Goal: Task Accomplishment & Management: Manage account settings

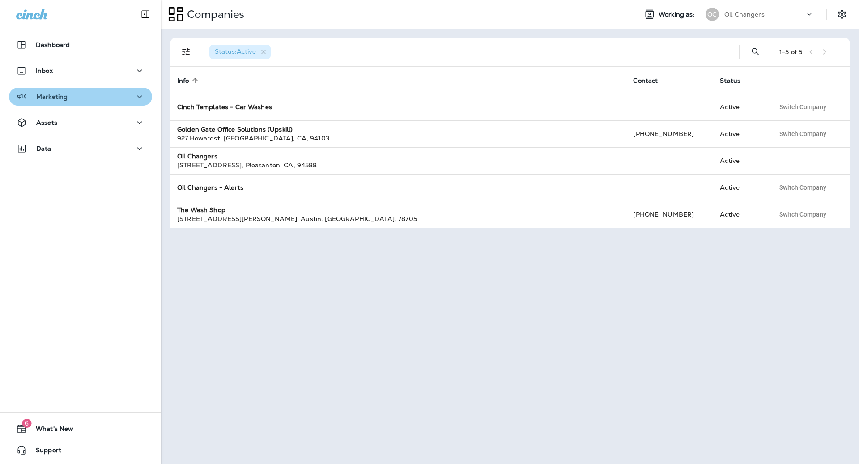
click at [120, 96] on div "Marketing" at bounding box center [80, 96] width 129 height 11
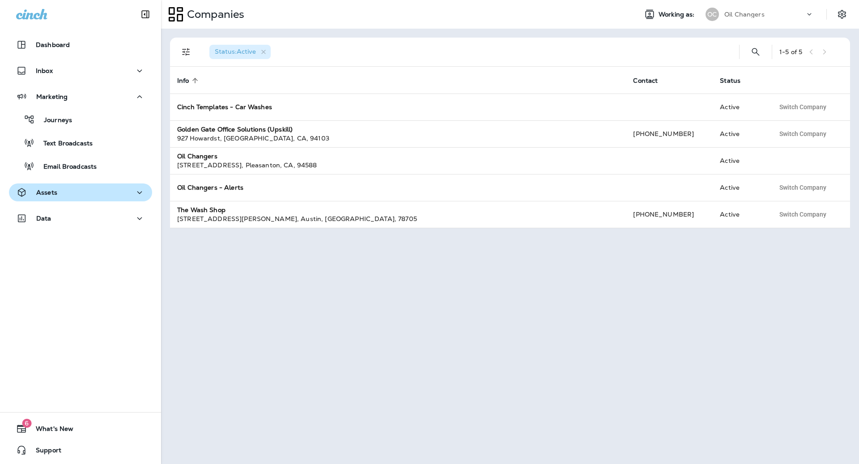
click at [111, 191] on div "Assets" at bounding box center [80, 192] width 129 height 11
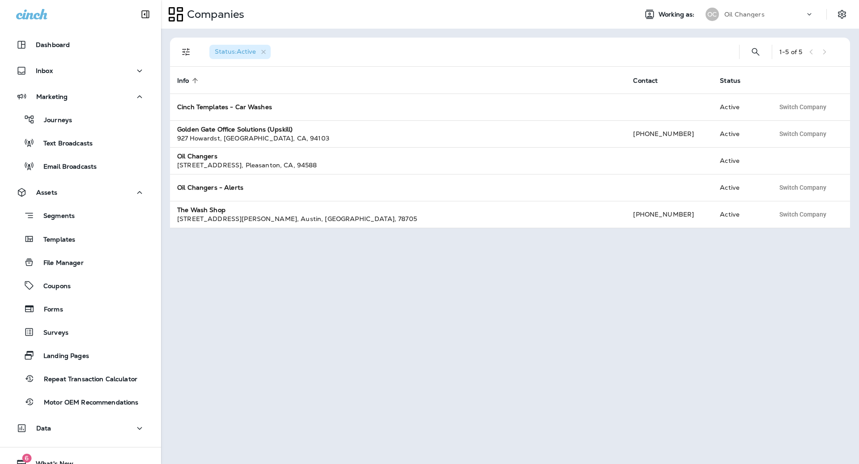
scroll to position [34, 0]
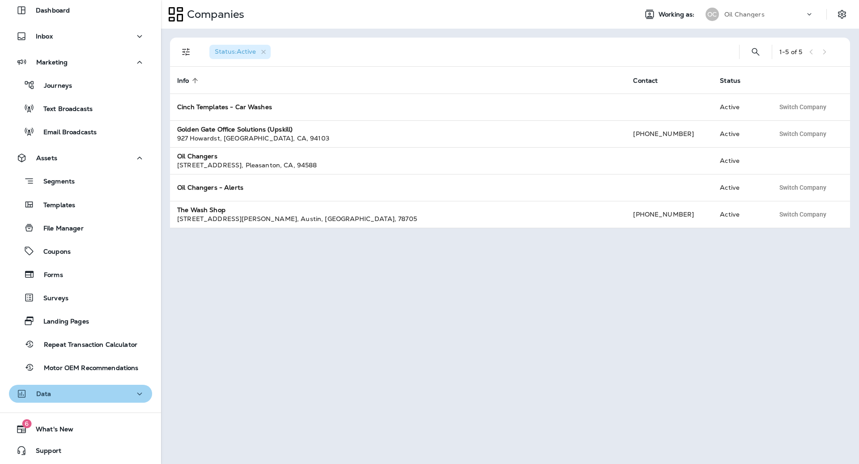
click at [123, 388] on div "Data" at bounding box center [80, 393] width 129 height 11
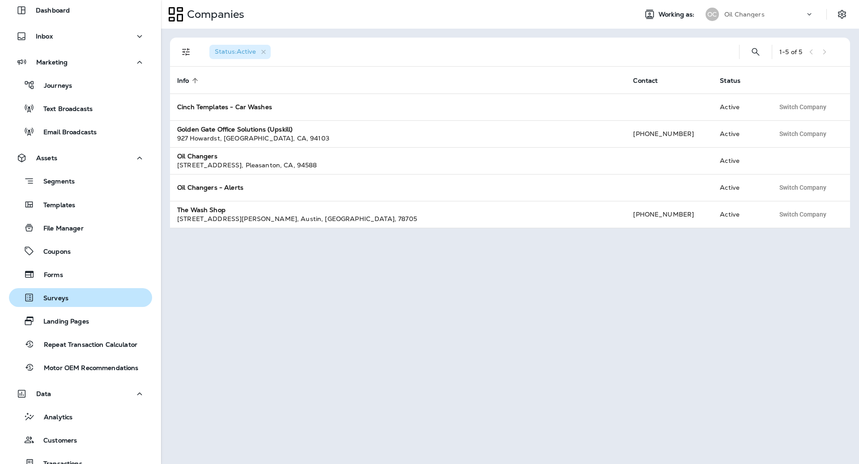
scroll to position [151, 0]
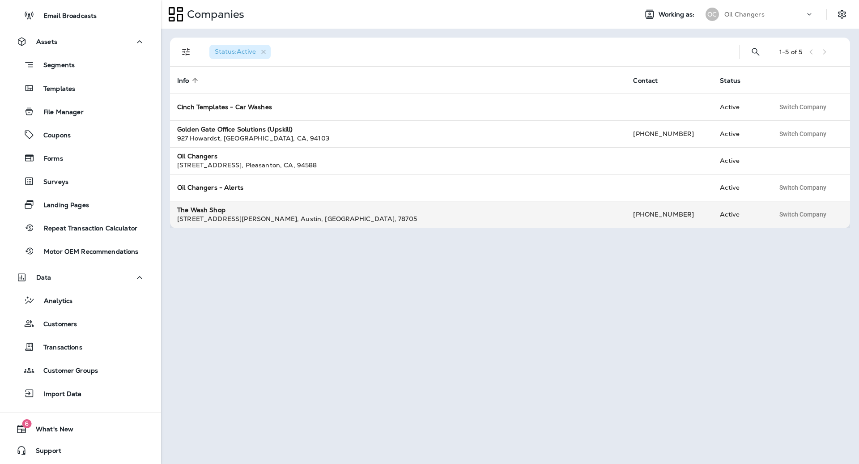
click at [280, 221] on div "3120 Guadalupe St , Austin , TX , 78705" at bounding box center [397, 218] width 441 height 9
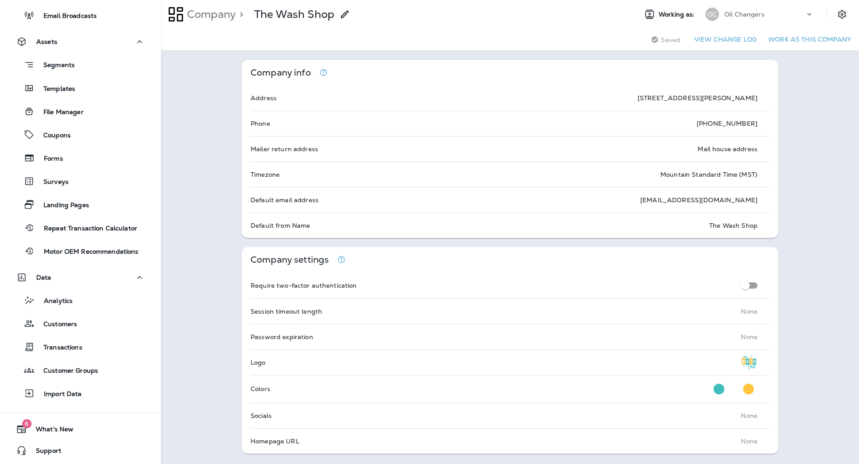
click at [787, 9] on div "Oil Changers" at bounding box center [764, 14] width 80 height 13
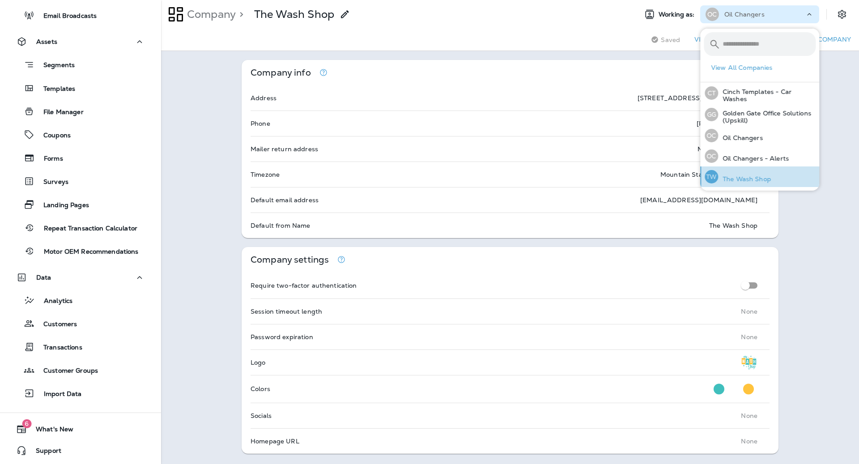
click at [760, 168] on div "TW The Wash Shop" at bounding box center [737, 176] width 73 height 21
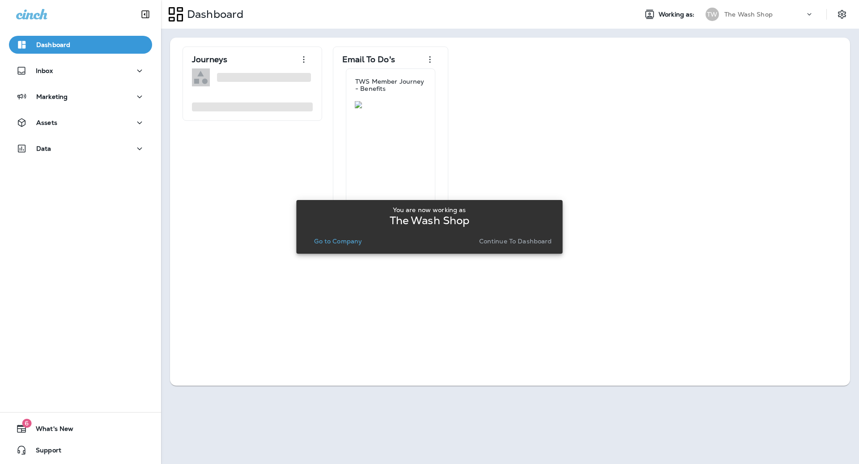
drag, startPoint x: 329, startPoint y: 251, endPoint x: 333, endPoint y: 245, distance: 6.8
click at [329, 250] on div "You are now working as The Wash Shop Go to Company Continue to Dashboard" at bounding box center [429, 227] width 266 height 54
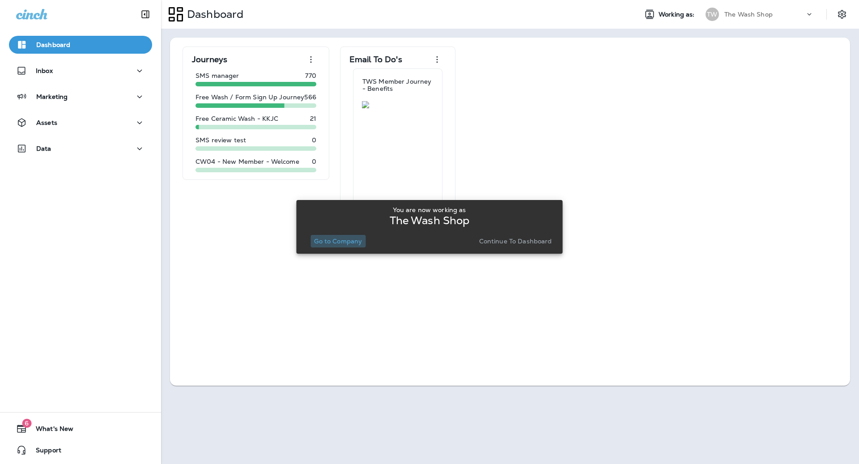
click at [333, 245] on button "Go to Company" at bounding box center [337, 241] width 55 height 13
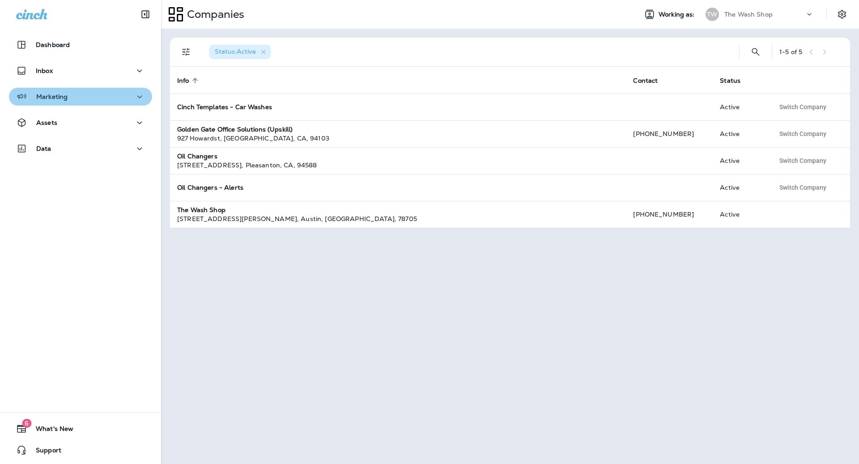
click at [129, 97] on div "Marketing" at bounding box center [80, 96] width 129 height 11
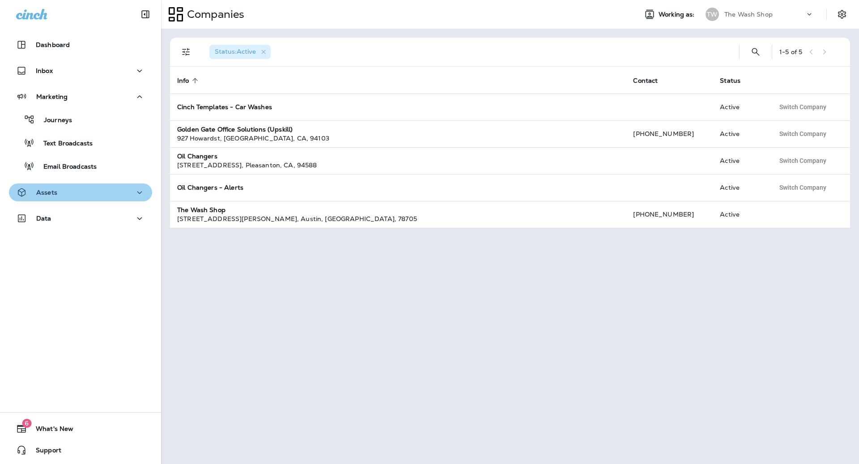
click at [90, 189] on div "Assets" at bounding box center [80, 192] width 129 height 11
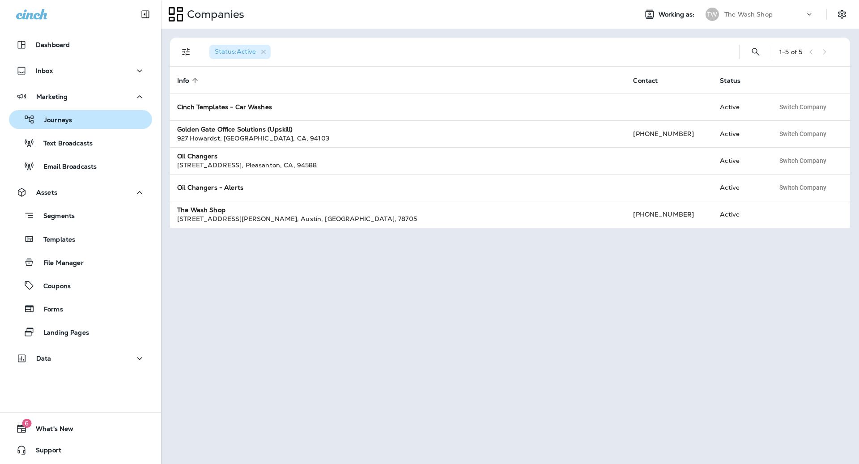
drag, startPoint x: 68, startPoint y: 117, endPoint x: 59, endPoint y: 114, distance: 9.3
click at [65, 116] on p "Journeys" at bounding box center [53, 120] width 37 height 8
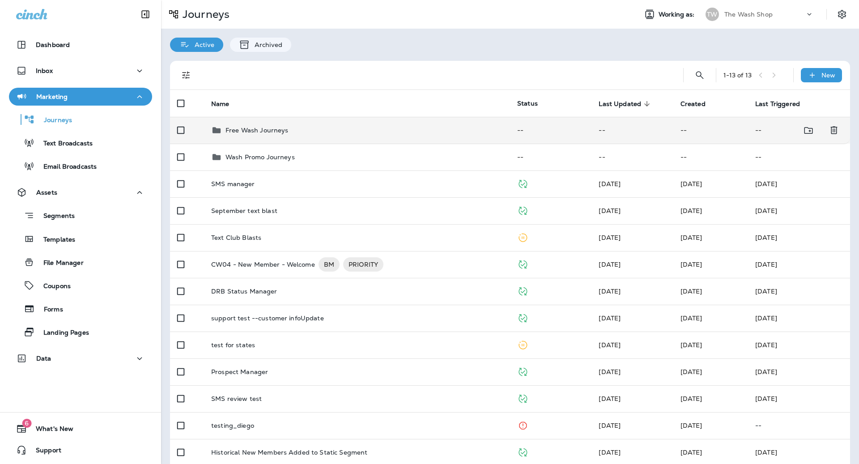
click at [319, 137] on td "Free Wash Journeys" at bounding box center [357, 130] width 306 height 27
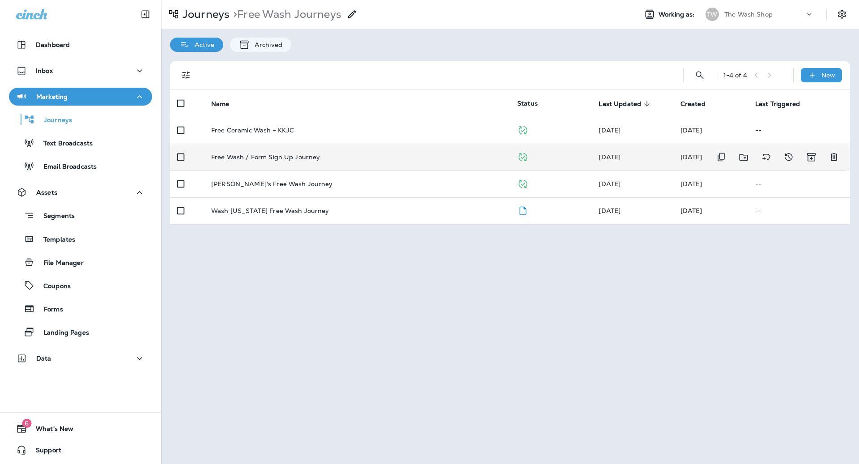
click at [323, 162] on td "Free Wash / Form Sign Up Journey" at bounding box center [357, 157] width 306 height 27
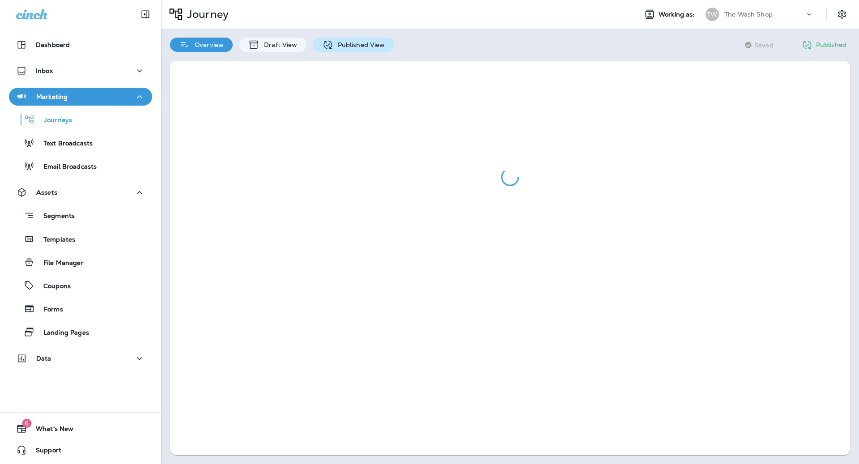
click at [383, 42] on div "Published View" at bounding box center [353, 45] width 81 height 14
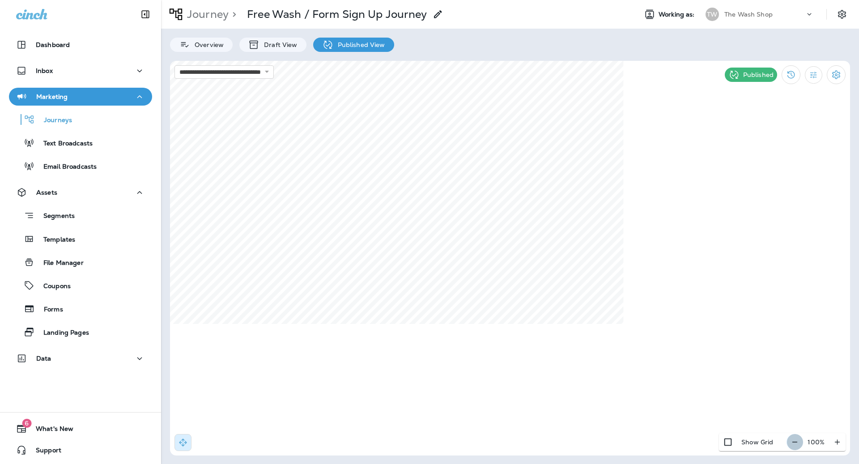
click at [794, 437] on icon "button" at bounding box center [794, 441] width 9 height 9
click at [82, 213] on div "Segments" at bounding box center [81, 215] width 136 height 14
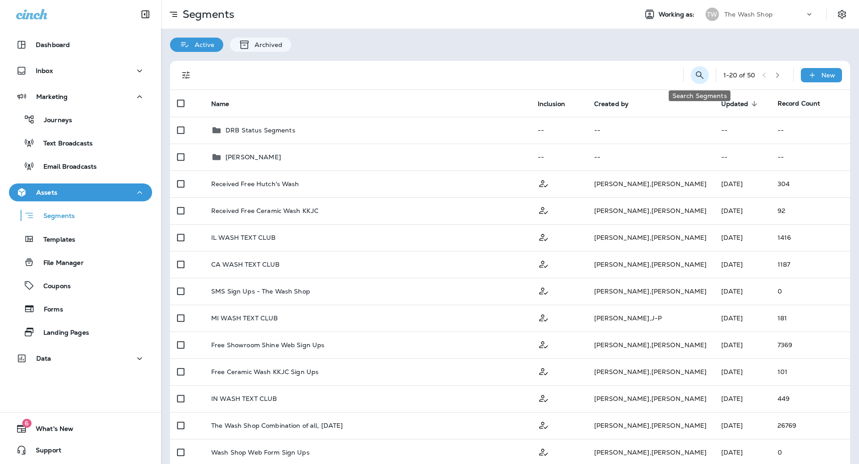
click at [701, 75] on icon "Search Segments" at bounding box center [699, 75] width 11 height 11
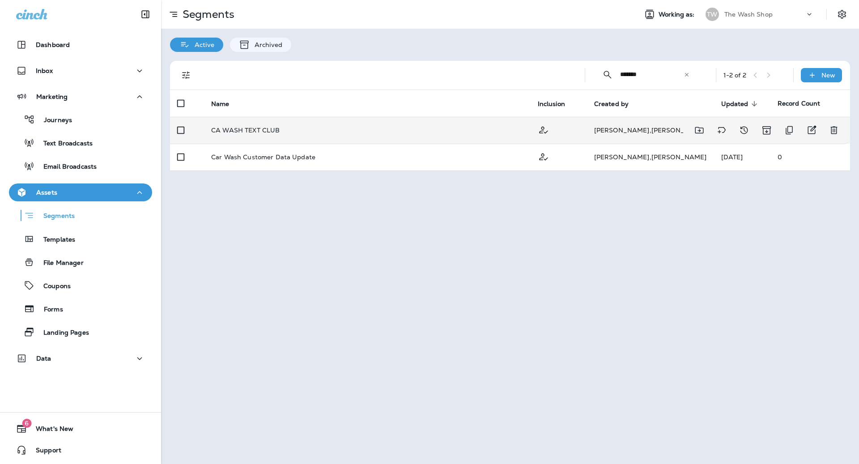
type input "*******"
click at [498, 125] on td "CA WASH TEXT CLUB" at bounding box center [367, 130] width 326 height 27
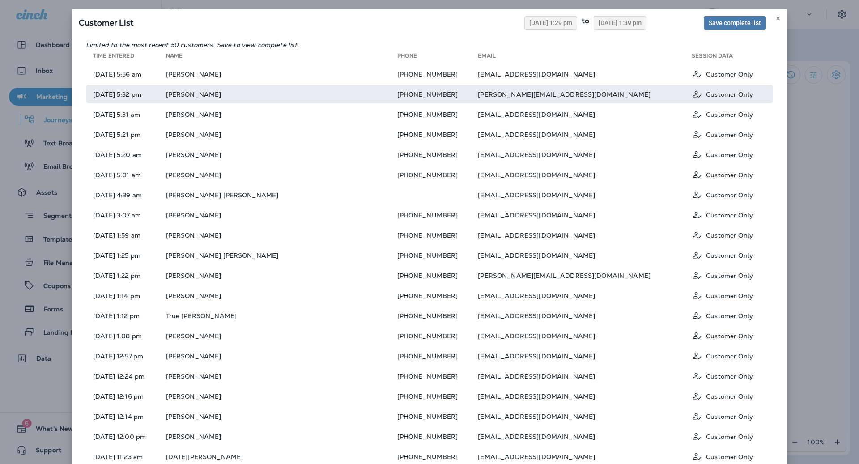
click at [440, 97] on td "(775) 313-1819" at bounding box center [437, 94] width 81 height 18
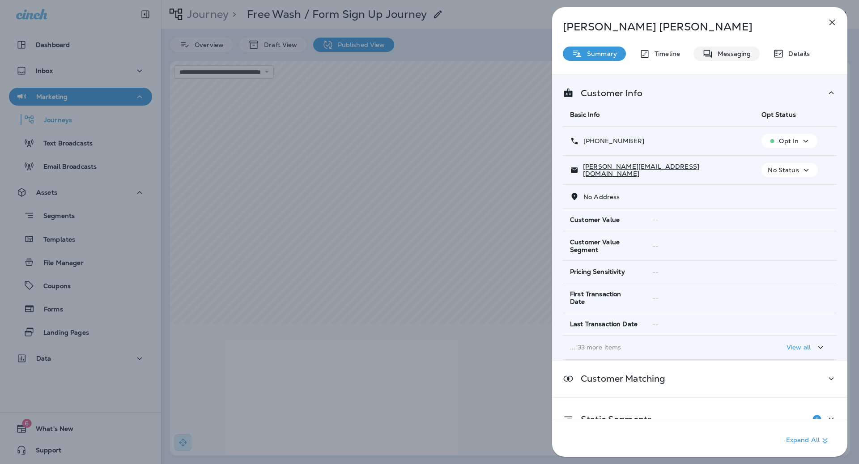
click at [728, 59] on div "Messaging" at bounding box center [726, 54] width 66 height 14
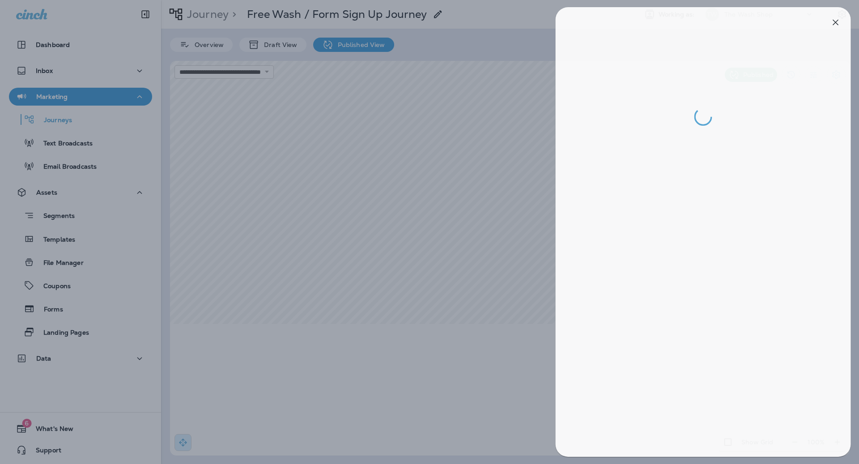
click at [507, 85] on div at bounding box center [433, 232] width 859 height 464
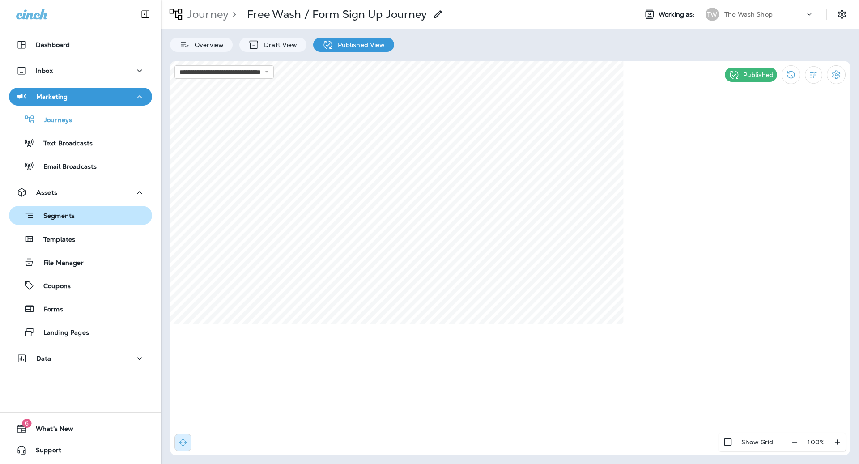
click at [49, 211] on div "Segments" at bounding box center [44, 215] width 62 height 14
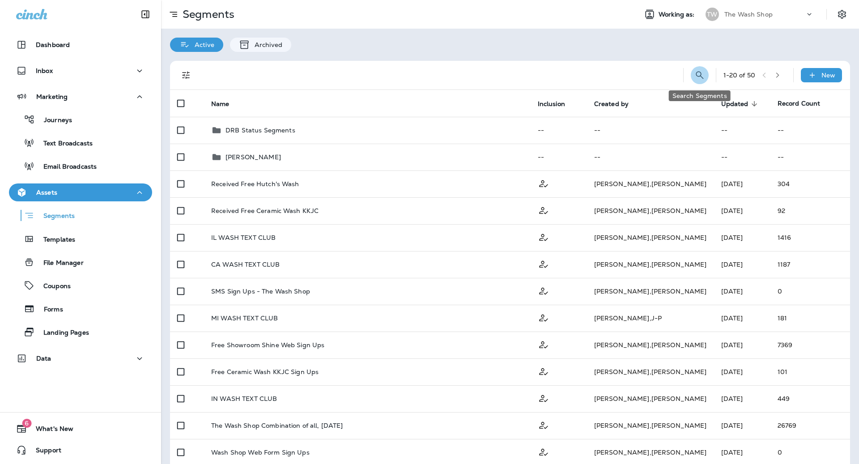
click at [699, 72] on icon "Search Segments" at bounding box center [699, 75] width 11 height 11
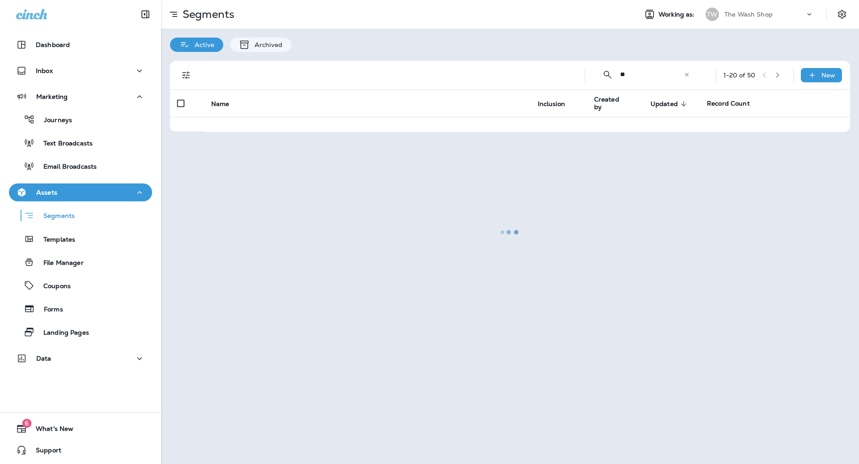
type input "*"
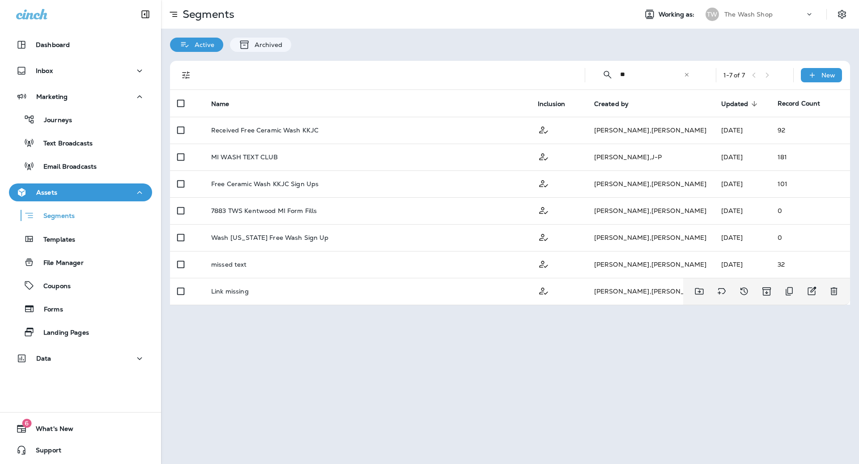
click at [691, 317] on div "Segments Working as: TW The Wash Shop Active Archived ​ ** ​ ​ 1 - 7 of 7 New N…" at bounding box center [510, 232] width 698 height 464
click at [661, 81] on input "**" at bounding box center [652, 75] width 64 height 24
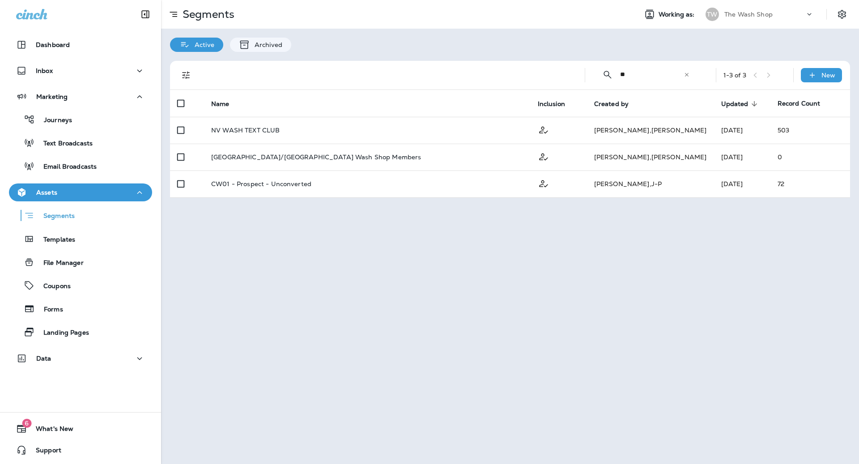
click at [504, 54] on div "​ ** ​ ​ 1 - 3 of 3 New Name Inclusion Created by Updated sorted descending Rec…" at bounding box center [510, 129] width 698 height 155
click at [633, 76] on input "**" at bounding box center [652, 75] width 64 height 24
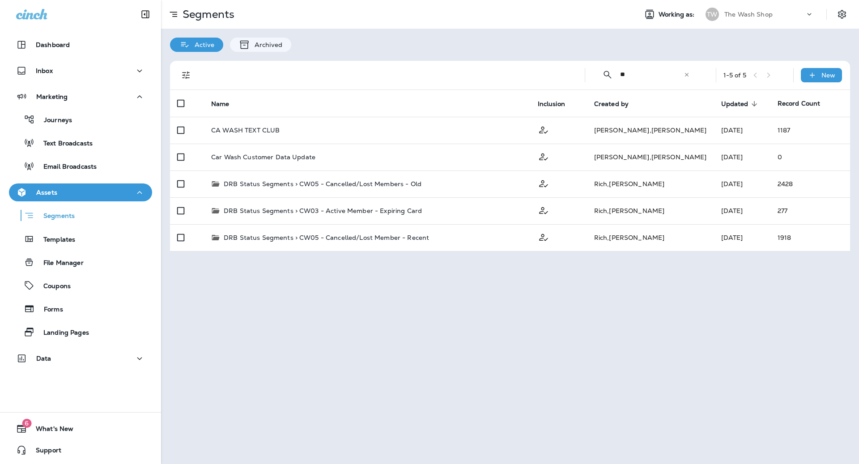
type input "**"
click at [479, 89] on div at bounding box center [386, 75] width 368 height 29
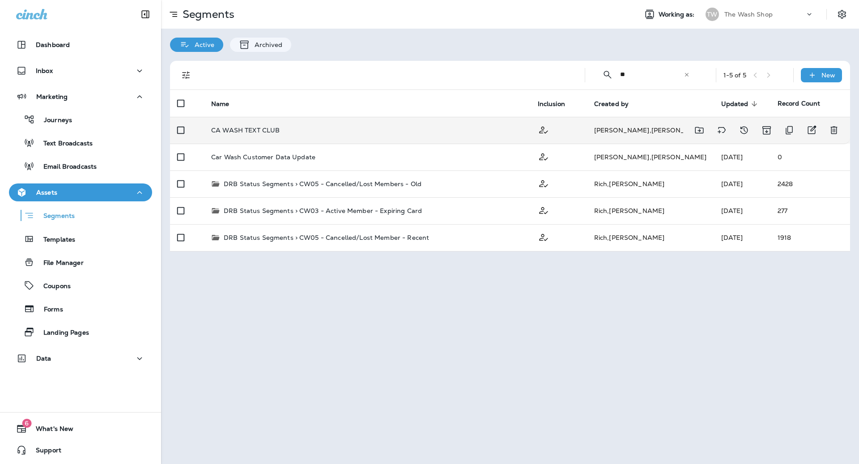
click at [613, 134] on td "Miller , Brookelynn" at bounding box center [650, 130] width 127 height 27
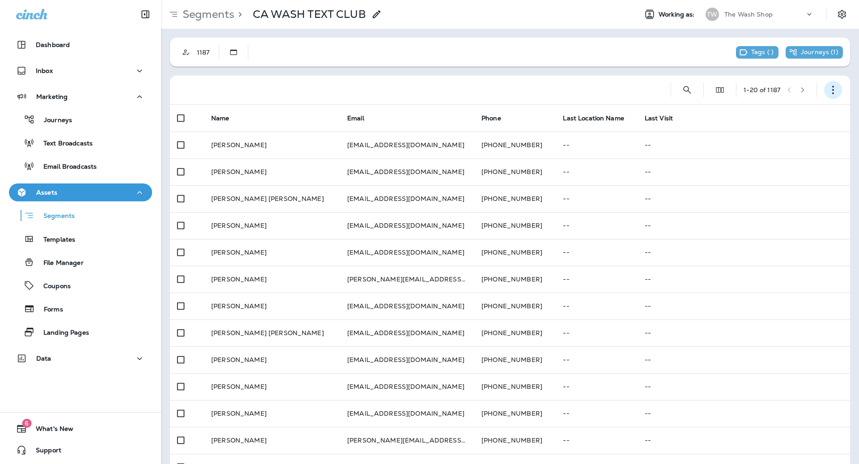
click at [836, 86] on icon "button" at bounding box center [832, 89] width 9 height 9
click at [817, 156] on button "Export Customers" at bounding box center [787, 155] width 107 height 21
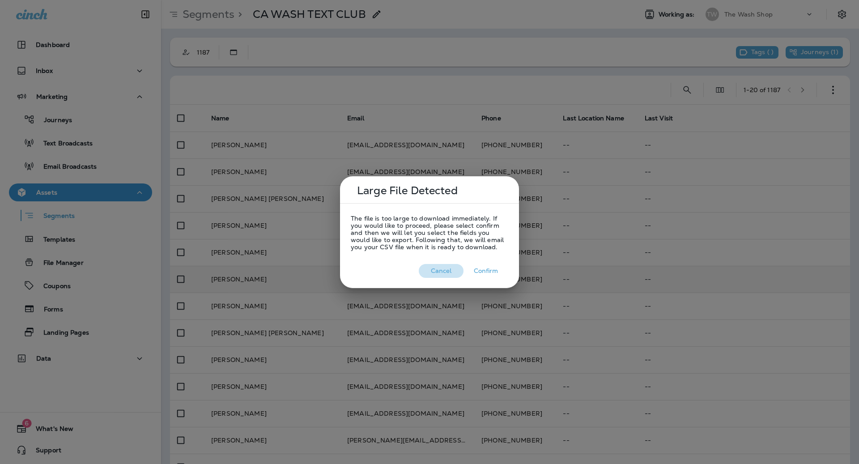
drag, startPoint x: 436, startPoint y: 272, endPoint x: 401, endPoint y: 274, distance: 35.4
click at [436, 272] on button "Cancel" at bounding box center [441, 271] width 45 height 14
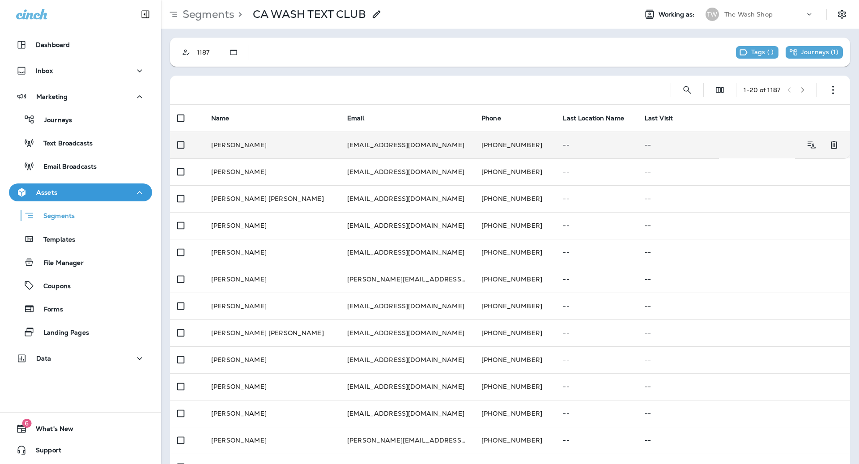
click at [479, 136] on td "+1 (209) 421-9711" at bounding box center [514, 144] width 81 height 27
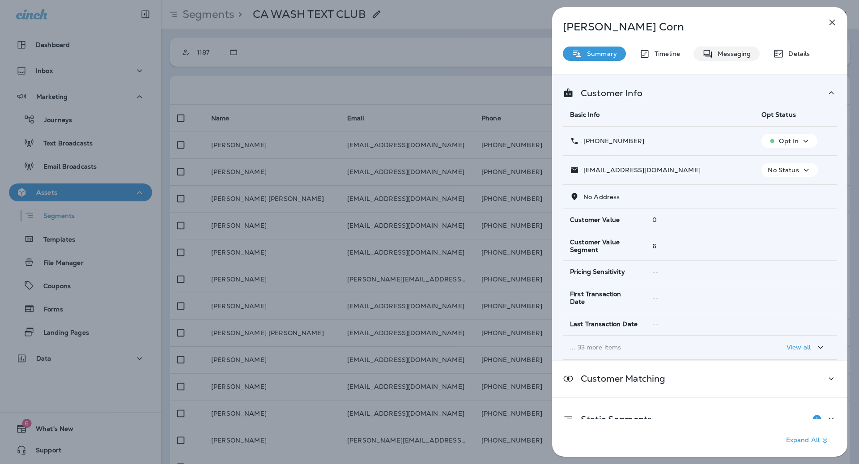
click at [749, 58] on div "Messaging" at bounding box center [726, 54] width 66 height 14
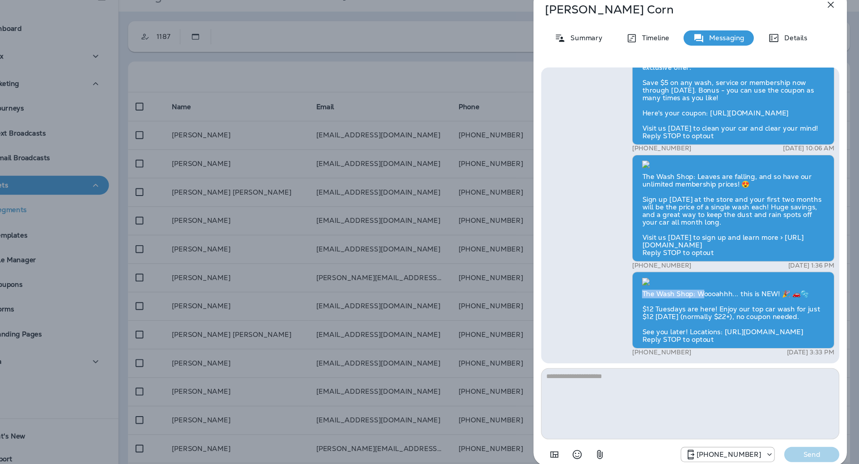
drag, startPoint x: 654, startPoint y: 286, endPoint x: 712, endPoint y: 286, distance: 58.1
click at [712, 286] on div "The Wash Shop: Woooahhh... this is NEW! 🎉 🚗🫧 $12 Tuesdays are here! Enjoy our t…" at bounding box center [740, 310] width 191 height 72
click at [701, 288] on div "The Wash Shop: Woooahhh... this is NEW! 🎉 🚗🫧 $12 Tuesdays are here! Enjoy our t…" at bounding box center [740, 310] width 191 height 72
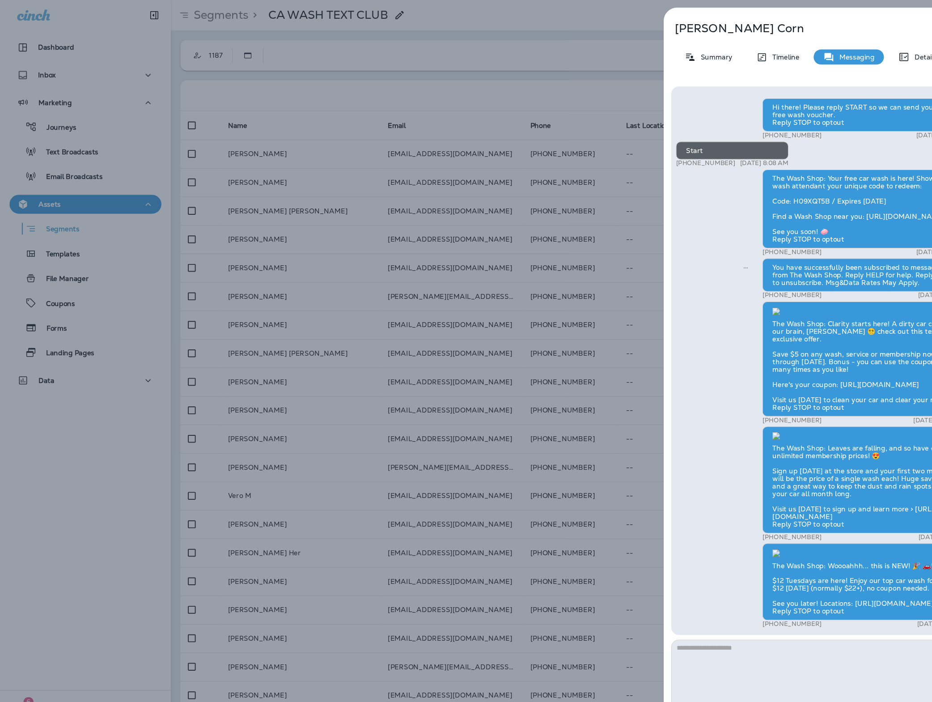
scroll to position [-428, 0]
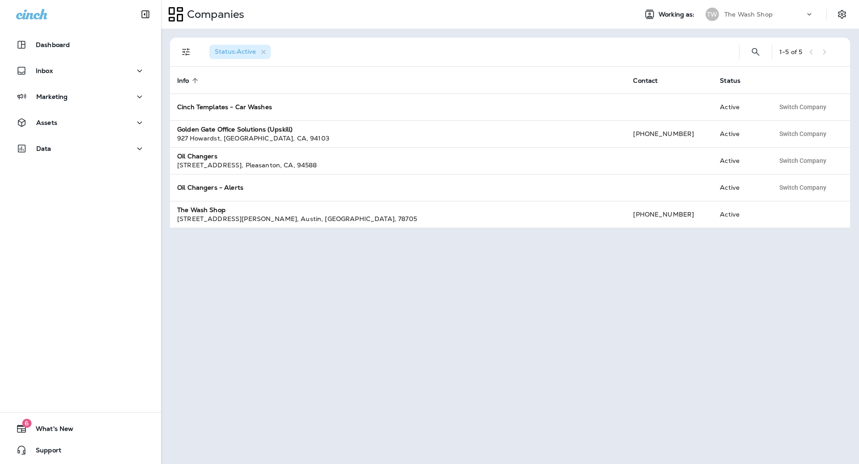
click at [745, 12] on p "The Wash Shop" at bounding box center [748, 14] width 48 height 7
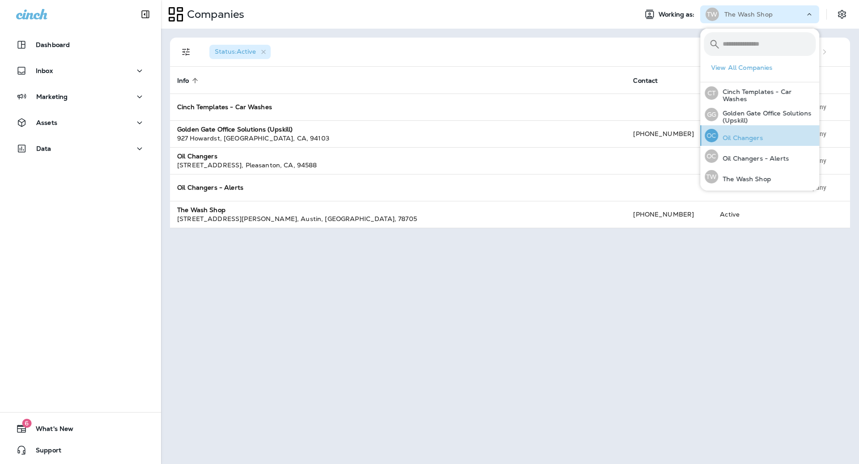
click at [746, 134] on p "Oil Changers" at bounding box center [740, 137] width 45 height 7
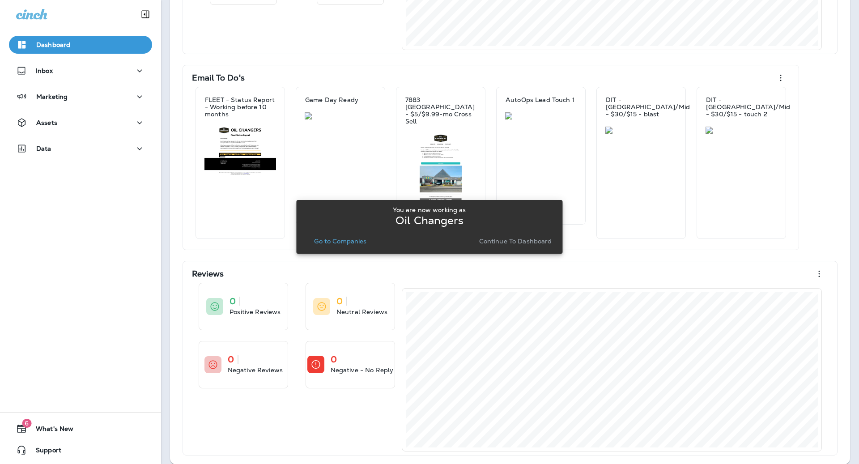
scroll to position [186, 0]
click at [97, 100] on div "Marketing" at bounding box center [80, 96] width 129 height 11
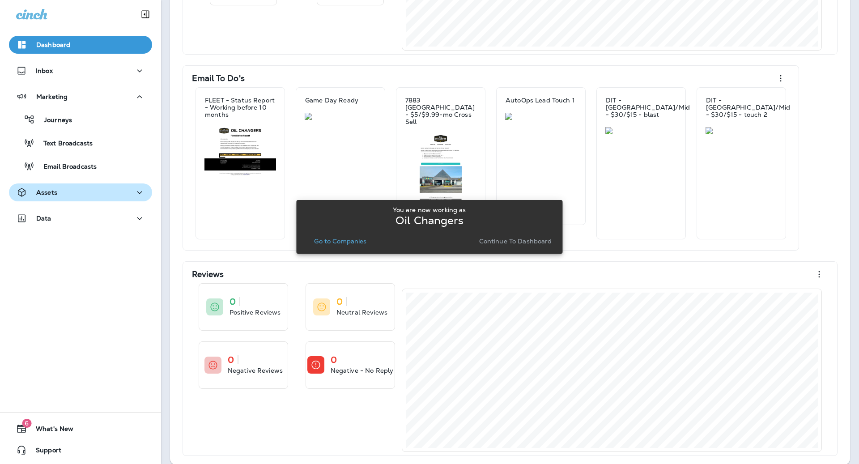
click at [92, 187] on div "Assets" at bounding box center [80, 192] width 129 height 11
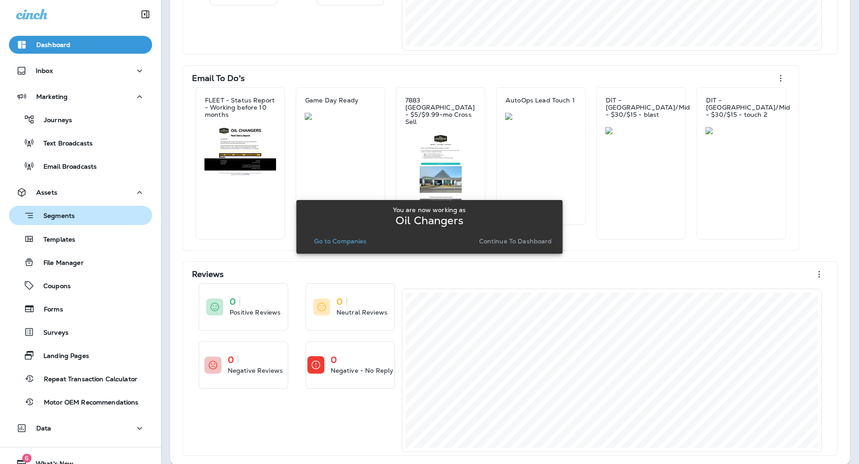
click at [94, 218] on div "Segments" at bounding box center [81, 215] width 136 height 14
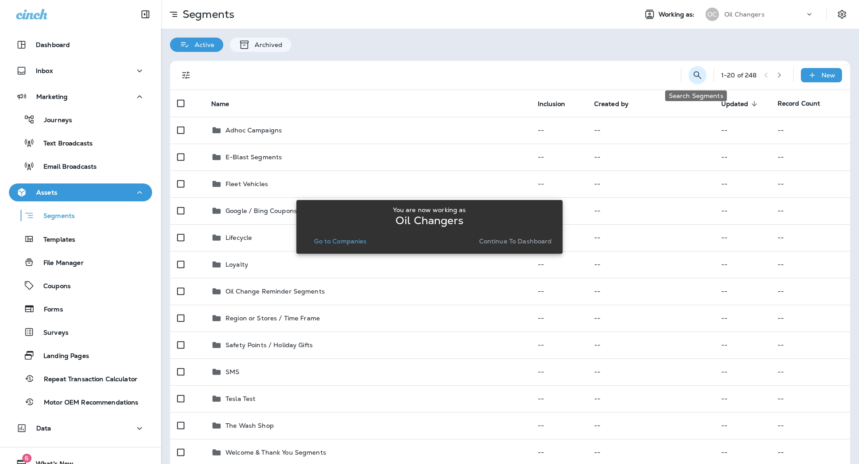
click at [701, 70] on button "Search Segments" at bounding box center [697, 75] width 18 height 18
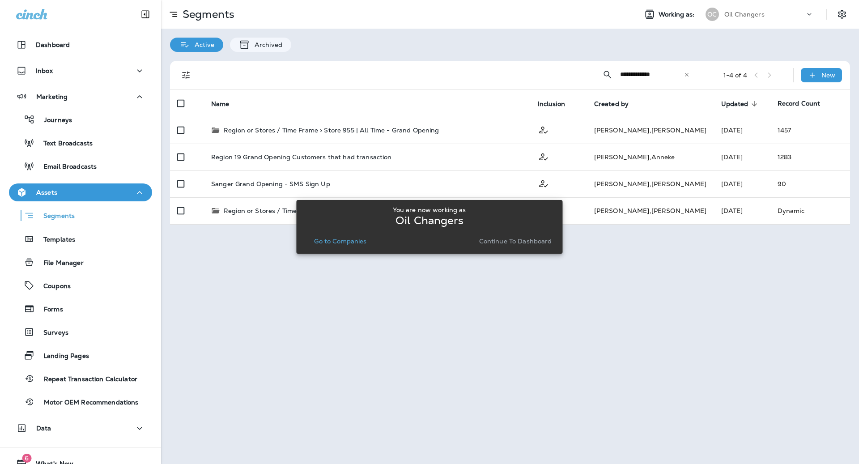
type input "**********"
click at [350, 237] on p "Go to Companies" at bounding box center [340, 240] width 52 height 7
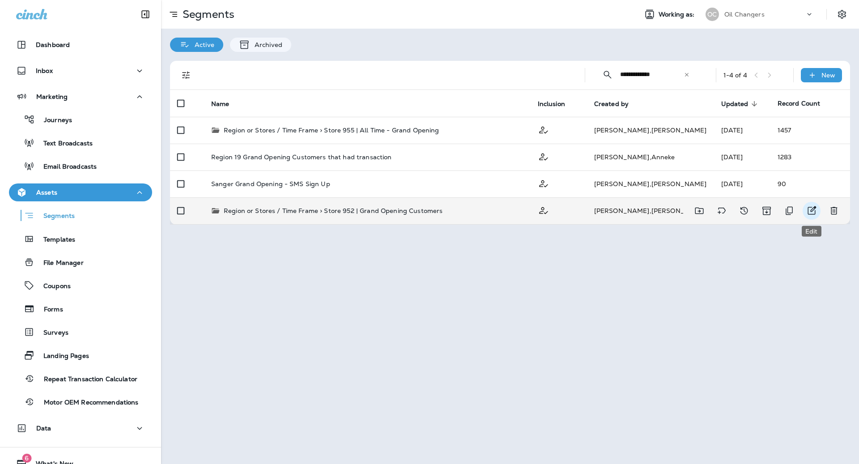
click at [812, 209] on icon "Edit" at bounding box center [811, 210] width 11 height 11
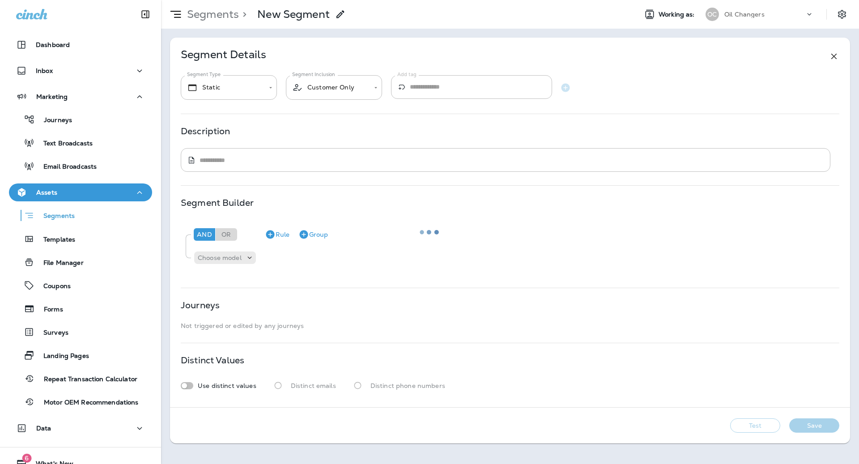
type input "*******"
type textarea "**********"
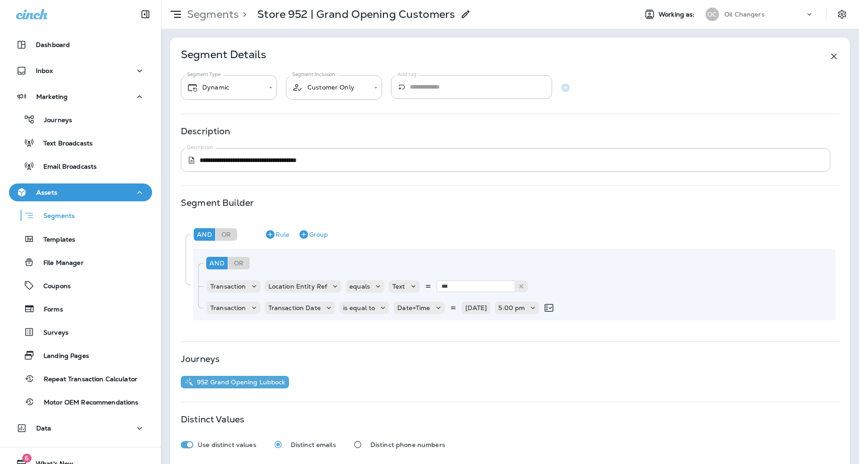
scroll to position [47, 0]
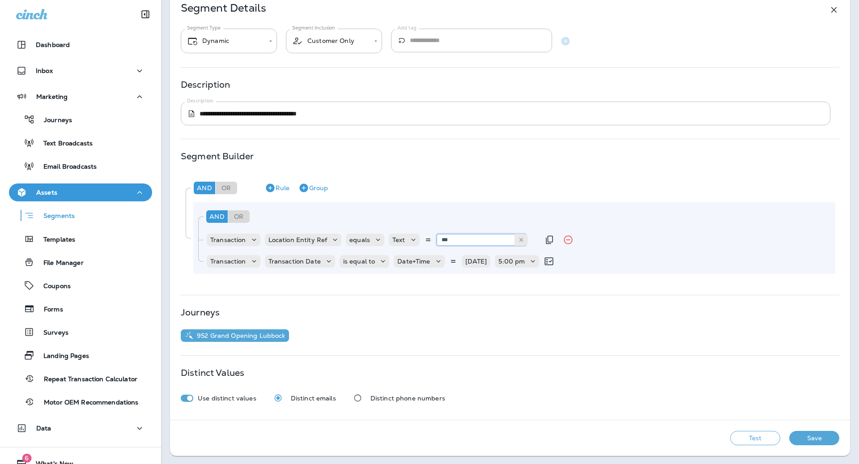
click at [472, 242] on input "***" at bounding box center [480, 240] width 89 height 12
type input "***"
drag, startPoint x: 469, startPoint y: 255, endPoint x: 418, endPoint y: 247, distance: 51.7
click at [463, 254] on div "And Or Rule Group Transaction Location Entity Ref equals Text *** 955 Transacti…" at bounding box center [514, 238] width 642 height 72
click at [753, 439] on button "Test" at bounding box center [755, 438] width 50 height 14
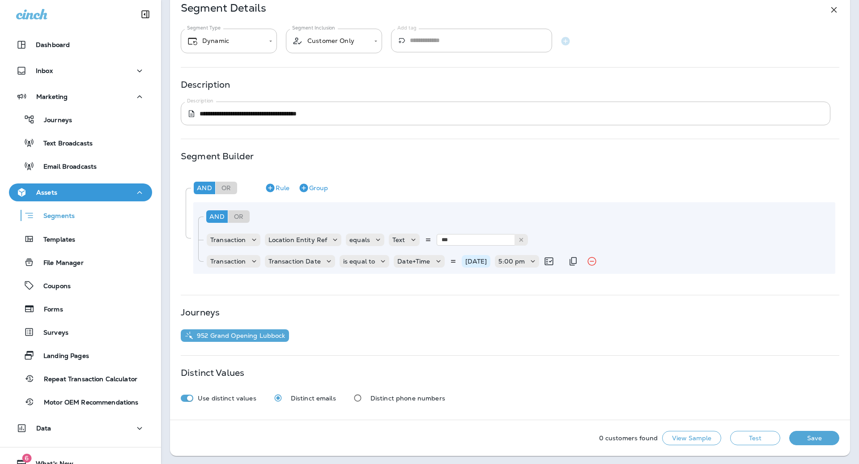
click at [475, 259] on p "04/04/25" at bounding box center [476, 261] width 22 height 7
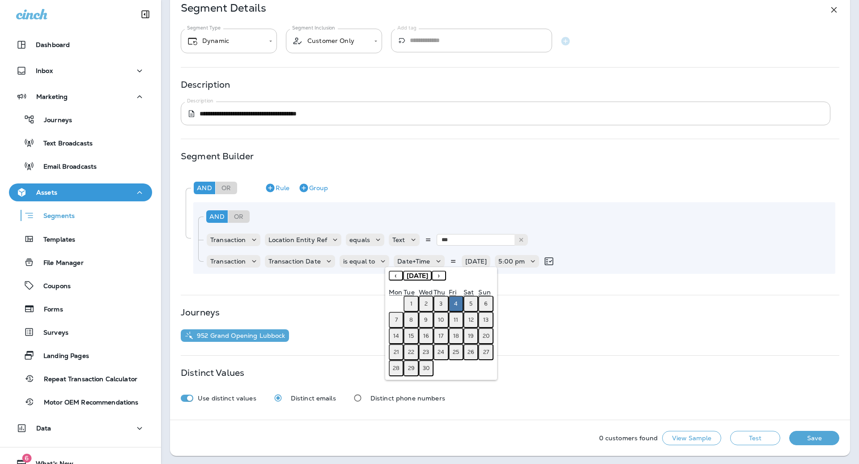
click at [446, 275] on button "›" at bounding box center [439, 276] width 14 height 10
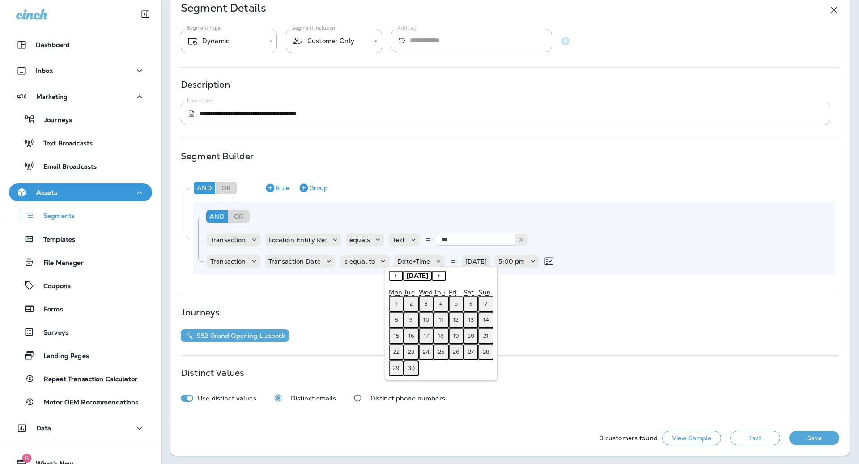
click at [446, 273] on button "›" at bounding box center [439, 276] width 14 height 10
click at [474, 326] on button "11" at bounding box center [470, 320] width 15 height 16
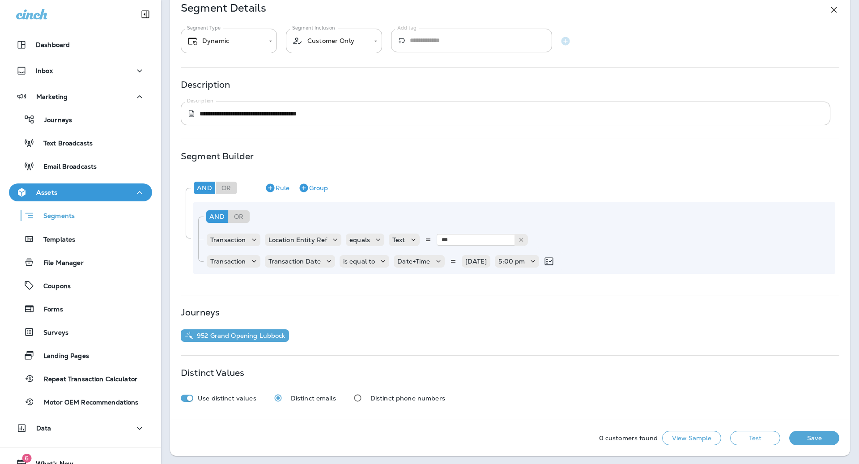
click at [758, 439] on button "Test" at bounding box center [755, 438] width 50 height 14
click at [525, 259] on p "5:00 pm" at bounding box center [511, 261] width 26 height 7
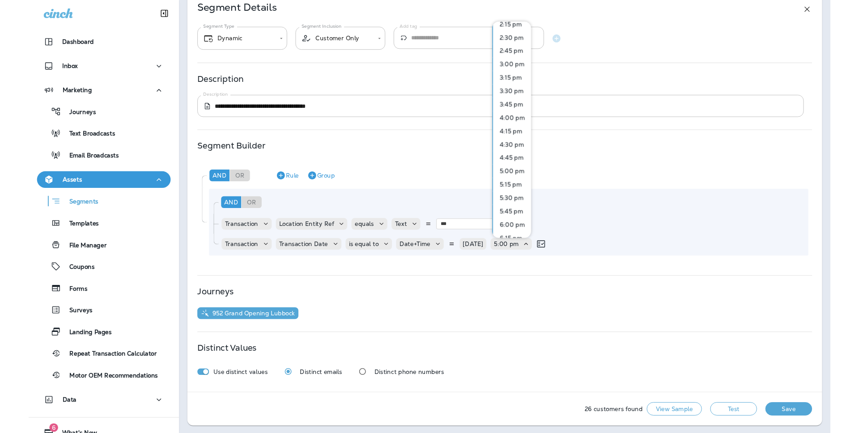
scroll to position [825, 0]
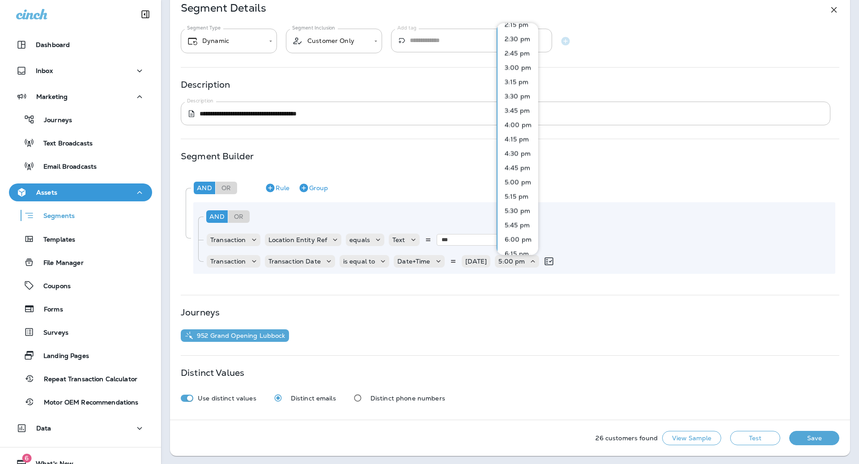
click at [521, 237] on p "6:00 pm" at bounding box center [516, 238] width 30 height 7
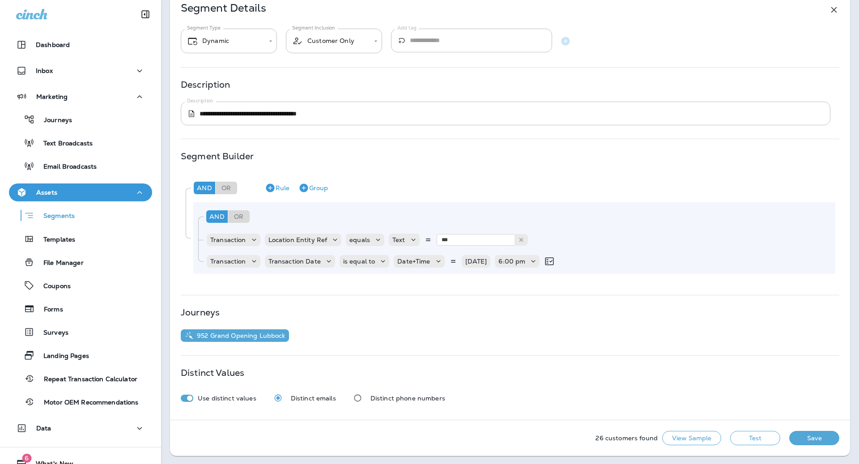
click at [765, 439] on button "Test" at bounding box center [755, 438] width 50 height 14
click at [767, 439] on button "Test" at bounding box center [755, 438] width 50 height 14
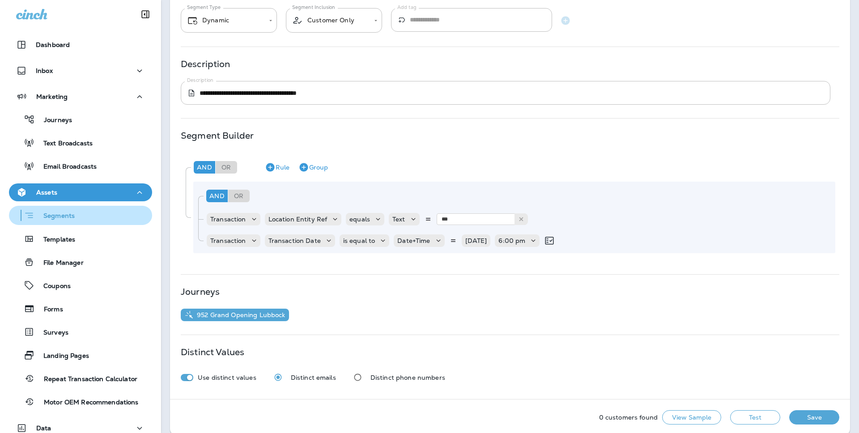
scroll to position [77, 0]
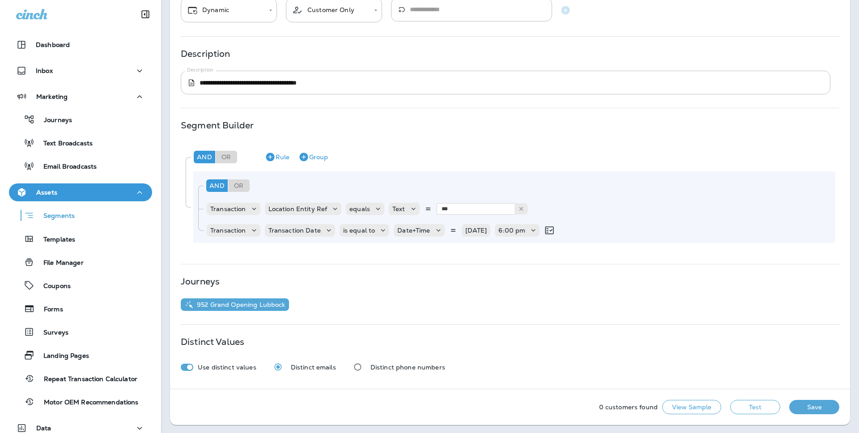
click at [766, 407] on button "Test" at bounding box center [755, 407] width 50 height 14
click at [476, 232] on p "10/11/25" at bounding box center [476, 230] width 22 height 7
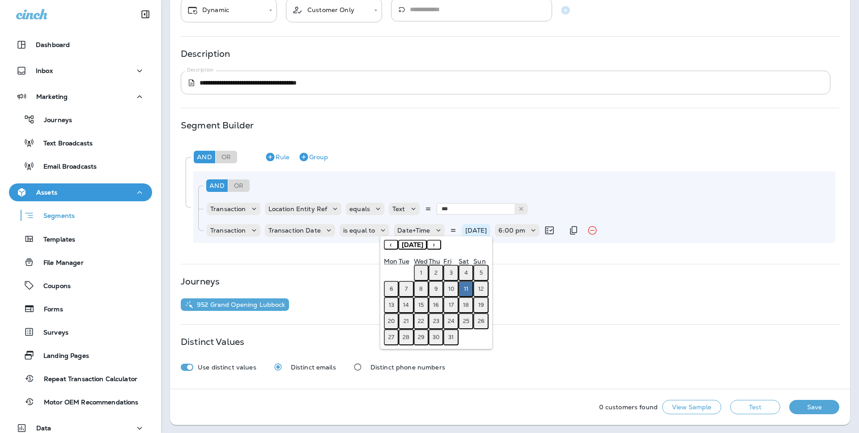
click at [476, 232] on p "10/11/25" at bounding box center [476, 230] width 22 height 7
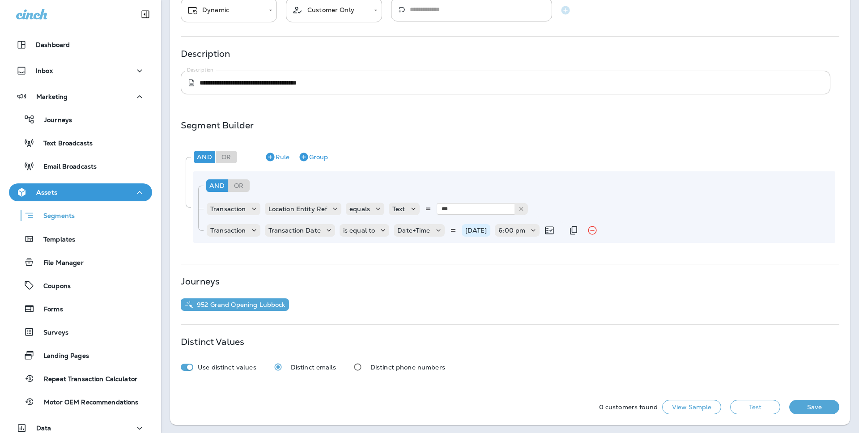
click at [476, 232] on p "10/11/25" at bounding box center [476, 230] width 22 height 7
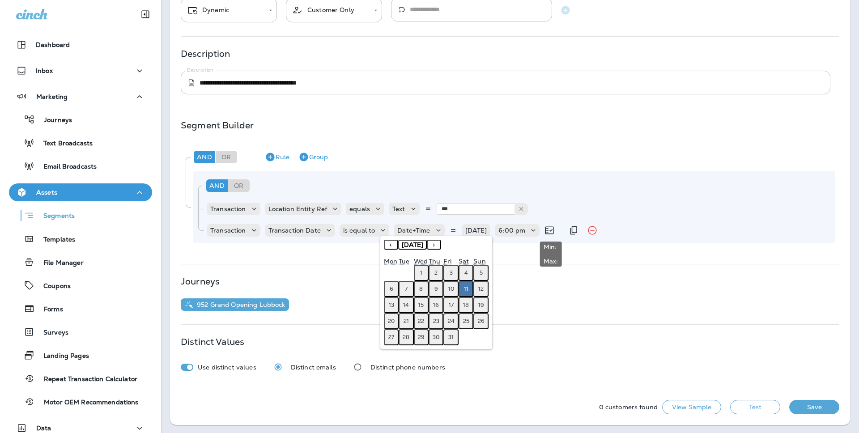
click at [549, 230] on icon at bounding box center [549, 231] width 8 height 8
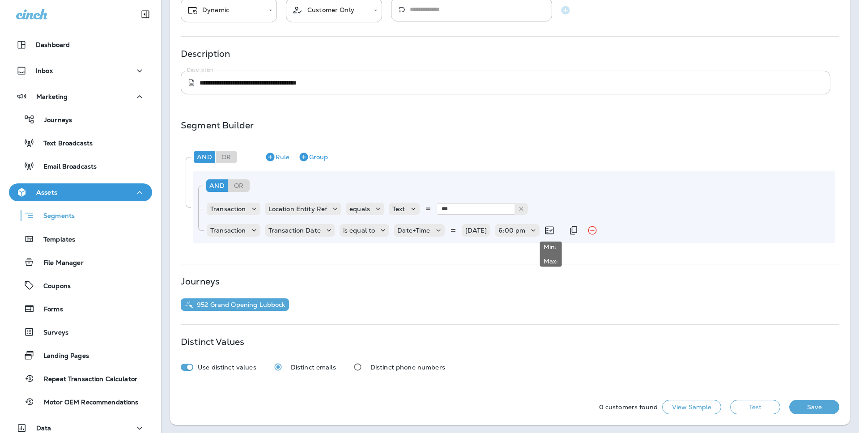
click at [549, 230] on icon at bounding box center [549, 231] width 8 height 8
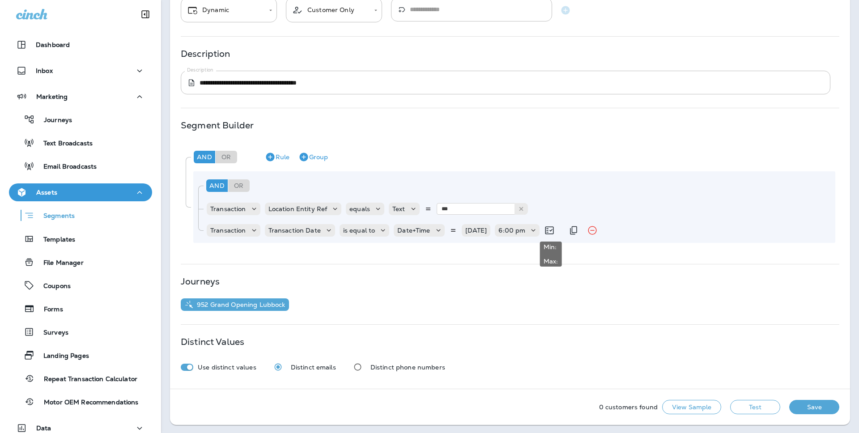
click at [549, 230] on icon at bounding box center [549, 231] width 8 height 8
click at [504, 231] on p "6:00 pm" at bounding box center [511, 230] width 27 height 7
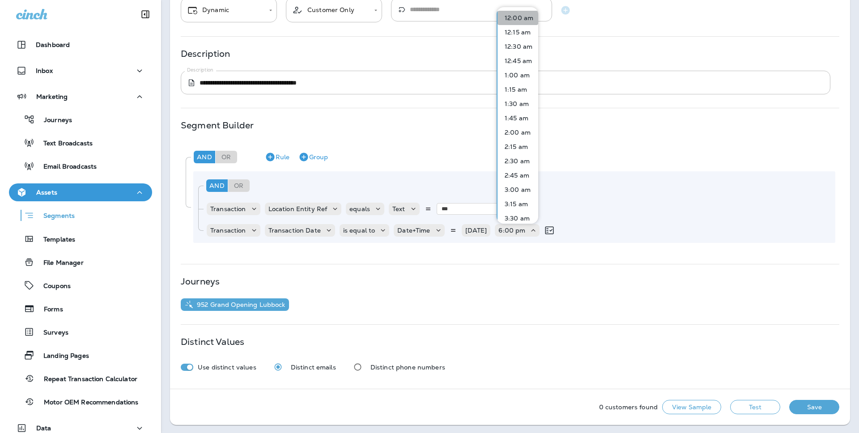
click at [523, 19] on p "12:00 am" at bounding box center [517, 17] width 32 height 7
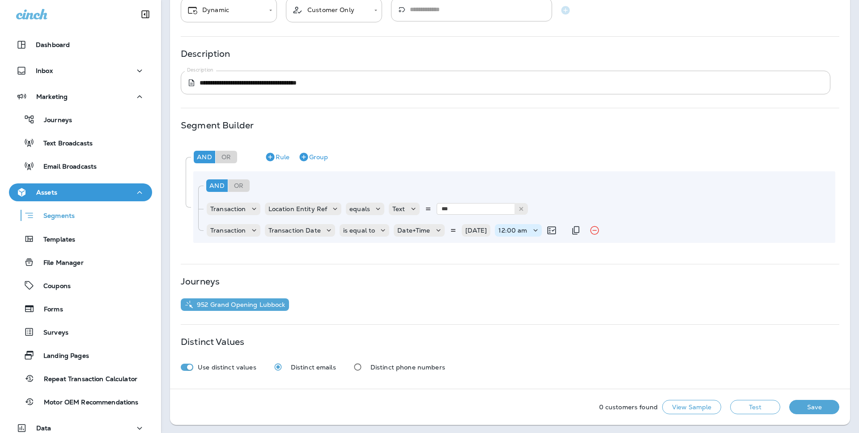
click at [519, 231] on p "12:00 am" at bounding box center [512, 230] width 29 height 7
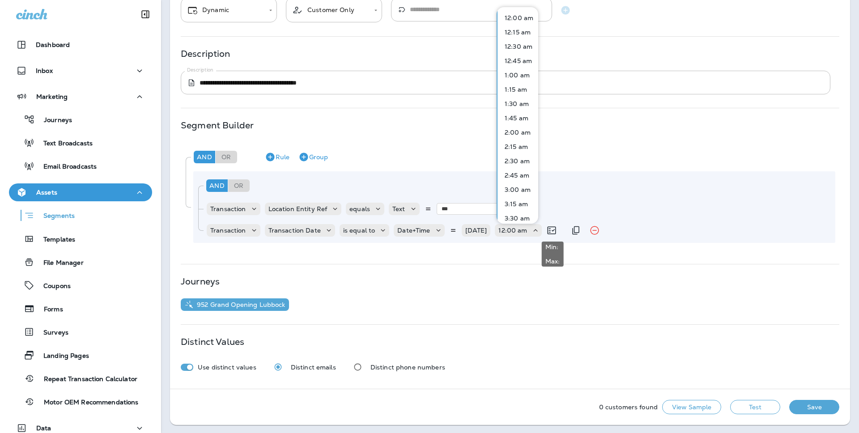
click at [551, 229] on icon at bounding box center [551, 230] width 11 height 11
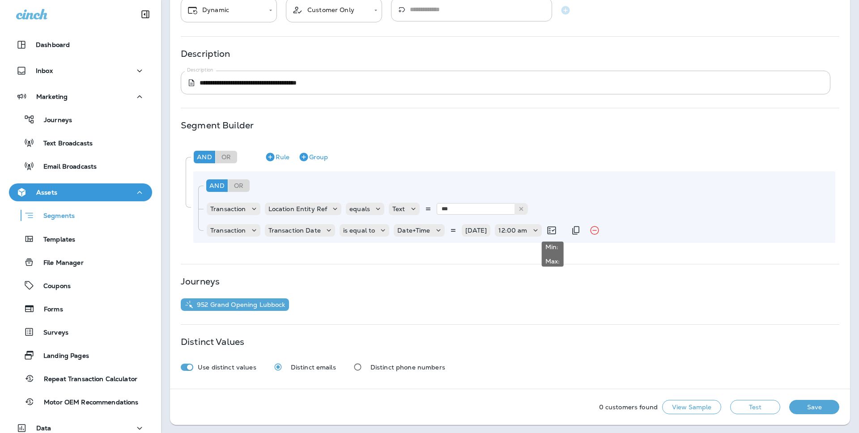
click at [553, 229] on icon at bounding box center [551, 230] width 11 height 11
click at [554, 231] on icon at bounding box center [551, 230] width 11 height 11
click at [383, 229] on icon at bounding box center [382, 230] width 9 height 9
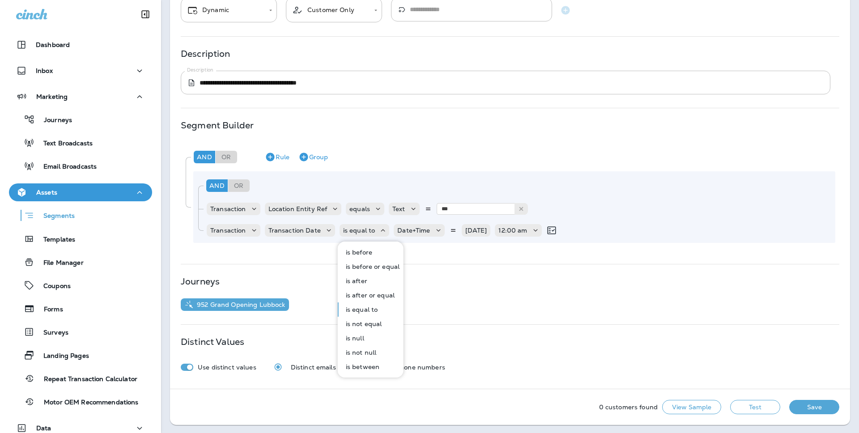
drag, startPoint x: 372, startPoint y: 279, endPoint x: 385, endPoint y: 274, distance: 14.5
click at [372, 279] on button "is after" at bounding box center [371, 281] width 65 height 14
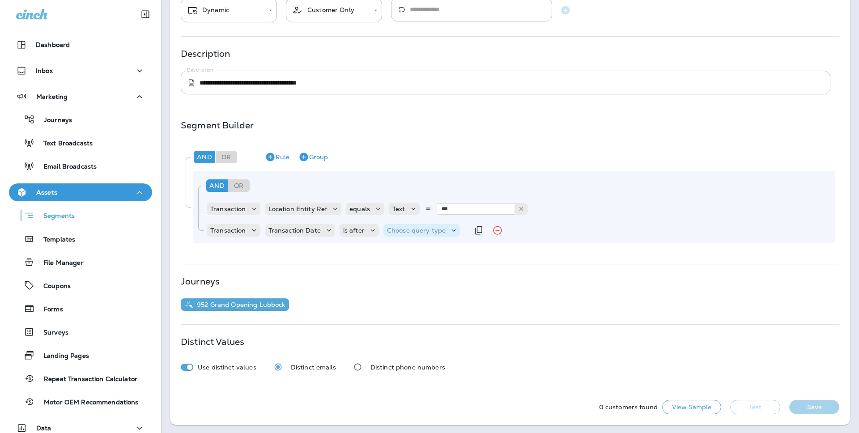
click at [417, 234] on div "Choose query type" at bounding box center [421, 230] width 76 height 9
click at [418, 252] on p "Date+Time" at bounding box center [404, 252] width 36 height 7
click at [464, 233] on p "Choose Date" at bounding box center [474, 230] width 40 height 7
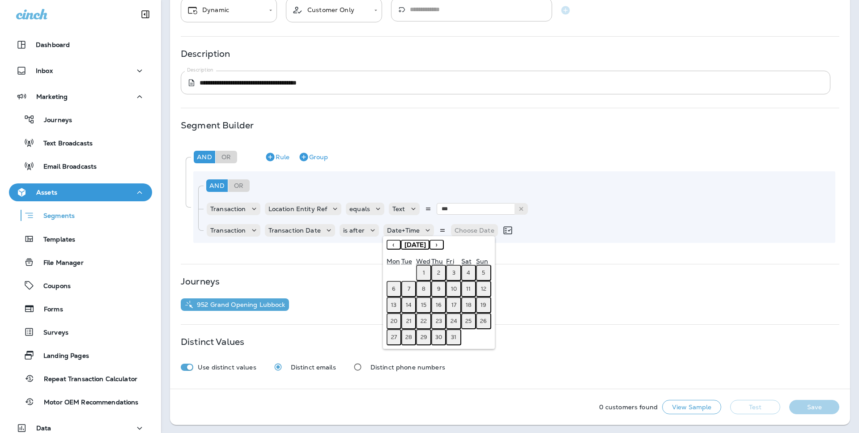
click at [471, 286] on button "11" at bounding box center [468, 289] width 15 height 16
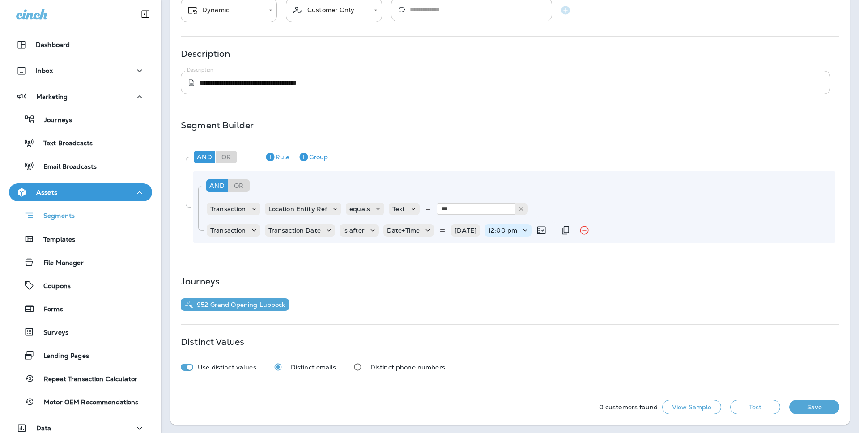
click at [516, 234] on div "12:00 pm" at bounding box center [507, 230] width 47 height 9
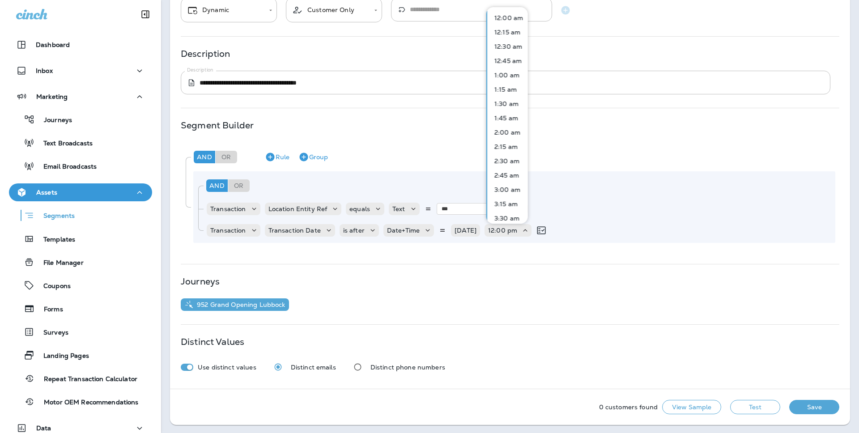
click at [506, 14] on p "12:00 am" at bounding box center [507, 17] width 32 height 7
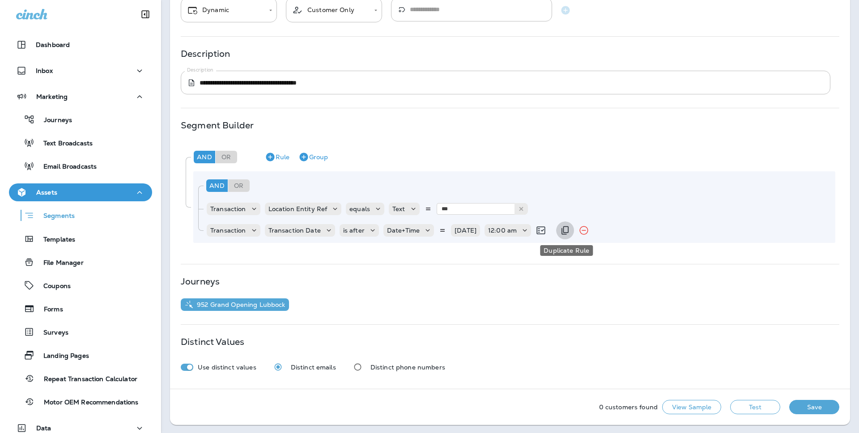
drag, startPoint x: 563, startPoint y: 229, endPoint x: 540, endPoint y: 238, distance: 24.8
click at [563, 229] on icon "Duplicate Rule" at bounding box center [564, 230] width 7 height 8
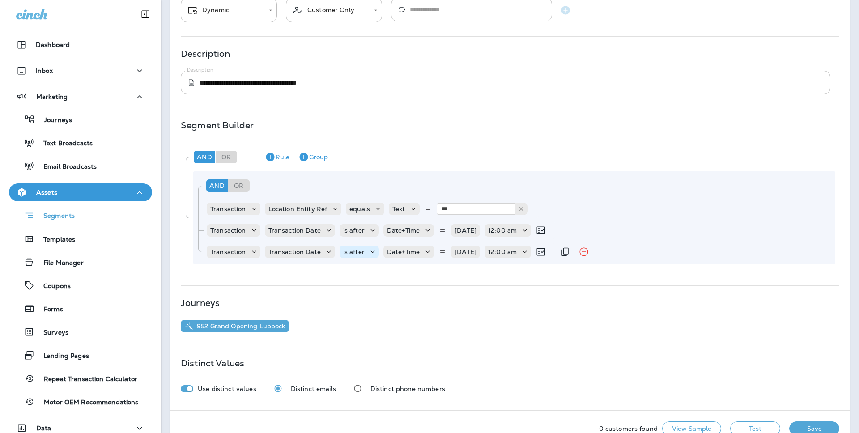
click at [364, 252] on div "is after" at bounding box center [353, 251] width 29 height 7
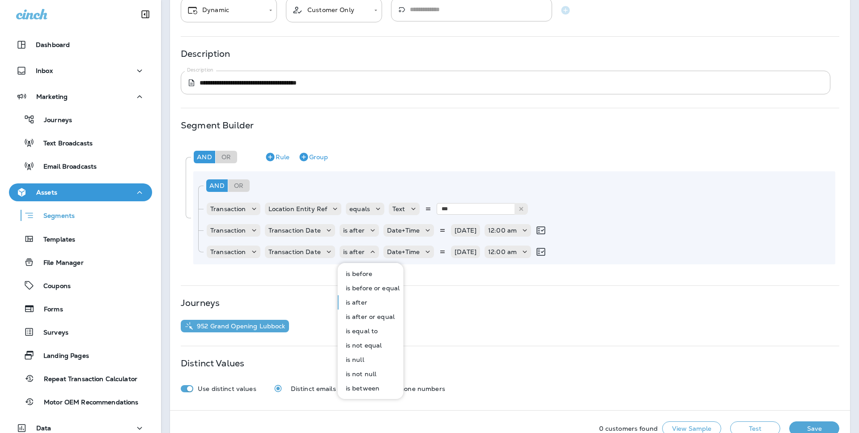
click at [368, 267] on button "is before" at bounding box center [371, 274] width 65 height 14
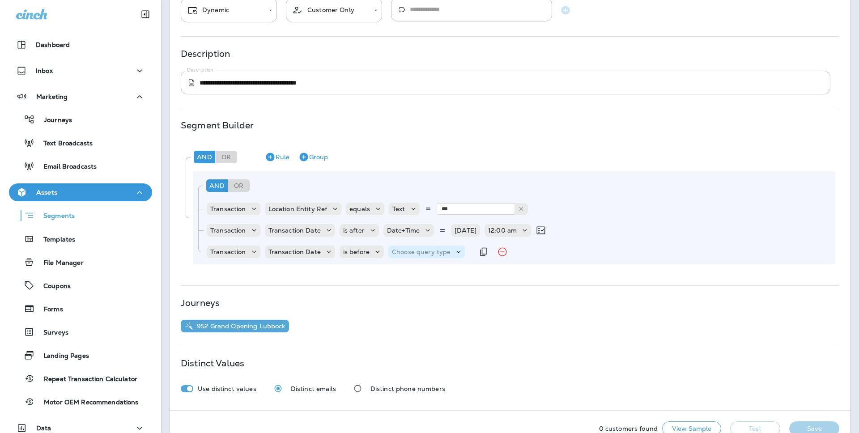
drag, startPoint x: 414, startPoint y: 253, endPoint x: 395, endPoint y: 249, distance: 19.7
click at [414, 253] on p "Choose query type" at bounding box center [421, 251] width 59 height 7
drag, startPoint x: 425, startPoint y: 267, endPoint x: 432, endPoint y: 264, distance: 6.8
click at [426, 267] on button "Date+Time" at bounding box center [413, 274] width 52 height 14
click at [470, 255] on div "Choose Date" at bounding box center [479, 252] width 47 height 13
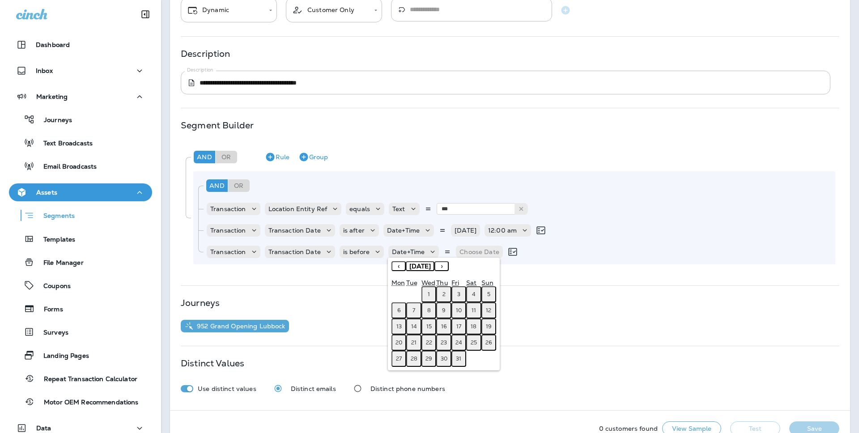
drag, startPoint x: 473, startPoint y: 310, endPoint x: 491, endPoint y: 293, distance: 24.7
click at [474, 310] on abbr "11" at bounding box center [473, 310] width 4 height 7
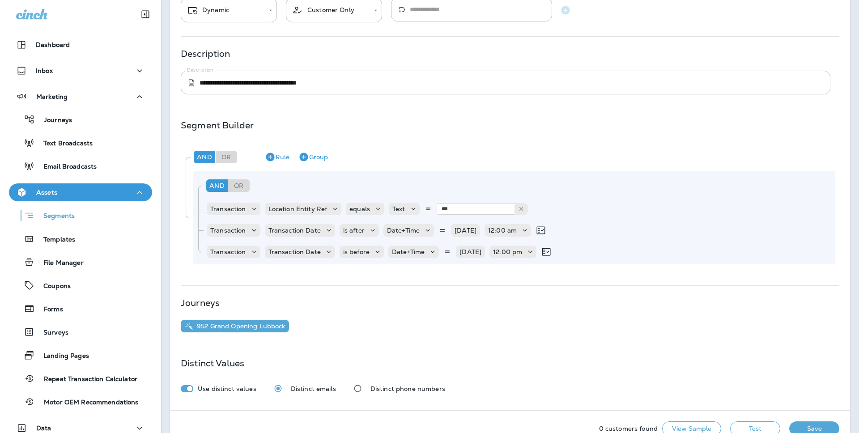
click at [521, 261] on div "And Or Rule Group Transaction Location Entity Ref equals Text *** 955 Transacti…" at bounding box center [514, 217] width 642 height 93
click at [509, 254] on p "12:00 pm" at bounding box center [507, 251] width 29 height 7
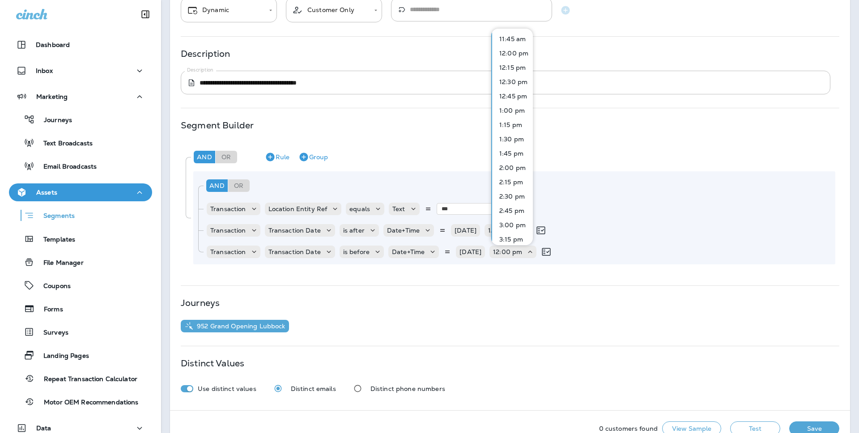
scroll to position [1165, 0]
click at [513, 233] on p "11:45 pm" at bounding box center [511, 234] width 30 height 7
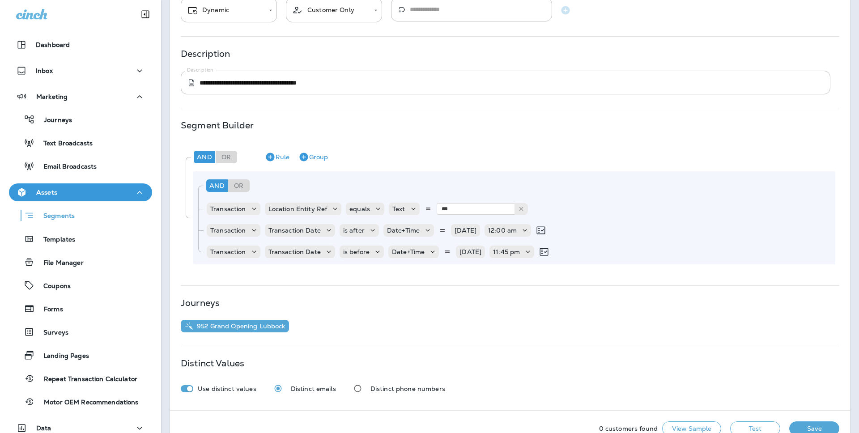
click at [668, 321] on div "952 Grand Opening Lubbock" at bounding box center [510, 326] width 658 height 13
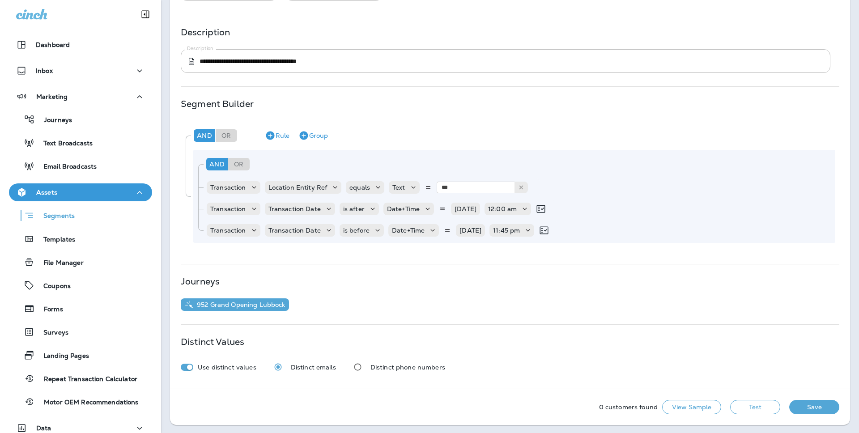
click at [754, 404] on button "Test" at bounding box center [755, 407] width 50 height 14
click at [708, 402] on button "View Sample" at bounding box center [691, 407] width 59 height 14
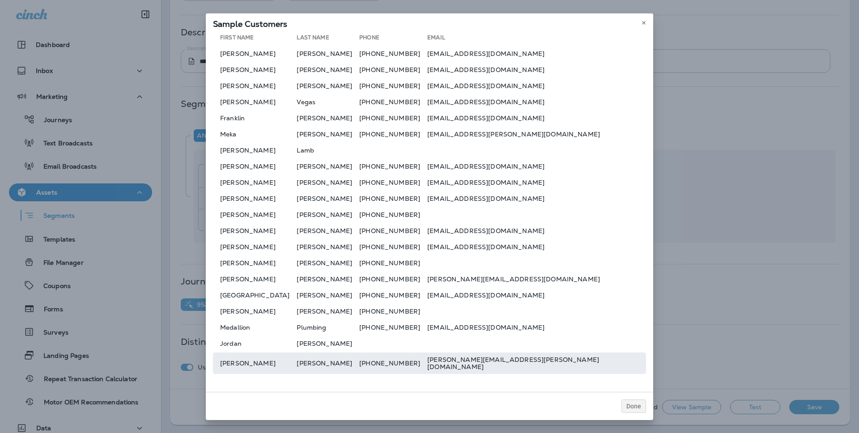
click at [501, 363] on td "bernadette.e.martinez@hotmail.com" at bounding box center [536, 362] width 219 height 21
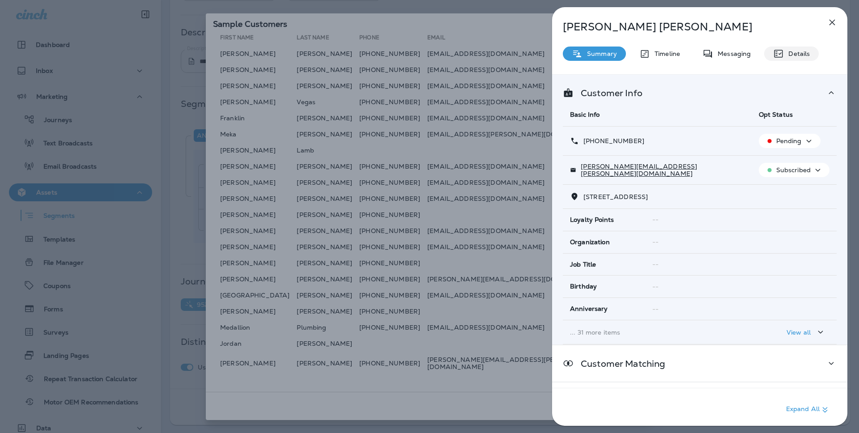
click at [784, 59] on div "Details" at bounding box center [791, 54] width 55 height 14
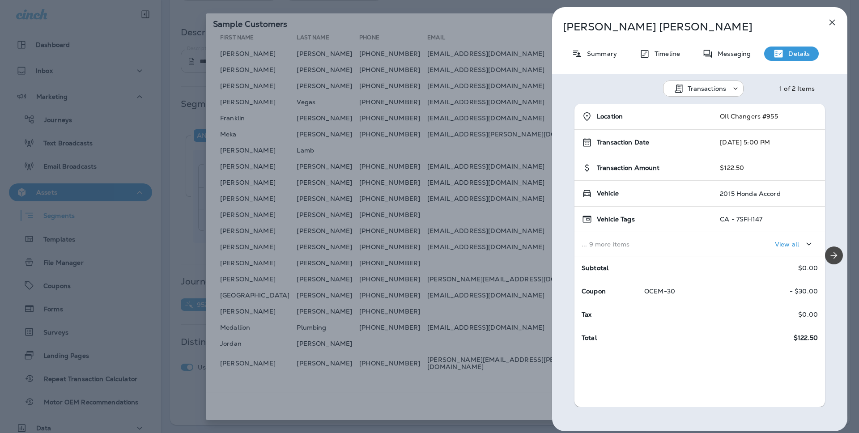
click at [787, 234] on td "View all" at bounding box center [768, 244] width 112 height 24
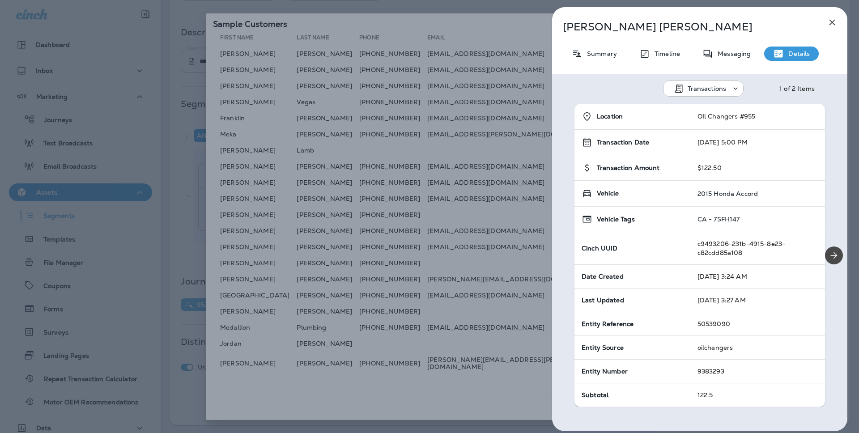
scroll to position [2, 0]
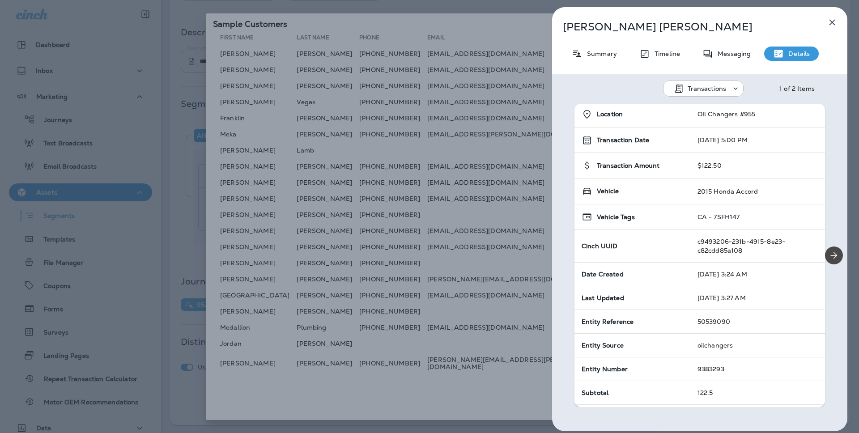
drag, startPoint x: 733, startPoint y: 275, endPoint x: 780, endPoint y: 275, distance: 47.0
click at [780, 275] on td "Oct 13, 2025 3:24 AM" at bounding box center [757, 275] width 135 height 24
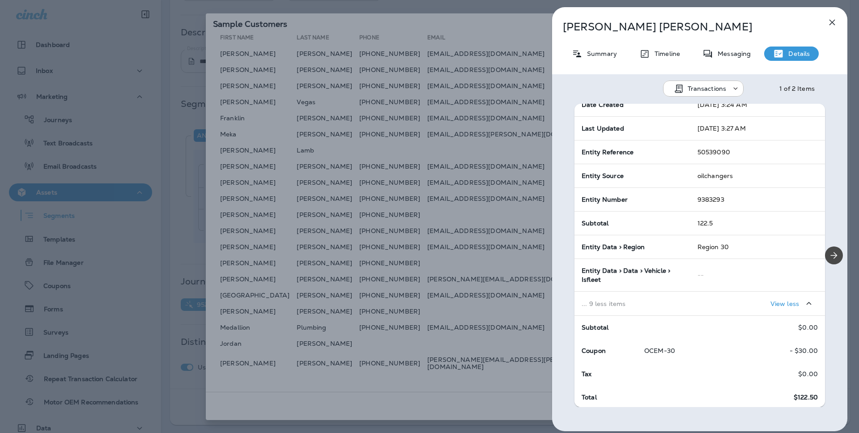
drag, startPoint x: 647, startPoint y: 346, endPoint x: 683, endPoint y: 347, distance: 35.8
click at [683, 347] on p "OCEM-30" at bounding box center [668, 350] width 48 height 7
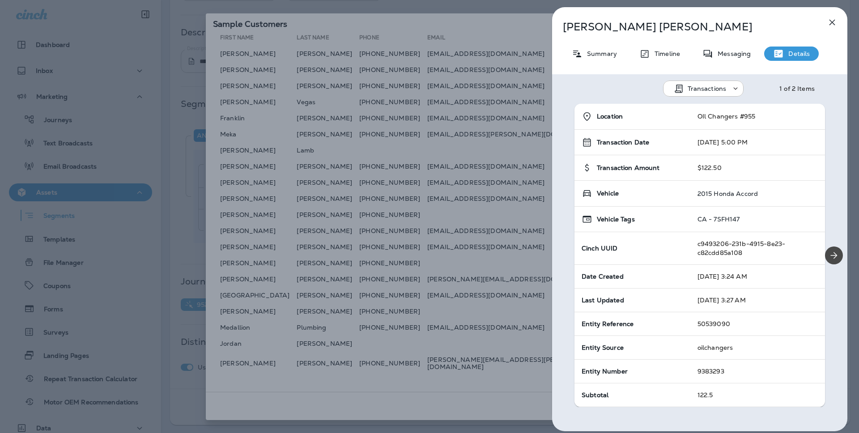
click at [832, 26] on icon "button" at bounding box center [831, 22] width 11 height 11
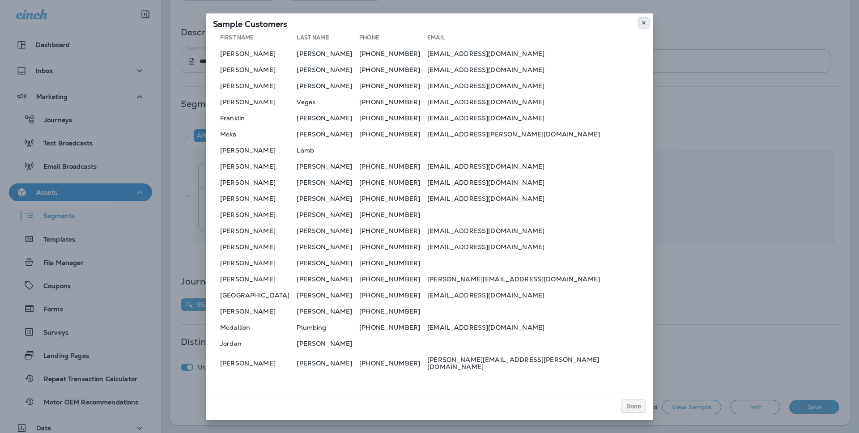
click at [645, 25] on icon at bounding box center [643, 22] width 5 height 5
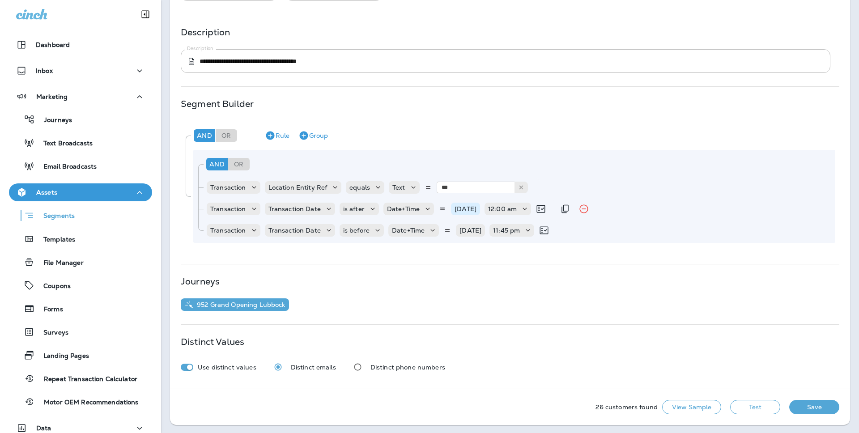
click at [458, 205] on p "10/11/25" at bounding box center [465, 208] width 22 height 7
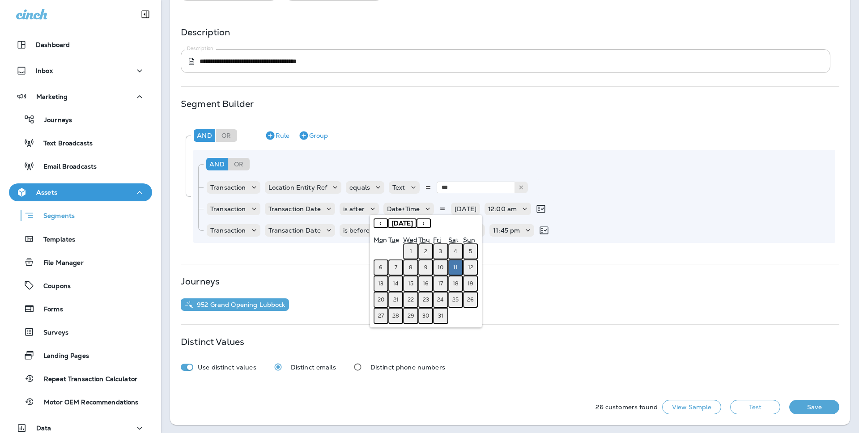
click at [468, 268] on abbr "12" at bounding box center [470, 267] width 5 height 7
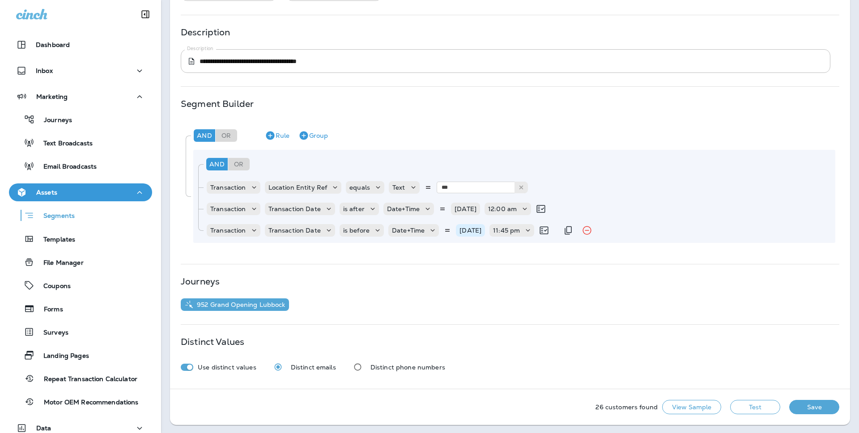
click at [470, 229] on p "10/11/25" at bounding box center [470, 230] width 22 height 7
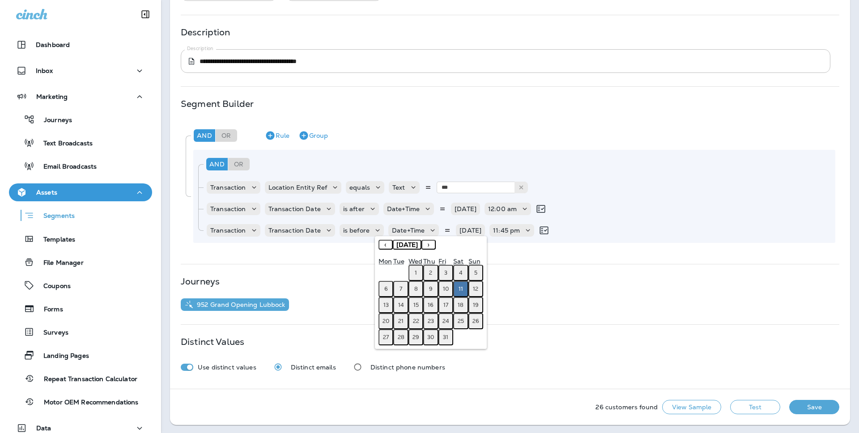
click at [471, 289] on button "12" at bounding box center [475, 289] width 15 height 16
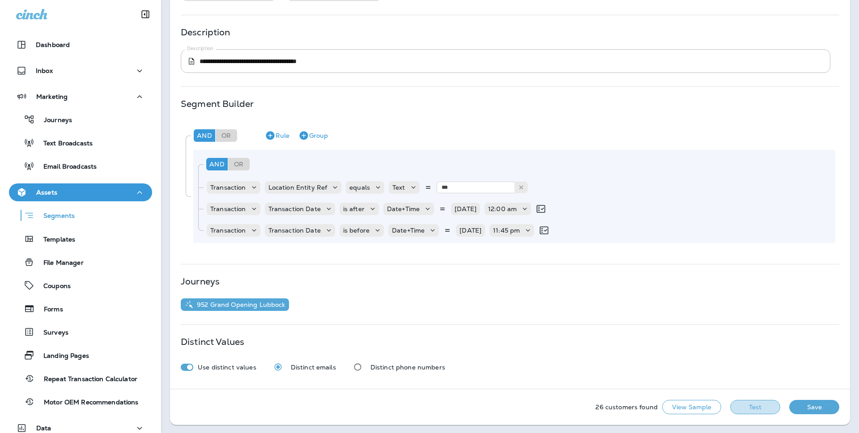
click at [756, 407] on button "Test" at bounding box center [755, 407] width 50 height 14
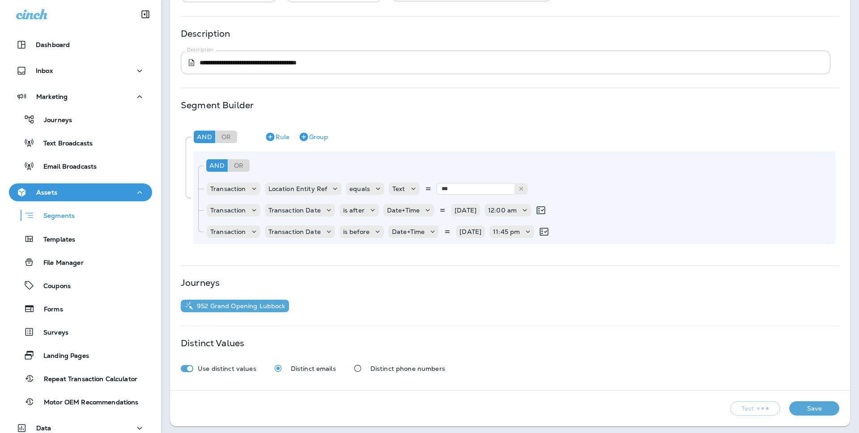
scroll to position [99, 0]
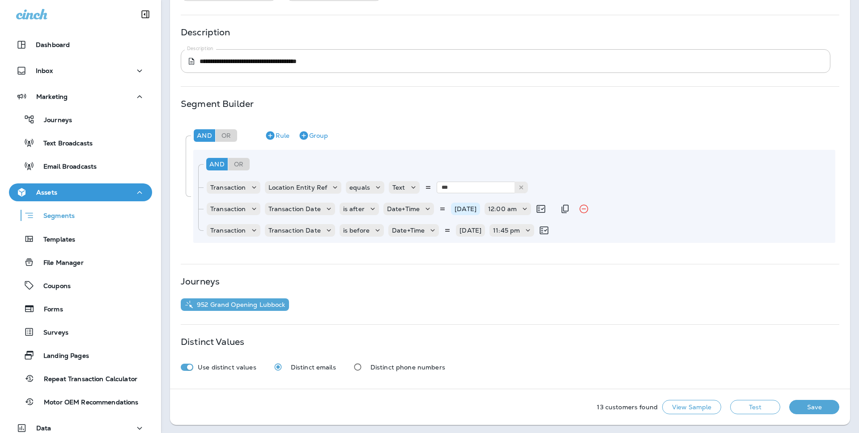
click at [466, 212] on div "10/12/25" at bounding box center [465, 209] width 29 height 13
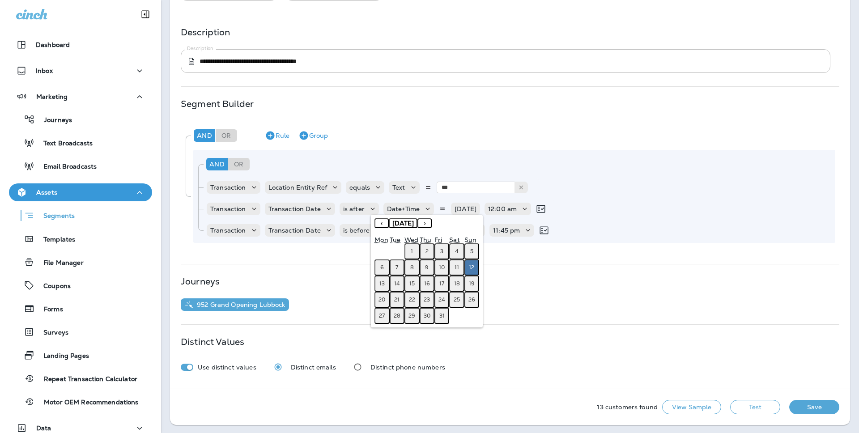
click at [458, 267] on abbr "11" at bounding box center [456, 267] width 4 height 7
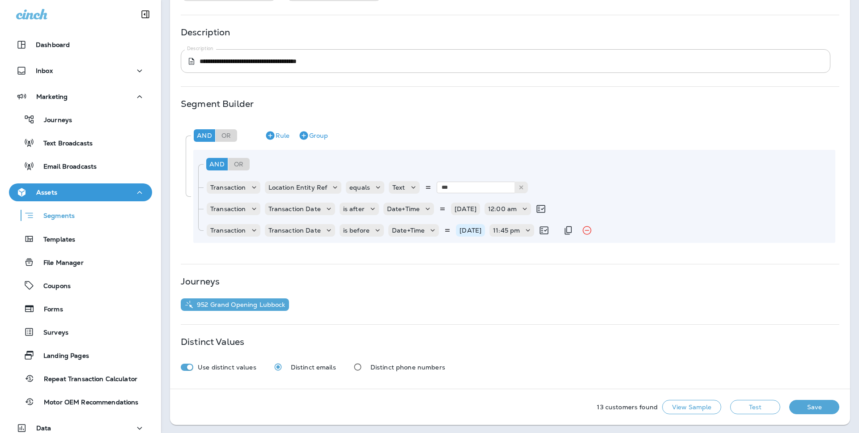
click at [469, 229] on p "10/12/25" at bounding box center [470, 230] width 22 height 7
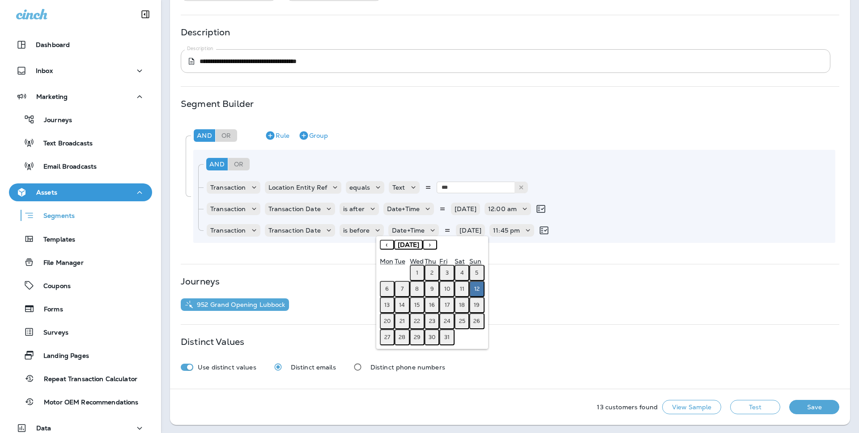
drag, startPoint x: 452, startPoint y: 292, endPoint x: 457, endPoint y: 290, distance: 5.1
click at [453, 292] on button "10" at bounding box center [446, 289] width 15 height 16
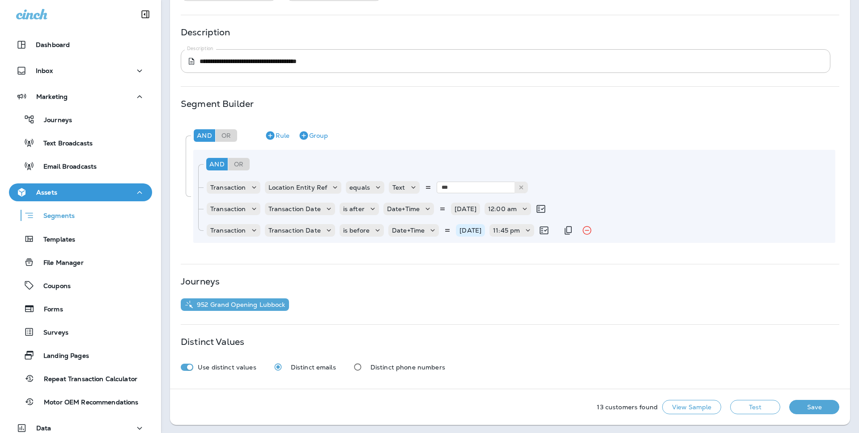
click at [471, 229] on p "10/10/25" at bounding box center [470, 230] width 22 height 7
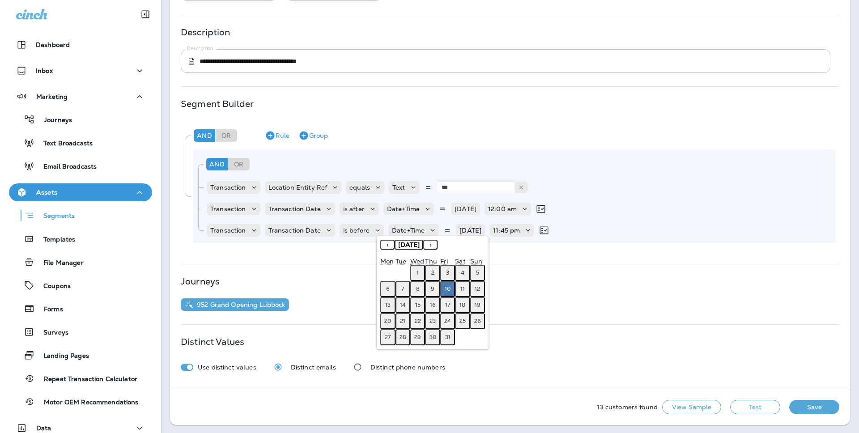
click at [460, 292] on button "11" at bounding box center [462, 289] width 15 height 16
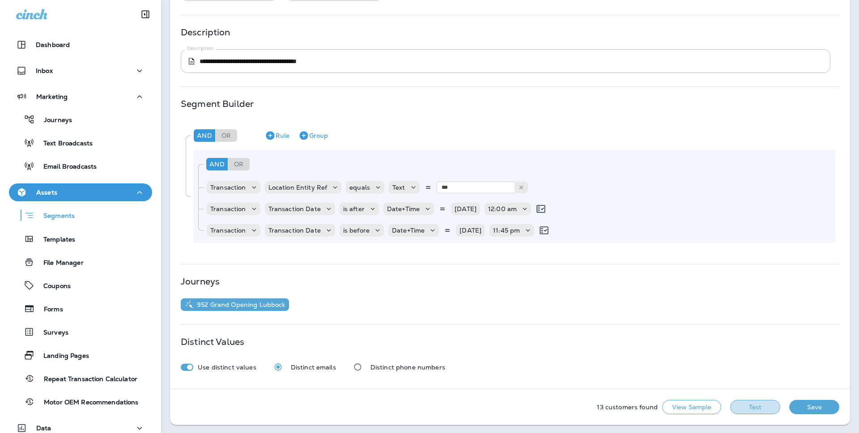
click at [748, 404] on button "Test" at bounding box center [755, 407] width 50 height 14
click at [717, 400] on button "View Sample" at bounding box center [691, 407] width 59 height 14
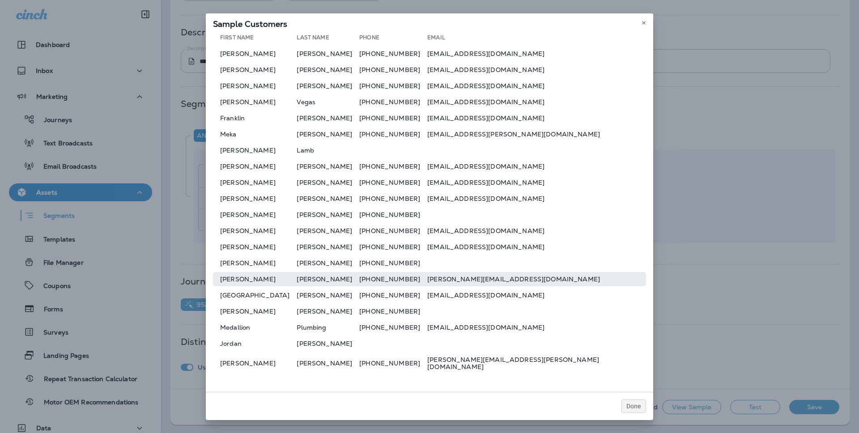
click at [530, 284] on td "sarah.steven201@gmail.com" at bounding box center [536, 279] width 219 height 14
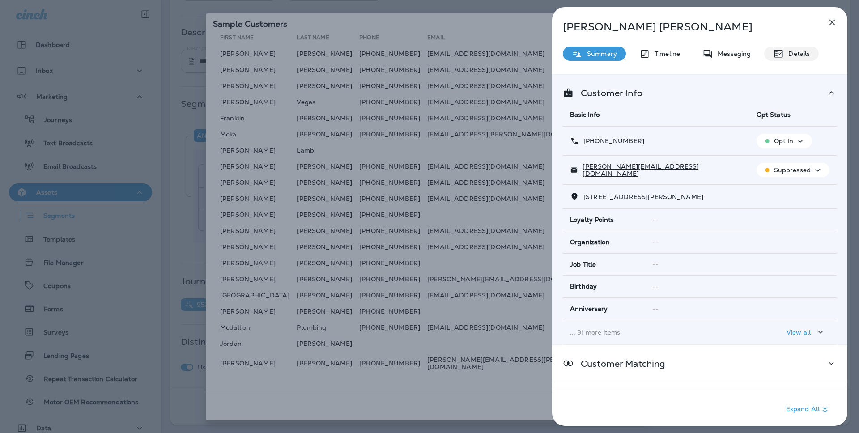
click at [786, 59] on div "Details" at bounding box center [791, 54] width 55 height 14
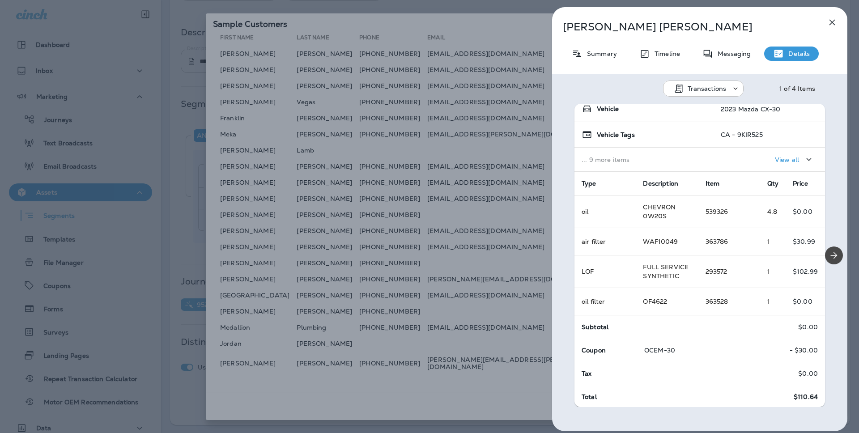
scroll to position [82, 0]
drag, startPoint x: 647, startPoint y: 347, endPoint x: 814, endPoint y: 347, distance: 167.3
click at [813, 347] on tr "Coupon OCEM-30 - $30.00" at bounding box center [699, 352] width 250 height 23
drag, startPoint x: 767, startPoint y: 348, endPoint x: 643, endPoint y: 349, distance: 124.3
click at [642, 351] on tr "Coupon OCEM-30 - $30.00" at bounding box center [699, 352] width 250 height 23
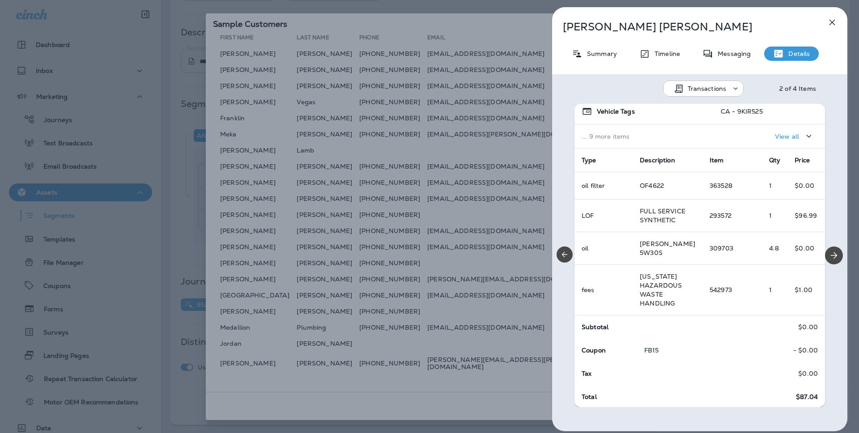
scroll to position [0, 0]
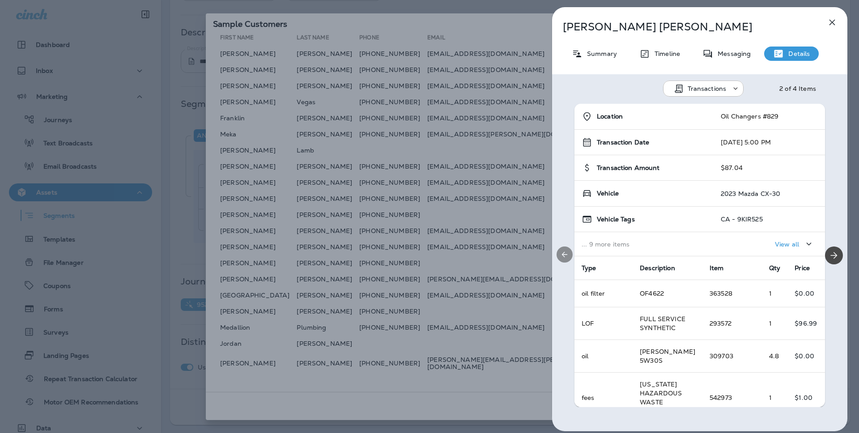
click at [569, 266] on div at bounding box center [564, 255] width 25 height 303
click at [568, 260] on button "Previous" at bounding box center [564, 254] width 16 height 16
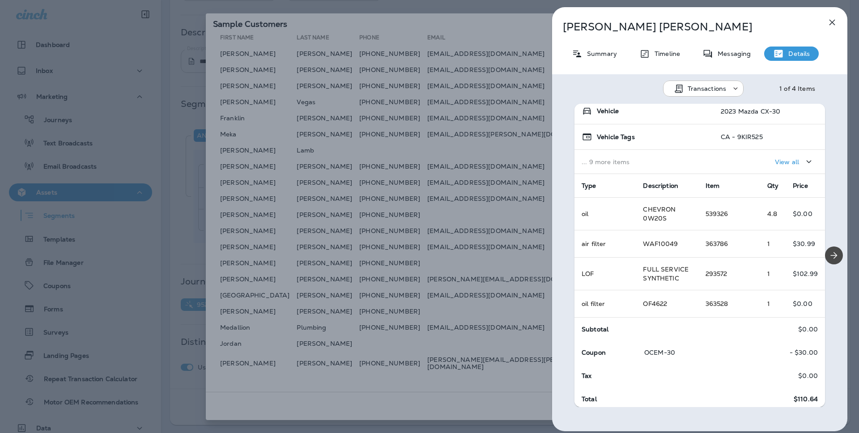
click at [834, 23] on icon "button" at bounding box center [831, 22] width 11 height 11
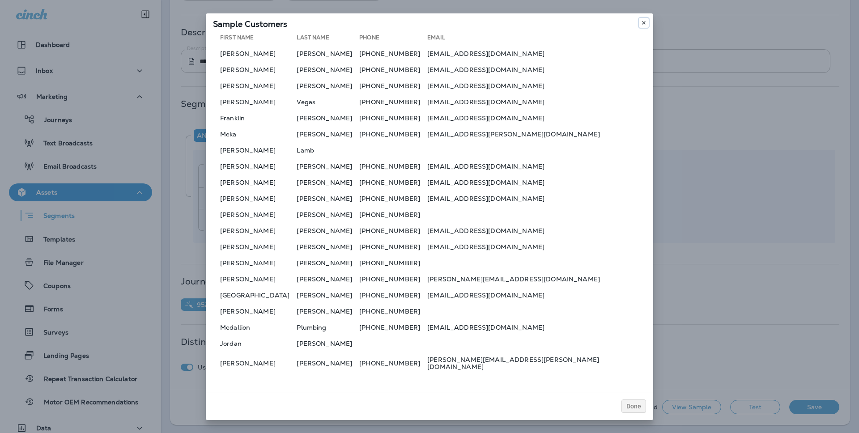
click at [646, 25] on button at bounding box center [644, 23] width 10 height 10
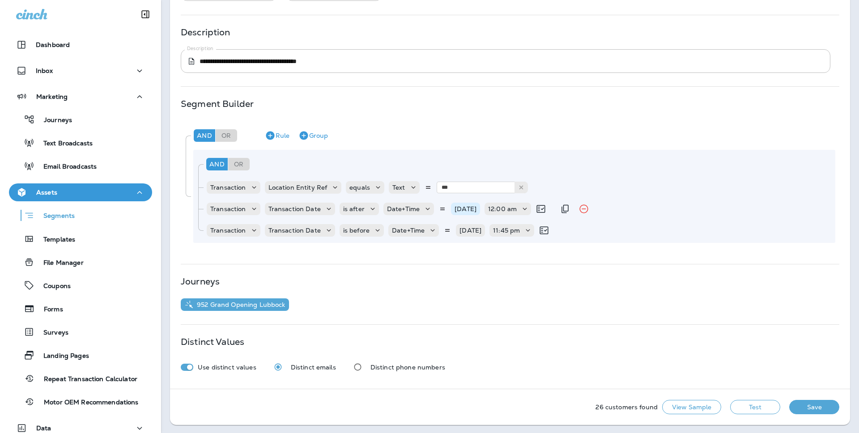
click at [469, 208] on p "10/11/25" at bounding box center [465, 208] width 22 height 7
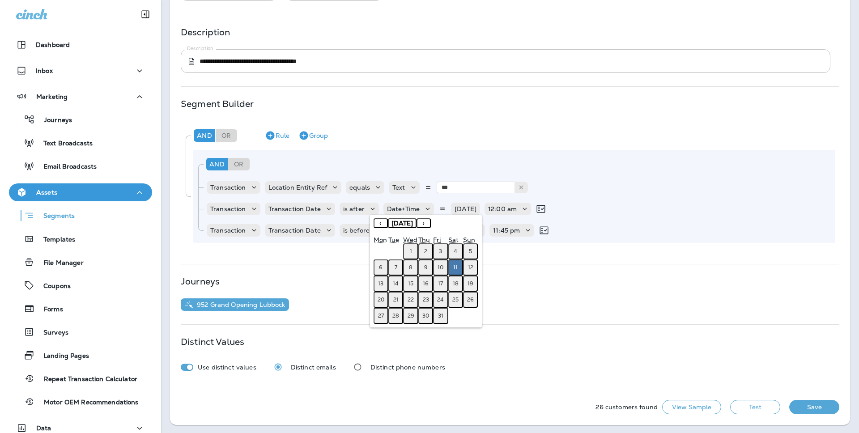
click at [382, 264] on abbr "6" at bounding box center [381, 267] width 4 height 7
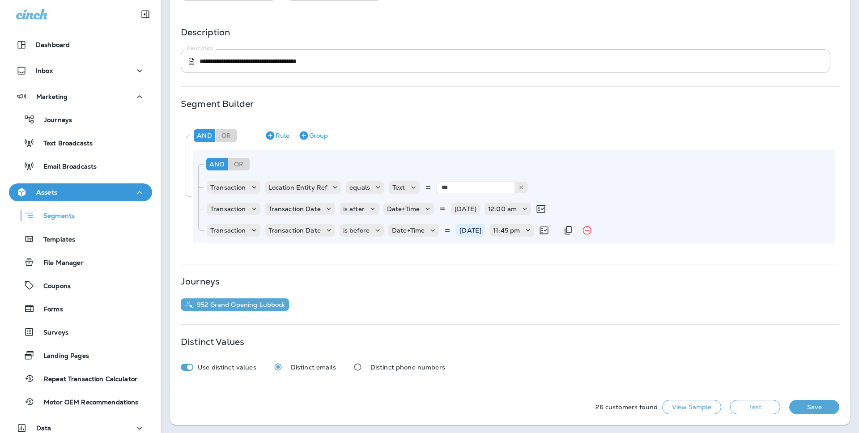
drag, startPoint x: 477, startPoint y: 233, endPoint x: 464, endPoint y: 231, distance: 13.5
click at [477, 233] on p "10/11/25" at bounding box center [470, 230] width 22 height 7
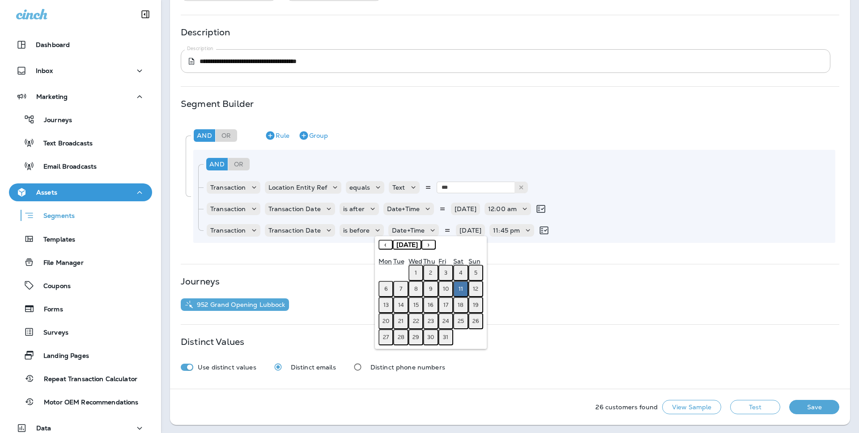
drag, startPoint x: 476, startPoint y: 288, endPoint x: 469, endPoint y: 286, distance: 7.8
click at [476, 288] on abbr "12" at bounding box center [475, 288] width 5 height 7
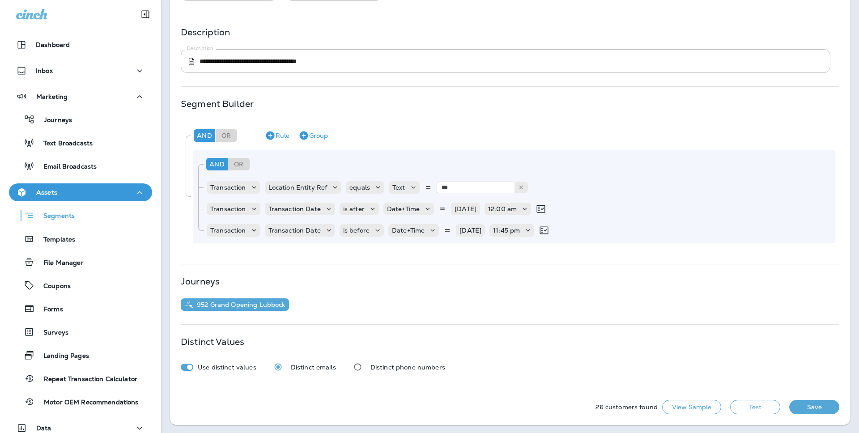
click at [747, 404] on button "Test" at bounding box center [755, 407] width 50 height 14
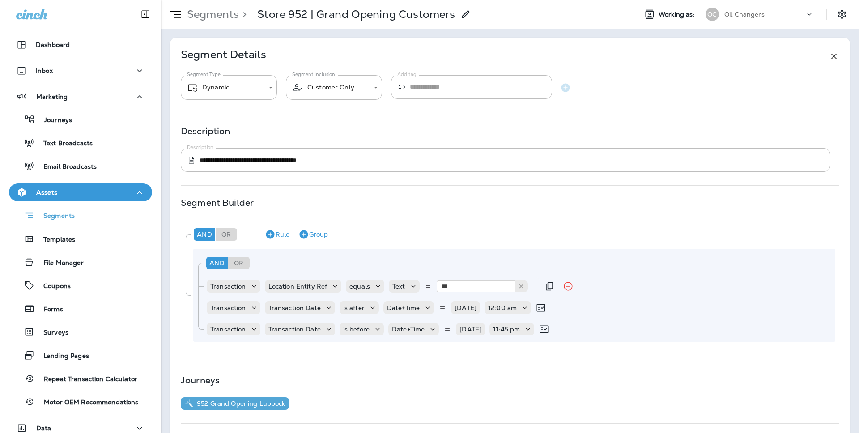
scroll to position [99, 0]
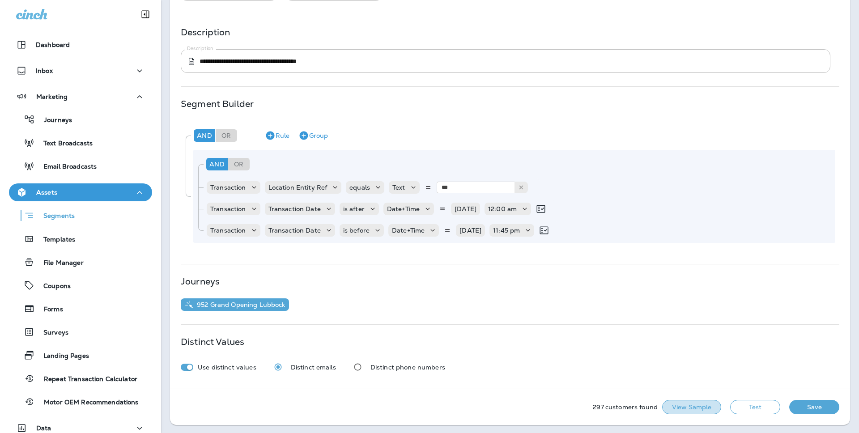
click at [708, 408] on button "View Sample" at bounding box center [691, 407] width 59 height 14
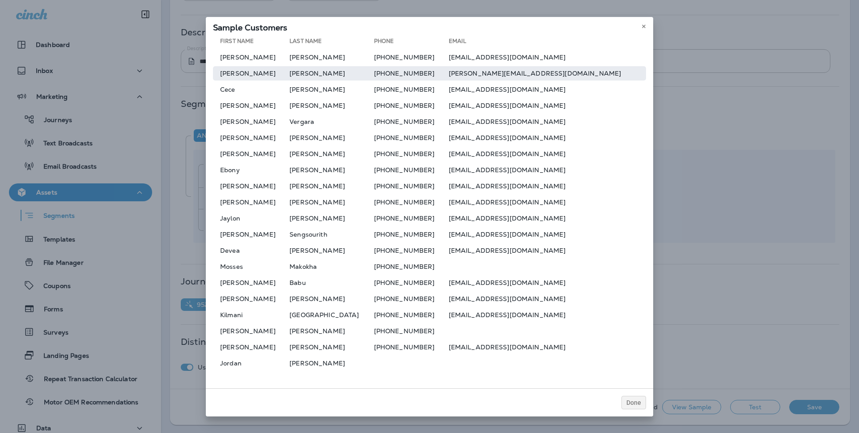
click at [548, 66] on td "k.ahlswede@hotmail.com" at bounding box center [547, 73] width 197 height 14
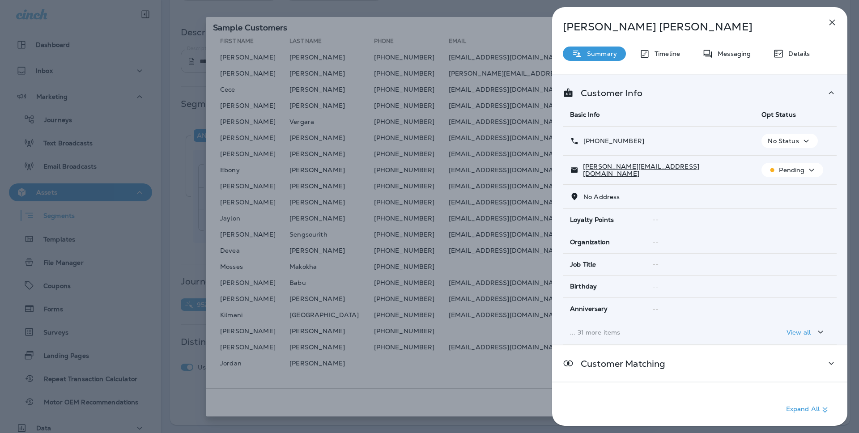
click at [802, 44] on div "Cathy Ahlswede Summary Timeline Messaging Details Customer Info Basic Info Opt …" at bounding box center [699, 219] width 295 height 424
click at [798, 51] on p "Details" at bounding box center [797, 53] width 26 height 7
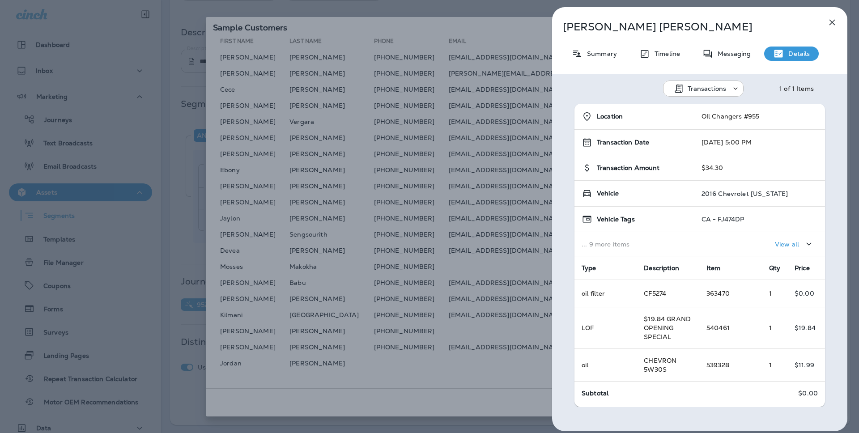
drag, startPoint x: 767, startPoint y: 141, endPoint x: 701, endPoint y: 144, distance: 66.2
click at [702, 144] on td "10/10/25 5:00 PM" at bounding box center [759, 142] width 131 height 25
click at [831, 21] on icon "button" at bounding box center [831, 22] width 11 height 11
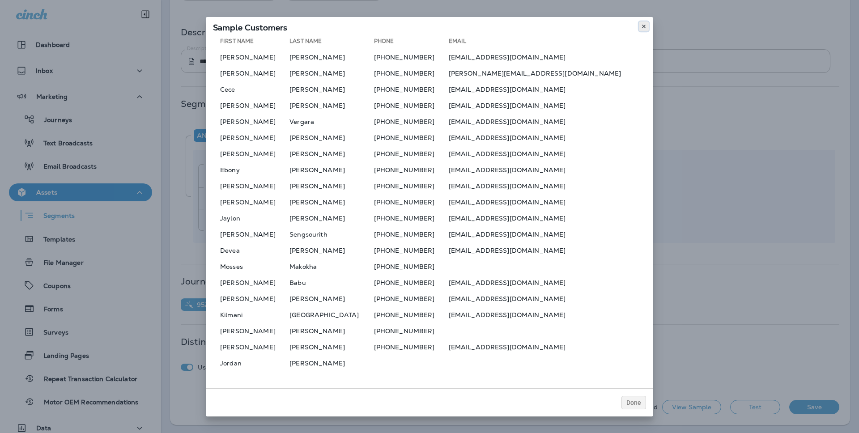
click at [643, 25] on use at bounding box center [643, 27] width 3 height 4
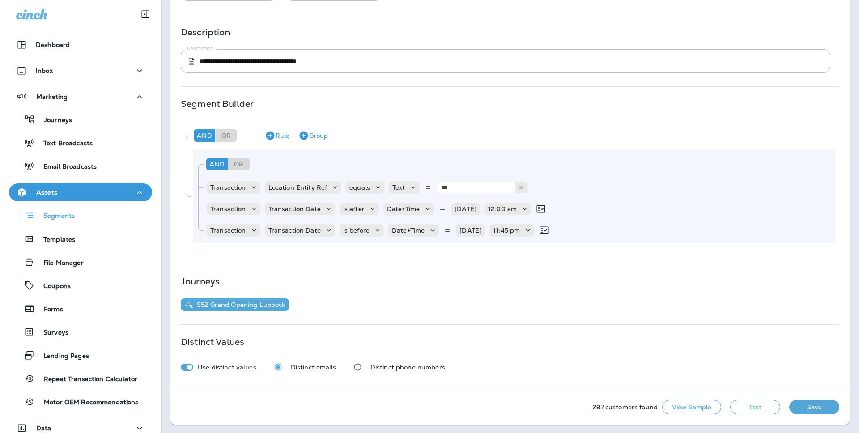
click at [475, 210] on p "10/06/25" at bounding box center [465, 208] width 22 height 7
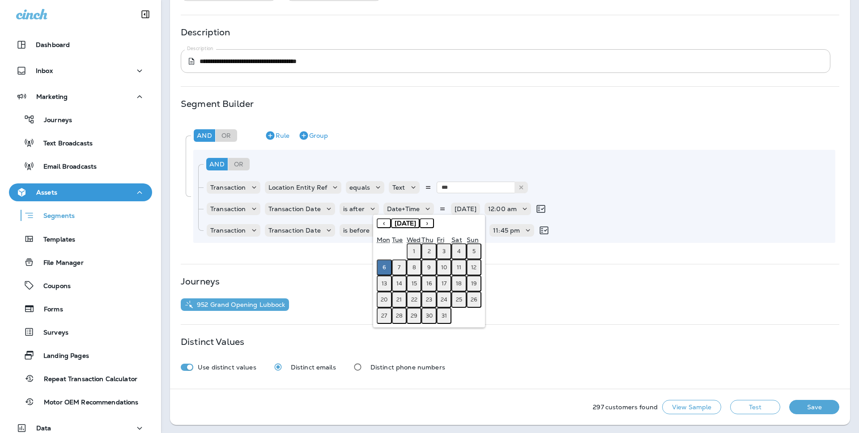
click at [458, 268] on abbr "11" at bounding box center [459, 267] width 4 height 7
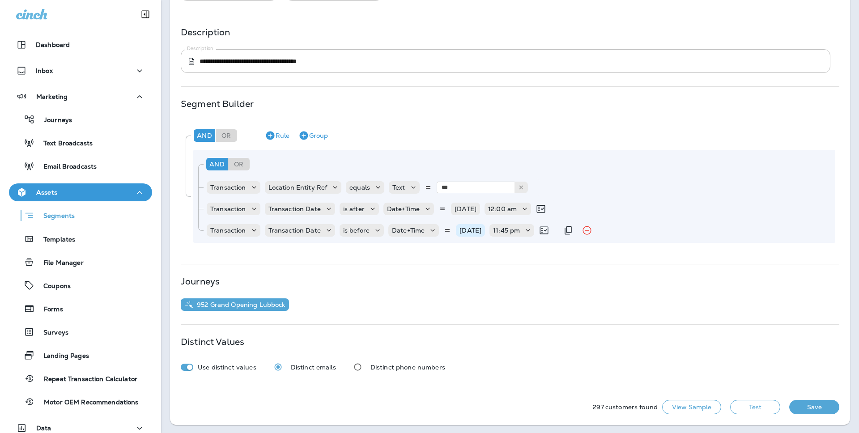
click at [479, 229] on p "10/12/25" at bounding box center [470, 230] width 22 height 7
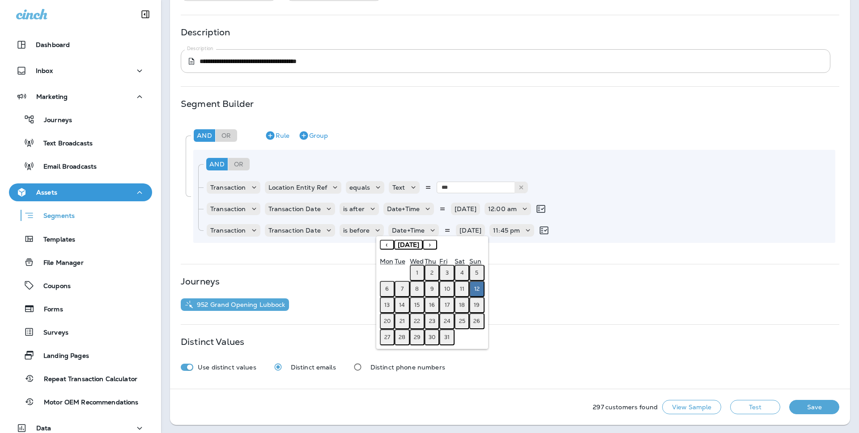
click at [459, 288] on button "11" at bounding box center [461, 289] width 15 height 16
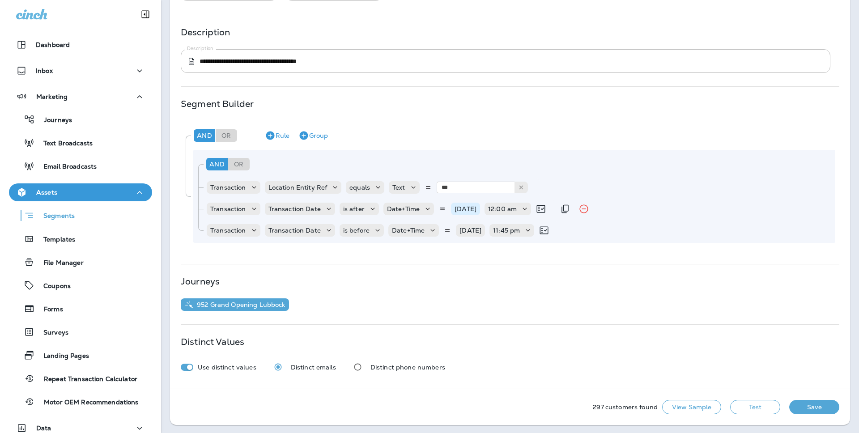
click at [474, 212] on div "10/11/25" at bounding box center [465, 209] width 29 height 13
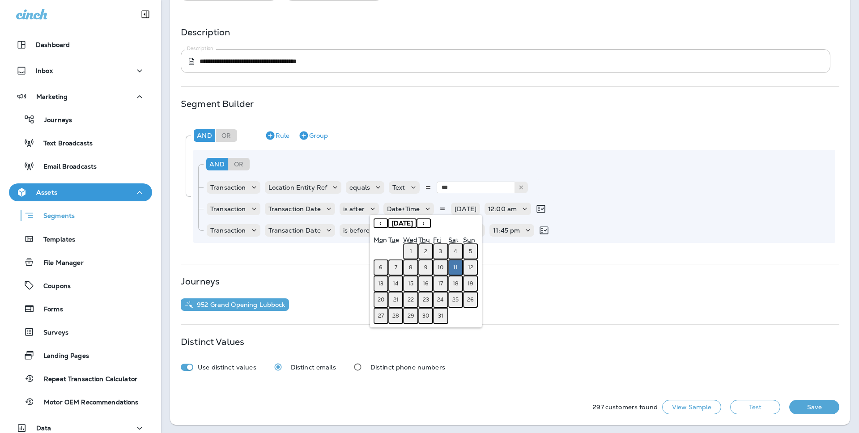
click at [438, 270] on abbr "10" at bounding box center [440, 267] width 6 height 7
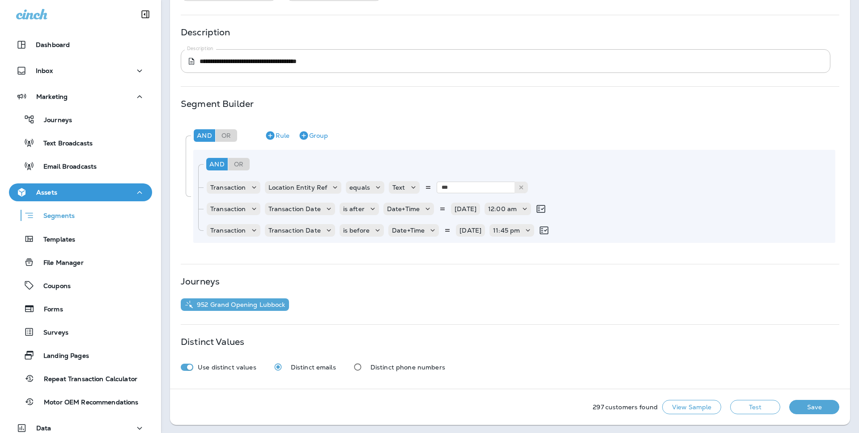
drag, startPoint x: 481, startPoint y: 228, endPoint x: 480, endPoint y: 237, distance: 9.4
click at [481, 228] on p "10/11/25" at bounding box center [470, 230] width 22 height 7
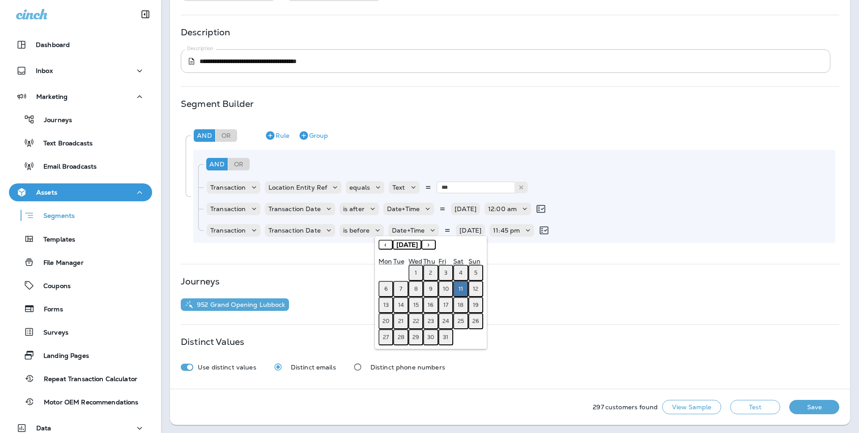
click at [447, 294] on button "10" at bounding box center [445, 289] width 15 height 16
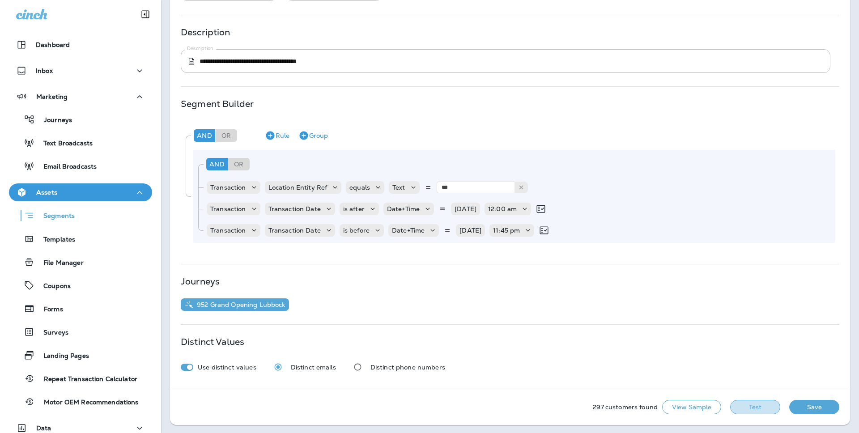
click at [750, 404] on button "Test" at bounding box center [755, 407] width 50 height 14
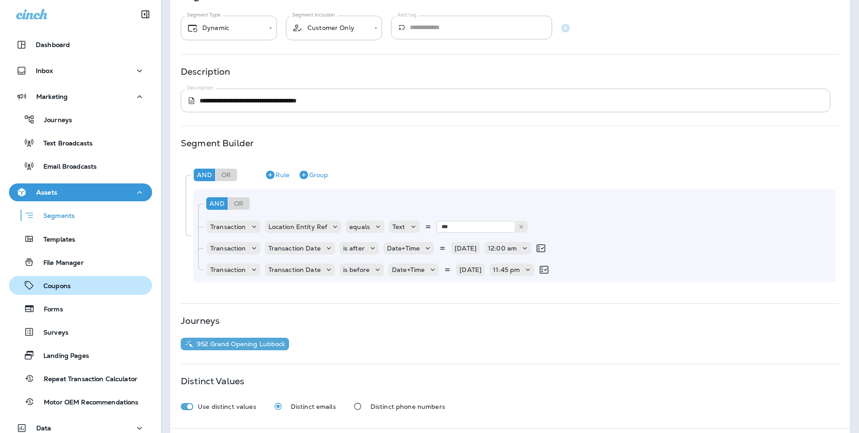
scroll to position [99, 0]
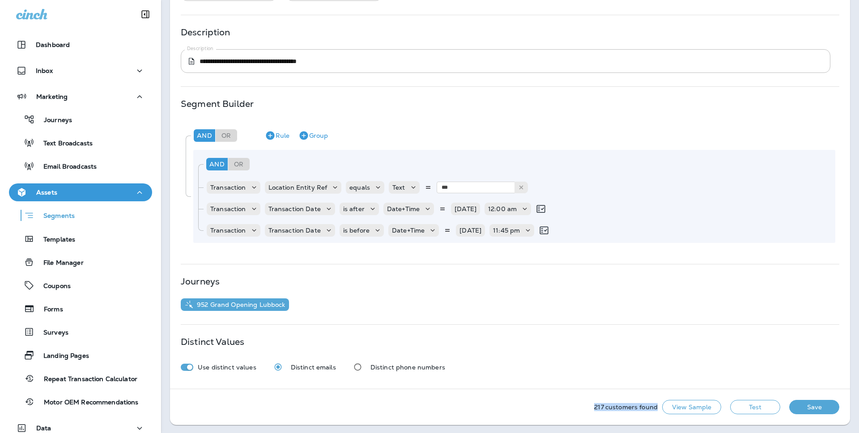
drag, startPoint x: 591, startPoint y: 404, endPoint x: 651, endPoint y: 409, distance: 59.7
click at [658, 409] on div "217 customers found View Sample Test Save" at bounding box center [510, 407] width 680 height 36
click at [710, 405] on button "View Sample" at bounding box center [691, 407] width 59 height 14
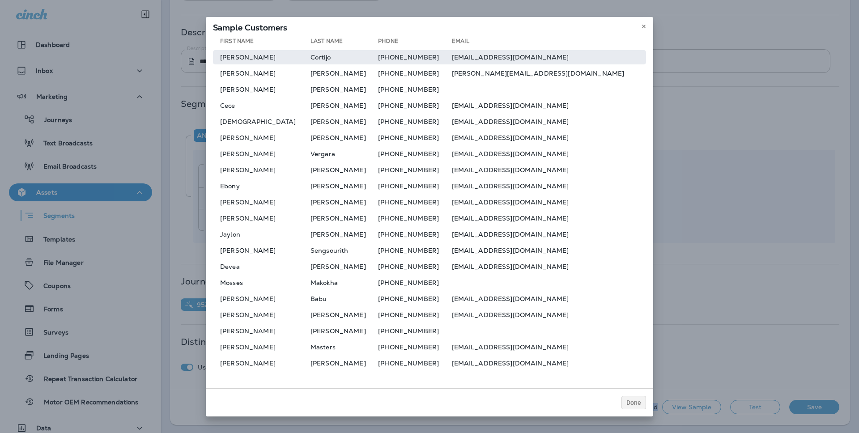
click at [526, 56] on td "kandlecanhandle@gmail.com" at bounding box center [549, 57] width 195 height 14
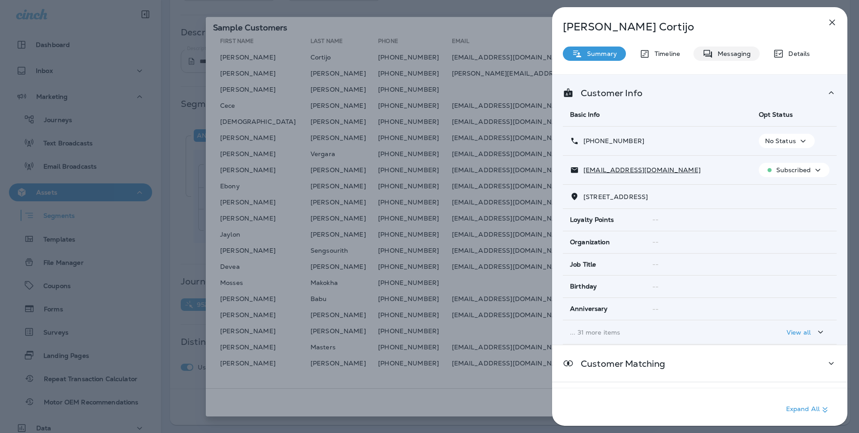
click at [743, 54] on p "Messaging" at bounding box center [732, 53] width 38 height 7
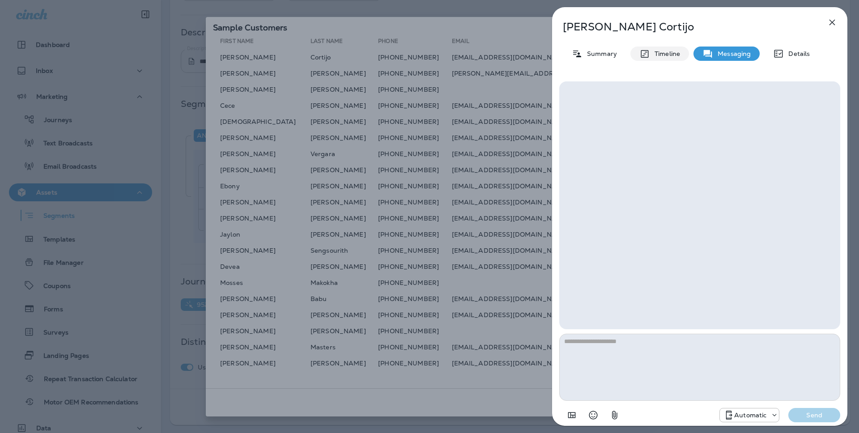
drag, startPoint x: 646, startPoint y: 53, endPoint x: 675, endPoint y: 53, distance: 29.1
click at [647, 53] on icon at bounding box center [644, 53] width 11 height 11
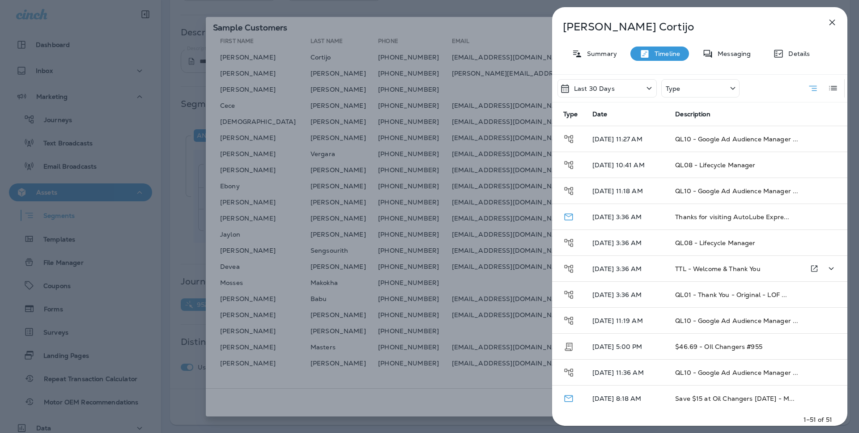
click at [782, 272] on td "TTL - Welcome & Thank You" at bounding box center [733, 269] width 131 height 26
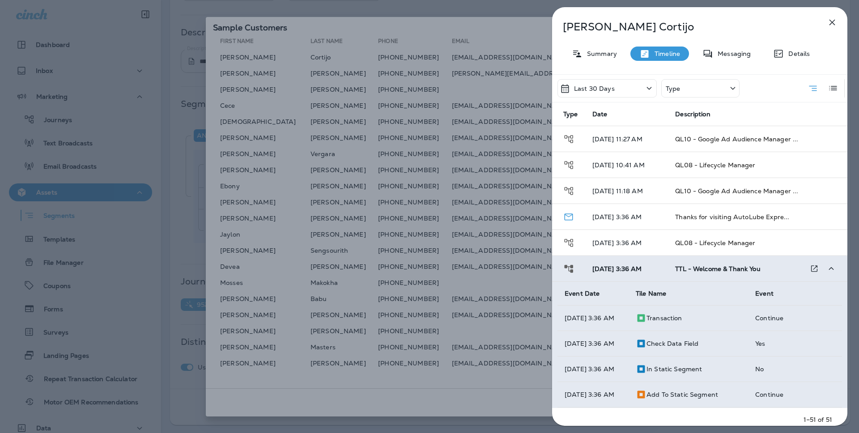
click at [784, 269] on td "TTL - Welcome & Thank You" at bounding box center [733, 269] width 131 height 26
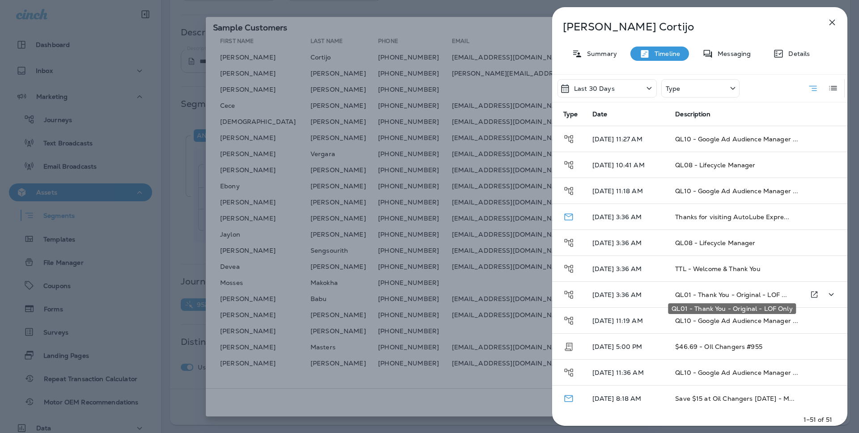
click at [777, 291] on span "QL01 - Thank You - Original - LOF ..." at bounding box center [731, 295] width 112 height 8
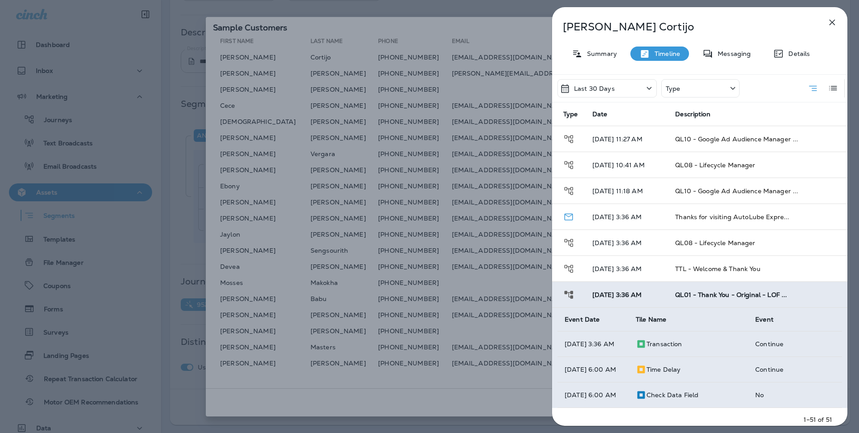
click at [727, 43] on div "Kandle Cortijo Summary Timeline Messaging Details Last 30 Days Type Type Date D…" at bounding box center [699, 219] width 295 height 424
drag, startPoint x: 726, startPoint y: 49, endPoint x: 762, endPoint y: 54, distance: 35.7
click at [732, 51] on div "Messaging" at bounding box center [726, 54] width 66 height 14
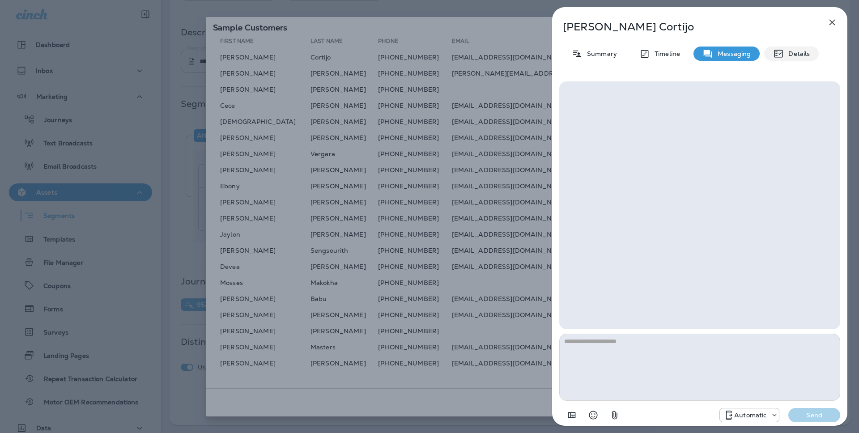
click at [786, 54] on p "Details" at bounding box center [797, 53] width 26 height 7
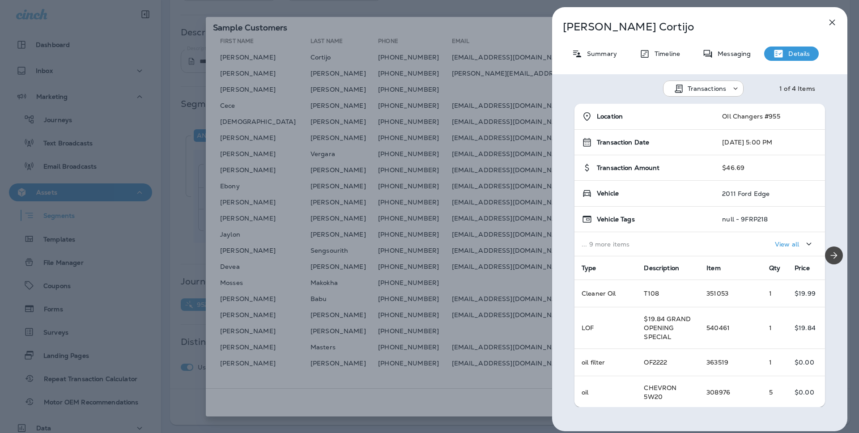
click at [602, 43] on div "Kandle Cortijo Summary Timeline Messaging Details Transactions 1 of 4 Items Loc…" at bounding box center [699, 219] width 295 height 424
click at [613, 53] on p "Summary" at bounding box center [599, 53] width 34 height 7
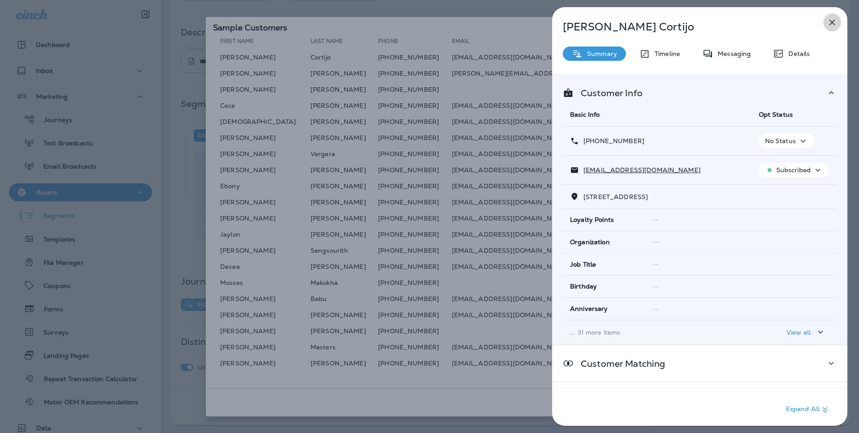
drag, startPoint x: 835, startPoint y: 23, endPoint x: 826, endPoint y: 21, distance: 8.2
click at [834, 23] on icon "button" at bounding box center [831, 22] width 11 height 11
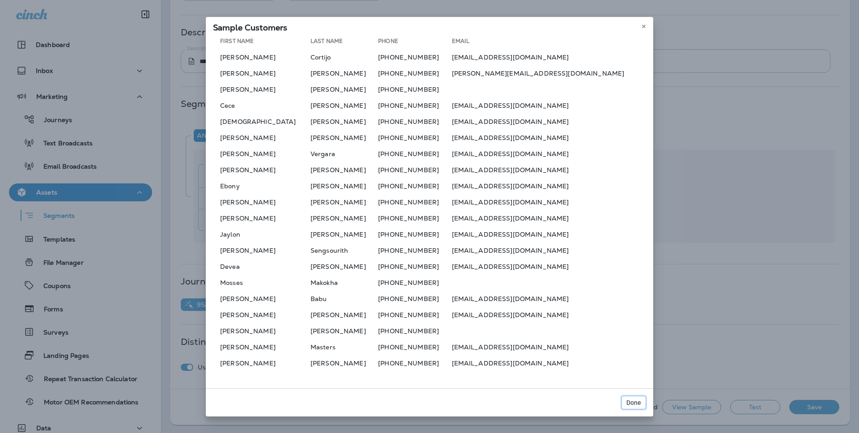
click at [640, 397] on button "Done" at bounding box center [633, 402] width 25 height 13
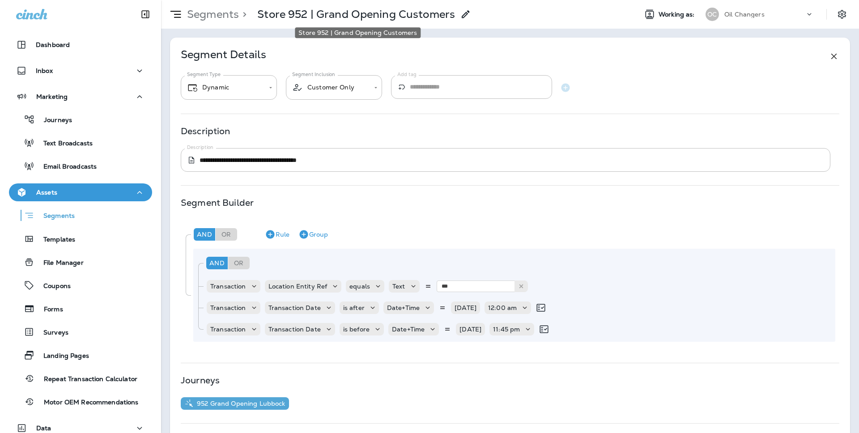
click at [349, 11] on p "Store 952 | Grand Opening Customers" at bounding box center [356, 14] width 198 height 13
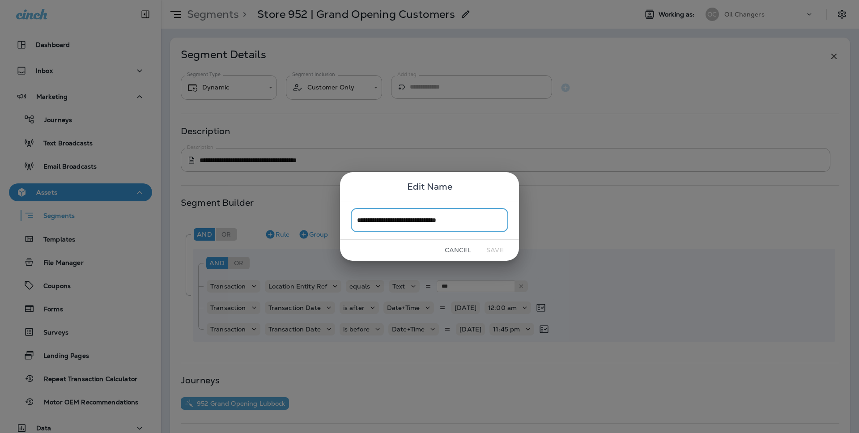
drag, startPoint x: 392, startPoint y: 219, endPoint x: 386, endPoint y: 217, distance: 7.1
click at [391, 219] on input "**********" at bounding box center [429, 220] width 157 height 24
click at [387, 217] on input "**********" at bounding box center [429, 220] width 157 height 24
type input "**********"
click at [499, 246] on button "Save" at bounding box center [495, 250] width 34 height 14
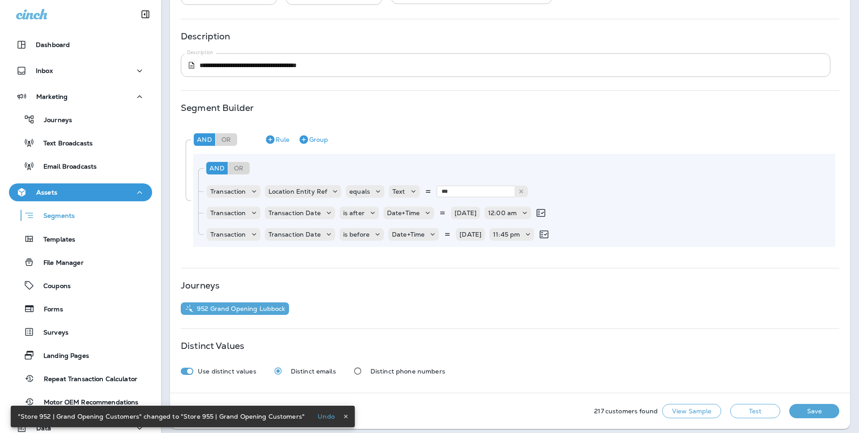
scroll to position [95, 0]
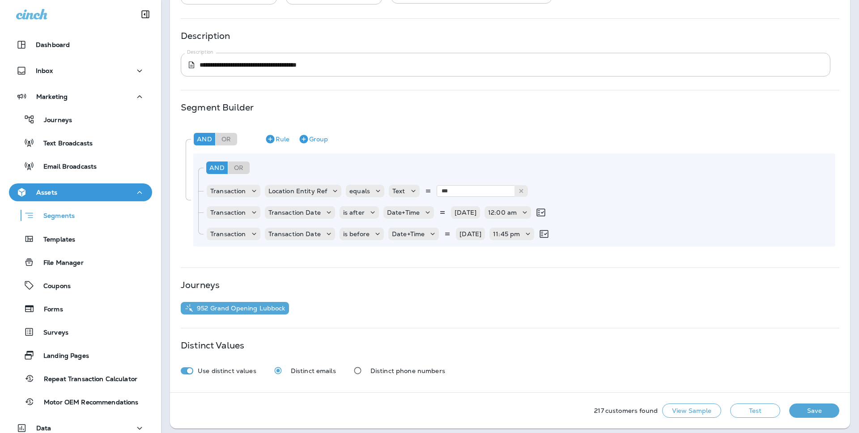
click at [360, 50] on div "**********" at bounding box center [510, 54] width 658 height 44
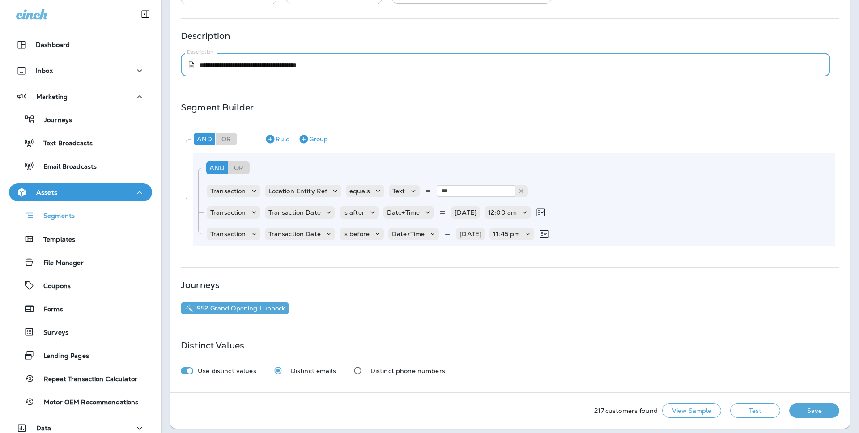
drag, startPoint x: 329, startPoint y: 68, endPoint x: 358, endPoint y: 69, distance: 29.5
click at [358, 69] on div "**********" at bounding box center [505, 65] width 649 height 24
type textarea "**********"
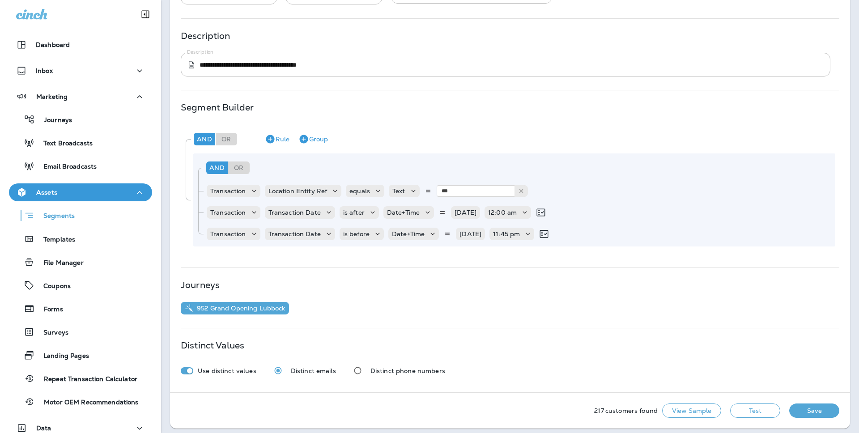
click at [376, 90] on hr at bounding box center [510, 90] width 658 height 0
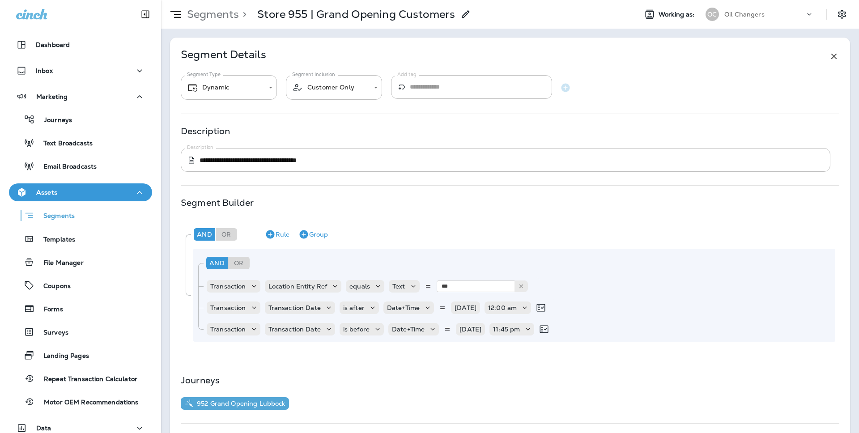
scroll to position [99, 0]
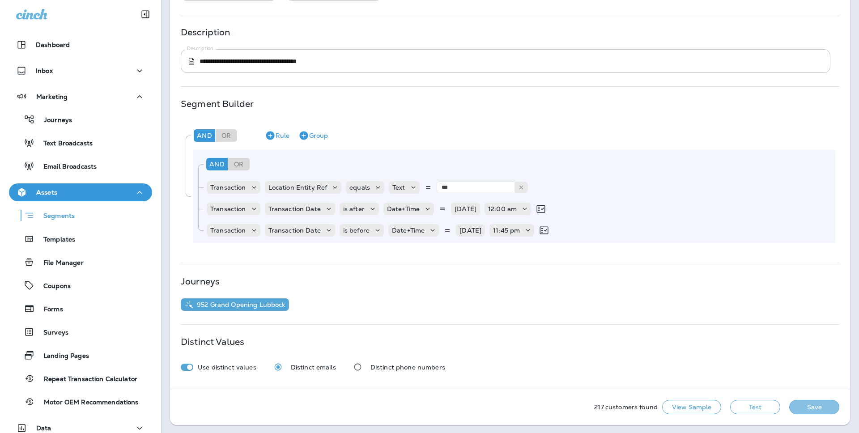
click at [822, 403] on button "Save" at bounding box center [814, 407] width 50 height 14
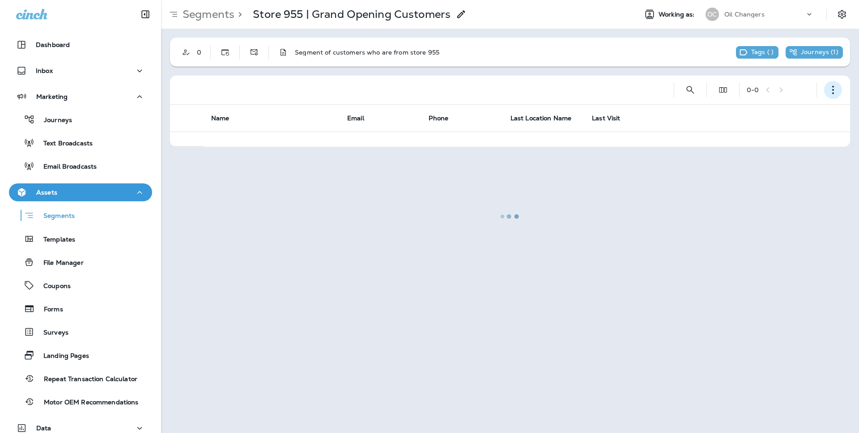
click at [835, 93] on icon "button" at bounding box center [832, 89] width 9 height 9
click at [807, 115] on button "Edit Segment" at bounding box center [787, 112] width 107 height 21
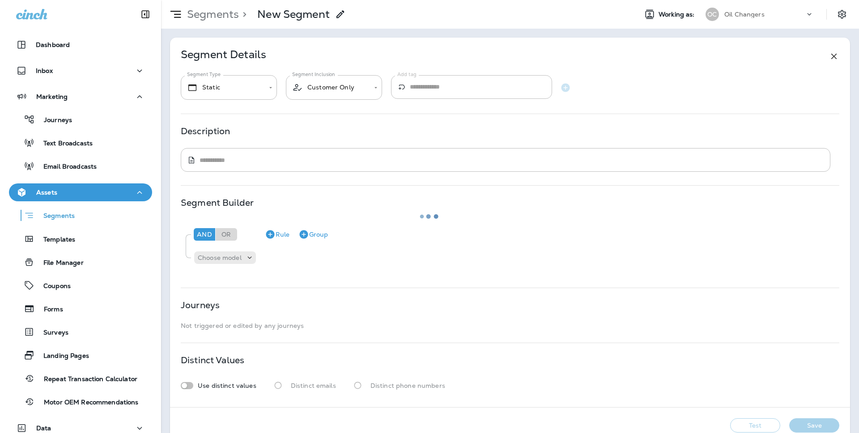
type input "*******"
type textarea "**********"
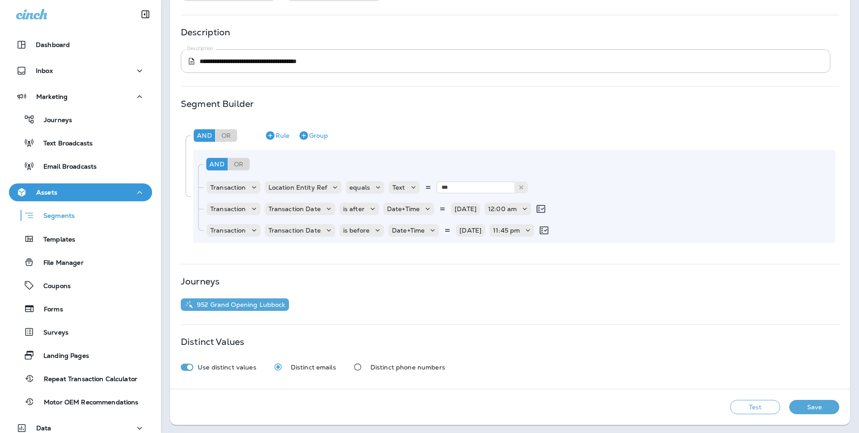
scroll to position [92, 0]
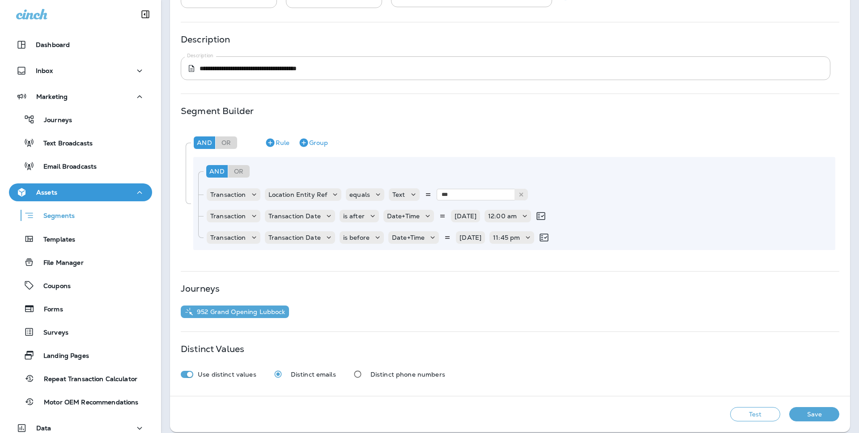
click at [815, 408] on button "Save" at bounding box center [814, 414] width 50 height 14
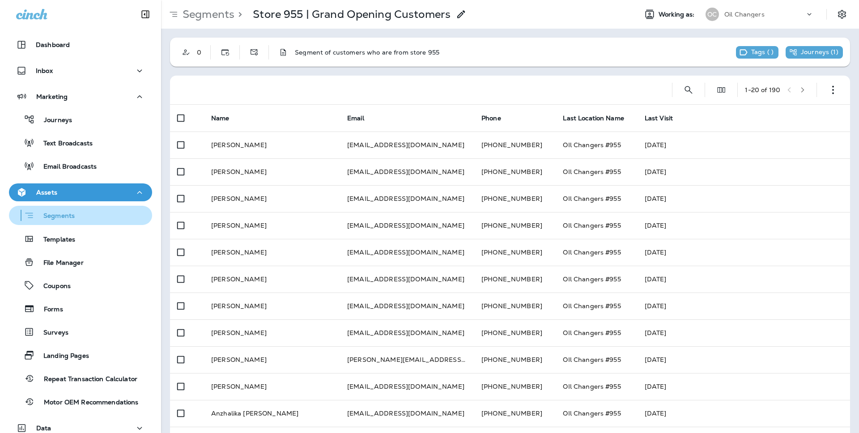
click at [81, 222] on div "Segments" at bounding box center [81, 215] width 136 height 14
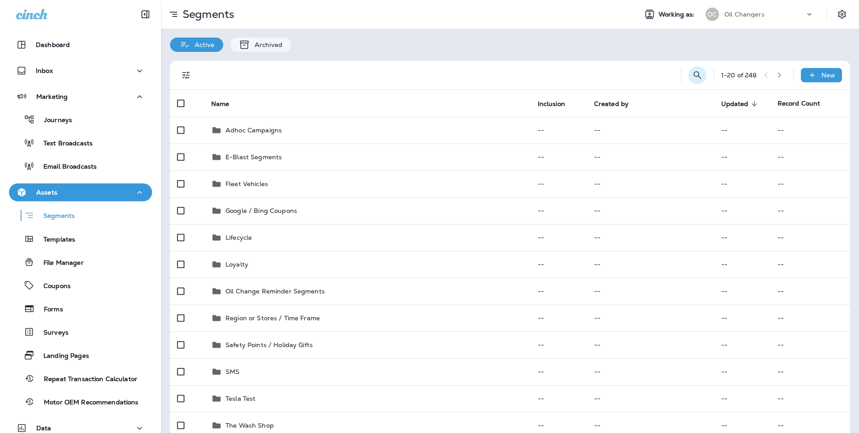
click at [692, 76] on icon "Search Segments" at bounding box center [697, 75] width 11 height 11
click at [682, 76] on input "text" at bounding box center [658, 75] width 80 height 24
click at [91, 241] on div "Templates" at bounding box center [81, 238] width 136 height 13
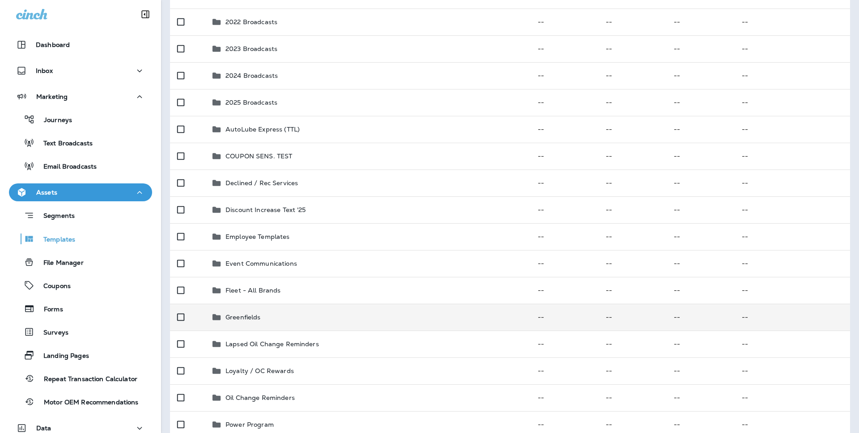
scroll to position [135, 0]
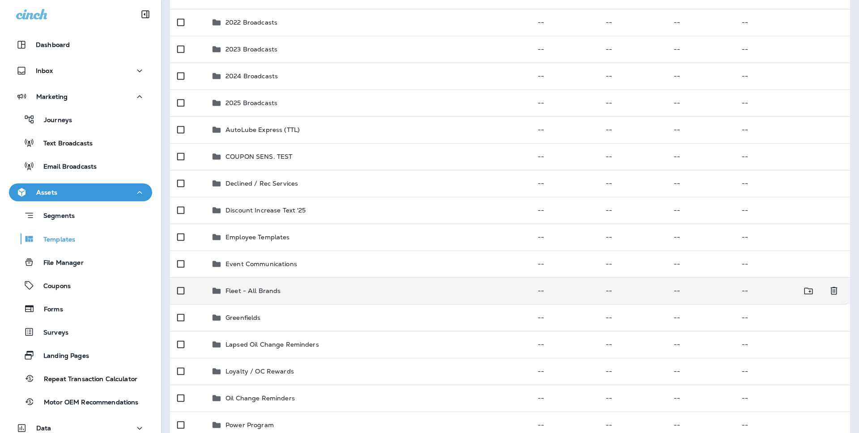
click at [278, 284] on td "Fleet - All Brands" at bounding box center [367, 290] width 326 height 27
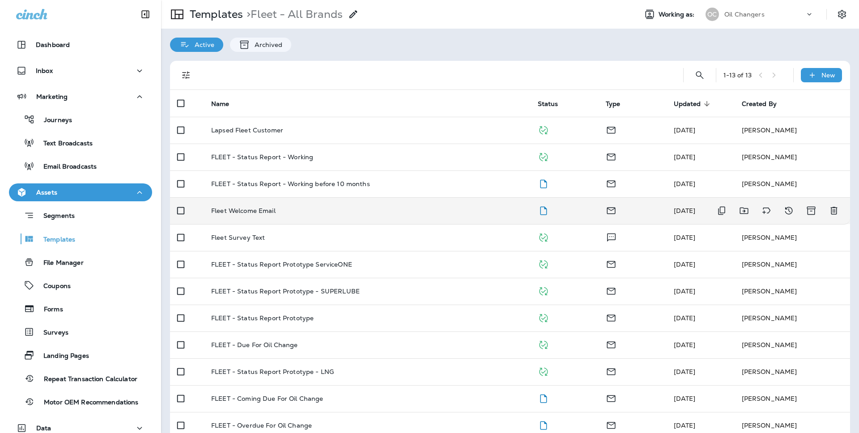
scroll to position [4, 0]
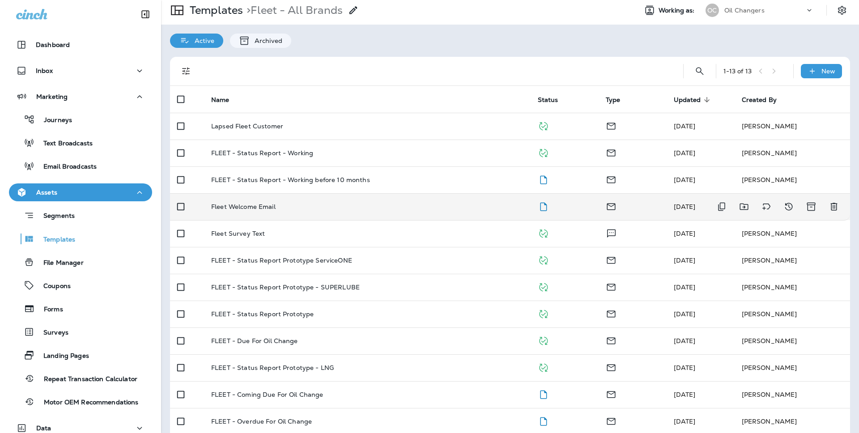
click at [458, 208] on div "Fleet Welcome Email" at bounding box center [367, 206] width 312 height 7
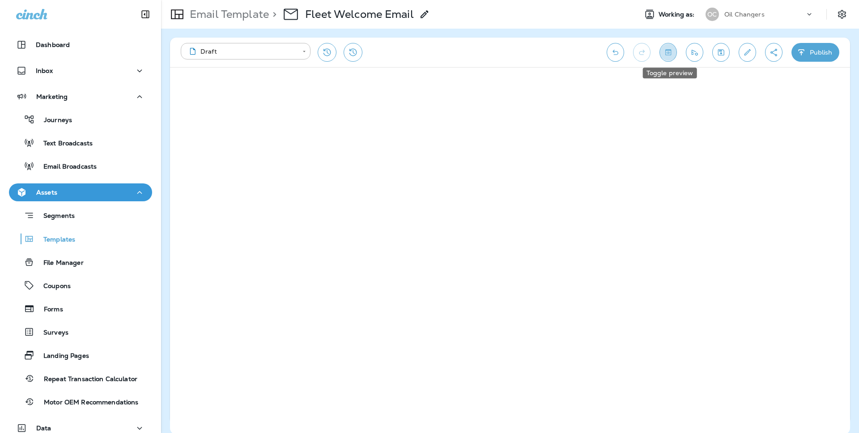
click at [672, 54] on icon "Toggle preview" at bounding box center [667, 52] width 9 height 9
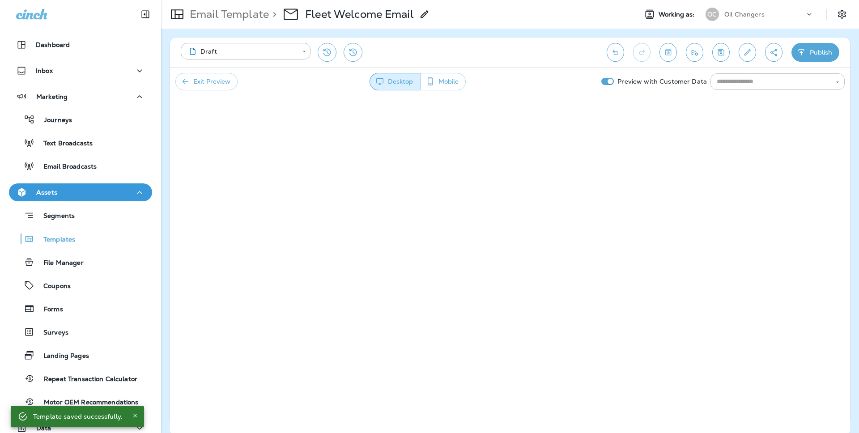
click at [752, 82] on input "text" at bounding box center [770, 81] width 114 height 11
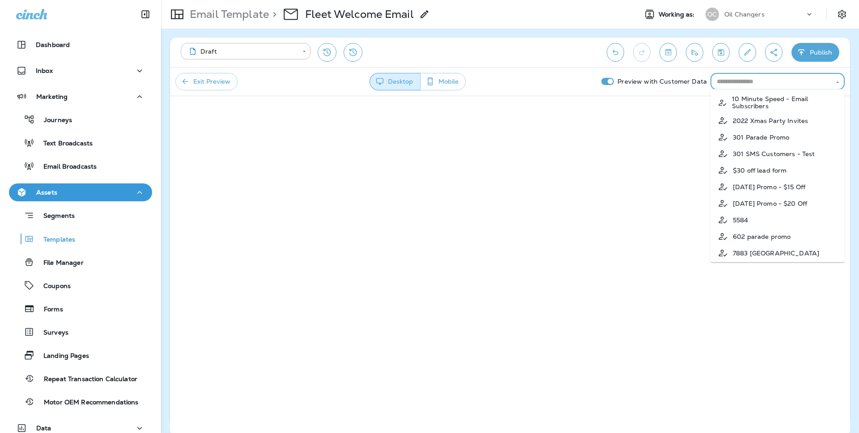
type input "*"
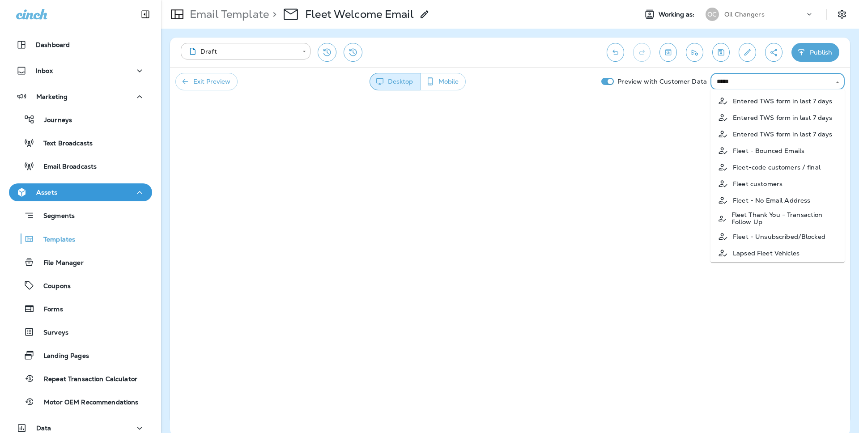
click at [809, 183] on li "Fleet customers" at bounding box center [777, 183] width 134 height 17
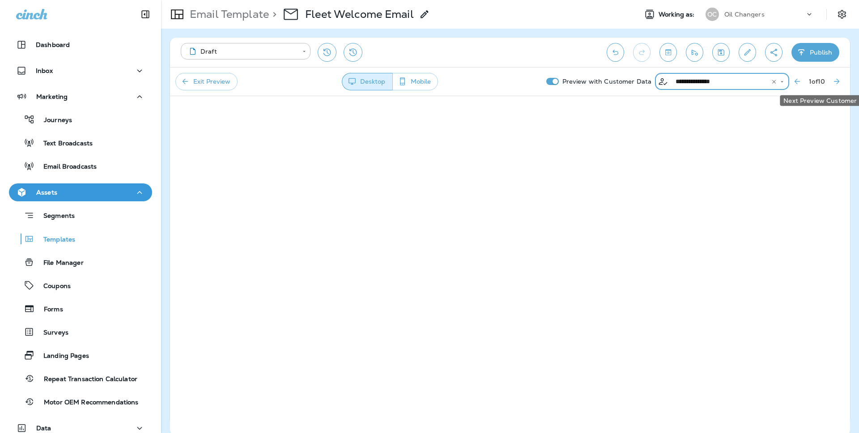
type input "**********"
click at [836, 81] on icon "Next Preview Customer" at bounding box center [836, 81] width 5 height 5
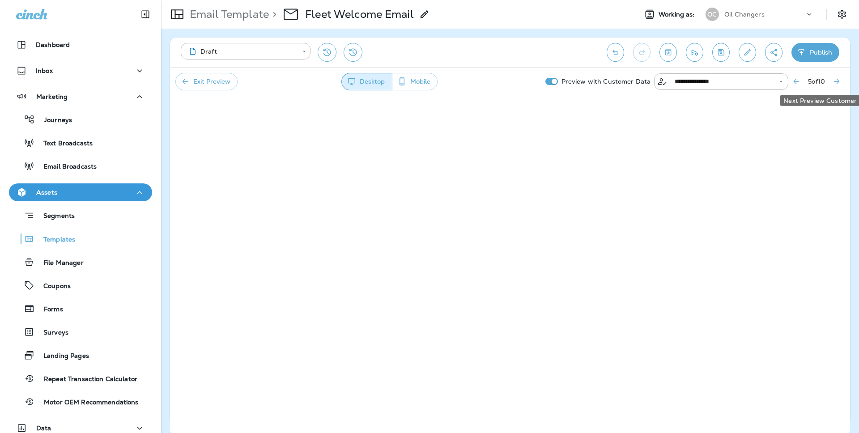
click at [836, 81] on icon "Next Preview Customer" at bounding box center [836, 81] width 5 height 5
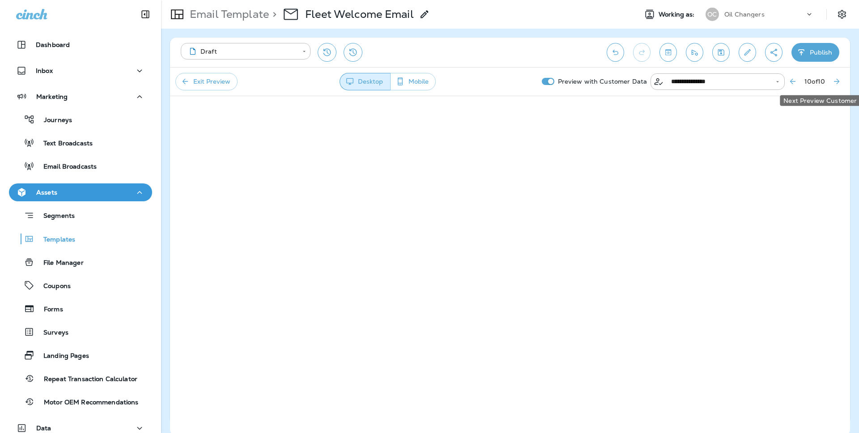
click at [836, 81] on icon "Next Preview Customer" at bounding box center [836, 81] width 5 height 5
click at [796, 82] on icon "Previous Preview Customer" at bounding box center [796, 81] width 9 height 9
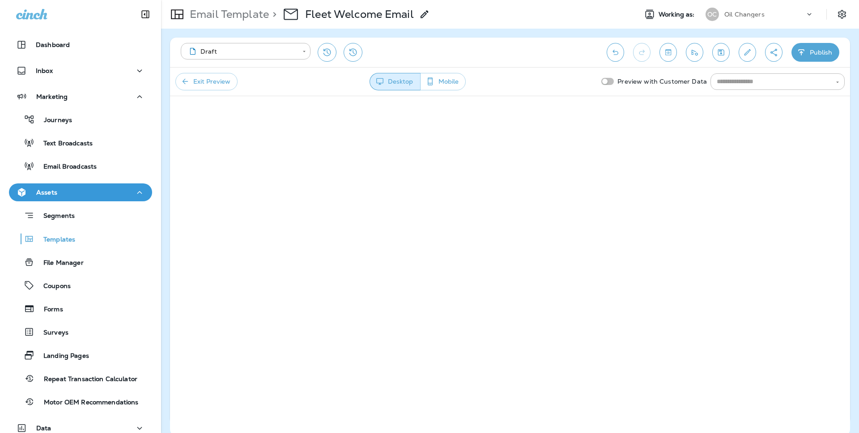
click at [217, 82] on button "Exit Preview" at bounding box center [206, 81] width 62 height 17
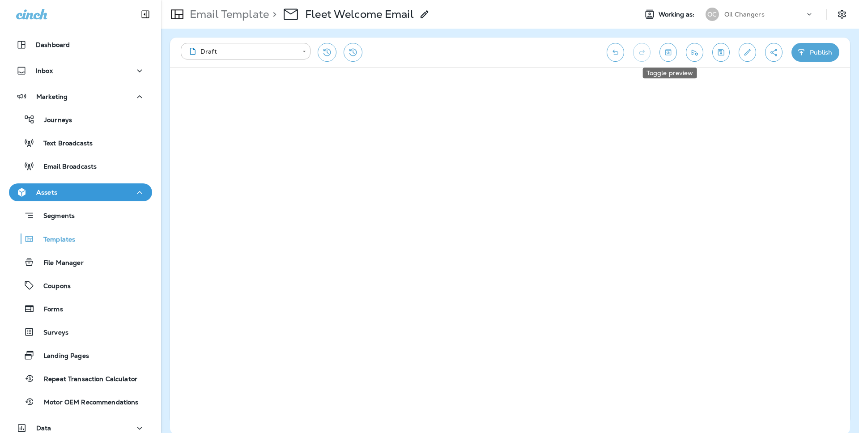
click at [670, 56] on icon "Toggle preview" at bounding box center [667, 52] width 9 height 9
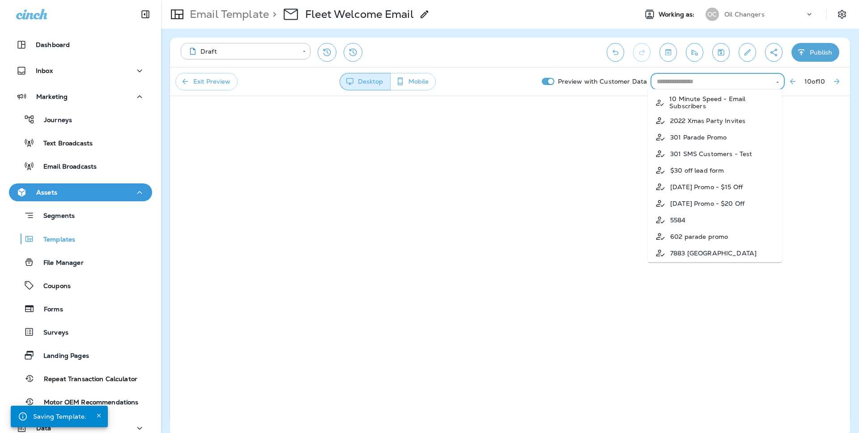
click at [747, 80] on input "text" at bounding box center [710, 81] width 114 height 11
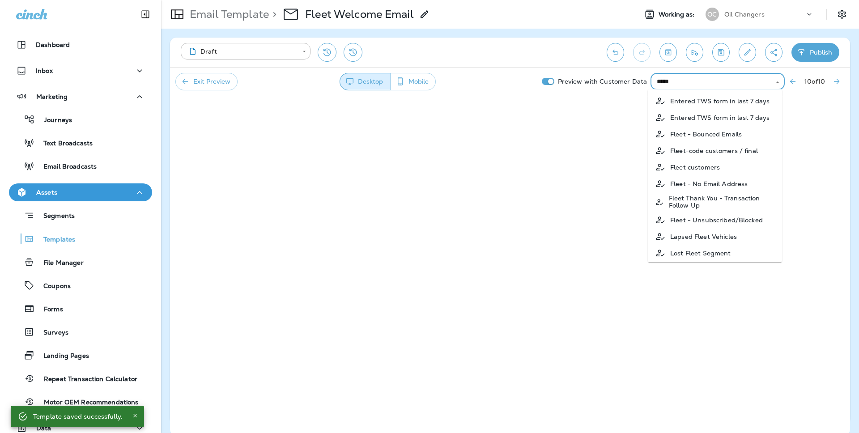
click at [721, 169] on li "Fleet customers" at bounding box center [715, 167] width 134 height 17
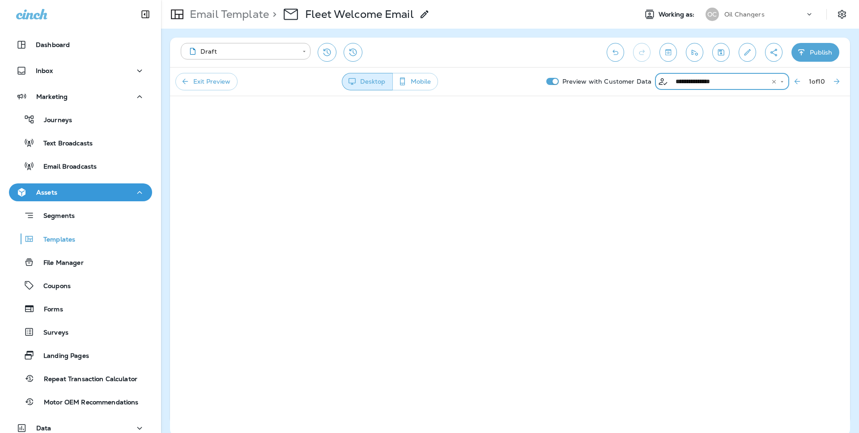
type input "**********"
click at [837, 78] on icon "Next Preview Customer" at bounding box center [836, 81] width 9 height 9
click at [837, 79] on icon "Next Preview Customer" at bounding box center [836, 81] width 9 height 9
click at [831, 81] on button "Next Preview Customer" at bounding box center [836, 81] width 16 height 16
click at [833, 81] on icon "Next Preview Customer" at bounding box center [836, 81] width 9 height 9
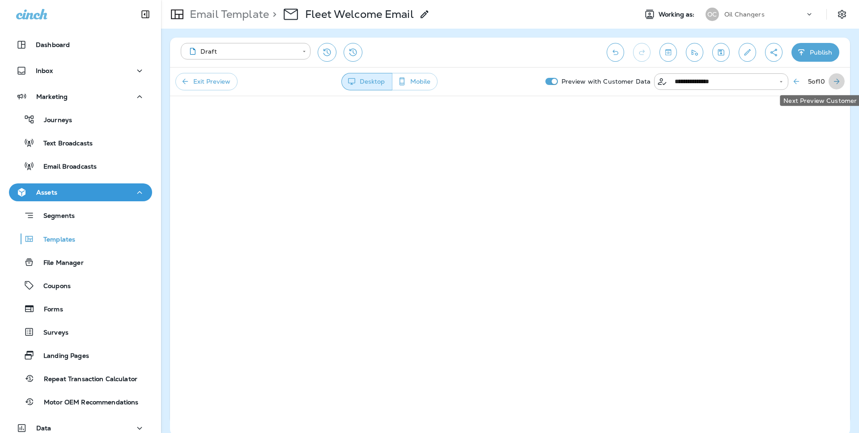
click at [839, 80] on icon "Next Preview Customer" at bounding box center [836, 81] width 9 height 9
click at [213, 74] on button "Exit Preview" at bounding box center [206, 81] width 62 height 17
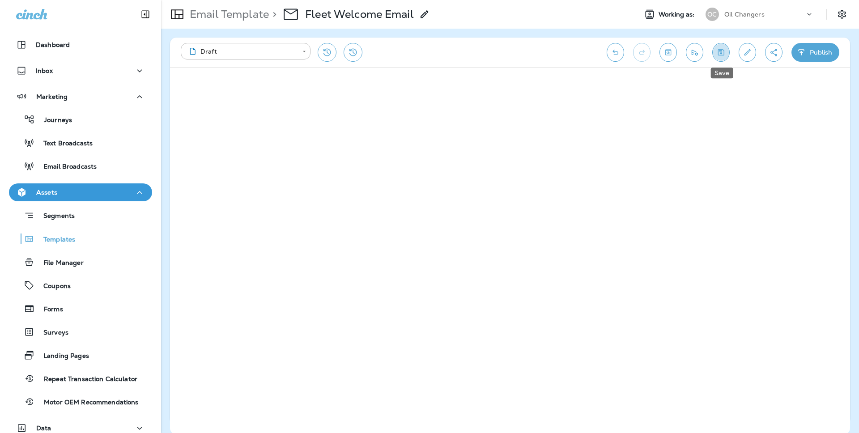
click at [724, 49] on icon "Save" at bounding box center [720, 52] width 9 height 9
click at [106, 213] on div "Segments" at bounding box center [81, 215] width 136 height 14
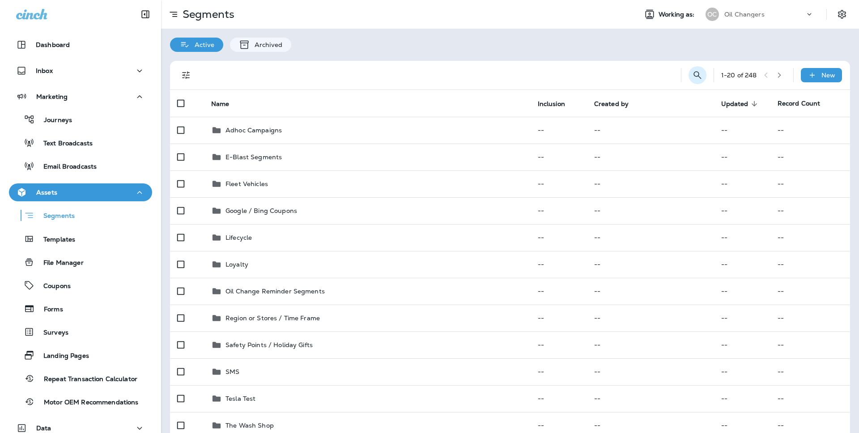
click at [693, 70] on icon "Search Segments" at bounding box center [697, 75] width 11 height 11
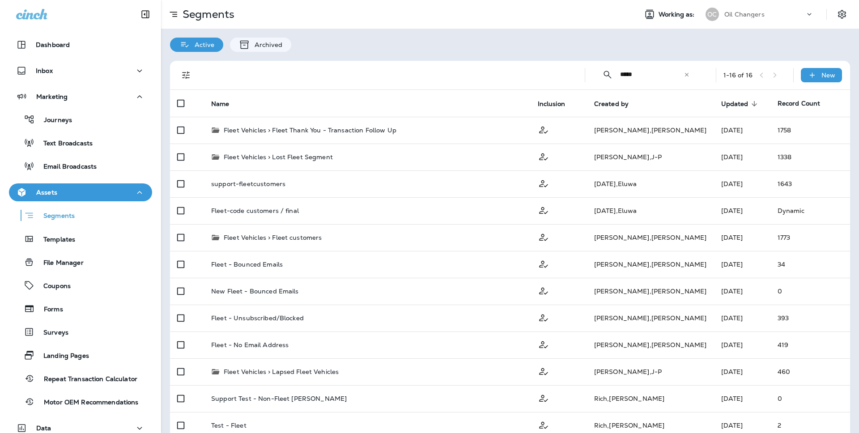
type input "*****"
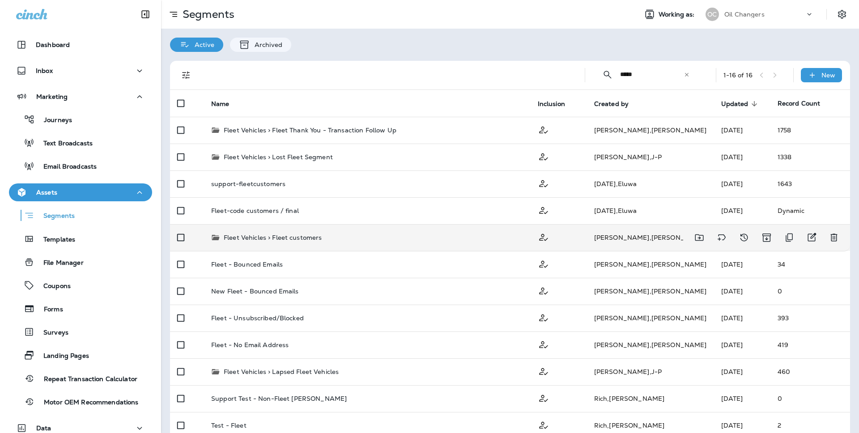
click at [714, 238] on td "Sep 16, 2025" at bounding box center [742, 237] width 56 height 27
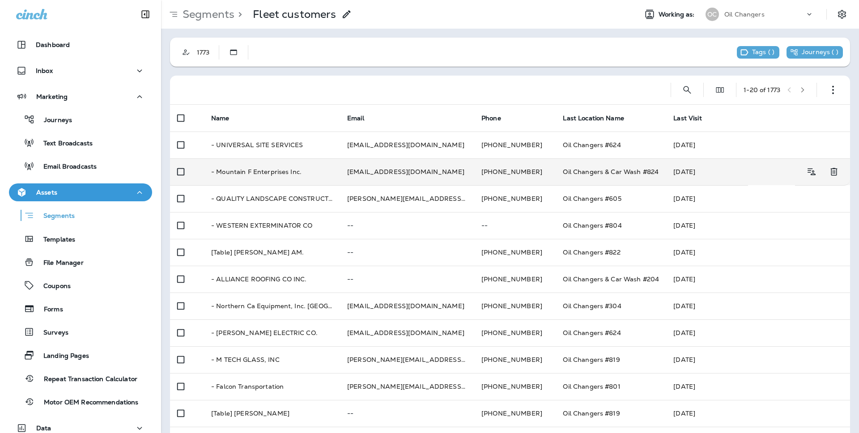
click at [651, 176] on td "Oil Changers & Car Wash #824" at bounding box center [610, 171] width 110 height 27
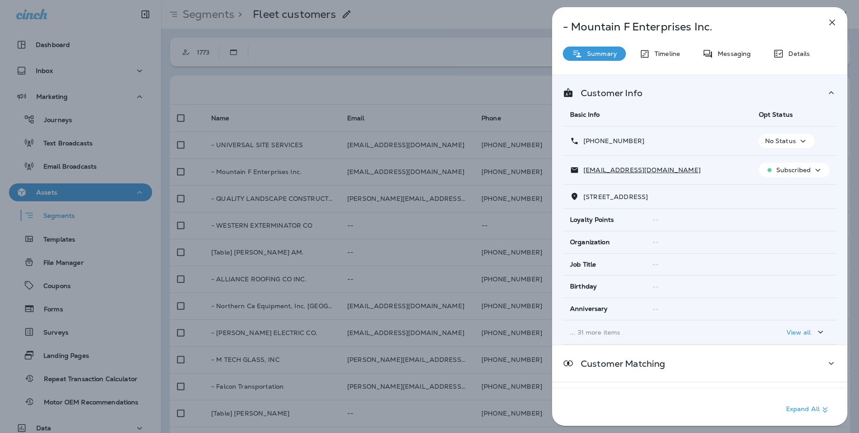
click at [816, 334] on icon "button" at bounding box center [820, 331] width 11 height 11
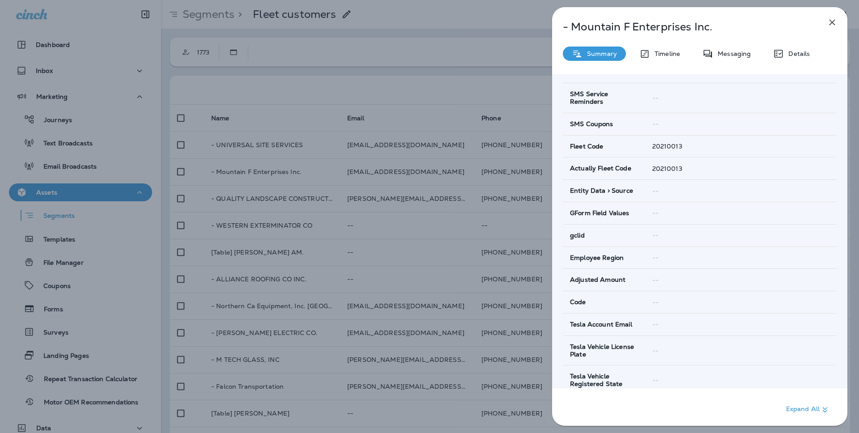
scroll to position [618, 0]
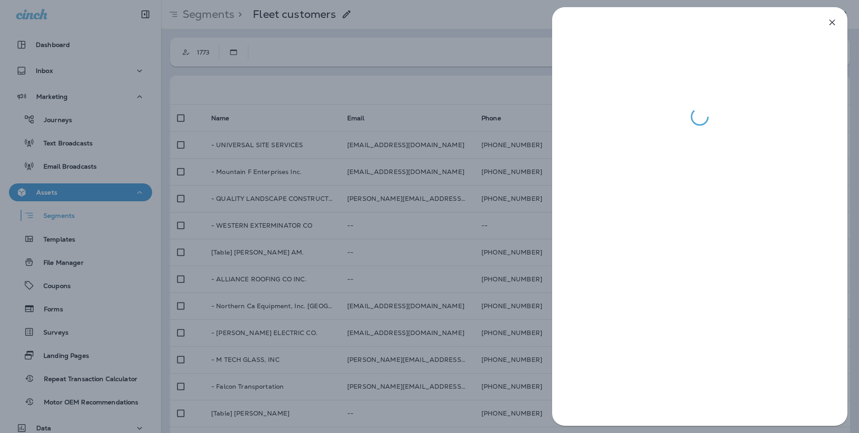
click at [474, 267] on div at bounding box center [429, 216] width 859 height 433
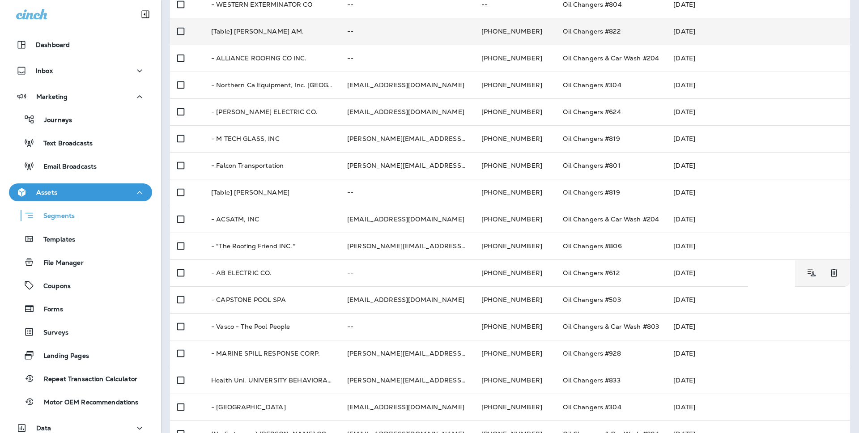
scroll to position [222, 0]
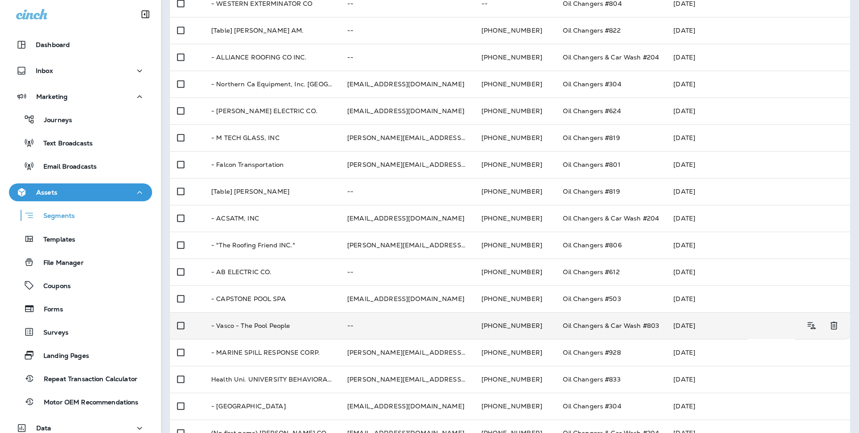
click at [369, 318] on td "--" at bounding box center [407, 325] width 134 height 27
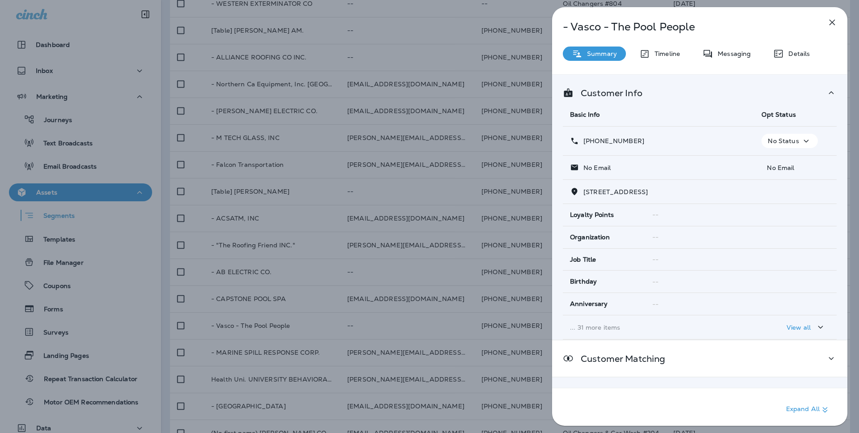
scroll to position [67, 0]
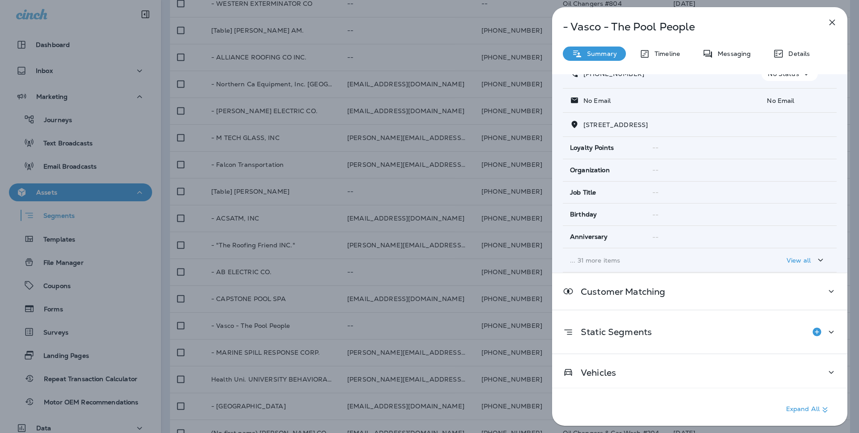
click at [818, 256] on icon "button" at bounding box center [820, 259] width 11 height 11
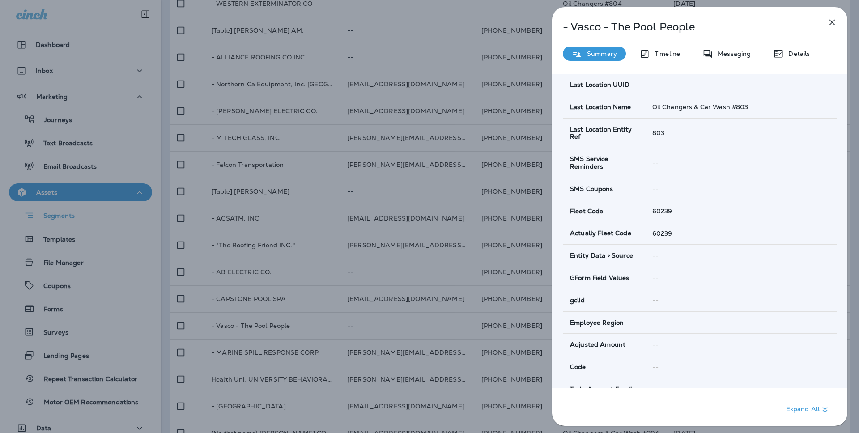
scroll to position [548, 0]
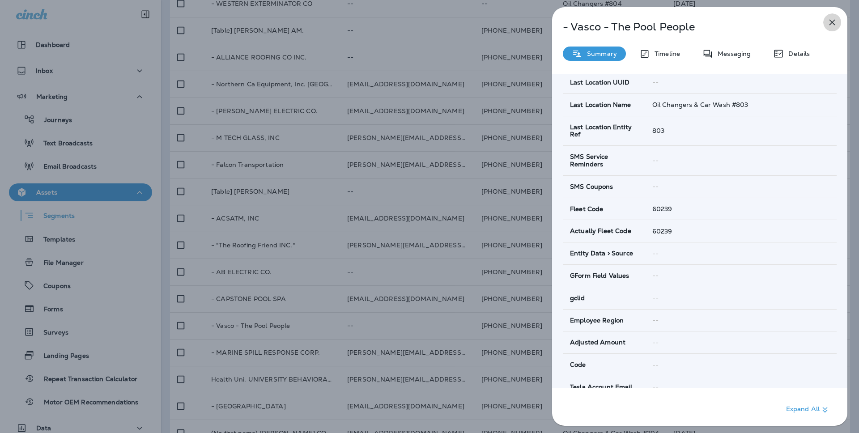
click at [830, 21] on icon "button" at bounding box center [831, 22] width 11 height 11
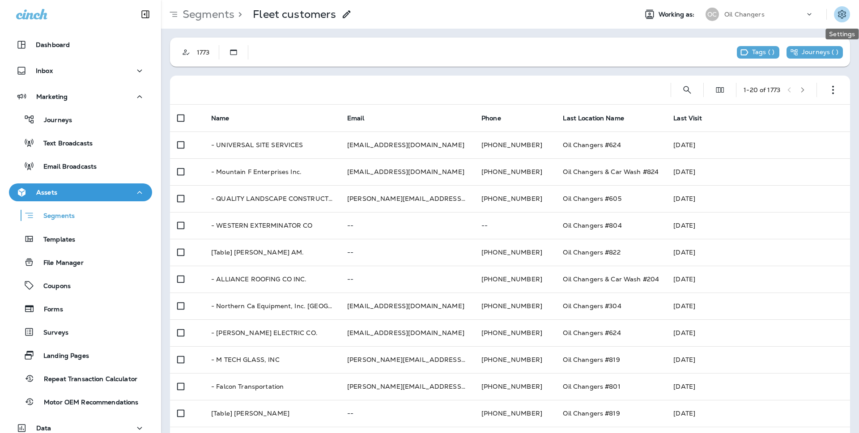
click at [843, 16] on icon "Settings" at bounding box center [841, 14] width 11 height 11
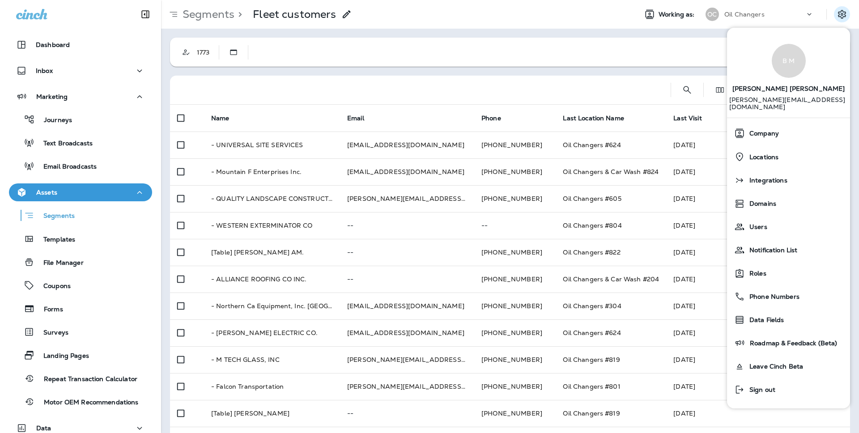
drag, startPoint x: 627, startPoint y: 51, endPoint x: 680, endPoint y: 64, distance: 54.7
click at [627, 53] on div "1773 Tags ( ) Journeys ( )" at bounding box center [510, 52] width 680 height 29
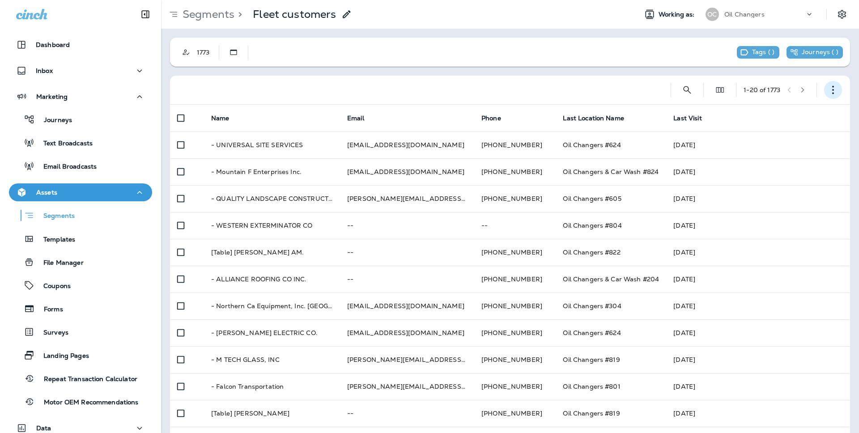
click at [838, 92] on button "button" at bounding box center [833, 90] width 18 height 18
click at [793, 113] on p "Edit Segment" at bounding box center [773, 113] width 46 height 7
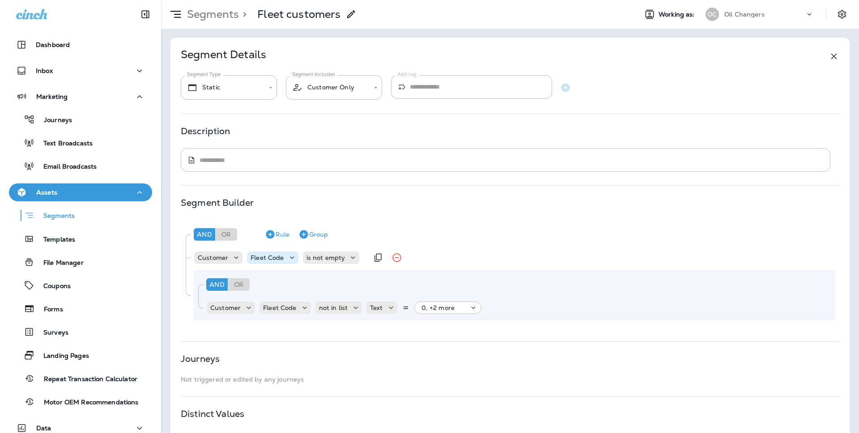
drag, startPoint x: 267, startPoint y: 244, endPoint x: 267, endPoint y: 252, distance: 7.6
click at [267, 248] on div "And Or Rule Group Customer Fleet Code is not empty And Or Rule Group Customer F…" at bounding box center [510, 272] width 658 height 104
click at [330, 256] on p "is not empty" at bounding box center [325, 257] width 39 height 7
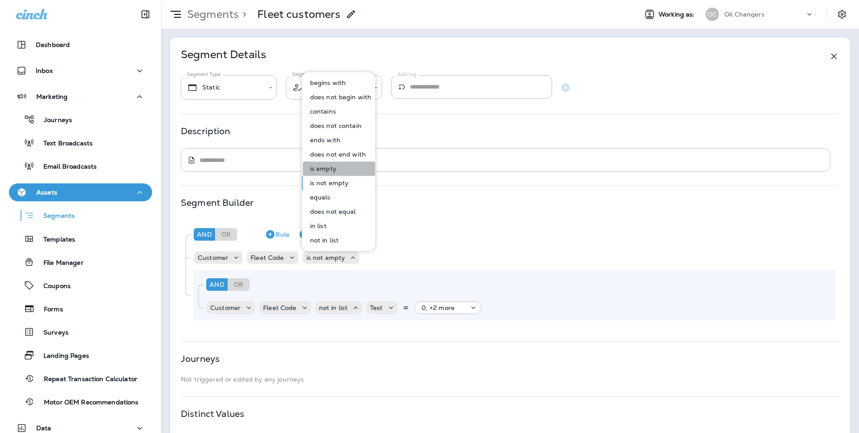
click at [346, 165] on button "is empty" at bounding box center [339, 168] width 72 height 14
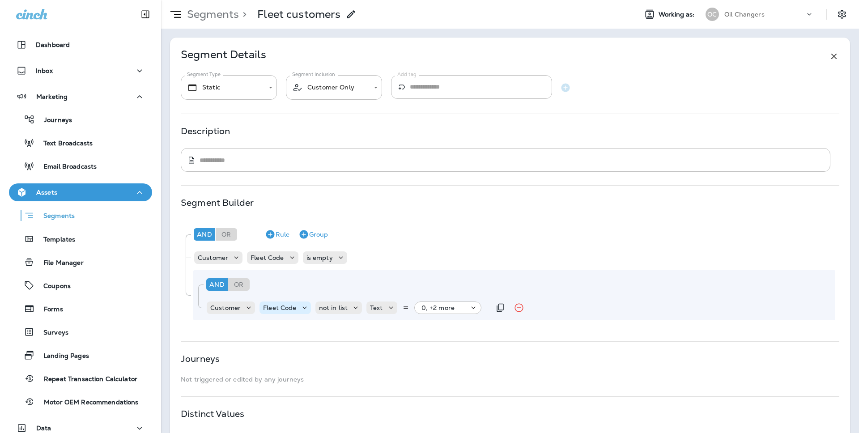
click at [301, 311] on icon at bounding box center [304, 307] width 9 height 9
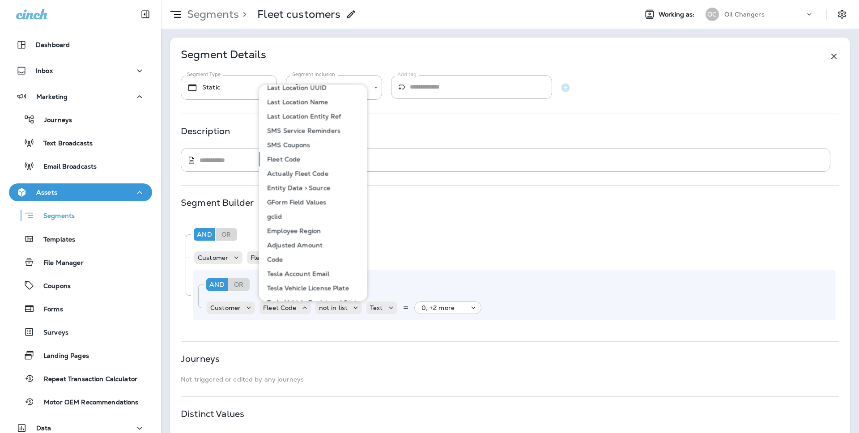
scroll to position [521, 0]
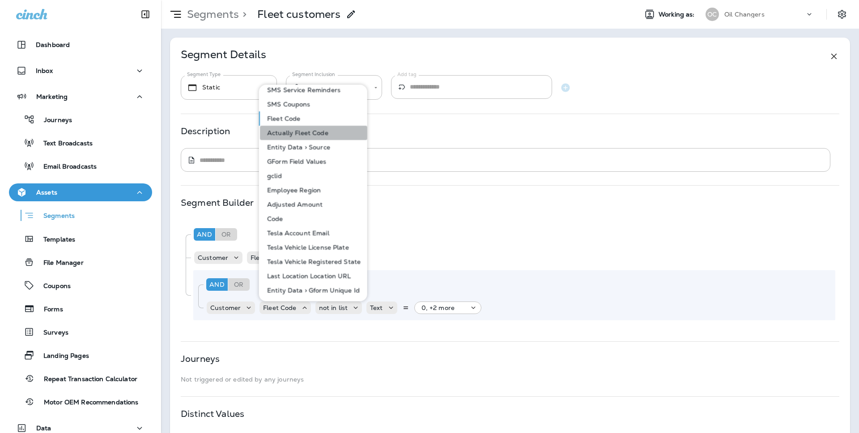
click at [318, 132] on p "Actually Fleet Code" at bounding box center [295, 132] width 65 height 7
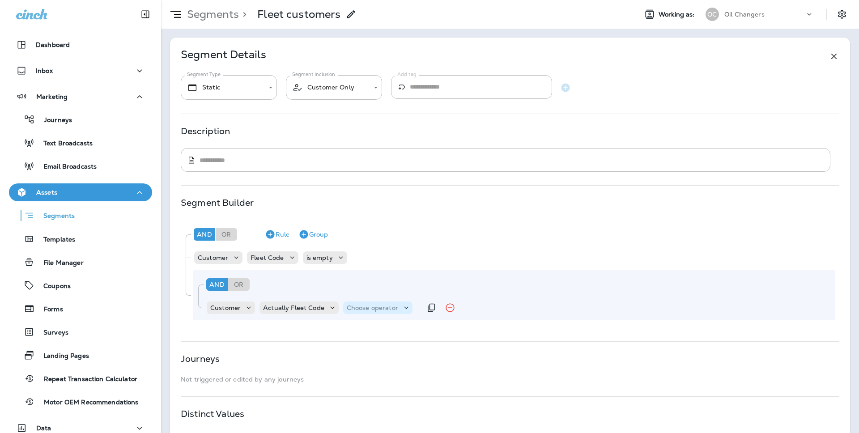
drag, startPoint x: 392, startPoint y: 317, endPoint x: 390, endPoint y: 311, distance: 6.1
click at [392, 317] on div "And Or Rule Group Customer Actually Fleet Code Choose operator" at bounding box center [514, 295] width 642 height 50
click at [390, 308] on p "Choose operator" at bounding box center [372, 307] width 51 height 7
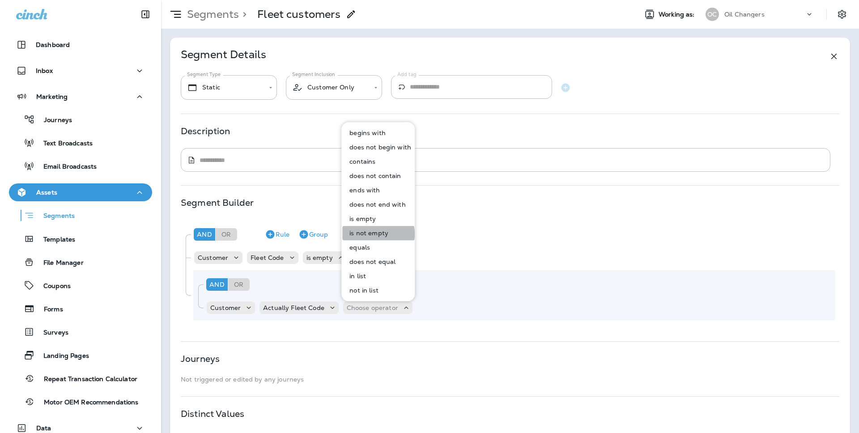
drag, startPoint x: 376, startPoint y: 234, endPoint x: 494, endPoint y: 251, distance: 119.3
click at [376, 234] on p "is not empty" at bounding box center [367, 232] width 42 height 7
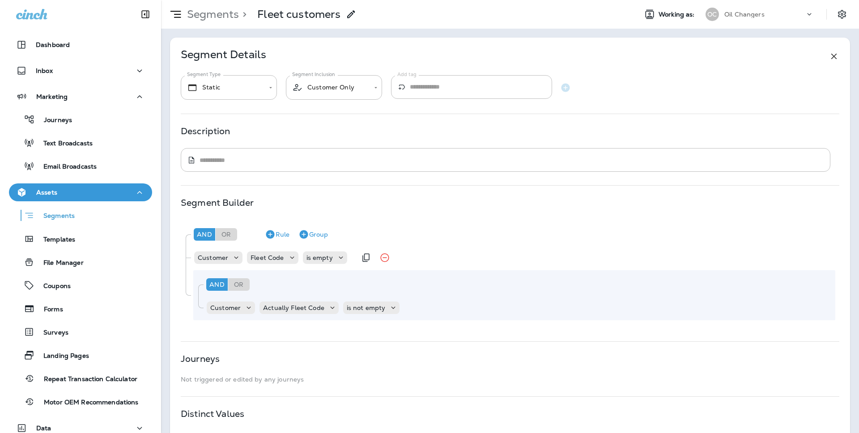
scroll to position [72, 0]
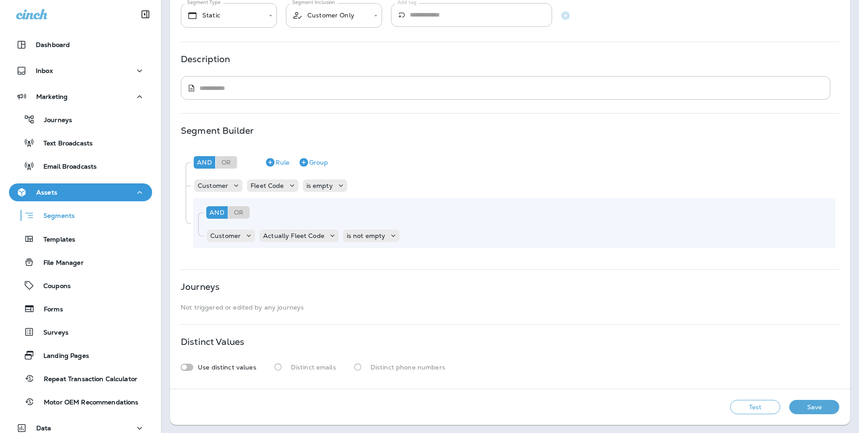
click at [782, 411] on div "Test Save" at bounding box center [784, 407] width 109 height 14
click at [762, 409] on button "Test" at bounding box center [755, 407] width 50 height 14
click at [648, 405] on button "View Sample" at bounding box center [627, 407] width 59 height 14
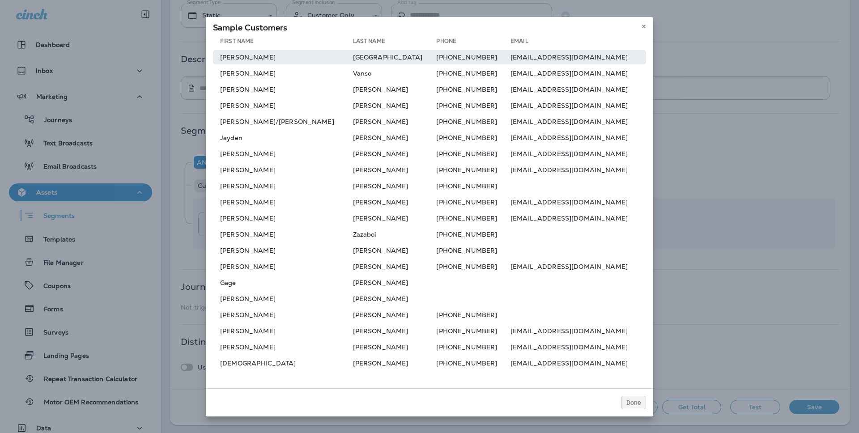
click at [538, 61] on td "imrahil1@yahoo.com" at bounding box center [578, 57] width 136 height 14
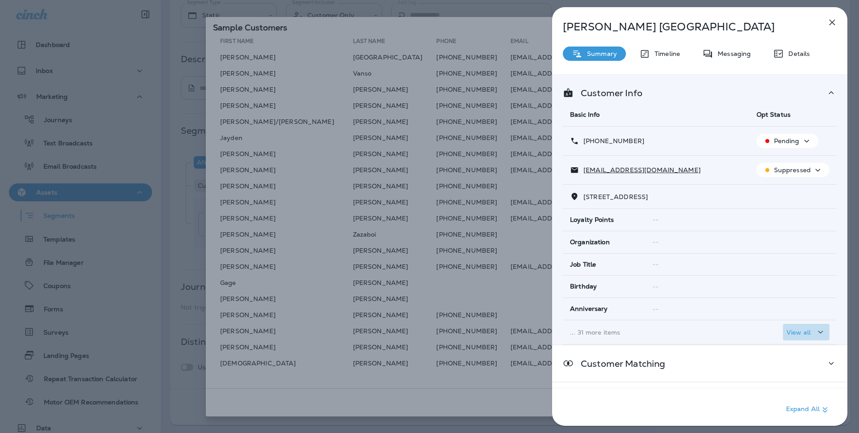
click at [806, 330] on p "View all" at bounding box center [798, 332] width 24 height 7
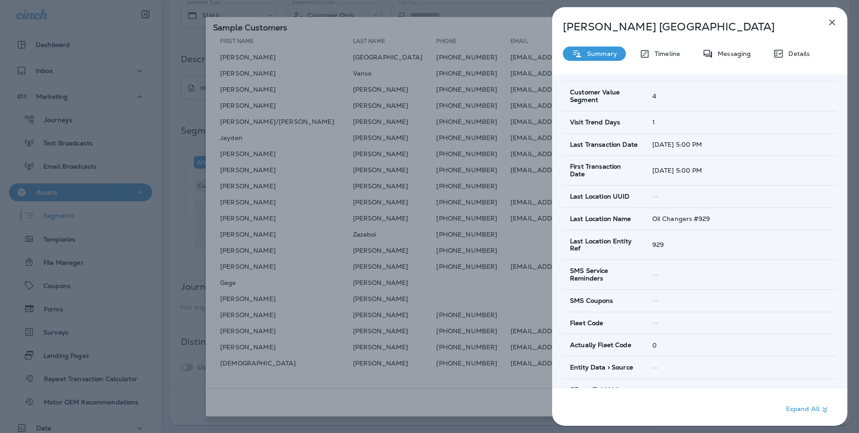
scroll to position [593, 0]
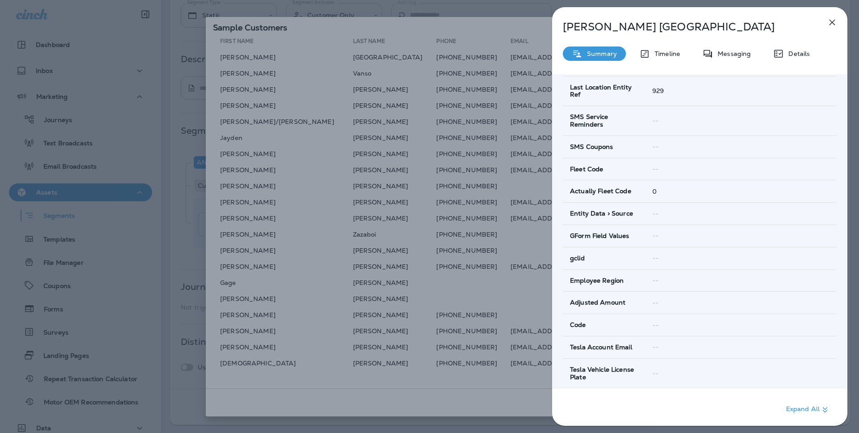
click at [835, 21] on icon "button" at bounding box center [831, 22] width 11 height 11
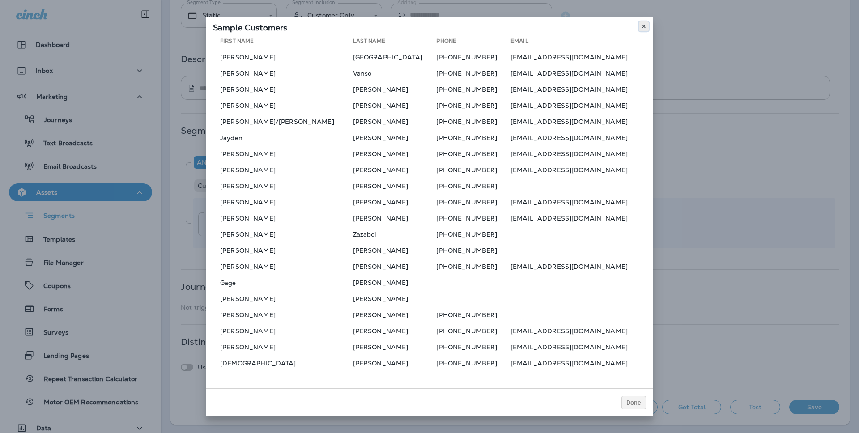
click at [646, 25] on icon at bounding box center [643, 26] width 5 height 5
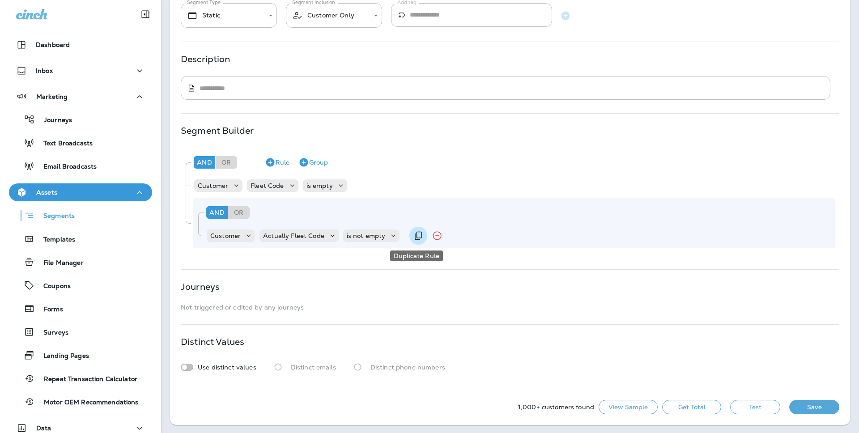
click at [415, 233] on icon "Duplicate Rule" at bounding box center [418, 236] width 7 height 8
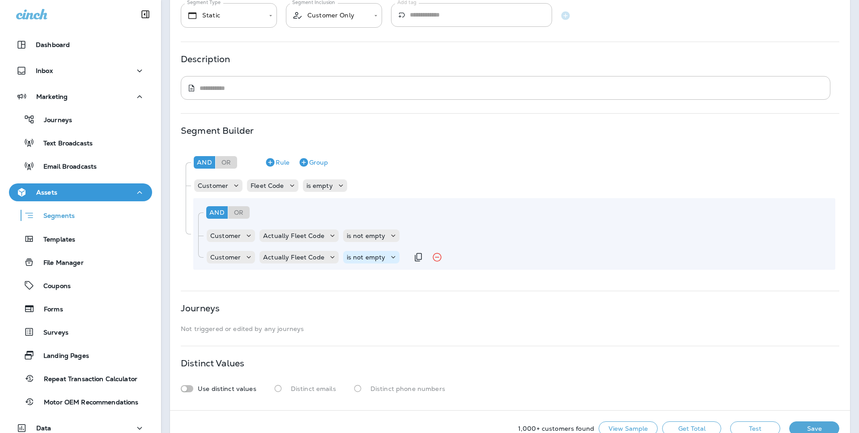
click at [360, 259] on p "is not empty" at bounding box center [366, 257] width 39 height 7
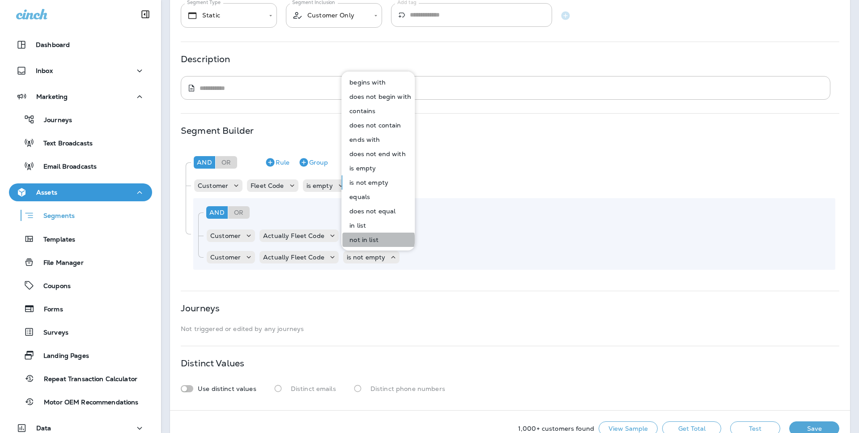
drag, startPoint x: 372, startPoint y: 239, endPoint x: 409, endPoint y: 250, distance: 38.6
click at [372, 239] on p "not in list" at bounding box center [362, 239] width 33 height 7
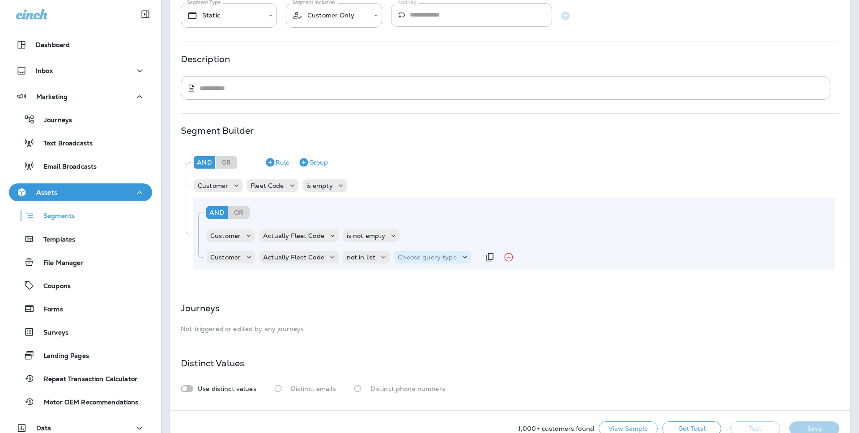
click at [418, 257] on p "Choose query type" at bounding box center [427, 257] width 59 height 7
drag, startPoint x: 410, startPoint y: 296, endPoint x: 413, endPoint y: 280, distance: 16.8
click at [410, 294] on p "Related Field" at bounding box center [419, 293] width 44 height 7
drag, startPoint x: 413, startPoint y: 255, endPoint x: 414, endPoint y: 260, distance: 5.4
click at [413, 255] on p "Related Field" at bounding box center [418, 257] width 41 height 7
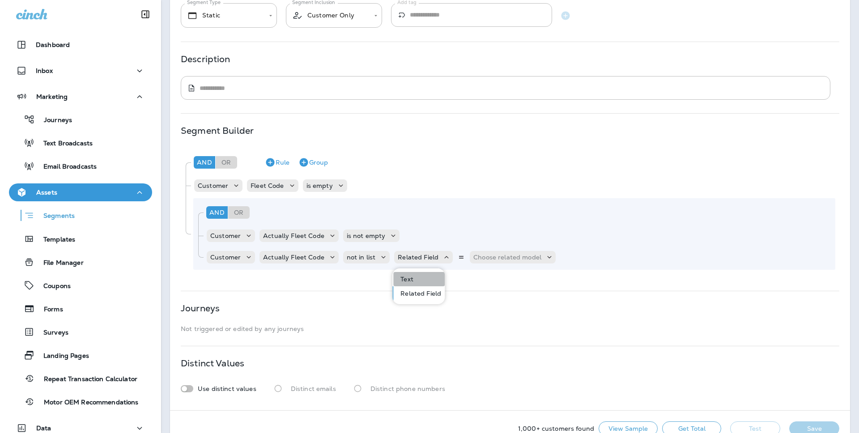
drag, startPoint x: 413, startPoint y: 276, endPoint x: 431, endPoint y: 266, distance: 20.2
click at [413, 276] on button "Text" at bounding box center [418, 279] width 51 height 14
click at [453, 259] on p "Select options" at bounding box center [471, 257] width 44 height 7
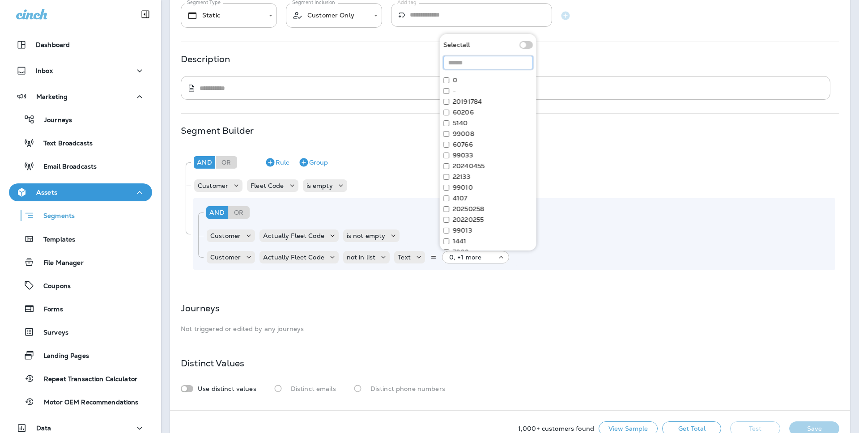
click at [460, 65] on input at bounding box center [487, 62] width 89 height 13
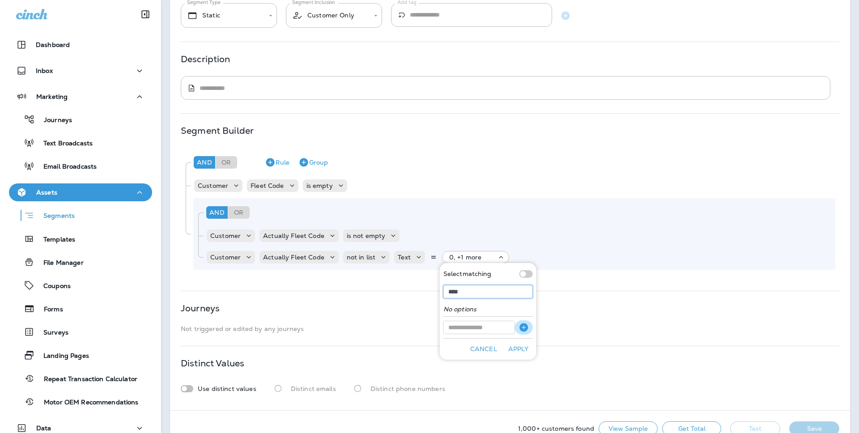
type input "****"
drag, startPoint x: 526, startPoint y: 329, endPoint x: 516, endPoint y: 329, distance: 10.3
click at [526, 329] on icon "button" at bounding box center [523, 327] width 8 height 8
click at [501, 329] on input at bounding box center [479, 327] width 72 height 13
type input "****"
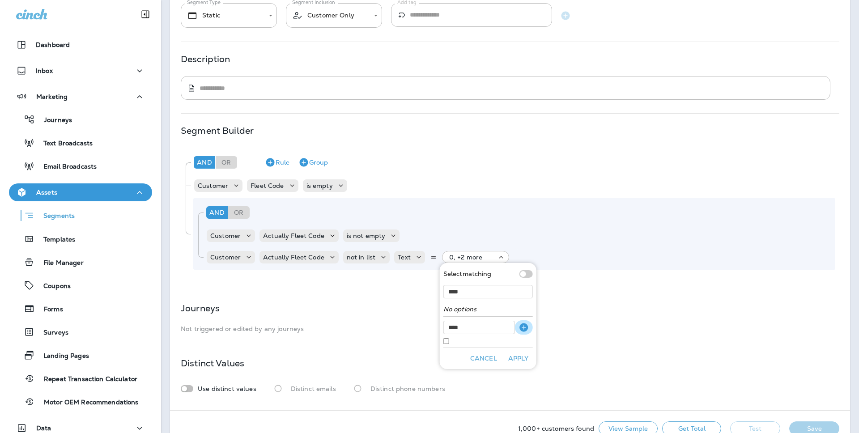
click at [521, 326] on icon "button" at bounding box center [523, 327] width 8 height 8
click at [515, 370] on button "Apply" at bounding box center [518, 369] width 29 height 14
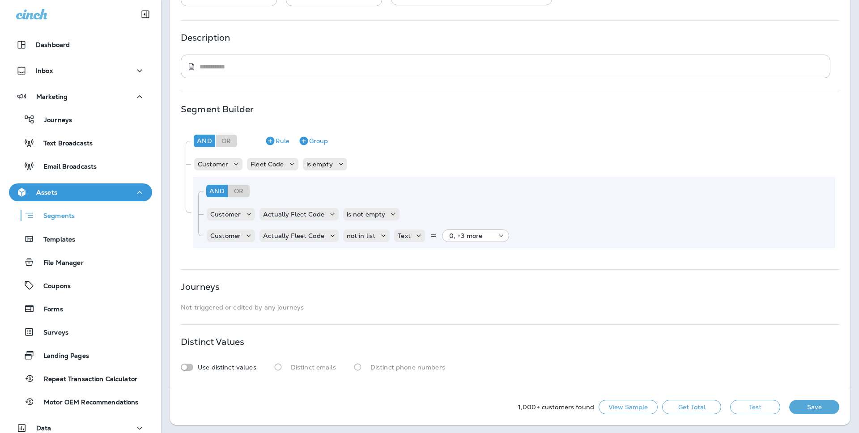
scroll to position [92, 0]
click at [741, 412] on button "Test" at bounding box center [755, 408] width 50 height 14
click at [639, 404] on button "View Sample" at bounding box center [627, 408] width 59 height 14
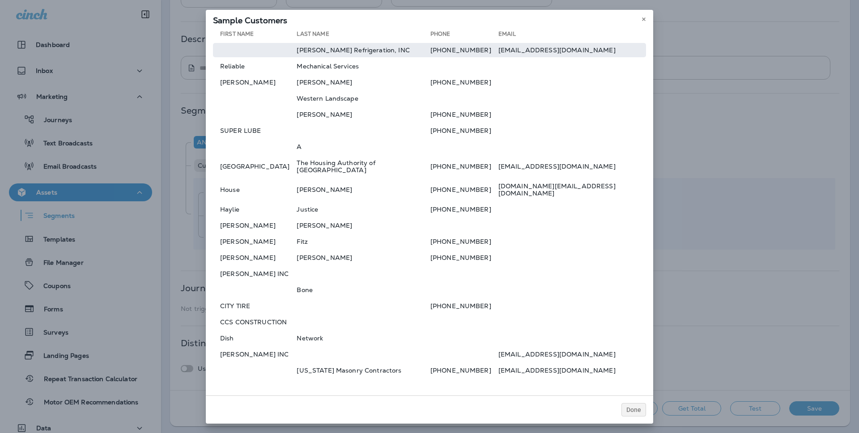
click at [382, 57] on td "J D Refrigeration, INC" at bounding box center [363, 50] width 133 height 14
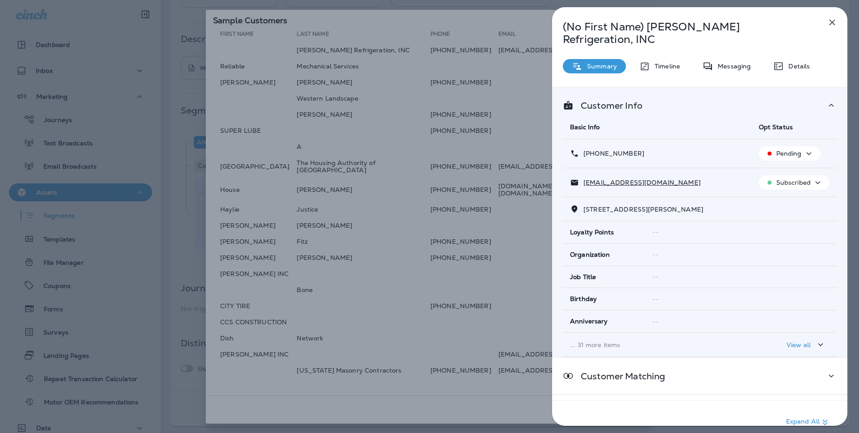
click at [800, 339] on div "View all" at bounding box center [805, 344] width 39 height 11
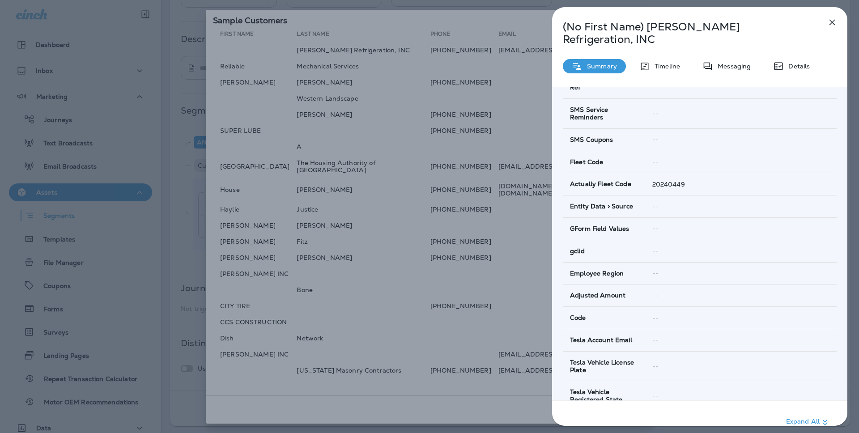
scroll to position [608, 0]
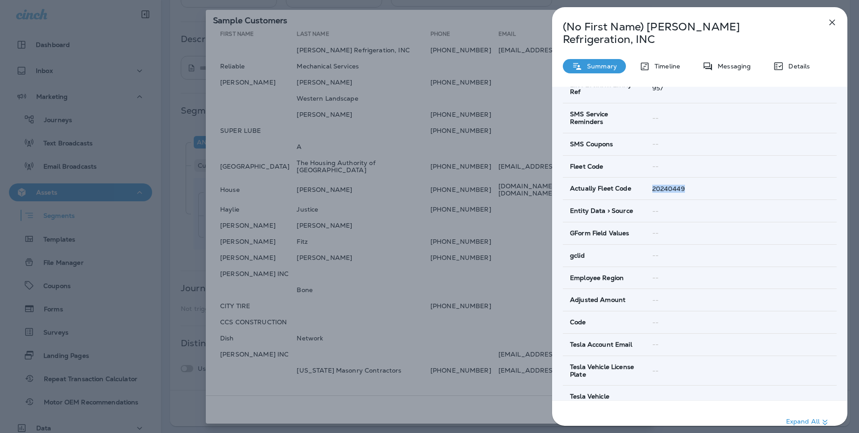
drag, startPoint x: 686, startPoint y: 165, endPoint x: 646, endPoint y: 165, distance: 39.8
click at [646, 178] on td "20240449" at bounding box center [740, 189] width 191 height 22
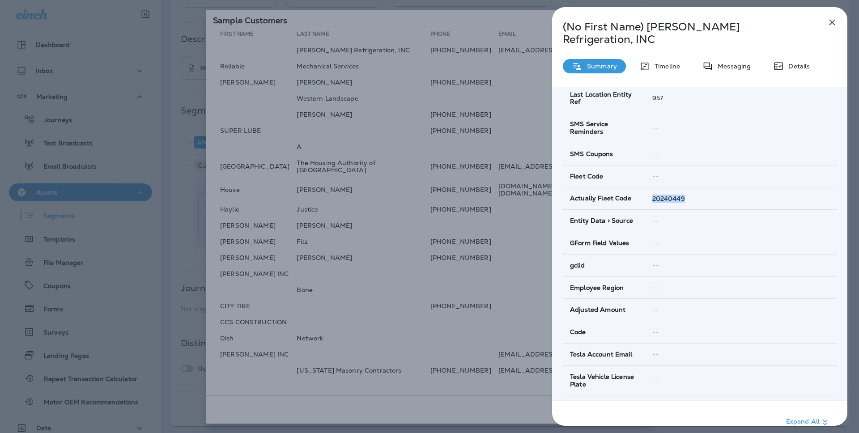
scroll to position [597, 0]
click at [842, 26] on div "(No First Name) J D Refrigeration, INC Summary Timeline Messaging Details Custo…" at bounding box center [699, 225] width 295 height 436
click at [831, 24] on icon "button" at bounding box center [831, 22] width 11 height 11
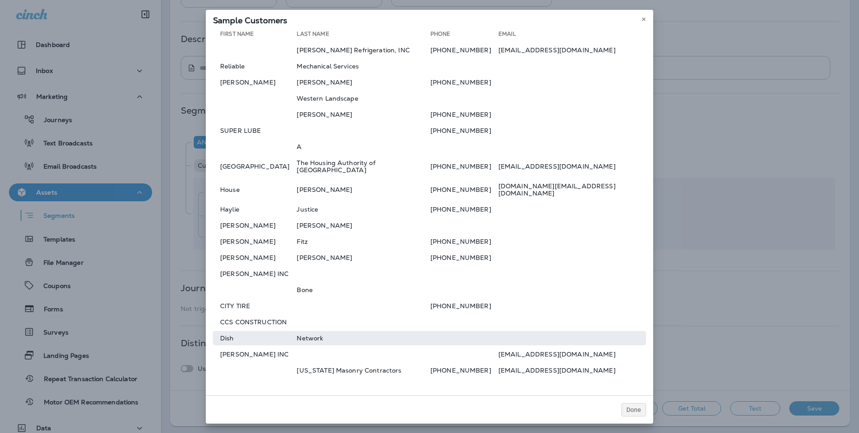
click at [291, 333] on td "Dish" at bounding box center [255, 338] width 84 height 14
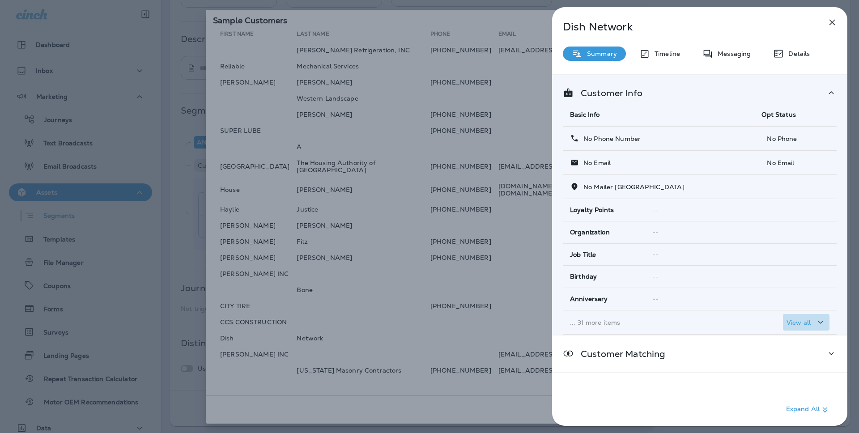
click at [817, 322] on icon "button" at bounding box center [820, 322] width 11 height 11
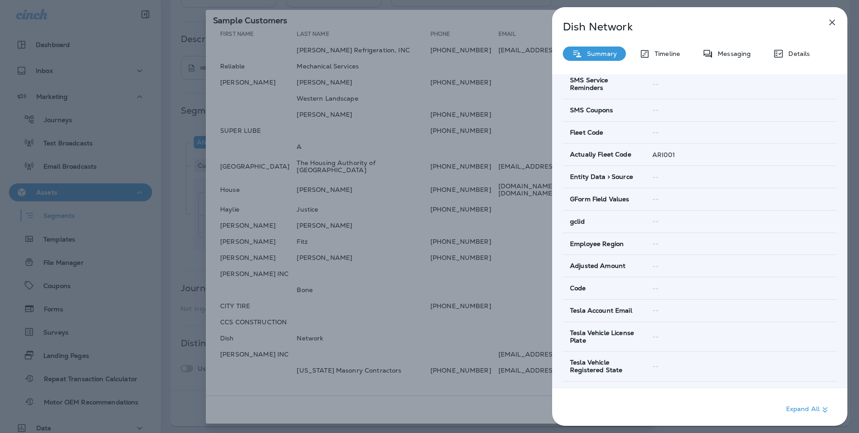
scroll to position [618, 0]
drag, startPoint x: 672, startPoint y: 142, endPoint x: 648, endPoint y: 145, distance: 24.8
click at [648, 145] on td "ARI001" at bounding box center [740, 156] width 191 height 22
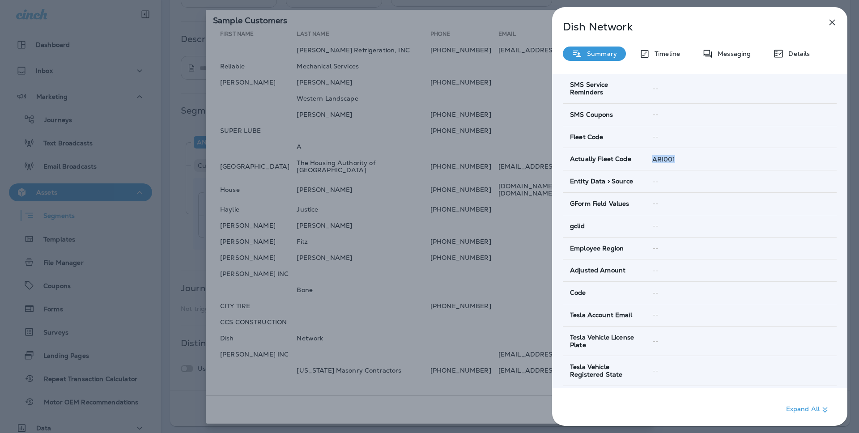
scroll to position [801, 0]
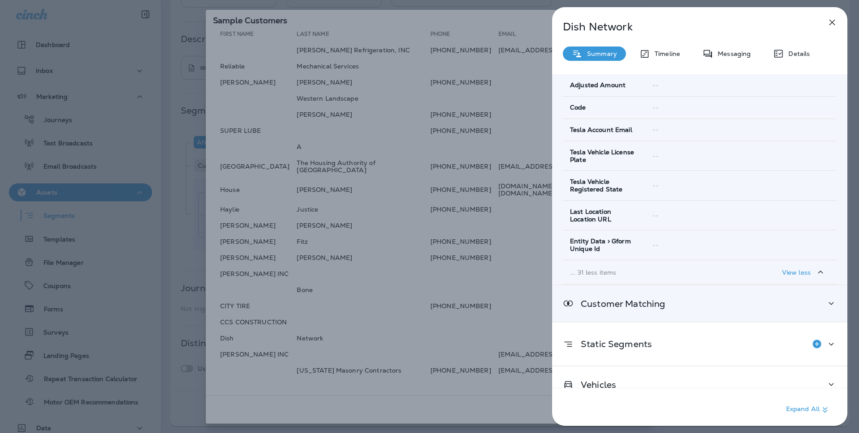
click at [767, 298] on div "Customer Matching" at bounding box center [700, 303] width 274 height 11
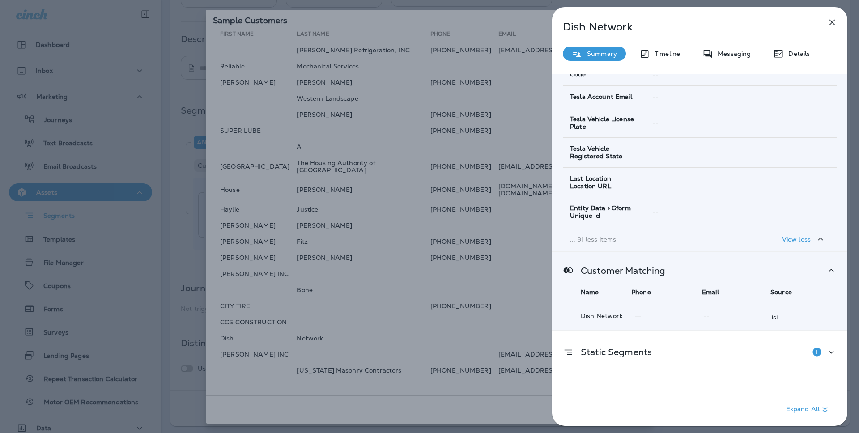
scroll to position [842, 0]
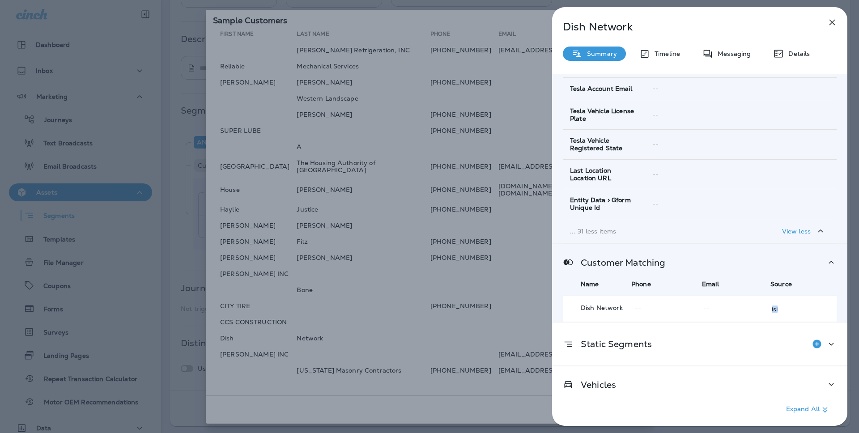
drag, startPoint x: 784, startPoint y: 298, endPoint x: 761, endPoint y: 299, distance: 23.7
click at [761, 299] on tr "Dish Network -- -- isi" at bounding box center [700, 309] width 274 height 26
click at [784, 59] on div "Details" at bounding box center [791, 54] width 55 height 14
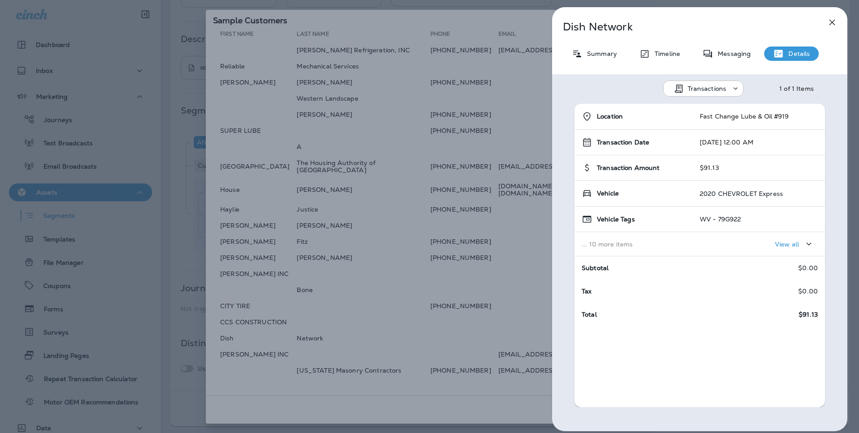
click at [789, 247] on div "View all" at bounding box center [794, 243] width 39 height 11
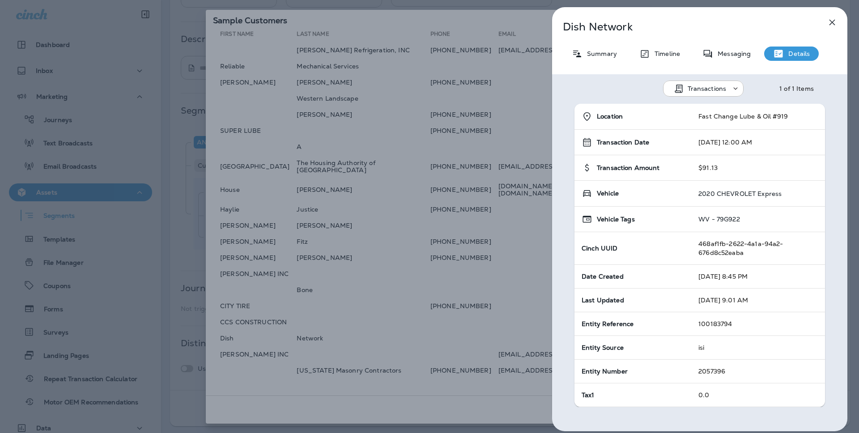
drag, startPoint x: 760, startPoint y: 192, endPoint x: 664, endPoint y: 198, distance: 95.9
click at [664, 198] on tr "Vehicle 2020 CHEVROLET Express" at bounding box center [699, 194] width 250 height 26
click at [831, 22] on icon "button" at bounding box center [832, 23] width 6 height 6
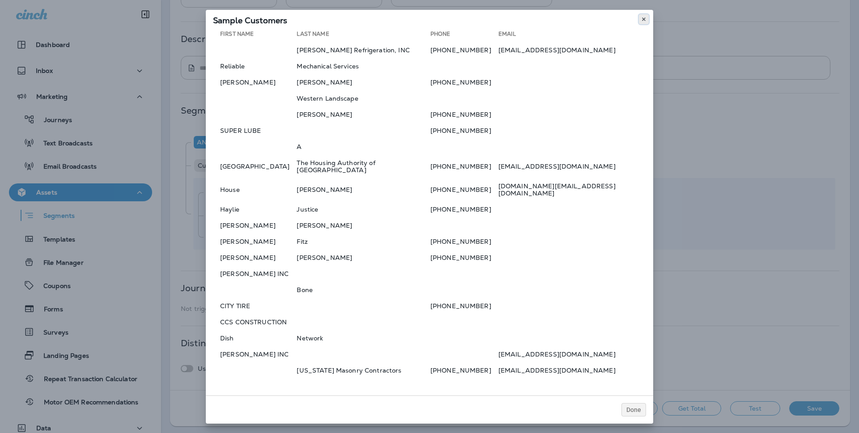
click at [641, 22] on icon at bounding box center [643, 19] width 5 height 5
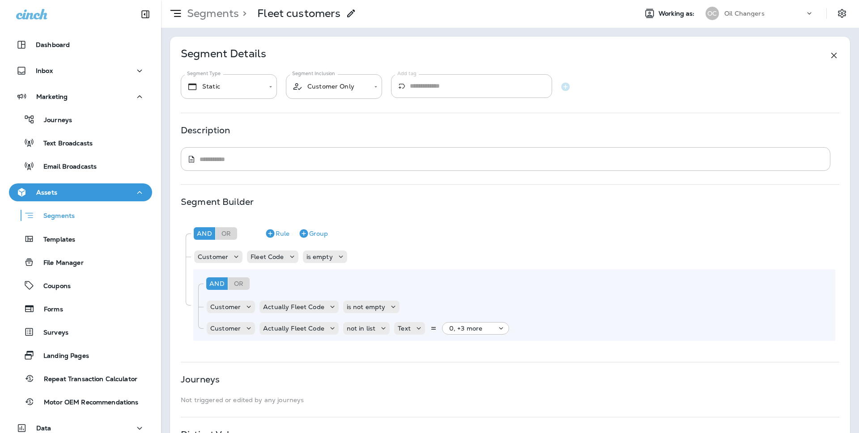
scroll to position [3, 0]
drag, startPoint x: 349, startPoint y: 9, endPoint x: 681, endPoint y: 148, distance: 359.6
click at [681, 148] on div "**********" at bounding box center [510, 216] width 698 height 433
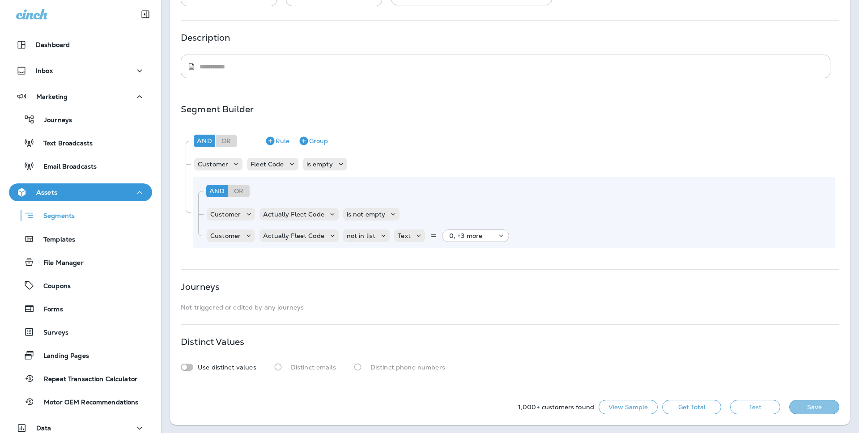
click at [811, 405] on button "Save" at bounding box center [814, 407] width 50 height 14
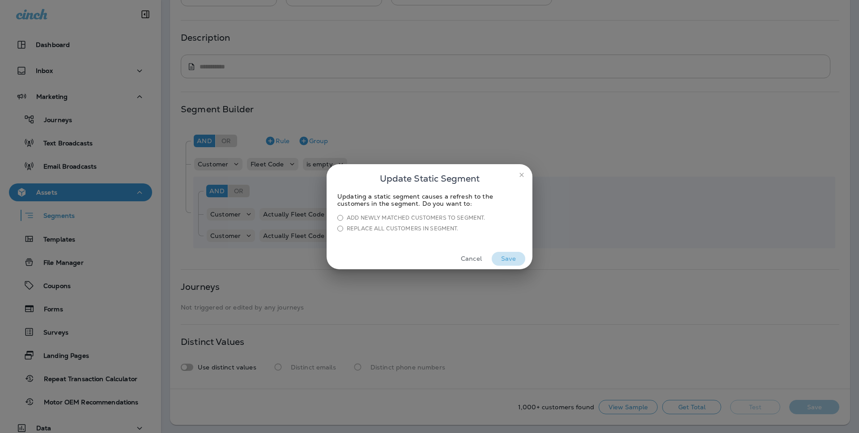
click at [509, 256] on button "Save" at bounding box center [508, 259] width 34 height 14
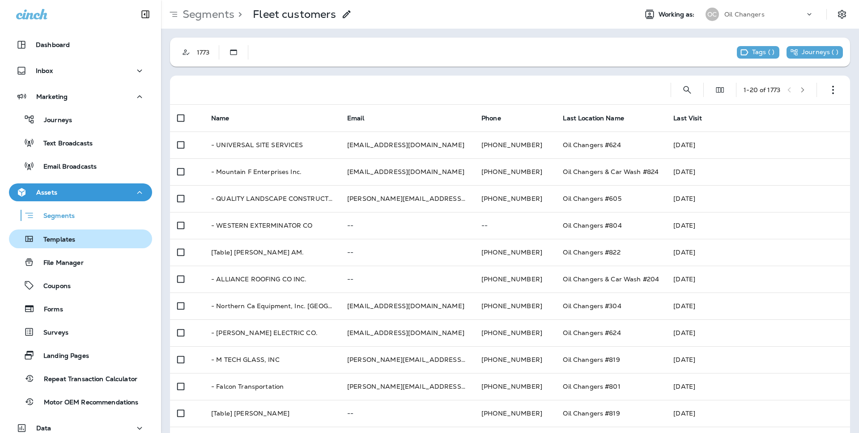
click at [84, 237] on div "Templates" at bounding box center [81, 238] width 136 height 13
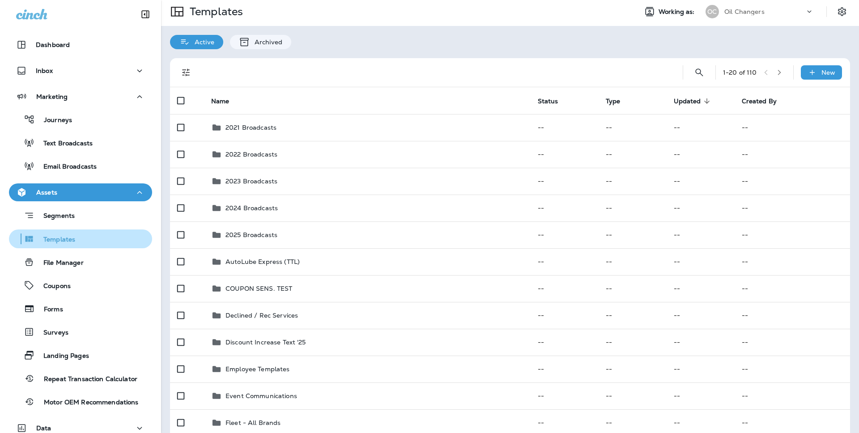
scroll to position [65, 0]
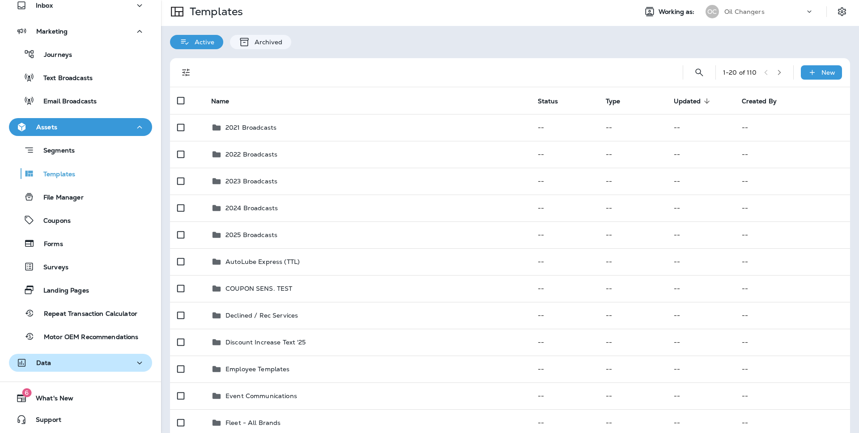
click at [76, 367] on div "Data" at bounding box center [80, 362] width 129 height 11
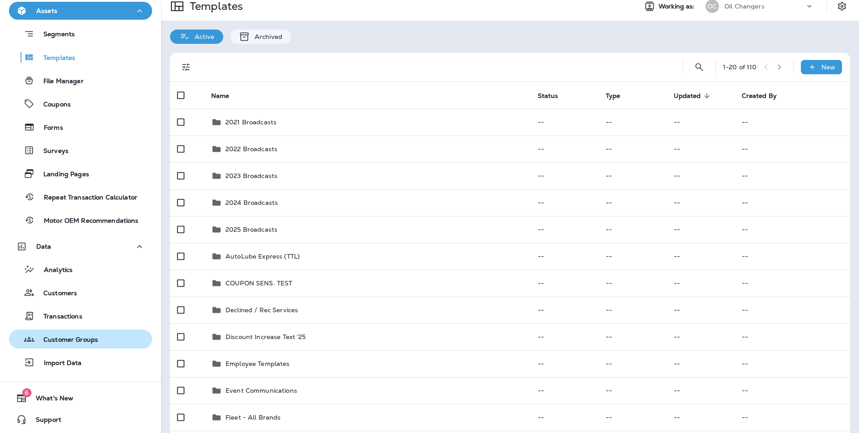
scroll to position [9, 0]
click at [109, 338] on div "Customer Groups" at bounding box center [81, 338] width 136 height 13
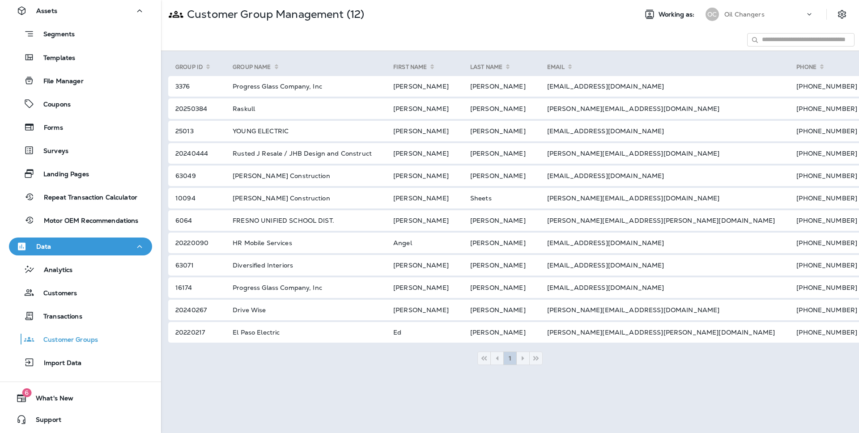
drag, startPoint x: 841, startPoint y: 50, endPoint x: 842, endPoint y: 59, distance: 9.5
click at [841, 51] on div at bounding box center [510, 40] width 698 height 22
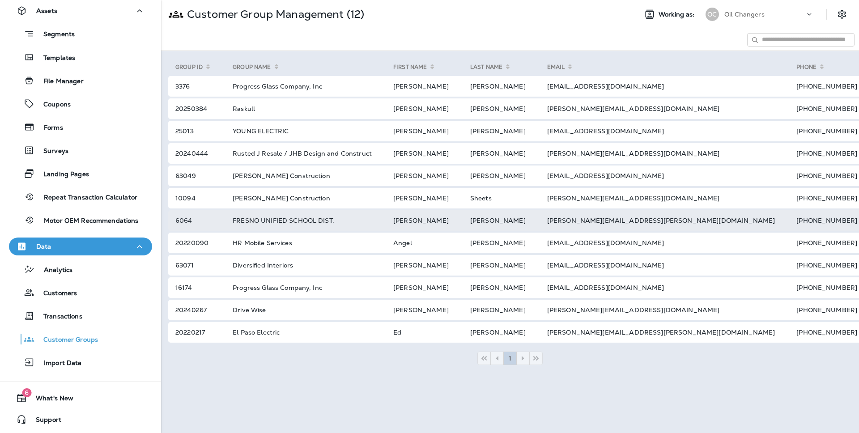
click at [314, 220] on td "FRESNO UNIFIED SCHOOL DIST." at bounding box center [302, 220] width 161 height 21
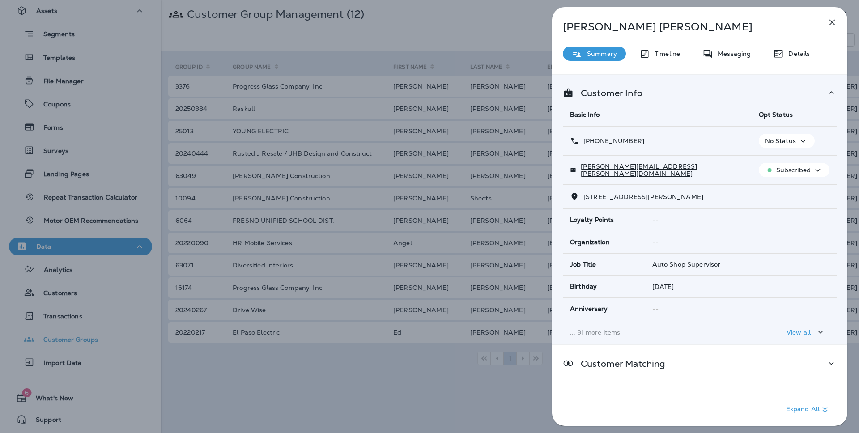
click at [816, 329] on icon "button" at bounding box center [820, 331] width 11 height 11
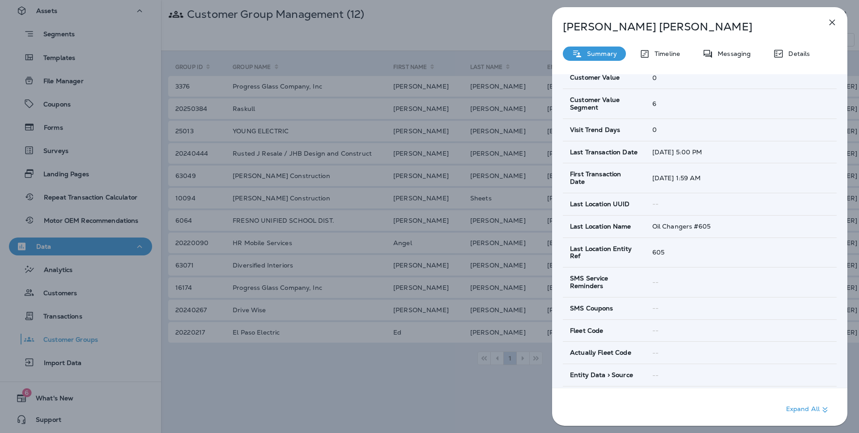
scroll to position [465, 0]
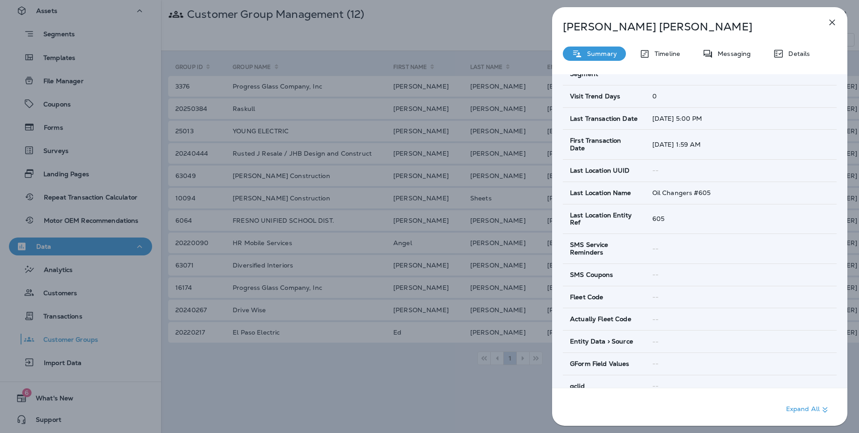
click at [791, 46] on div "Joe Ables Summary Timeline Messaging Details Customer Info Basic Info Opt Statu…" at bounding box center [699, 219] width 295 height 424
click at [790, 55] on p "Details" at bounding box center [797, 53] width 26 height 7
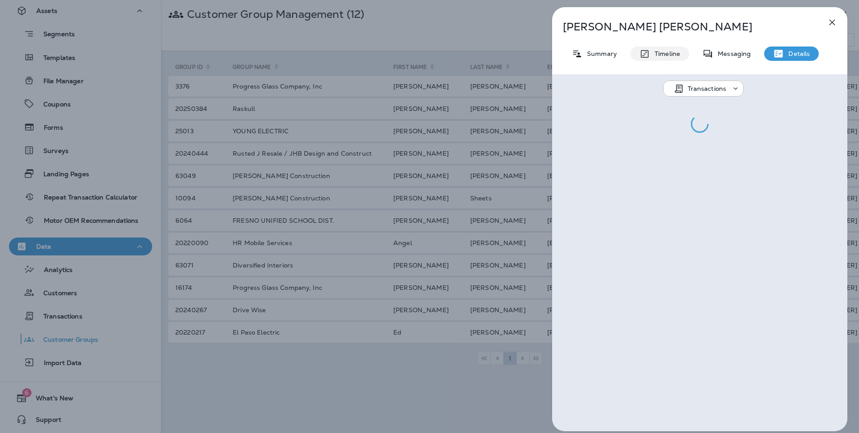
click at [661, 55] on p "Timeline" at bounding box center [665, 53] width 30 height 7
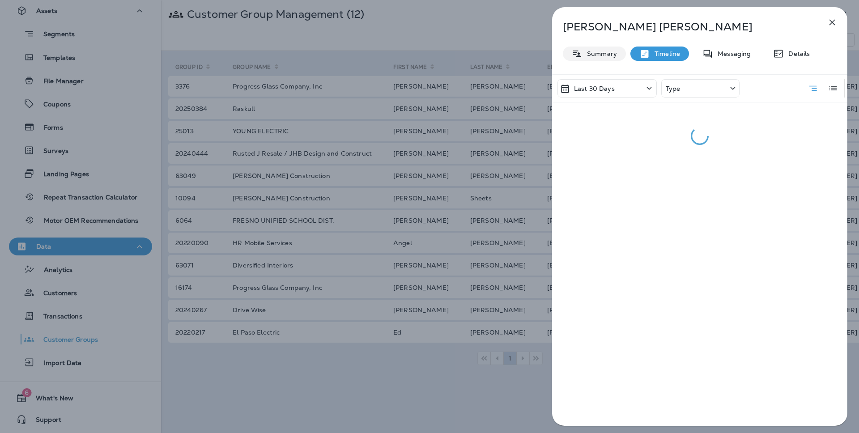
click at [606, 58] on div "Summary" at bounding box center [594, 54] width 63 height 14
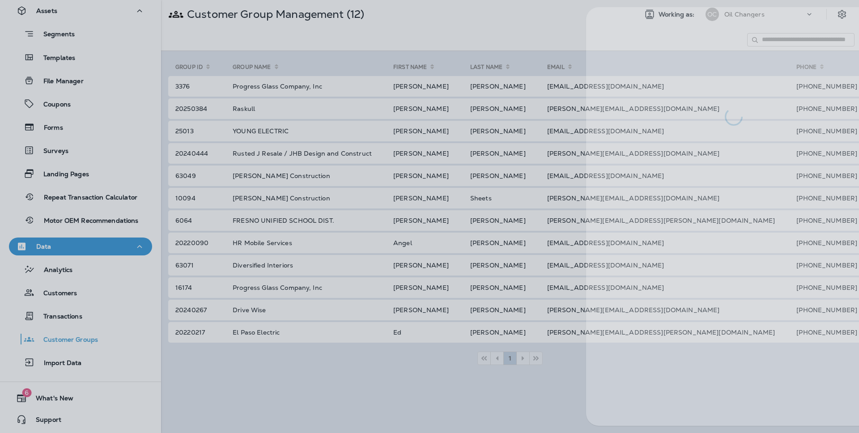
click at [258, 220] on div at bounding box center [463, 216] width 859 height 433
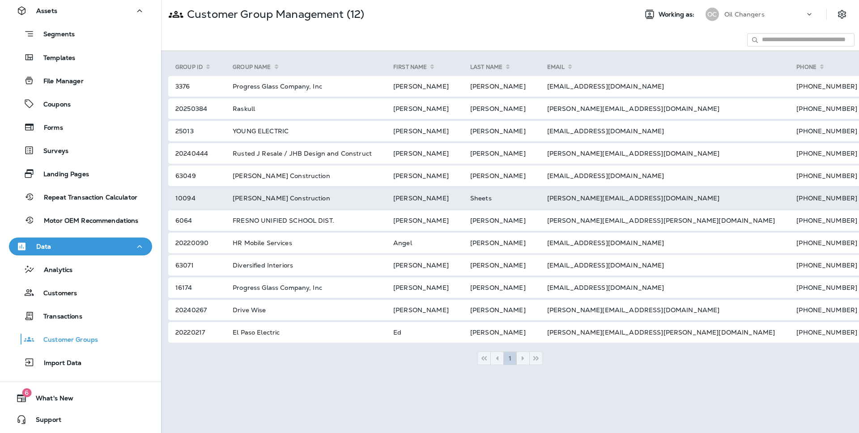
click at [222, 207] on td "10094" at bounding box center [195, 198] width 54 height 21
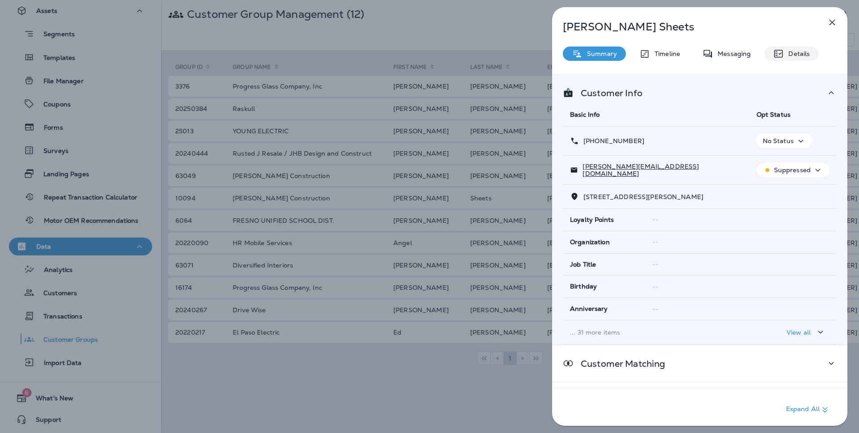
click at [799, 53] on p "Details" at bounding box center [797, 53] width 26 height 7
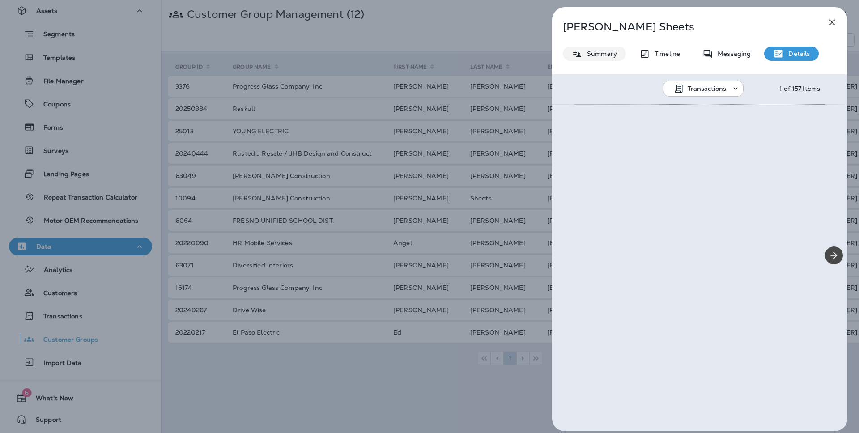
click at [590, 48] on div "Summary" at bounding box center [594, 54] width 63 height 14
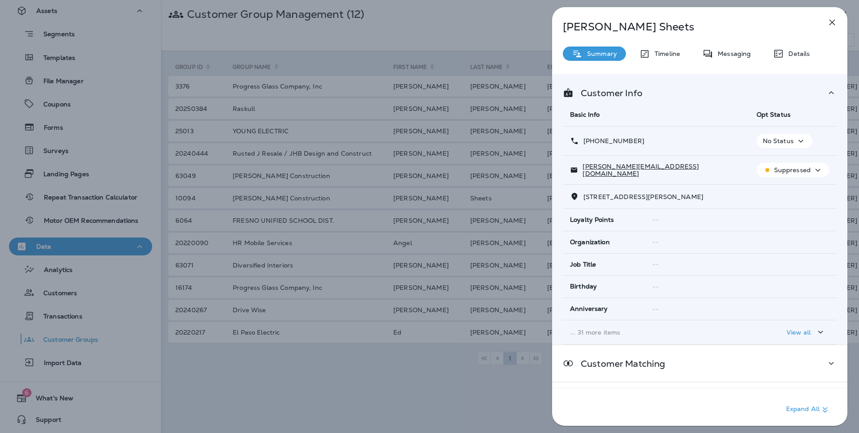
scroll to position [72, 0]
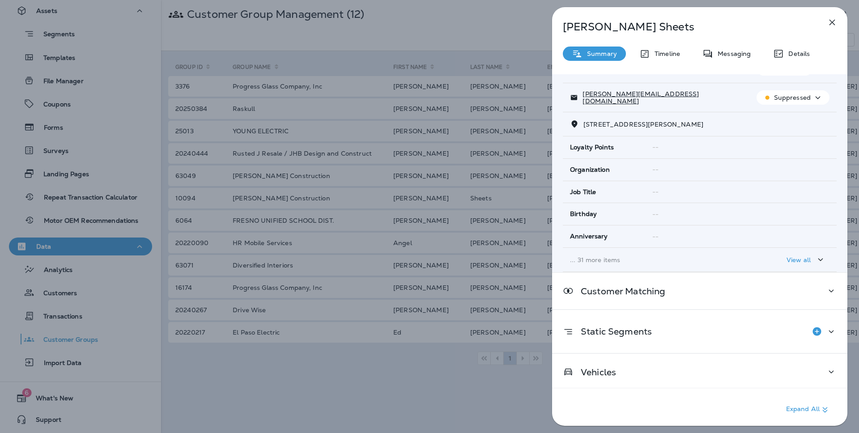
click at [783, 256] on button "View all" at bounding box center [806, 259] width 47 height 17
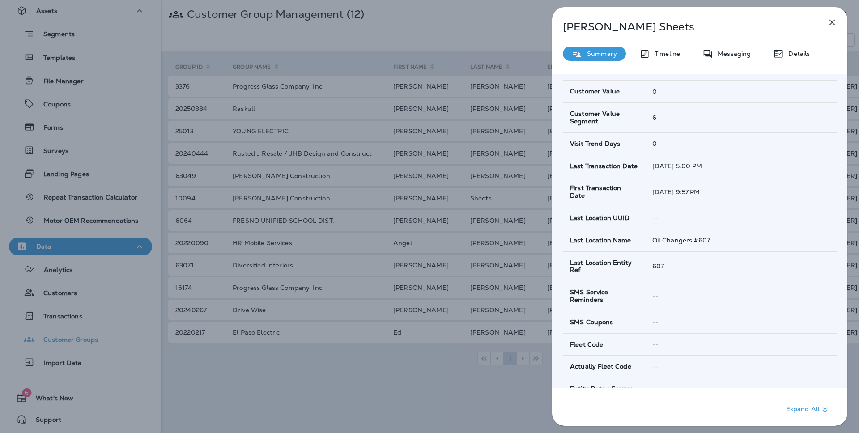
scroll to position [419, 0]
click at [194, 63] on div "Adam Sheets Summary Timeline Messaging Details Customer Info Basic Info Opt Sta…" at bounding box center [429, 216] width 859 height 433
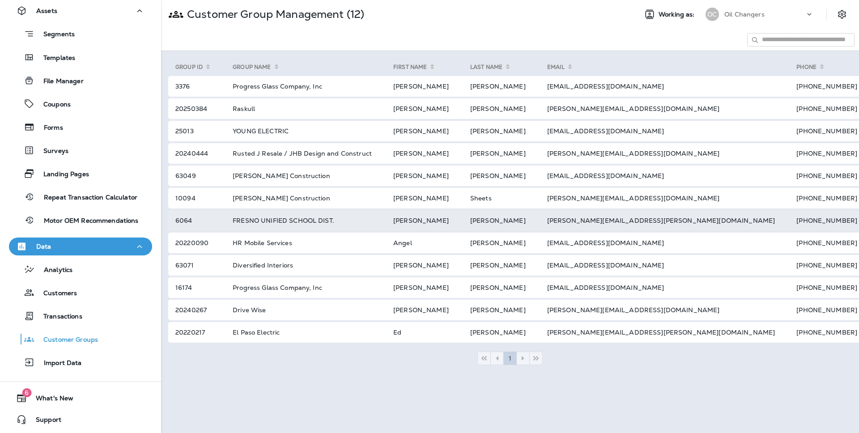
click at [290, 221] on td "FRESNO UNIFIED SCHOOL DIST." at bounding box center [302, 220] width 161 height 21
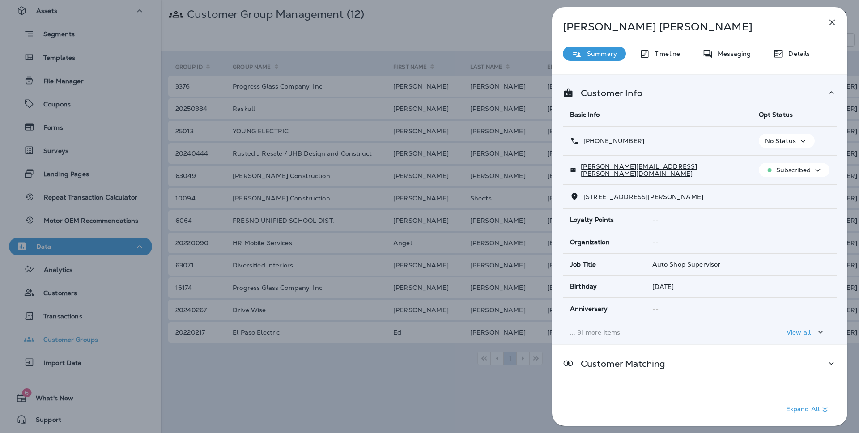
click at [778, 62] on div "Joe Ables Summary Timeline Messaging Details Customer Info Basic Info Opt Statu…" at bounding box center [699, 219] width 295 height 424
click at [778, 55] on icon at bounding box center [778, 53] width 11 height 11
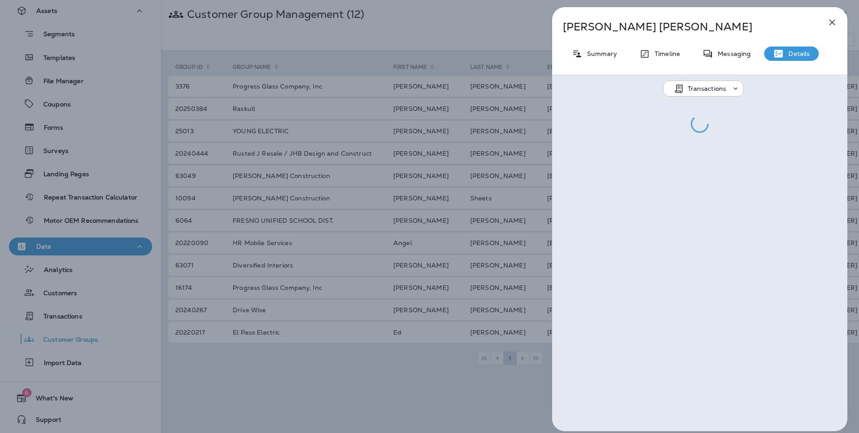
click at [831, 21] on icon "button" at bounding box center [831, 22] width 11 height 11
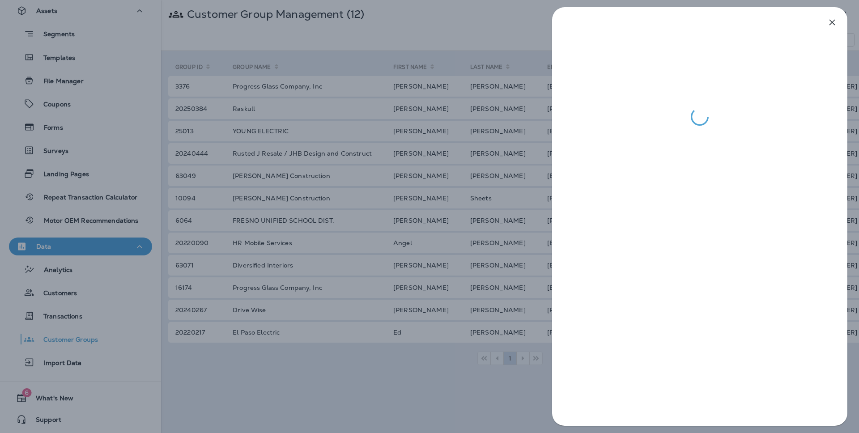
click at [830, 25] on div at bounding box center [699, 66] width 295 height 119
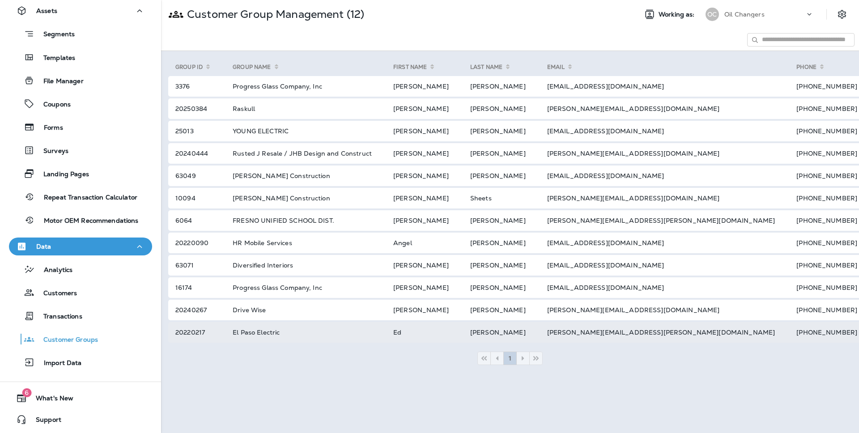
click at [636, 336] on td "edward.eilers@epelectric.com" at bounding box center [661, 332] width 250 height 21
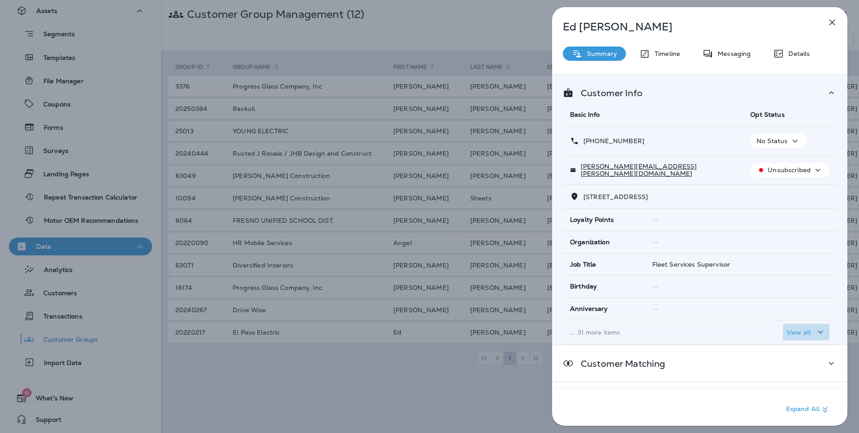
click at [821, 326] on icon "button" at bounding box center [820, 331] width 11 height 11
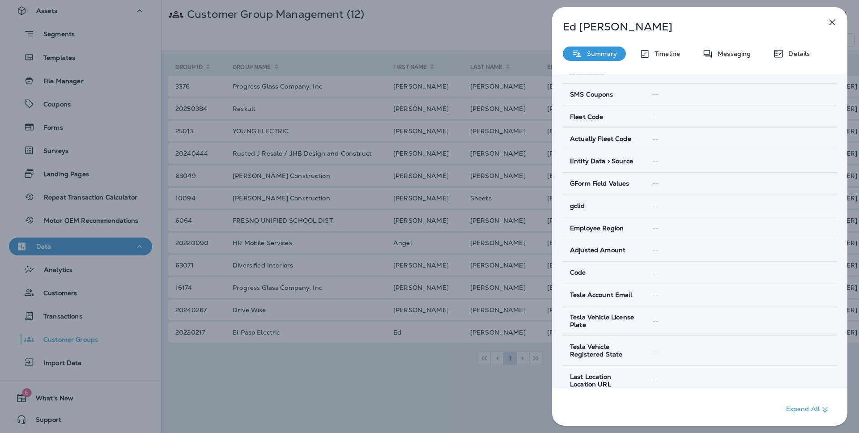
scroll to position [645, 0]
click at [824, 27] on button "button" at bounding box center [832, 22] width 18 height 18
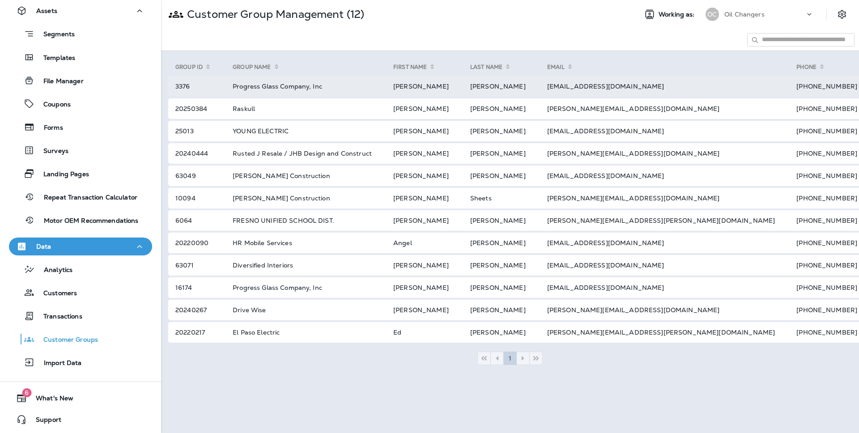
click at [706, 91] on td "mmeschi@progressglass.com" at bounding box center [661, 86] width 250 height 21
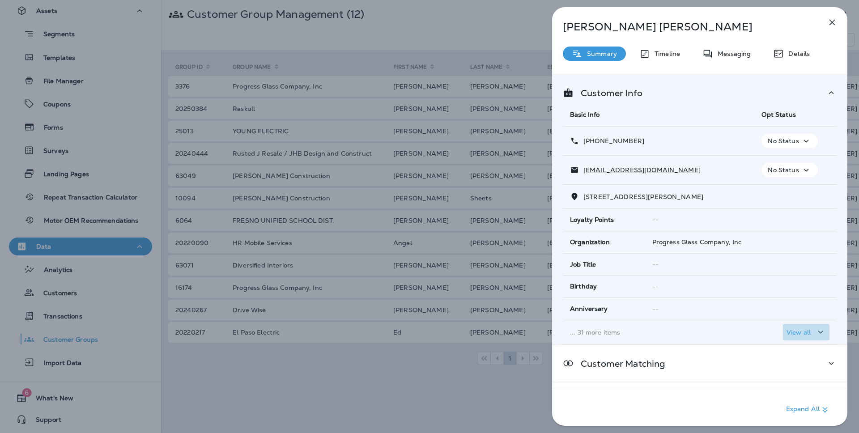
click at [813, 327] on div "View all" at bounding box center [805, 331] width 39 height 11
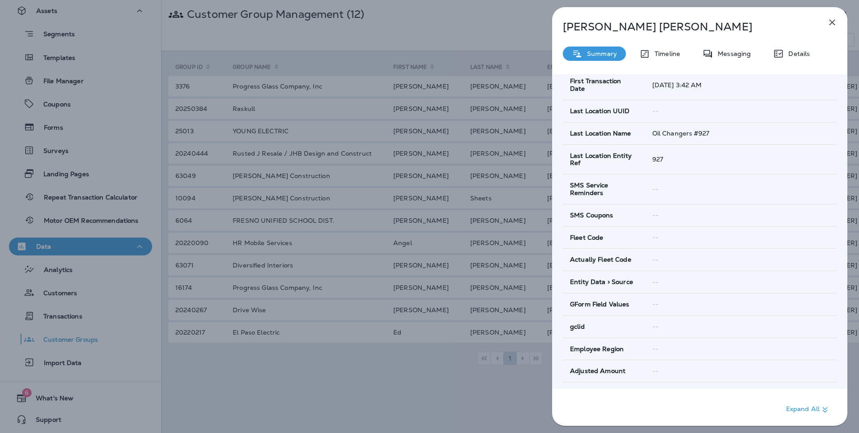
scroll to position [520, 0]
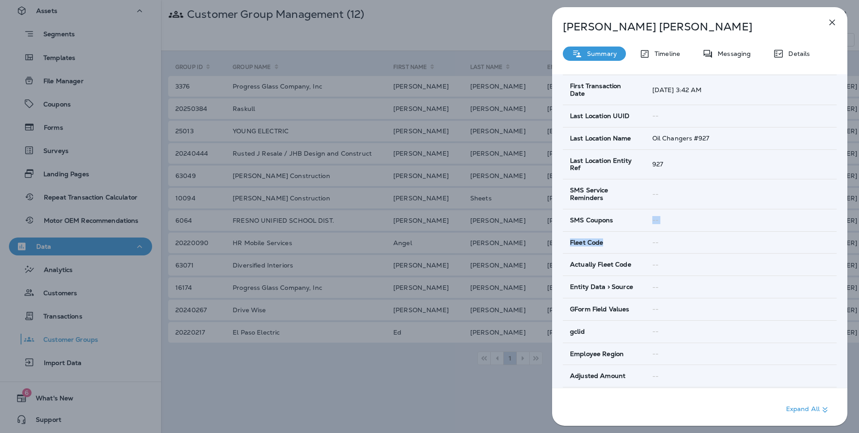
drag, startPoint x: 636, startPoint y: 205, endPoint x: 673, endPoint y: 223, distance: 41.4
click at [673, 223] on tbody "Loyalty Points -- Organization Progress Glass Company, Inc Job Title -- Birthda…" at bounding box center [700, 120] width 274 height 862
click at [673, 231] on td "--" at bounding box center [740, 242] width 191 height 22
click at [584, 235] on td "Fleet Code" at bounding box center [604, 242] width 82 height 22
drag, startPoint x: 570, startPoint y: 229, endPoint x: 697, endPoint y: 253, distance: 129.4
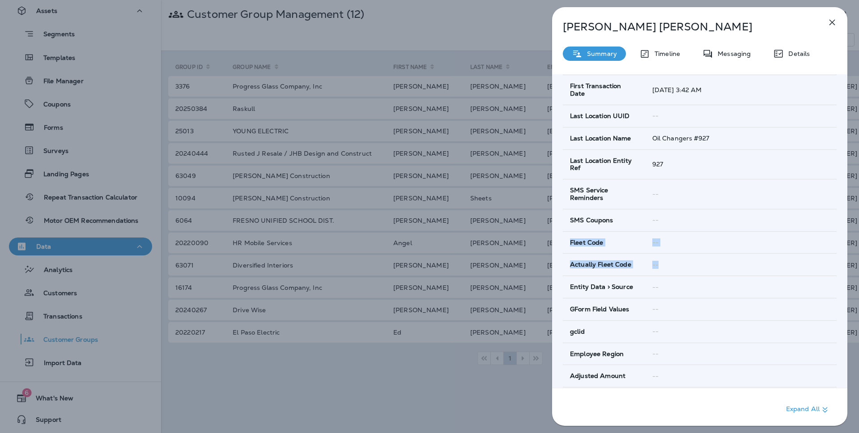
click at [697, 253] on tbody "Loyalty Points -- Organization Progress Glass Company, Inc Job Title -- Birthda…" at bounding box center [700, 120] width 274 height 862
click at [735, 216] on div "--" at bounding box center [740, 219] width 177 height 7
click at [663, 54] on p "Timeline" at bounding box center [665, 53] width 30 height 7
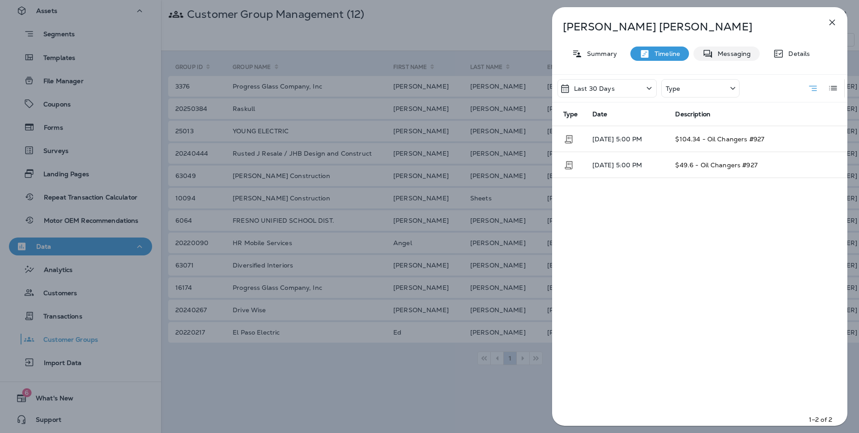
drag, startPoint x: 719, startPoint y: 52, endPoint x: 718, endPoint y: 58, distance: 5.5
click at [719, 54] on p "Messaging" at bounding box center [732, 53] width 38 height 7
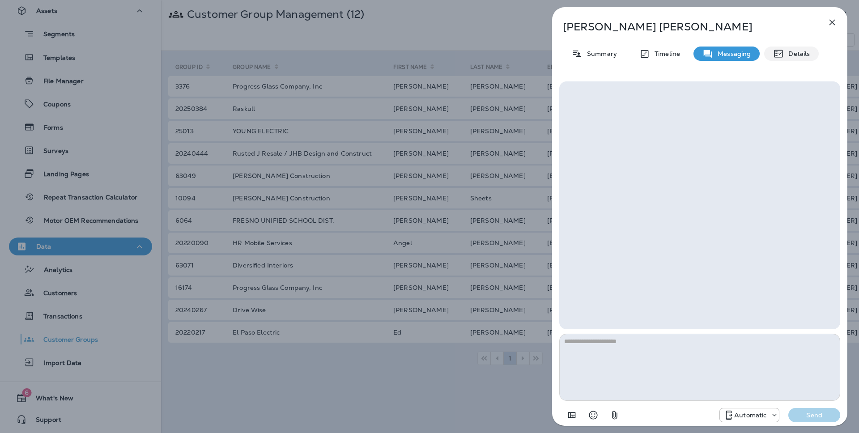
click at [788, 51] on p "Details" at bounding box center [797, 53] width 26 height 7
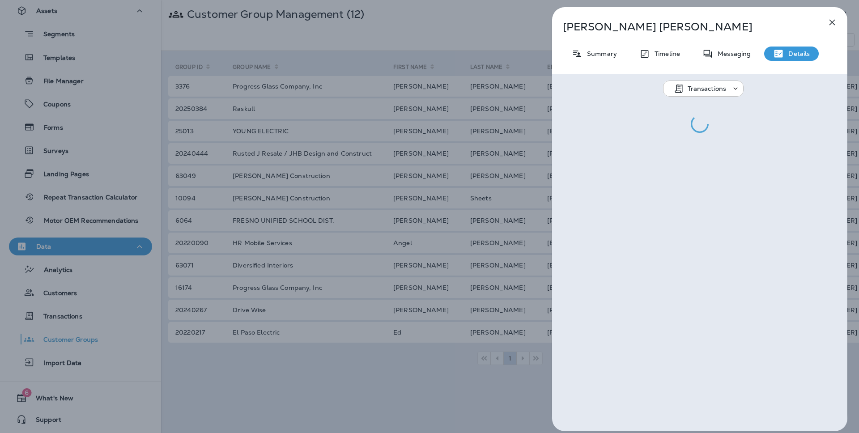
click at [835, 24] on icon "button" at bounding box center [831, 22] width 11 height 11
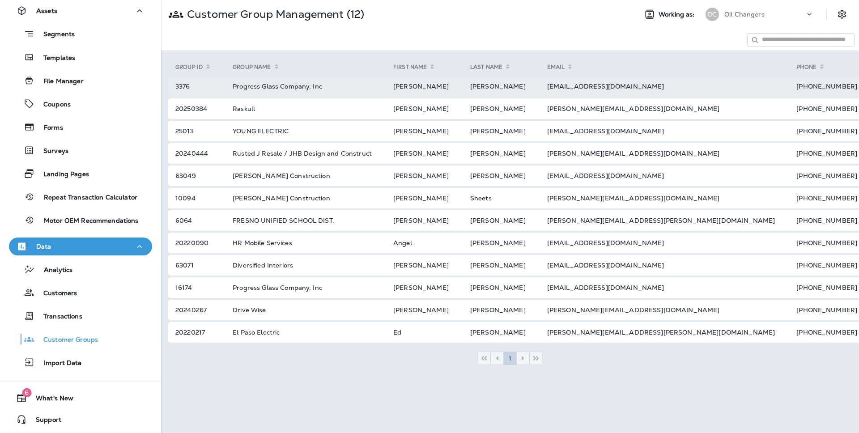
click at [490, 86] on td "Meschi" at bounding box center [497, 86] width 77 height 21
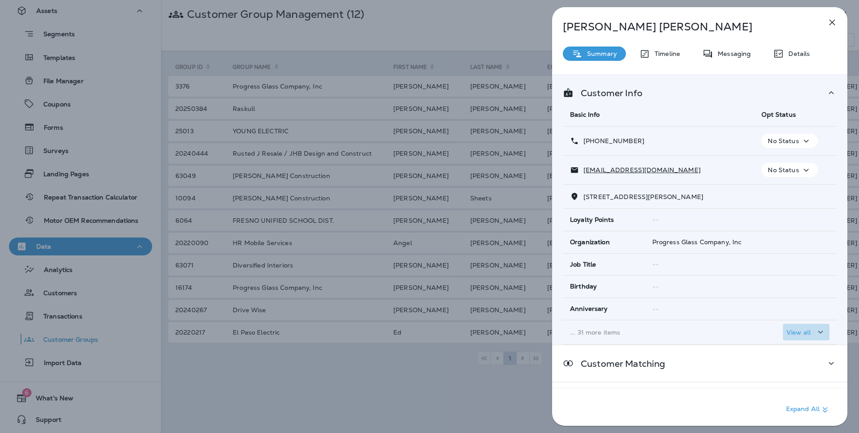
click at [804, 329] on p "View all" at bounding box center [798, 332] width 24 height 7
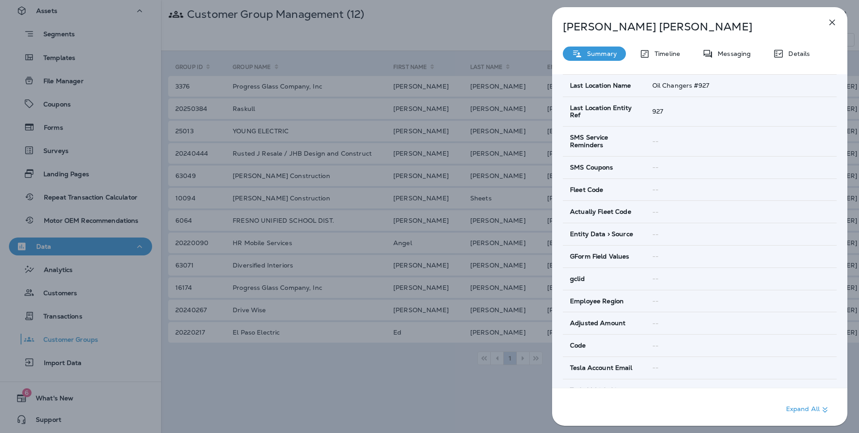
scroll to position [573, 0]
click at [691, 51] on div "Summary Timeline Messaging Details" at bounding box center [699, 54] width 295 height 14
click at [729, 52] on p "Messaging" at bounding box center [732, 53] width 38 height 7
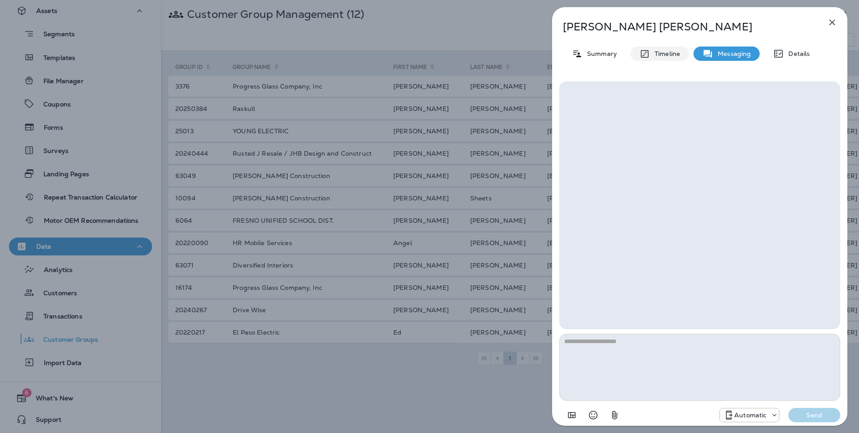
click at [665, 52] on p "Timeline" at bounding box center [665, 53] width 30 height 7
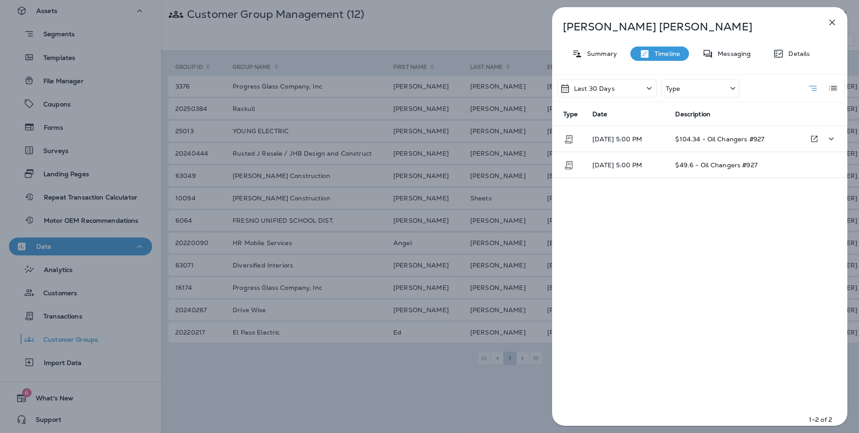
click at [733, 138] on span "$104.34 - Oil Changers #927" at bounding box center [719, 139] width 89 height 8
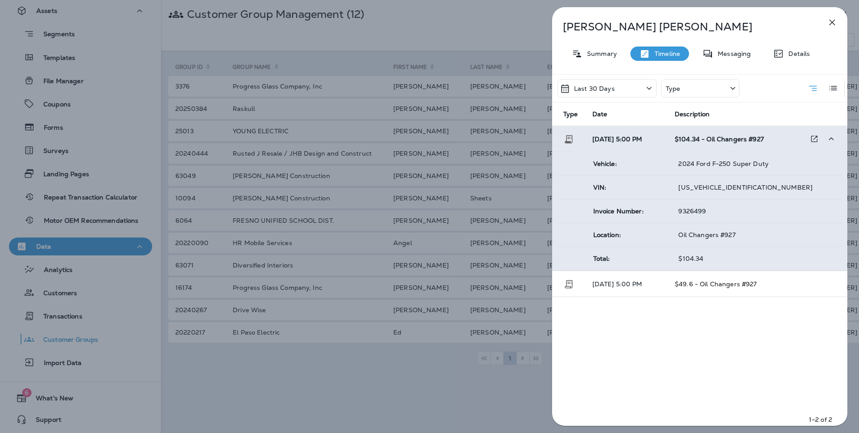
click at [733, 137] on span "$104.34 - Oil Changers #927" at bounding box center [718, 139] width 89 height 8
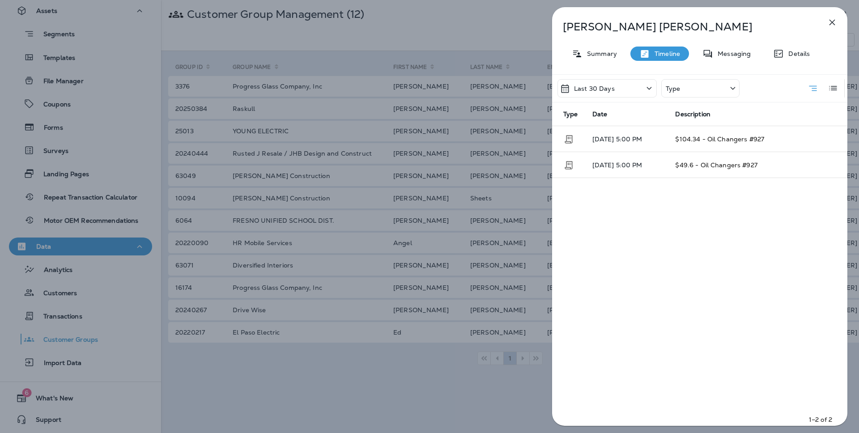
click at [233, 192] on div "Michael Meschi Summary Timeline Messaging Details Last 30 Days Type Type Date D…" at bounding box center [429, 216] width 859 height 433
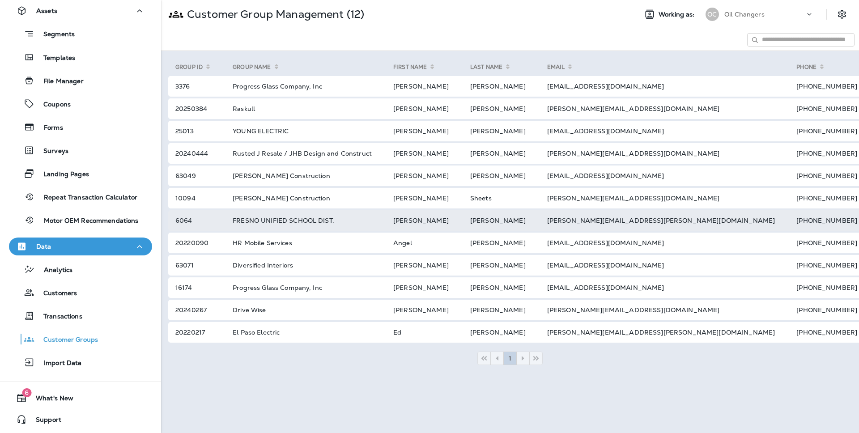
click at [267, 221] on td "FRESNO UNIFIED SCHOOL DIST." at bounding box center [302, 220] width 161 height 21
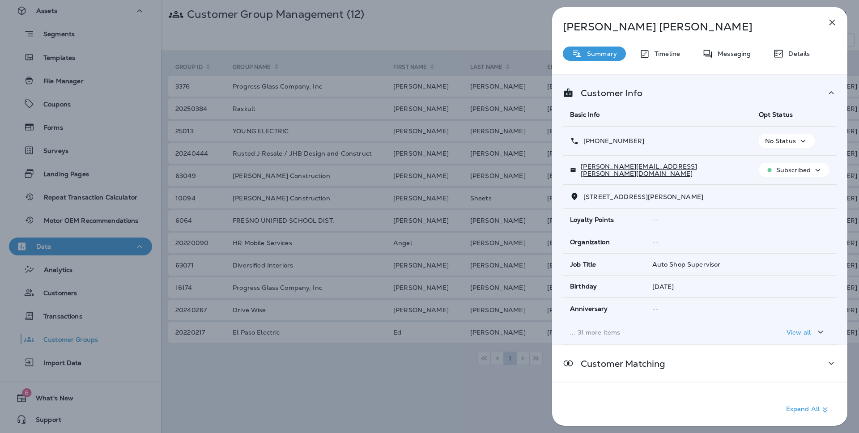
click at [667, 59] on div "Timeline" at bounding box center [659, 54] width 59 height 14
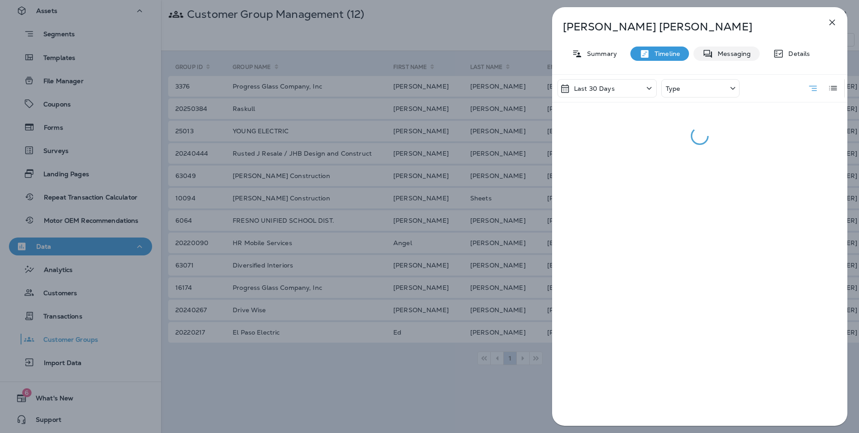
click at [721, 57] on p "Messaging" at bounding box center [732, 53] width 38 height 7
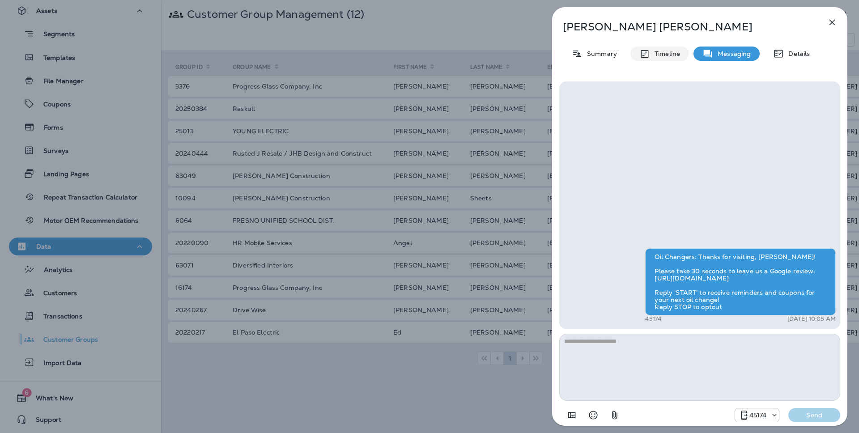
click at [652, 52] on p "Timeline" at bounding box center [665, 53] width 30 height 7
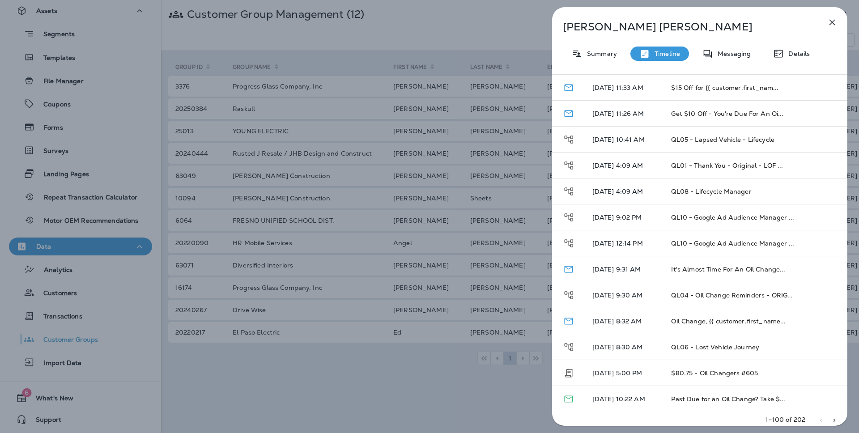
scroll to position [2297, 0]
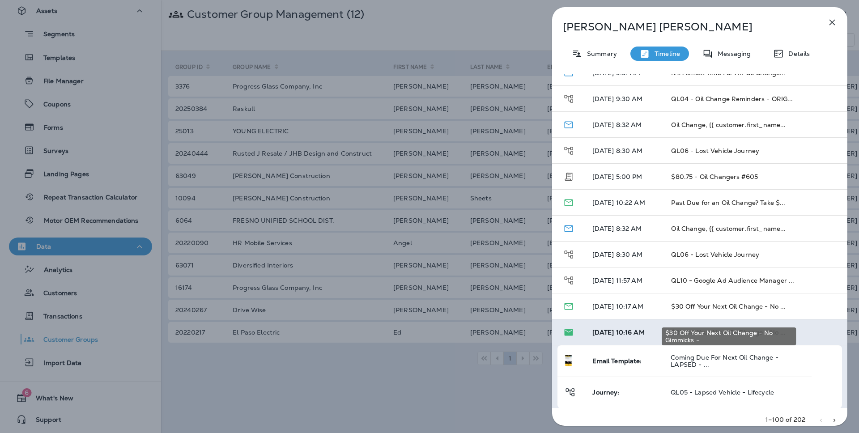
click at [735, 321] on div "$30 Off Your Next Oil Change - No Gimmicks -" at bounding box center [729, 333] width 136 height 25
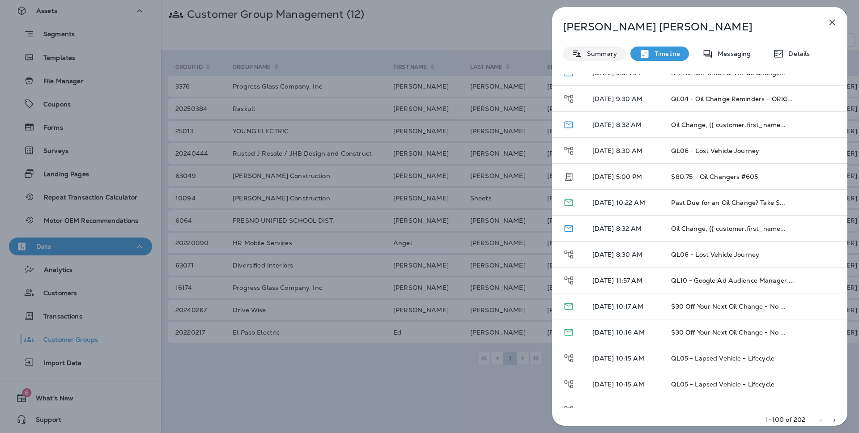
click at [584, 51] on p "Summary" at bounding box center [599, 53] width 34 height 7
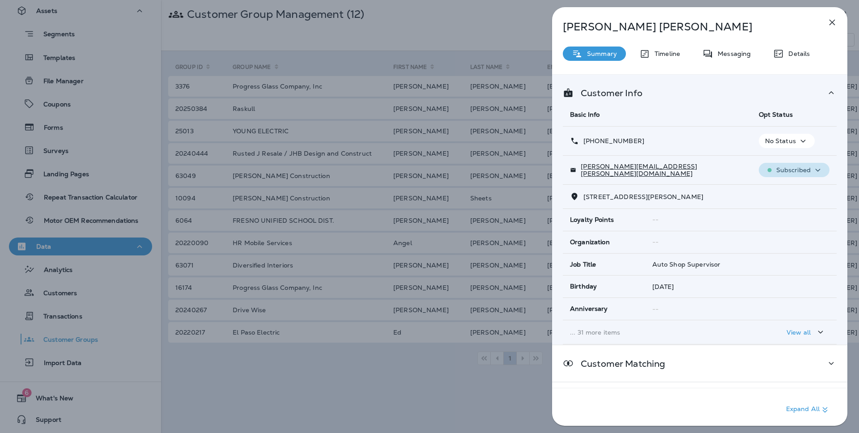
drag, startPoint x: 803, startPoint y: 174, endPoint x: 793, endPoint y: 172, distance: 10.0
click at [799, 173] on div "Subscribed" at bounding box center [794, 170] width 64 height 11
click at [798, 189] on p "Unsubscribe" at bounding box center [799, 190] width 39 height 7
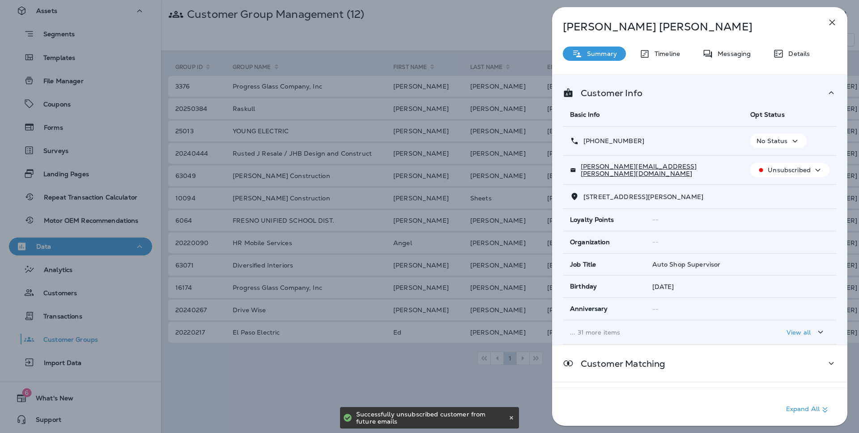
drag, startPoint x: 664, startPoint y: 44, endPoint x: 671, endPoint y: 47, distance: 8.2
click at [664, 44] on div "Joe Ables Summary Timeline Messaging Details Customer Info Basic Info Opt Statu…" at bounding box center [699, 219] width 295 height 424
drag, startPoint x: 672, startPoint y: 49, endPoint x: 695, endPoint y: 55, distance: 24.0
click at [674, 50] on div "Timeline" at bounding box center [659, 54] width 59 height 14
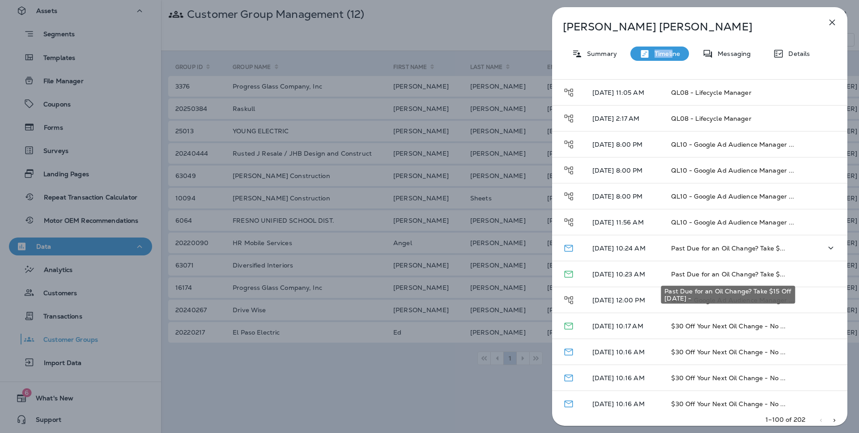
scroll to position [137, 0]
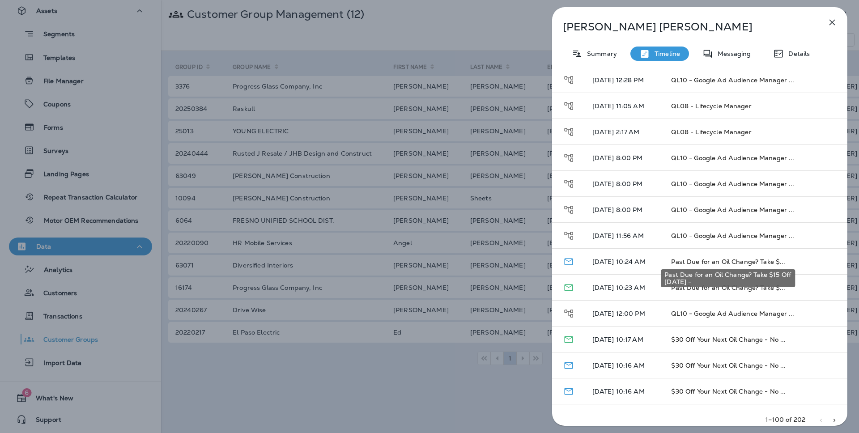
click at [729, 263] on div "Past Due for an Oil Change? Take $15 Off Today -" at bounding box center [728, 275] width 136 height 25
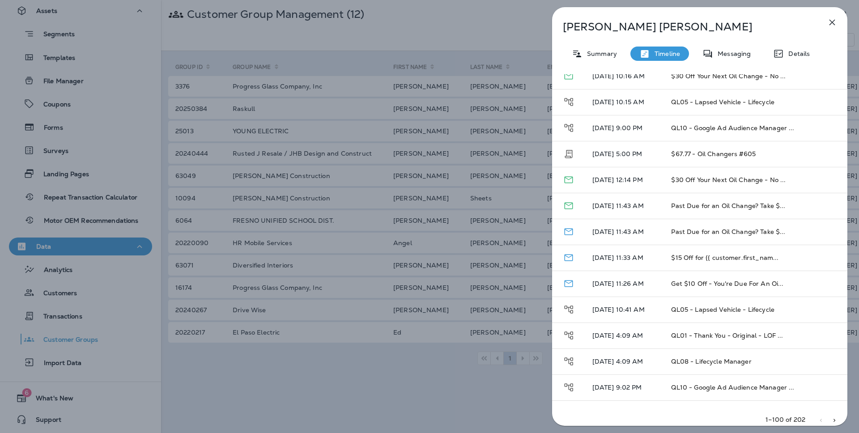
scroll to position [2360, 0]
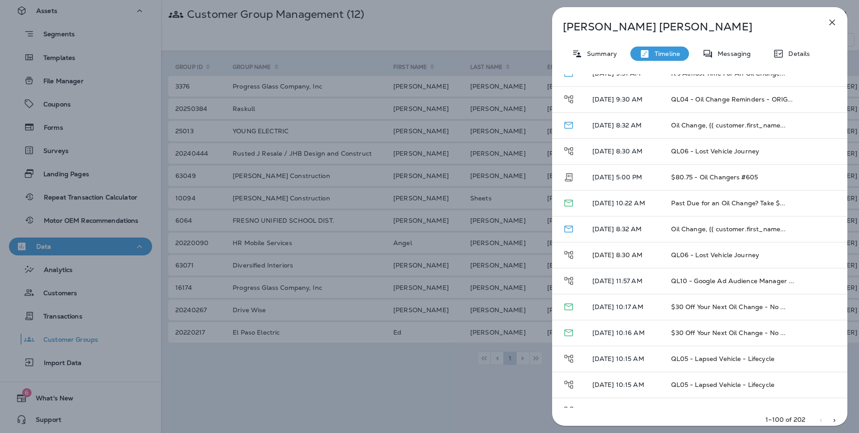
click at [827, 21] on icon "button" at bounding box center [831, 22] width 11 height 11
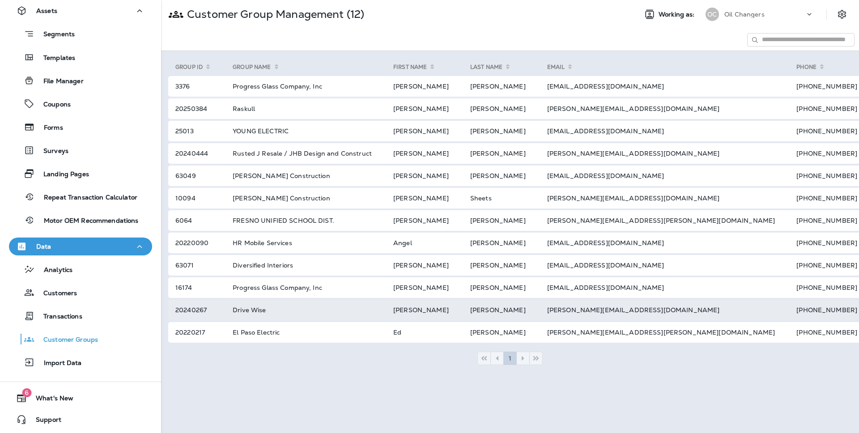
click at [284, 309] on td "Drive Wise" at bounding box center [302, 310] width 161 height 21
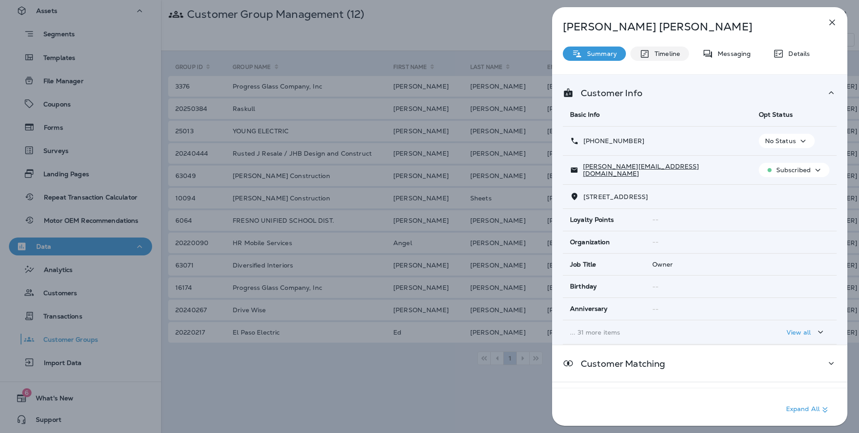
click at [681, 59] on div "Timeline" at bounding box center [659, 54] width 59 height 14
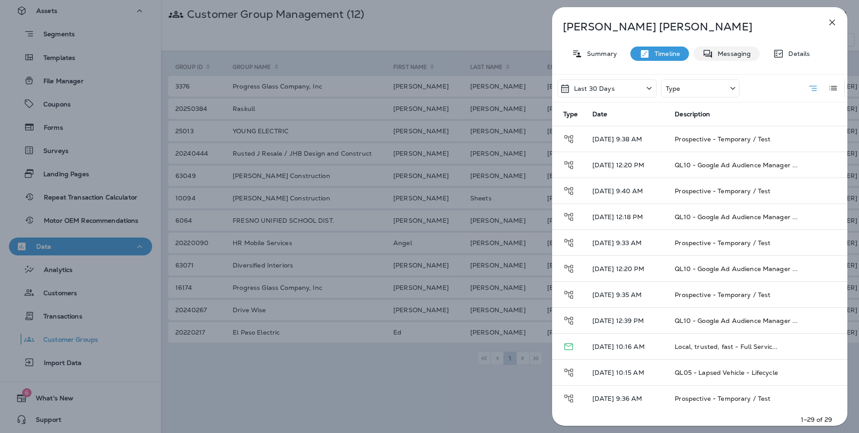
click at [719, 57] on p "Messaging" at bounding box center [732, 53] width 38 height 7
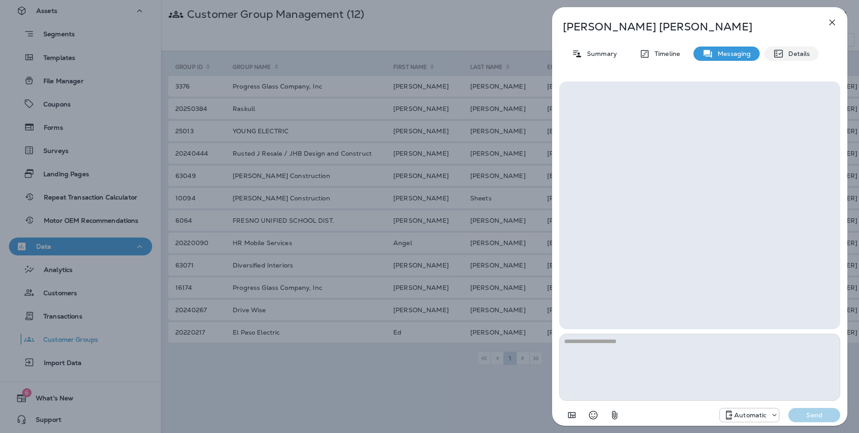
click at [779, 53] on icon at bounding box center [778, 54] width 8 height 8
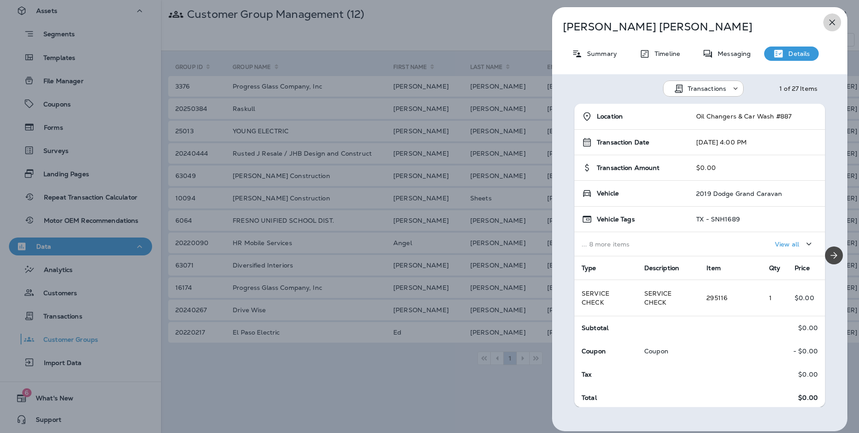
click at [840, 21] on button "button" at bounding box center [832, 22] width 18 height 18
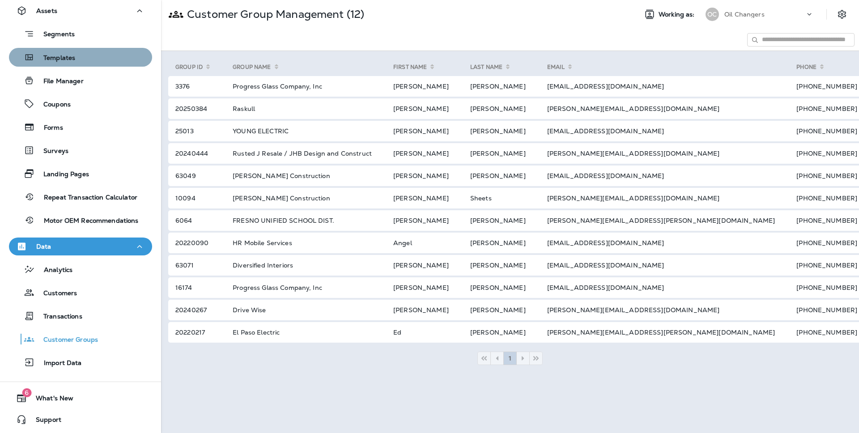
click at [121, 61] on div "Templates" at bounding box center [81, 57] width 136 height 13
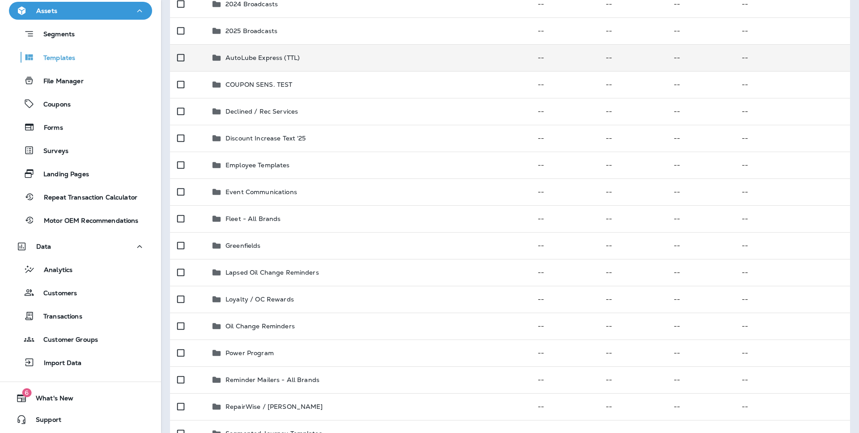
scroll to position [226, 0]
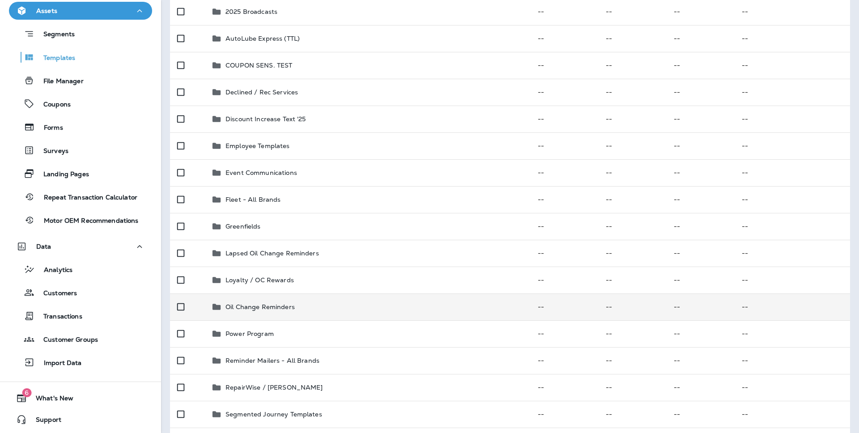
click at [282, 307] on p "Oil Change Reminders" at bounding box center [259, 306] width 69 height 7
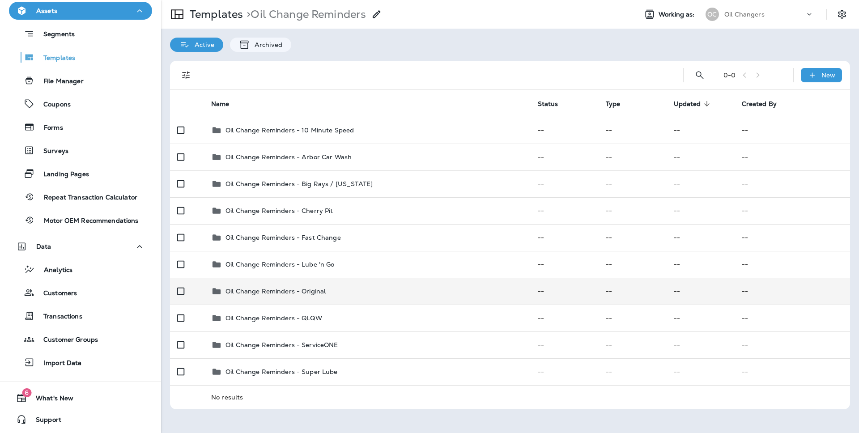
click at [347, 287] on div "Oil Change Reminders - Original" at bounding box center [367, 291] width 312 height 11
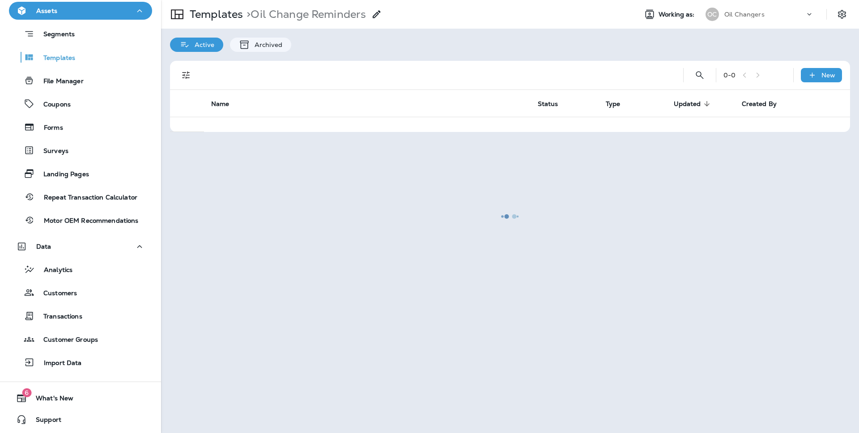
click at [347, 287] on div at bounding box center [510, 216] width 696 height 431
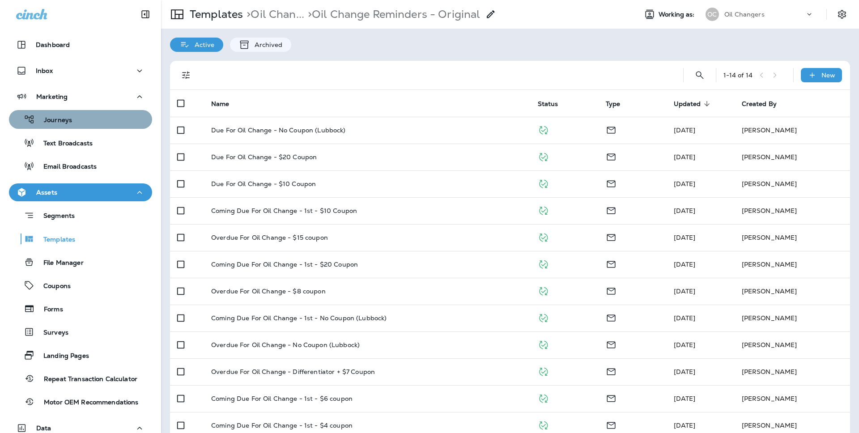
click at [84, 112] on button "Journeys" at bounding box center [80, 119] width 143 height 19
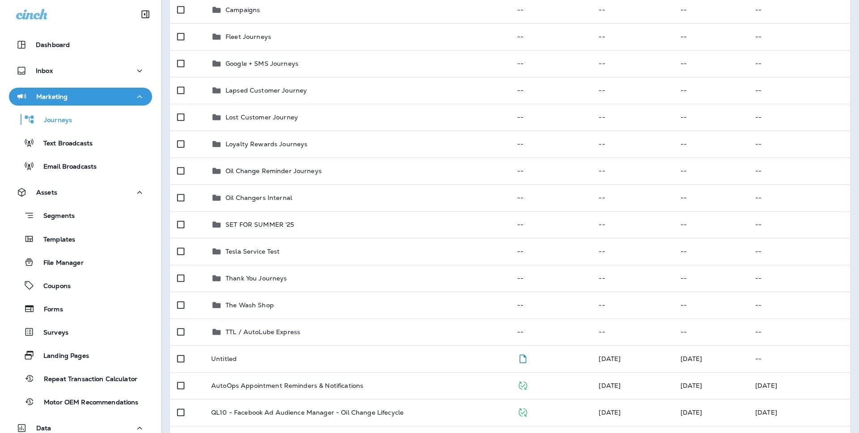
scroll to position [120, 0]
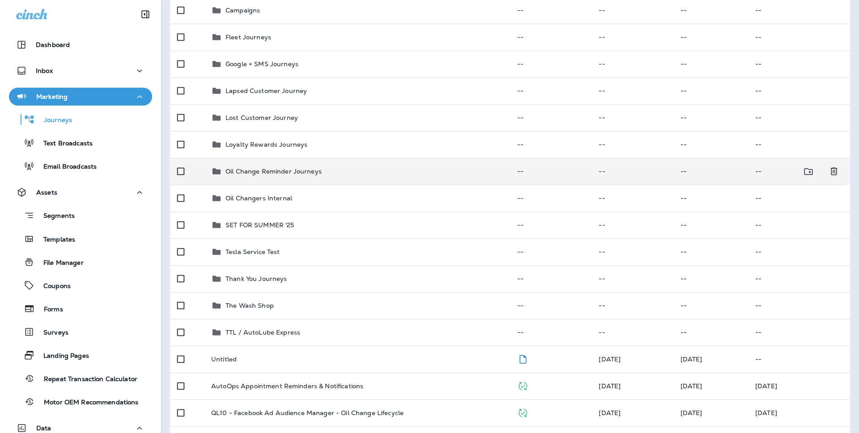
click at [300, 174] on p "Oil Change Reminder Journeys" at bounding box center [273, 171] width 96 height 7
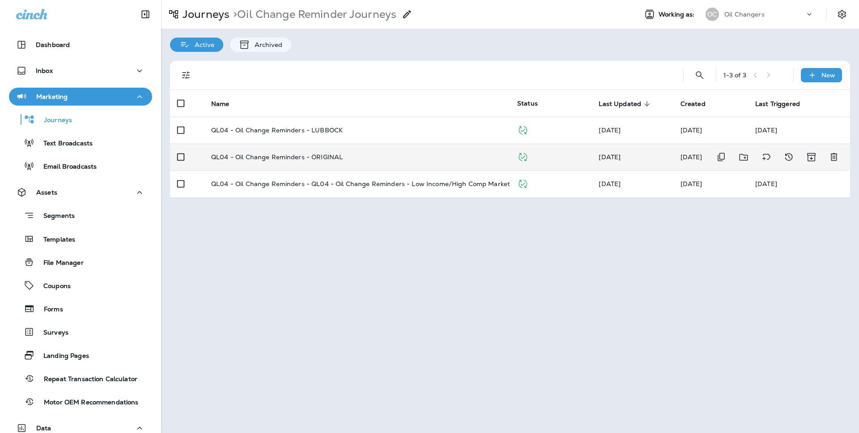
click at [436, 161] on td "QL04 - Oil Change Reminders - ORIGINAL" at bounding box center [357, 157] width 306 height 27
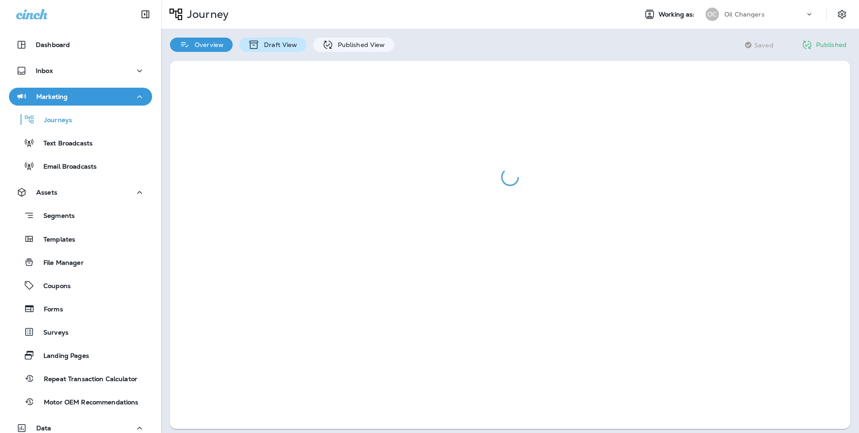
click at [289, 47] on p "Draft View" at bounding box center [278, 44] width 38 height 7
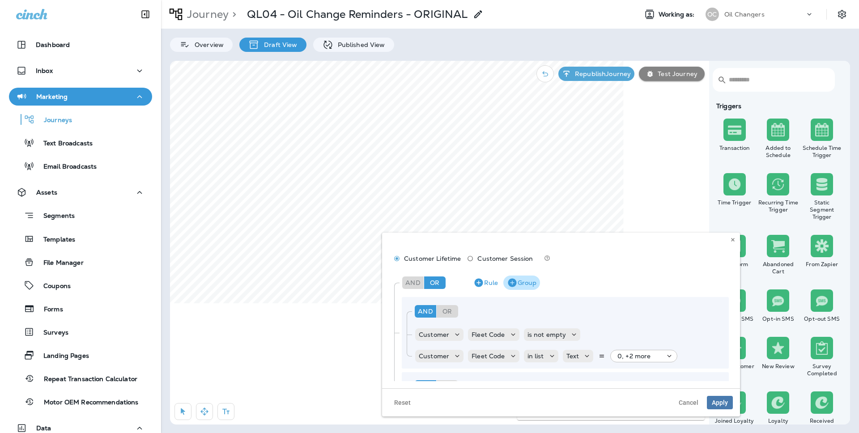
click at [519, 284] on button "Group" at bounding box center [521, 282] width 37 height 14
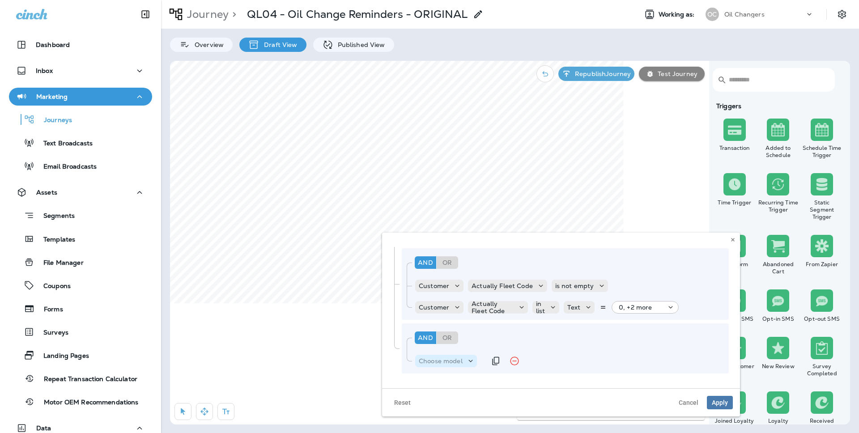
click at [455, 357] on p "Choose model" at bounding box center [441, 360] width 44 height 7
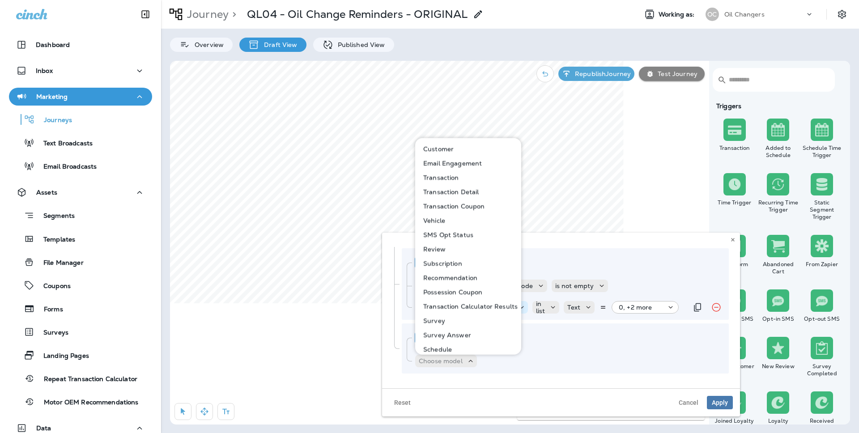
drag, startPoint x: 453, startPoint y: 144, endPoint x: 493, endPoint y: 306, distance: 166.7
click at [453, 145] on button "Customer" at bounding box center [468, 149] width 105 height 14
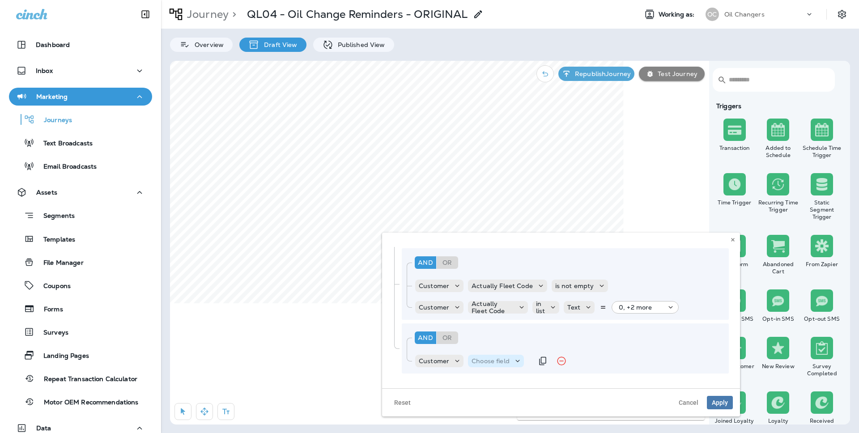
click at [502, 360] on p "Choose field" at bounding box center [490, 360] width 38 height 7
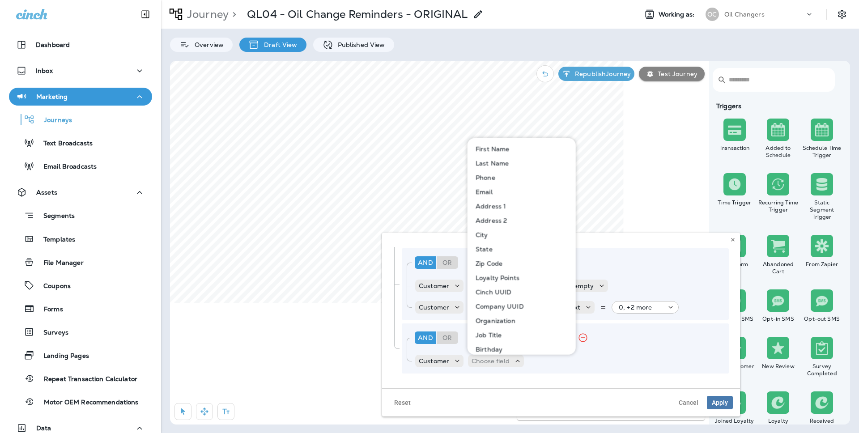
drag, startPoint x: 501, startPoint y: 167, endPoint x: 563, endPoint y: 328, distance: 172.4
click at [501, 167] on button "Last Name" at bounding box center [521, 163] width 107 height 14
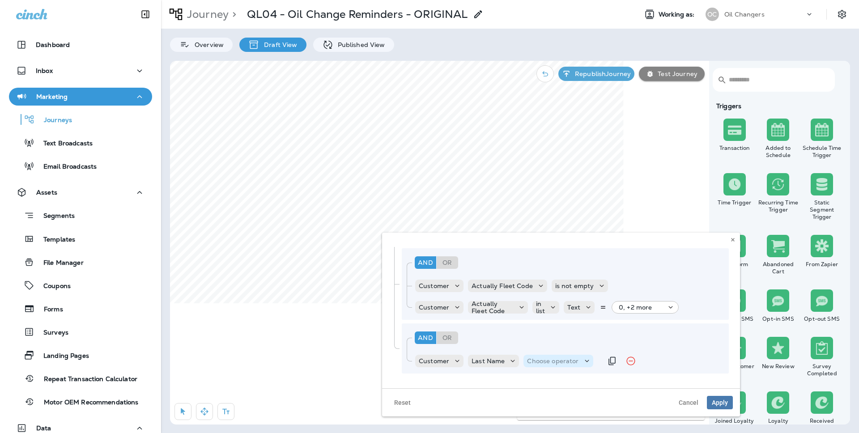
click at [553, 366] on div "Choose operator" at bounding box center [557, 361] width 69 height 13
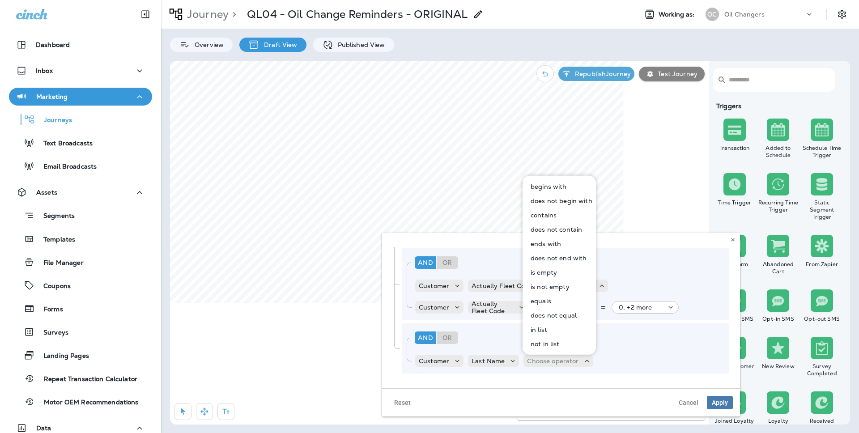
click at [548, 328] on button "in list" at bounding box center [559, 329] width 72 height 14
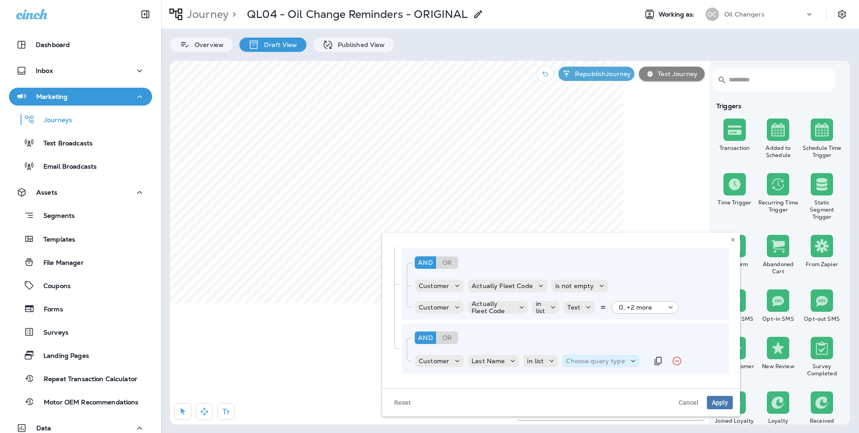
click at [588, 360] on p "Choose query type" at bounding box center [595, 360] width 59 height 7
click at [583, 382] on button "Text" at bounding box center [587, 383] width 51 height 14
click at [629, 358] on p "Select options" at bounding box center [639, 360] width 44 height 7
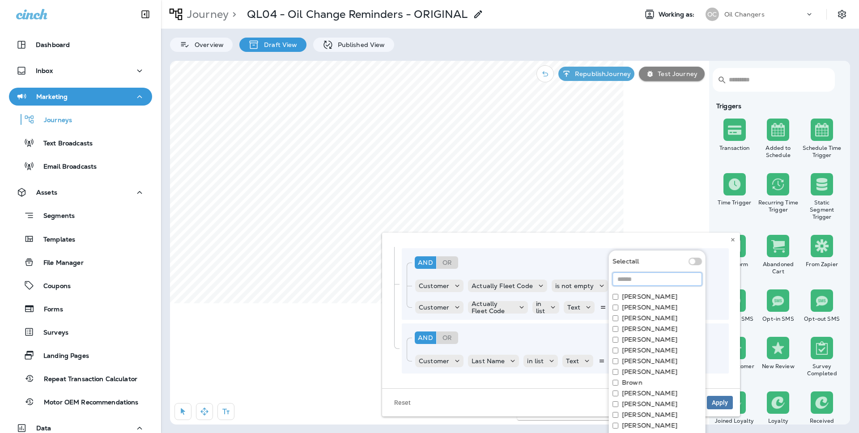
click at [631, 284] on input at bounding box center [656, 278] width 89 height 13
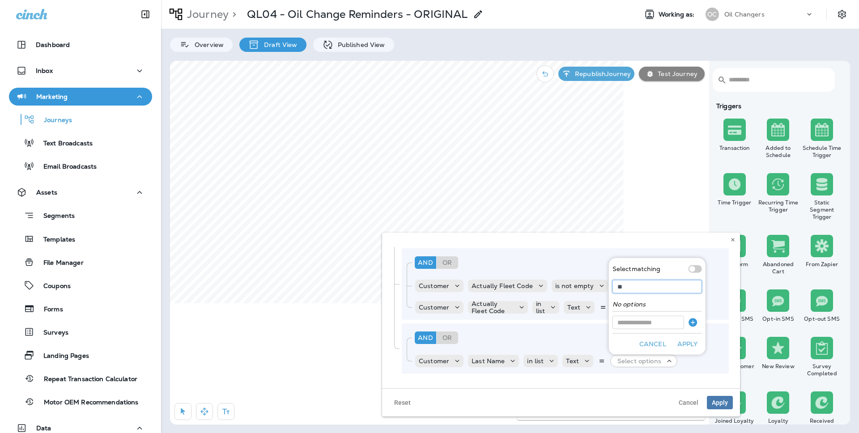
type input "*"
type input "****"
click at [654, 343] on button "Cancel" at bounding box center [653, 344] width 34 height 14
click at [509, 363] on icon at bounding box center [512, 360] width 9 height 9
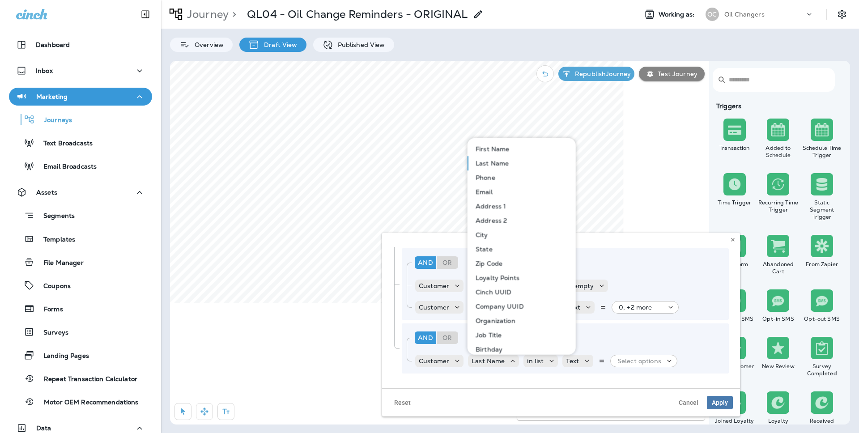
drag, startPoint x: 483, startPoint y: 191, endPoint x: 557, endPoint y: 250, distance: 93.9
click at [483, 191] on p "Email" at bounding box center [482, 191] width 21 height 7
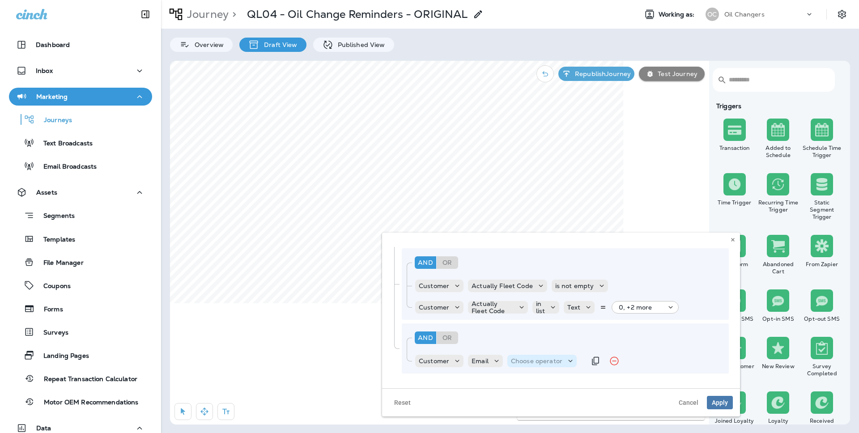
click at [535, 363] on p "Choose operator" at bounding box center [536, 360] width 51 height 7
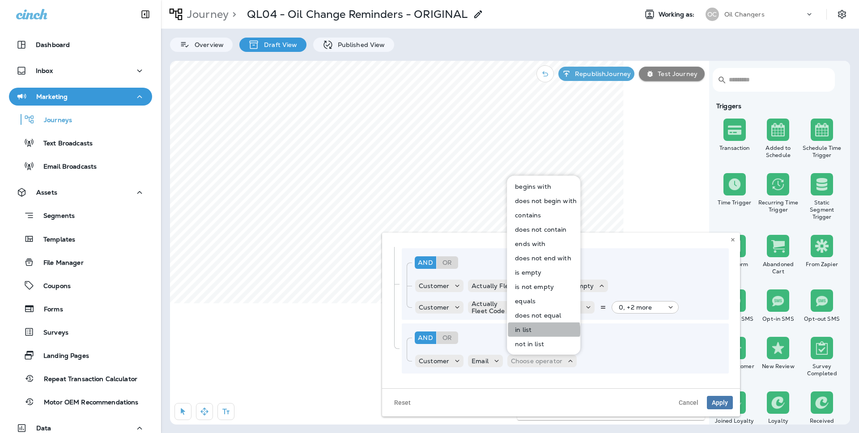
click at [539, 330] on button "in list" at bounding box center [544, 329] width 72 height 14
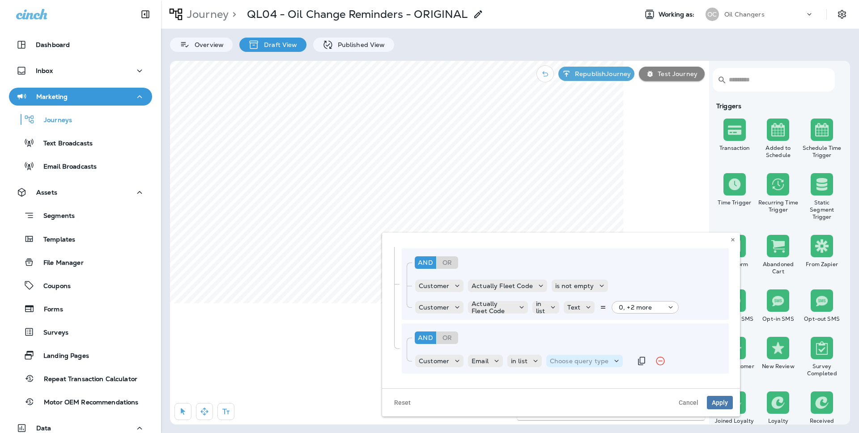
click at [592, 359] on p "Choose query type" at bounding box center [579, 360] width 59 height 7
drag, startPoint x: 572, startPoint y: 381, endPoint x: 577, endPoint y: 378, distance: 6.2
click at [572, 381] on button "Text" at bounding box center [572, 383] width 51 height 14
click at [614, 360] on p "Select options" at bounding box center [623, 360] width 44 height 7
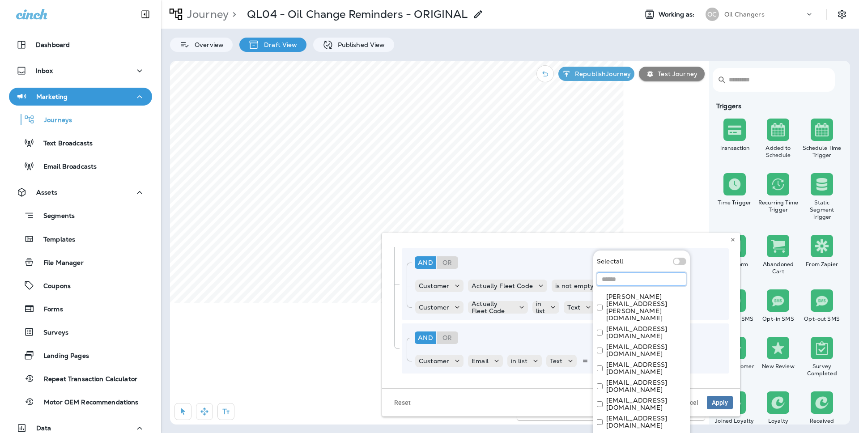
click at [641, 277] on input at bounding box center [641, 278] width 89 height 13
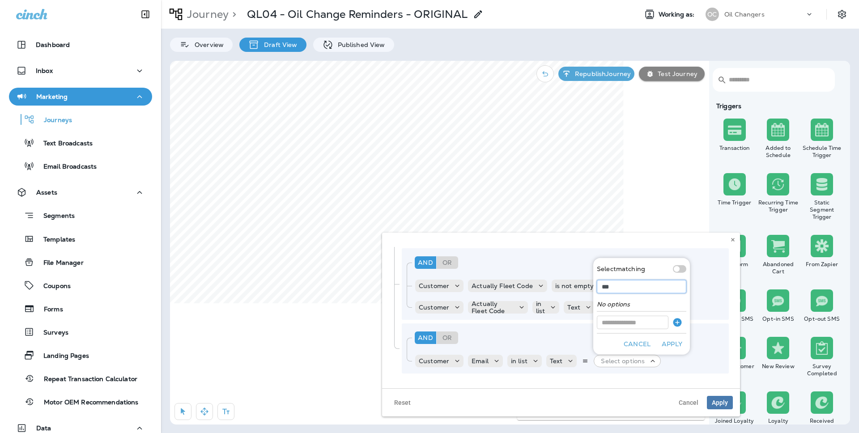
click at [637, 288] on input "***" at bounding box center [641, 286] width 89 height 13
paste input "**********"
click at [637, 288] on input "**********" at bounding box center [641, 286] width 89 height 13
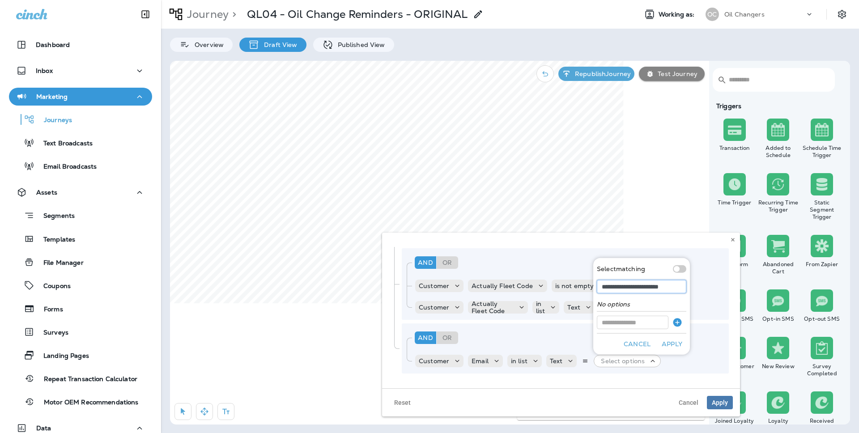
type input "**********"
click at [636, 321] on input at bounding box center [633, 322] width 72 height 13
paste input "**********"
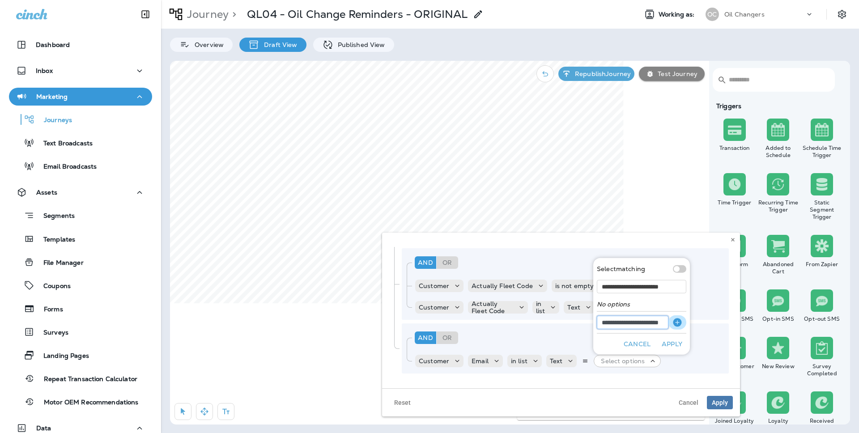
type input "**********"
click at [674, 320] on icon "button" at bounding box center [677, 322] width 8 height 8
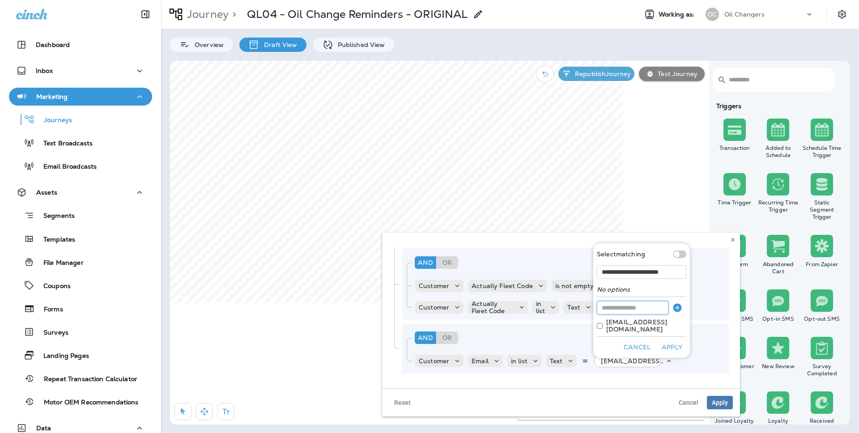
click at [626, 312] on input at bounding box center [633, 307] width 72 height 13
paste input "**********"
type input "**********"
click at [678, 312] on icon "button" at bounding box center [677, 307] width 8 height 8
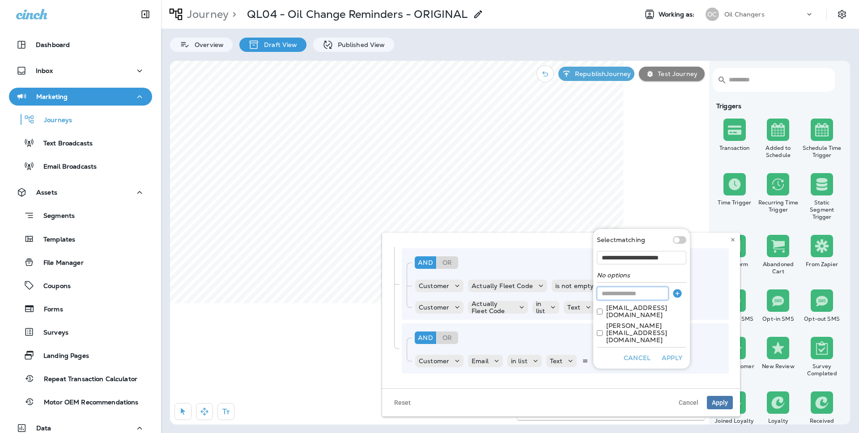
click at [619, 300] on input at bounding box center [633, 293] width 72 height 13
paste input "**********"
type input "**********"
click at [679, 297] on icon "button" at bounding box center [677, 293] width 8 height 8
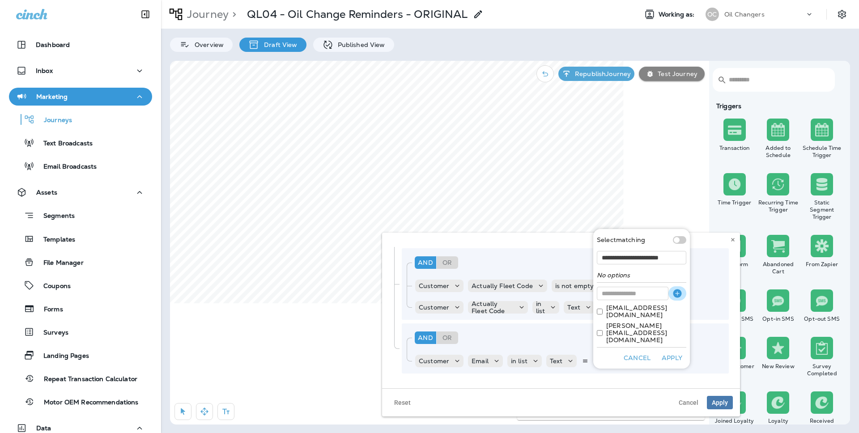
scroll to position [0, 0]
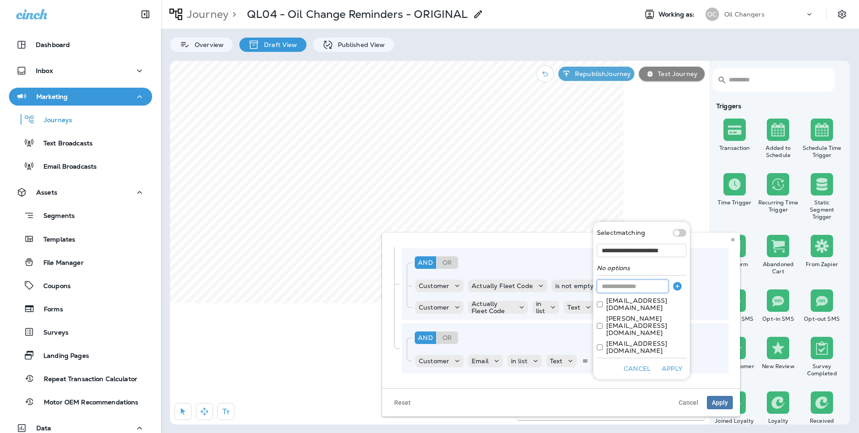
click at [623, 293] on input at bounding box center [633, 286] width 72 height 13
paste input "**********"
type input "**********"
click at [681, 292] on icon "button" at bounding box center [677, 286] width 11 height 11
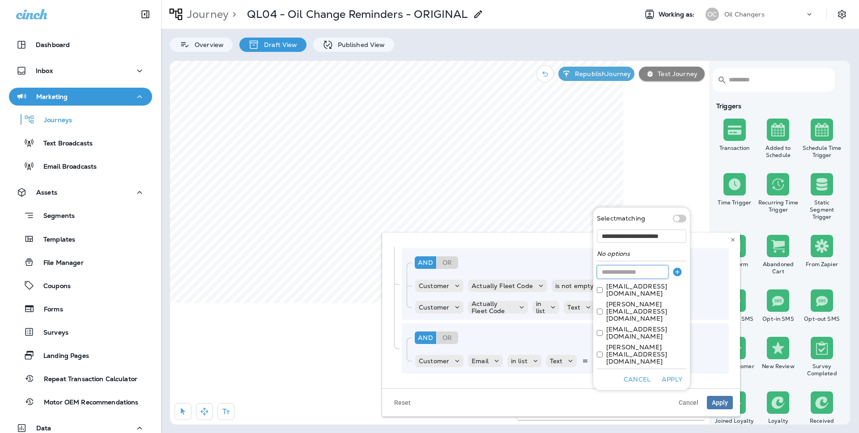
click at [645, 279] on input at bounding box center [633, 271] width 72 height 13
paste input "**********"
type input "**********"
click at [679, 276] on icon "button" at bounding box center [677, 271] width 8 height 8
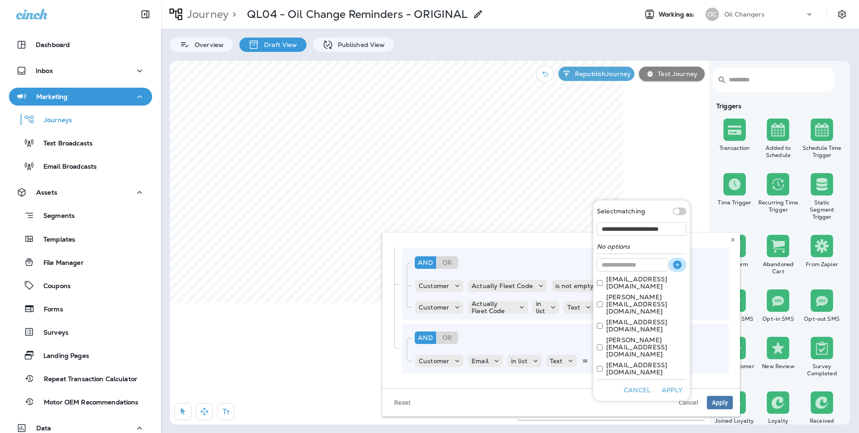
scroll to position [0, 0]
click at [633, 271] on input at bounding box center [633, 264] width 72 height 13
paste input "**********"
type input "**********"
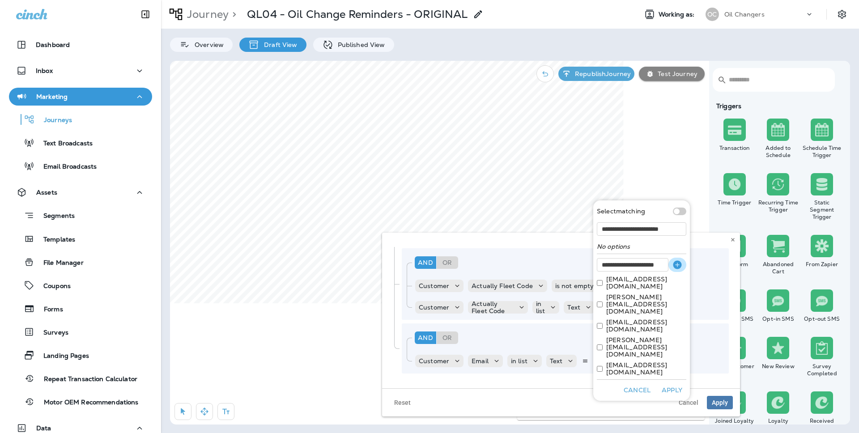
click at [682, 270] on icon "button" at bounding box center [677, 264] width 11 height 11
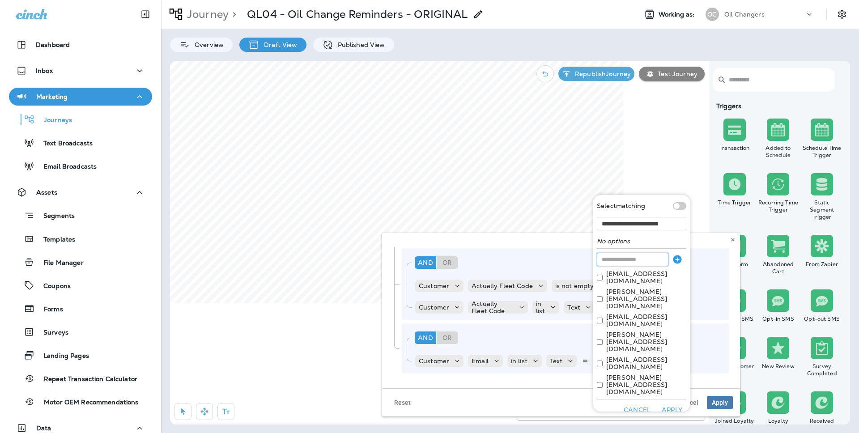
click at [614, 266] on input at bounding box center [633, 259] width 72 height 13
paste input "**********"
type input "**********"
click at [679, 263] on icon "button" at bounding box center [677, 259] width 8 height 8
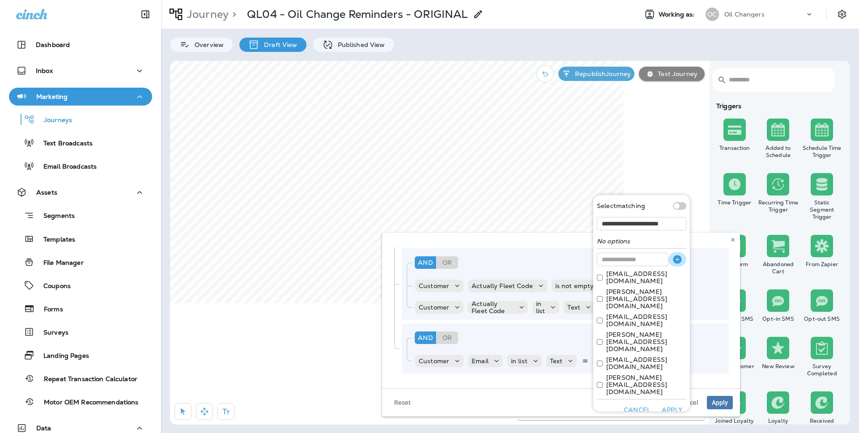
scroll to position [0, 0]
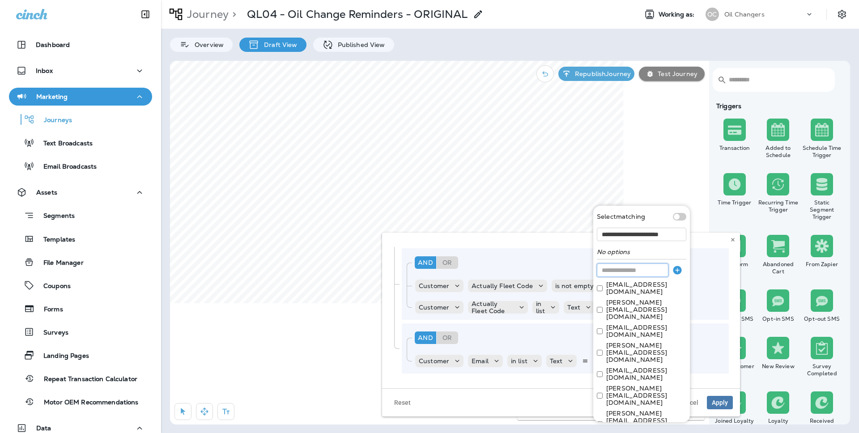
click at [644, 277] on input at bounding box center [633, 269] width 72 height 13
paste input "**********"
type input "**********"
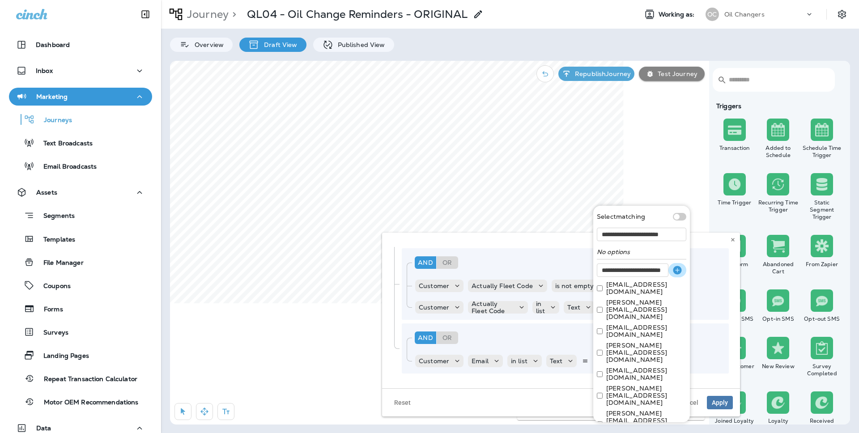
click at [673, 275] on icon "button" at bounding box center [677, 270] width 11 height 11
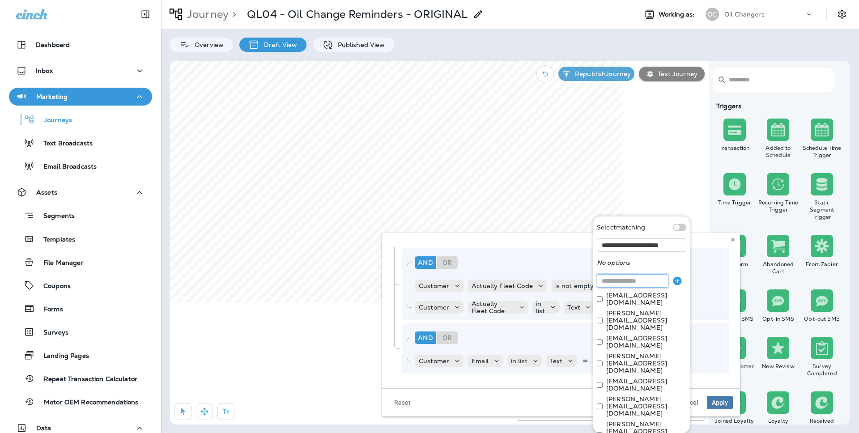
click at [628, 288] on input at bounding box center [633, 280] width 72 height 13
paste input "**********"
type input "**********"
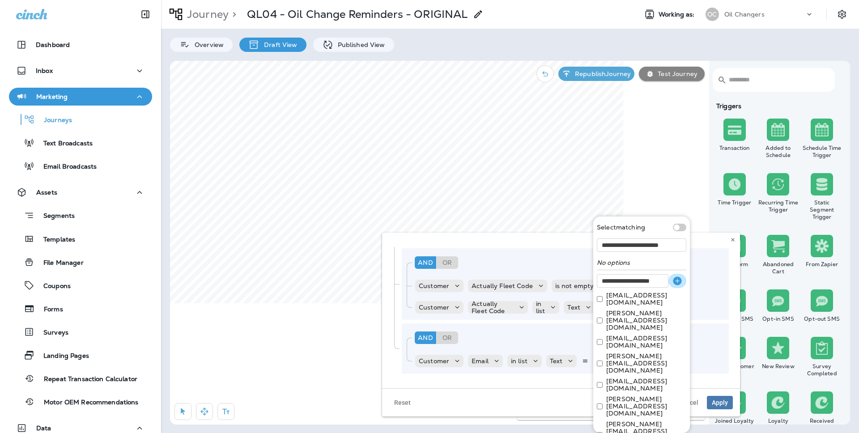
click at [674, 285] on icon "button" at bounding box center [677, 280] width 8 height 8
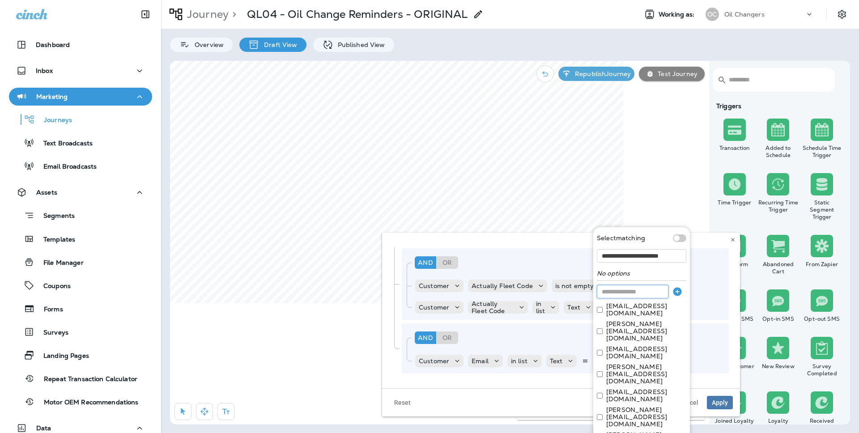
click at [612, 298] on input at bounding box center [633, 291] width 72 height 13
paste input "**********"
type input "**********"
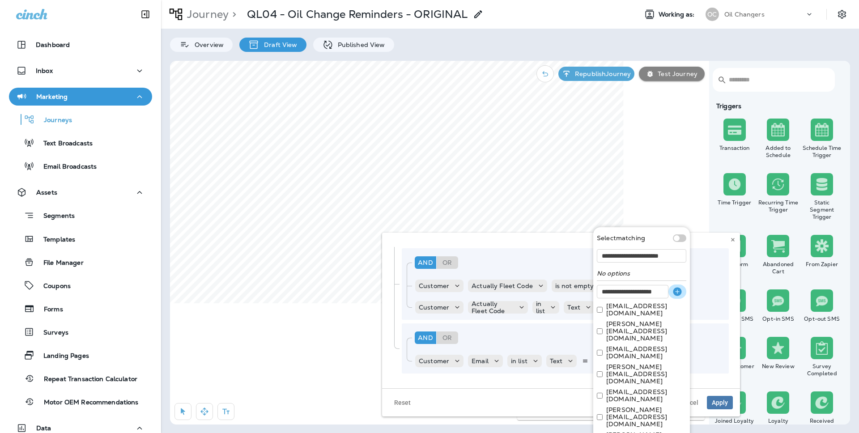
click at [681, 296] on icon "button" at bounding box center [677, 291] width 8 height 8
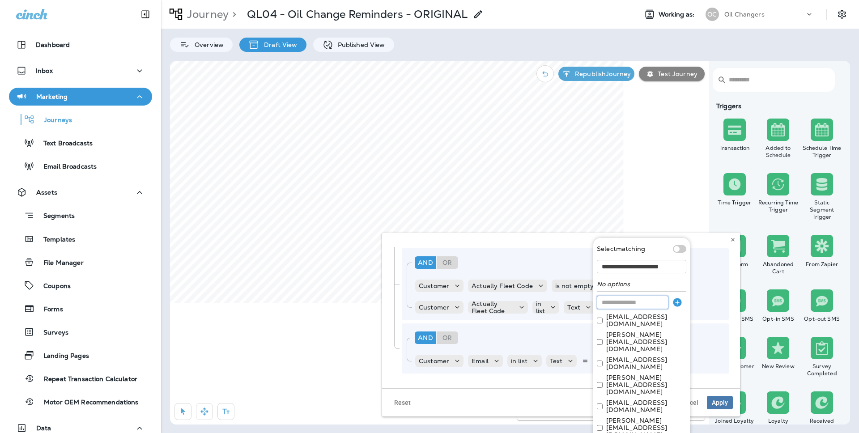
click at [620, 309] on input at bounding box center [633, 302] width 72 height 13
paste input "**********"
type input "**********"
click at [675, 308] on icon "button" at bounding box center [677, 302] width 11 height 11
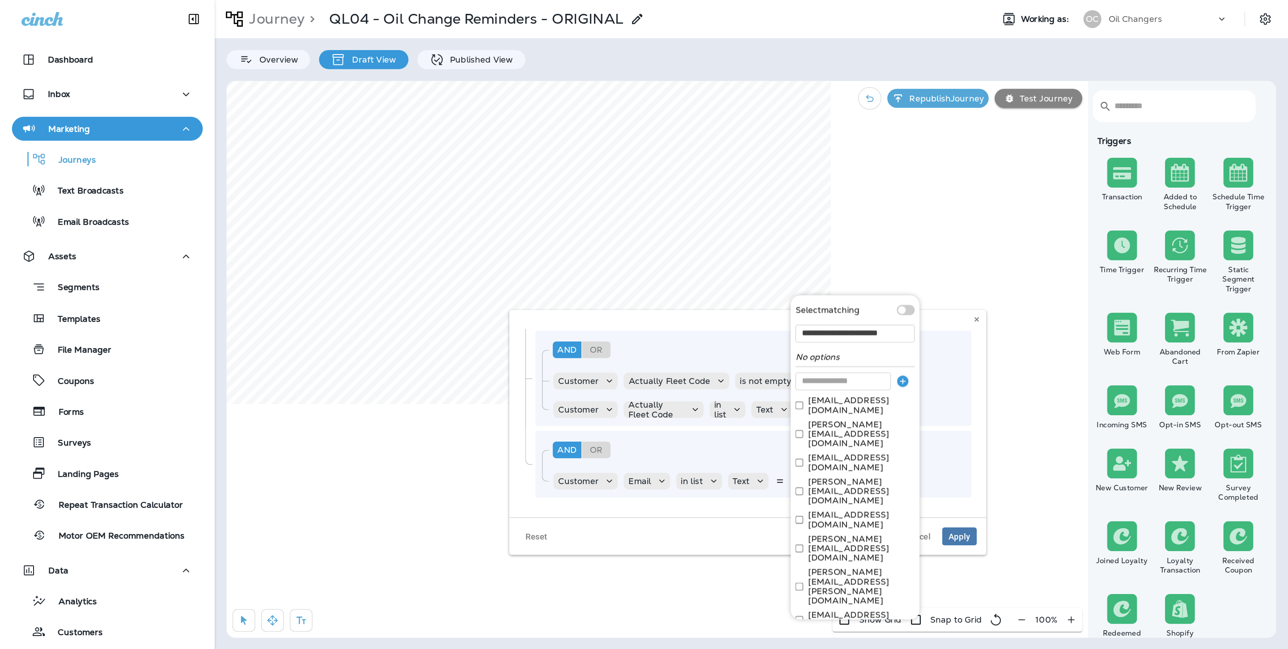
scroll to position [123, 0]
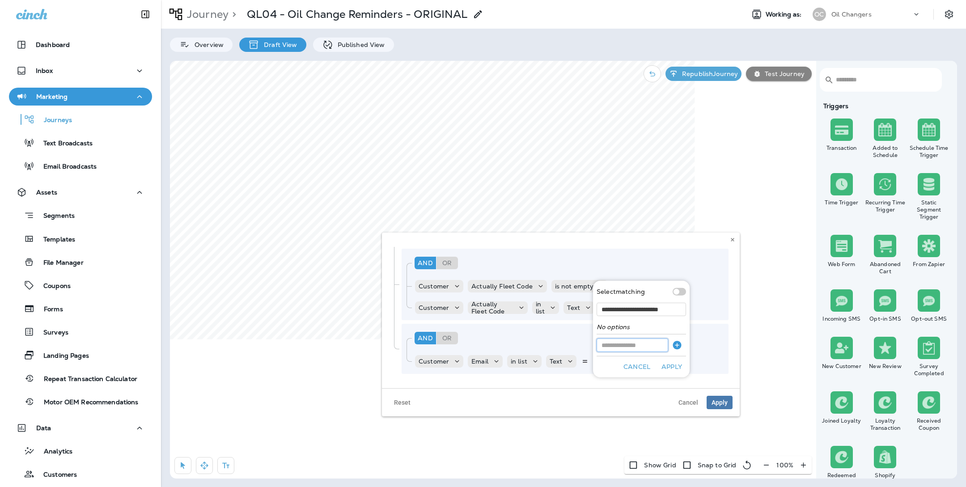
click at [652, 349] on input at bounding box center [633, 345] width 72 height 13
click at [661, 308] on input "**********" at bounding box center [641, 309] width 89 height 13
click at [649, 342] on input at bounding box center [633, 345] width 72 height 13
click at [692, 344] on div "And Or Rule Group" at bounding box center [568, 337] width 313 height 21
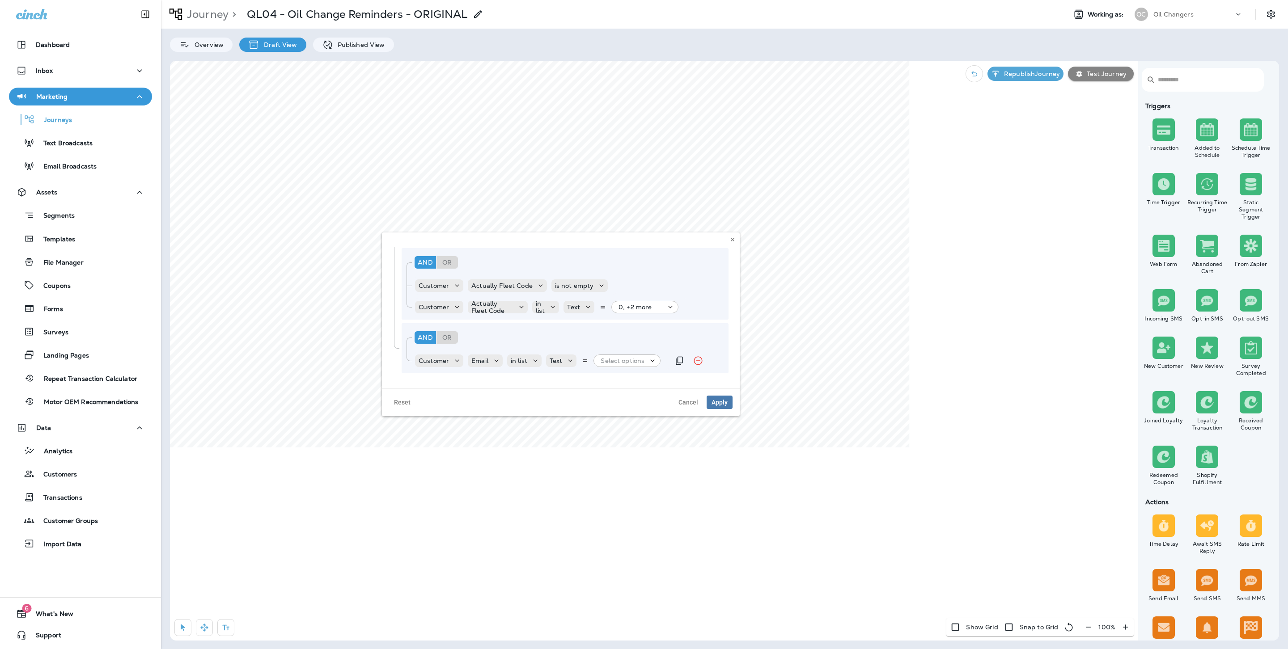
click at [602, 357] on p "Select options" at bounding box center [623, 360] width 44 height 7
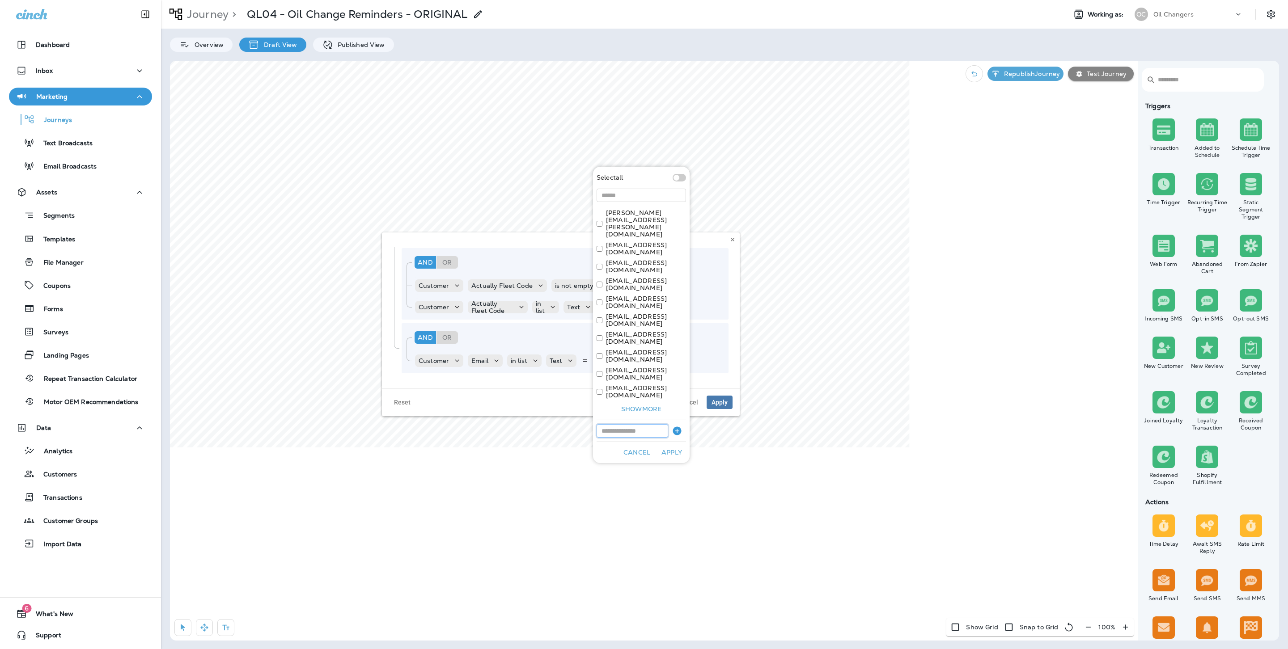
click at [647, 424] on input at bounding box center [633, 430] width 72 height 13
click at [657, 185] on div "Select all" at bounding box center [641, 177] width 89 height 15
click at [652, 192] on input at bounding box center [641, 195] width 89 height 13
paste input "**********"
type input "**********"
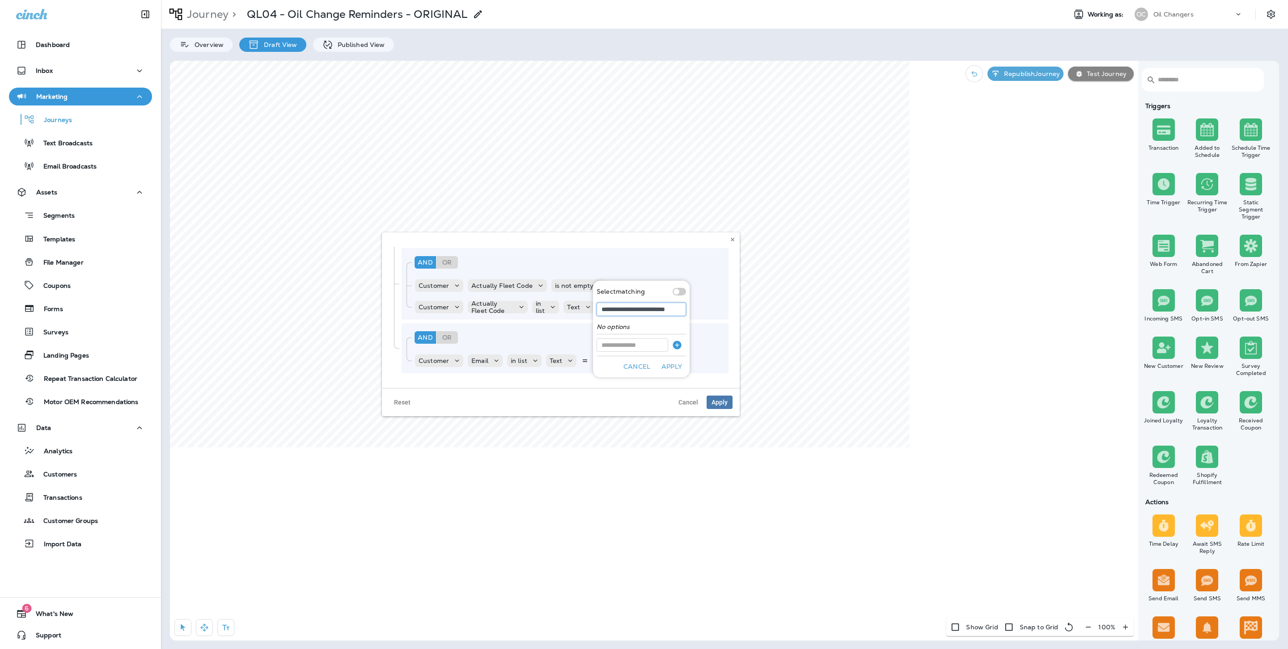
scroll to position [0, 0]
drag, startPoint x: 673, startPoint y: 309, endPoint x: 651, endPoint y: 350, distance: 45.6
click at [577, 138] on body "Dashboard Inbox Marketing Journeys Text Broadcasts Email Broadcasts Assets Segm…" at bounding box center [644, 69] width 1288 height 138
click at [636, 354] on div "Customer Email in list Text Select options" at bounding box center [541, 361] width 255 height 18
click at [633, 362] on p "Select options" at bounding box center [623, 360] width 44 height 7
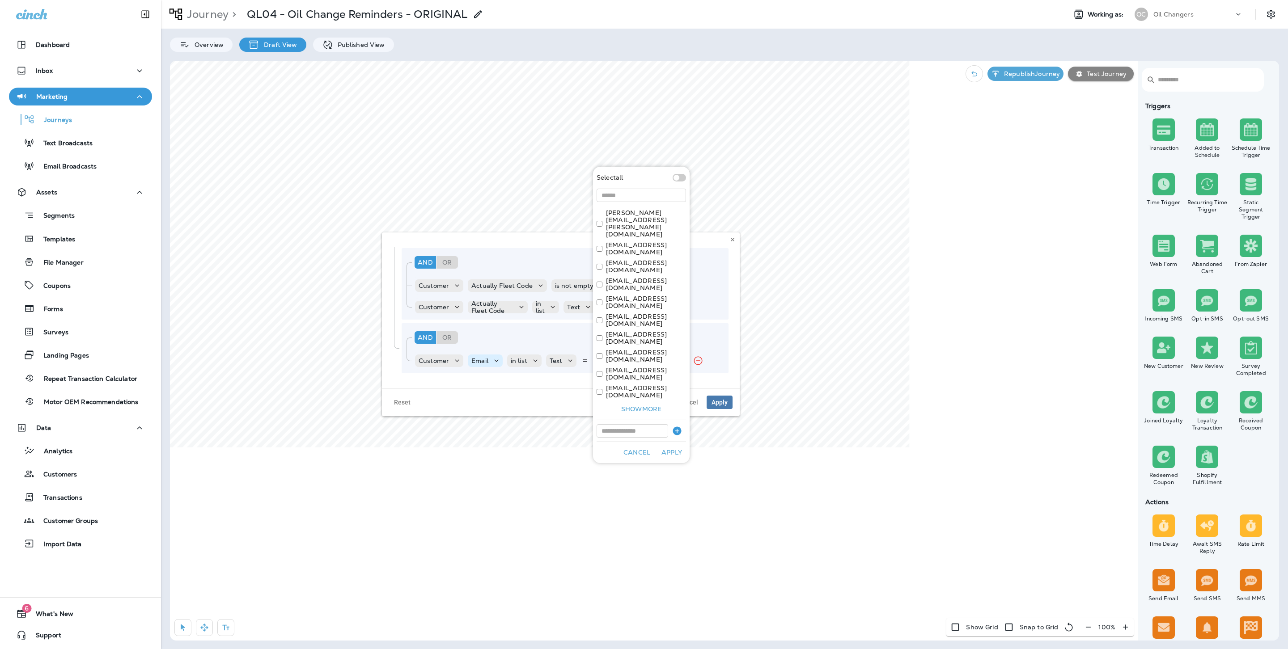
click at [481, 356] on div "Email" at bounding box center [485, 360] width 35 height 9
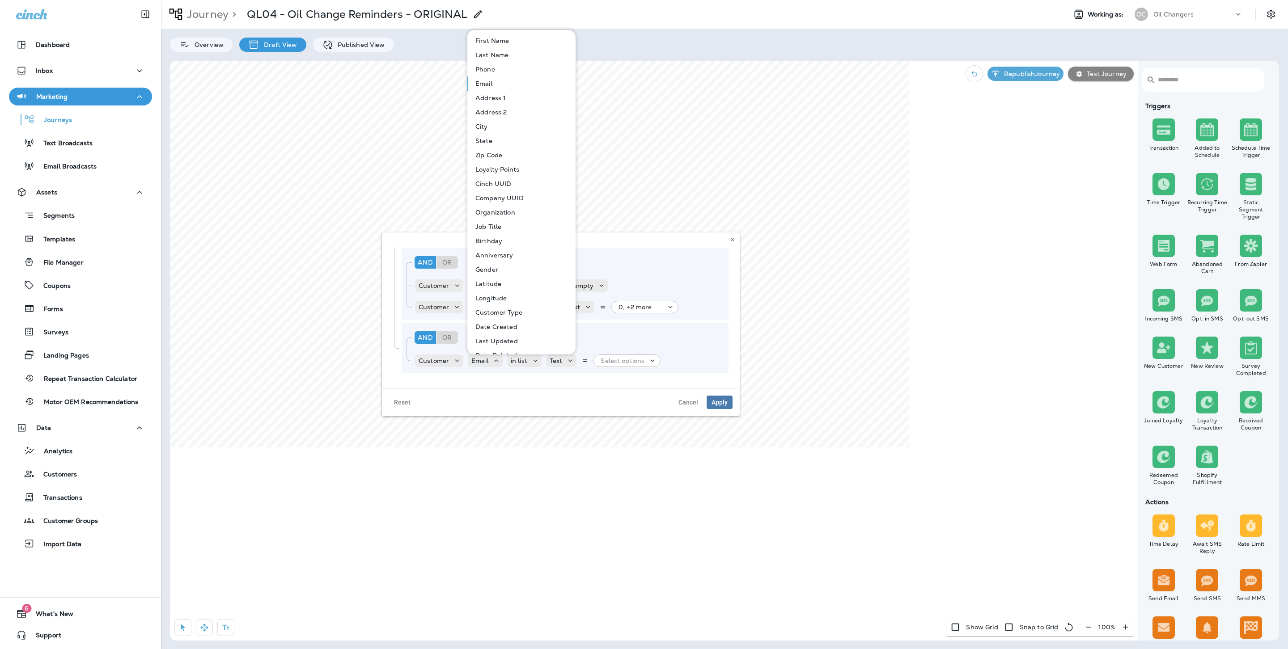
drag, startPoint x: 565, startPoint y: 396, endPoint x: 552, endPoint y: 385, distance: 17.5
click at [565, 396] on div "Reset Cancel Apply" at bounding box center [561, 402] width 358 height 28
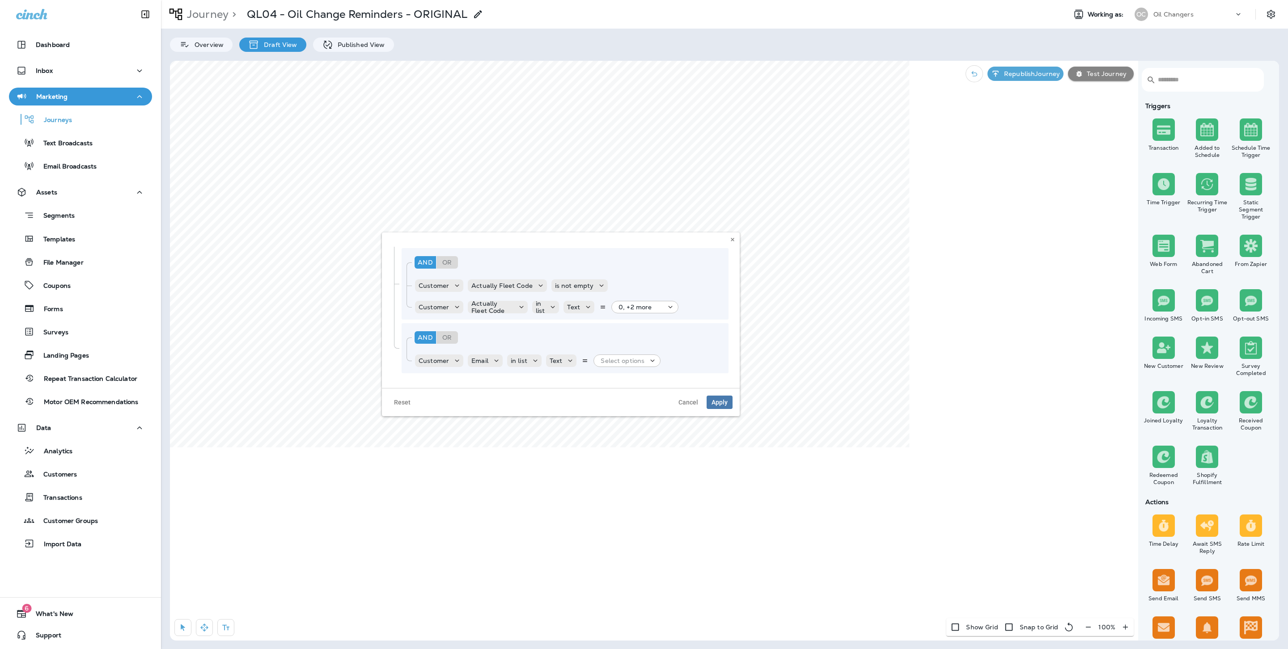
click at [526, 351] on div "And Or Rule Group Customer Email in list Text Select options" at bounding box center [565, 348] width 327 height 50
click at [523, 360] on p "in list" at bounding box center [519, 361] width 17 height 7
click at [453, 363] on icon at bounding box center [457, 361] width 9 height 9
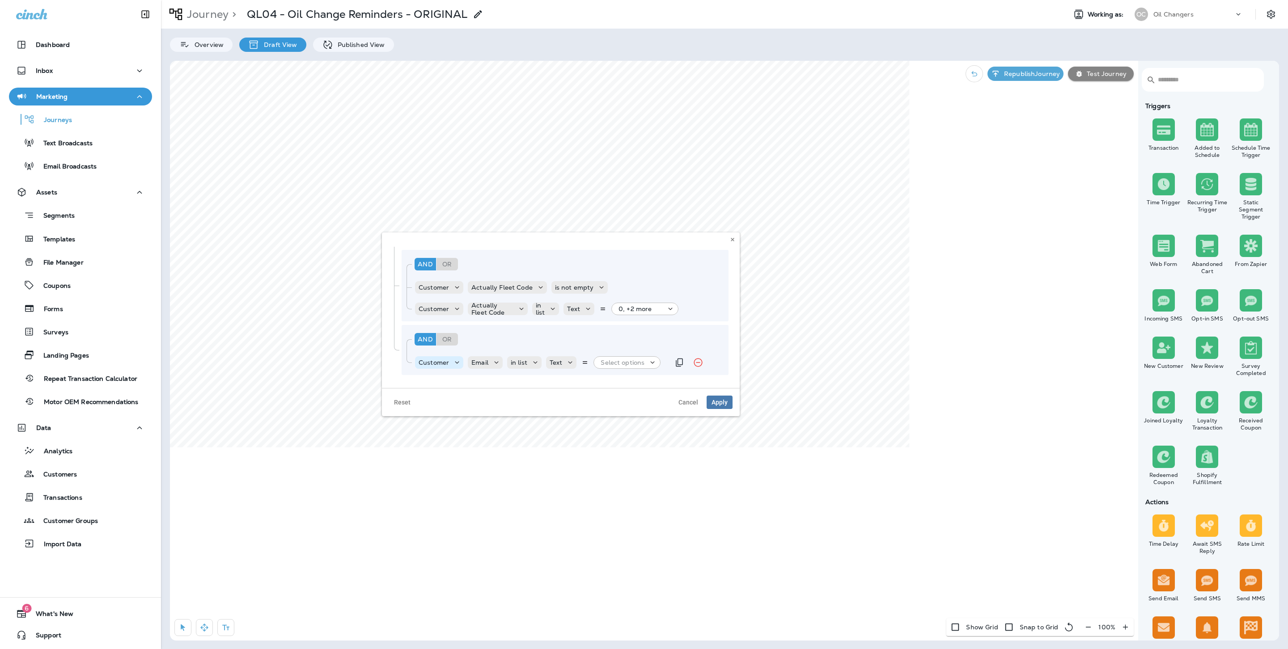
click at [453, 363] on icon at bounding box center [457, 362] width 9 height 9
click at [858, 87] on input "text" at bounding box center [1206, 80] width 96 height 24
click at [648, 343] on div "And Or Rule Group" at bounding box center [568, 339] width 313 height 21
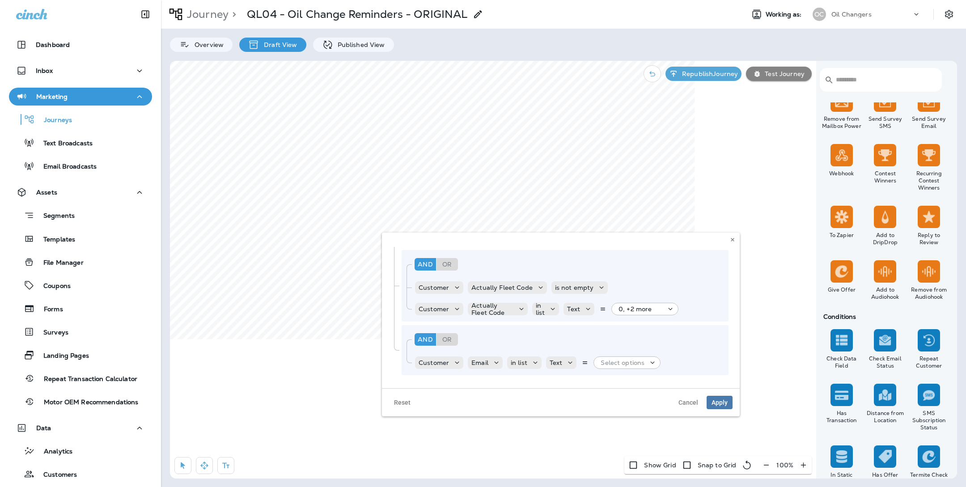
scroll to position [759, 0]
click at [858, 78] on input "text" at bounding box center [884, 80] width 96 height 24
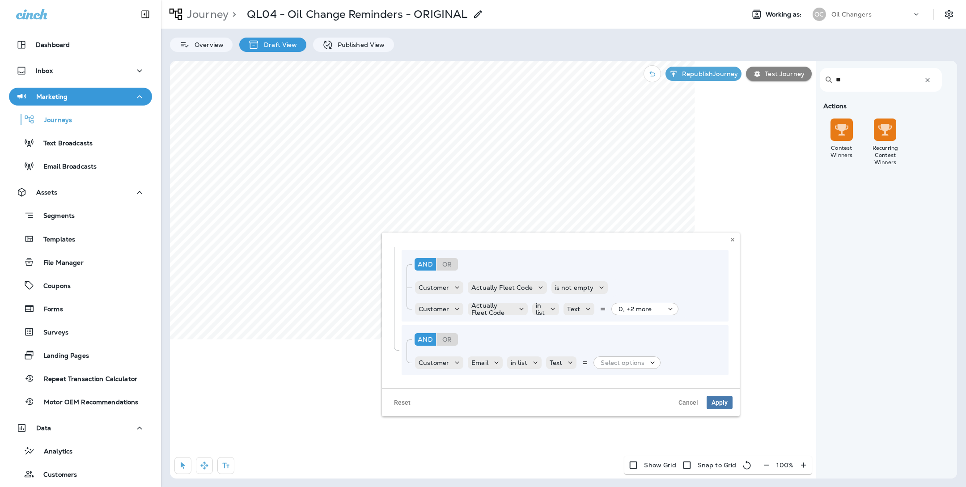
type input "*"
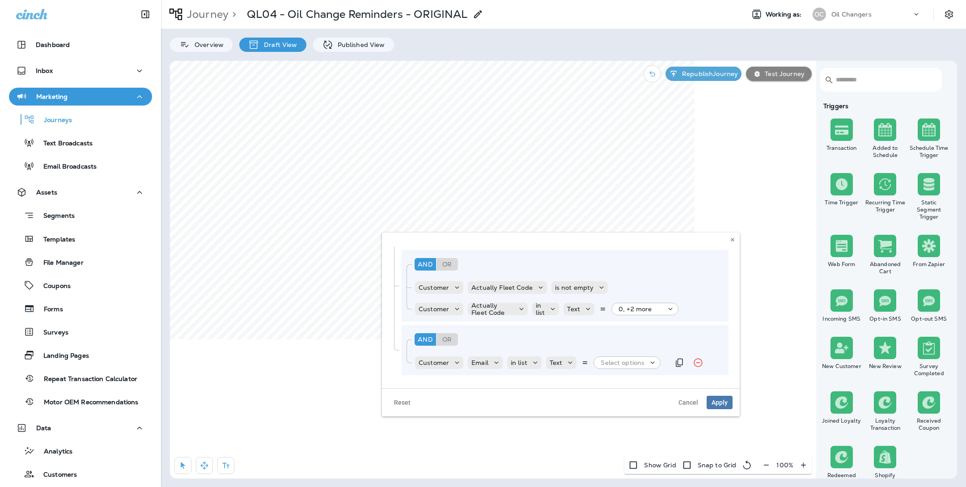
click at [612, 354] on div "Customer Email in list Text Select options" at bounding box center [541, 363] width 255 height 18
click at [616, 362] on p "Select options" at bounding box center [623, 362] width 44 height 7
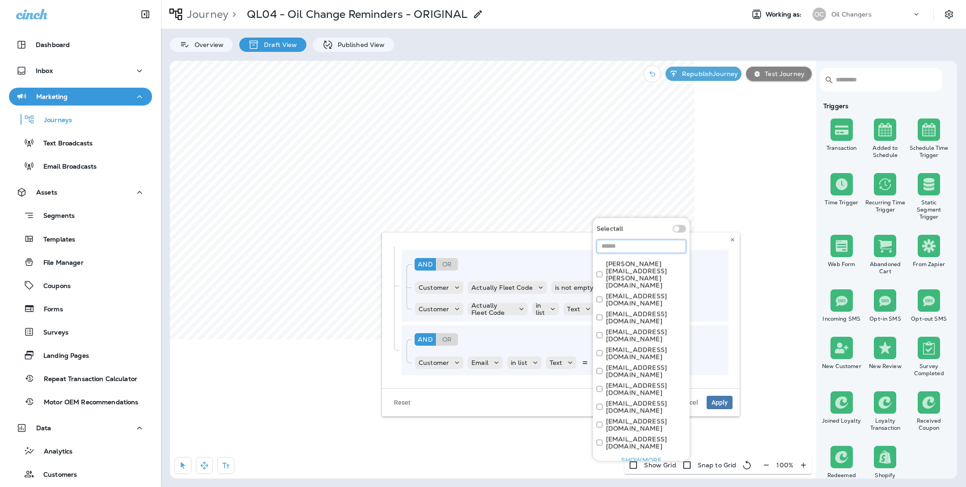
click at [625, 253] on input at bounding box center [641, 245] width 89 height 13
paste input "**********"
type input "**********"
click at [623, 463] on input at bounding box center [633, 481] width 72 height 13
paste input "**********"
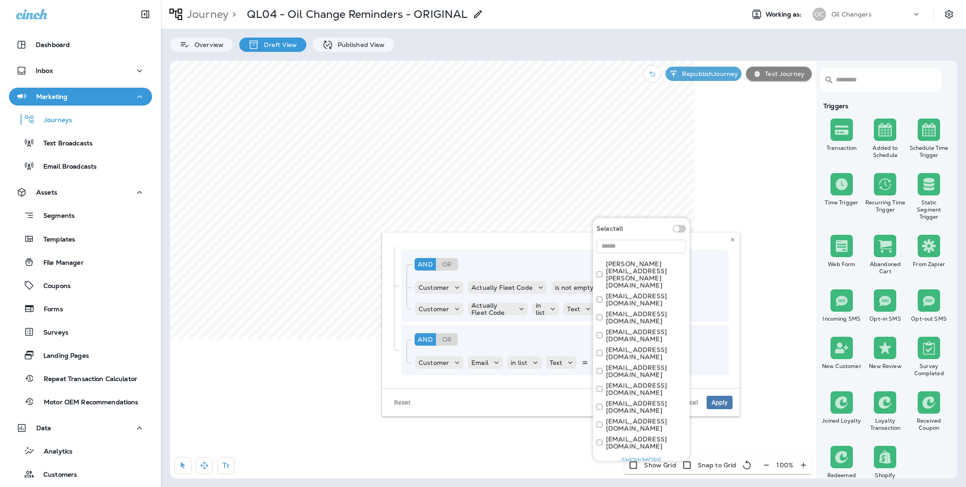
scroll to position [0, 21]
type input "**********"
click at [680, 463] on icon "button" at bounding box center [677, 481] width 8 height 8
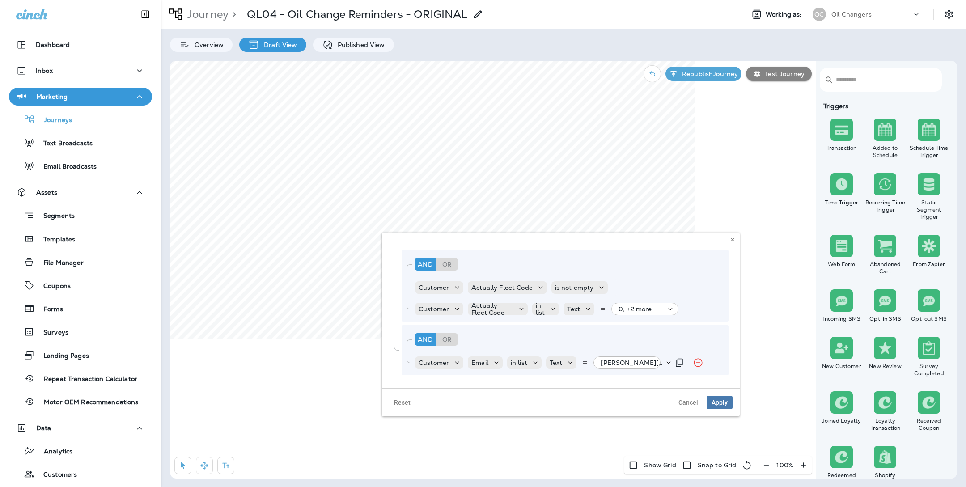
click at [665, 363] on icon at bounding box center [668, 362] width 9 height 9
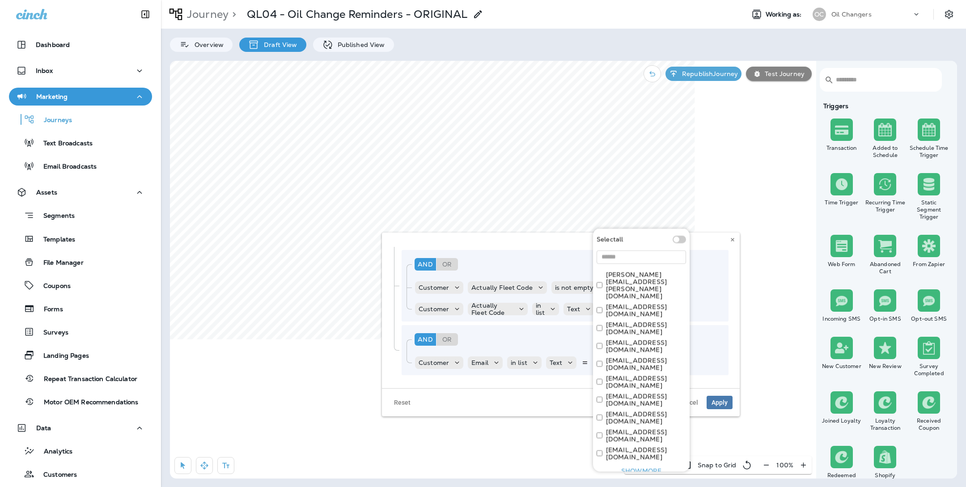
click at [641, 463] on input at bounding box center [633, 492] width 72 height 13
paste input "**********"
type input "**********"
click at [677, 463] on icon "button" at bounding box center [677, 492] width 11 height 11
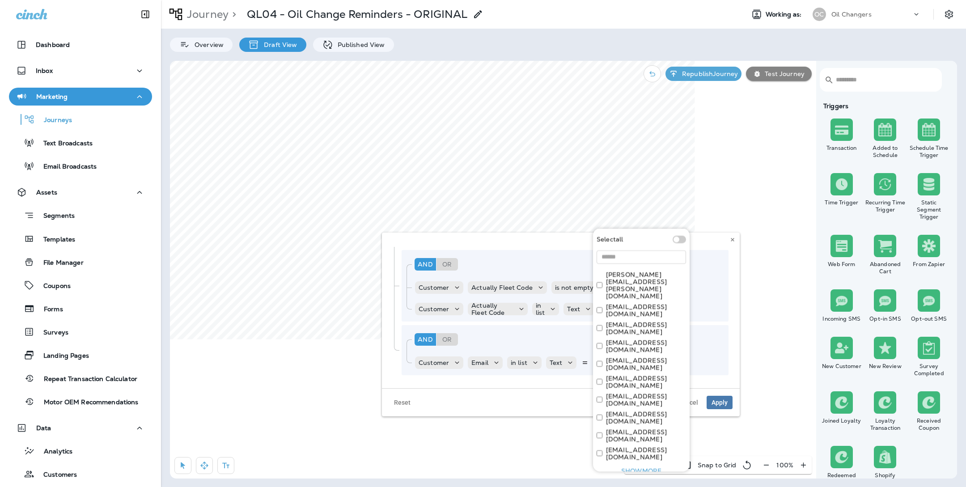
scroll to position [0, 0]
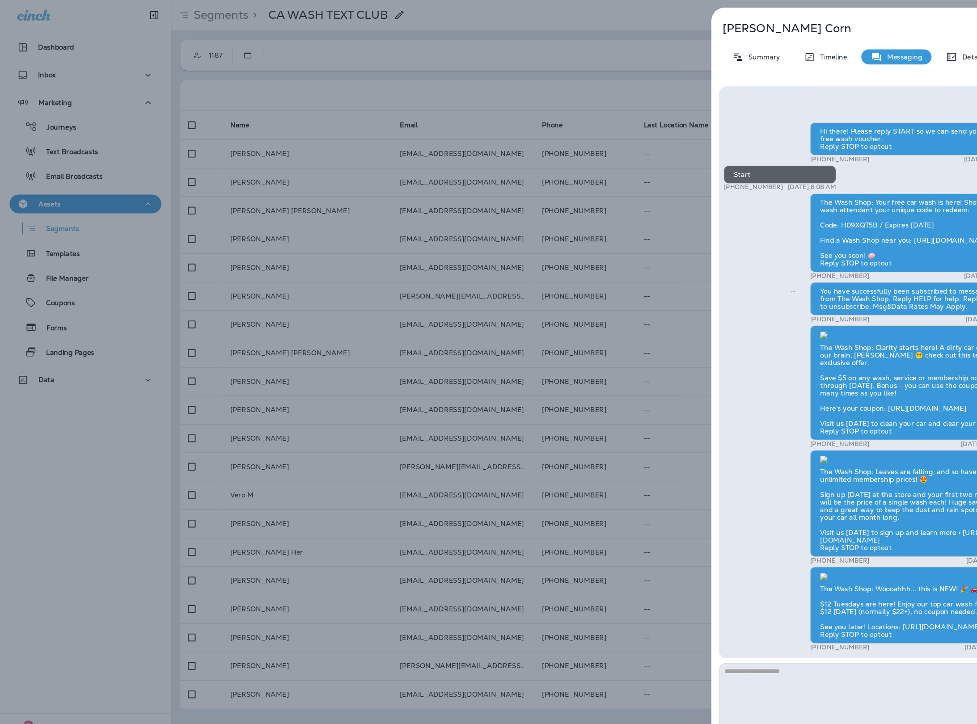
scroll to position [-406, 0]
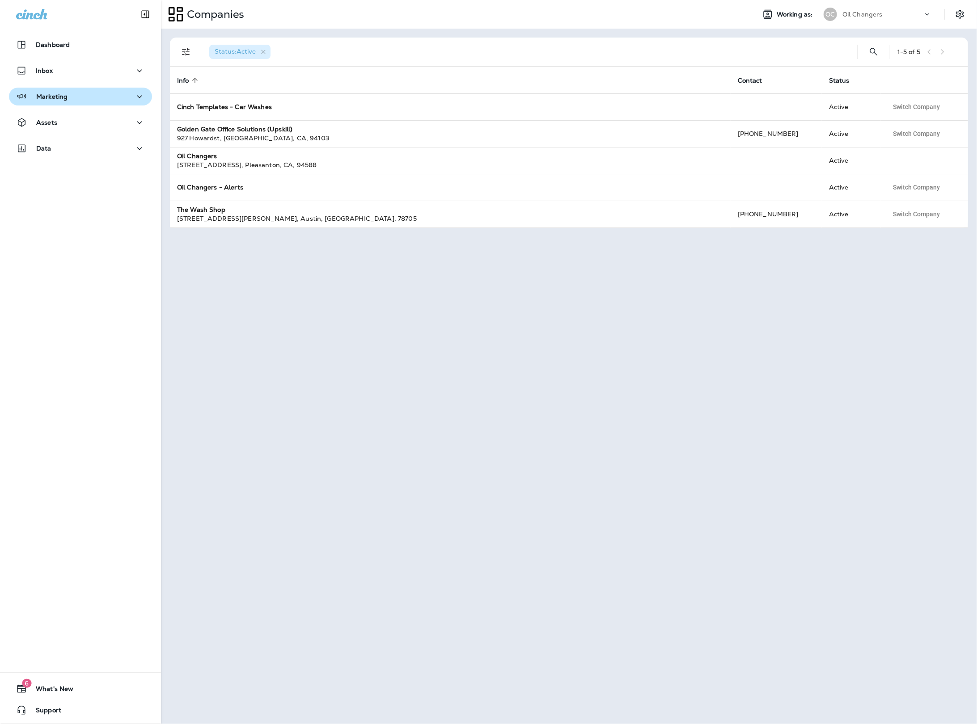
click at [77, 90] on button "Marketing" at bounding box center [80, 97] width 143 height 18
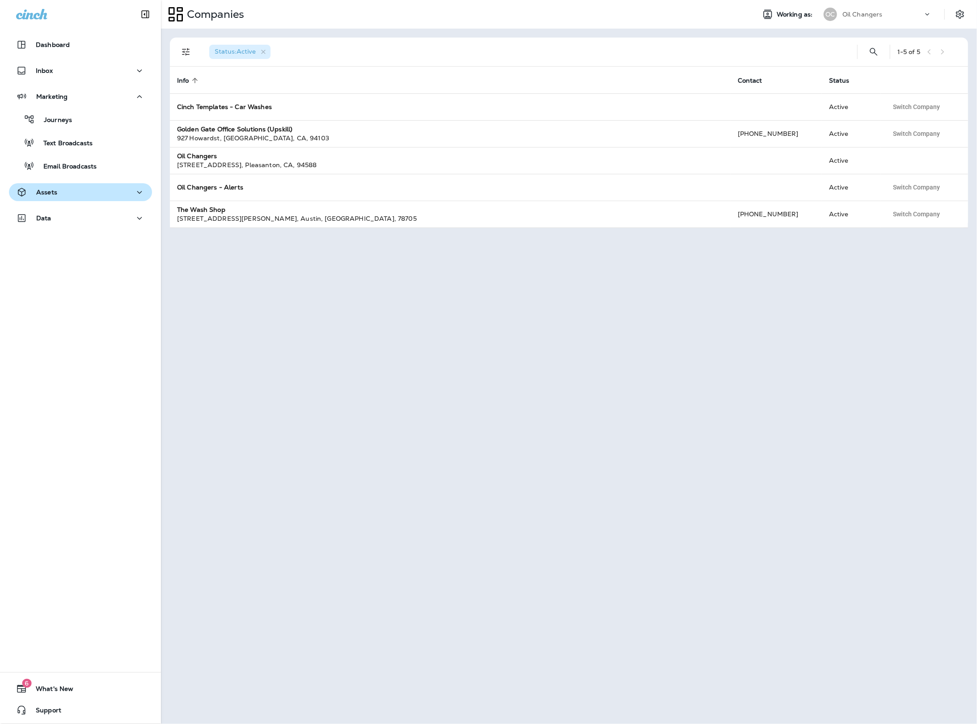
click at [93, 190] on div "Assets" at bounding box center [80, 192] width 129 height 11
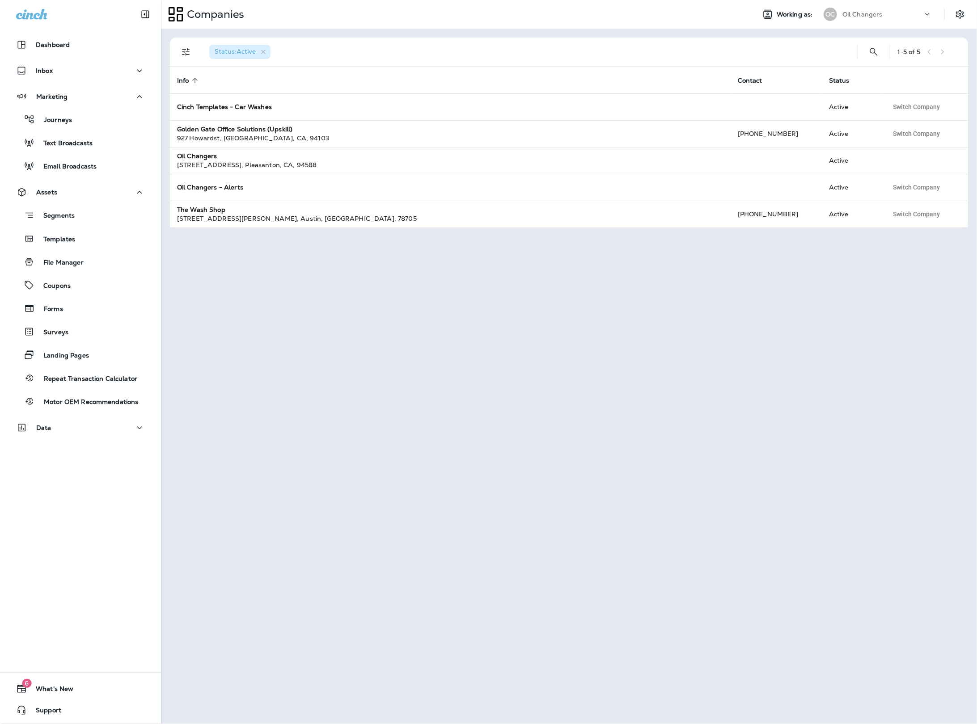
click at [99, 249] on div "Segments Templates File Manager Coupons Forms Surveys Landing Pages Repeat Tran…" at bounding box center [80, 306] width 143 height 210
click at [101, 243] on div "Templates" at bounding box center [81, 238] width 136 height 13
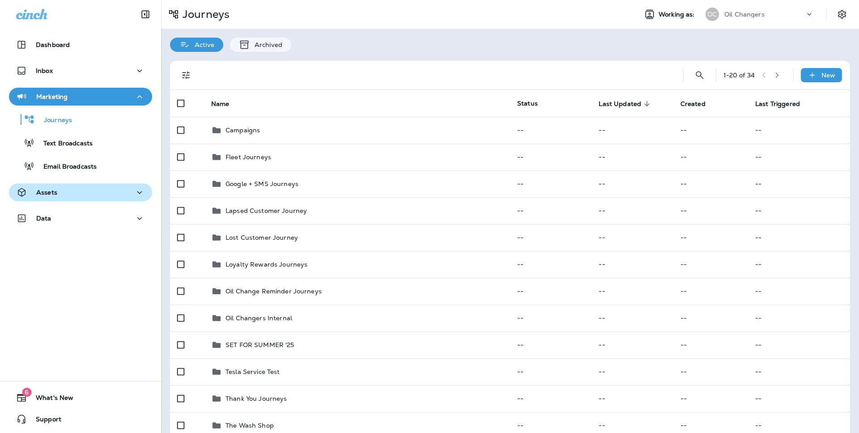
click at [119, 193] on div "Assets" at bounding box center [80, 192] width 129 height 11
click at [115, 203] on div "Assets" at bounding box center [80, 194] width 161 height 22
click at [118, 196] on div "Assets" at bounding box center [80, 192] width 129 height 11
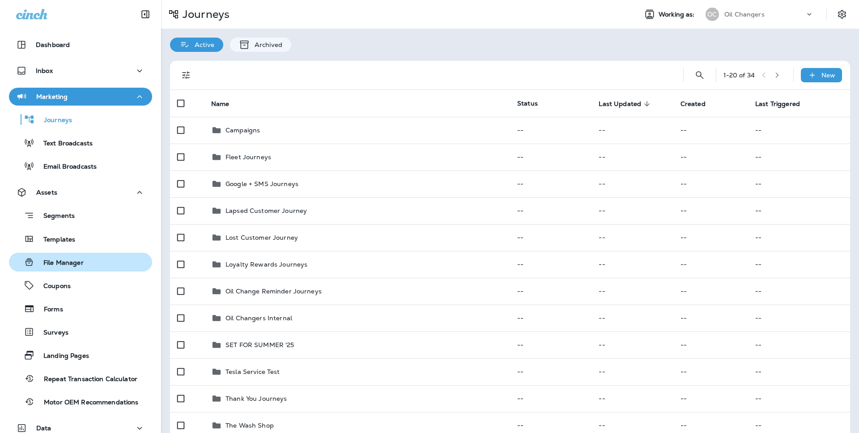
scroll to position [65, 0]
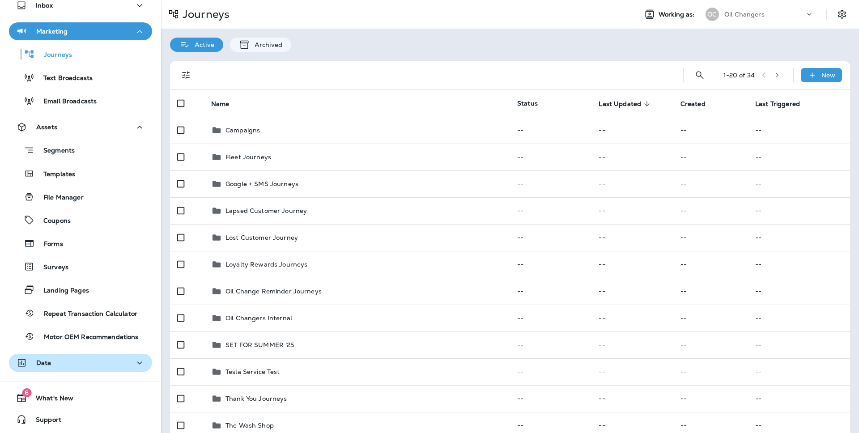
click at [85, 356] on button "Data" at bounding box center [80, 363] width 143 height 18
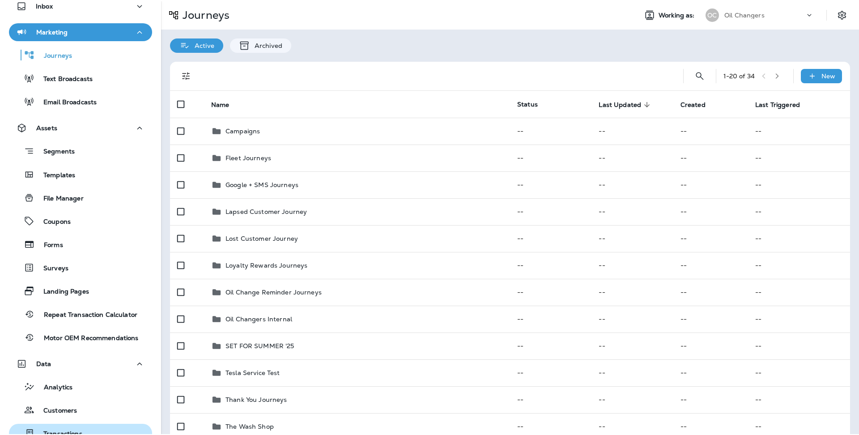
scroll to position [182, 0]
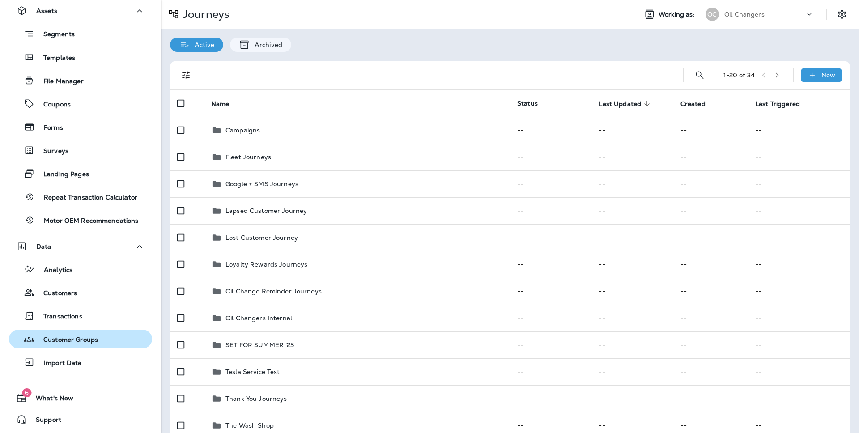
click at [94, 340] on p "Customer Groups" at bounding box center [66, 340] width 64 height 8
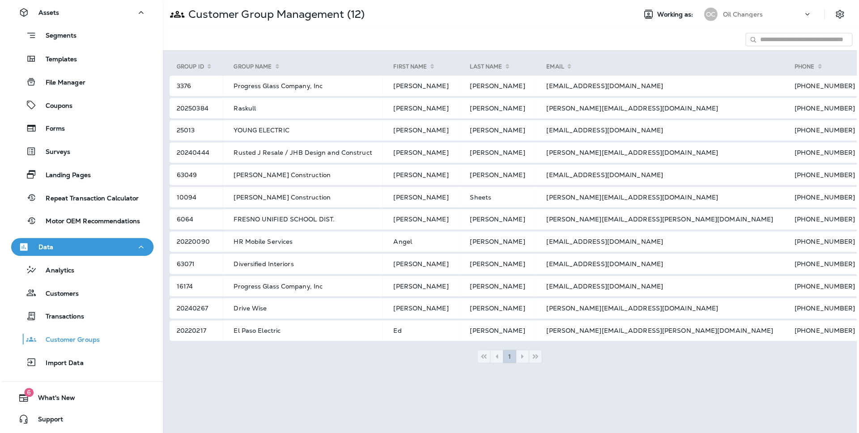
scroll to position [171, 0]
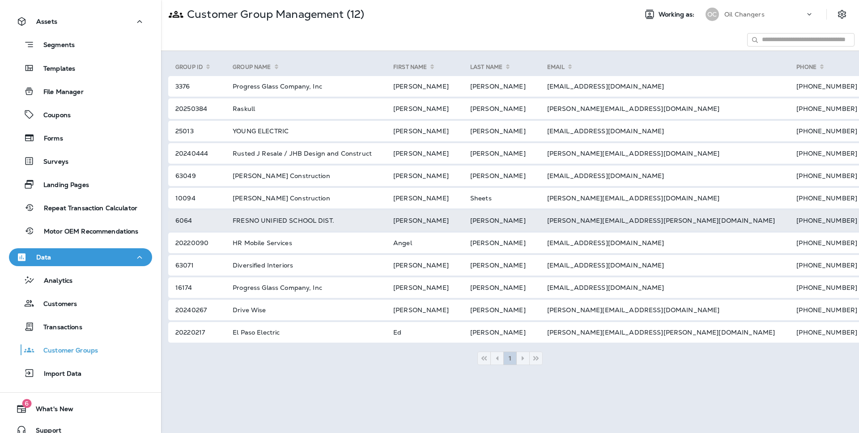
click at [320, 222] on td "FRESNO UNIFIED SCHOOL DIST." at bounding box center [302, 220] width 161 height 21
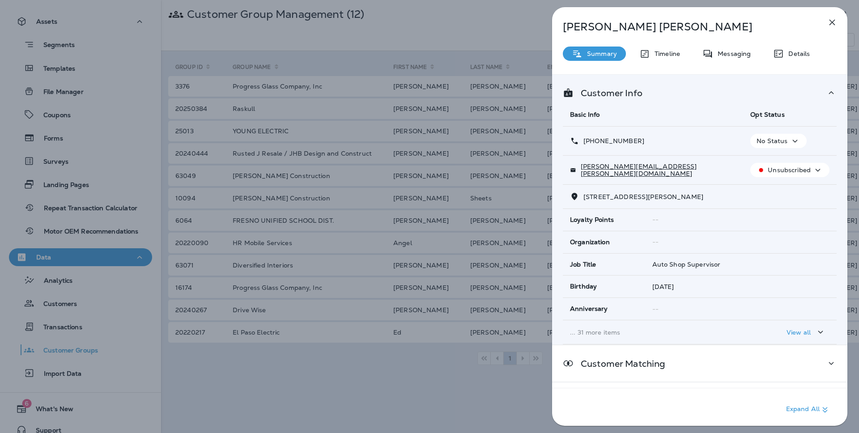
click at [666, 51] on p "Timeline" at bounding box center [665, 53] width 30 height 7
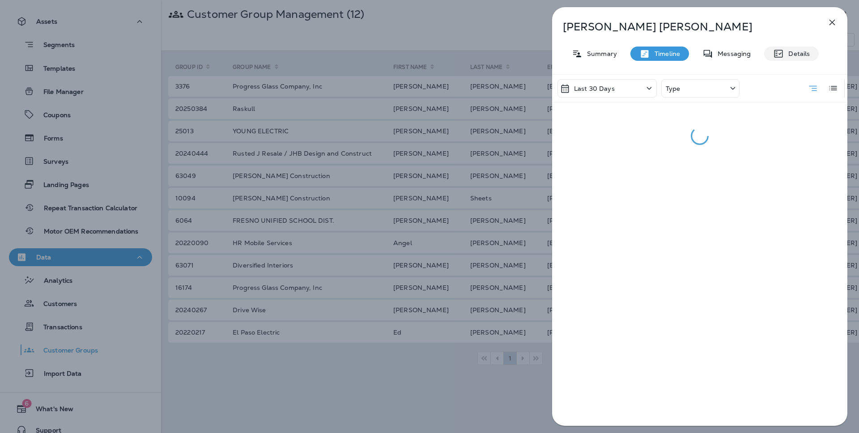
click at [766, 50] on div "Details" at bounding box center [791, 54] width 55 height 14
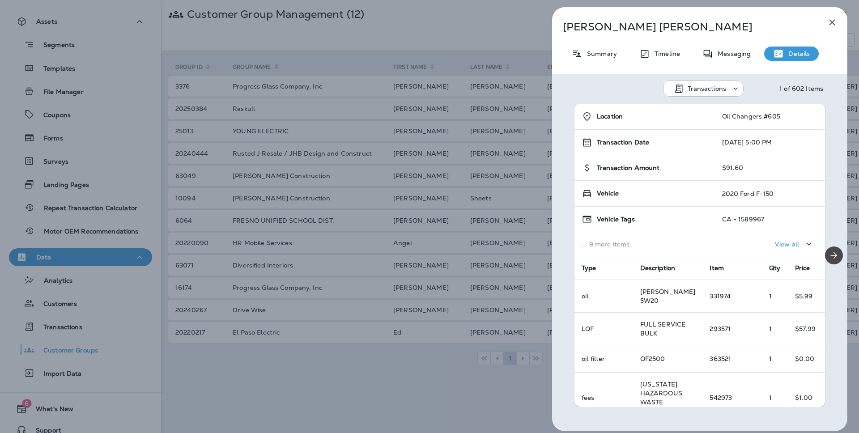
click at [802, 241] on div "View all" at bounding box center [794, 243] width 39 height 11
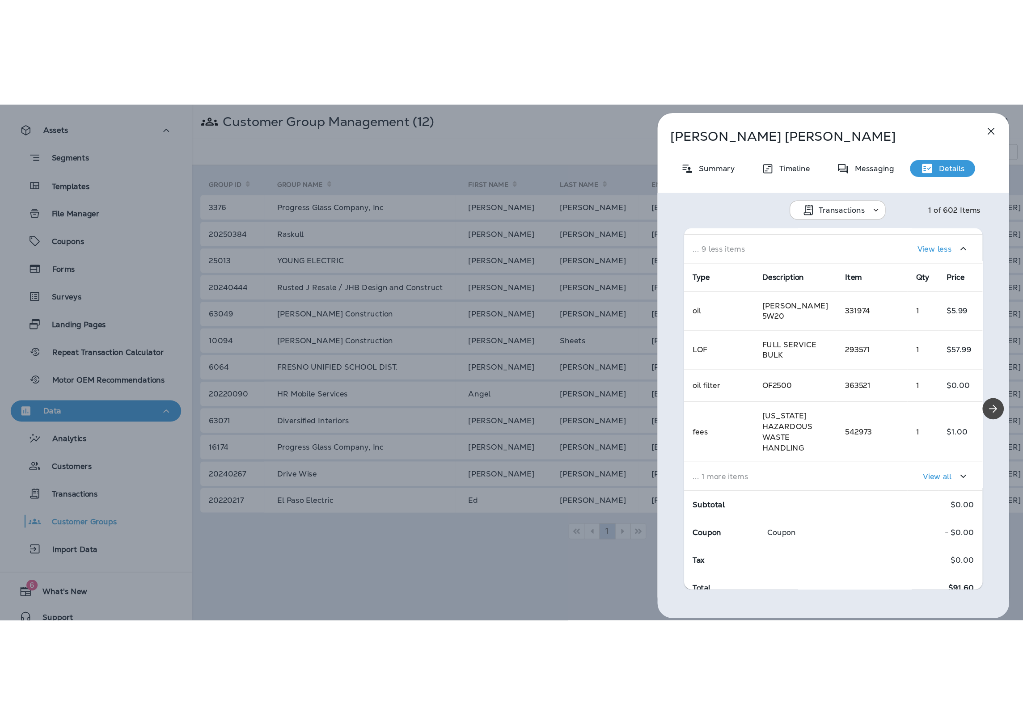
scroll to position [352, 0]
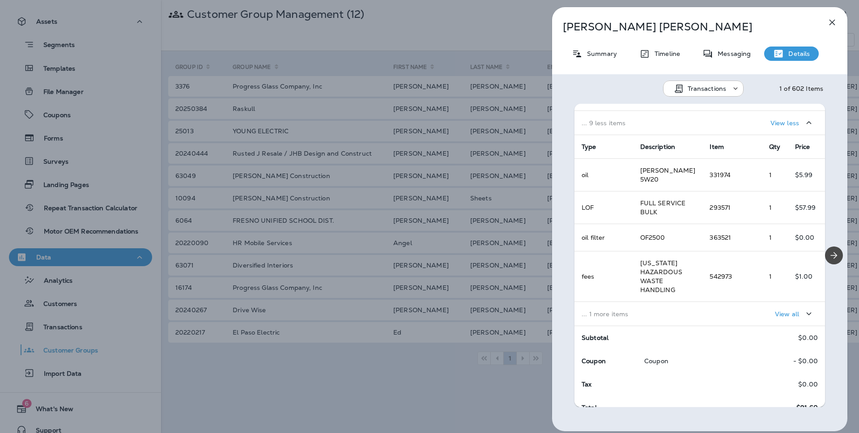
click at [832, 20] on icon "button" at bounding box center [831, 22] width 11 height 11
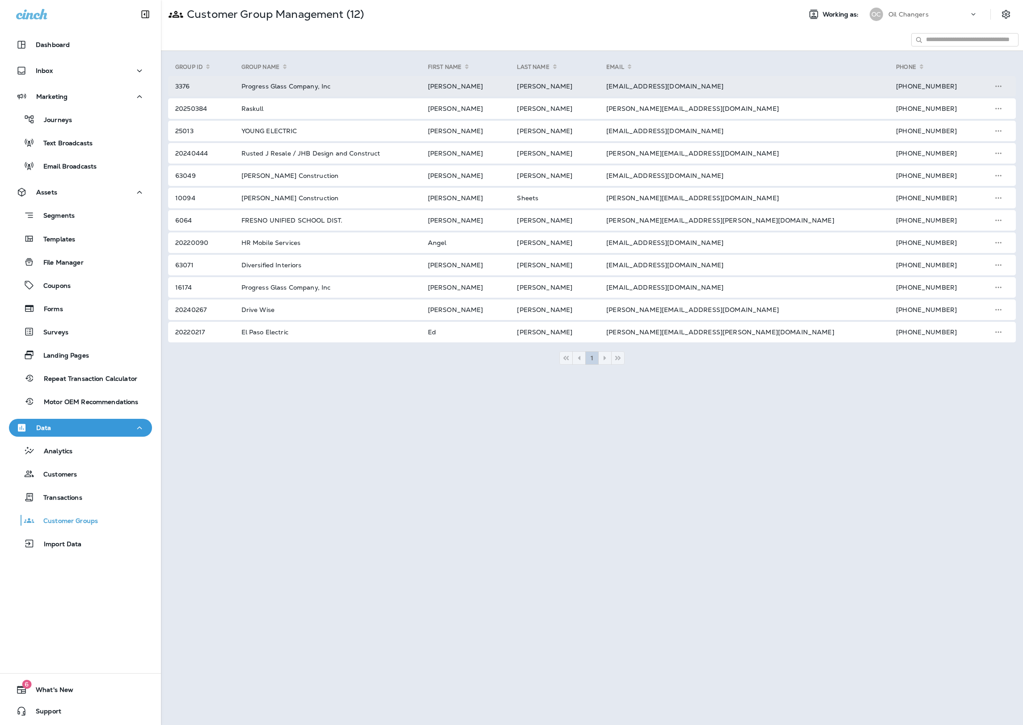
drag, startPoint x: 769, startPoint y: 85, endPoint x: 648, endPoint y: 87, distance: 120.8
click at [648, 87] on tr "3376 Progress Glass Company, Inc Michael Meschi mmeschi@progressglass.com +1 (4…" at bounding box center [592, 86] width 848 height 21
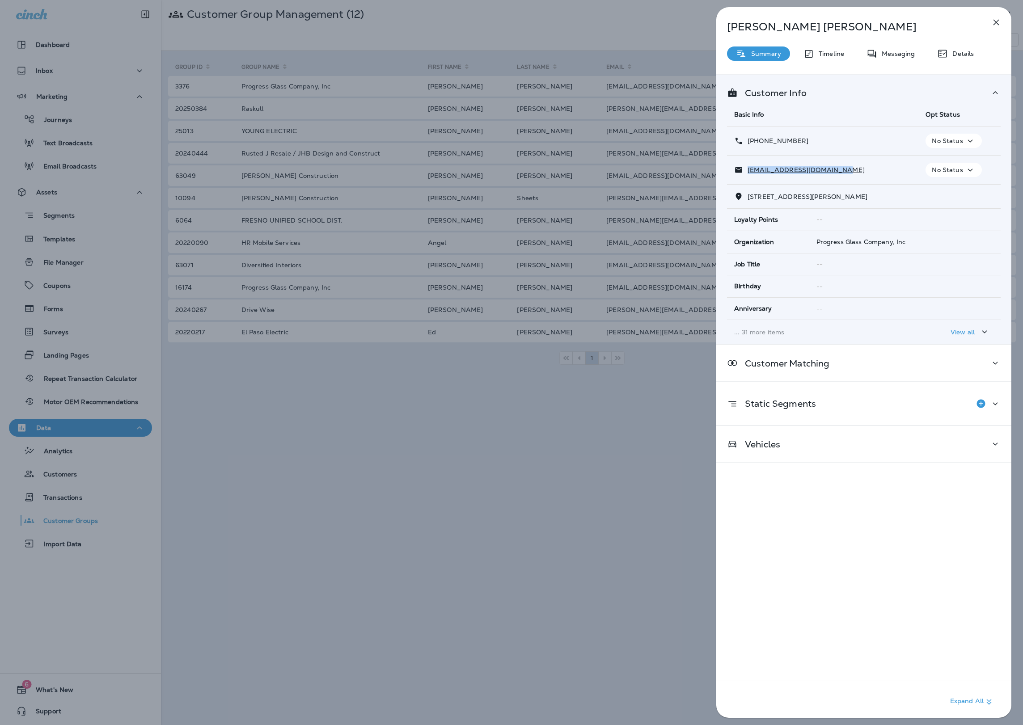
drag, startPoint x: 853, startPoint y: 175, endPoint x: 778, endPoint y: 186, distance: 75.9
click at [746, 170] on div "[EMAIL_ADDRESS][DOMAIN_NAME]" at bounding box center [822, 169] width 177 height 9
copy p "[EMAIL_ADDRESS][DOMAIN_NAME]"
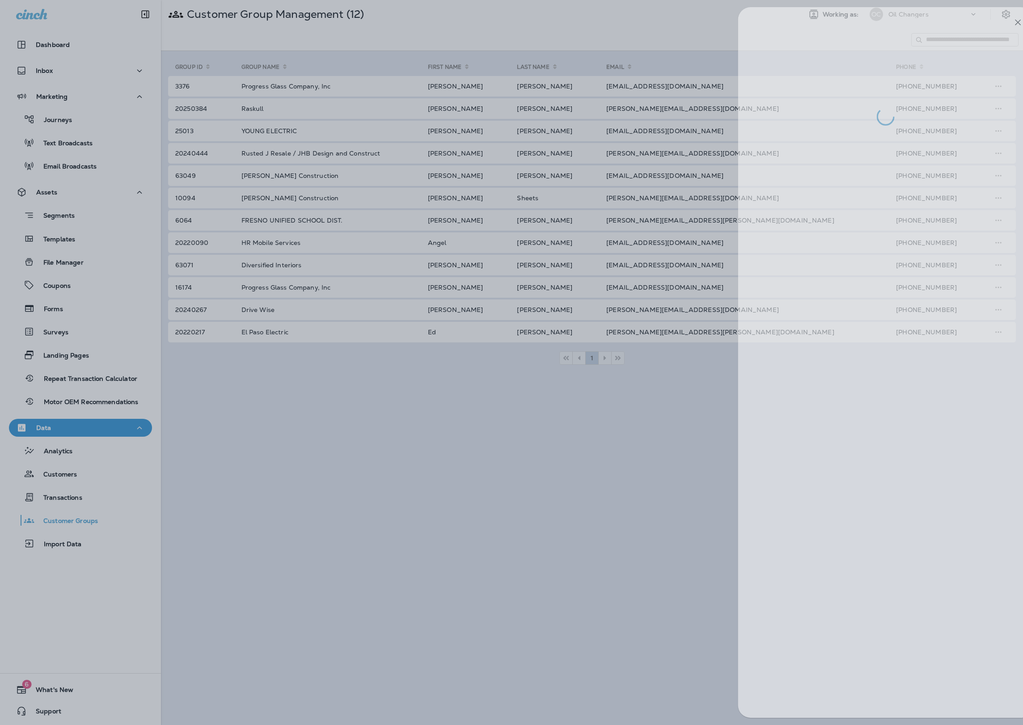
drag, startPoint x: 689, startPoint y: 100, endPoint x: 690, endPoint y: 108, distance: 7.7
click at [689, 101] on div at bounding box center [533, 362] width 1023 height 725
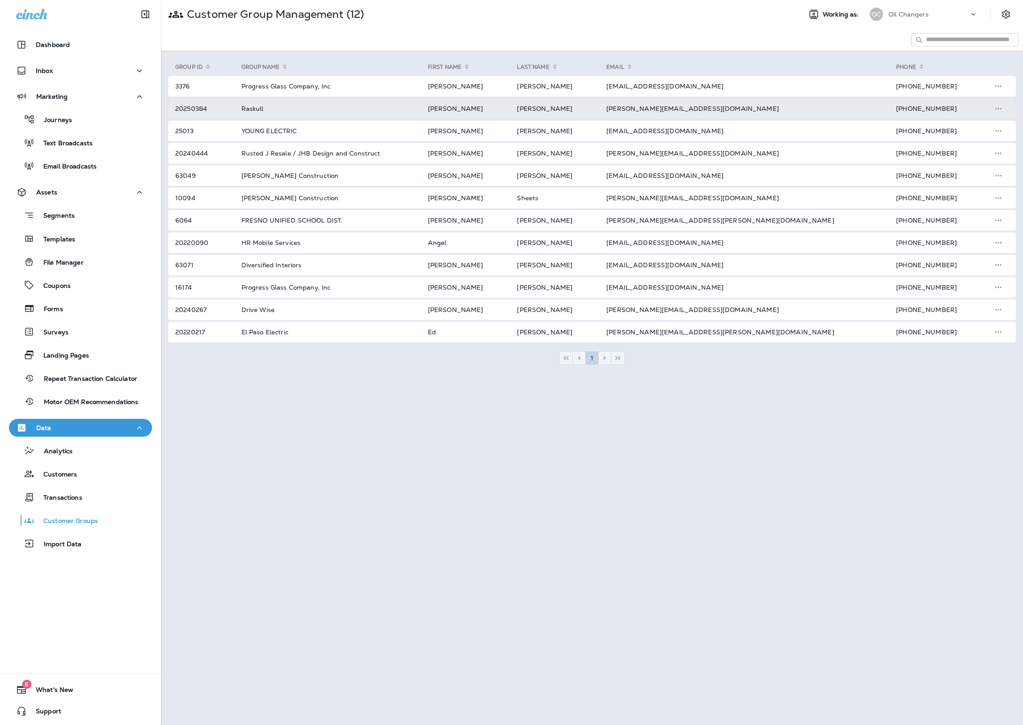
click at [703, 106] on td "[PERSON_NAME][EMAIL_ADDRESS][DOMAIN_NAME]" at bounding box center [741, 108] width 290 height 21
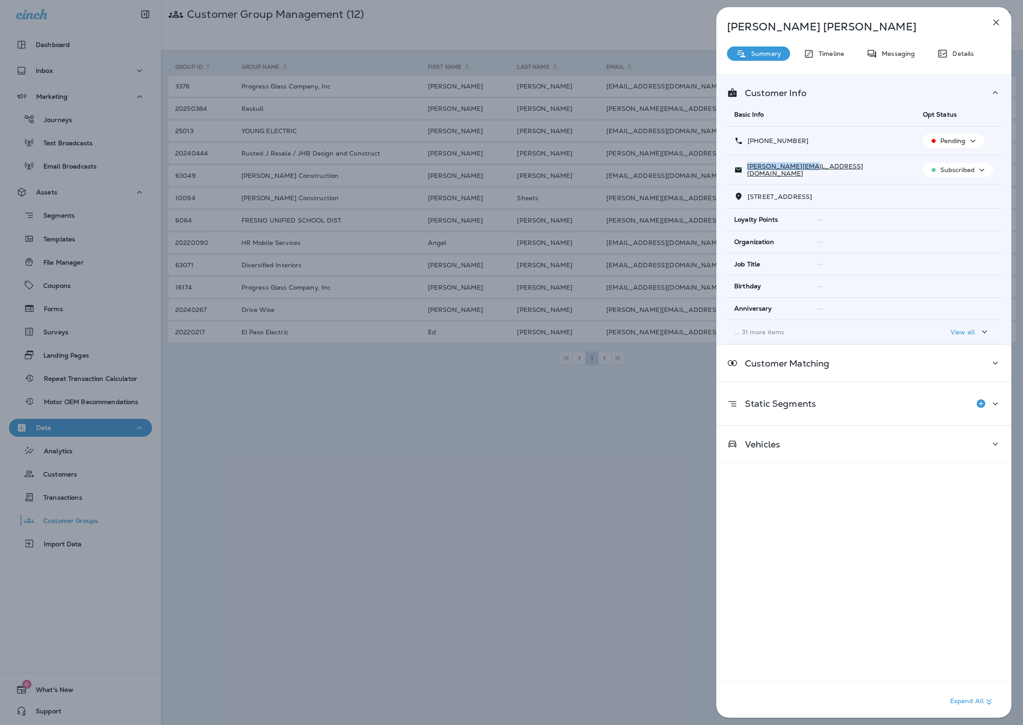
drag, startPoint x: 799, startPoint y: 168, endPoint x: 745, endPoint y: 174, distance: 54.4
click at [745, 174] on div "[PERSON_NAME][EMAIL_ADDRESS][DOMAIN_NAME]" at bounding box center [821, 170] width 174 height 14
copy p "[PERSON_NAME][EMAIL_ADDRESS][DOMAIN_NAME]"
drag, startPoint x: 746, startPoint y: 113, endPoint x: 735, endPoint y: 113, distance: 10.7
click at [745, 113] on span "Basic Info" at bounding box center [749, 114] width 30 height 8
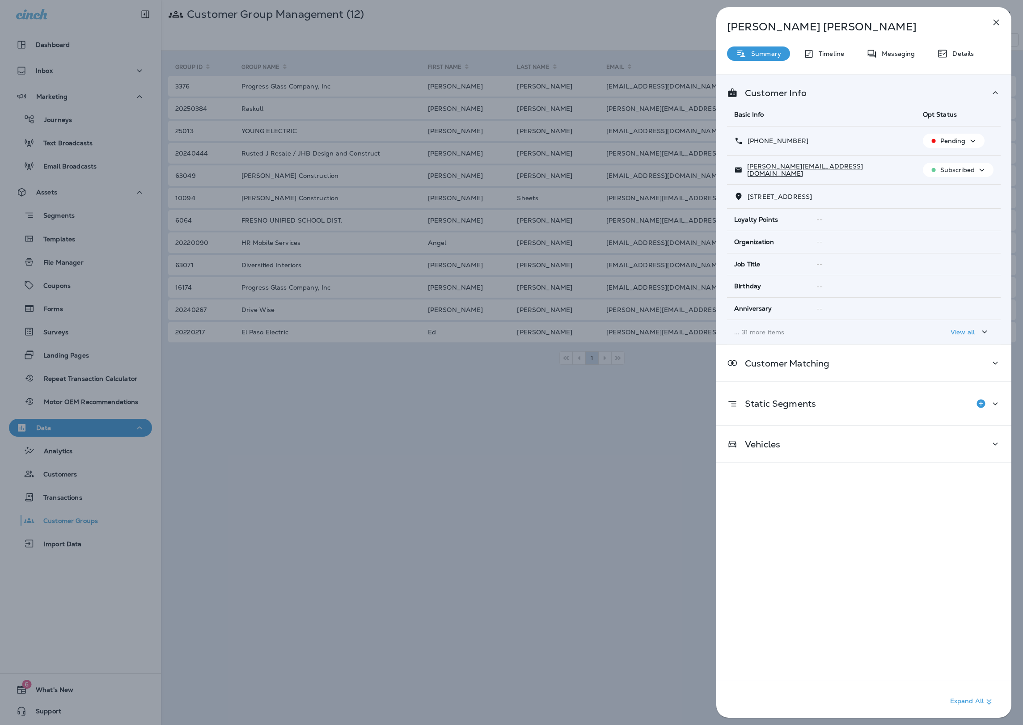
click at [640, 106] on div "Logan Neal Summary Timeline Messaging Details Customer Info Basic Info Opt Stat…" at bounding box center [511, 362] width 1023 height 725
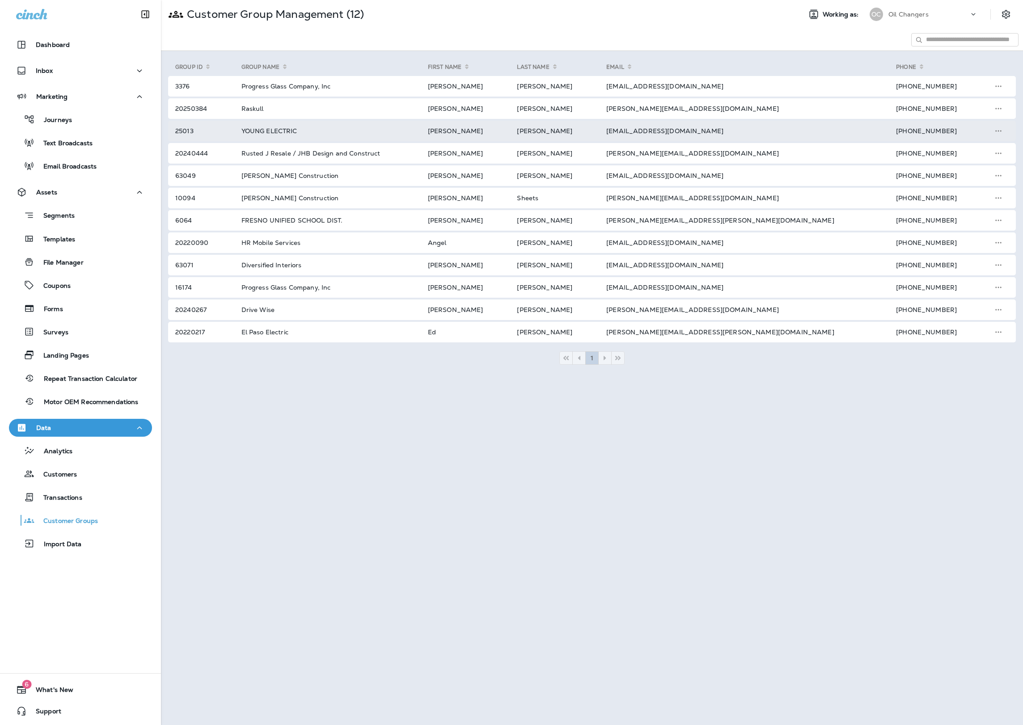
drag, startPoint x: 764, startPoint y: 130, endPoint x: 704, endPoint y: 129, distance: 59.9
click at [704, 129] on td "[EMAIL_ADDRESS][DOMAIN_NAME]" at bounding box center [741, 131] width 290 height 21
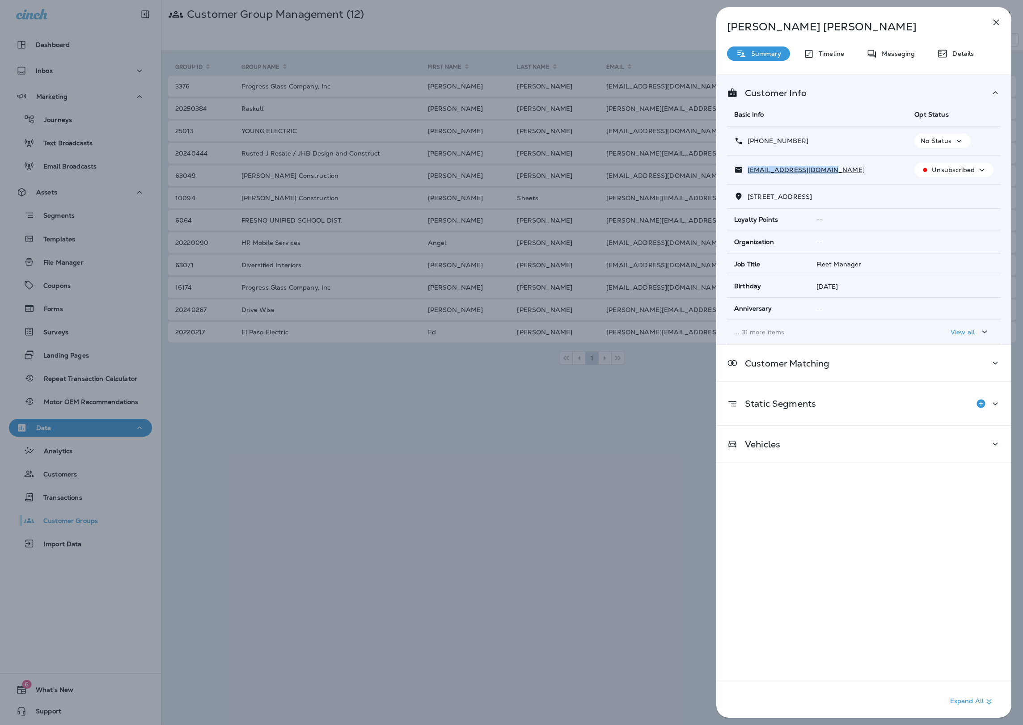
drag, startPoint x: 841, startPoint y: 169, endPoint x: 741, endPoint y: 171, distance: 99.7
click at [741, 171] on div "[EMAIL_ADDRESS][DOMAIN_NAME]" at bounding box center [817, 169] width 166 height 9
copy p "[EMAIL_ADDRESS][DOMAIN_NAME]"
click at [858, 165] on icon "button" at bounding box center [982, 170] width 11 height 11
click at [858, 190] on p "Reset Status" at bounding box center [960, 191] width 40 height 7
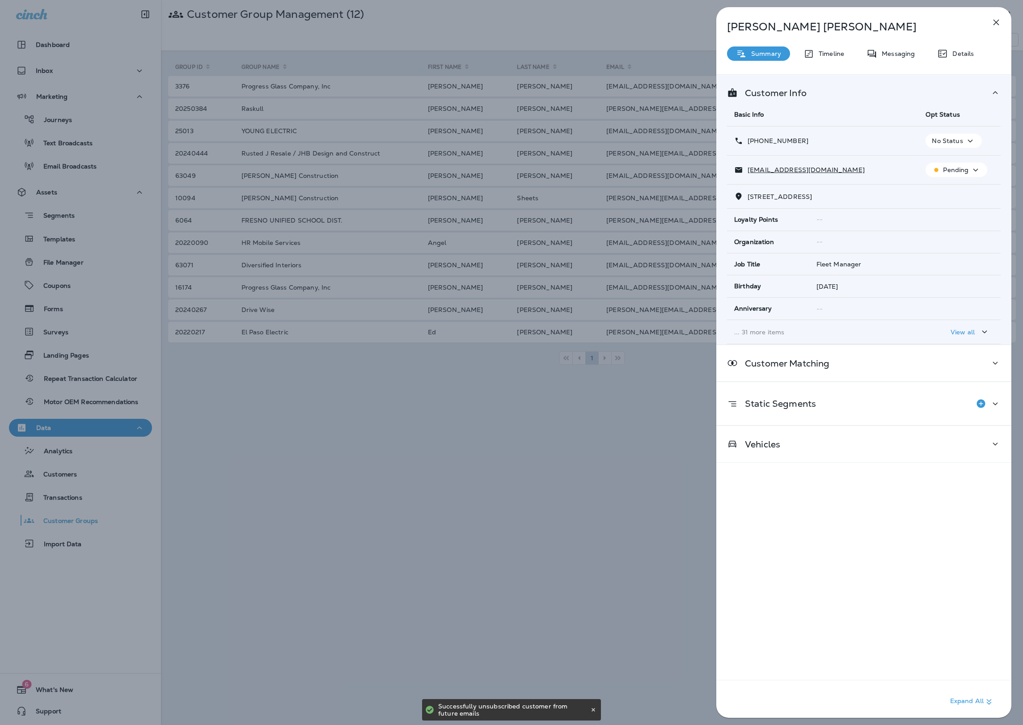
click at [523, 195] on div "Rebecca Diaz Summary Timeline Messaging Details Customer Info Basic Info Opt St…" at bounding box center [511, 362] width 1023 height 725
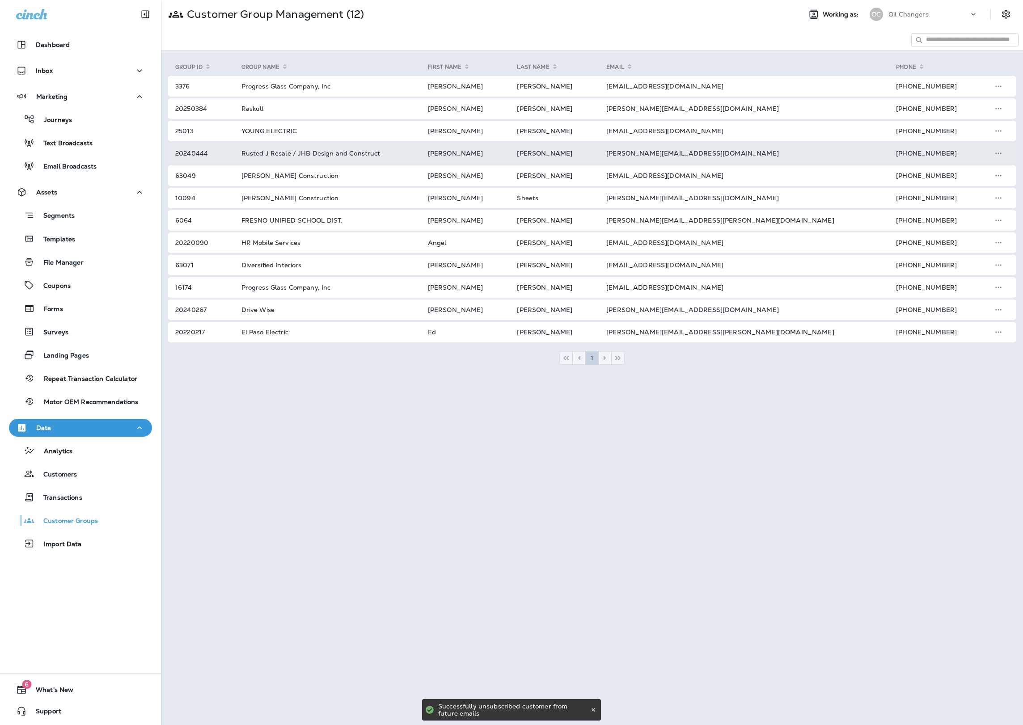
click at [746, 144] on td "[PERSON_NAME][EMAIL_ADDRESS][DOMAIN_NAME]" at bounding box center [741, 153] width 290 height 21
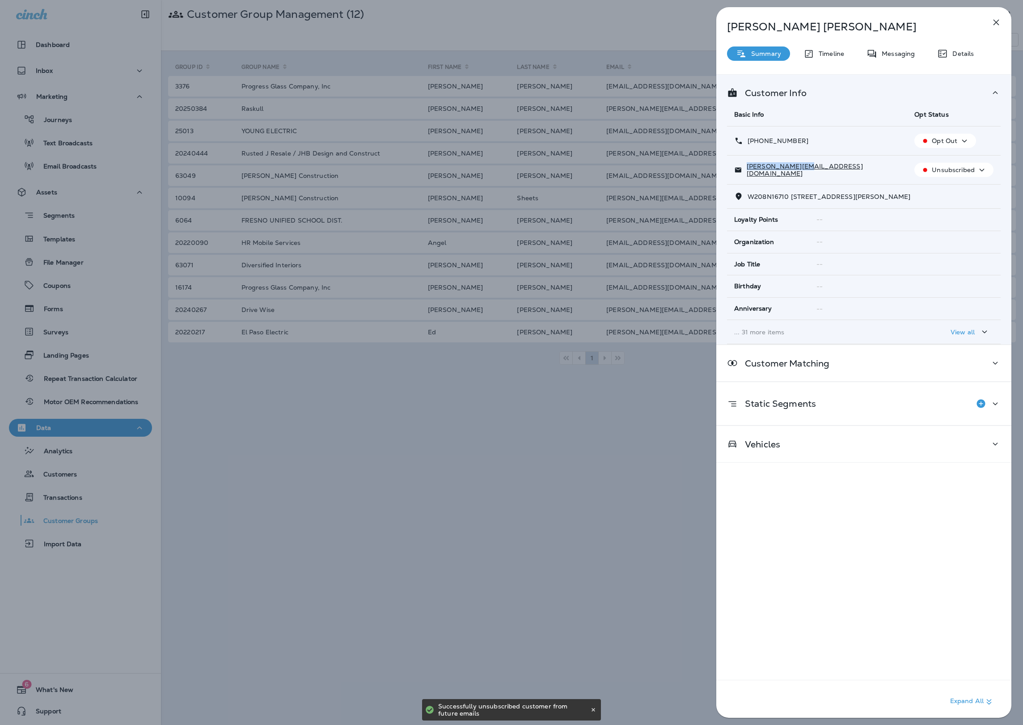
drag, startPoint x: 811, startPoint y: 168, endPoint x: 745, endPoint y: 171, distance: 65.8
click at [745, 171] on div "[PERSON_NAME][EMAIL_ADDRESS][DOMAIN_NAME]" at bounding box center [817, 170] width 166 height 14
copy p "[PERSON_NAME][EMAIL_ADDRESS][DOMAIN_NAME]"
click at [858, 177] on button "Unsubscribed" at bounding box center [954, 170] width 79 height 14
drag, startPoint x: 954, startPoint y: 191, endPoint x: 943, endPoint y: 191, distance: 11.6
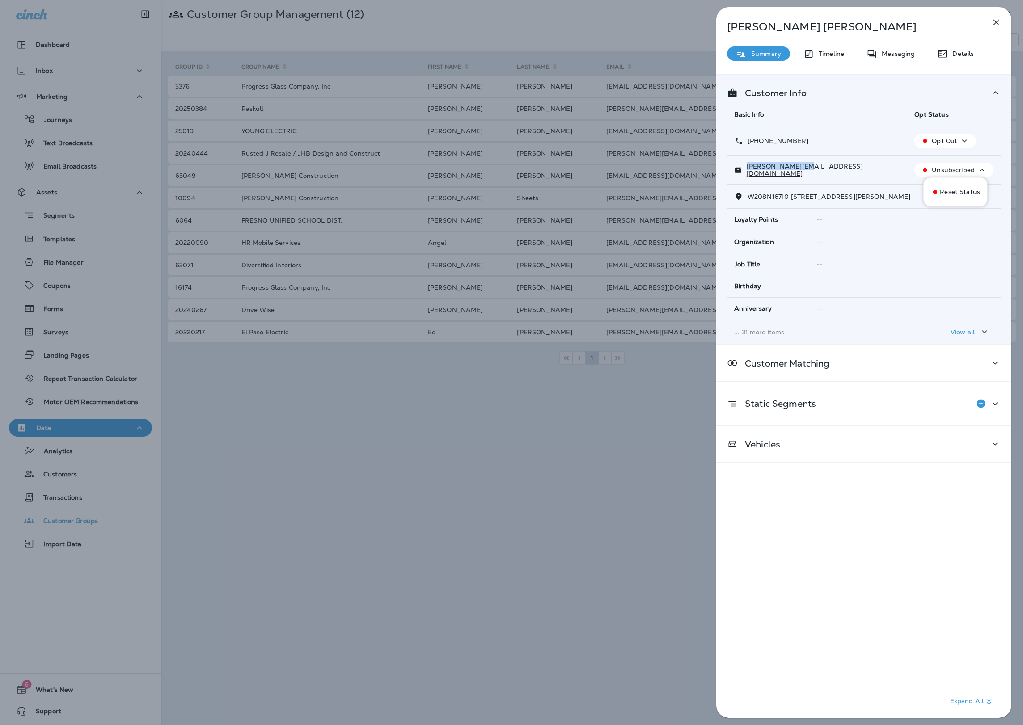
click at [858, 191] on p "Reset Status" at bounding box center [960, 191] width 40 height 7
click at [386, 309] on div "Jessica Giese Summary Timeline Messaging Details Customer Info Basic Info Opt S…" at bounding box center [511, 362] width 1023 height 725
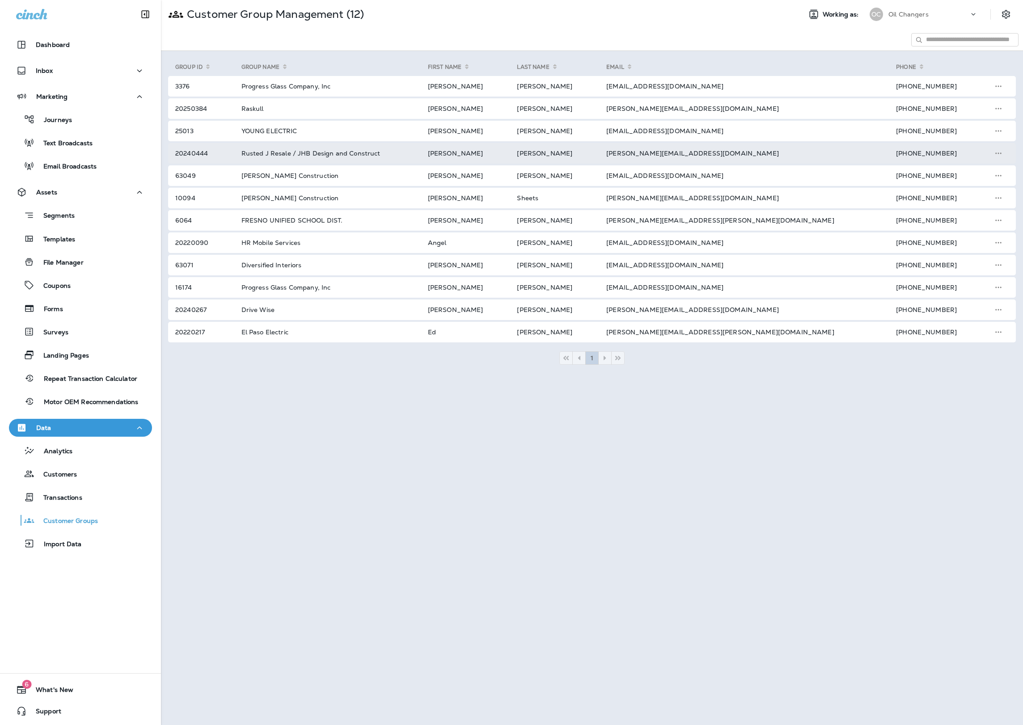
click at [724, 152] on td "[PERSON_NAME][EMAIL_ADDRESS][DOMAIN_NAME]" at bounding box center [741, 153] width 290 height 21
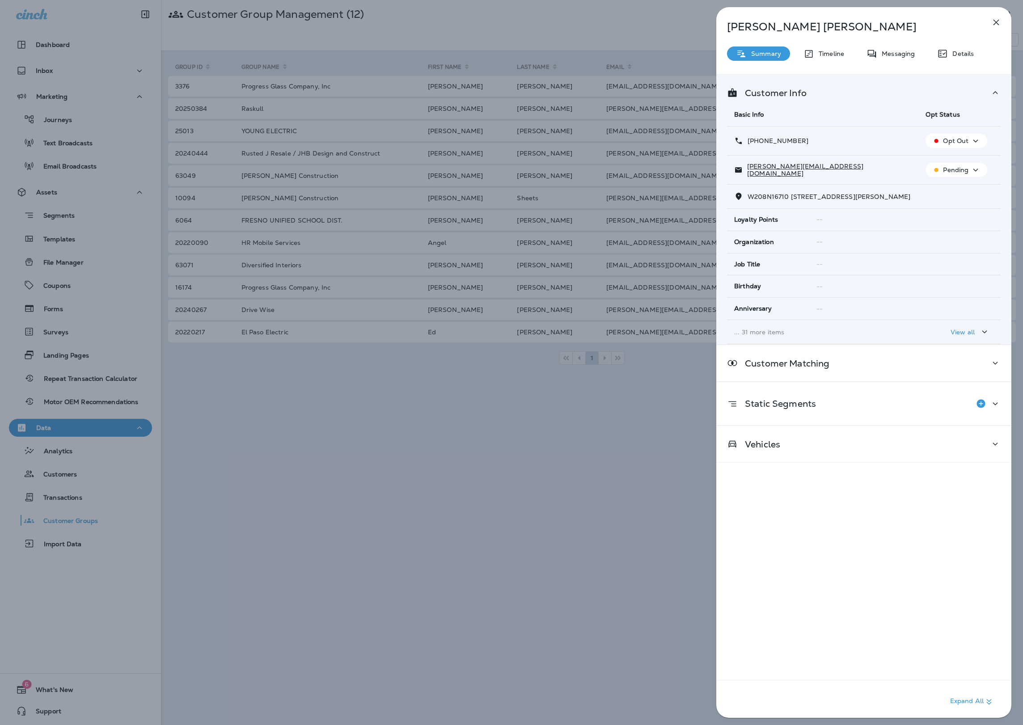
drag, startPoint x: 807, startPoint y: 169, endPoint x: 750, endPoint y: 176, distance: 57.2
click at [750, 176] on td "[PERSON_NAME][EMAIL_ADDRESS][DOMAIN_NAME]" at bounding box center [822, 170] width 191 height 29
click at [628, 172] on div "Jessica Giese Summary Timeline Messaging Details Customer Info Basic Info Opt S…" at bounding box center [511, 362] width 1023 height 725
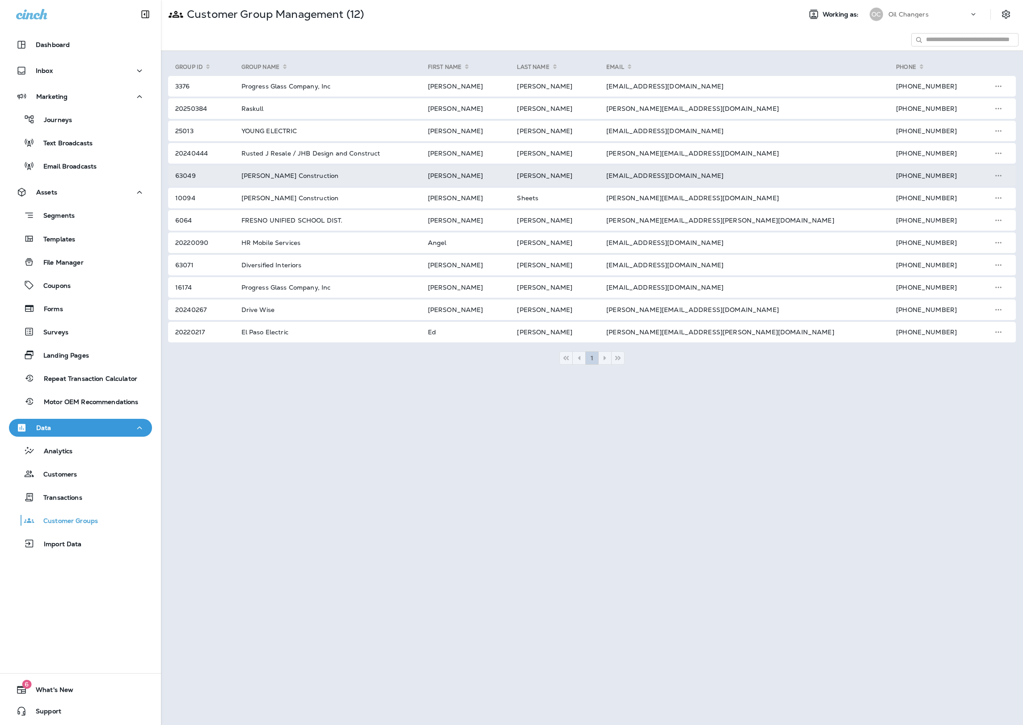
click at [713, 177] on td "[EMAIL_ADDRESS][DOMAIN_NAME]" at bounding box center [741, 175] width 290 height 21
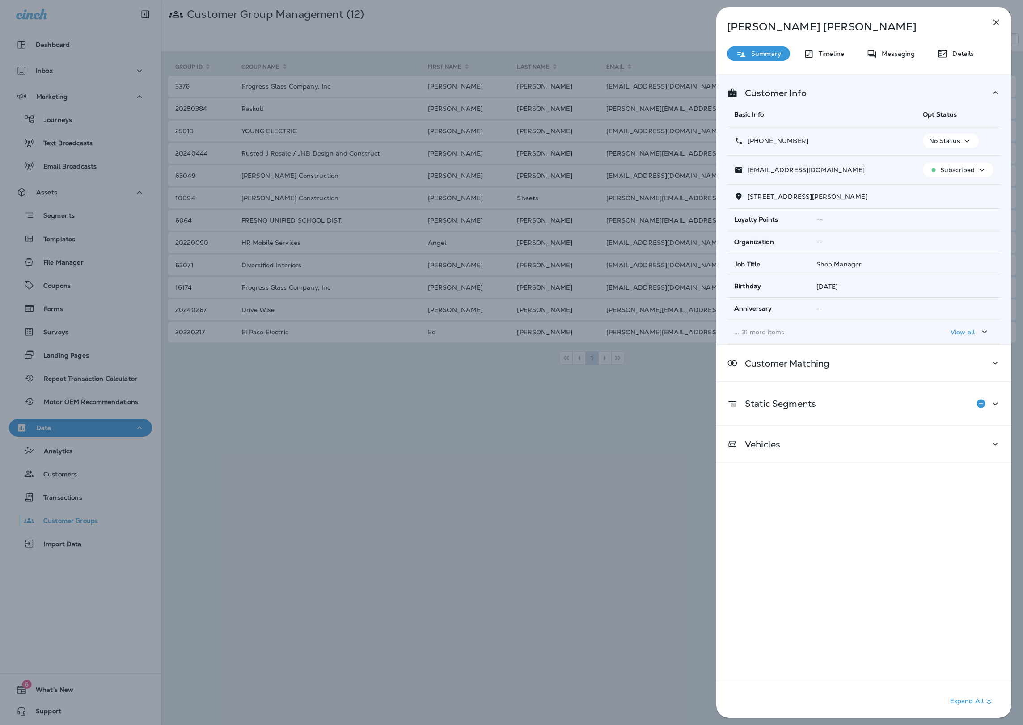
drag, startPoint x: 875, startPoint y: 165, endPoint x: 906, endPoint y: 174, distance: 32.0
click at [858, 174] on div "[EMAIL_ADDRESS][DOMAIN_NAME]" at bounding box center [821, 169] width 174 height 9
copy p "[EMAIL_ADDRESS][DOMAIN_NAME]"
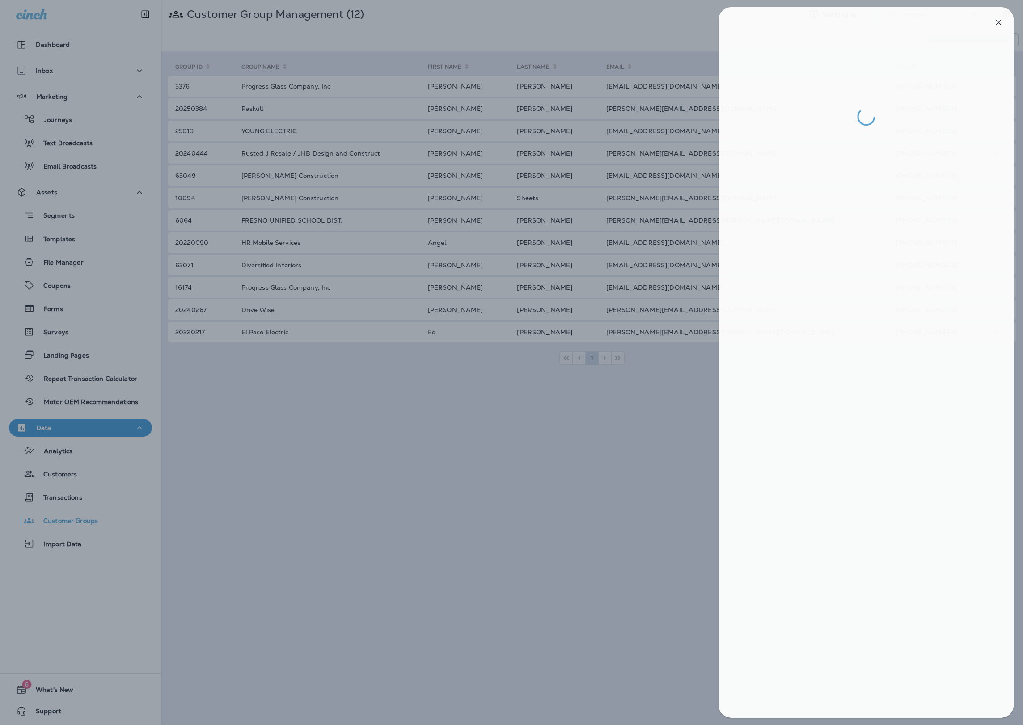
drag, startPoint x: 607, startPoint y: 216, endPoint x: 629, endPoint y: 192, distance: 32.3
click at [607, 216] on div at bounding box center [513, 362] width 1023 height 725
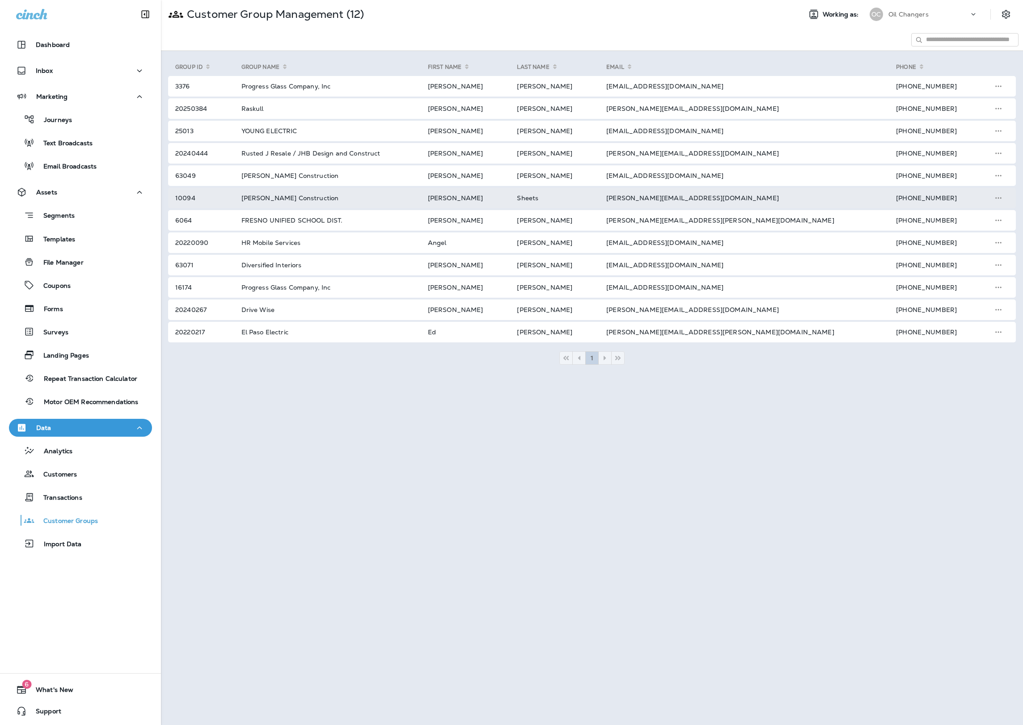
click at [714, 203] on td "[PERSON_NAME][EMAIL_ADDRESS][DOMAIN_NAME]" at bounding box center [741, 198] width 290 height 21
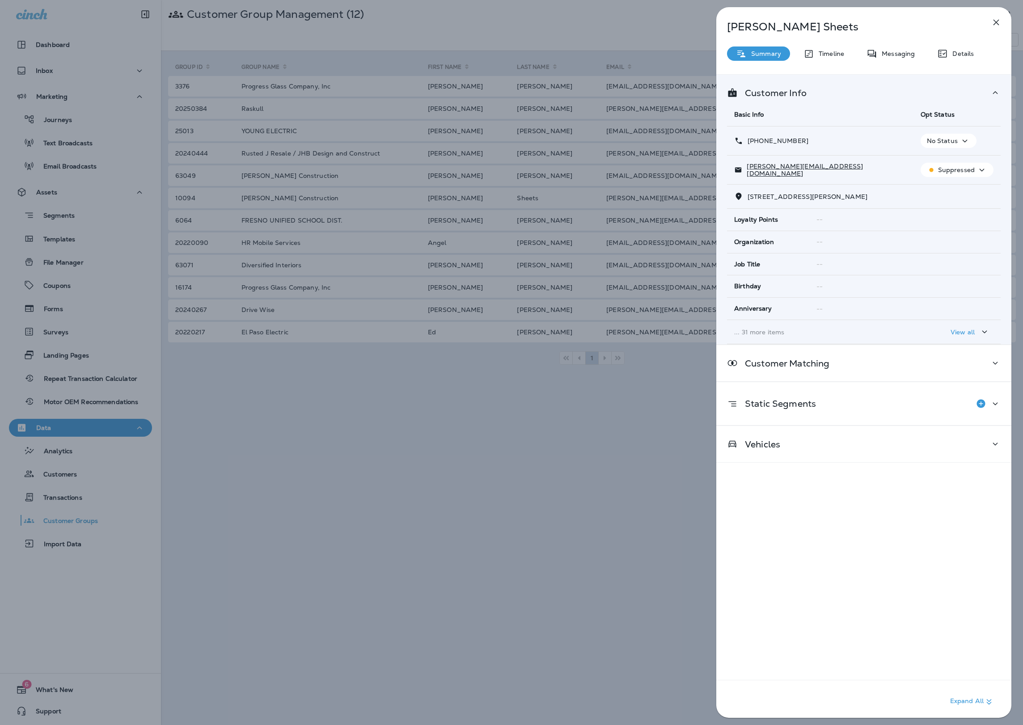
drag, startPoint x: 843, startPoint y: 171, endPoint x: 744, endPoint y: 174, distance: 98.9
click at [744, 174] on div "[PERSON_NAME][EMAIL_ADDRESS][DOMAIN_NAME]" at bounding box center [820, 170] width 172 height 14
drag, startPoint x: 850, startPoint y: 171, endPoint x: 740, endPoint y: 172, distance: 110.0
click at [740, 172] on div "[PERSON_NAME][EMAIL_ADDRESS][DOMAIN_NAME]" at bounding box center [820, 170] width 172 height 14
copy p "[PERSON_NAME][EMAIL_ADDRESS][DOMAIN_NAME]"
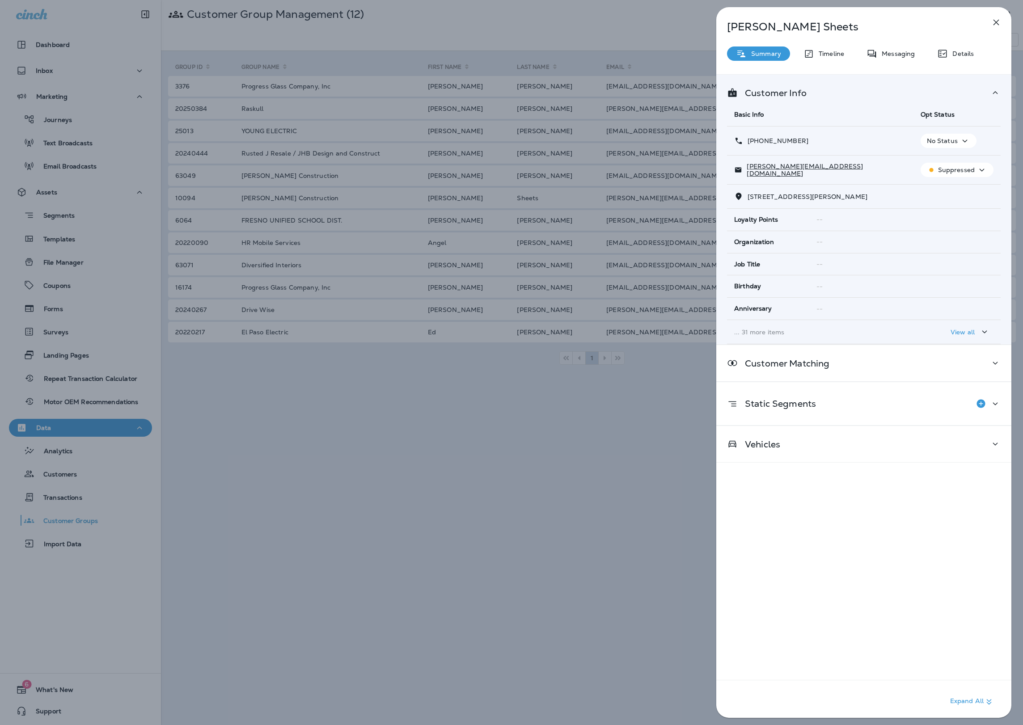
drag, startPoint x: 648, startPoint y: 203, endPoint x: 674, endPoint y: 203, distance: 26.4
click at [648, 203] on div "Adam Sheets Summary Timeline Messaging Details Customer Info Basic Info Opt Sta…" at bounding box center [511, 362] width 1023 height 725
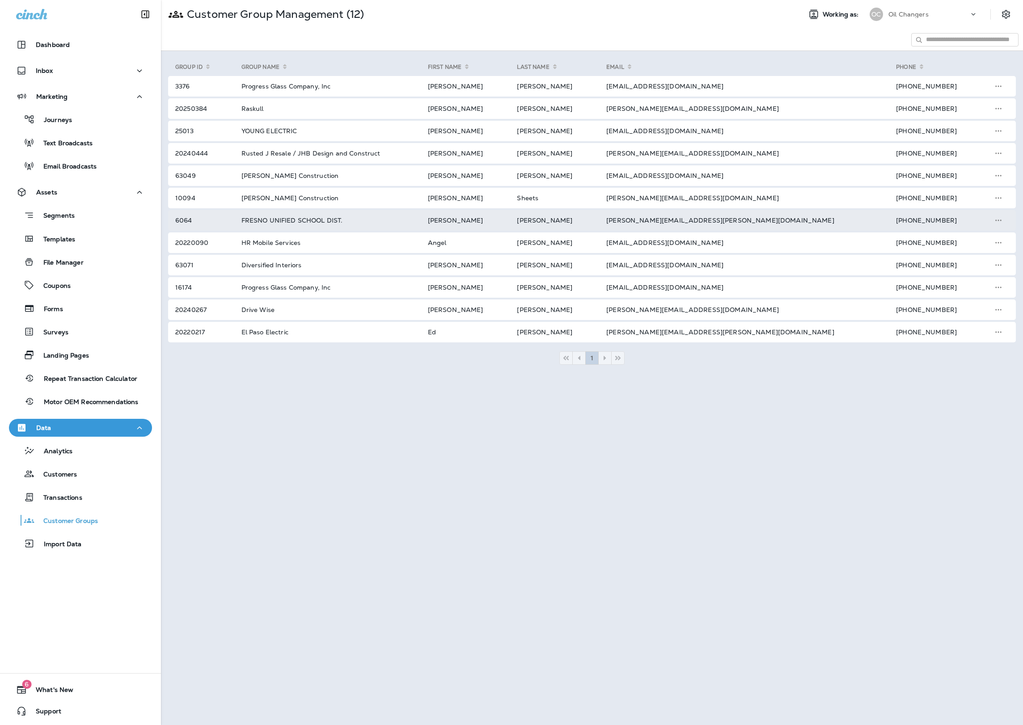
drag, startPoint x: 786, startPoint y: 220, endPoint x: 712, endPoint y: 220, distance: 73.8
click at [712, 220] on td "[PERSON_NAME][EMAIL_ADDRESS][PERSON_NAME][DOMAIN_NAME]" at bounding box center [741, 220] width 290 height 21
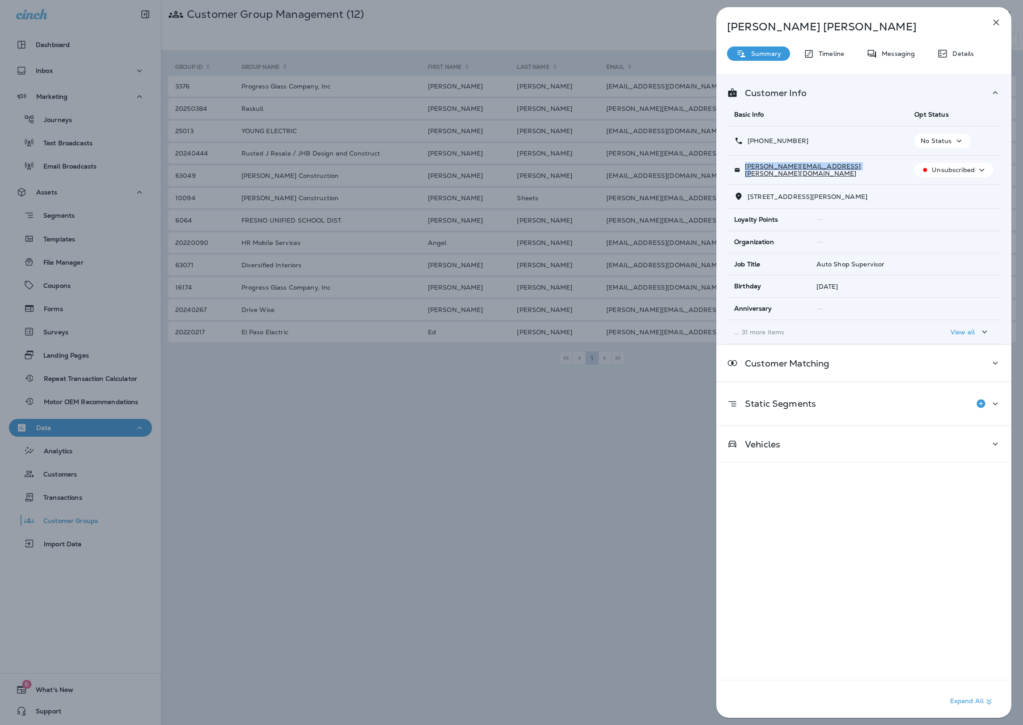
drag, startPoint x: 847, startPoint y: 172, endPoint x: 738, endPoint y: 172, distance: 109.1
click at [738, 172] on div "[PERSON_NAME][EMAIL_ADDRESS][PERSON_NAME][DOMAIN_NAME]" at bounding box center [817, 170] width 166 height 14
copy p "[PERSON_NAME][EMAIL_ADDRESS][PERSON_NAME][DOMAIN_NAME]"
click at [641, 263] on div "Joe Ables Summary Timeline Messaging Details Customer Info Basic Info Opt Statu…" at bounding box center [511, 362] width 1023 height 725
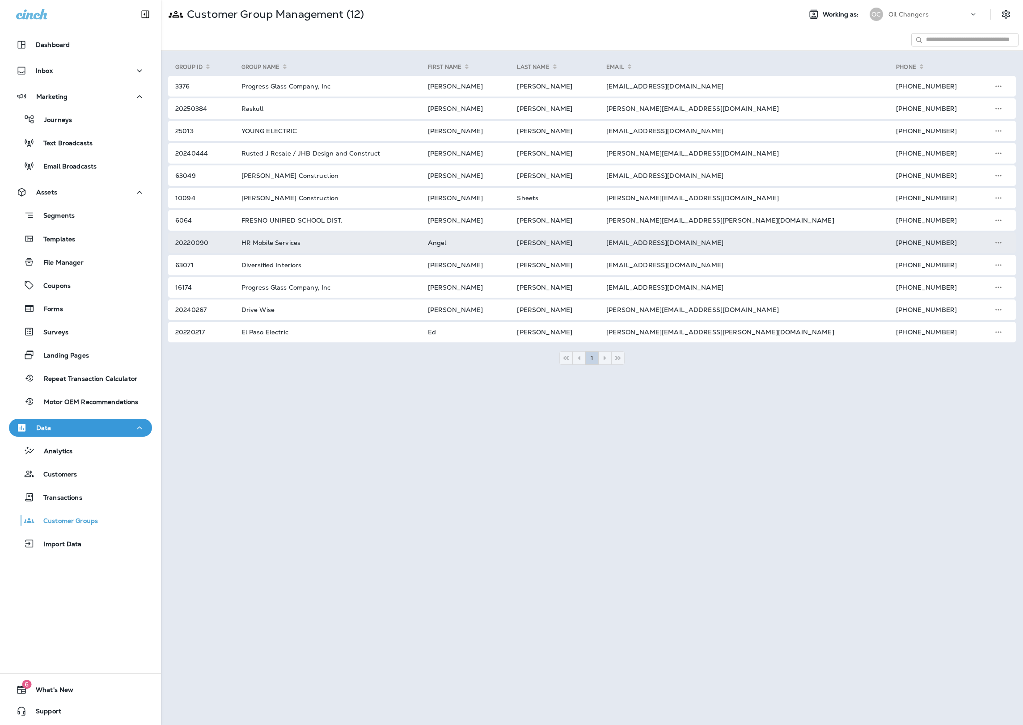
click at [766, 243] on td "[EMAIL_ADDRESS][DOMAIN_NAME]" at bounding box center [741, 243] width 290 height 21
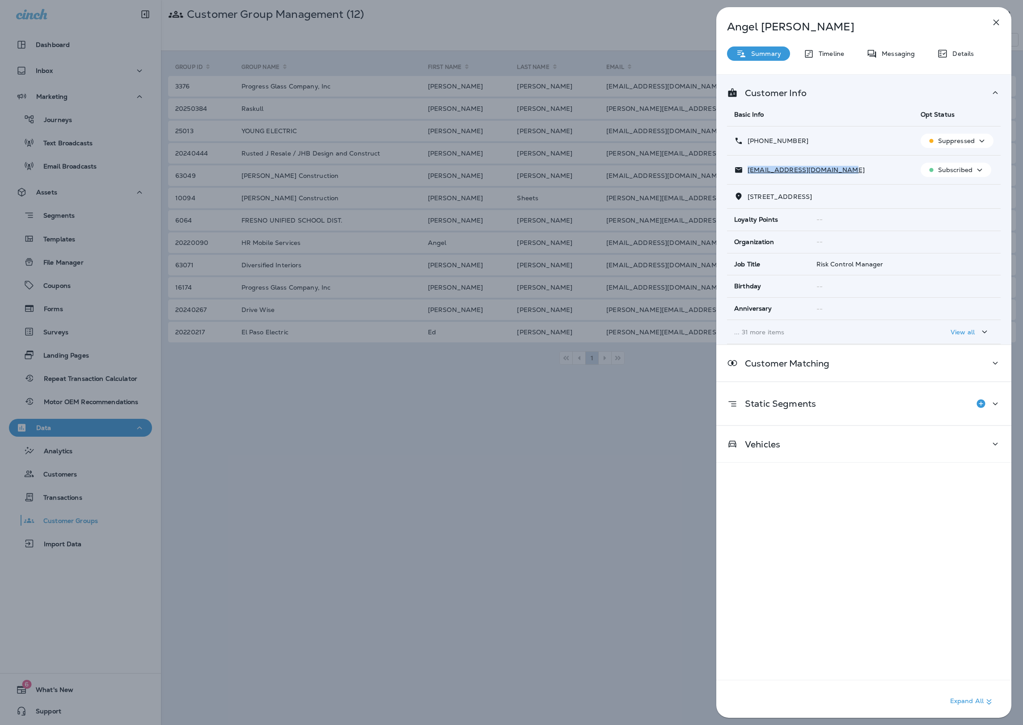
drag, startPoint x: 851, startPoint y: 172, endPoint x: 742, endPoint y: 172, distance: 108.7
click at [742, 172] on div "[EMAIL_ADDRESS][DOMAIN_NAME]" at bounding box center [820, 169] width 172 height 9
copy p "[EMAIL_ADDRESS][DOMAIN_NAME]"
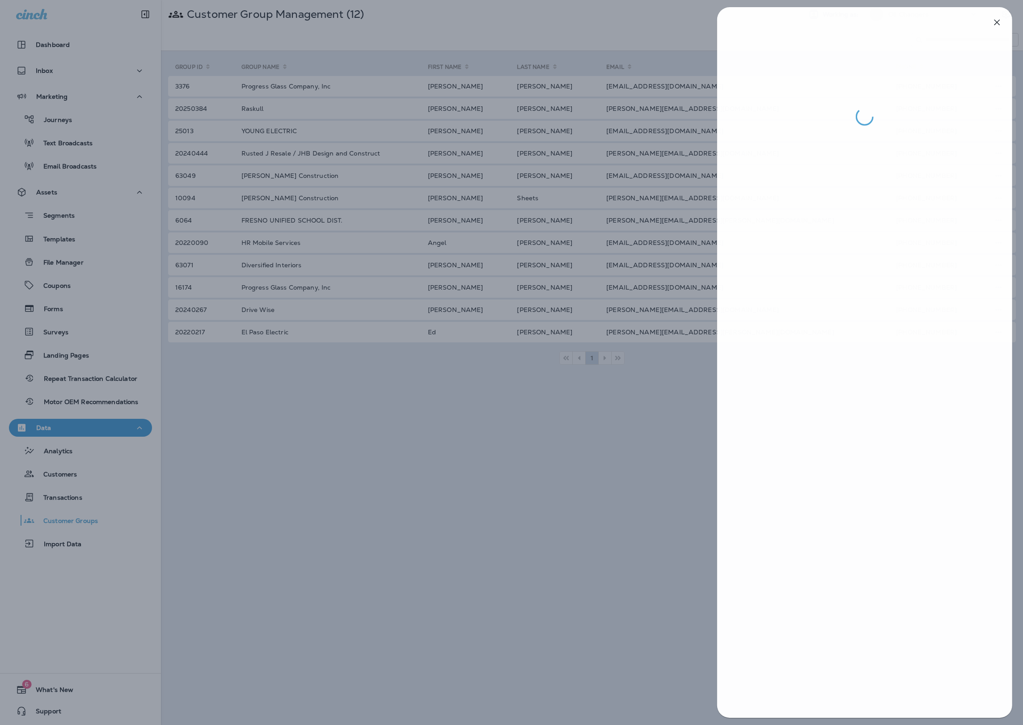
drag, startPoint x: 703, startPoint y: 182, endPoint x: 674, endPoint y: 186, distance: 29.3
click at [703, 183] on div at bounding box center [512, 362] width 1023 height 725
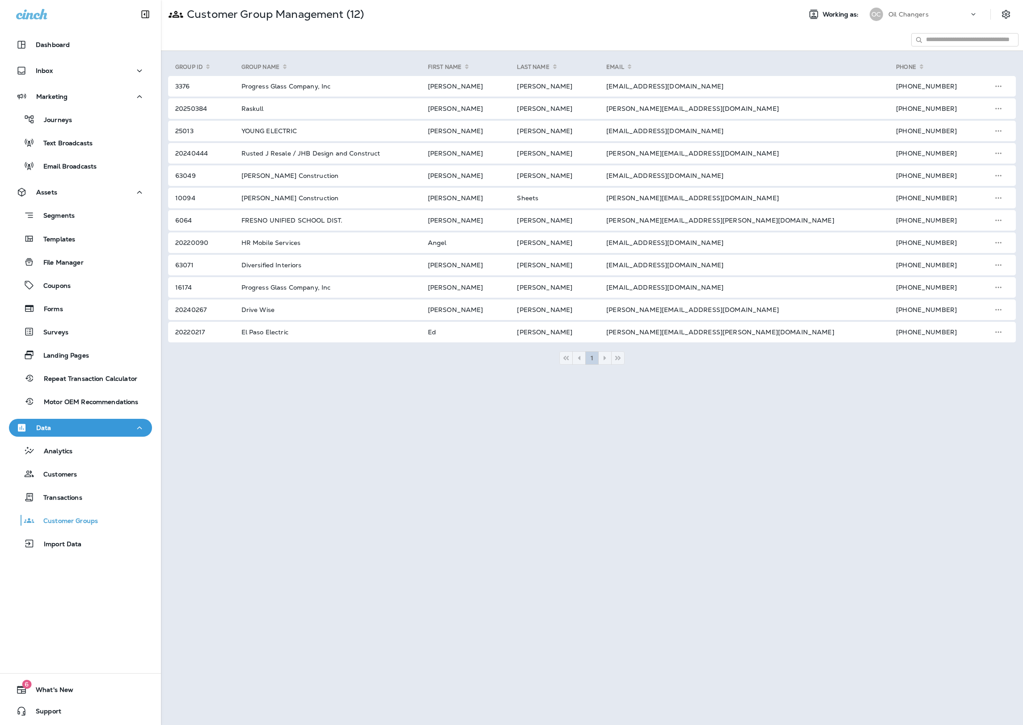
click at [755, 258] on td "[EMAIL_ADDRESS][DOMAIN_NAME]" at bounding box center [741, 265] width 290 height 21
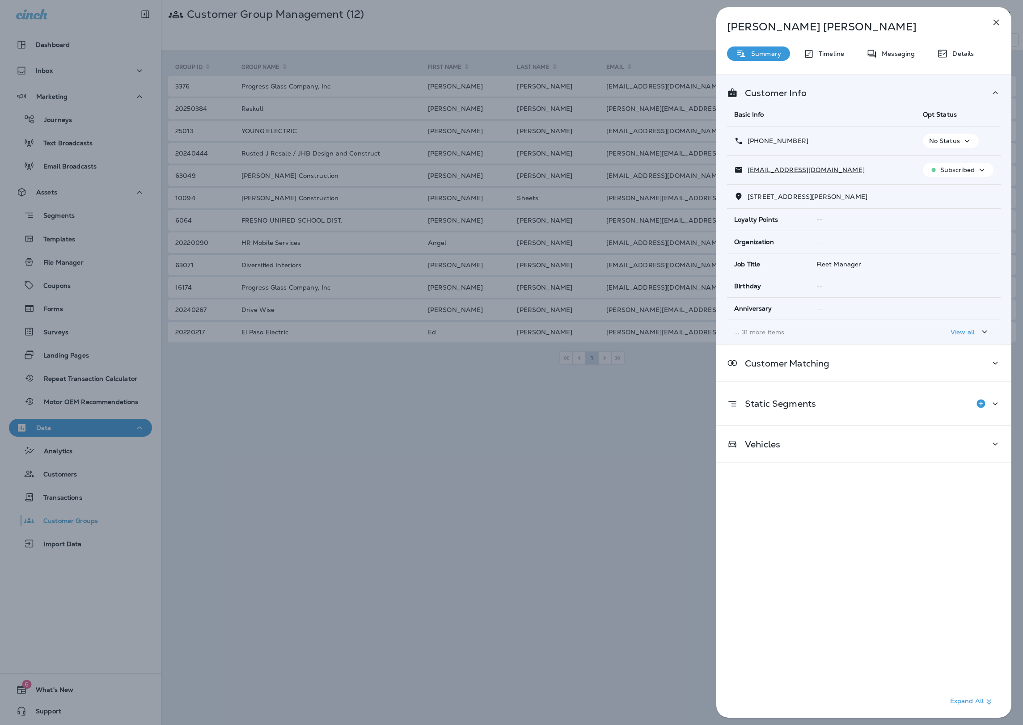
click at [670, 252] on div "Guilermo McFarlane Summary Timeline Messaging Details Customer Info Basic Info …" at bounding box center [511, 362] width 1023 height 725
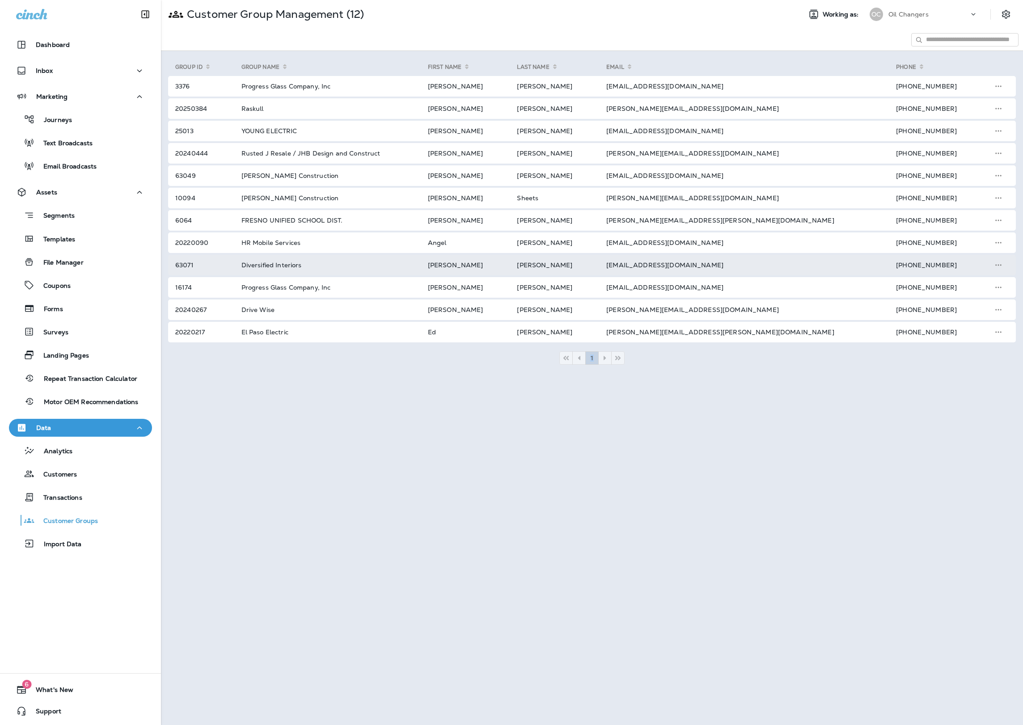
drag, startPoint x: 697, startPoint y: 268, endPoint x: 667, endPoint y: 268, distance: 30.4
drag, startPoint x: 668, startPoint y: 266, endPoint x: 767, endPoint y: 263, distance: 99.3
click at [767, 263] on td "[EMAIL_ADDRESS][DOMAIN_NAME]" at bounding box center [741, 265] width 290 height 21
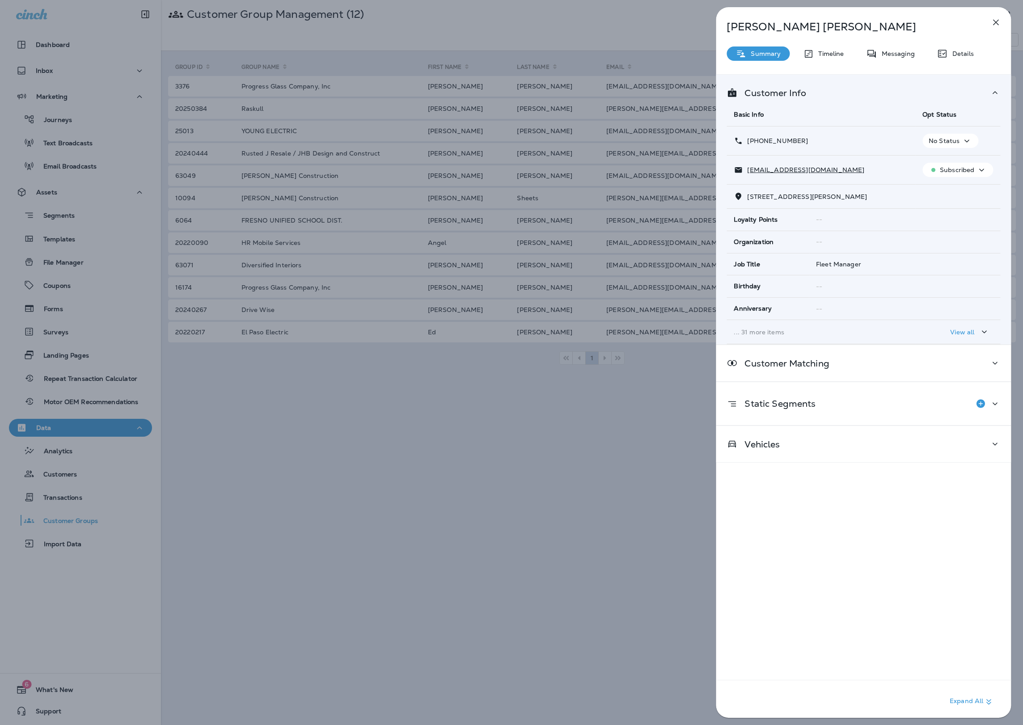
click at [697, 268] on div "Guilermo McFarlane Summary Timeline Messaging Details Customer Info Basic Info …" at bounding box center [511, 362] width 1023 height 725
drag, startPoint x: 778, startPoint y: 174, endPoint x: 738, endPoint y: 175, distance: 39.8
click at [738, 175] on td "[EMAIL_ADDRESS][DOMAIN_NAME]" at bounding box center [821, 170] width 189 height 29
copy p "[EMAIL_ADDRESS][DOMAIN_NAME]"
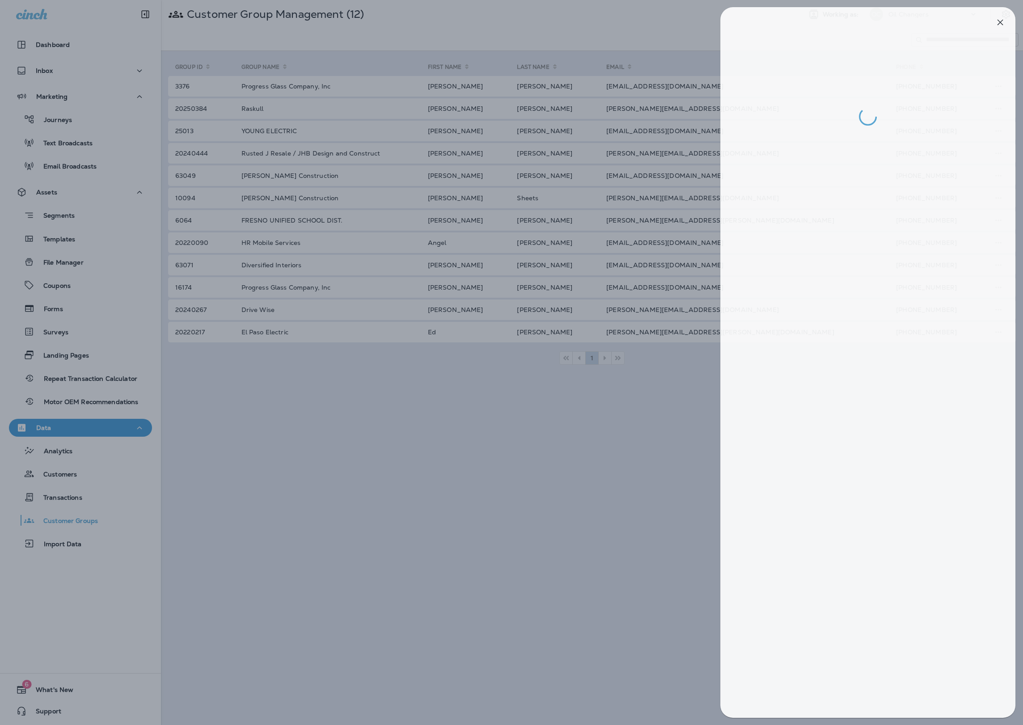
click at [655, 280] on div at bounding box center [515, 362] width 1023 height 725
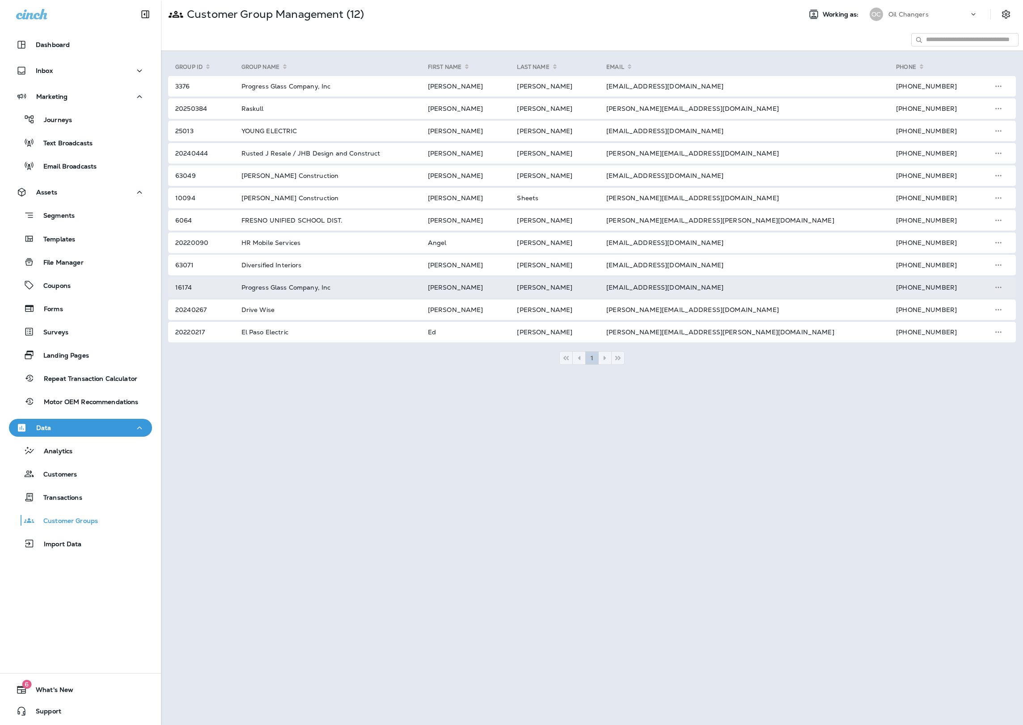
drag, startPoint x: 762, startPoint y: 288, endPoint x: 693, endPoint y: 287, distance: 68.4
click at [693, 287] on td "[EMAIL_ADDRESS][DOMAIN_NAME]" at bounding box center [741, 287] width 290 height 21
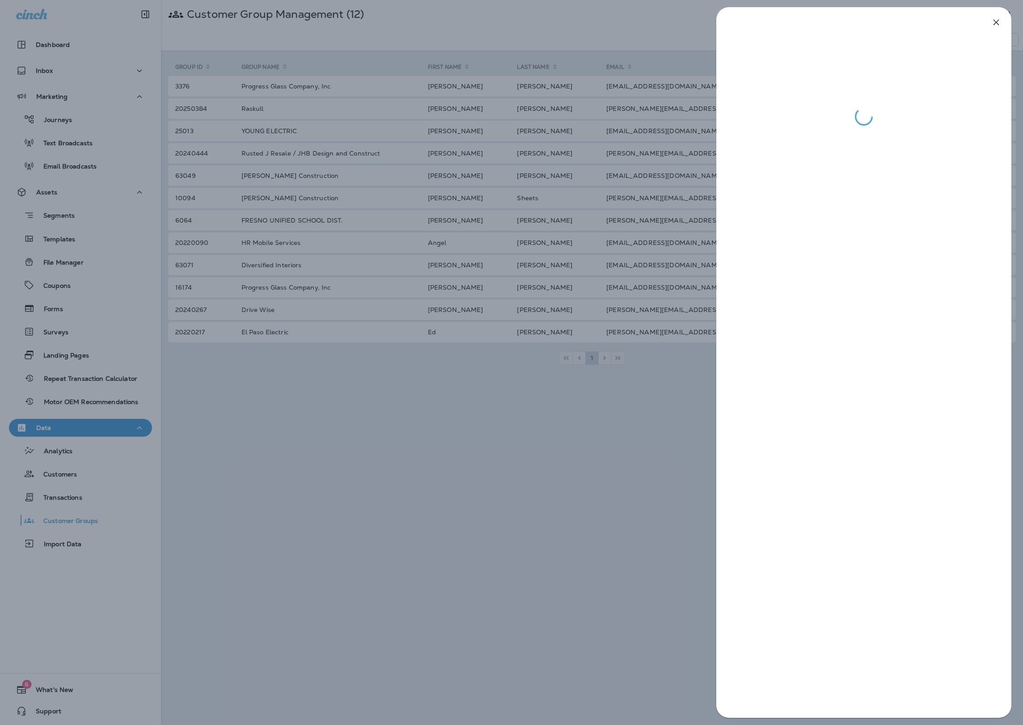
click at [603, 201] on div at bounding box center [511, 362] width 1023 height 725
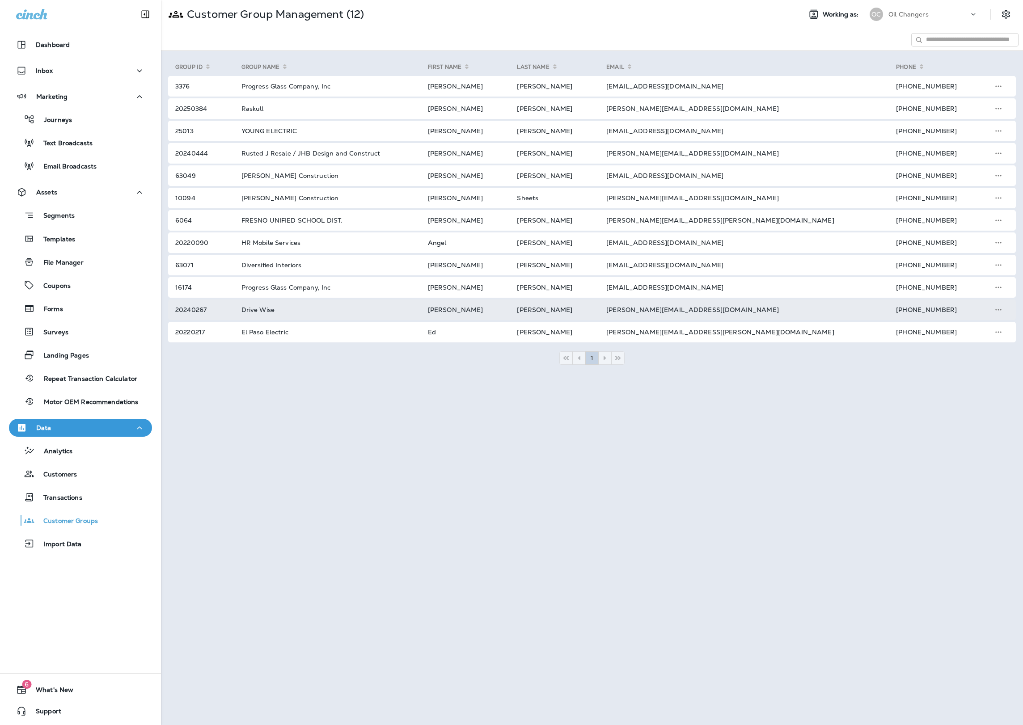
click at [738, 307] on td "[PERSON_NAME][EMAIL_ADDRESS][DOMAIN_NAME]" at bounding box center [741, 310] width 290 height 21
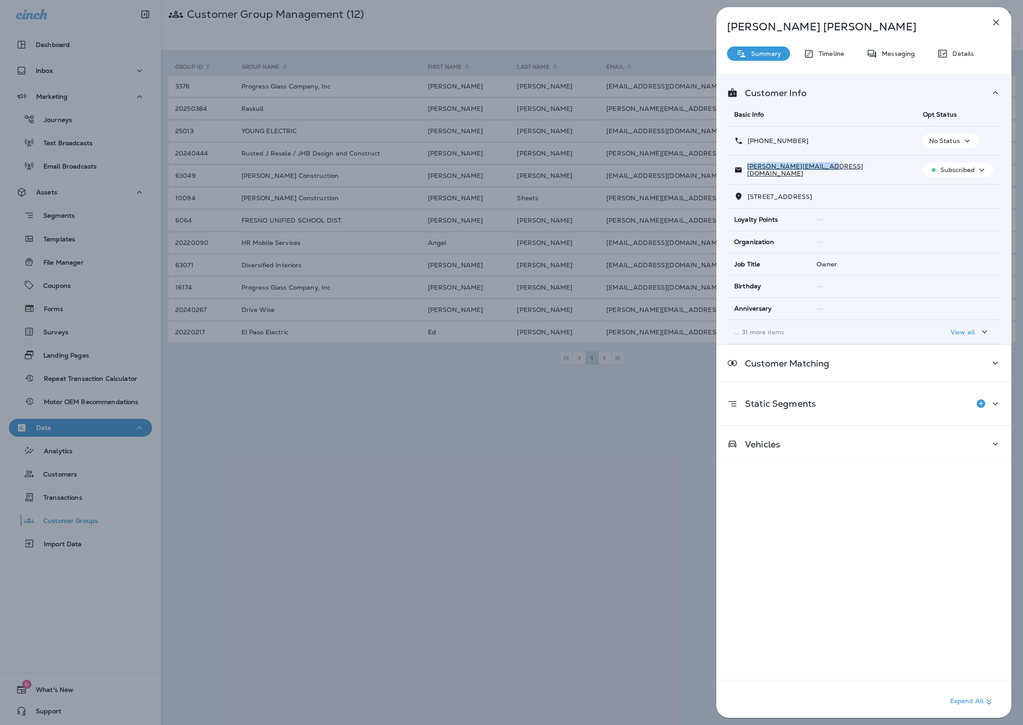
drag, startPoint x: 847, startPoint y: 168, endPoint x: 741, endPoint y: 172, distance: 105.2
click at [741, 172] on div "[PERSON_NAME][EMAIL_ADDRESS][DOMAIN_NAME]" at bounding box center [821, 170] width 174 height 14
click at [710, 329] on div "Logan Spaller Summary Timeline Messaging Details Customer Info Basic Info Opt S…" at bounding box center [511, 362] width 1023 height 725
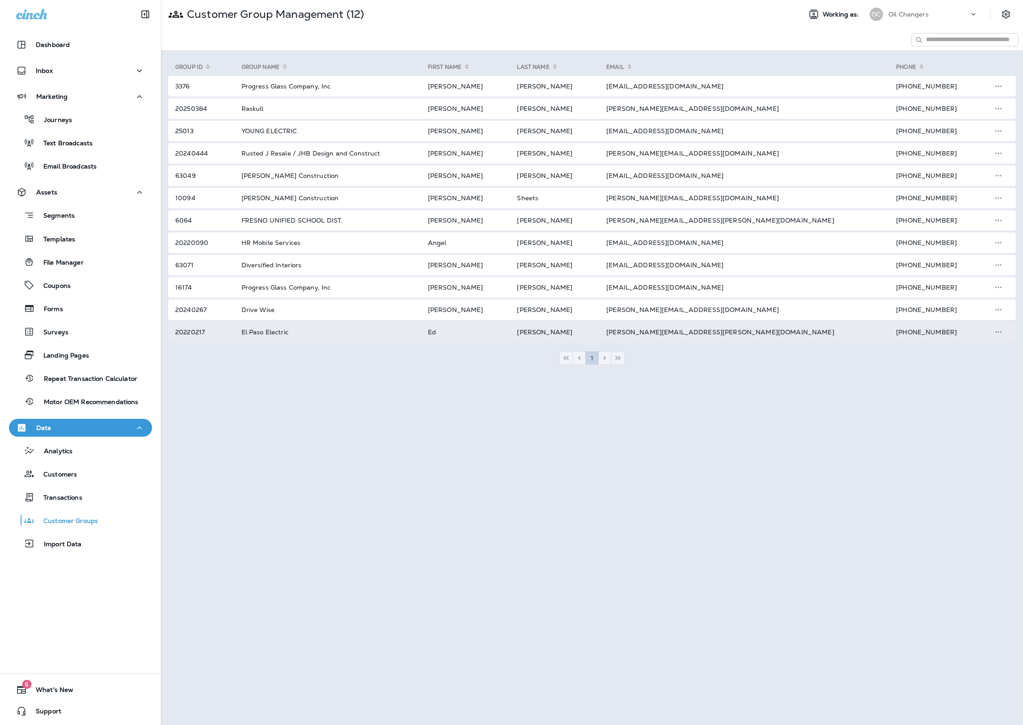
click at [748, 333] on td "[PERSON_NAME][EMAIL_ADDRESS][PERSON_NAME][DOMAIN_NAME]" at bounding box center [741, 332] width 290 height 21
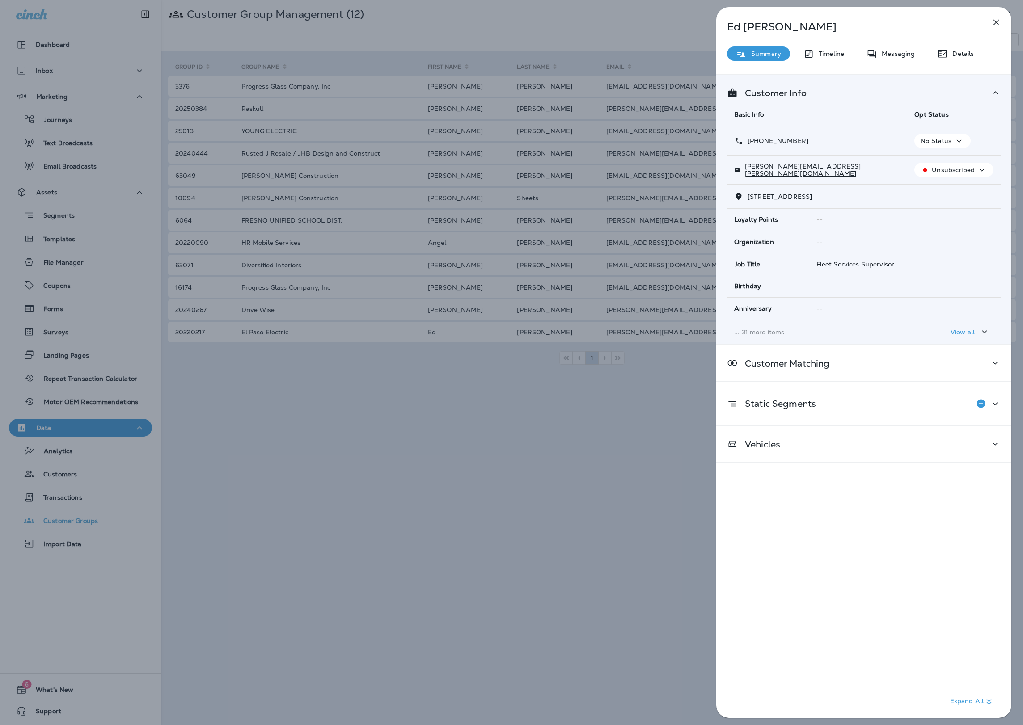
click at [846, 144] on div "+1 (915) 258-9912" at bounding box center [817, 140] width 166 height 9
drag, startPoint x: 851, startPoint y: 170, endPoint x: 746, endPoint y: 169, distance: 105.1
click at [746, 169] on div "[PERSON_NAME][EMAIL_ADDRESS][PERSON_NAME][DOMAIN_NAME]" at bounding box center [817, 170] width 166 height 14
copy p "[PERSON_NAME][EMAIL_ADDRESS][PERSON_NAME][DOMAIN_NAME]"
click at [858, 172] on p "Unsubscribed" at bounding box center [953, 169] width 43 height 7
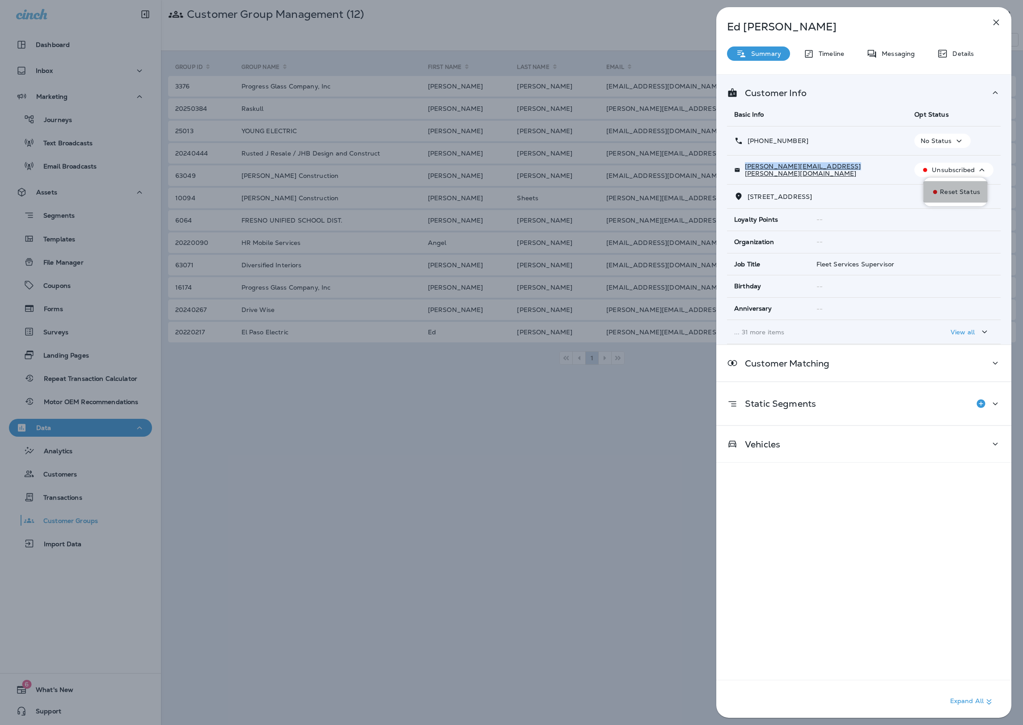
click at [858, 196] on button "Reset Status" at bounding box center [956, 191] width 64 height 21
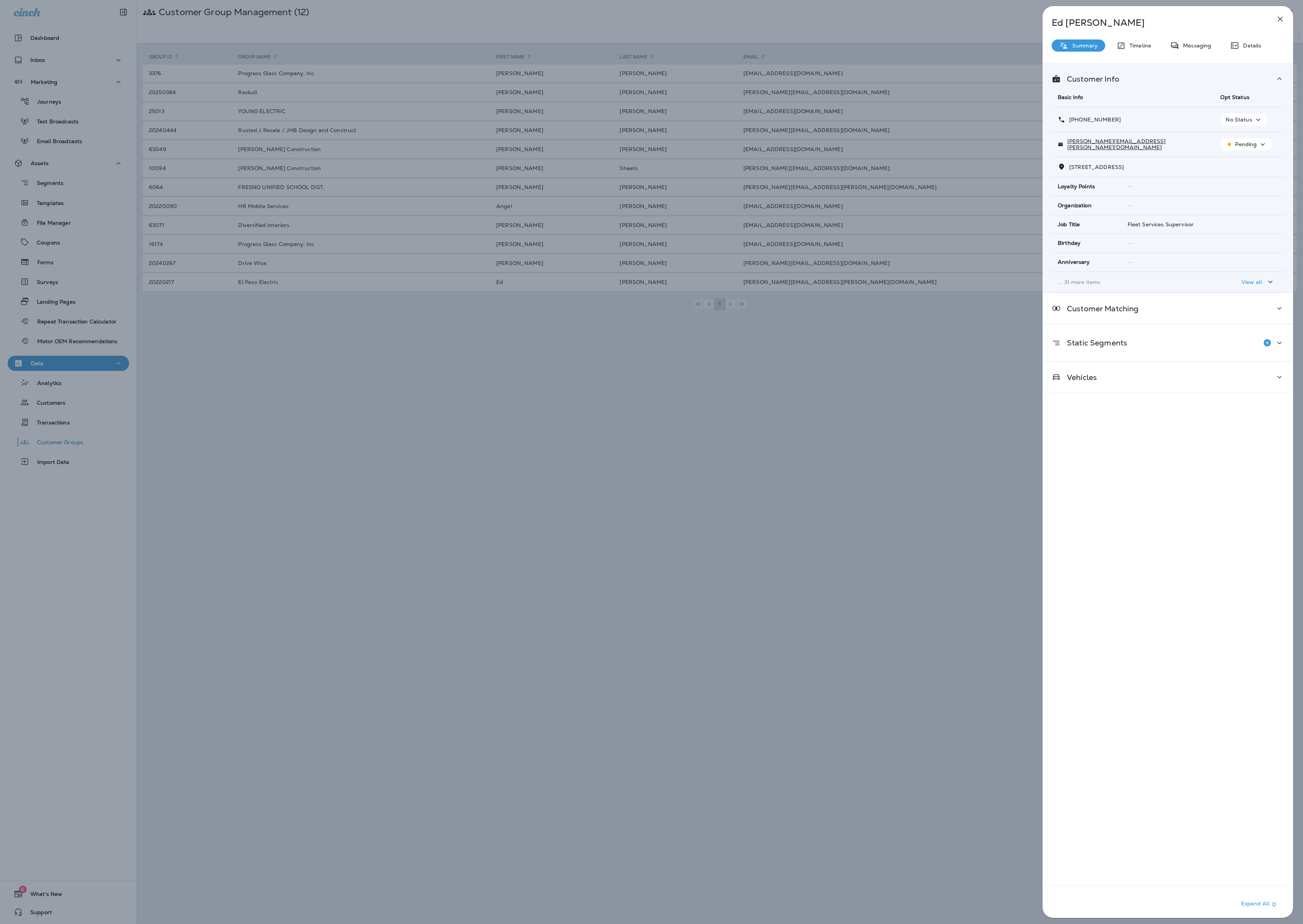
drag, startPoint x: 974, startPoint y: 356, endPoint x: 963, endPoint y: 353, distance: 11.4
click at [728, 353] on div "Ed Eilers Summary Timeline Messaging Details Customer Info Basic Info Opt Statu…" at bounding box center [651, 462] width 1303 height 924
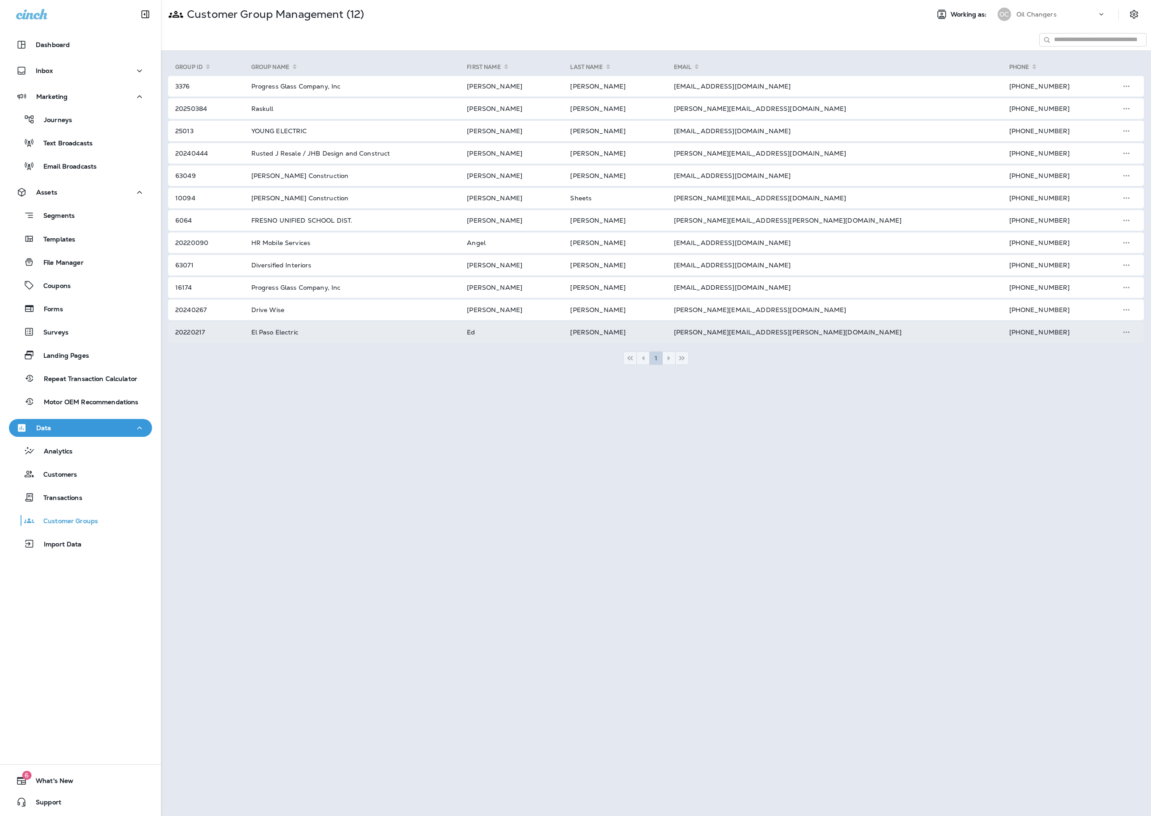
click at [812, 327] on td "[PERSON_NAME][EMAIL_ADDRESS][PERSON_NAME][DOMAIN_NAME]" at bounding box center [830, 332] width 335 height 21
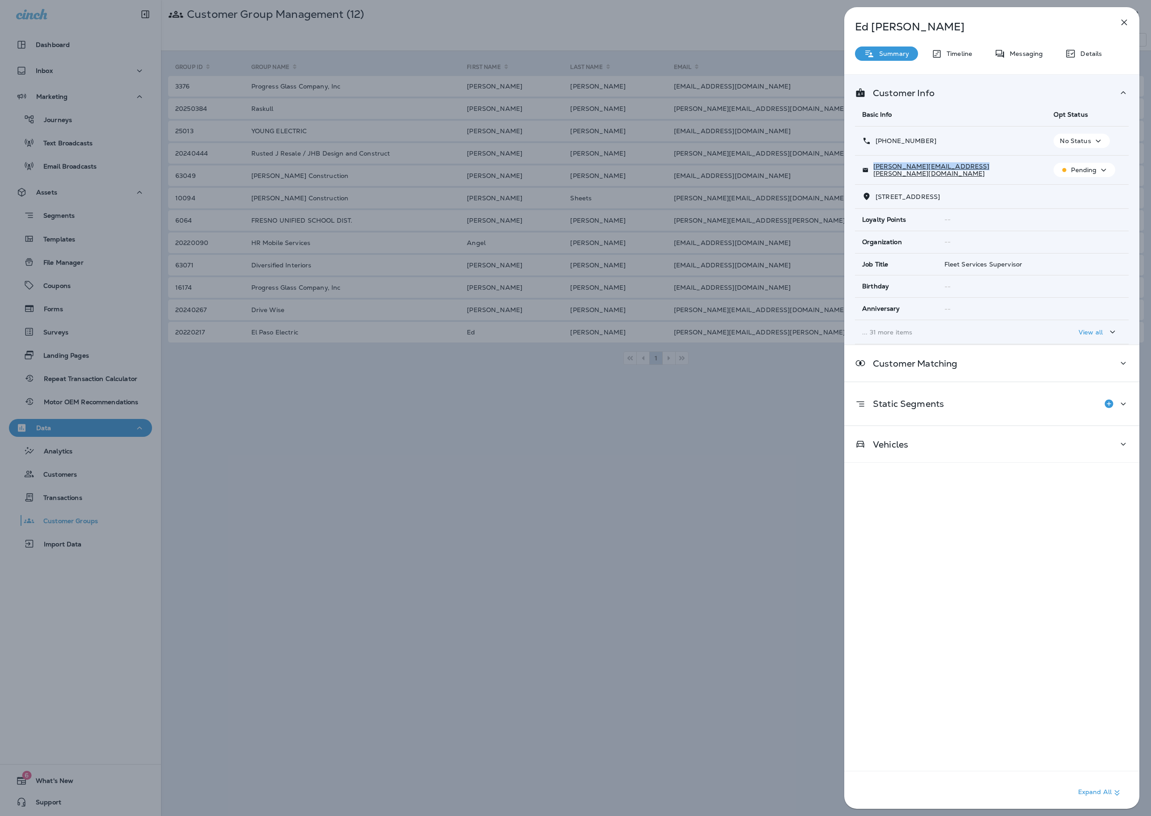
drag, startPoint x: 987, startPoint y: 172, endPoint x: 873, endPoint y: 173, distance: 114.9
click at [858, 173] on div "[PERSON_NAME][EMAIL_ADDRESS][PERSON_NAME][DOMAIN_NAME]" at bounding box center [950, 170] width 177 height 14
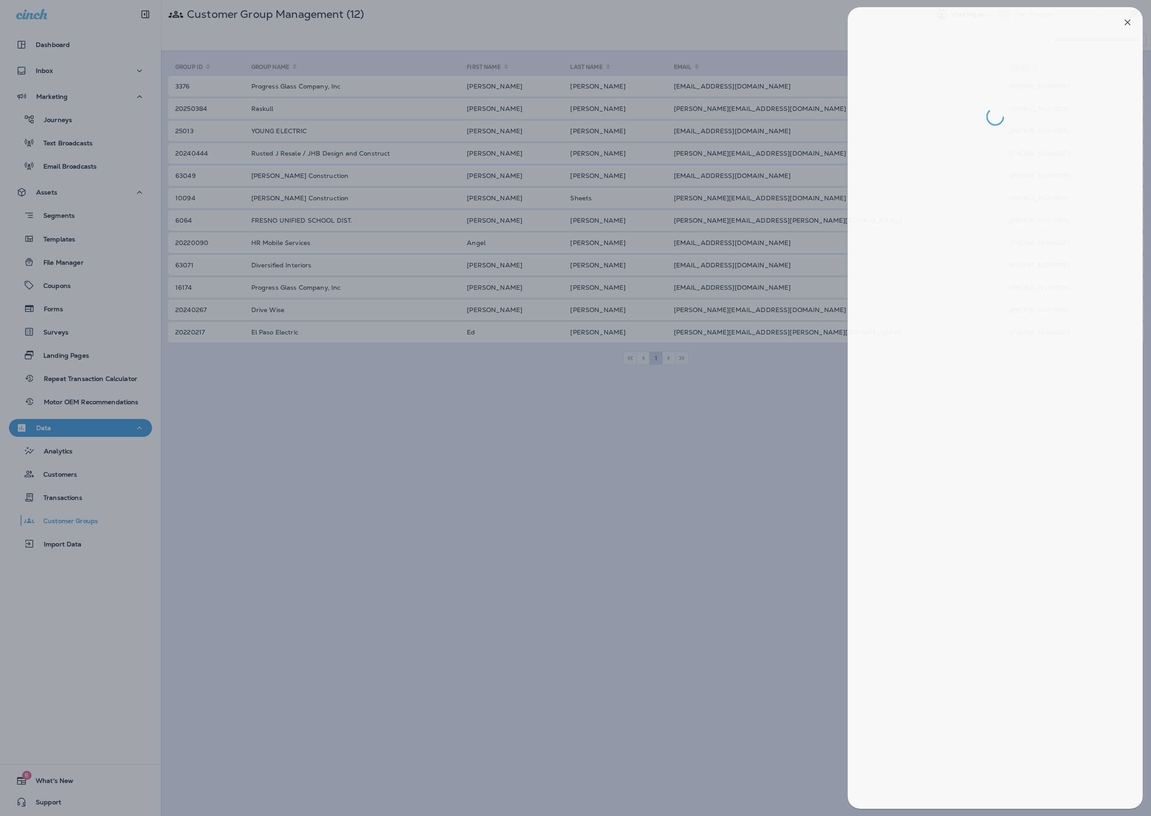
click at [622, 432] on div at bounding box center [579, 408] width 1151 height 816
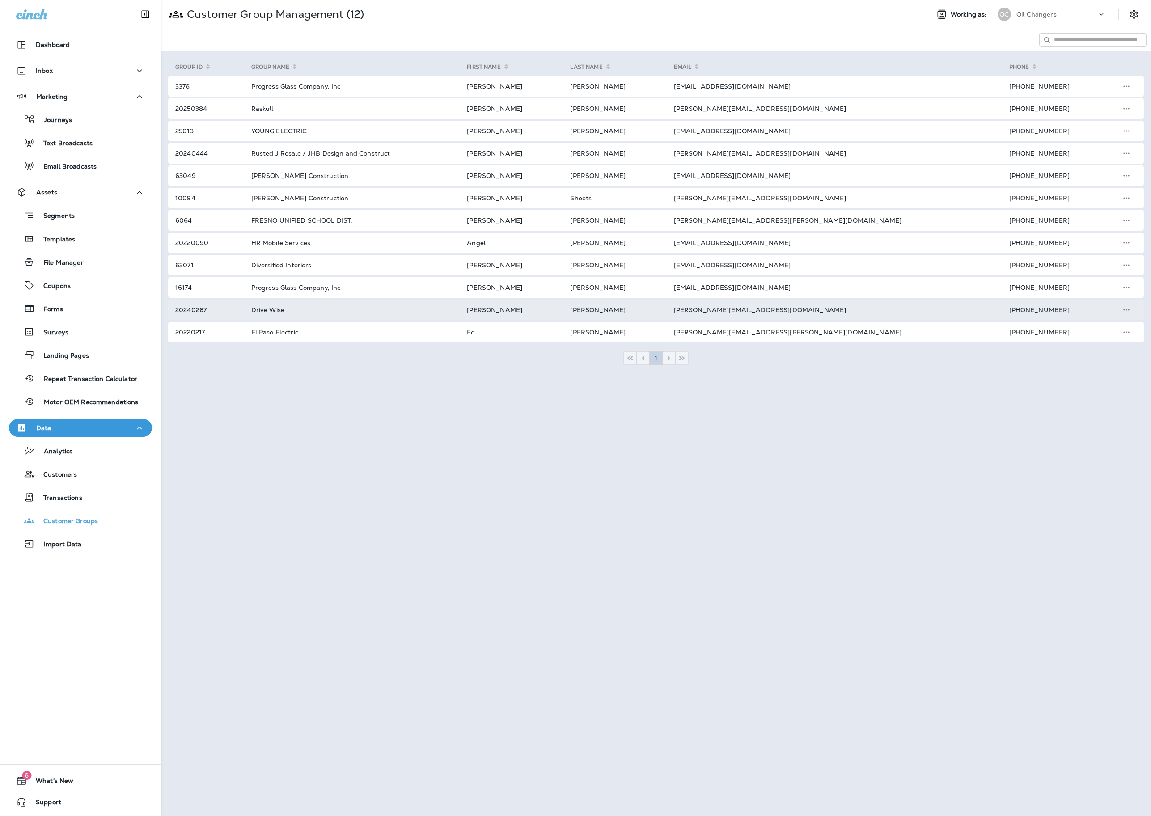
click at [830, 308] on td "[PERSON_NAME][EMAIL_ADDRESS][DOMAIN_NAME]" at bounding box center [830, 310] width 335 height 21
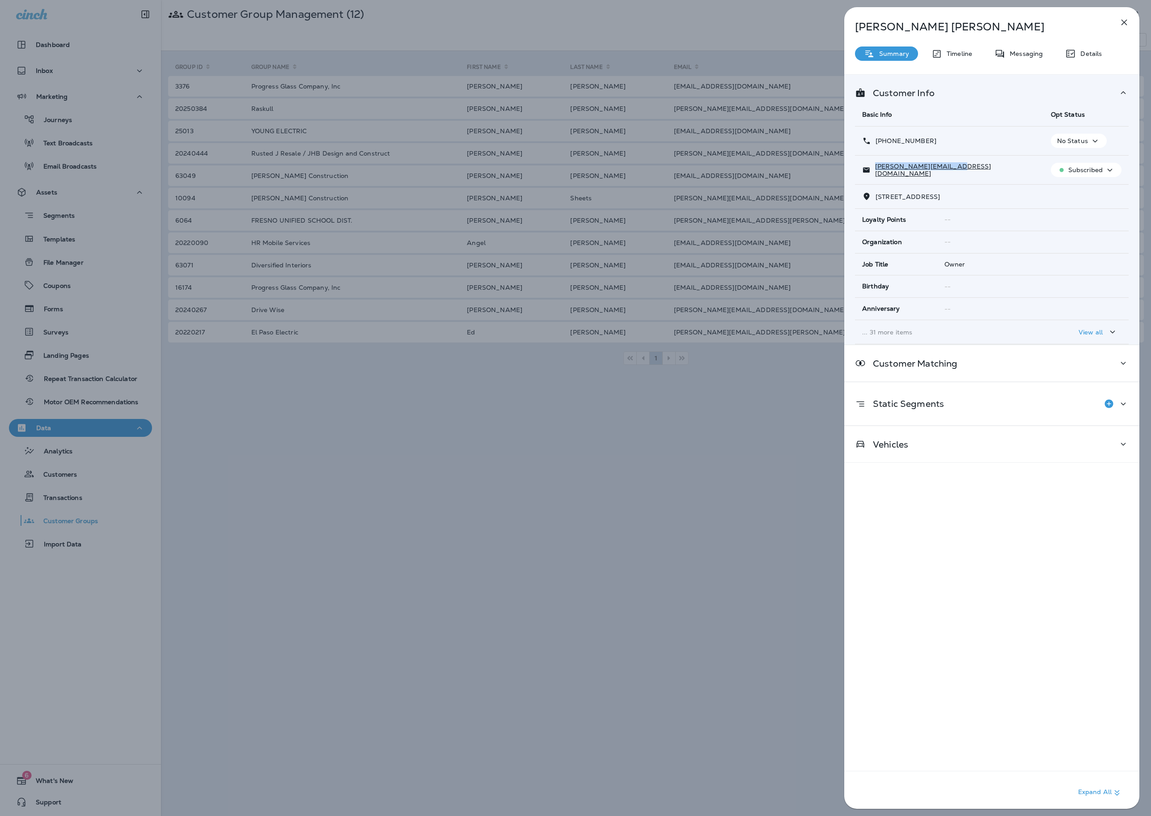
drag, startPoint x: 963, startPoint y: 178, endPoint x: 873, endPoint y: 172, distance: 90.6
click at [858, 172] on td "[PERSON_NAME][EMAIL_ADDRESS][DOMAIN_NAME]" at bounding box center [949, 170] width 189 height 29
drag, startPoint x: 768, startPoint y: 293, endPoint x: 780, endPoint y: 286, distance: 13.4
click at [768, 293] on div "Logan Spaller Summary Timeline Messaging Details Customer Info Basic Info Opt S…" at bounding box center [575, 408] width 1151 height 816
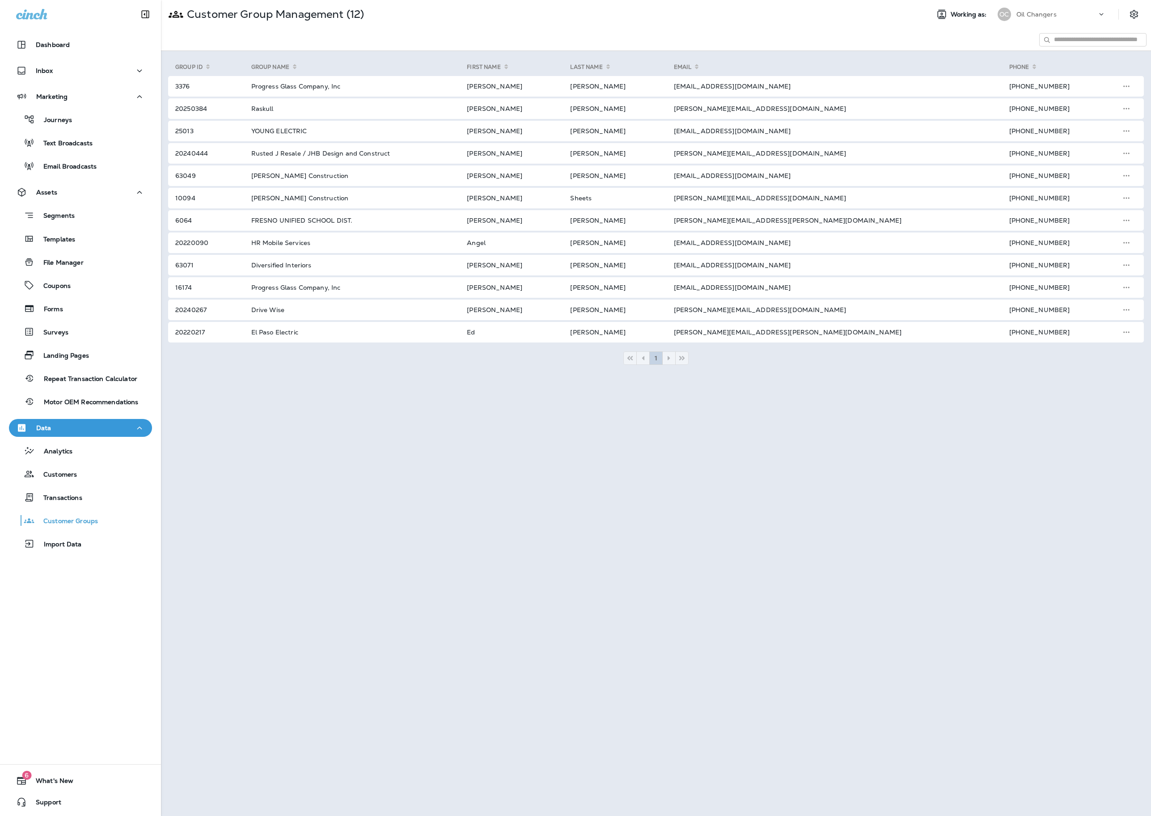
click at [798, 281] on td "[EMAIL_ADDRESS][DOMAIN_NAME]" at bounding box center [830, 287] width 335 height 21
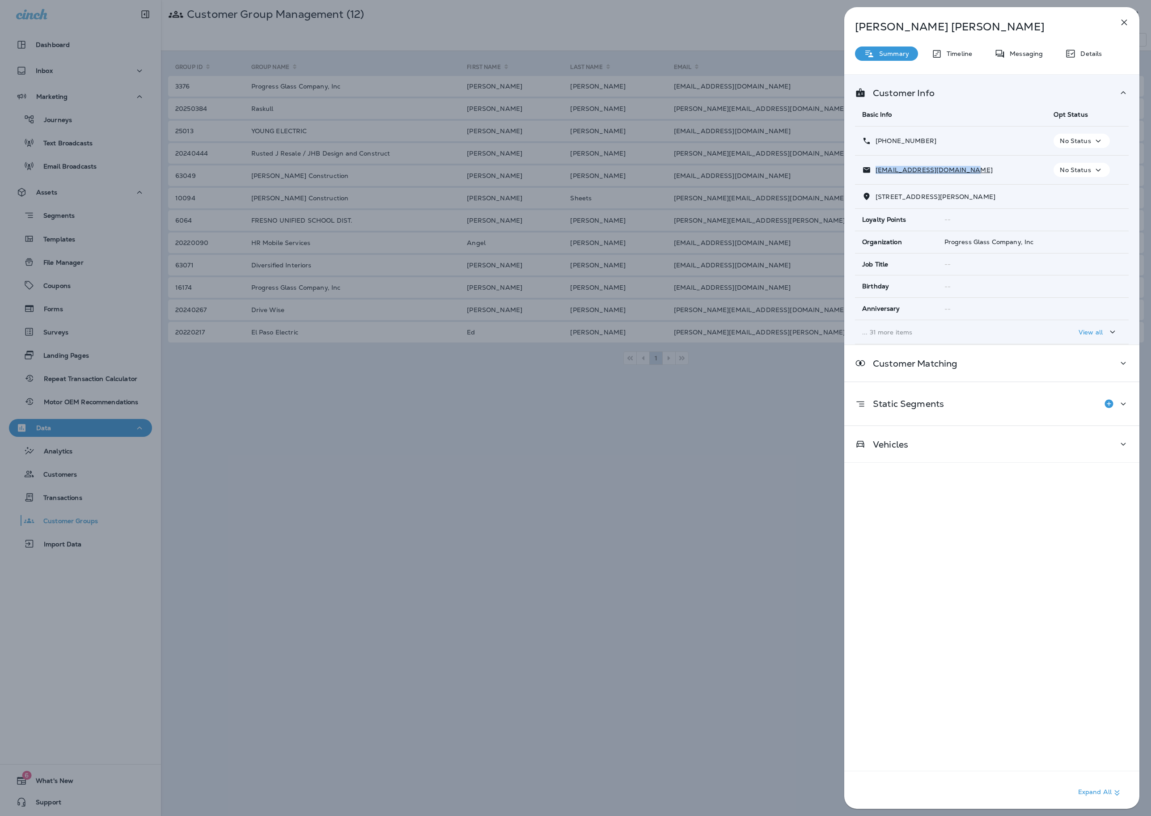
drag, startPoint x: 907, startPoint y: 172, endPoint x: 877, endPoint y: 173, distance: 30.4
click at [858, 173] on div "[EMAIL_ADDRESS][DOMAIN_NAME]" at bounding box center [950, 169] width 177 height 9
click at [810, 266] on div "Michael Meschi Summary Timeline Messaging Details Customer Info Basic Info Opt …" at bounding box center [575, 408] width 1151 height 816
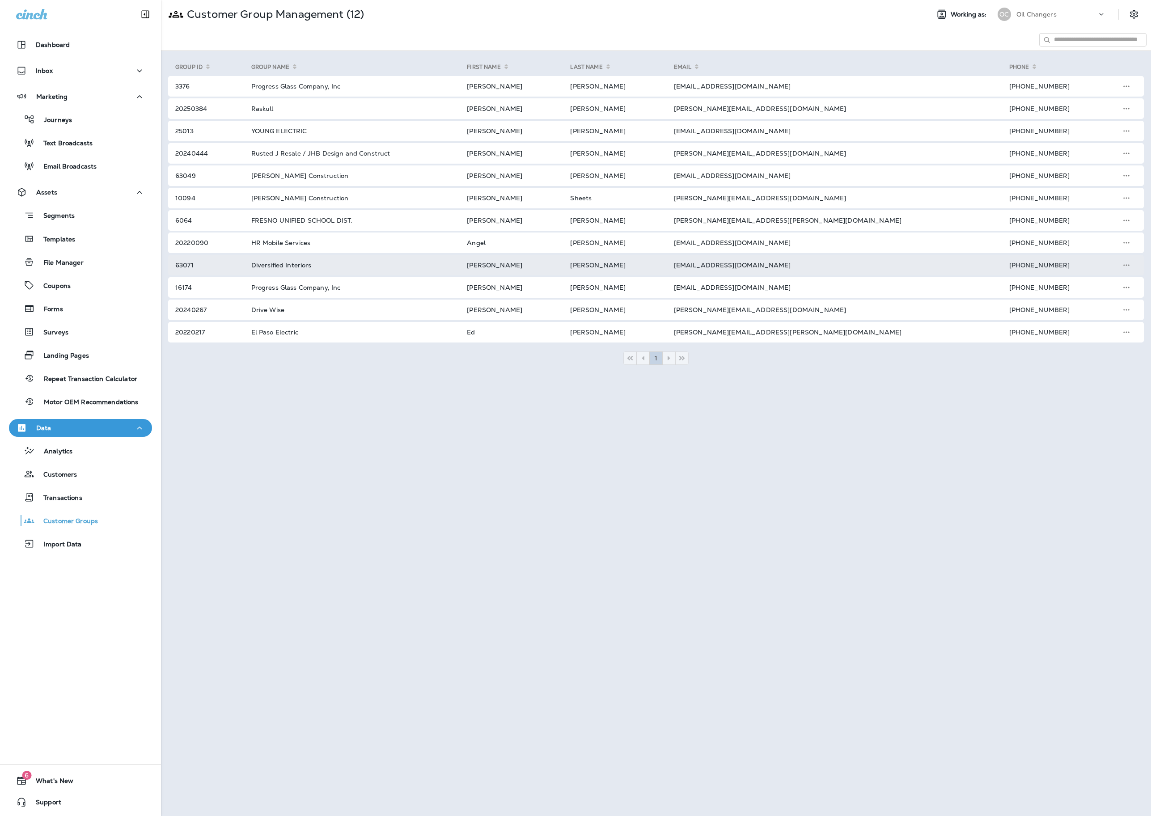
click at [837, 262] on div at bounding box center [575, 408] width 1151 height 816
click at [837, 262] on td "[EMAIL_ADDRESS][DOMAIN_NAME]" at bounding box center [830, 265] width 335 height 21
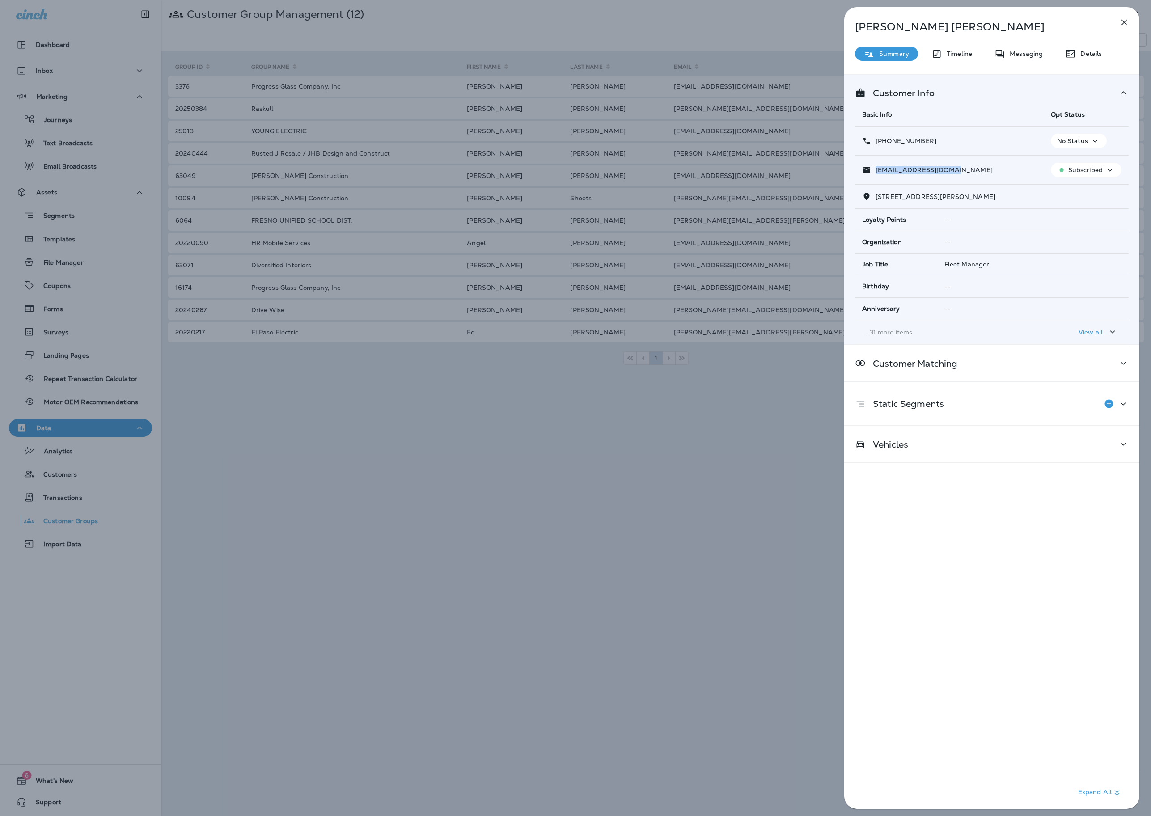
drag, startPoint x: 958, startPoint y: 161, endPoint x: 955, endPoint y: 170, distance: 9.5
click at [858, 169] on td "[EMAIL_ADDRESS][DOMAIN_NAME]" at bounding box center [949, 170] width 189 height 29
click at [791, 227] on div "Guilermo McFarlane Summary Timeline Messaging Details Customer Info Basic Info …" at bounding box center [575, 408] width 1151 height 816
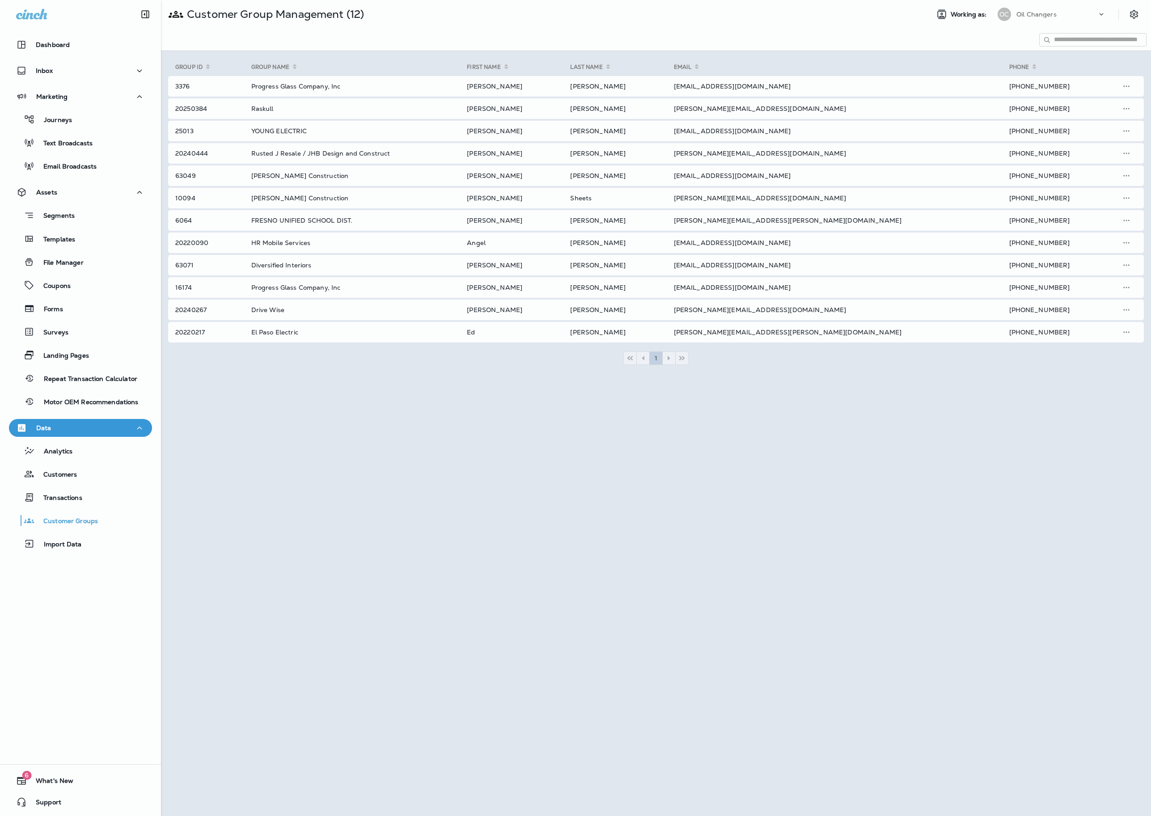
click at [844, 240] on div at bounding box center [575, 408] width 1151 height 816
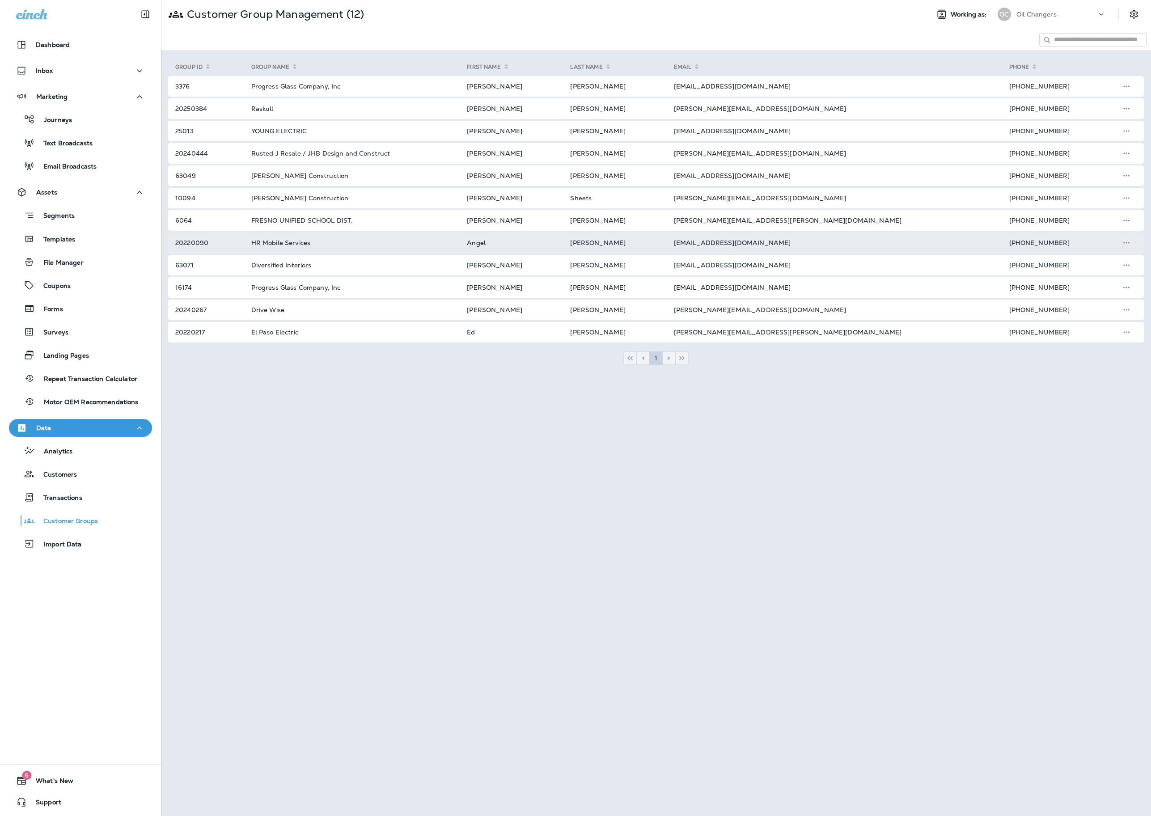
drag, startPoint x: 844, startPoint y: 240, endPoint x: 750, endPoint y: 241, distance: 93.9
click at [750, 241] on td "[EMAIL_ADDRESS][DOMAIN_NAME]" at bounding box center [830, 243] width 335 height 21
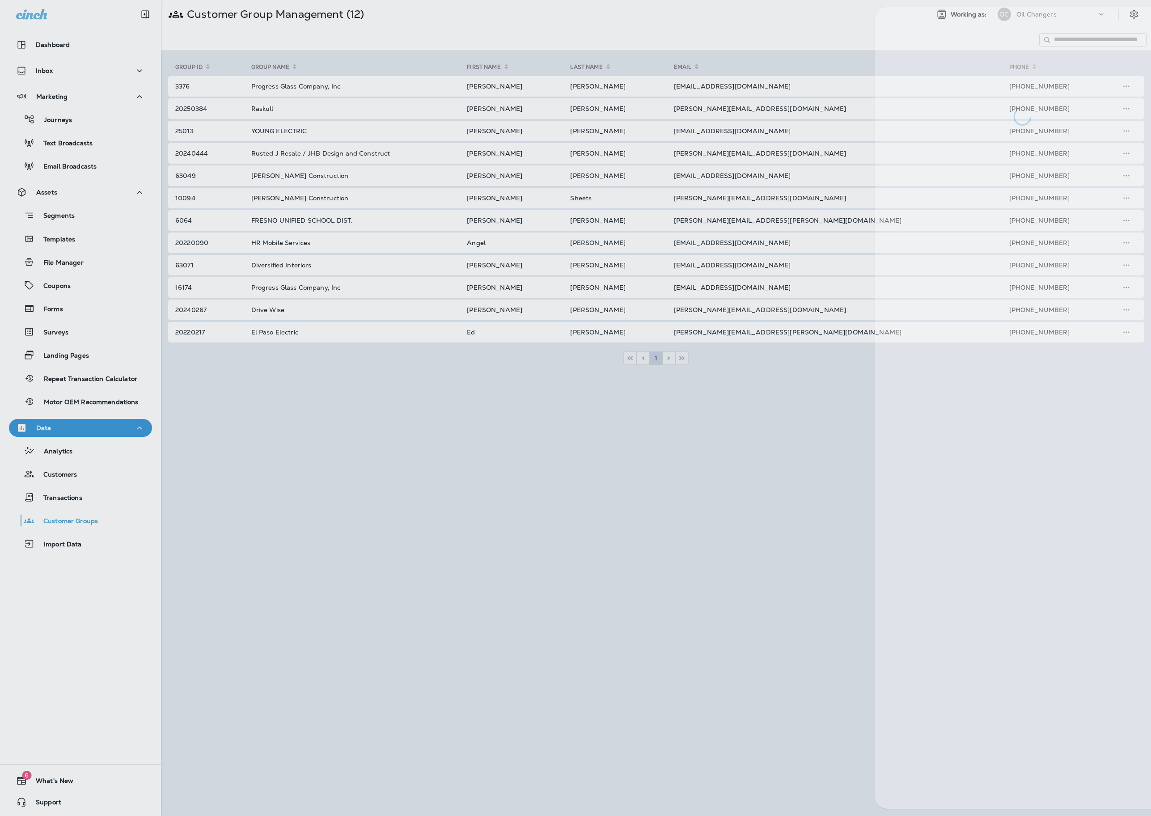
click at [751, 240] on div at bounding box center [605, 408] width 1151 height 816
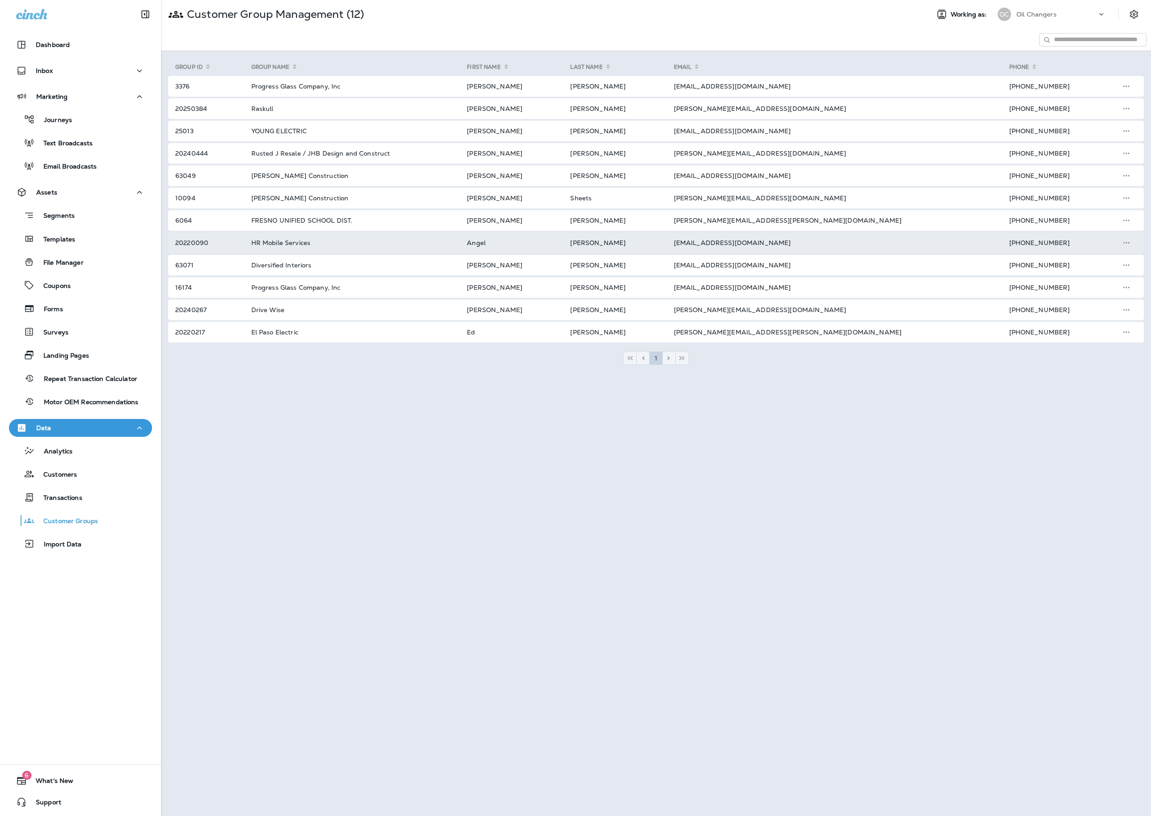
click at [786, 237] on td "[EMAIL_ADDRESS][DOMAIN_NAME]" at bounding box center [830, 243] width 335 height 21
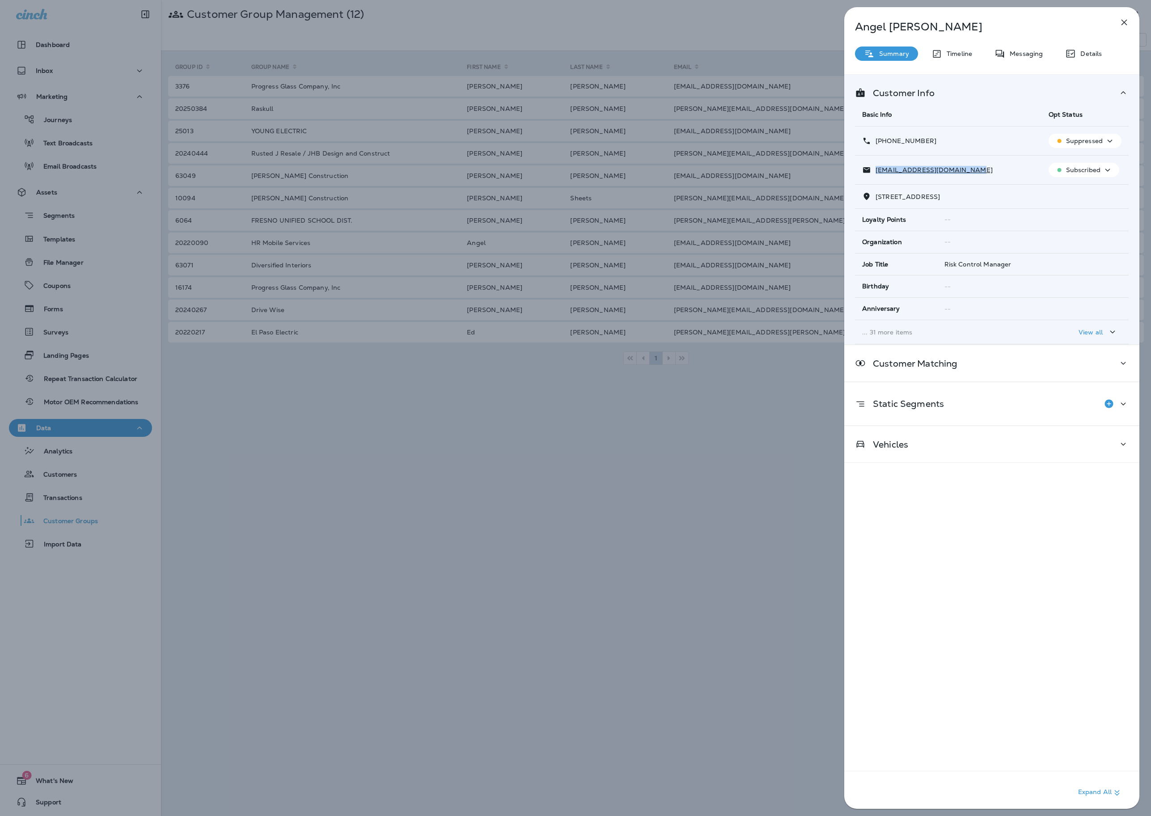
drag, startPoint x: 950, startPoint y: 173, endPoint x: 866, endPoint y: 173, distance: 83.6
click at [858, 173] on div "[EMAIL_ADDRESS][DOMAIN_NAME]" at bounding box center [948, 169] width 172 height 9
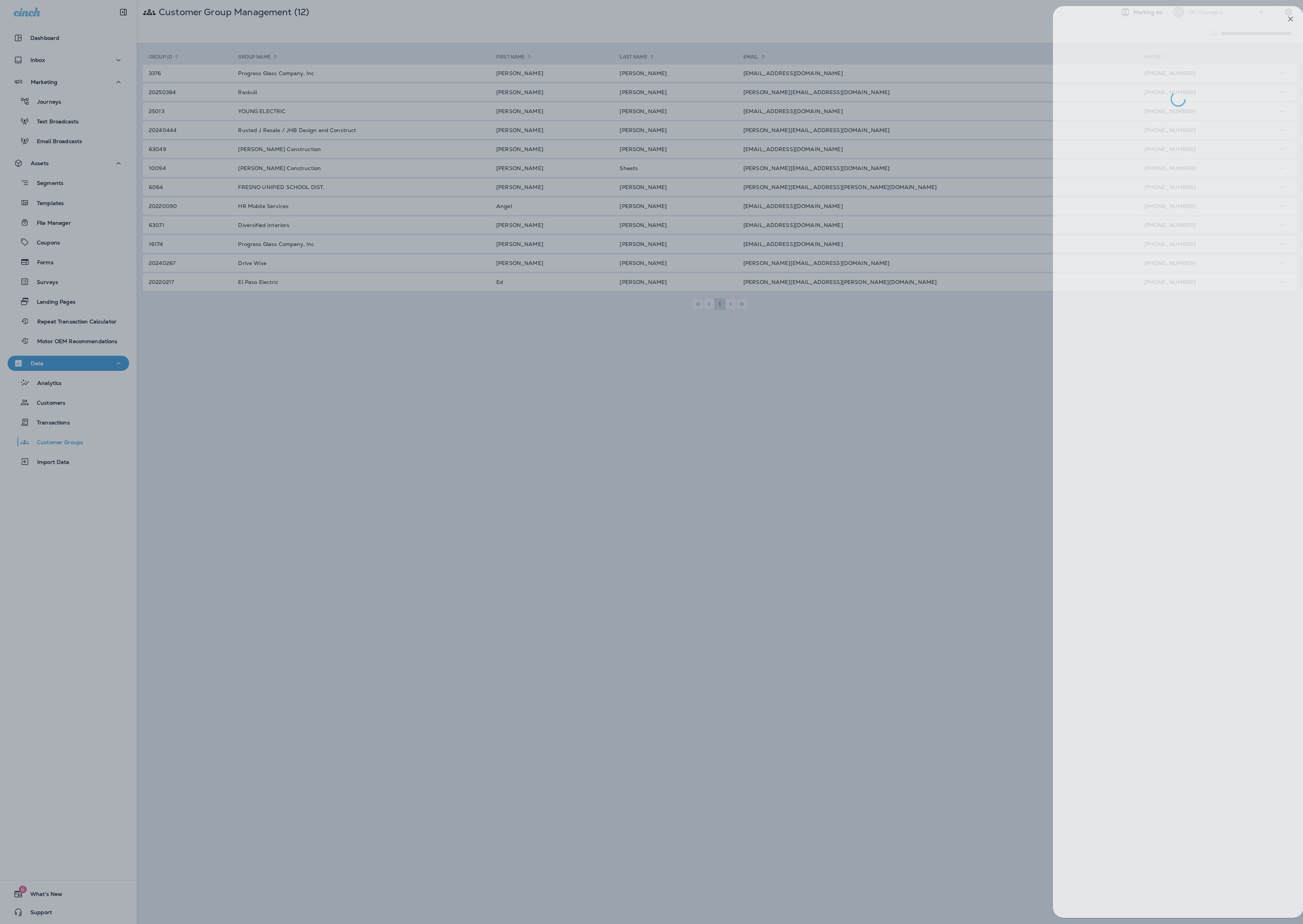
click at [624, 200] on div at bounding box center [661, 462] width 1303 height 924
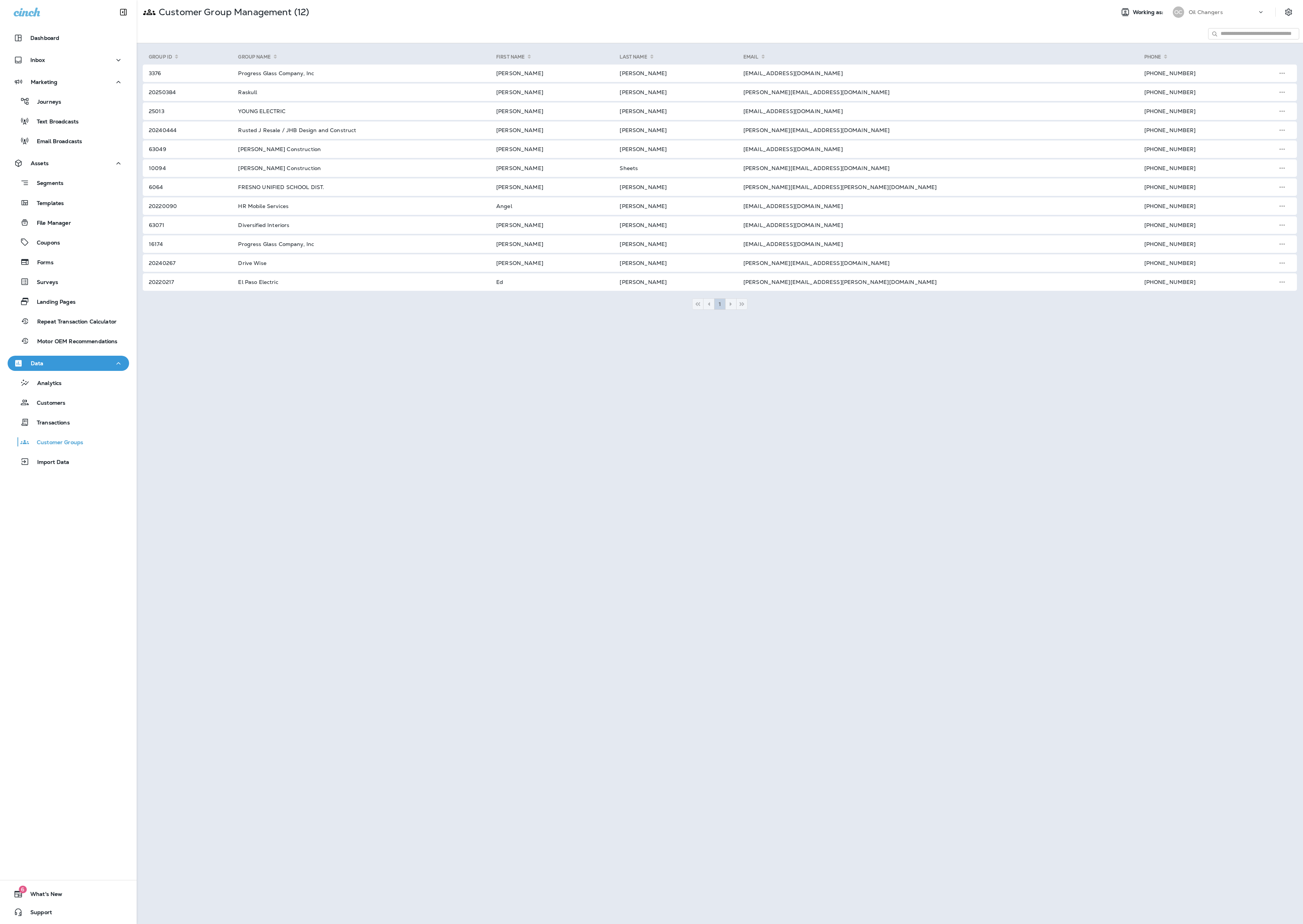
click at [728, 188] on td "[PERSON_NAME][EMAIL_ADDRESS][PERSON_NAME][DOMAIN_NAME]" at bounding box center [935, 187] width 401 height 18
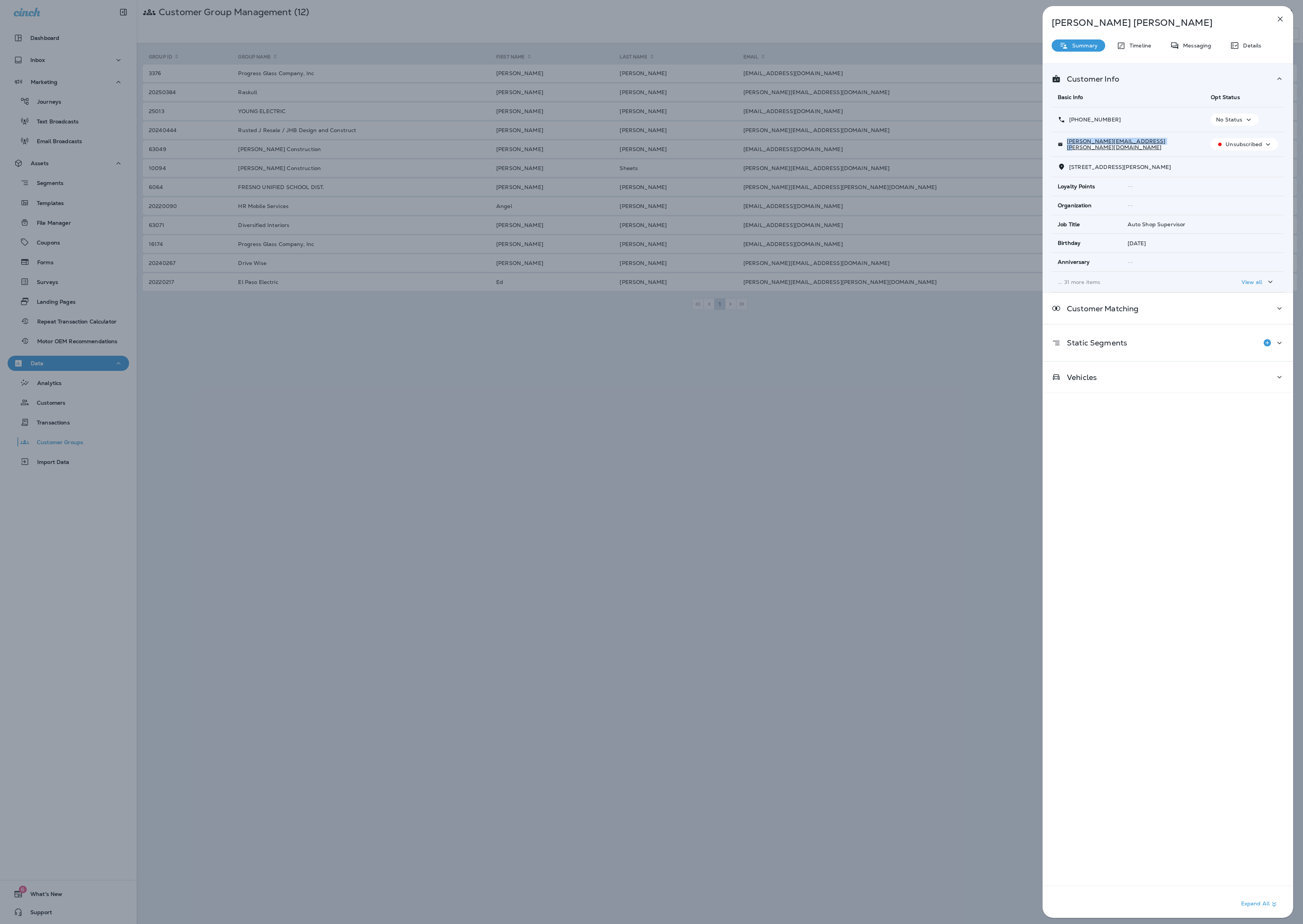
drag, startPoint x: 1155, startPoint y: 145, endPoint x: 1067, endPoint y: 151, distance: 88.2
click at [728, 146] on div "[PERSON_NAME][EMAIL_ADDRESS][PERSON_NAME][DOMAIN_NAME]" at bounding box center [1128, 144] width 141 height 12
click at [728, 144] on p "Unsubscribed" at bounding box center [1244, 143] width 37 height 6
click at [728, 155] on button "Reset Status" at bounding box center [1246, 163] width 54 height 18
click at [728, 172] on div "Joe Ables Summary Timeline Messaging Details Customer Info Basic Info Opt Statu…" at bounding box center [651, 462] width 1303 height 924
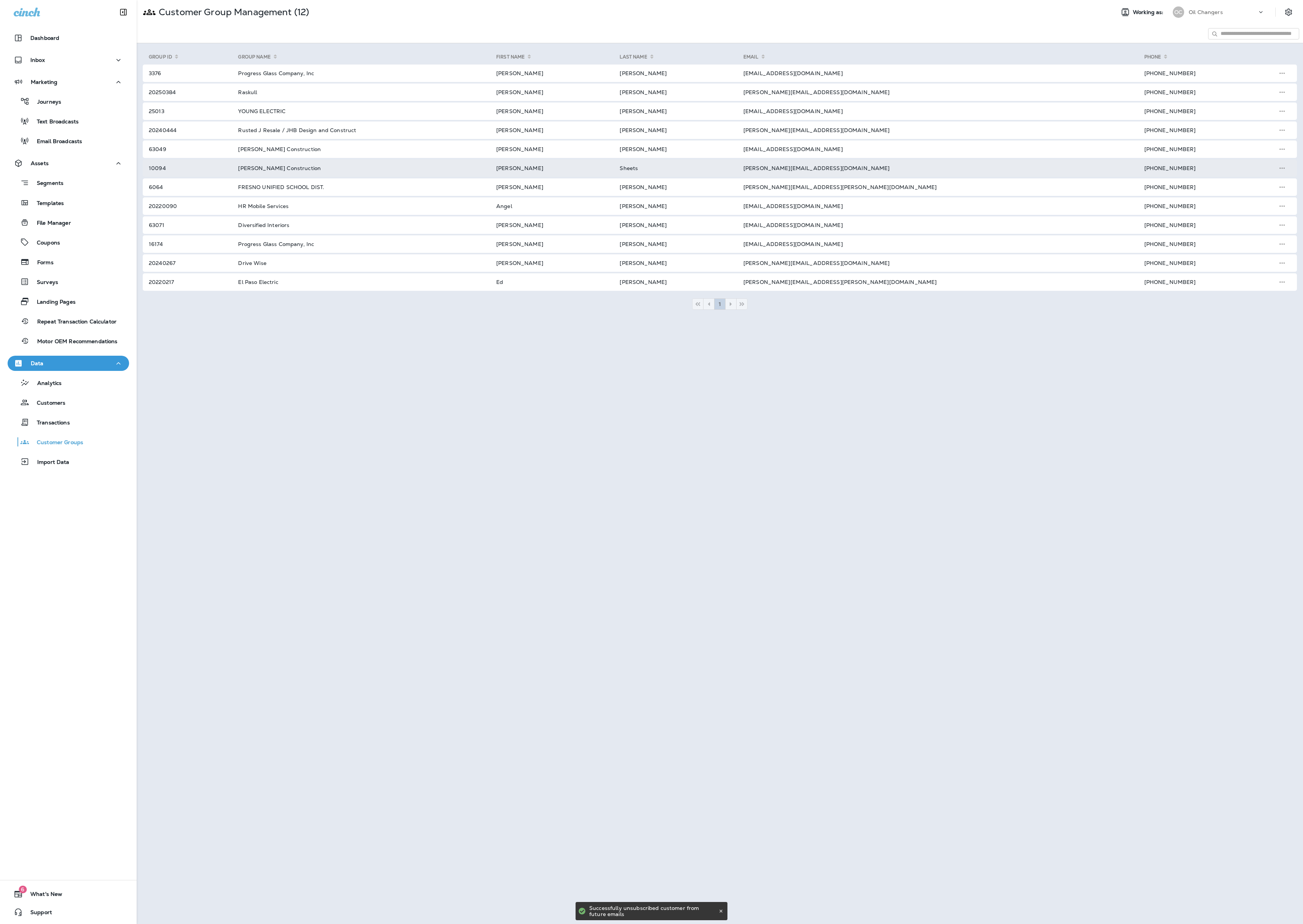
click at [728, 167] on td "[PERSON_NAME][EMAIL_ADDRESS][DOMAIN_NAME]" at bounding box center [935, 168] width 401 height 18
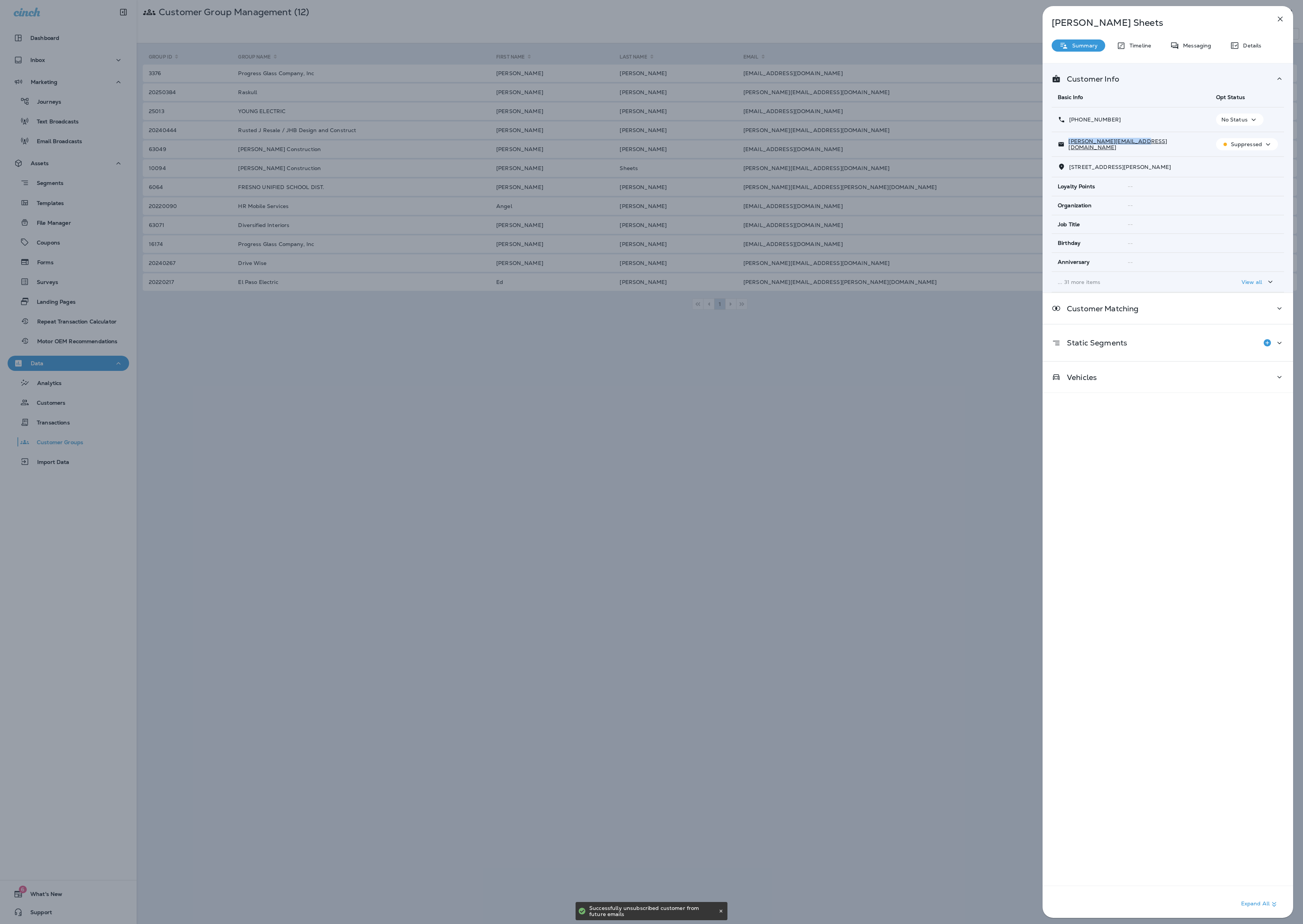
drag, startPoint x: 1148, startPoint y: 146, endPoint x: 1064, endPoint y: 147, distance: 84.0
click at [728, 147] on div "[PERSON_NAME][EMAIL_ADDRESS][DOMAIN_NAME]" at bounding box center [1131, 144] width 146 height 12
click at [728, 144] on p "Suppressed" at bounding box center [1246, 143] width 31 height 6
click at [728, 163] on p "Unsubscribe" at bounding box center [1251, 164] width 33 height 6
click at [728, 150] on button "Unsubscribed" at bounding box center [1244, 144] width 67 height 12
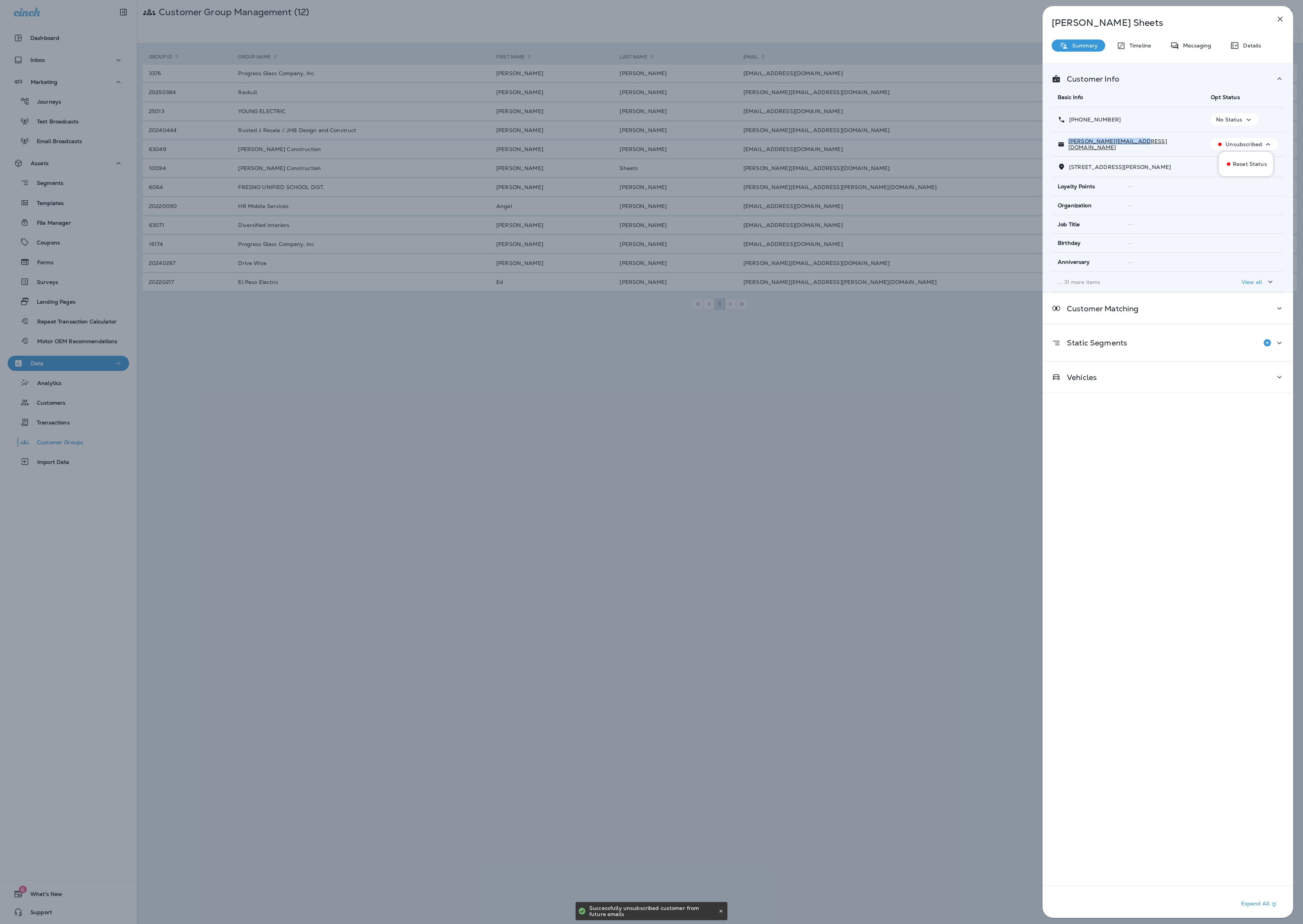
click at [728, 168] on button "Reset Status" at bounding box center [1246, 163] width 54 height 18
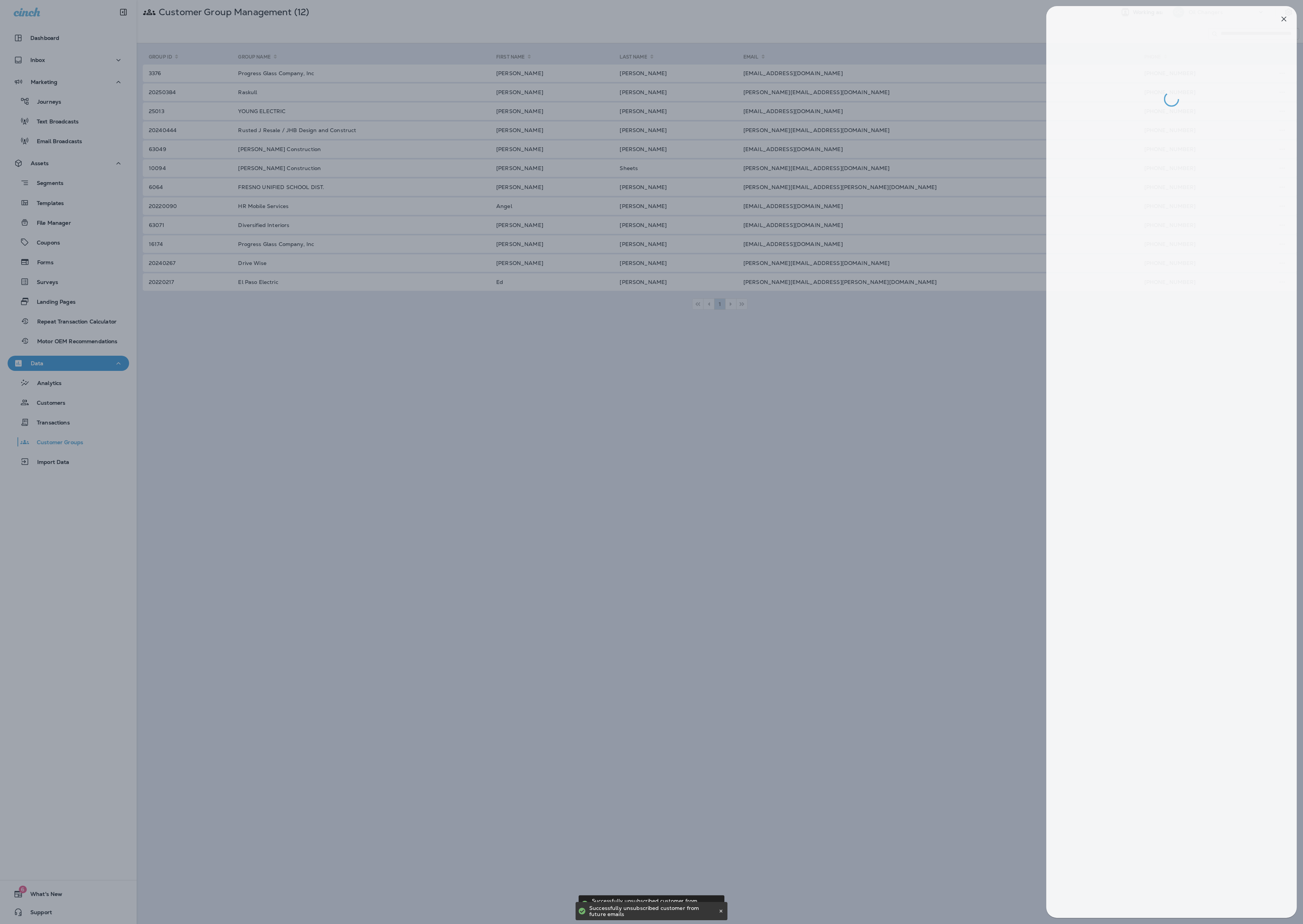
click at [728, 198] on div at bounding box center [654, 462] width 1303 height 924
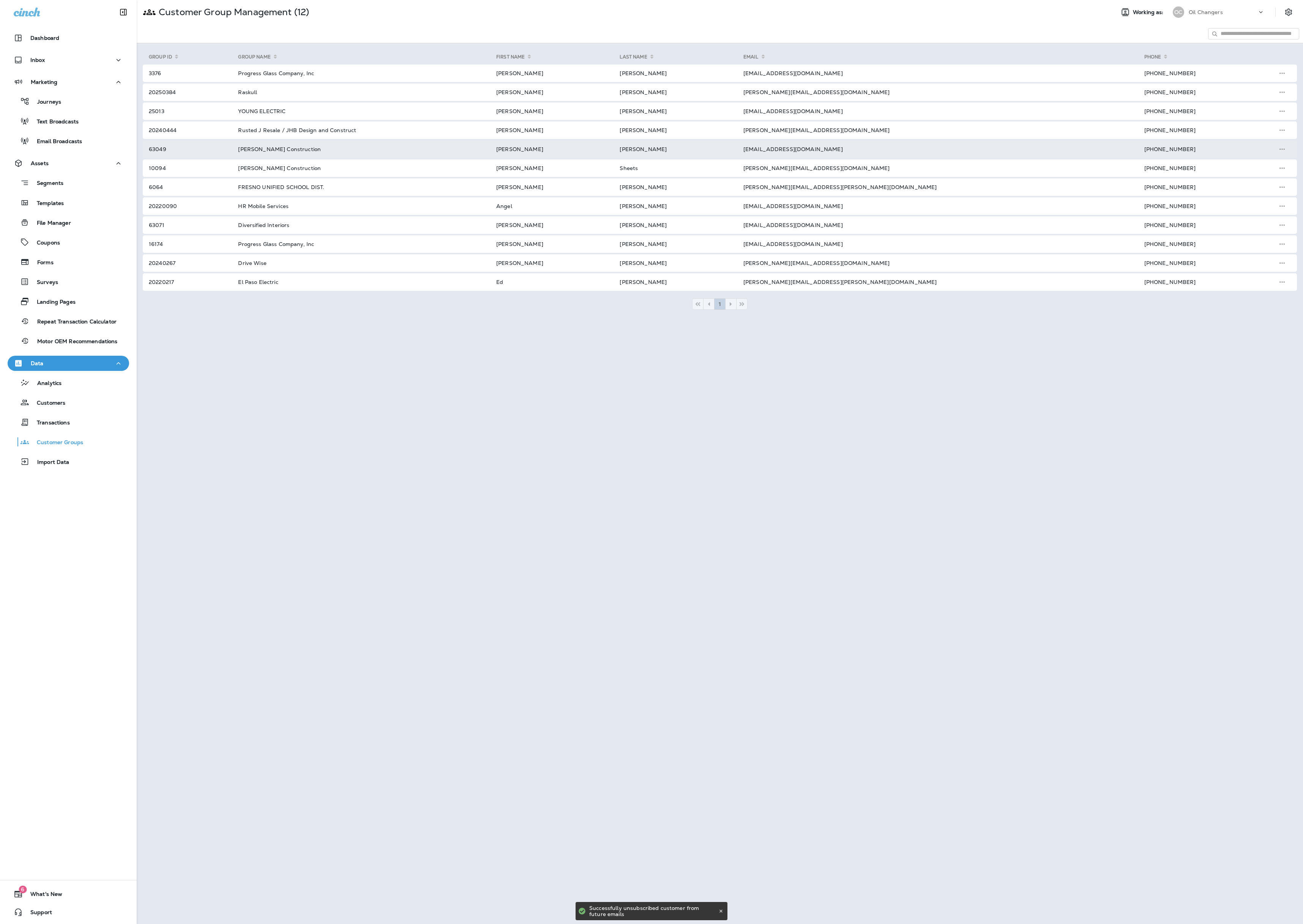
click at [728, 148] on td "[EMAIL_ADDRESS][DOMAIN_NAME]" at bounding box center [935, 148] width 401 height 18
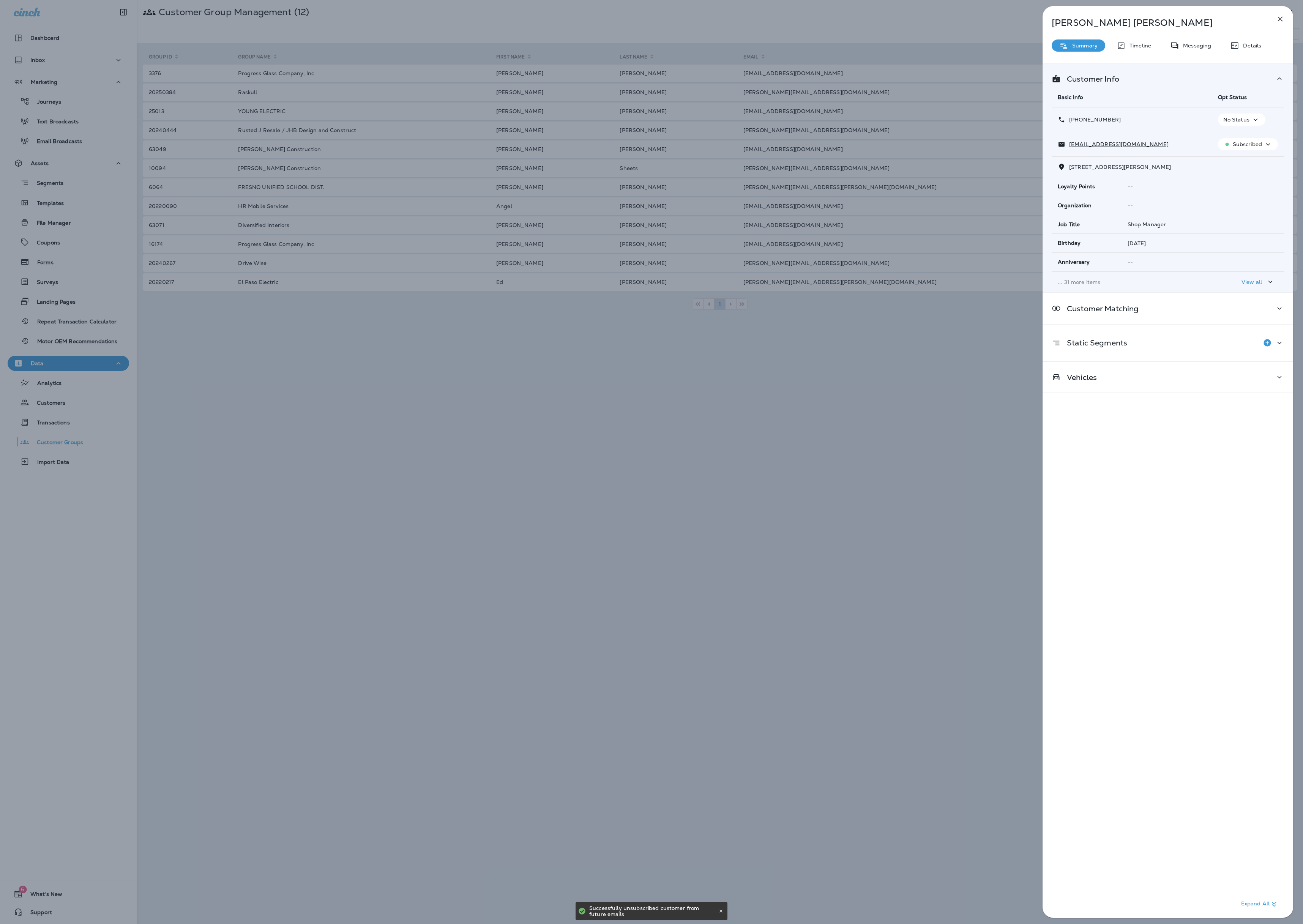
drag, startPoint x: 1177, startPoint y: 145, endPoint x: 1064, endPoint y: 148, distance: 113.0
click at [728, 147] on div "[EMAIL_ADDRESS][DOMAIN_NAME]" at bounding box center [1132, 143] width 148 height 8
click at [728, 160] on div "Dana Davis Summary Timeline Messaging Details Customer Info Basic Info Opt Stat…" at bounding box center [651, 462] width 1303 height 924
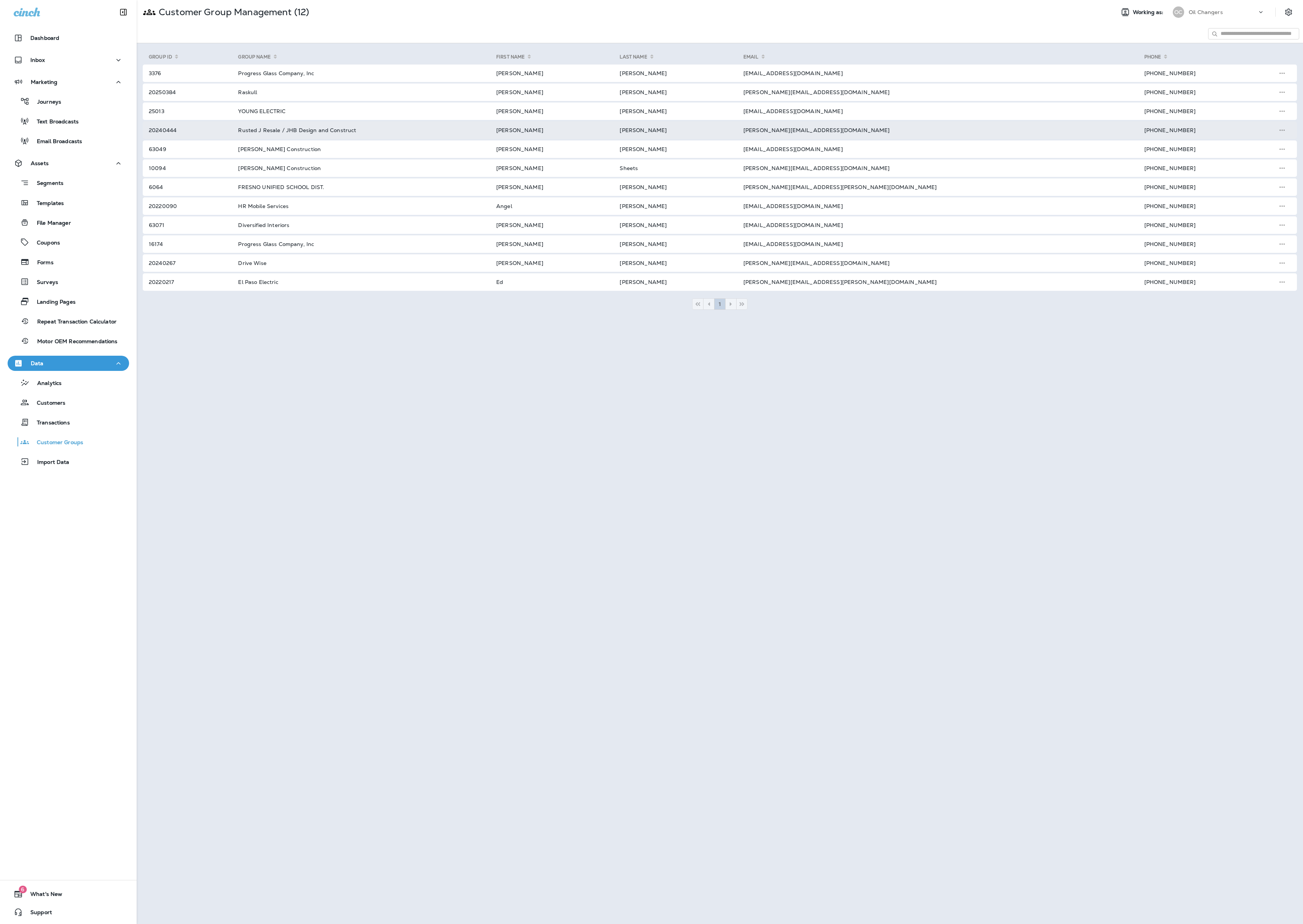
click at [728, 127] on td "[PERSON_NAME][EMAIL_ADDRESS][DOMAIN_NAME]" at bounding box center [935, 130] width 401 height 18
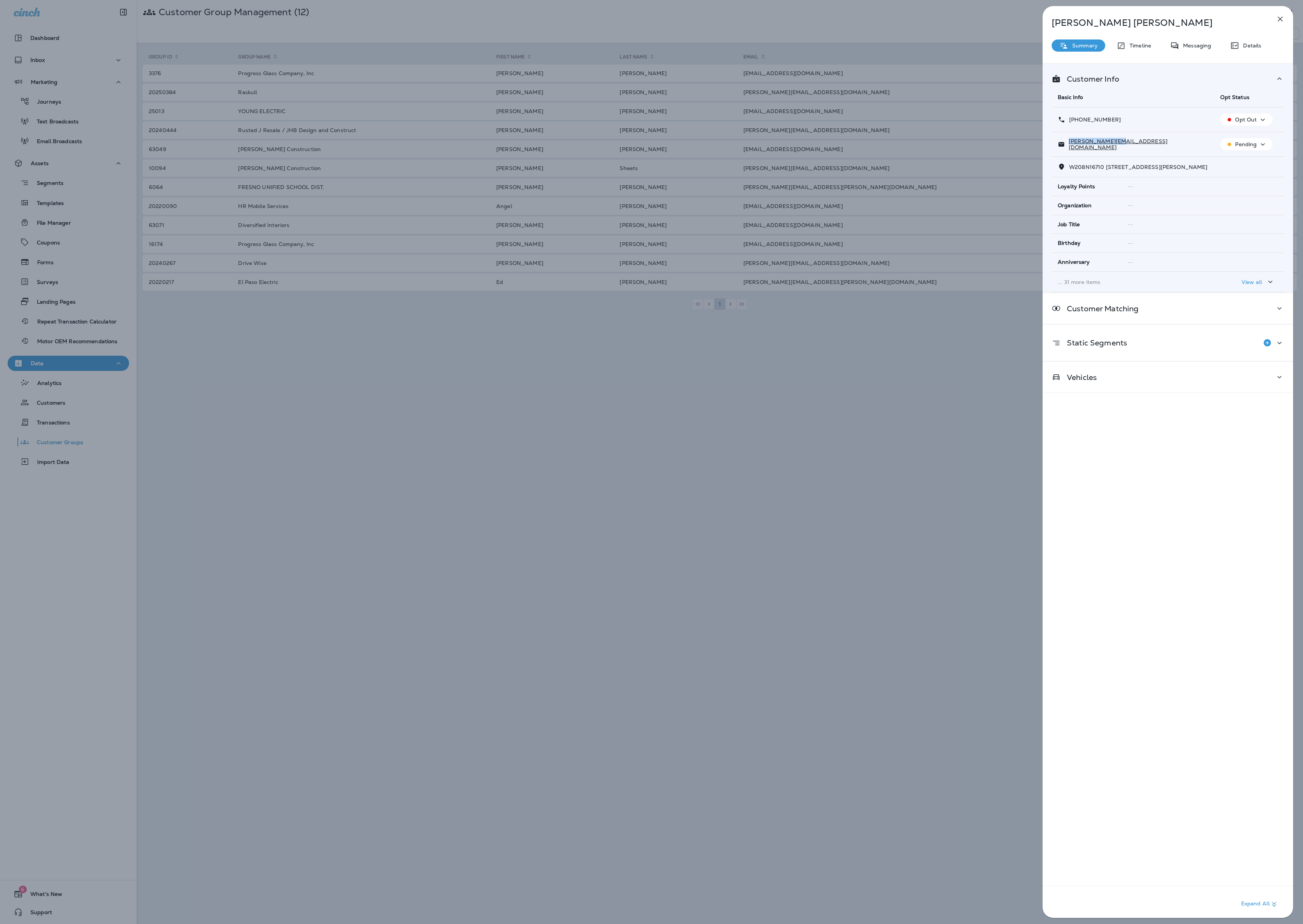
drag, startPoint x: 1126, startPoint y: 148, endPoint x: 1057, endPoint y: 148, distance: 69.0
click at [728, 148] on div "[PERSON_NAME][EMAIL_ADDRESS][DOMAIN_NAME]" at bounding box center [1132, 144] width 150 height 12
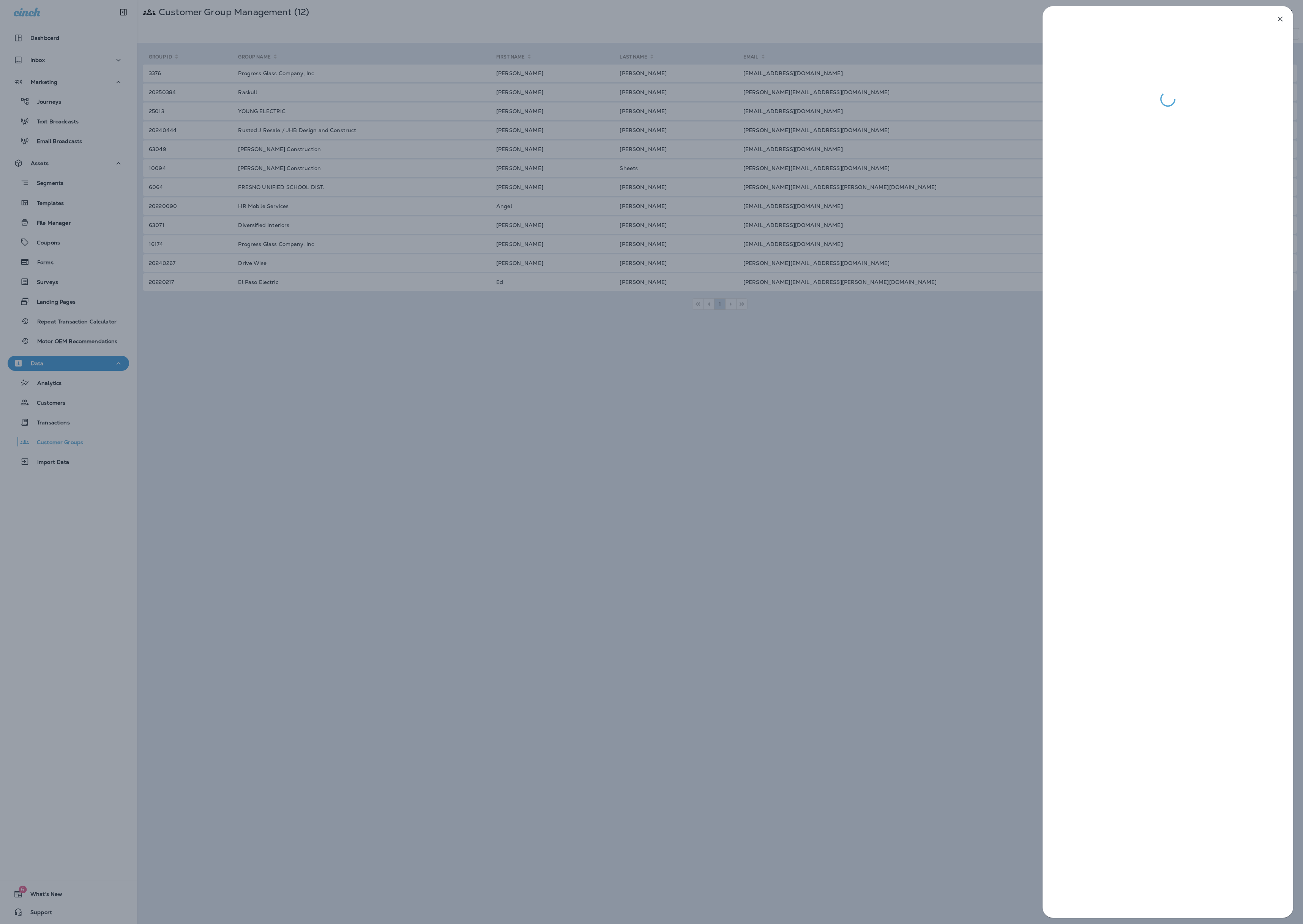
click at [728, 96] on div at bounding box center [651, 462] width 1303 height 924
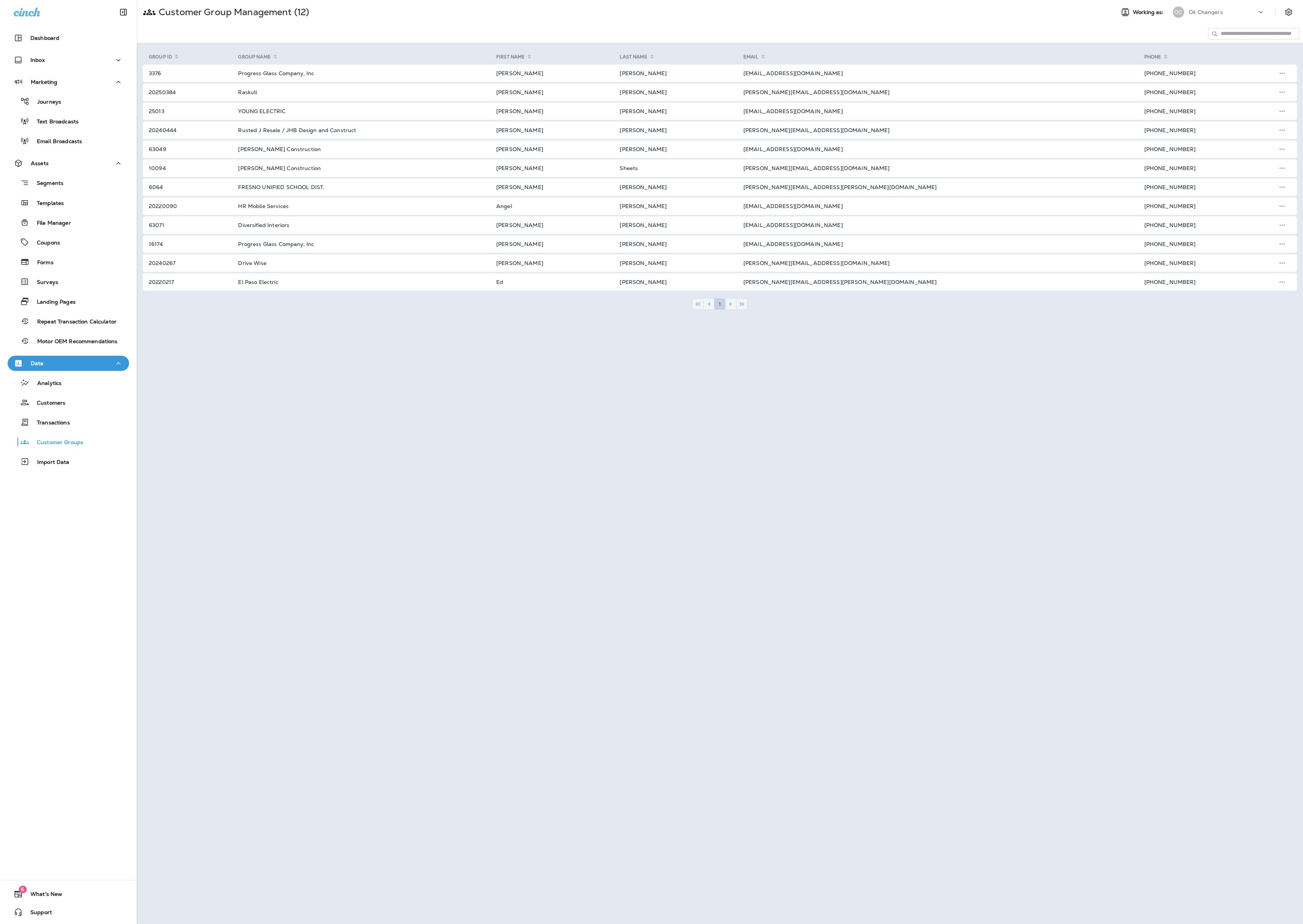
click at [728, 116] on td "[EMAIL_ADDRESS][DOMAIN_NAME]" at bounding box center [935, 111] width 401 height 18
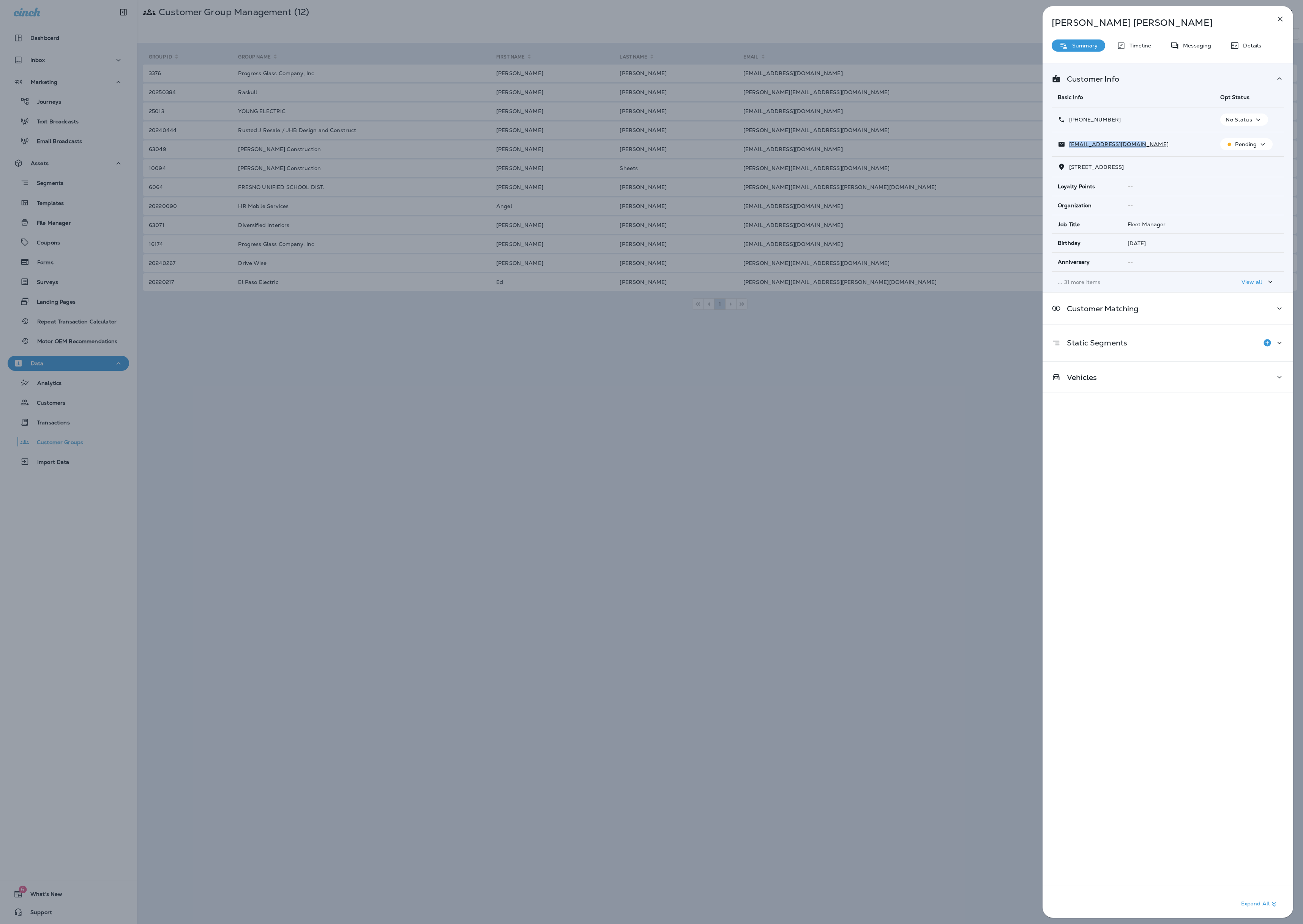
drag, startPoint x: 1145, startPoint y: 145, endPoint x: 1066, endPoint y: 148, distance: 79.1
click at [728, 146] on div "[EMAIL_ADDRESS][DOMAIN_NAME]" at bounding box center [1132, 143] width 150 height 8
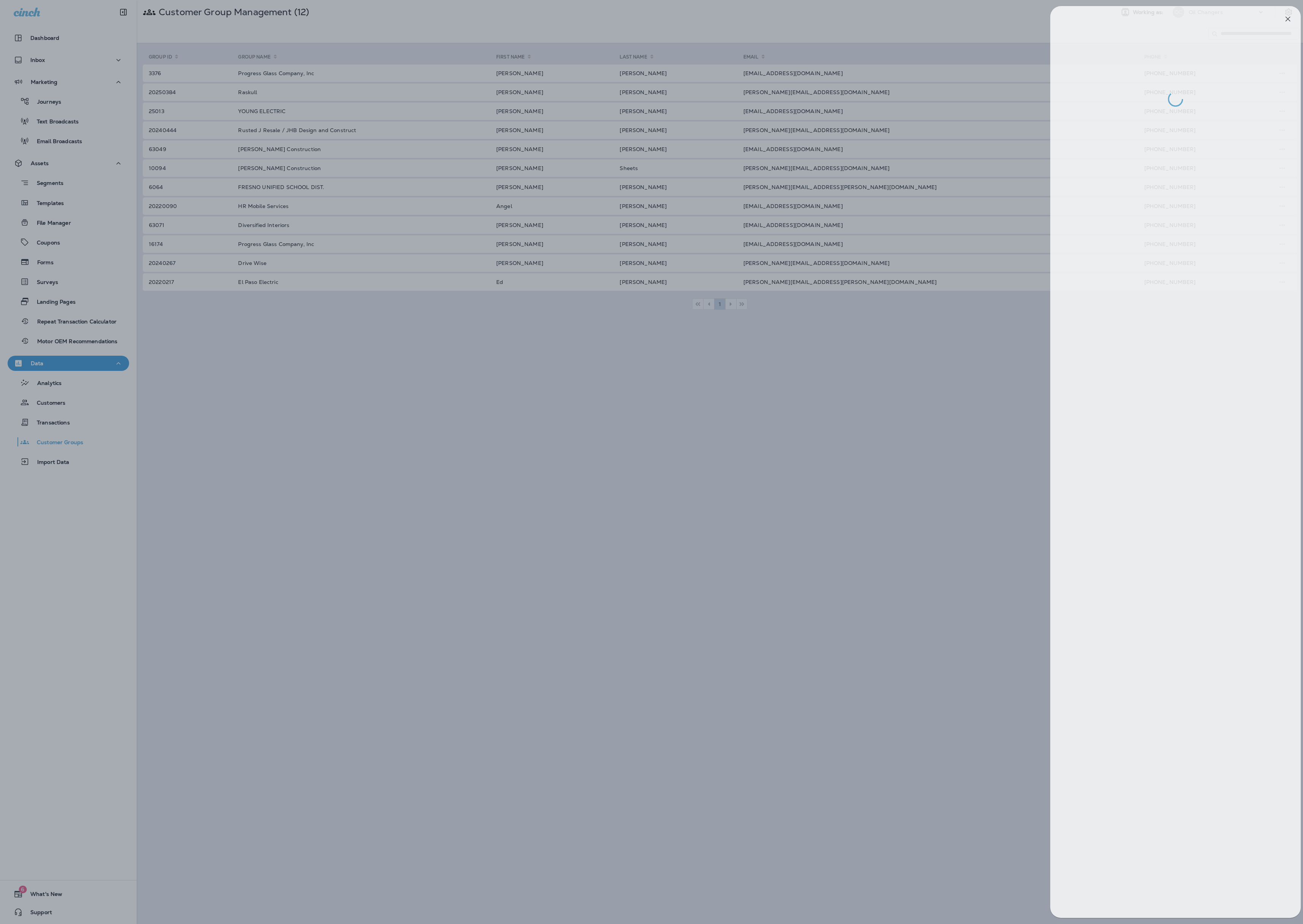
drag, startPoint x: 909, startPoint y: 93, endPoint x: 882, endPoint y: 90, distance: 27.2
click at [728, 93] on div at bounding box center [659, 462] width 1303 height 924
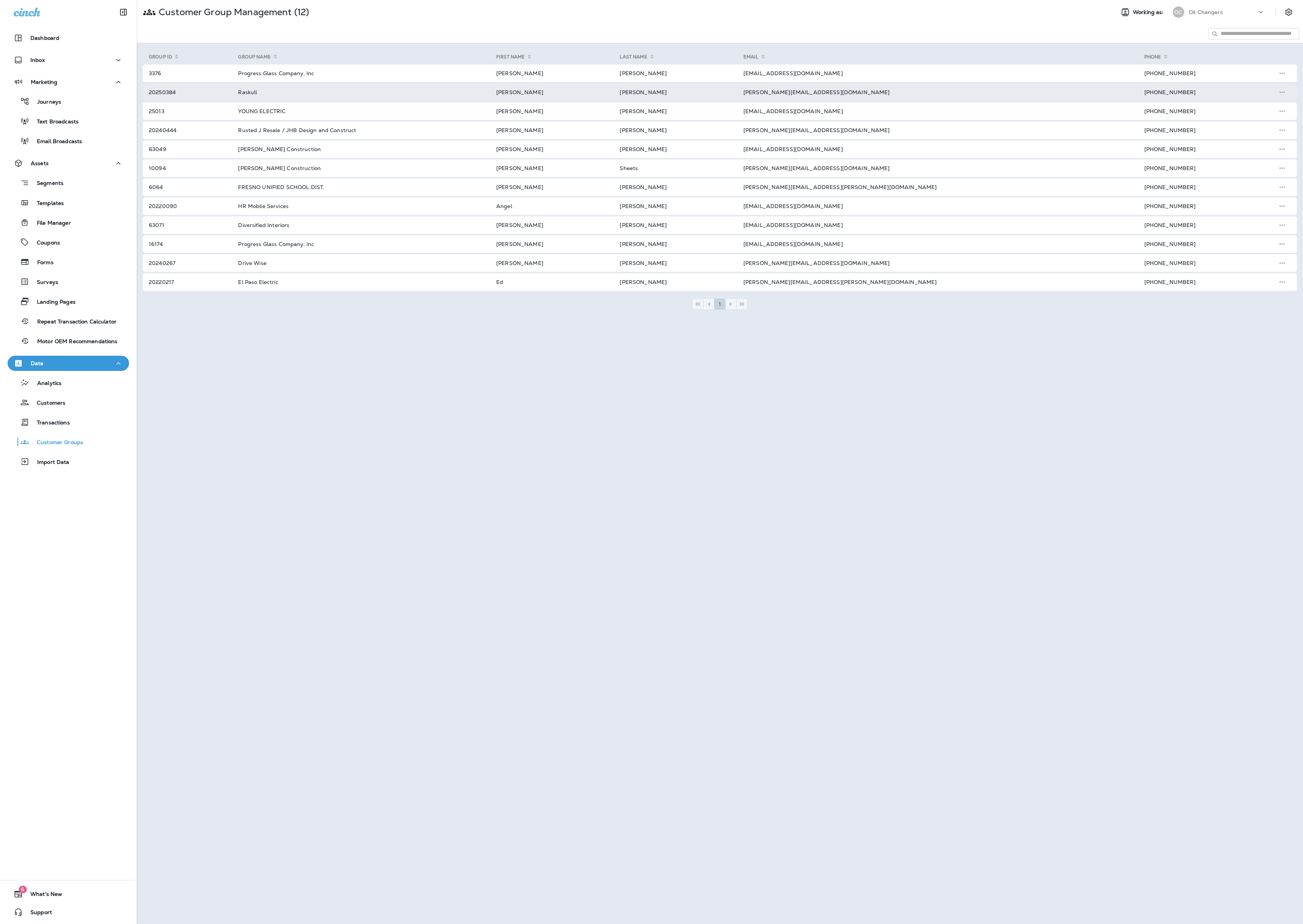
click at [728, 89] on td "[PERSON_NAME][EMAIL_ADDRESS][DOMAIN_NAME]" at bounding box center [935, 92] width 401 height 18
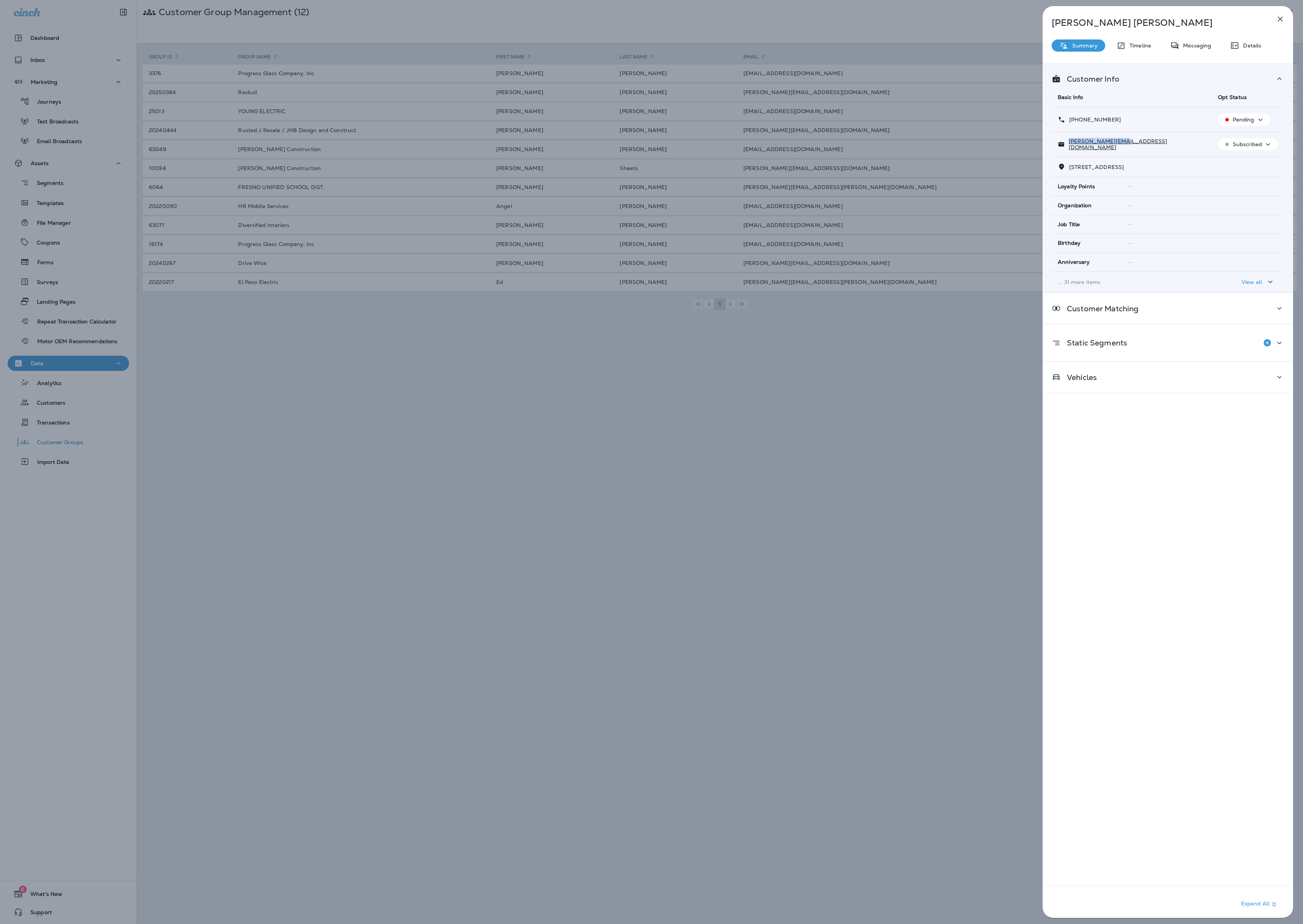
drag, startPoint x: 1129, startPoint y: 146, endPoint x: 1061, endPoint y: 151, distance: 68.2
click at [728, 148] on div "[PERSON_NAME][EMAIL_ADDRESS][DOMAIN_NAME]" at bounding box center [1132, 144] width 148 height 12
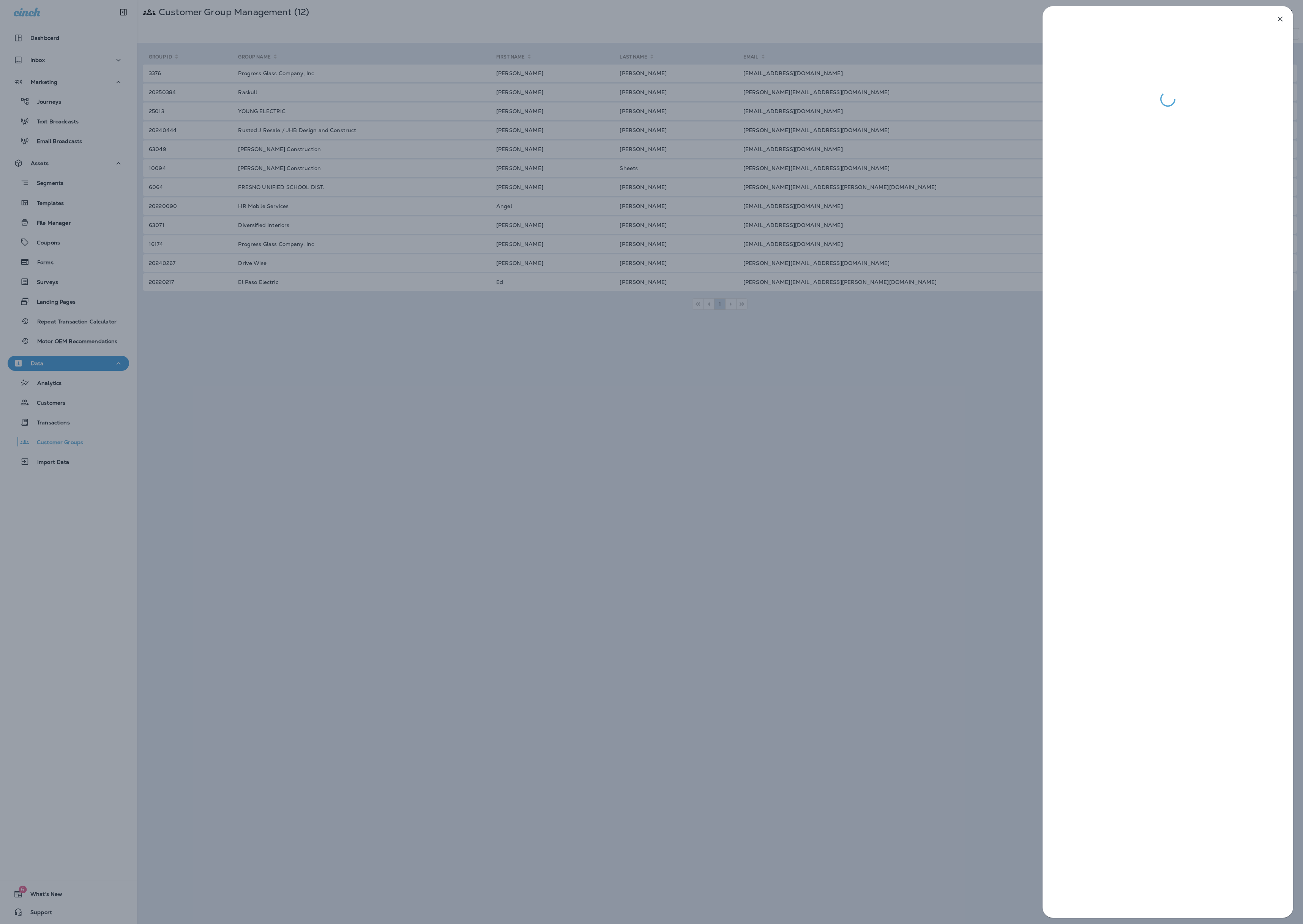
click at [728, 98] on div at bounding box center [651, 462] width 1303 height 924
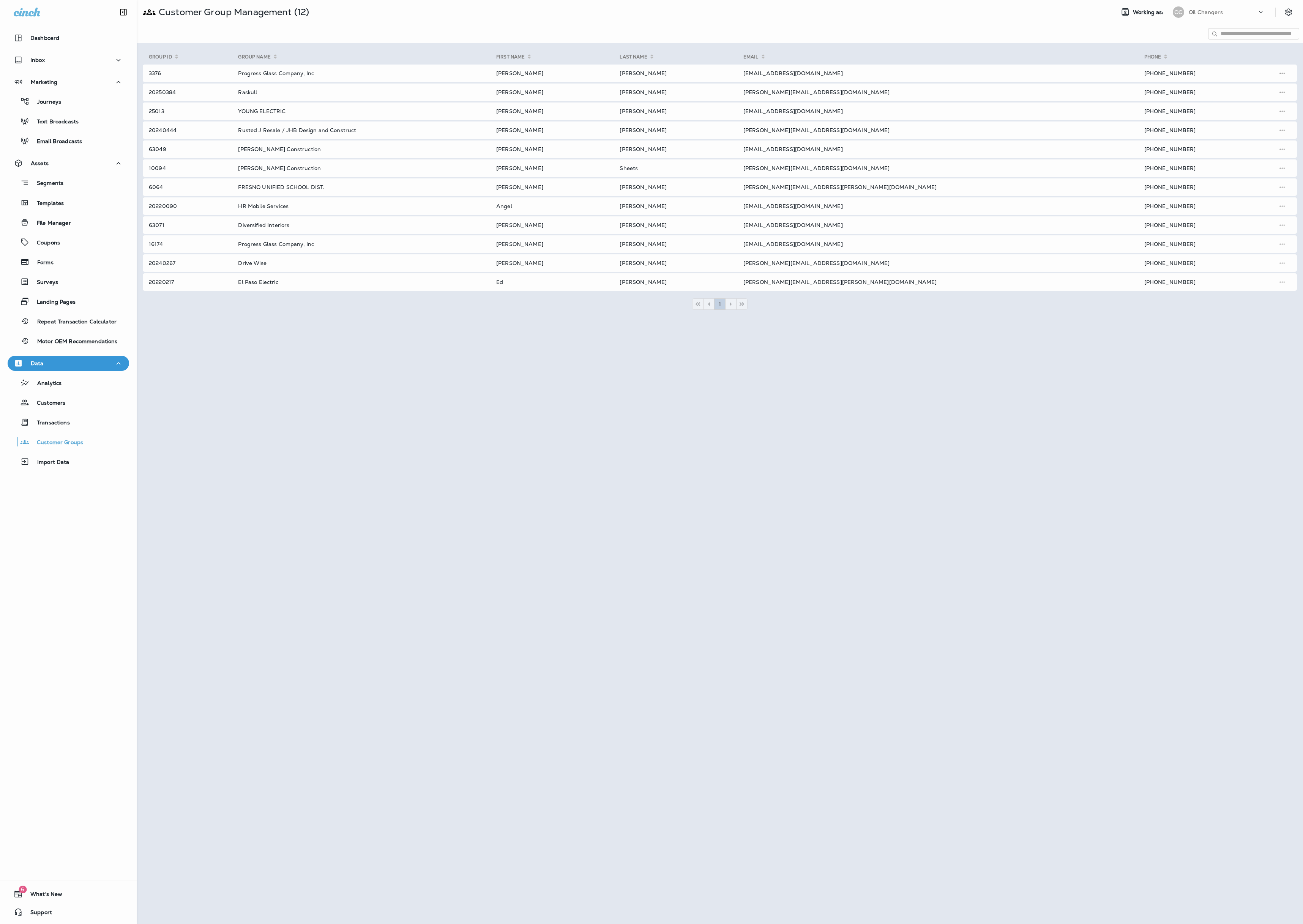
click at [728, 74] on div at bounding box center [651, 462] width 1303 height 924
click at [728, 74] on td "[EMAIL_ADDRESS][DOMAIN_NAME]" at bounding box center [935, 73] width 401 height 18
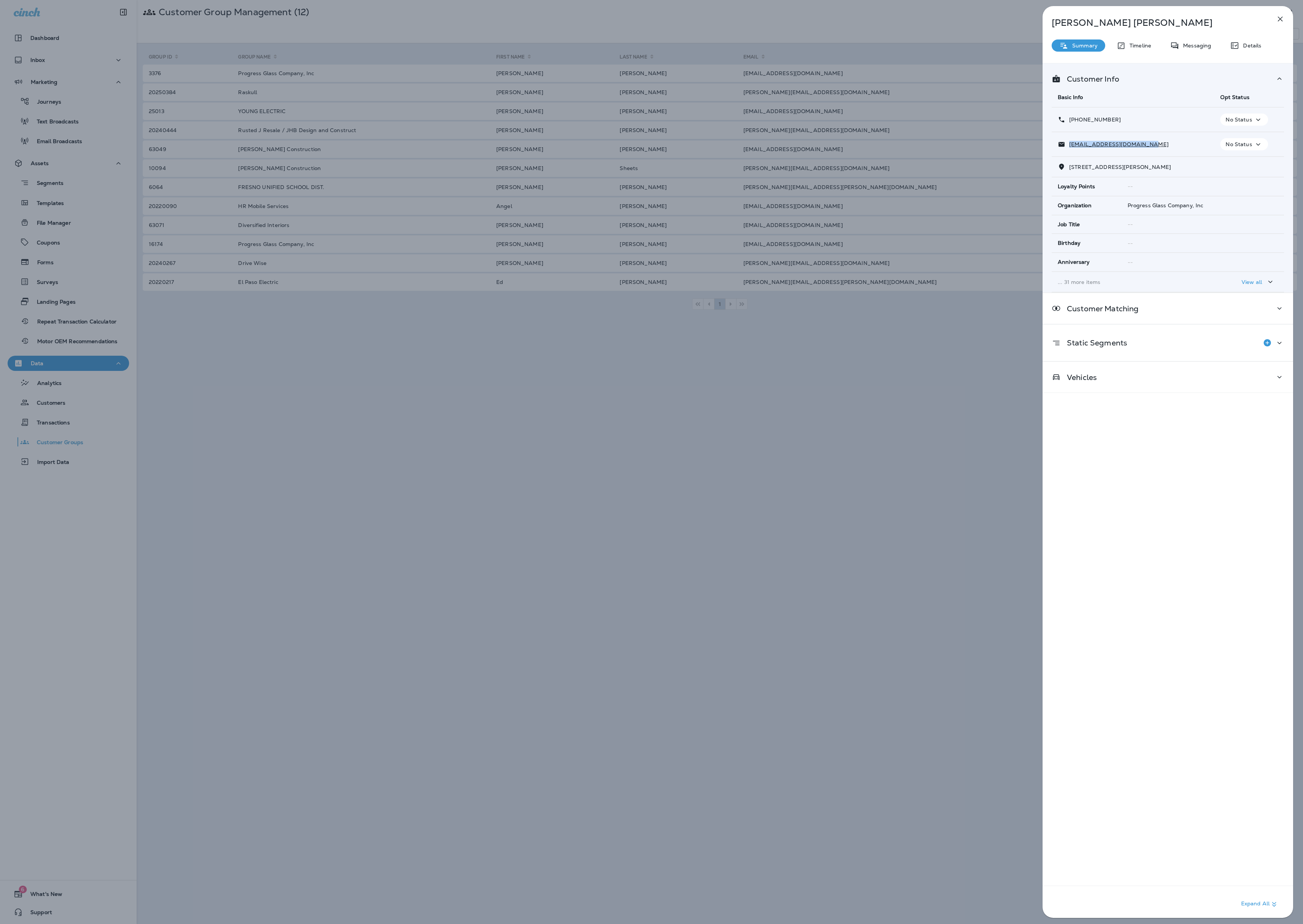
drag, startPoint x: 1152, startPoint y: 150, endPoint x: 1058, endPoint y: 147, distance: 94.0
click at [728, 147] on td "[EMAIL_ADDRESS][DOMAIN_NAME]" at bounding box center [1132, 144] width 162 height 25
click at [728, 283] on div "Michael Meschi Summary Timeline Messaging Details Customer Info Basic Info Opt …" at bounding box center [651, 462] width 1303 height 924
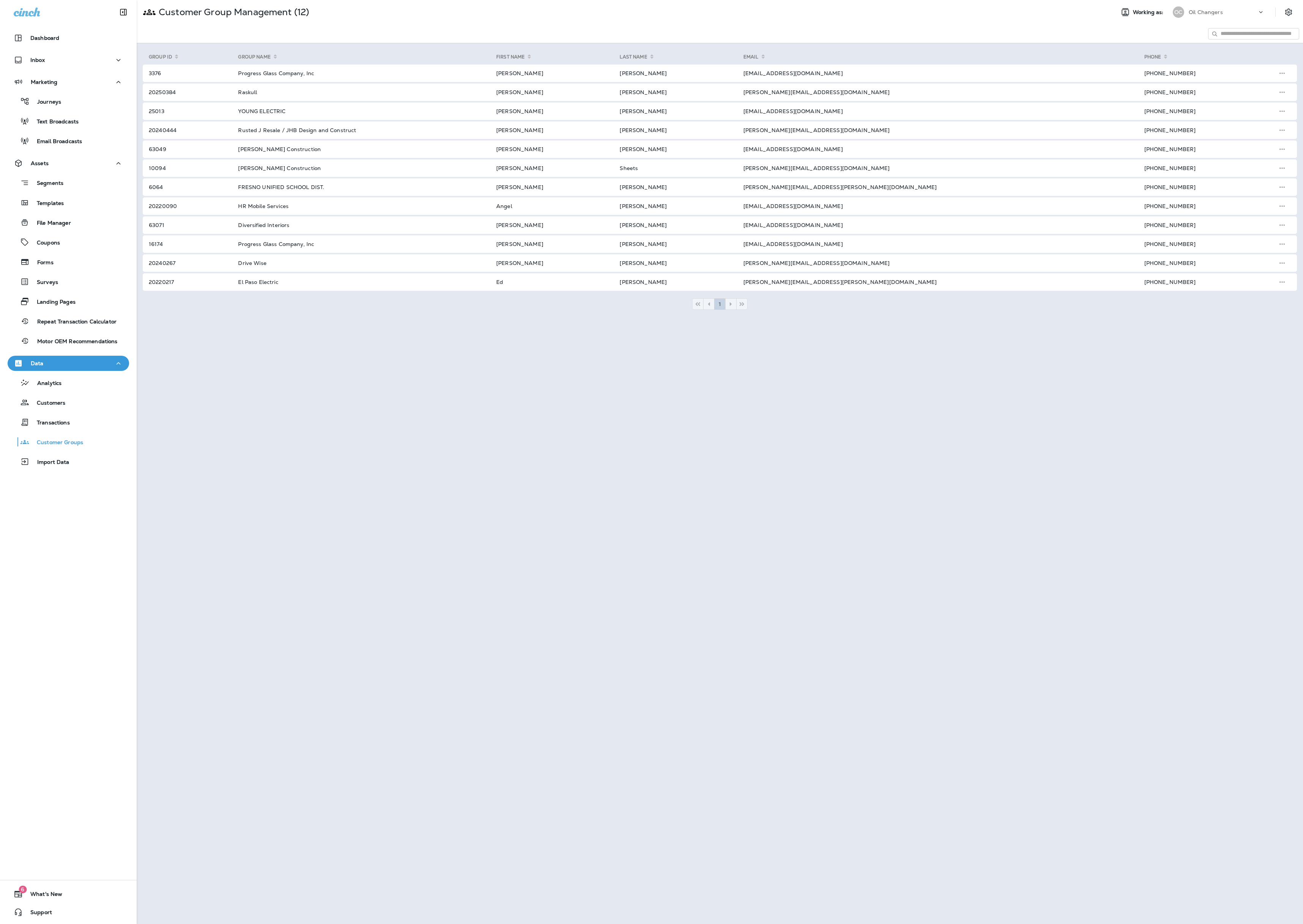
click at [728, 284] on div at bounding box center [651, 462] width 1303 height 924
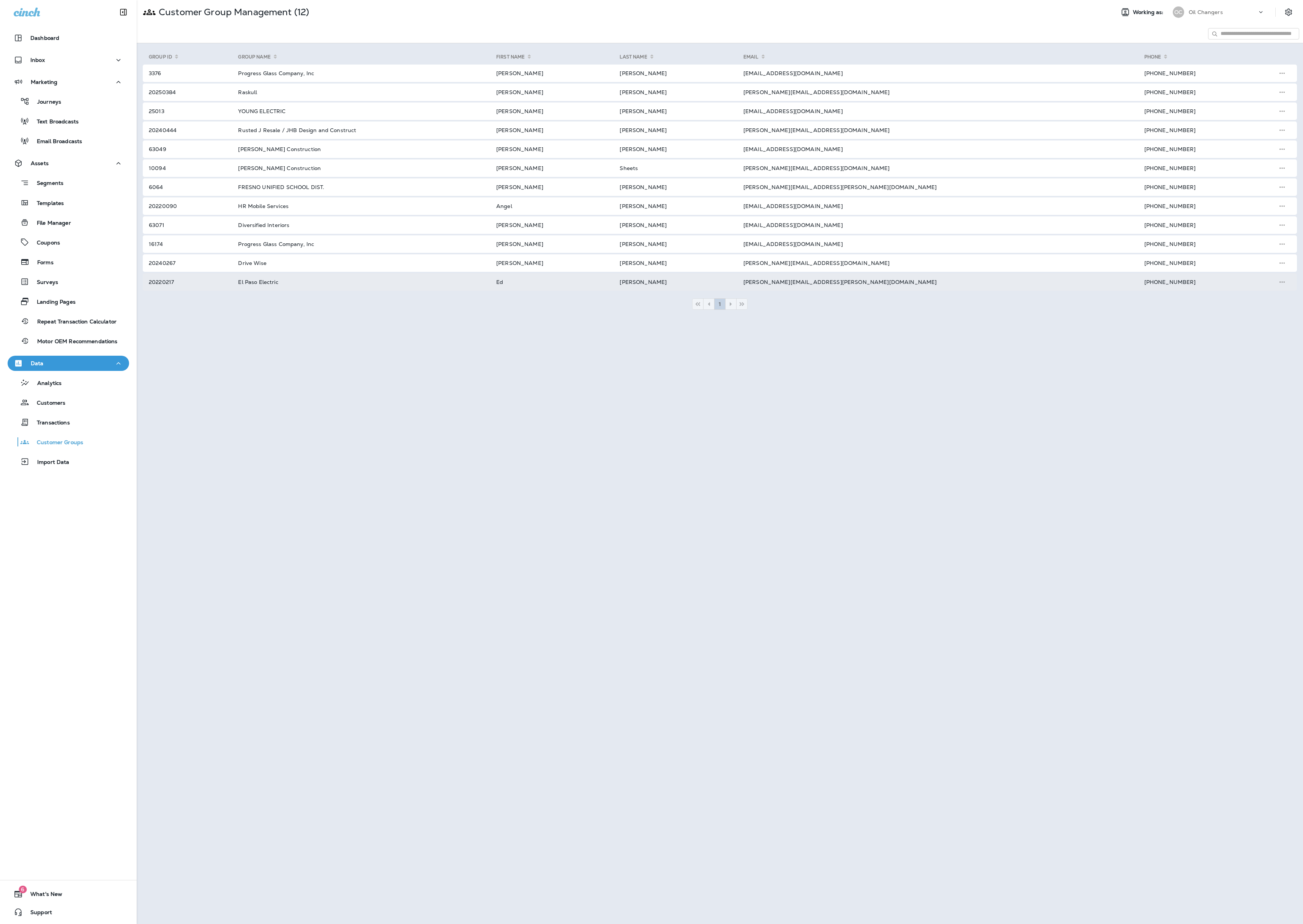
click at [728, 280] on td "[PERSON_NAME][EMAIL_ADDRESS][PERSON_NAME][DOMAIN_NAME]" at bounding box center [935, 282] width 401 height 18
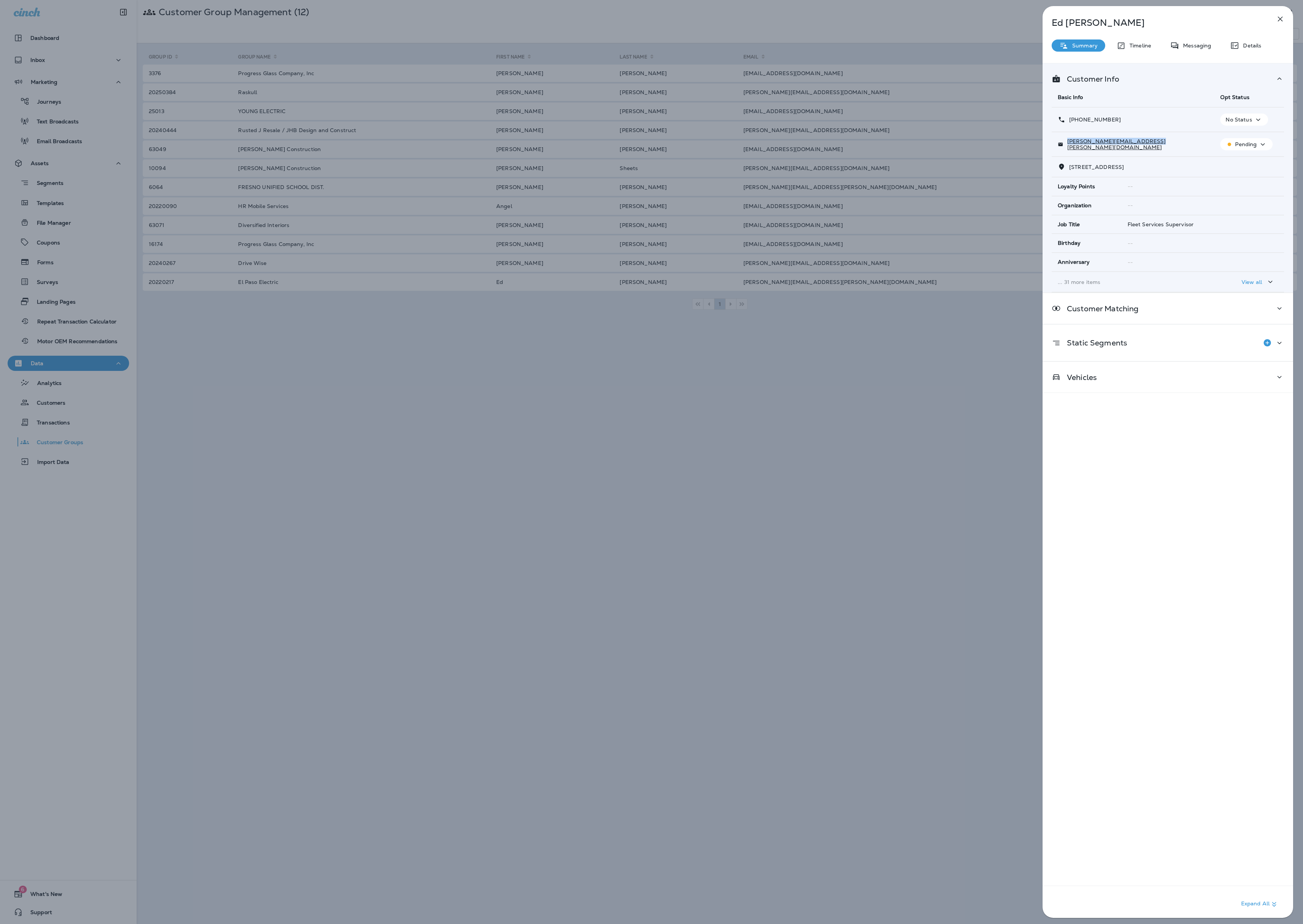
drag, startPoint x: 1132, startPoint y: 146, endPoint x: 1068, endPoint y: 148, distance: 64.0
click at [728, 148] on div "[PERSON_NAME][EMAIL_ADDRESS][PERSON_NAME][DOMAIN_NAME]" at bounding box center [1132, 144] width 150 height 12
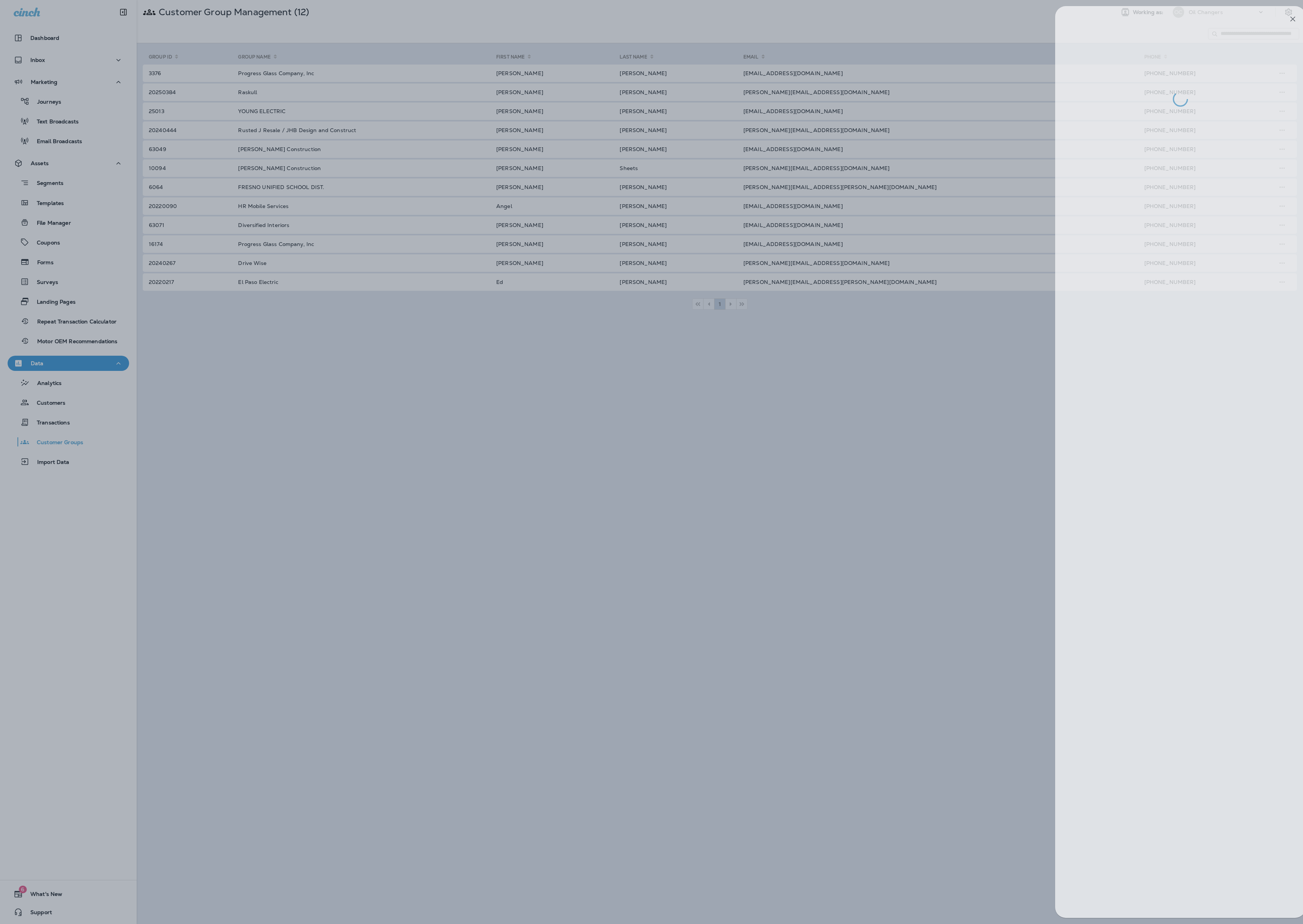
click at [728, 283] on div at bounding box center [664, 462] width 1303 height 924
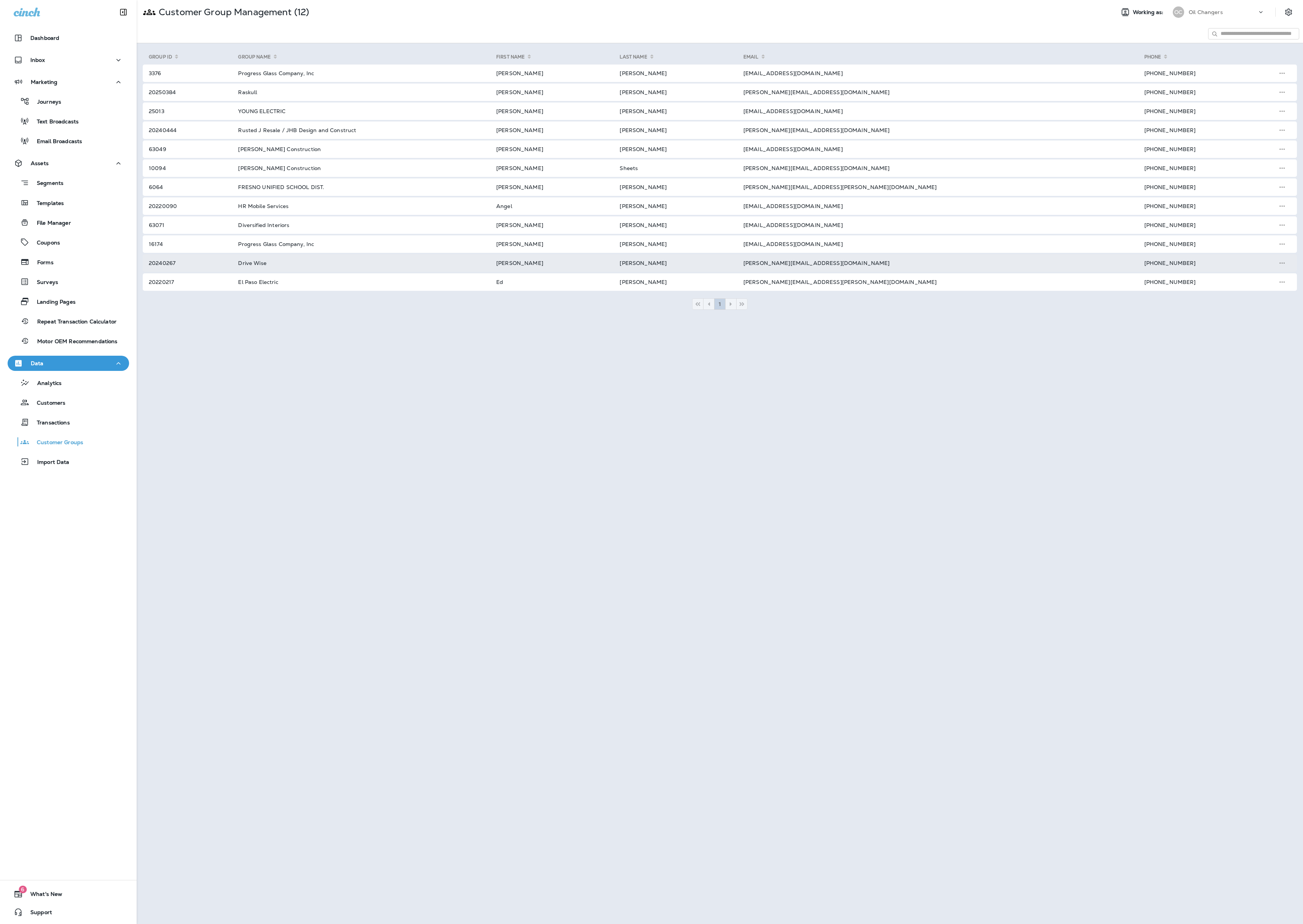
click at [728, 260] on td "[PERSON_NAME][EMAIL_ADDRESS][DOMAIN_NAME]" at bounding box center [935, 263] width 401 height 18
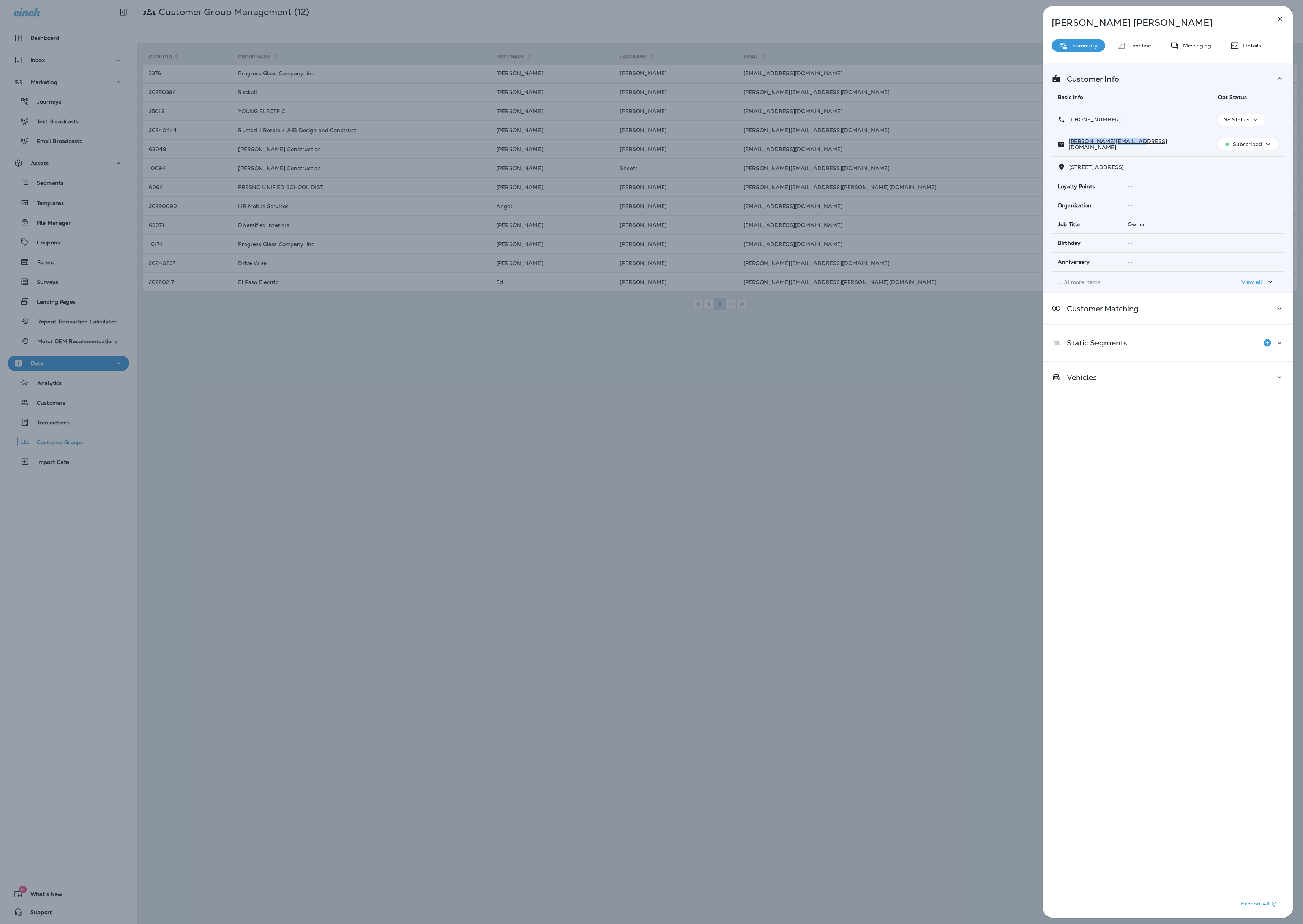
drag, startPoint x: 1122, startPoint y: 147, endPoint x: 1057, endPoint y: 148, distance: 65.0
click at [728, 148] on td "[PERSON_NAME][EMAIL_ADDRESS][DOMAIN_NAME]" at bounding box center [1132, 144] width 160 height 25
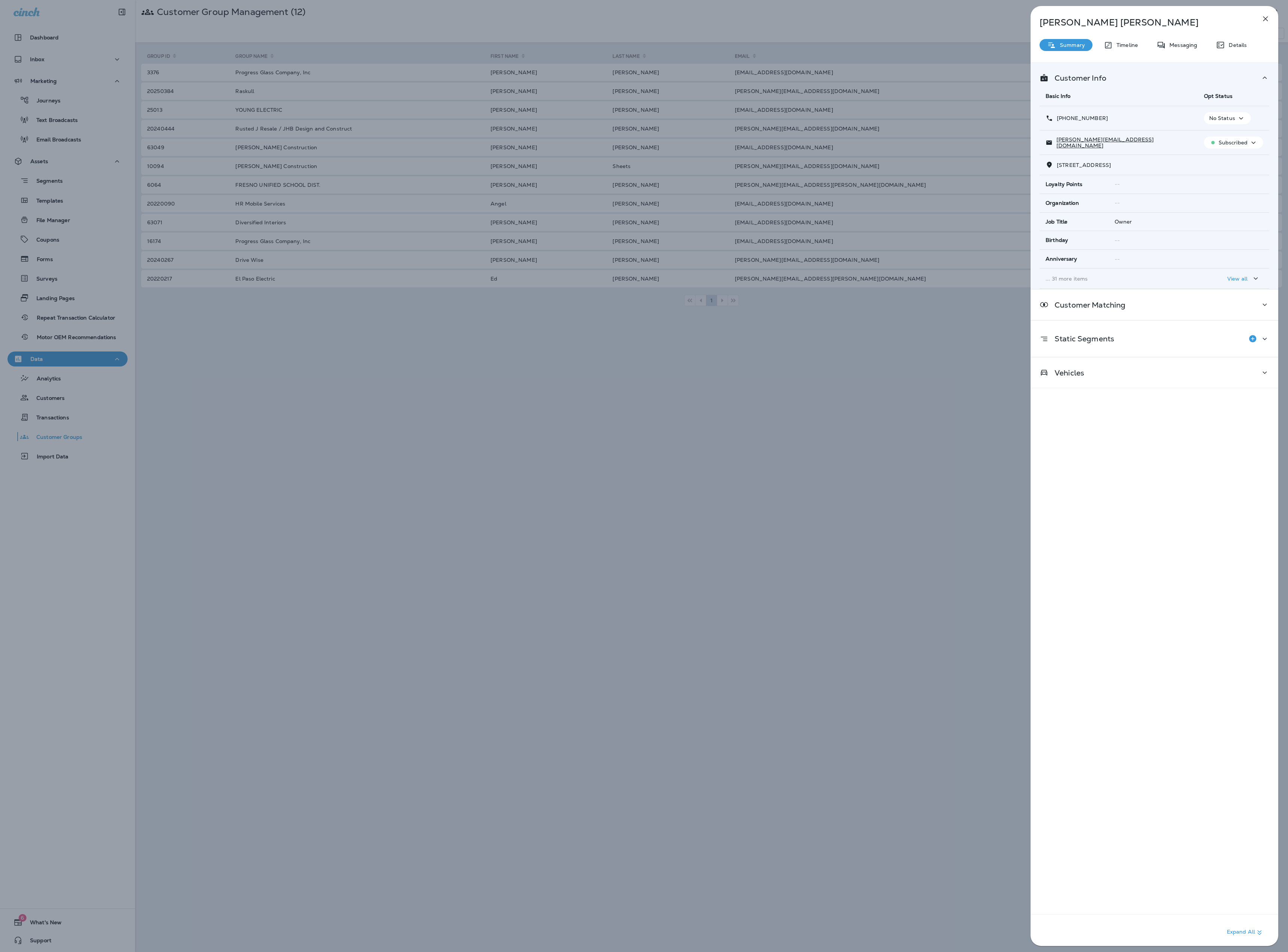
drag, startPoint x: 900, startPoint y: 349, endPoint x: 896, endPoint y: 320, distance: 29.3
click at [720, 346] on div "Logan Spaller Summary Timeline Messaging Details Customer Info Basic Info Opt S…" at bounding box center [644, 476] width 1288 height 952
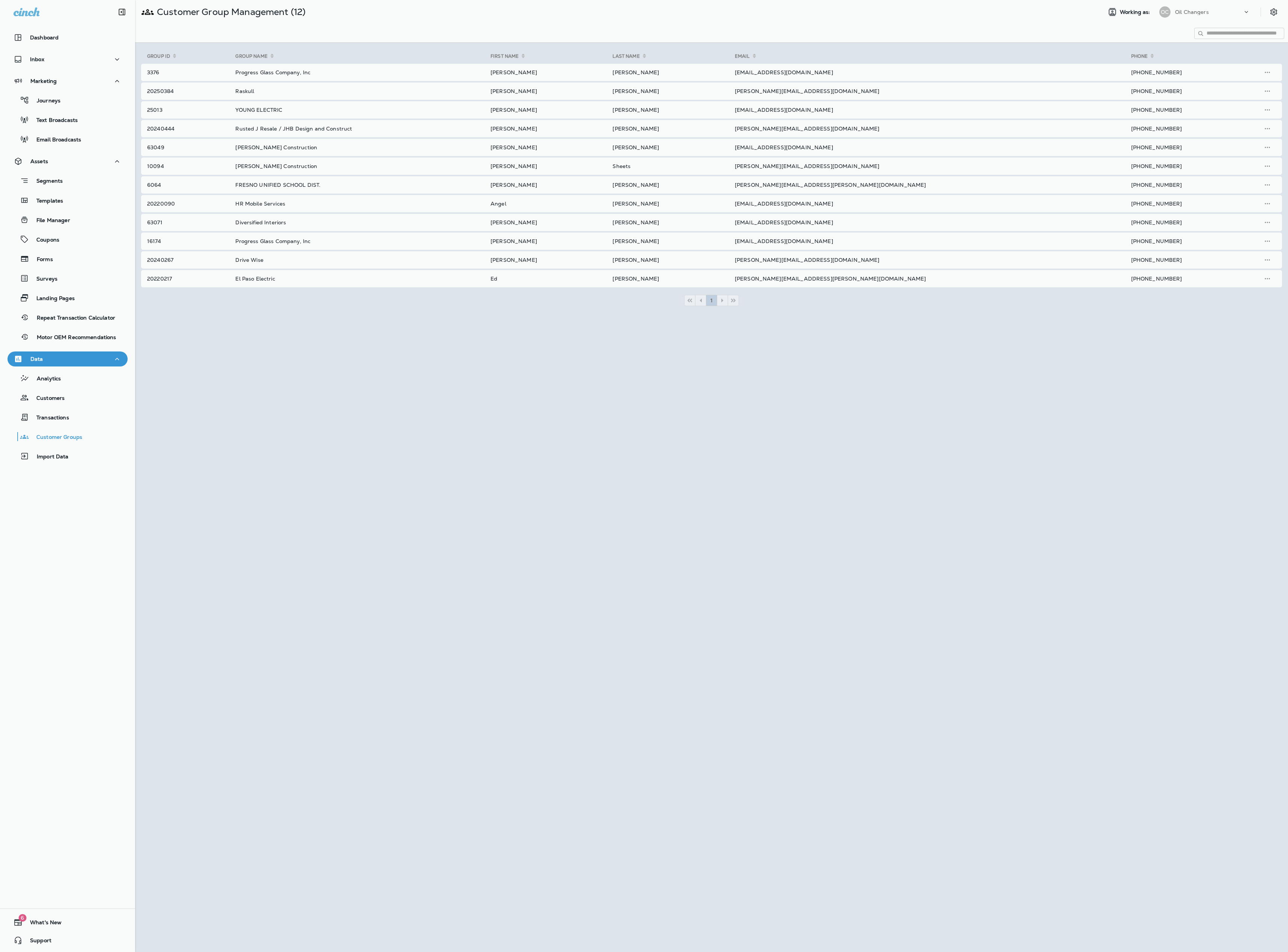
click at [720, 278] on div at bounding box center [682, 476] width 1288 height 952
click at [720, 277] on td "[PERSON_NAME][EMAIL_ADDRESS][PERSON_NAME][DOMAIN_NAME]" at bounding box center [924, 278] width 396 height 18
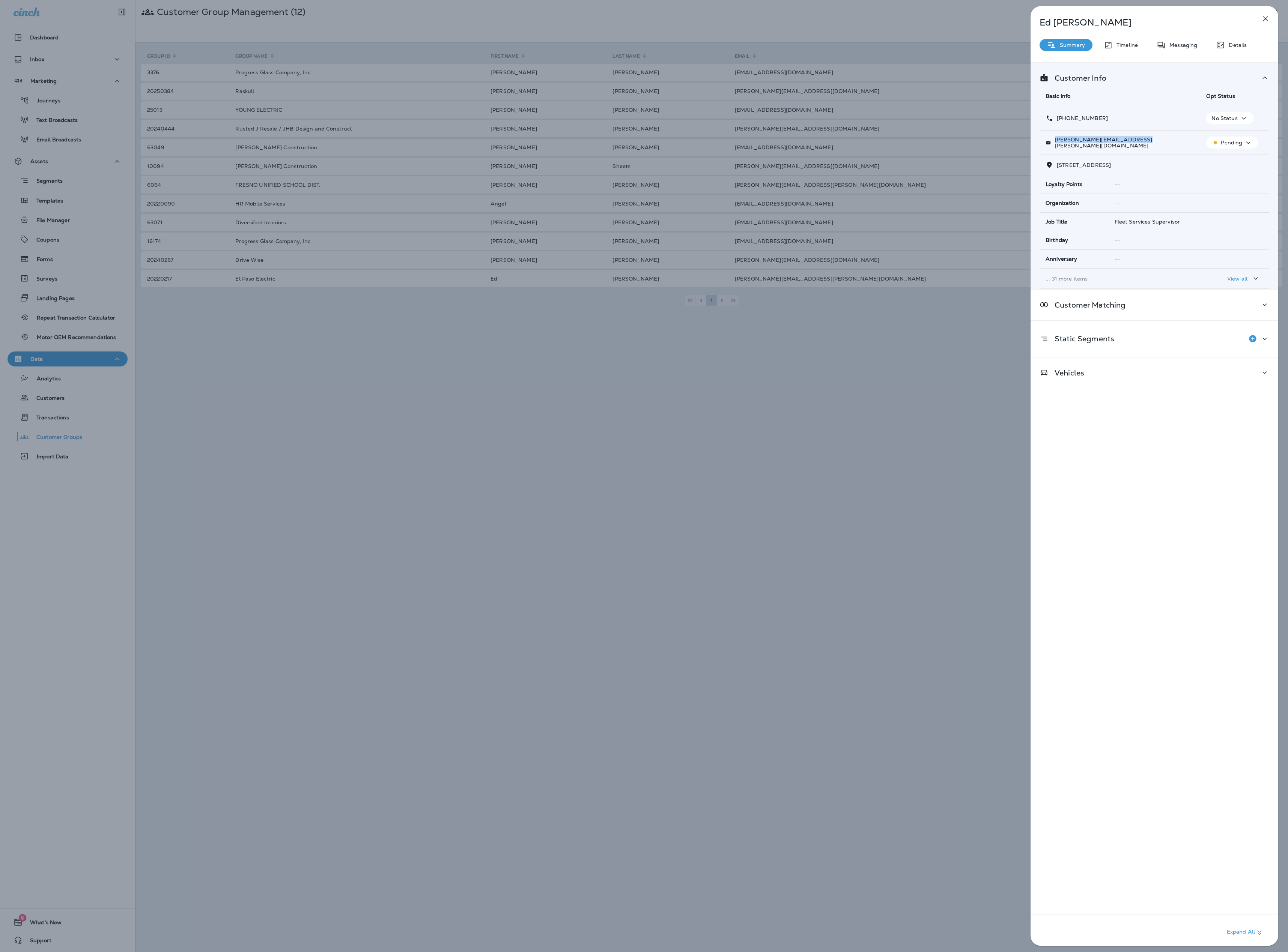
click at [720, 150] on td "[PERSON_NAME][EMAIL_ADDRESS][PERSON_NAME][DOMAIN_NAME]" at bounding box center [1119, 143] width 160 height 24
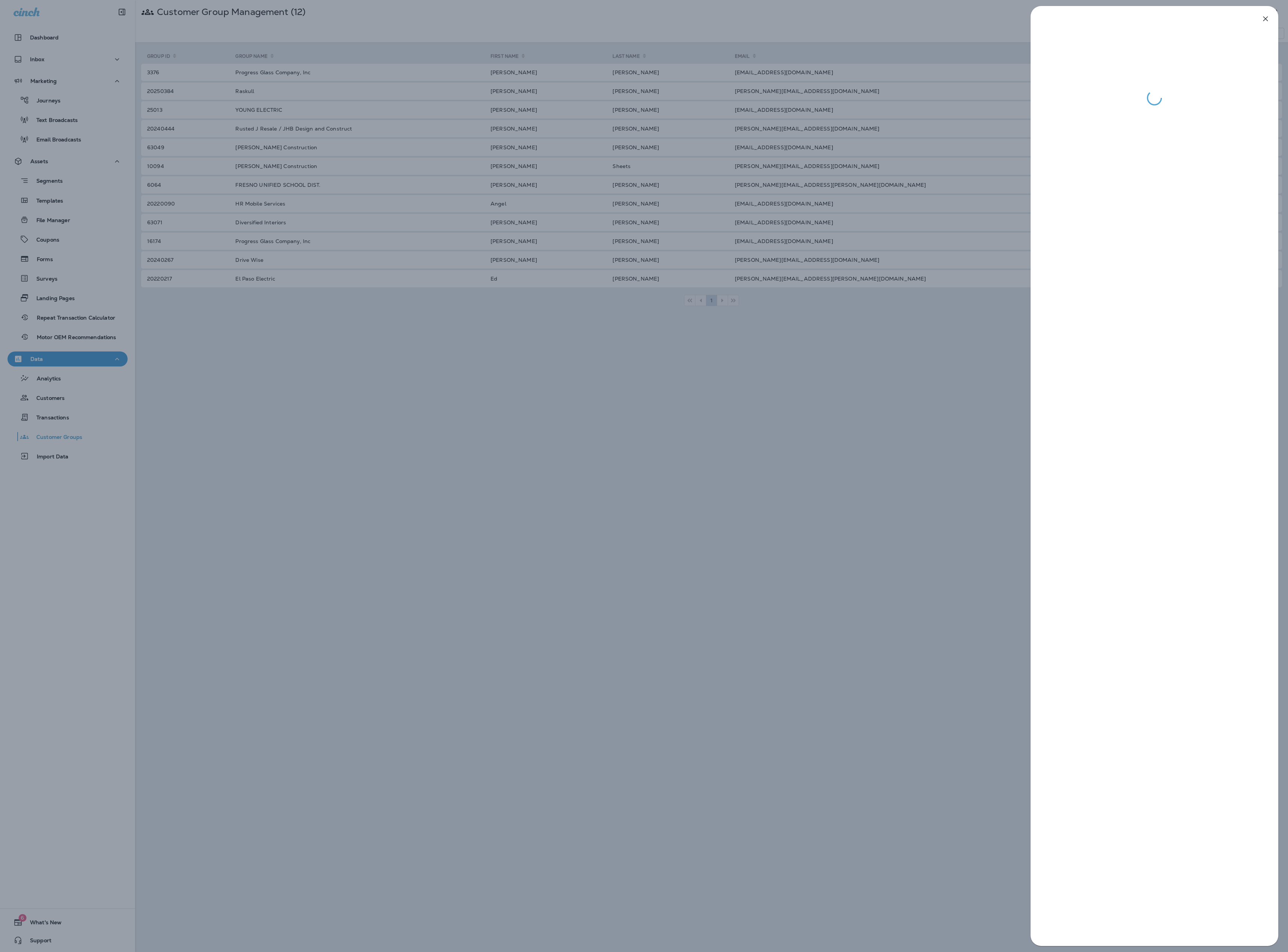
drag, startPoint x: 965, startPoint y: 316, endPoint x: 929, endPoint y: 284, distance: 48.2
click at [720, 315] on div at bounding box center [644, 476] width 1288 height 952
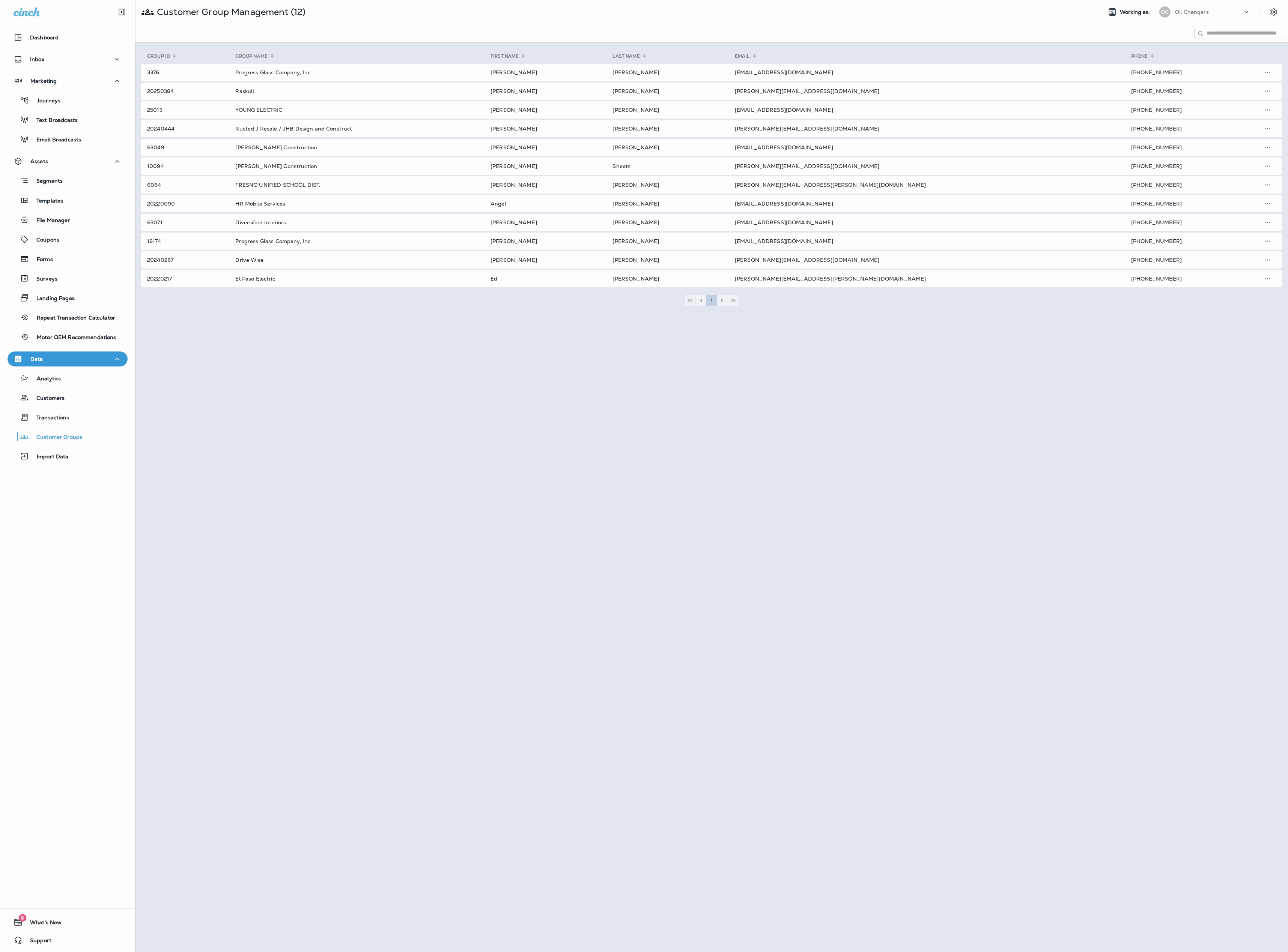
click at [720, 280] on div at bounding box center [644, 476] width 1288 height 952
click at [720, 277] on td "[PERSON_NAME][EMAIL_ADDRESS][PERSON_NAME][DOMAIN_NAME]" at bounding box center [924, 278] width 396 height 18
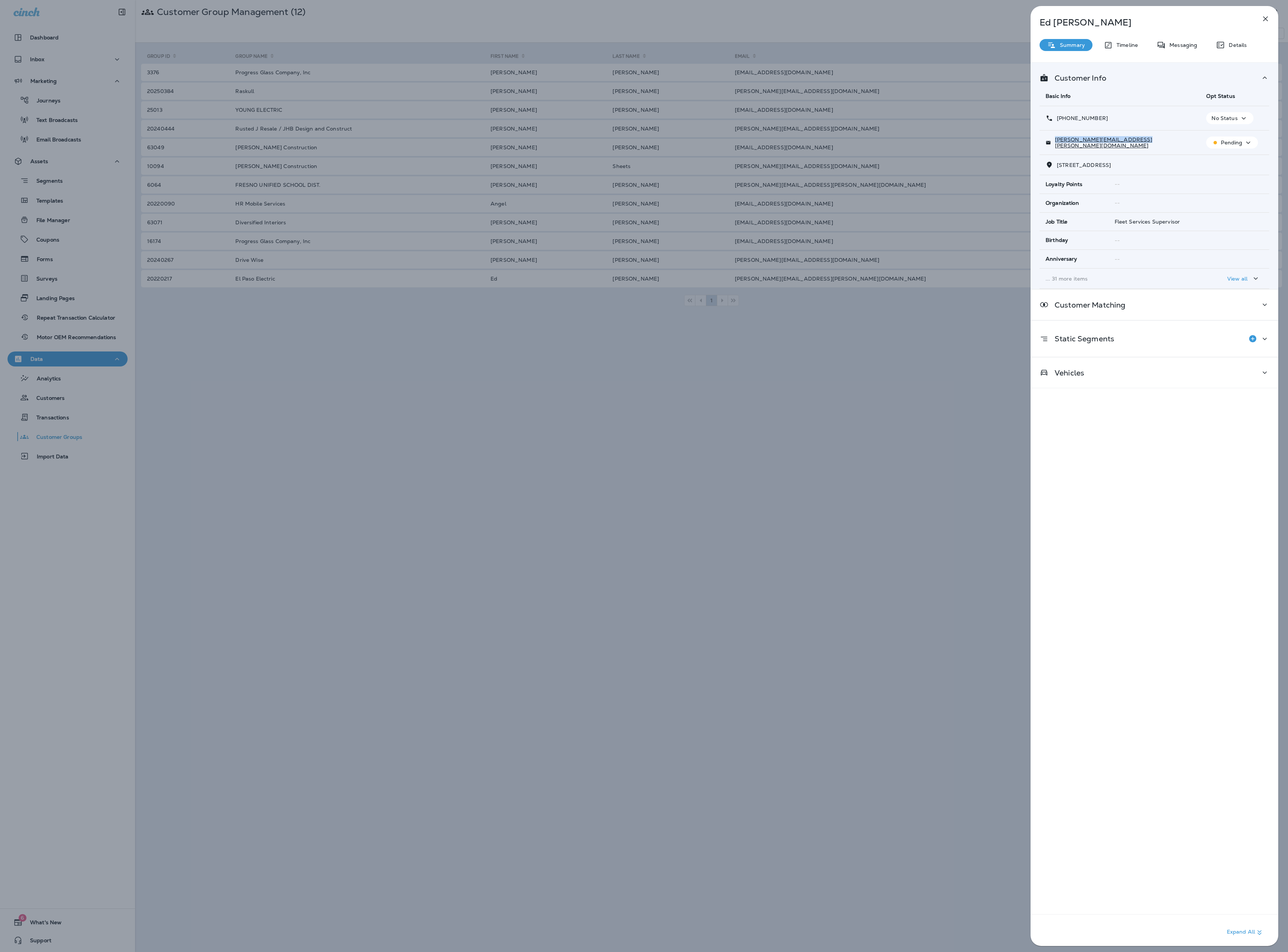
drag, startPoint x: 1121, startPoint y: 143, endPoint x: 1054, endPoint y: 144, distance: 67.0
click at [720, 144] on div "[PERSON_NAME][EMAIL_ADDRESS][PERSON_NAME][DOMAIN_NAME]" at bounding box center [1119, 143] width 149 height 12
click at [720, 299] on div "Ed Eilers Summary Timeline Messaging Details Customer Info Basic Info Opt Statu…" at bounding box center [644, 476] width 1288 height 952
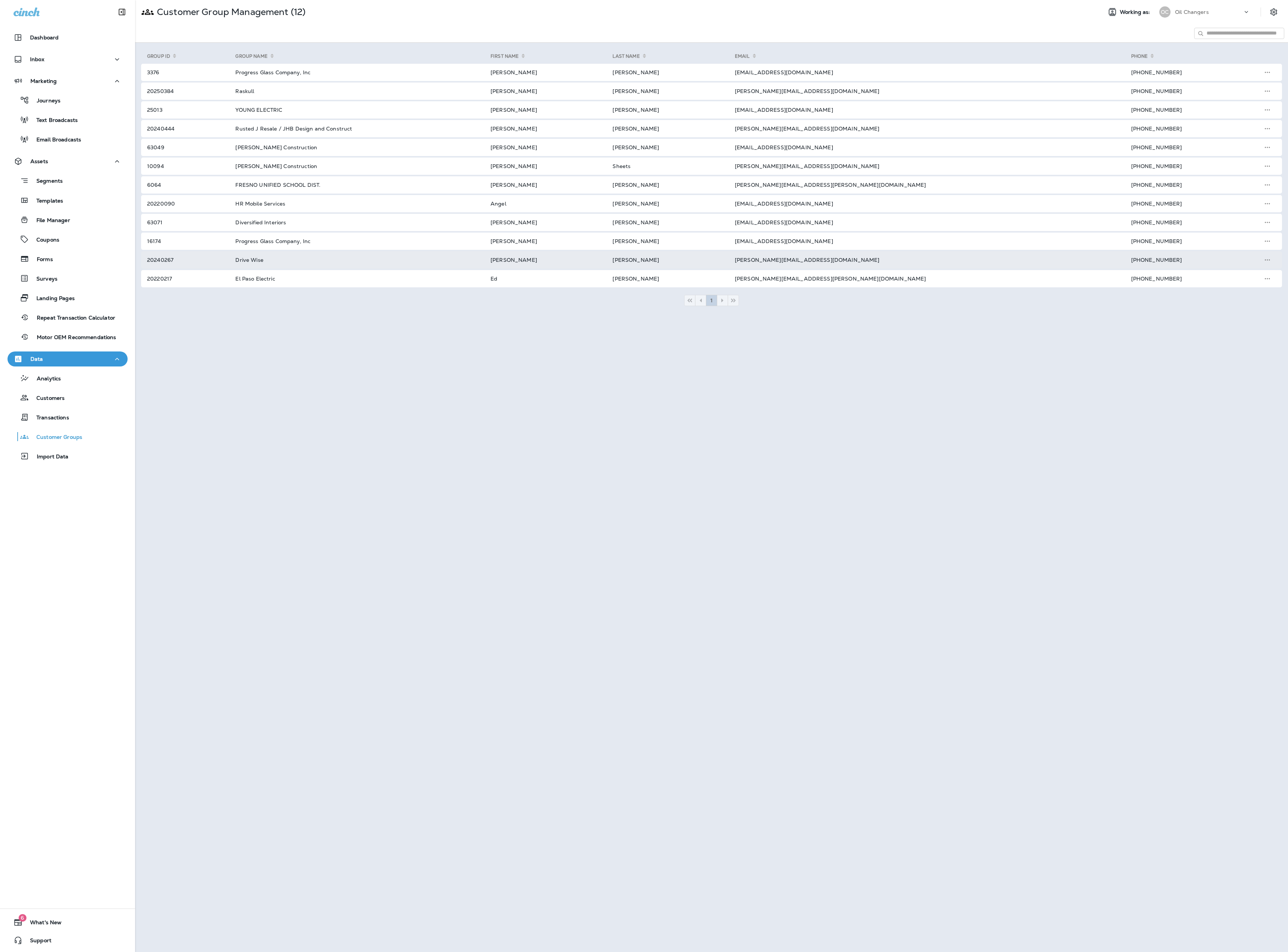
click at [720, 263] on td "[PERSON_NAME][EMAIL_ADDRESS][DOMAIN_NAME]" at bounding box center [924, 260] width 396 height 18
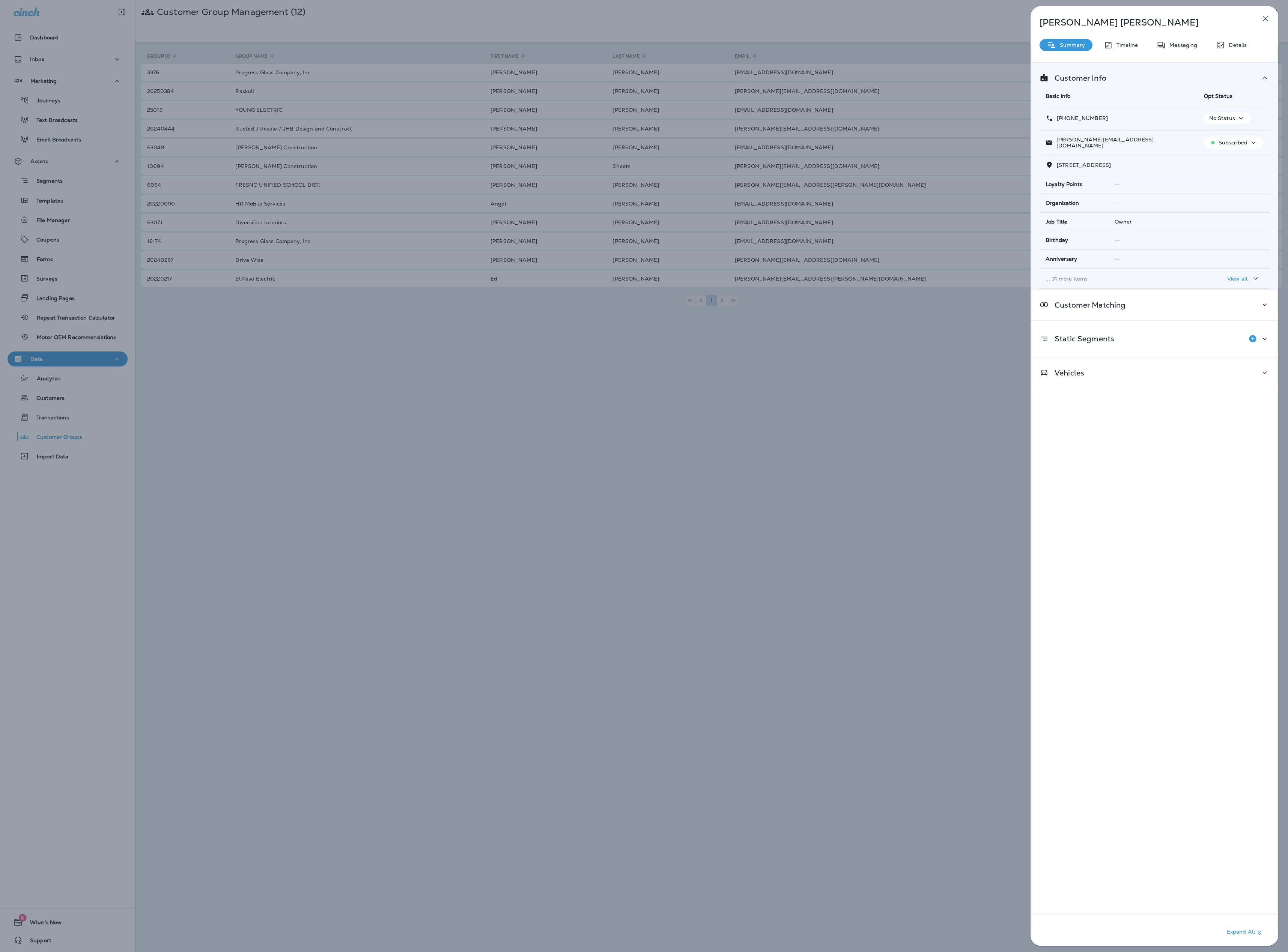
drag, startPoint x: 1123, startPoint y: 133, endPoint x: 1125, endPoint y: 141, distance: 8.2
click at [720, 133] on td "logan@letdrivewise.com" at bounding box center [1119, 143] width 159 height 24
drag, startPoint x: 1124, startPoint y: 142, endPoint x: 1049, endPoint y: 146, distance: 75.1
click at [720, 145] on div "logan@letdrivewise.com" at bounding box center [1119, 143] width 146 height 12
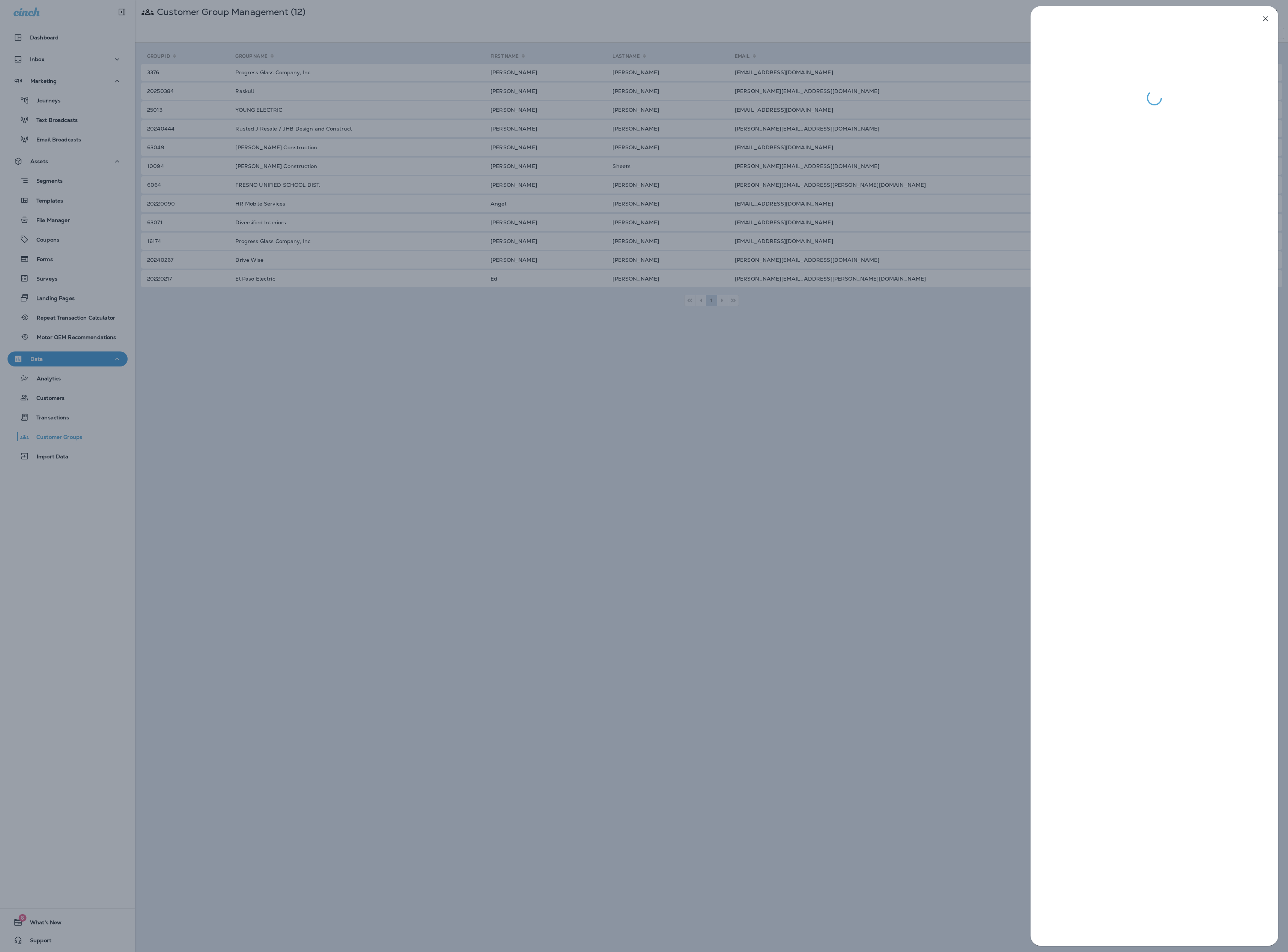
drag, startPoint x: 811, startPoint y: 235, endPoint x: 774, endPoint y: 238, distance: 37.1
click at [720, 236] on div at bounding box center [644, 476] width 1288 height 952
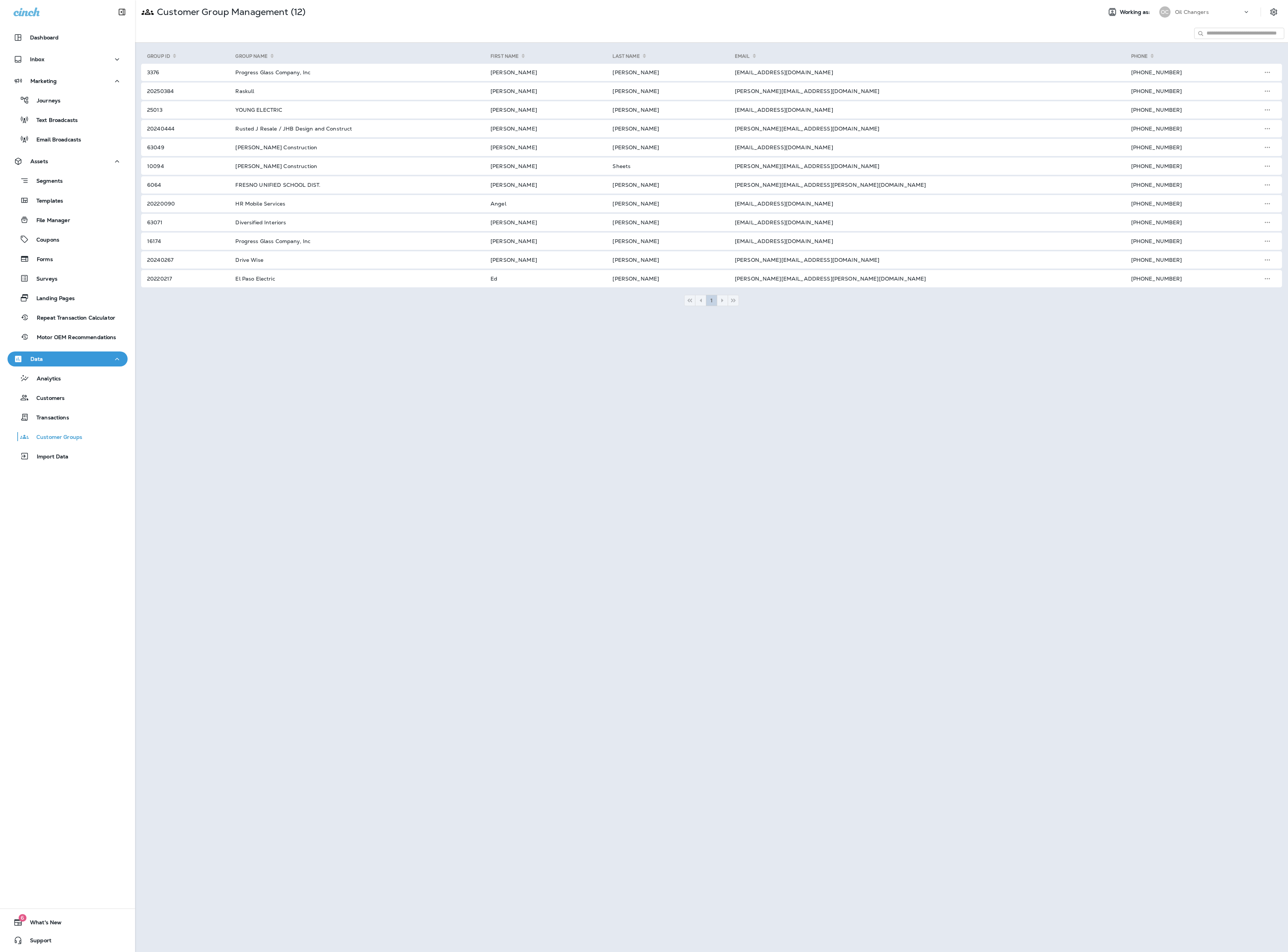
click at [720, 242] on td "mmeschi@progressglass.com" at bounding box center [924, 241] width 396 height 18
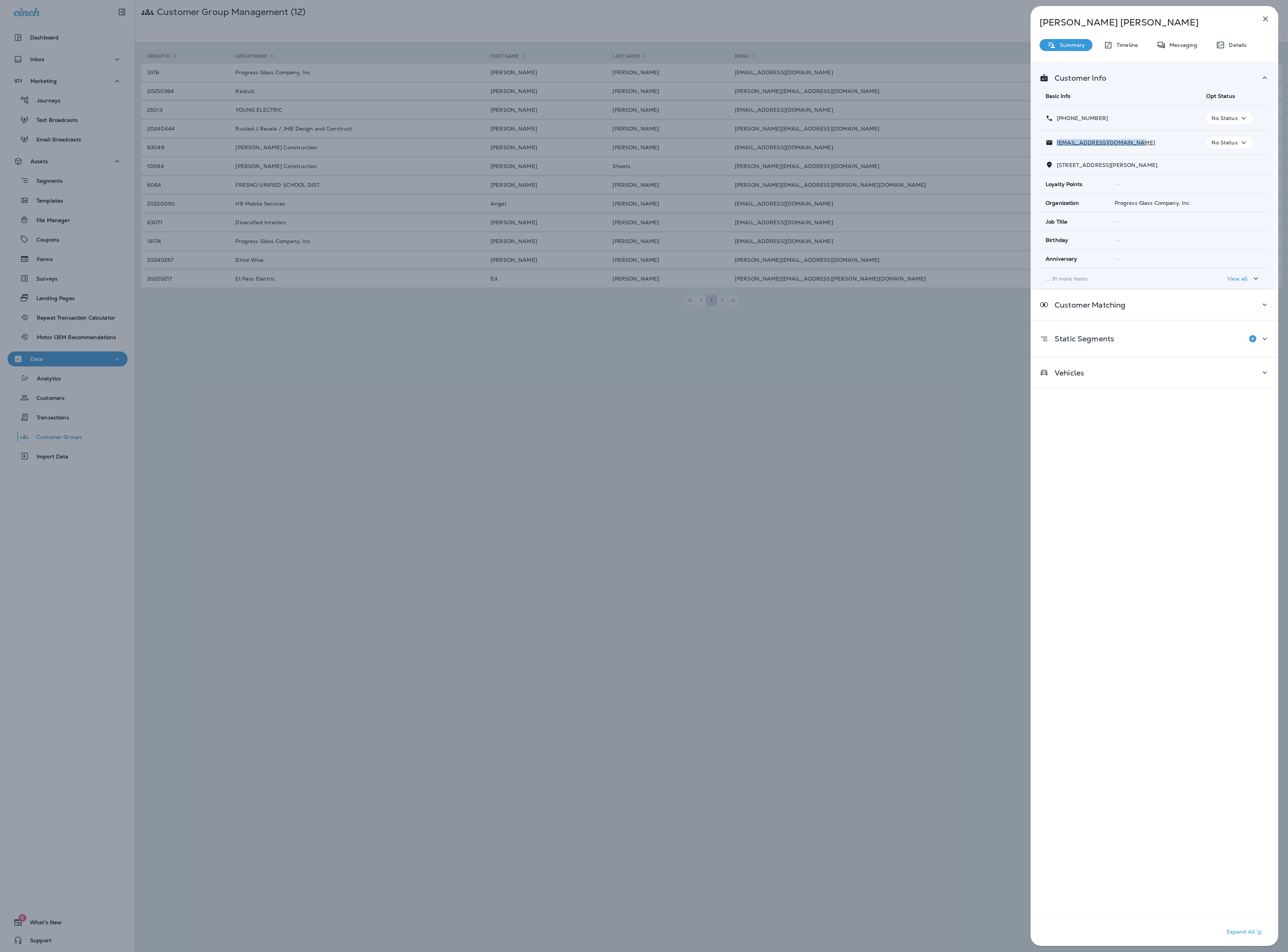
drag, startPoint x: 1126, startPoint y: 144, endPoint x: 1055, endPoint y: 144, distance: 71.0
click at [720, 145] on div "mmeschi@progressglass.com" at bounding box center [1119, 142] width 149 height 8
click at [720, 231] on div "Michael Meschi Summary Timeline Messaging Details Customer Info Basic Info Opt …" at bounding box center [644, 476] width 1288 height 952
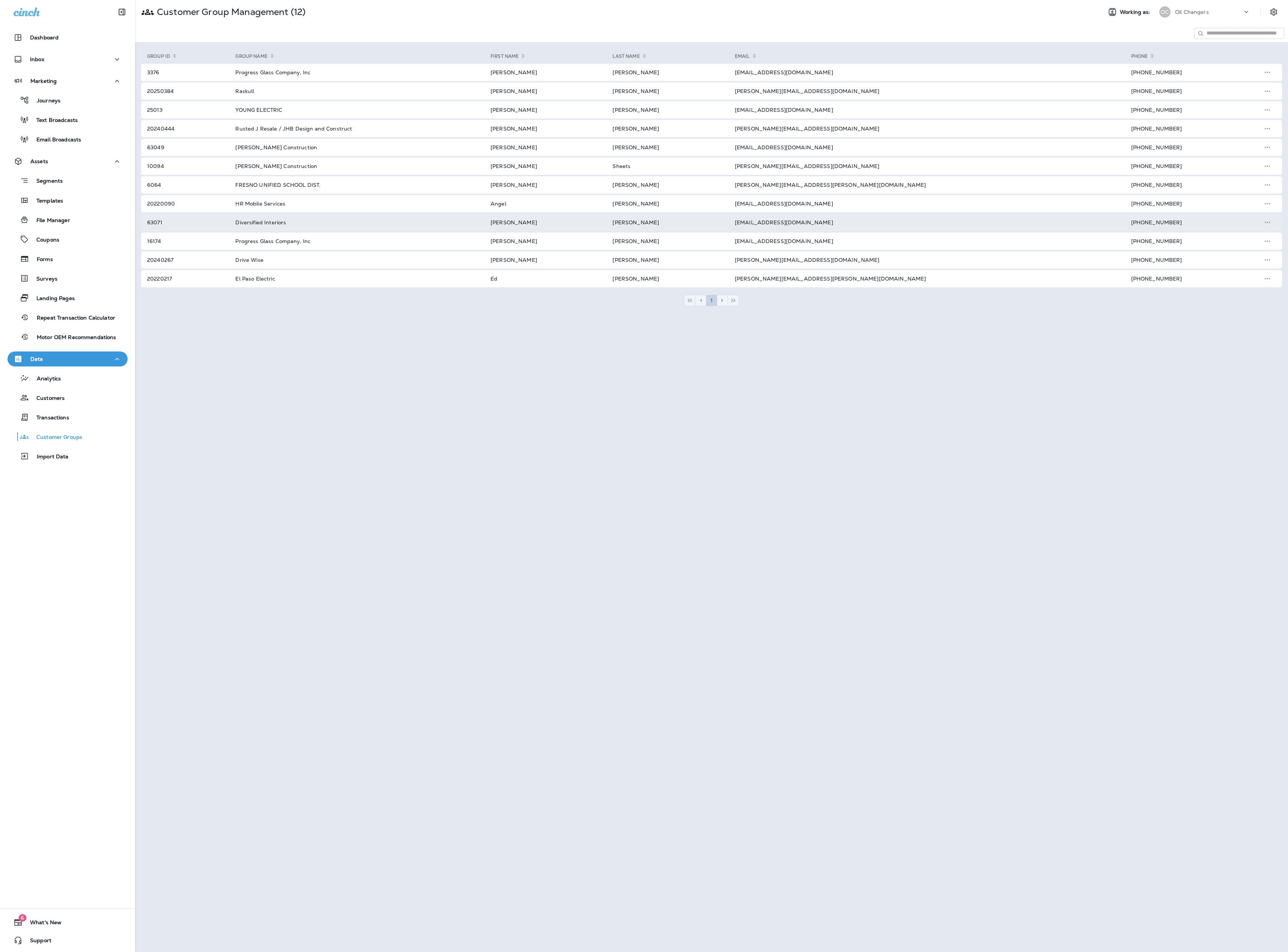
click at [720, 223] on td "gmcfarlane@dieptx.com" at bounding box center [924, 222] width 396 height 18
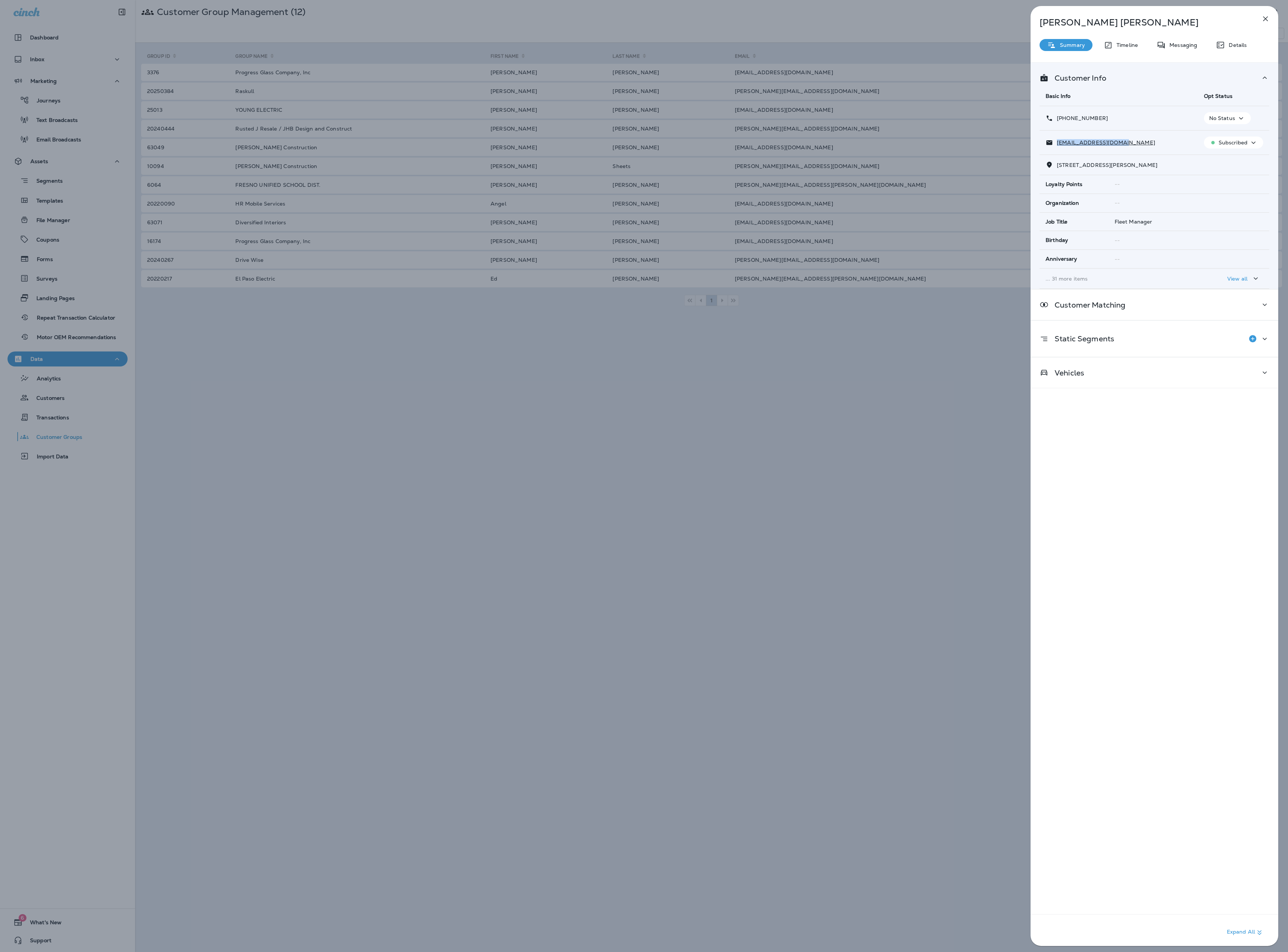
drag, startPoint x: 1130, startPoint y: 143, endPoint x: 1046, endPoint y: 149, distance: 84.2
click at [720, 147] on div "gmcfarlane@dieptx.com" at bounding box center [1119, 142] width 146 height 8
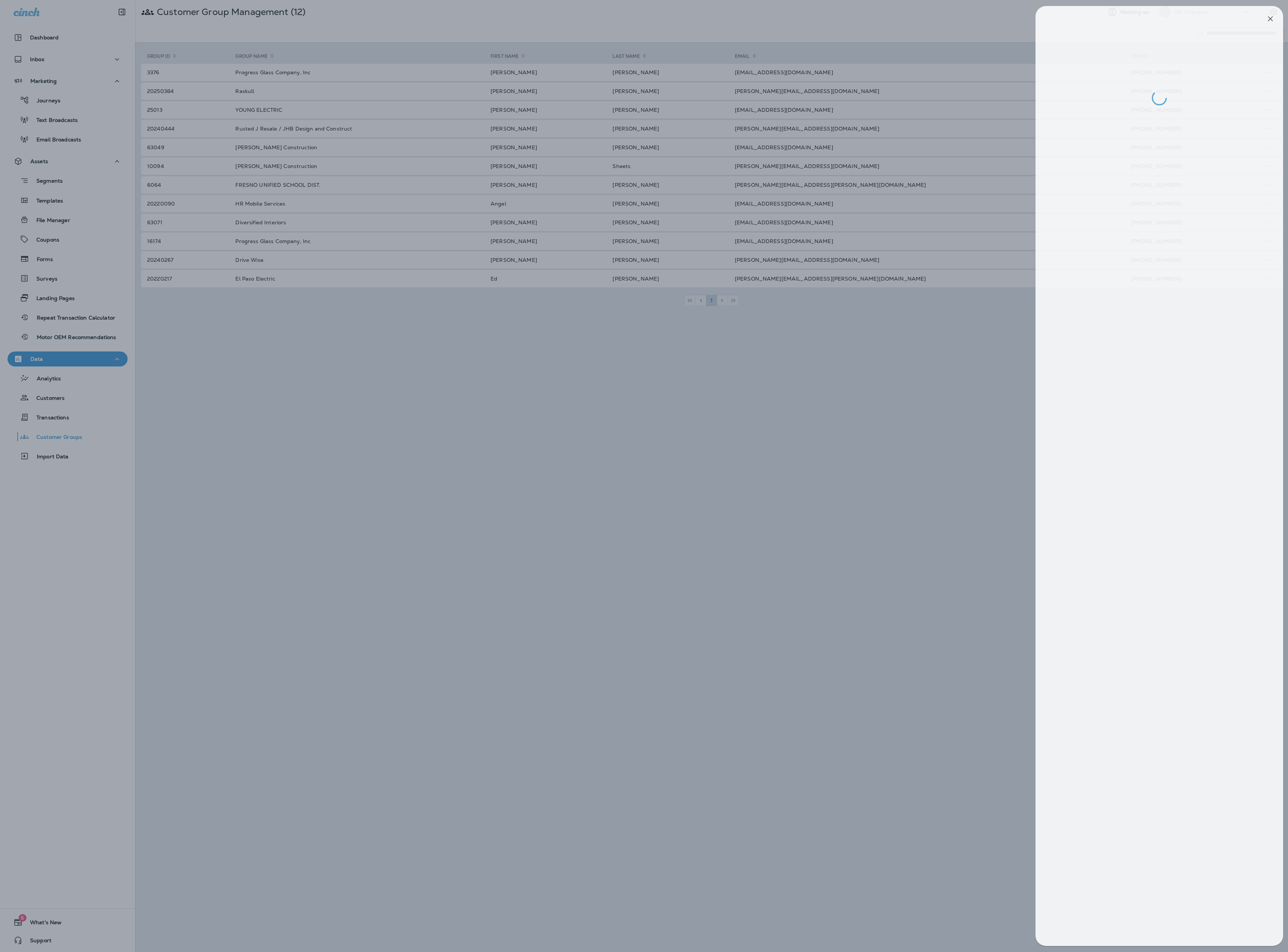
drag, startPoint x: 868, startPoint y: 206, endPoint x: 862, endPoint y: 204, distance: 6.3
click at [720, 206] on div at bounding box center [649, 476] width 1288 height 952
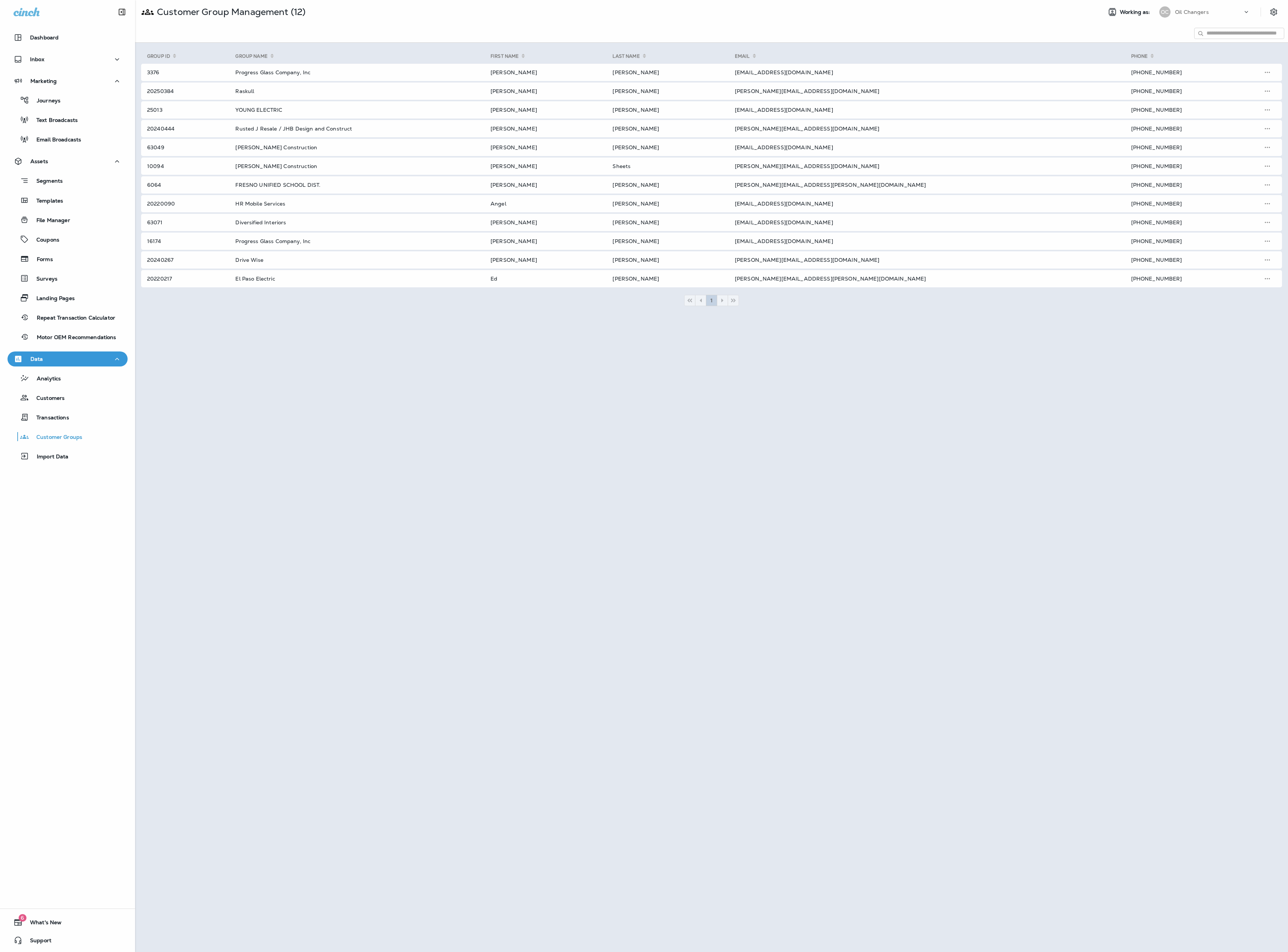
click at [720, 200] on div at bounding box center [644, 476] width 1288 height 952
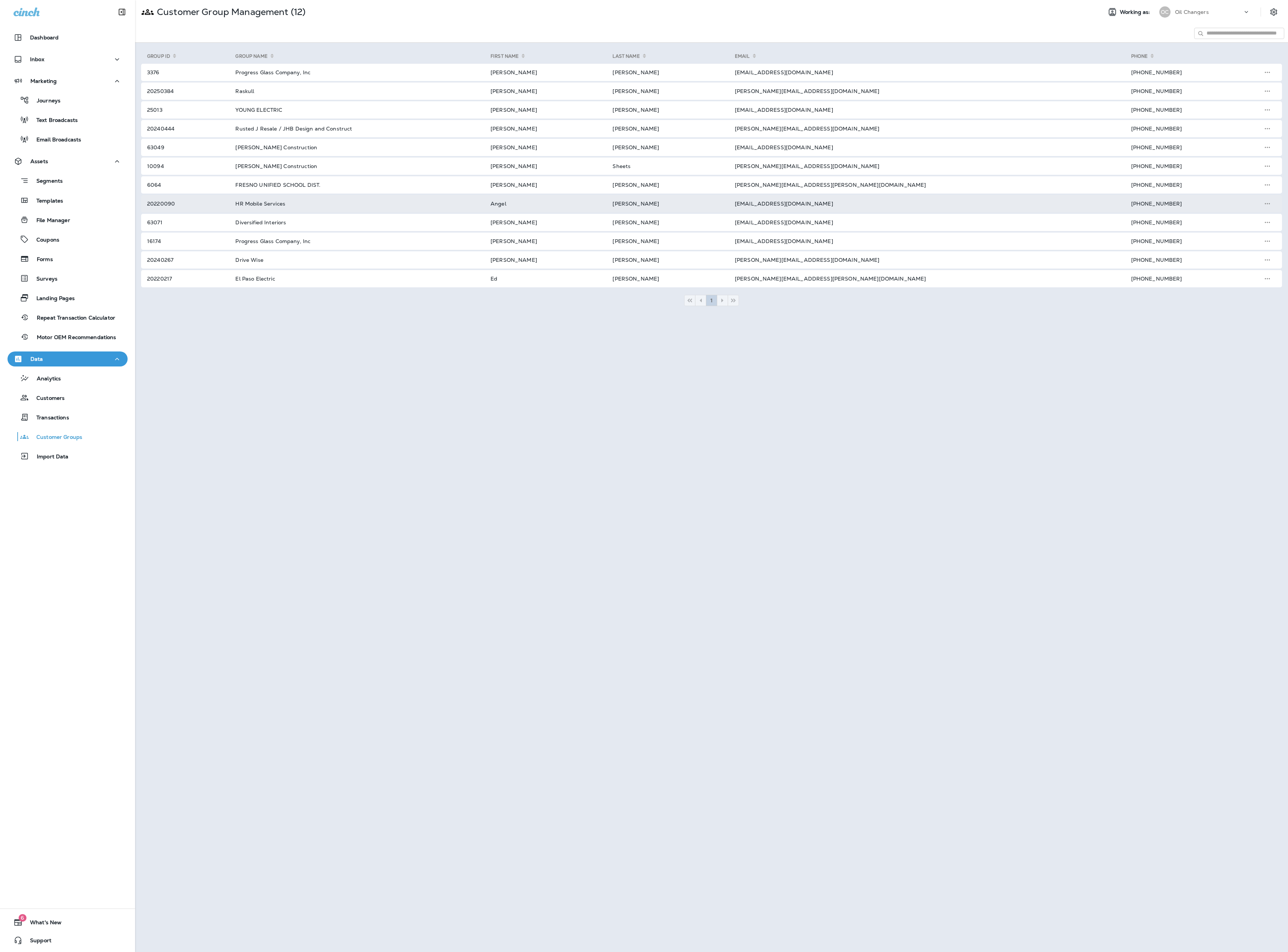
click at [720, 200] on td "angel@hrmobileservices.com" at bounding box center [924, 204] width 396 height 18
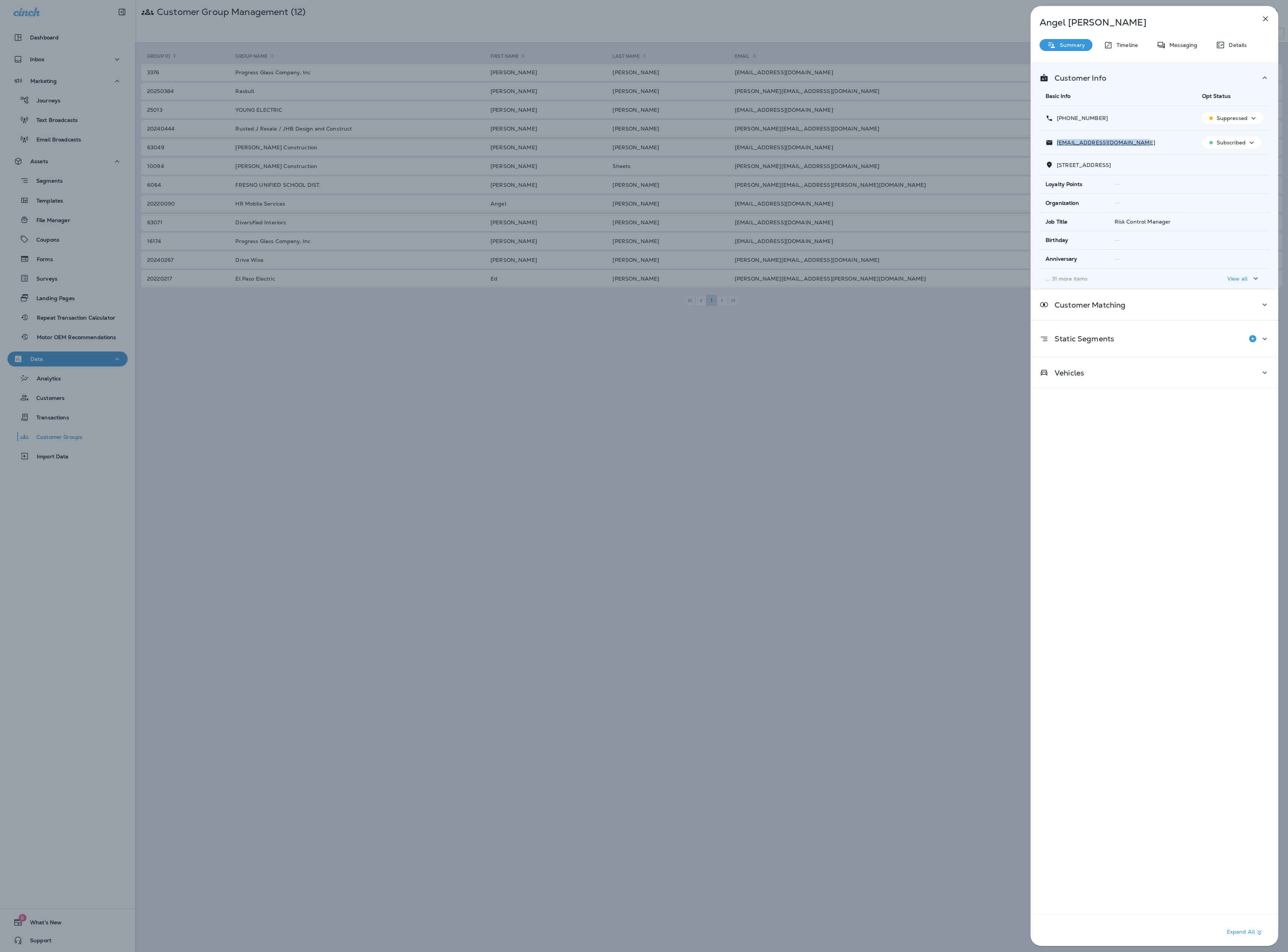
drag, startPoint x: 1105, startPoint y: 142, endPoint x: 1147, endPoint y: 149, distance: 42.6
click at [720, 149] on td "angel@hrmobileservices.com" at bounding box center [1118, 143] width 156 height 24
click at [720, 151] on div "Angel Yanez Summary Timeline Messaging Details Customer Info Basic Info Opt Sta…" at bounding box center [644, 476] width 1288 height 952
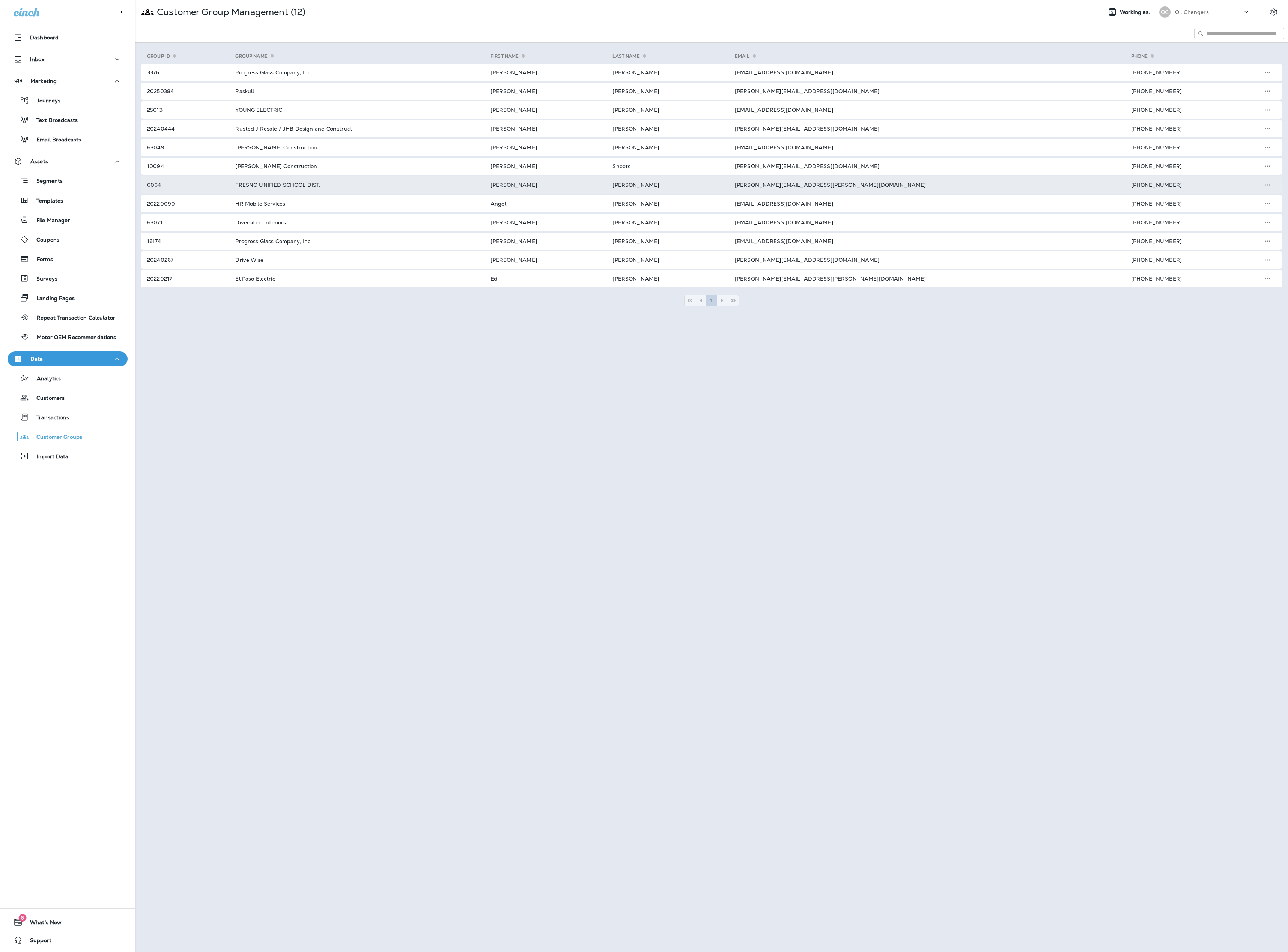
click at [720, 184] on td "joseph.ables@fresnounified.org" at bounding box center [924, 185] width 396 height 18
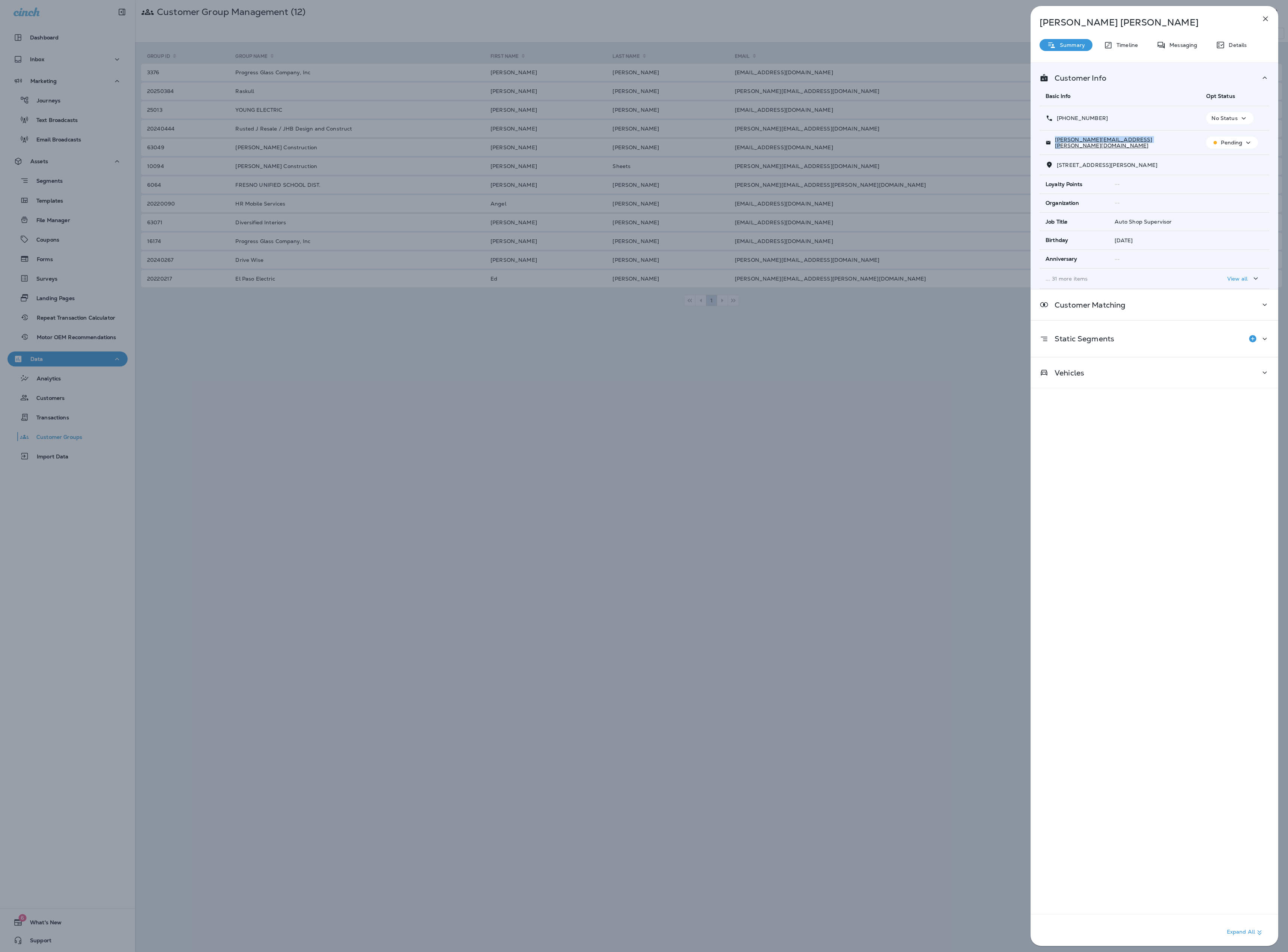
drag, startPoint x: 1121, startPoint y: 143, endPoint x: 1052, endPoint y: 141, distance: 69.0
click at [720, 141] on div "joseph.ables@fresnounified.org" at bounding box center [1119, 143] width 149 height 12
click at [720, 169] on div "Joe Ables Summary Timeline Messaging Details Customer Info Basic Info Opt Statu…" at bounding box center [644, 476] width 1288 height 952
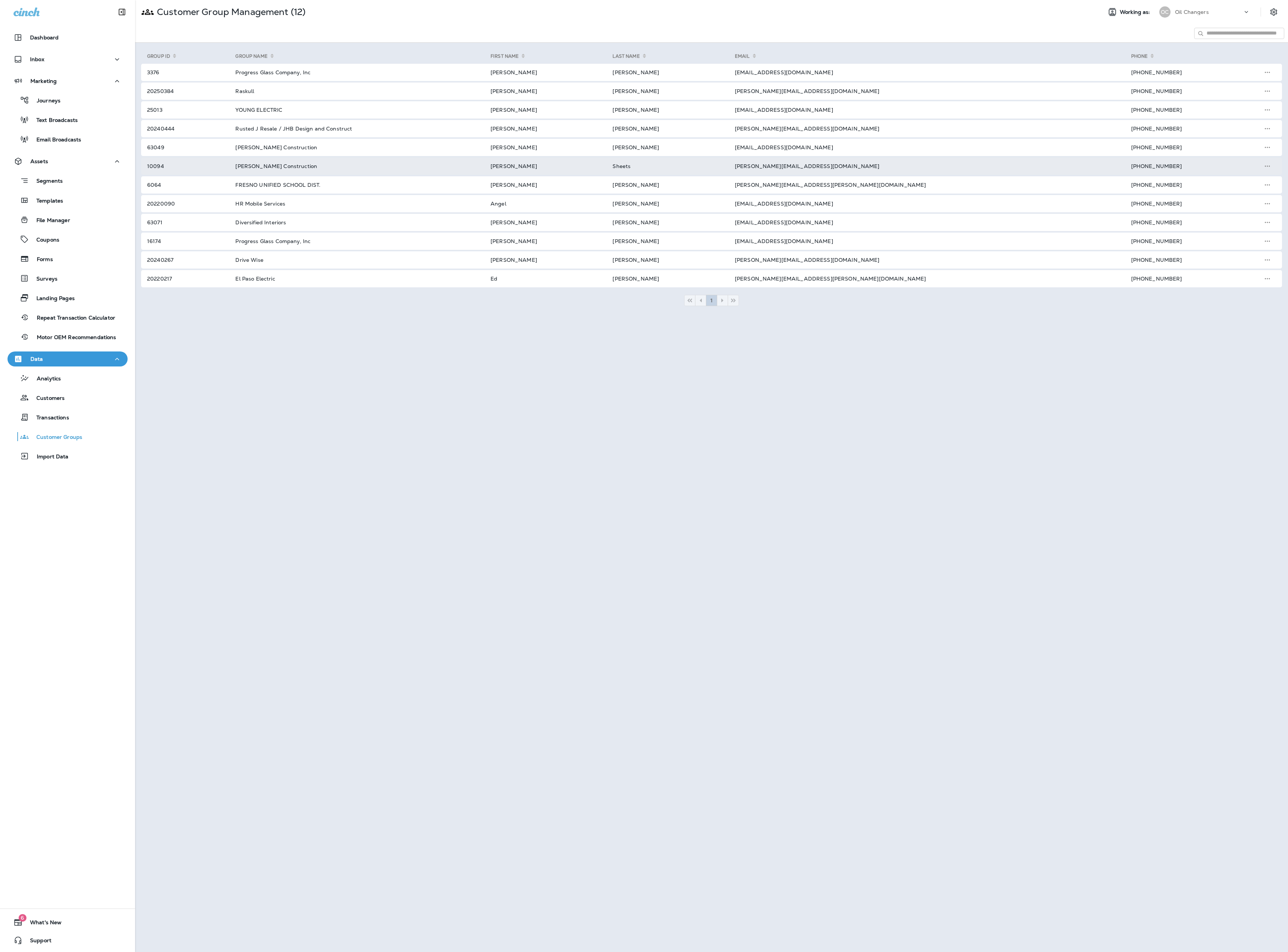
click at [720, 168] on td "jamie@crawdordconst.com" at bounding box center [924, 166] width 396 height 18
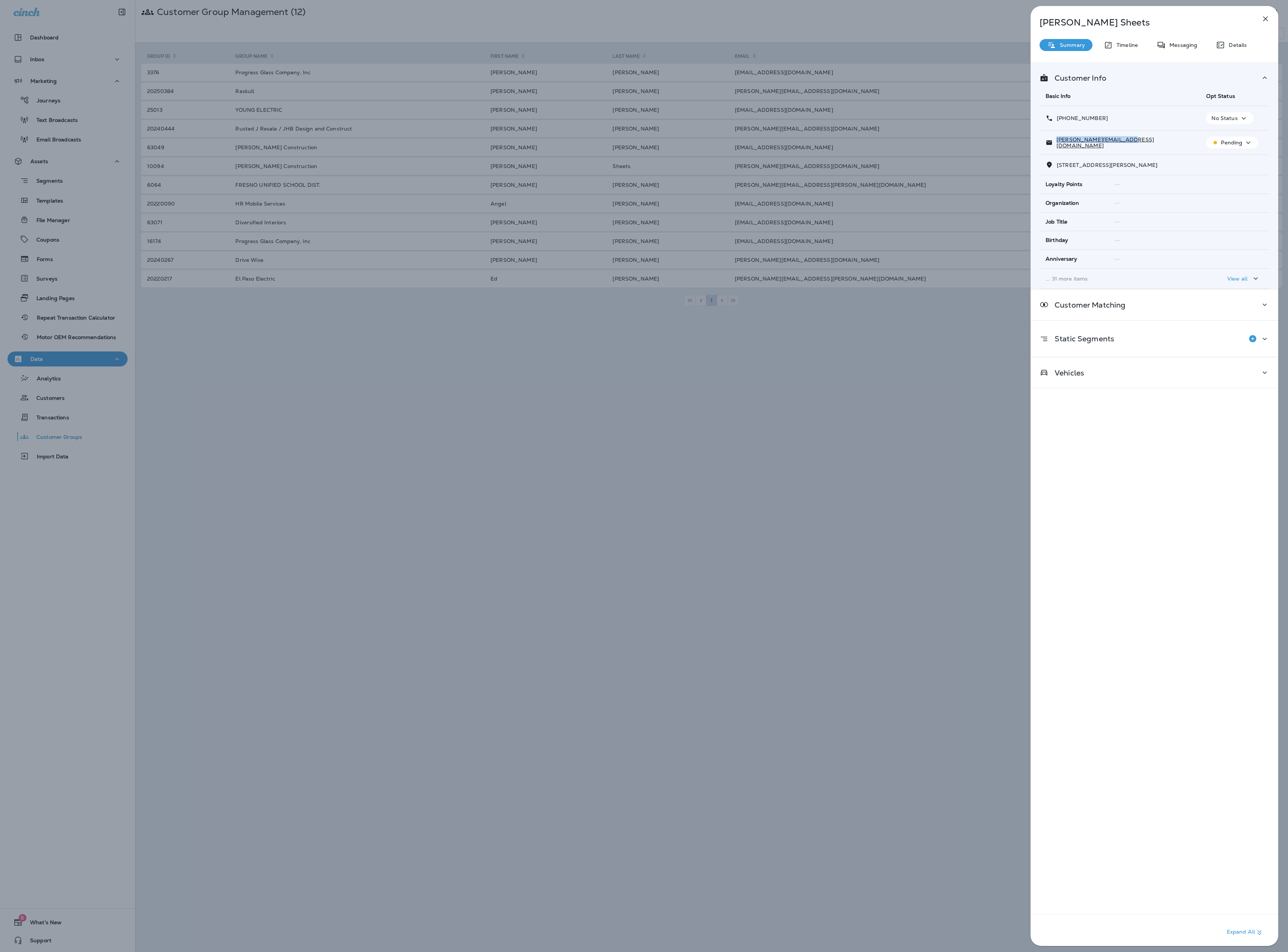
drag, startPoint x: 1095, startPoint y: 143, endPoint x: 1127, endPoint y: 147, distance: 32.2
click at [720, 147] on div "jamie@crawdordconst.com" at bounding box center [1119, 143] width 149 height 12
click at [720, 109] on div "Adam Sheets Summary Timeline Messaging Details Customer Info Basic Info Opt Sta…" at bounding box center [644, 476] width 1288 height 952
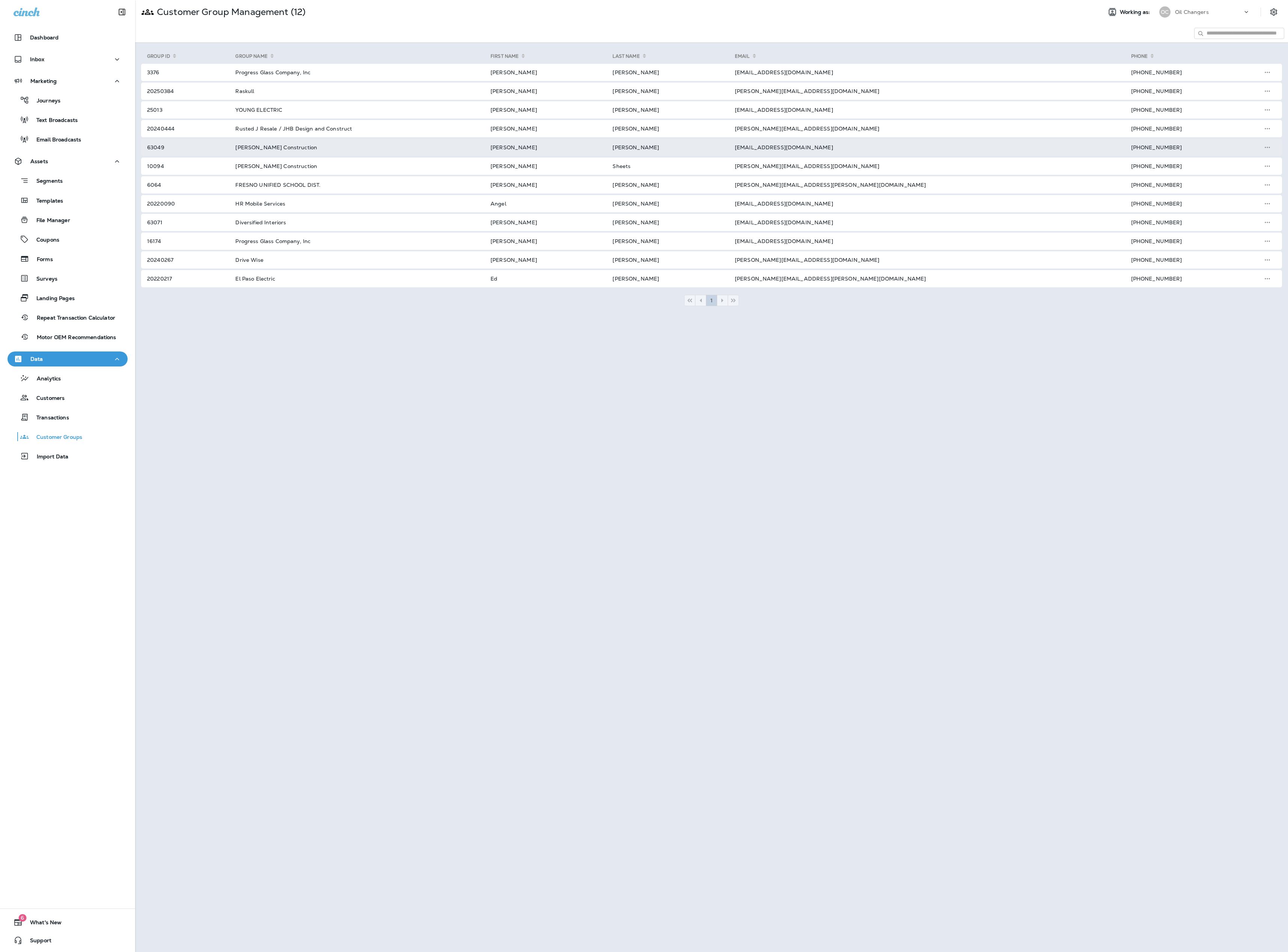
click at [720, 145] on td "ddavis@jordanfosterconstruction.com" at bounding box center [924, 147] width 396 height 18
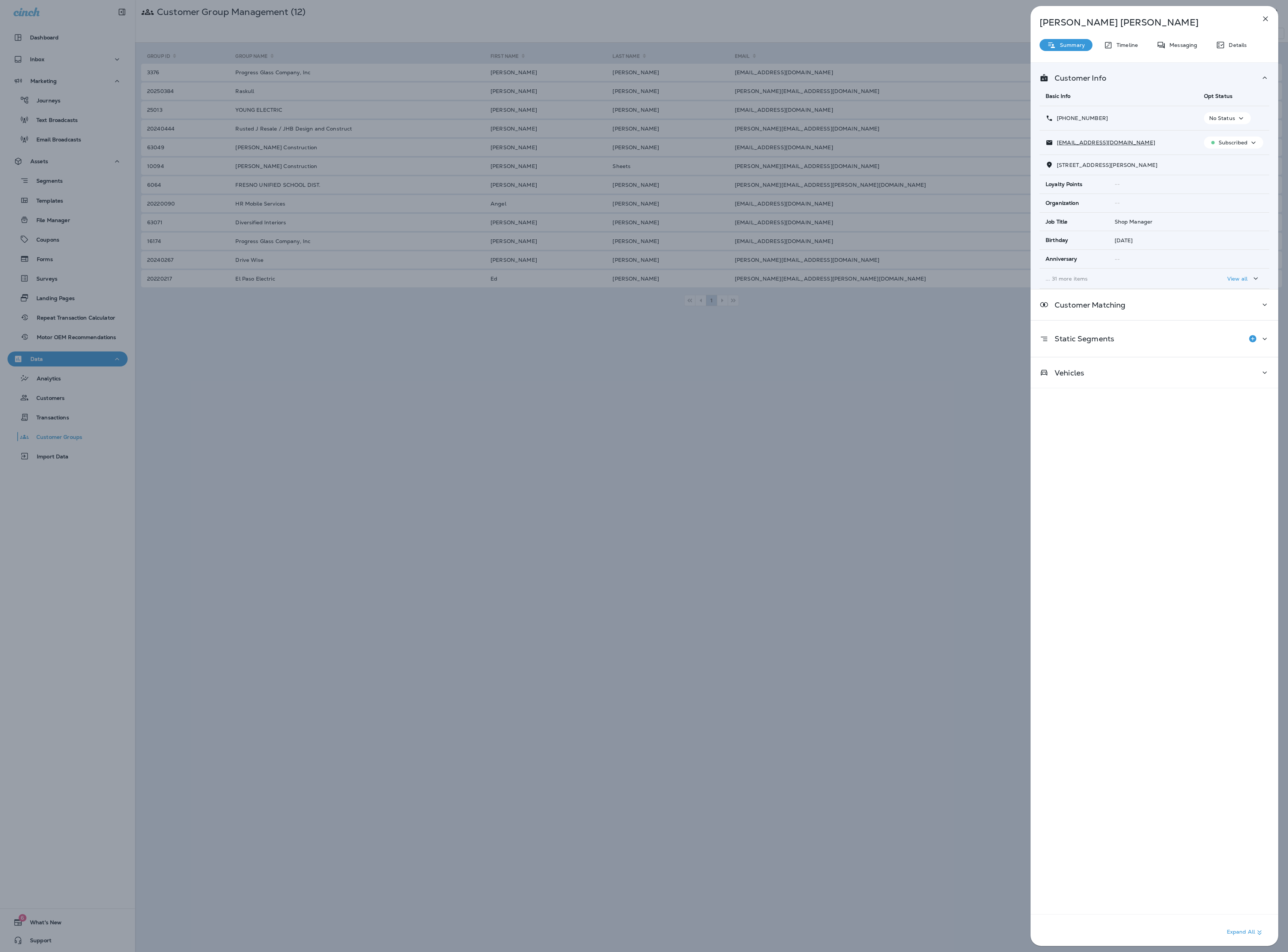
drag, startPoint x: 1108, startPoint y: 146, endPoint x: 1055, endPoint y: 146, distance: 53.0
click at [720, 146] on div "ddavis@jordanfosterconstruction.com" at bounding box center [1119, 142] width 146 height 8
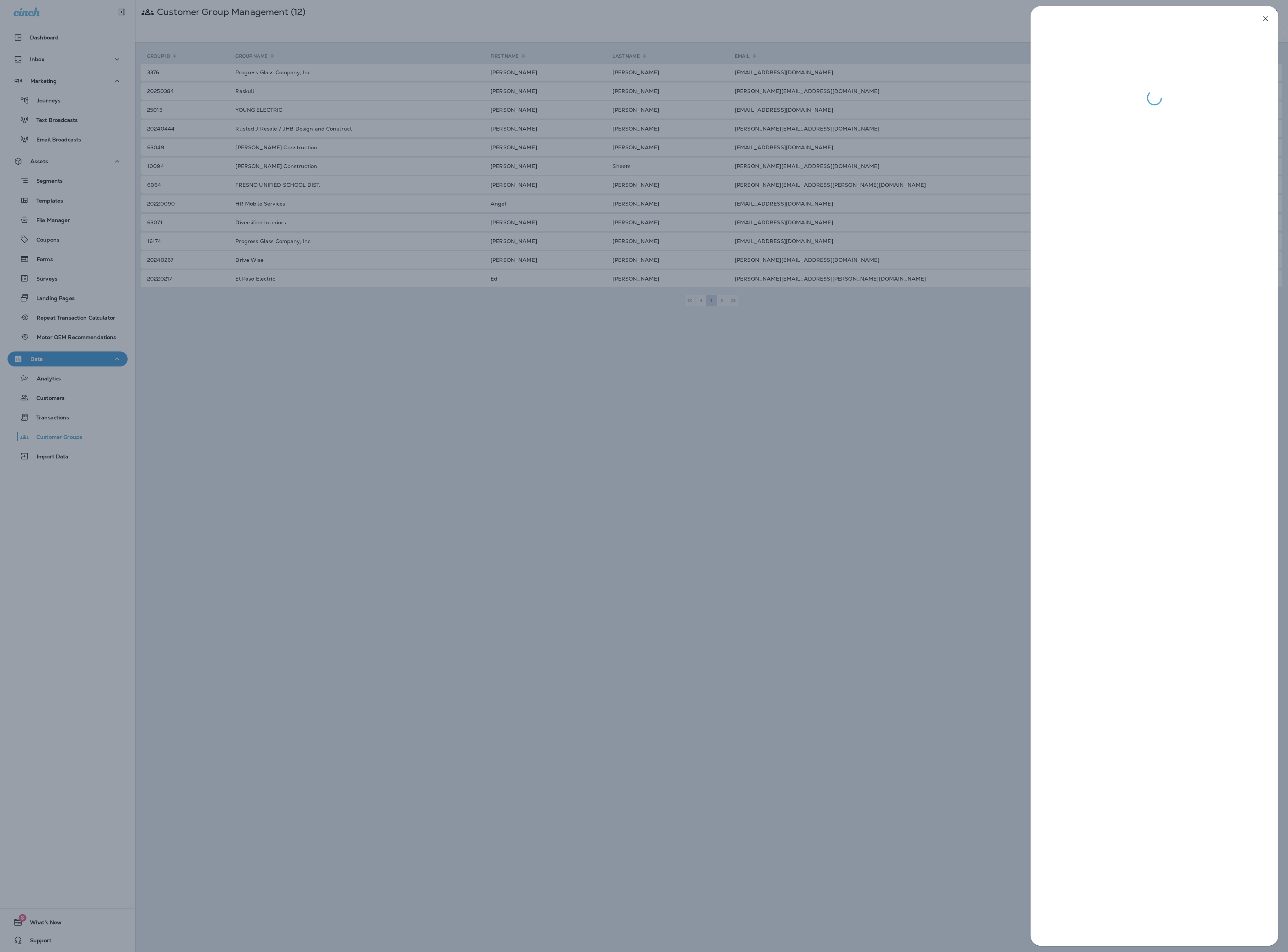
click at [720, 288] on div at bounding box center [644, 476] width 1288 height 952
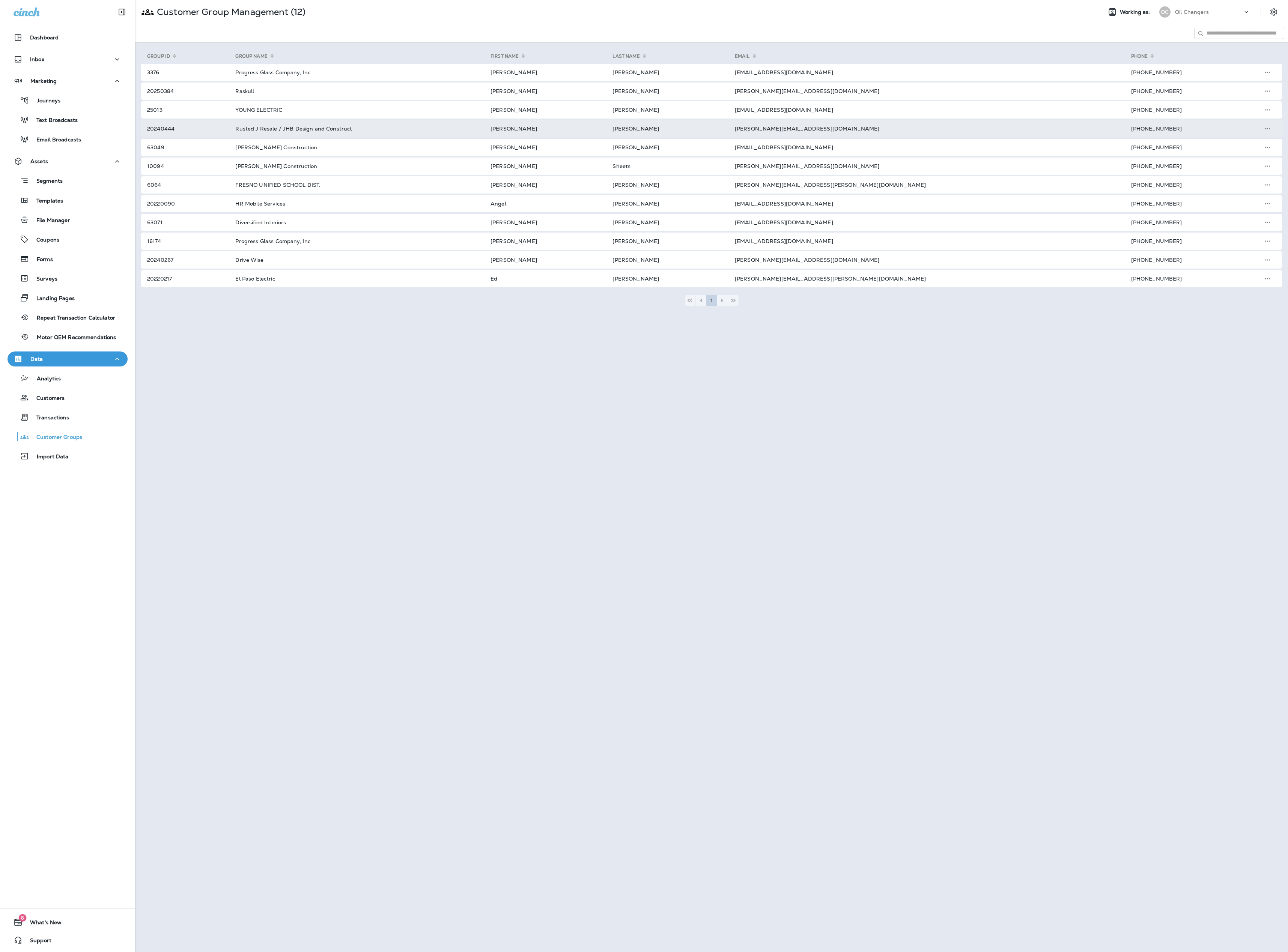
click at [720, 133] on td "jess@rustedj.com" at bounding box center [924, 128] width 396 height 18
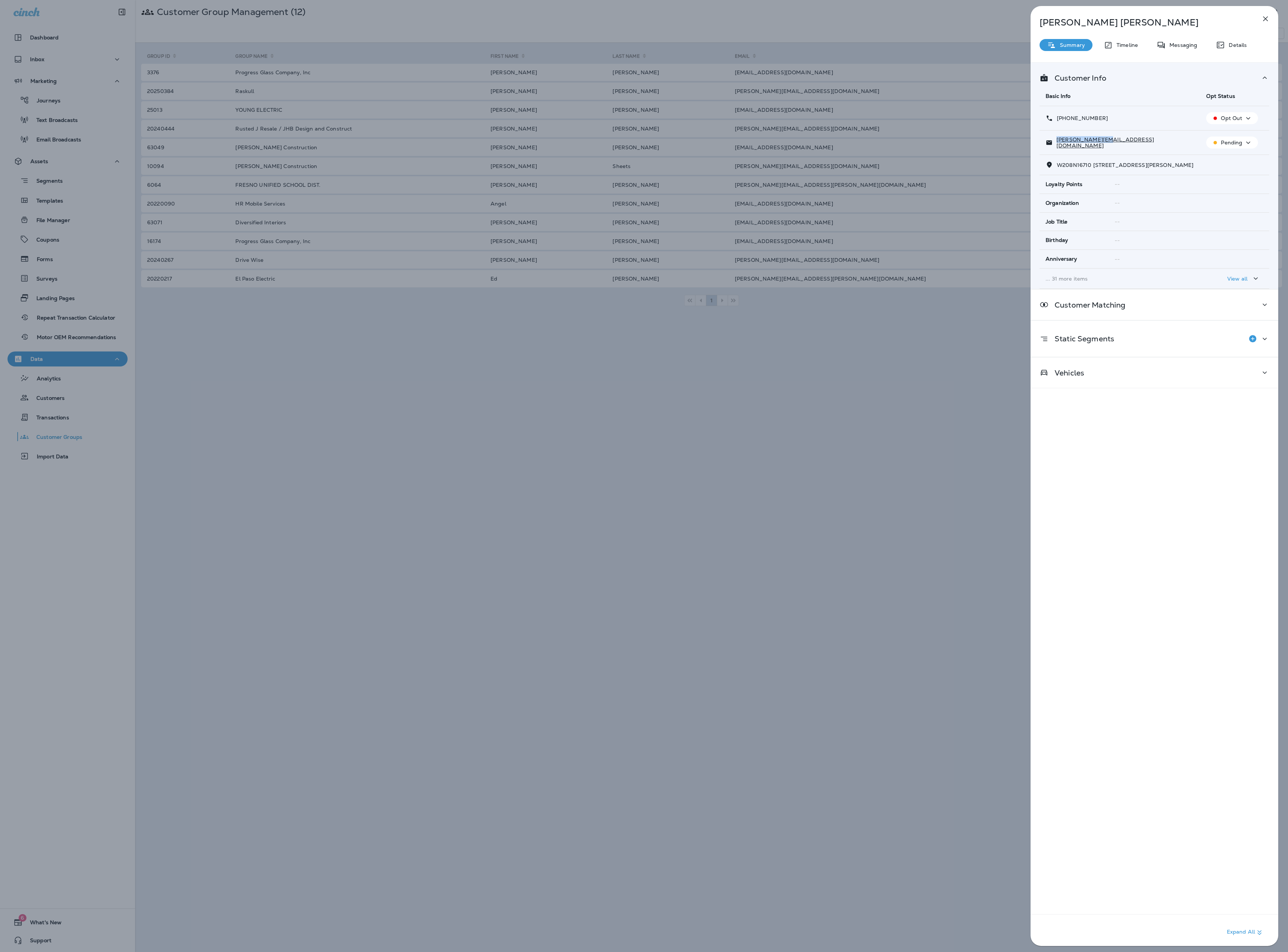
drag, startPoint x: 1116, startPoint y: 141, endPoint x: 1053, endPoint y: 146, distance: 63.2
click at [720, 146] on div "jess@rustedj.com" at bounding box center [1119, 143] width 149 height 12
click at [720, 149] on div "Jessica Giese Summary Timeline Messaging Details Customer Info Basic Info Opt S…" at bounding box center [644, 476] width 1288 height 952
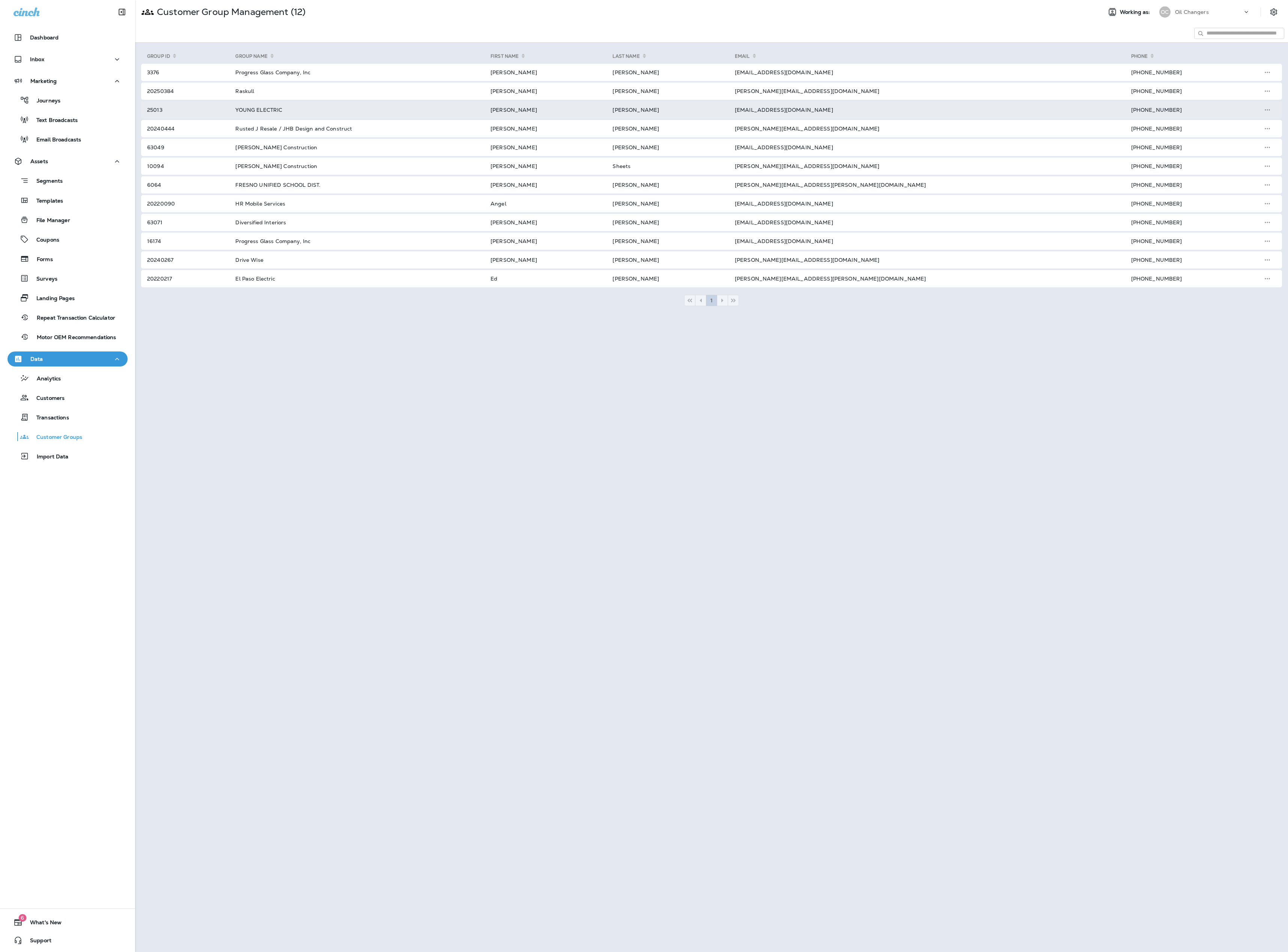
click at [720, 112] on td "rebeccad@youngelec.com" at bounding box center [924, 110] width 396 height 18
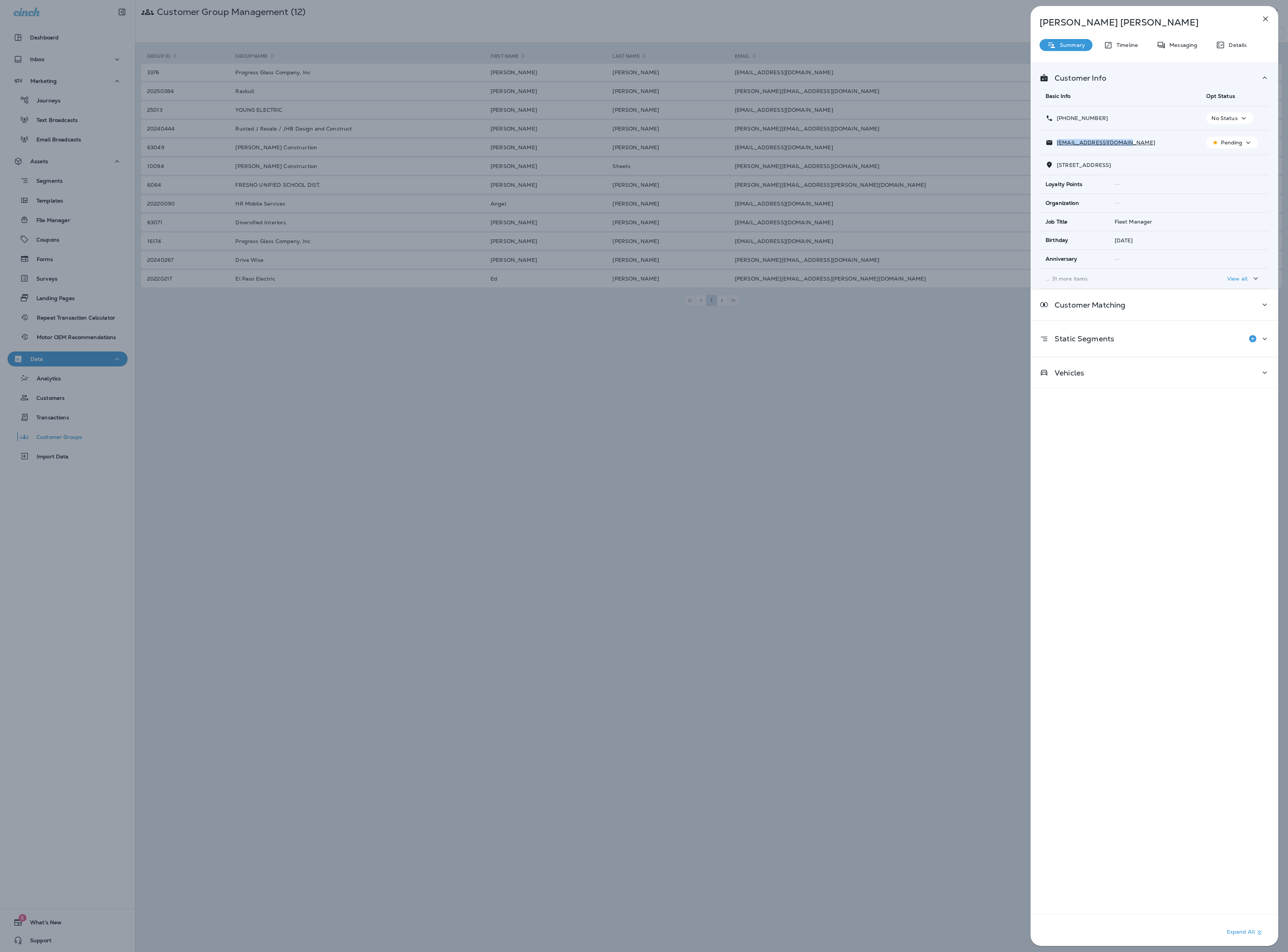
drag, startPoint x: 1145, startPoint y: 144, endPoint x: 1052, endPoint y: 146, distance: 93.0
click at [720, 146] on div "rebeccad@youngelec.com" at bounding box center [1119, 142] width 149 height 8
click at [720, 92] on div "Rebecca Diaz Summary Timeline Messaging Details Customer Info Basic Info Opt St…" at bounding box center [644, 476] width 1288 height 952
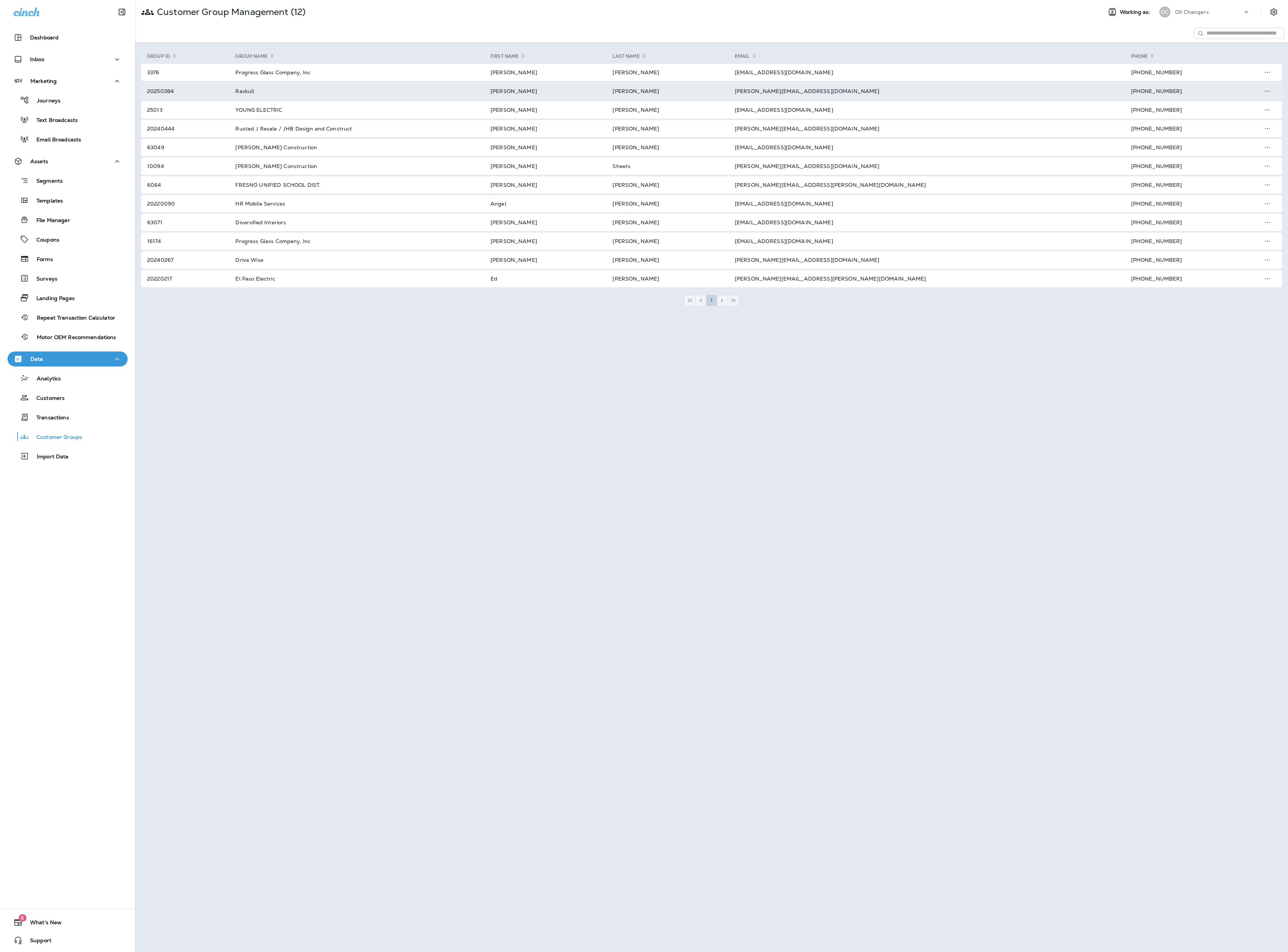
click at [720, 89] on td "logan@raskull.com" at bounding box center [924, 91] width 396 height 18
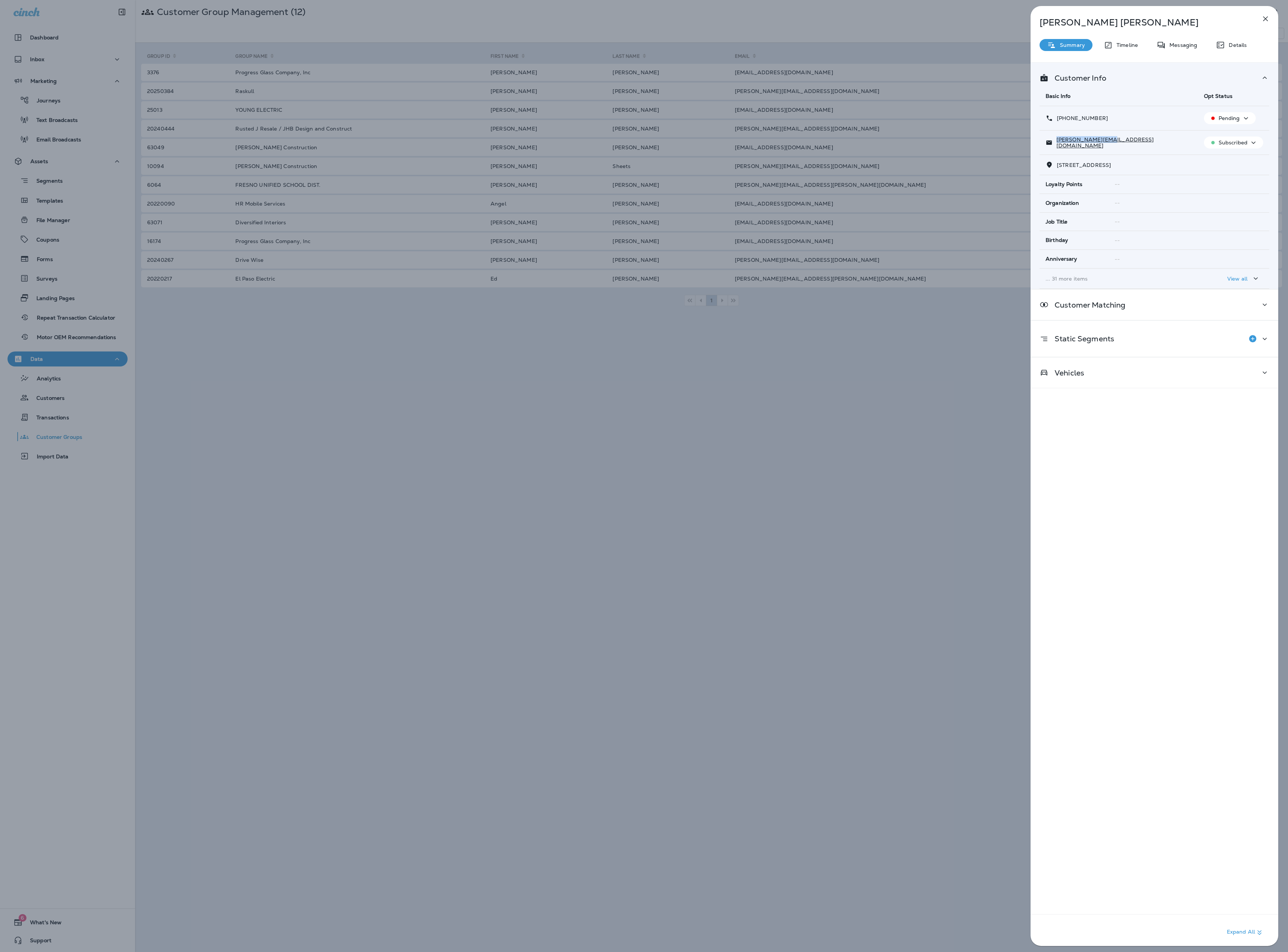
drag, startPoint x: 1092, startPoint y: 144, endPoint x: 1052, endPoint y: 148, distance: 40.2
click at [720, 148] on td "logan@raskull.com" at bounding box center [1119, 143] width 159 height 24
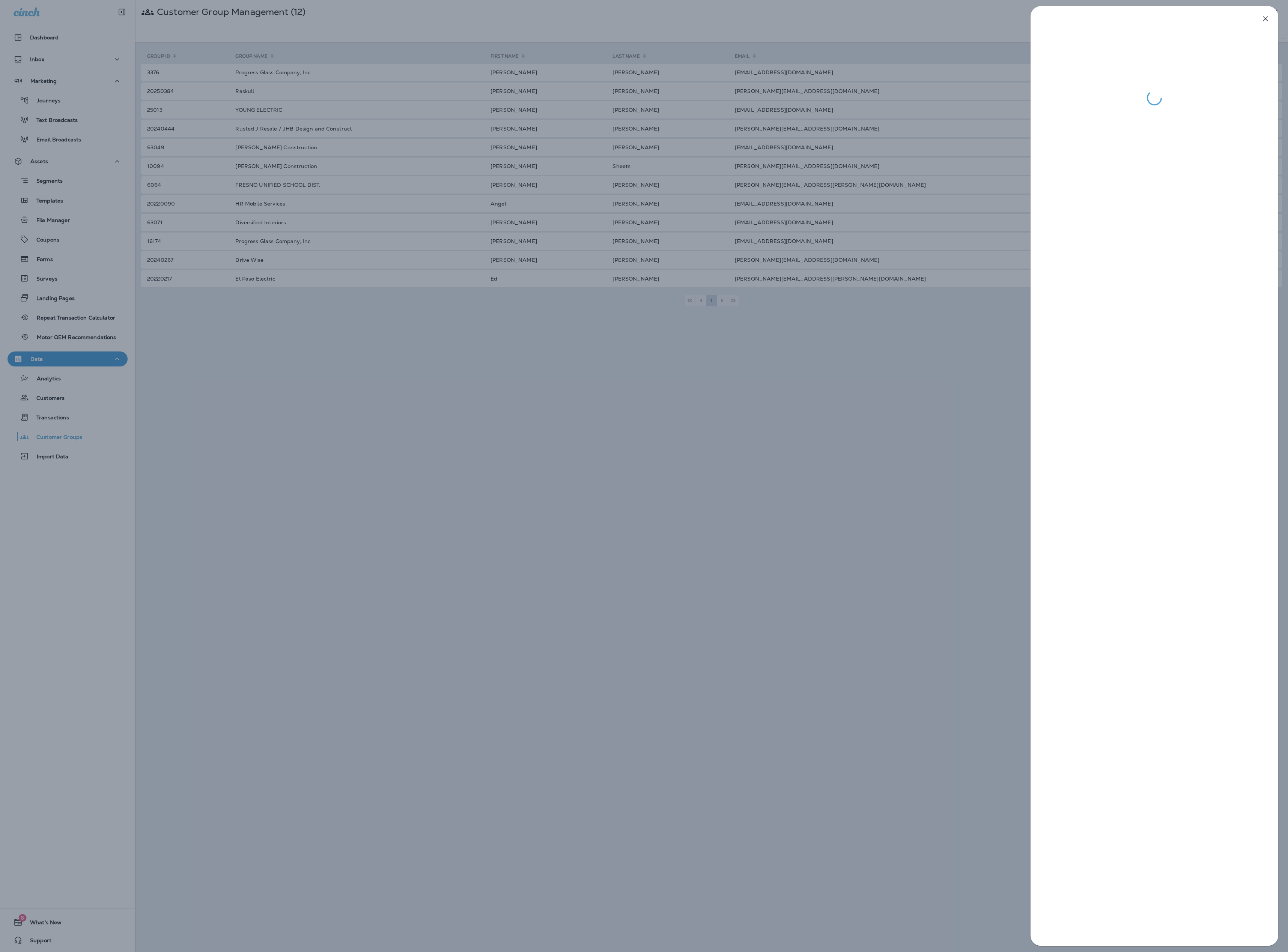
drag, startPoint x: 866, startPoint y: 65, endPoint x: 865, endPoint y: 70, distance: 5.1
click at [720, 65] on div at bounding box center [644, 476] width 1288 height 952
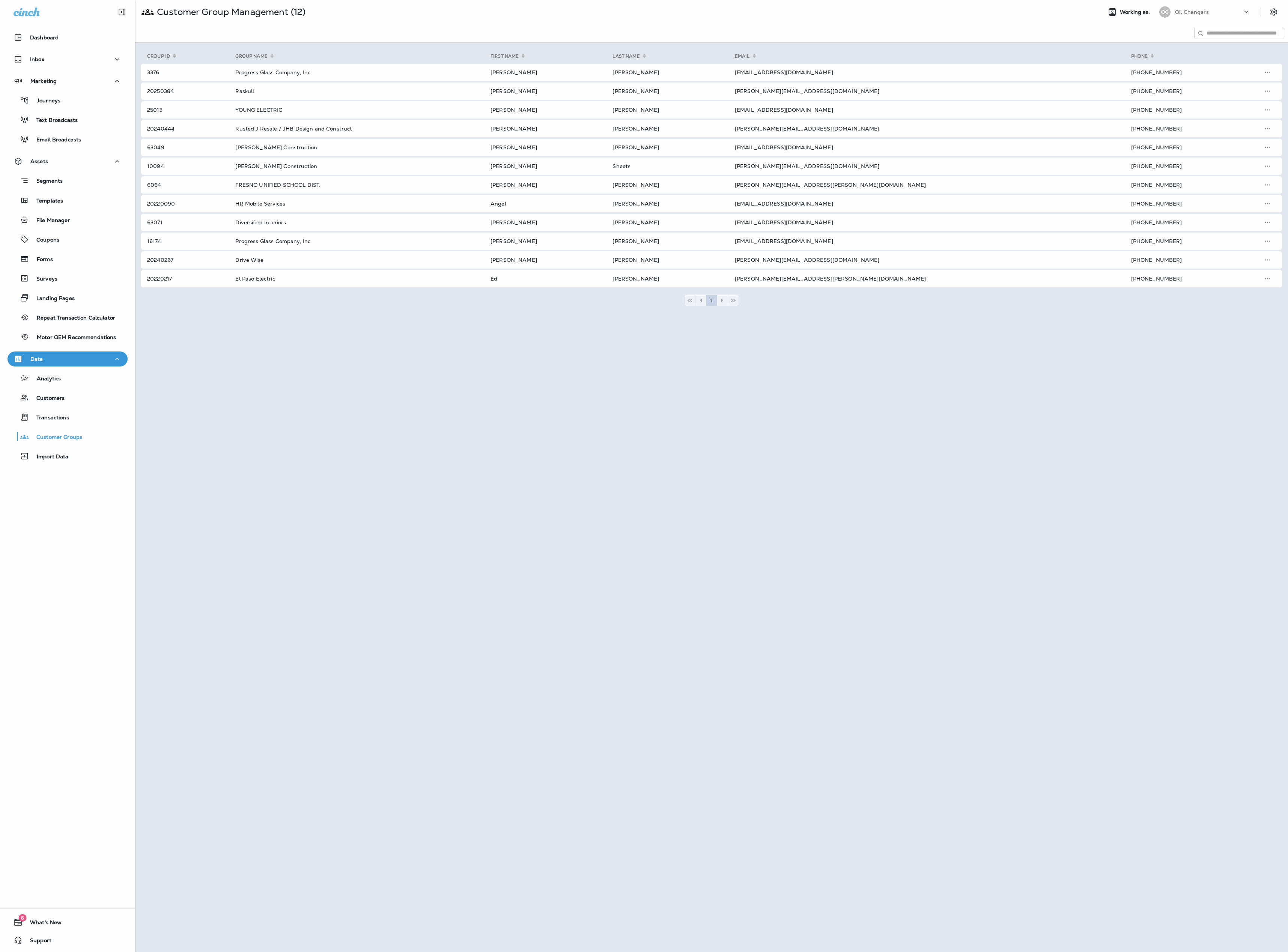
click at [720, 70] on div at bounding box center [644, 476] width 1288 height 952
click at [720, 75] on td "mmeschi@progressglass.com" at bounding box center [924, 72] width 396 height 18
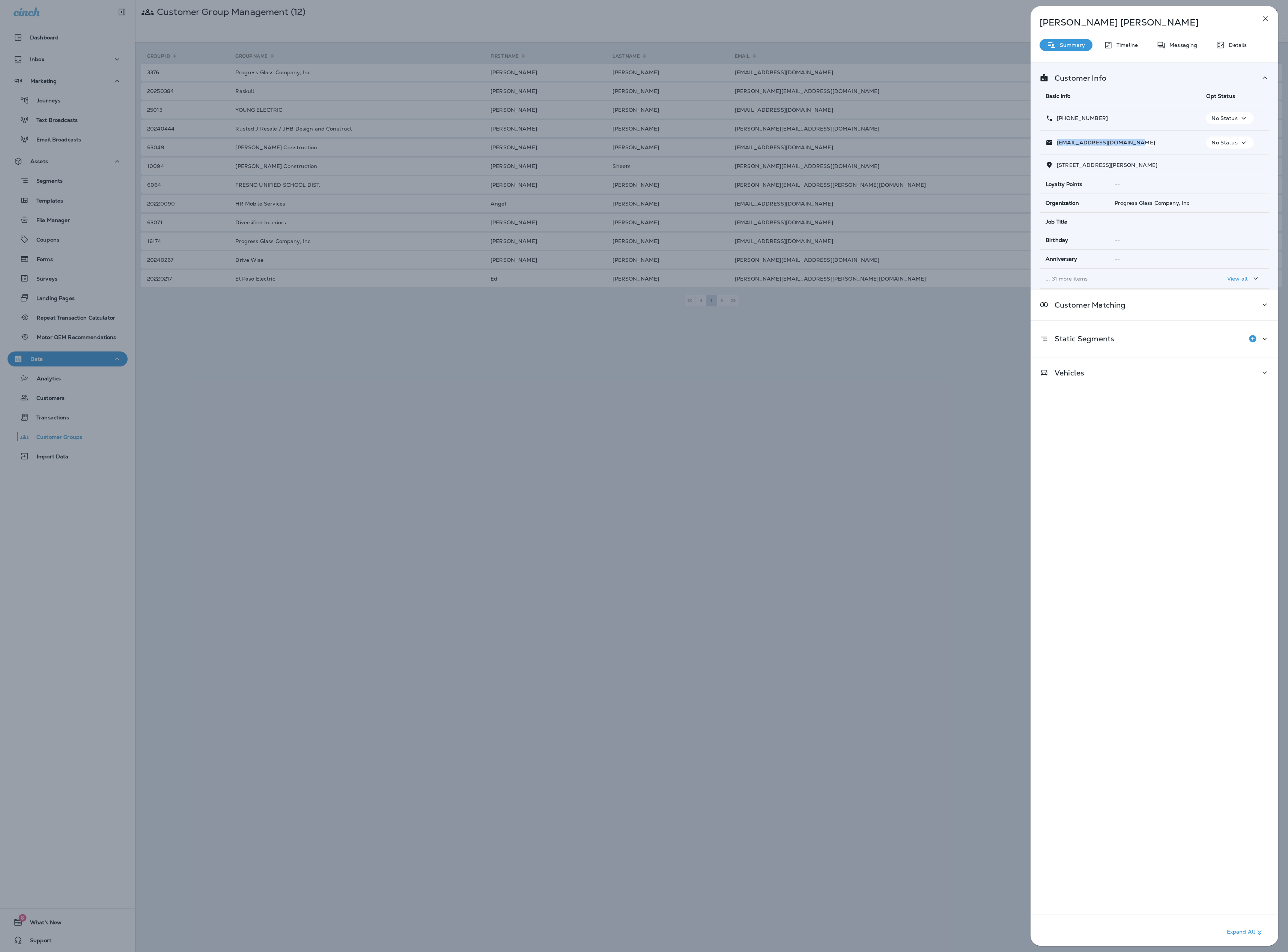
drag, startPoint x: 1131, startPoint y: 143, endPoint x: 1049, endPoint y: 150, distance: 82.3
click at [720, 146] on div "mmeschi@progressglass.com" at bounding box center [1119, 142] width 149 height 8
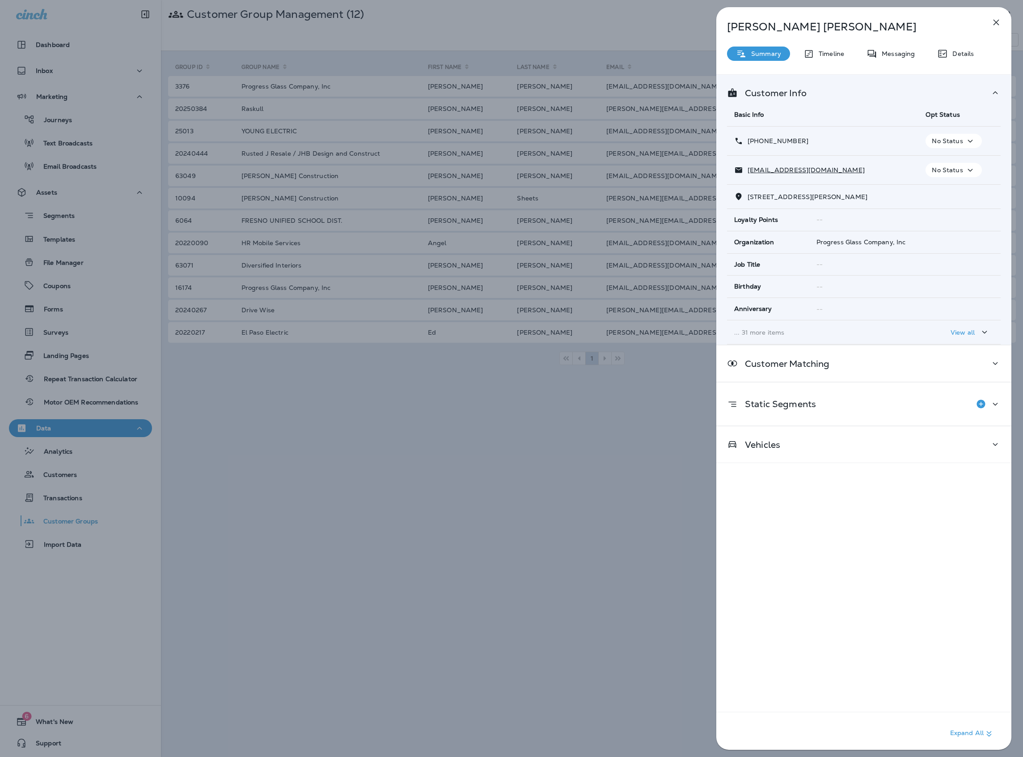
click at [498, 432] on div "Michael Meschi Summary Timeline Messaging Details Customer Info Basic Info Opt …" at bounding box center [511, 378] width 1023 height 757
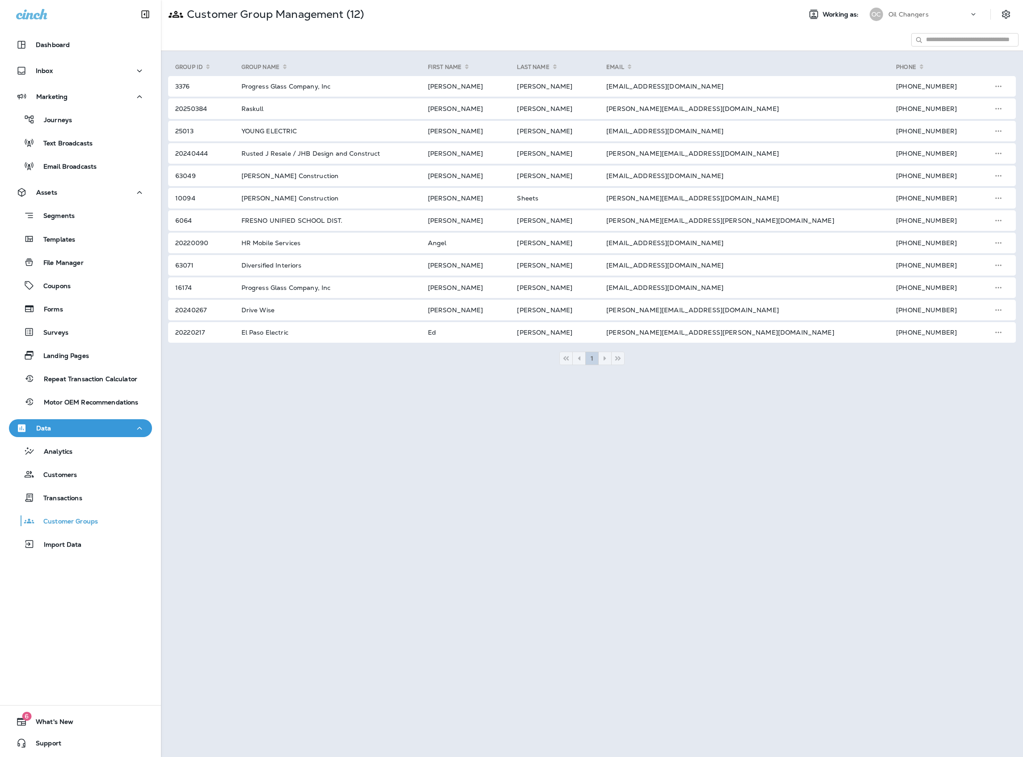
click at [231, 73] on th "Group ID" at bounding box center [199, 67] width 63 height 14
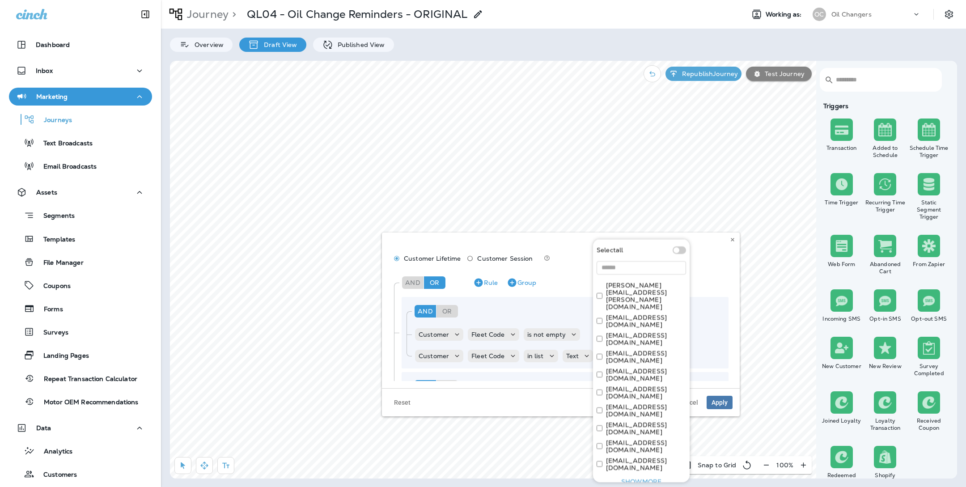
scroll to position [122, 0]
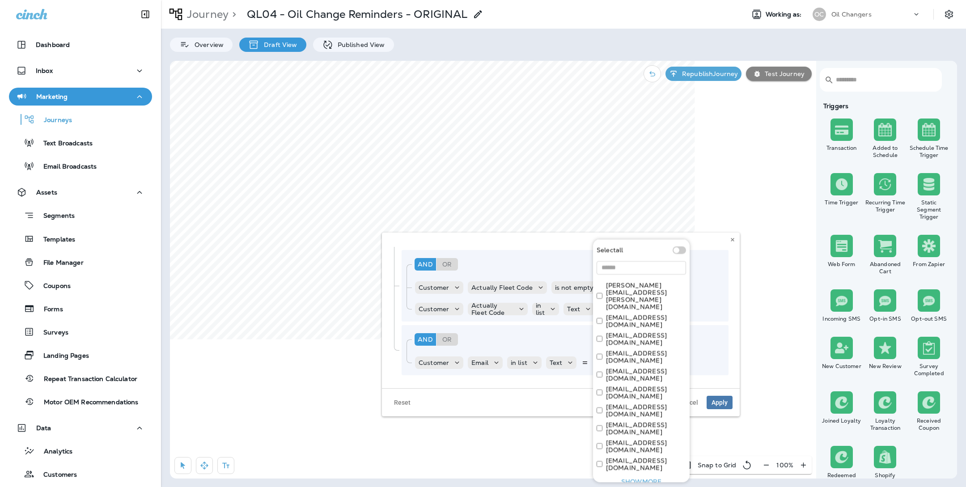
paste input "**********"
type input "**********"
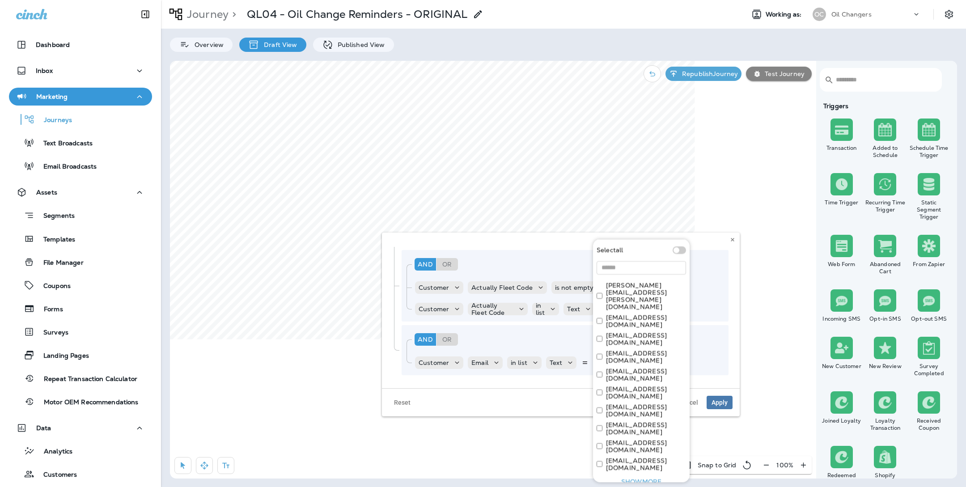
scroll to position [0, 0]
paste input "**********"
type input "**********"
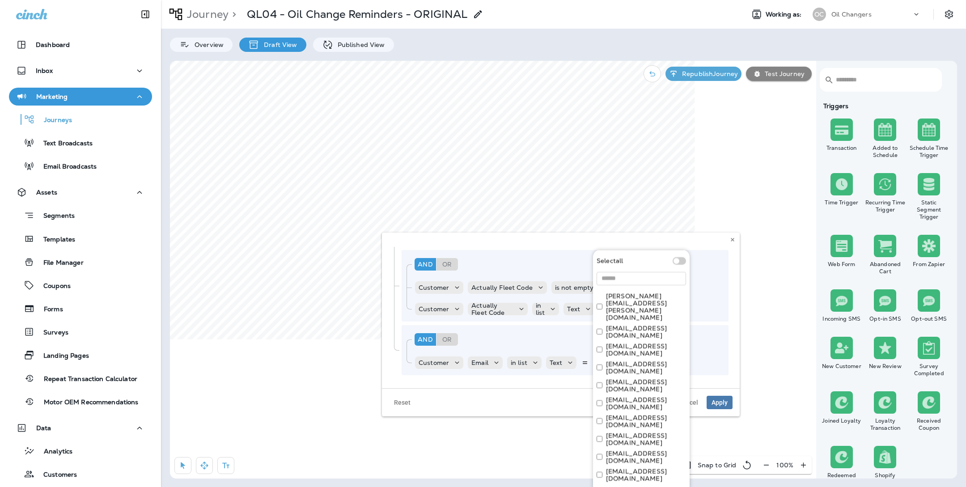
paste input "**********"
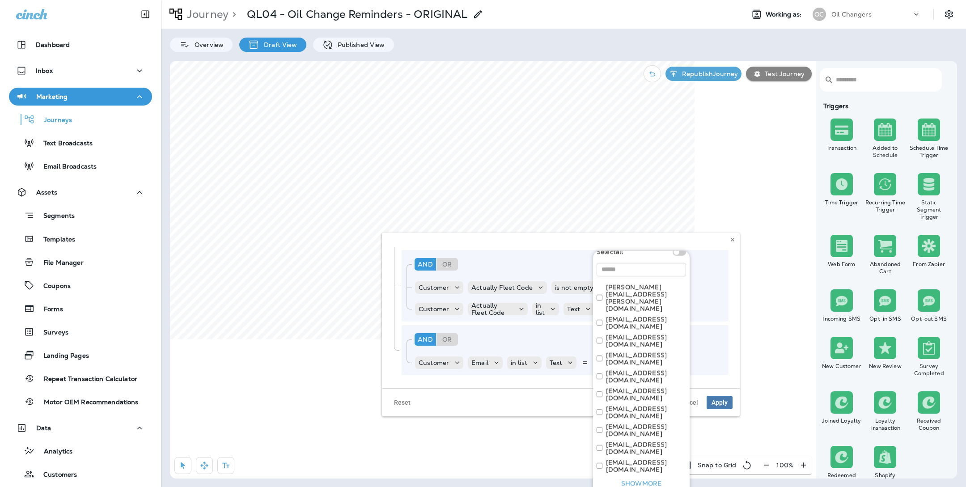
type input "**********"
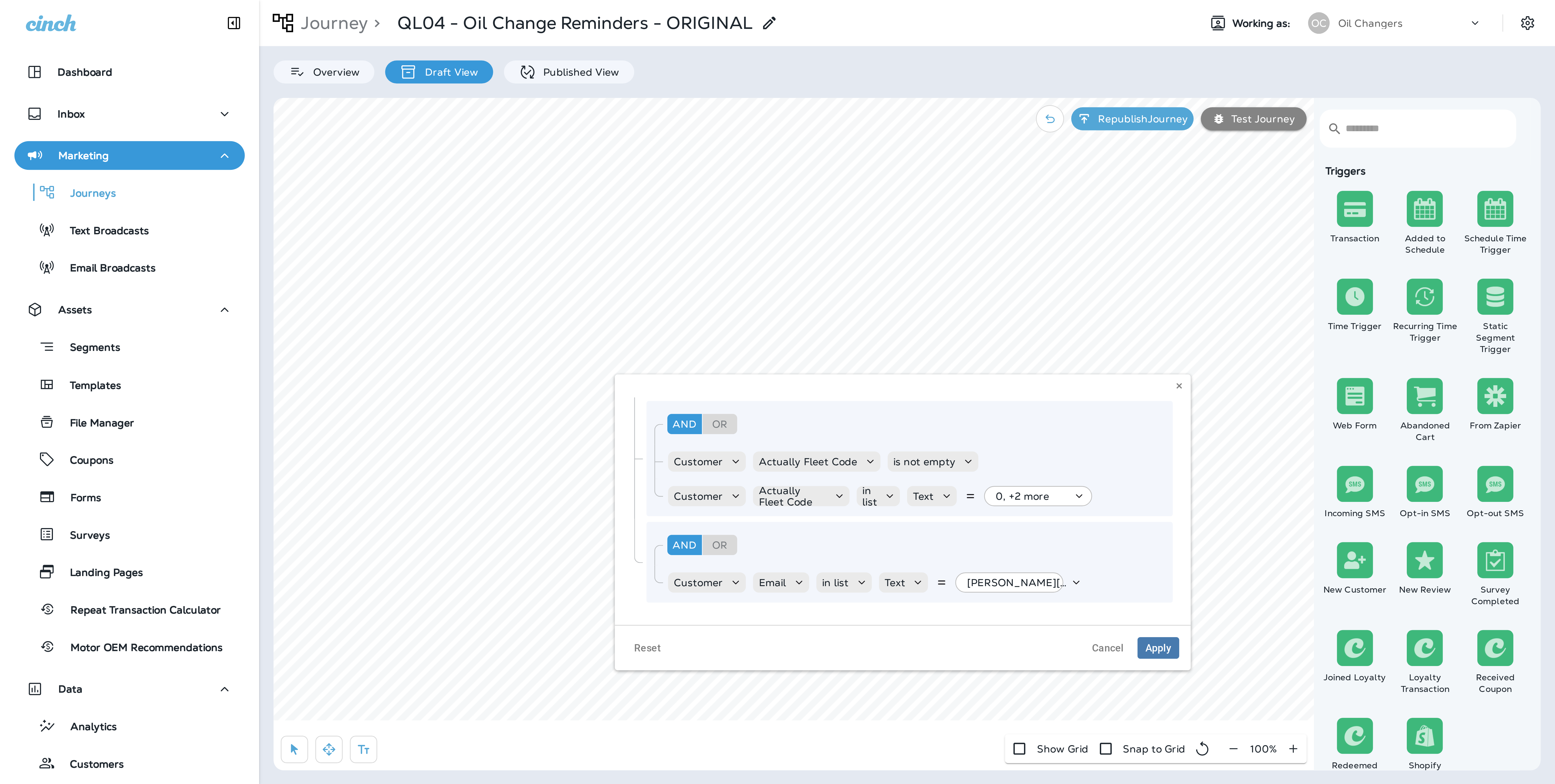
scroll to position [74, 0]
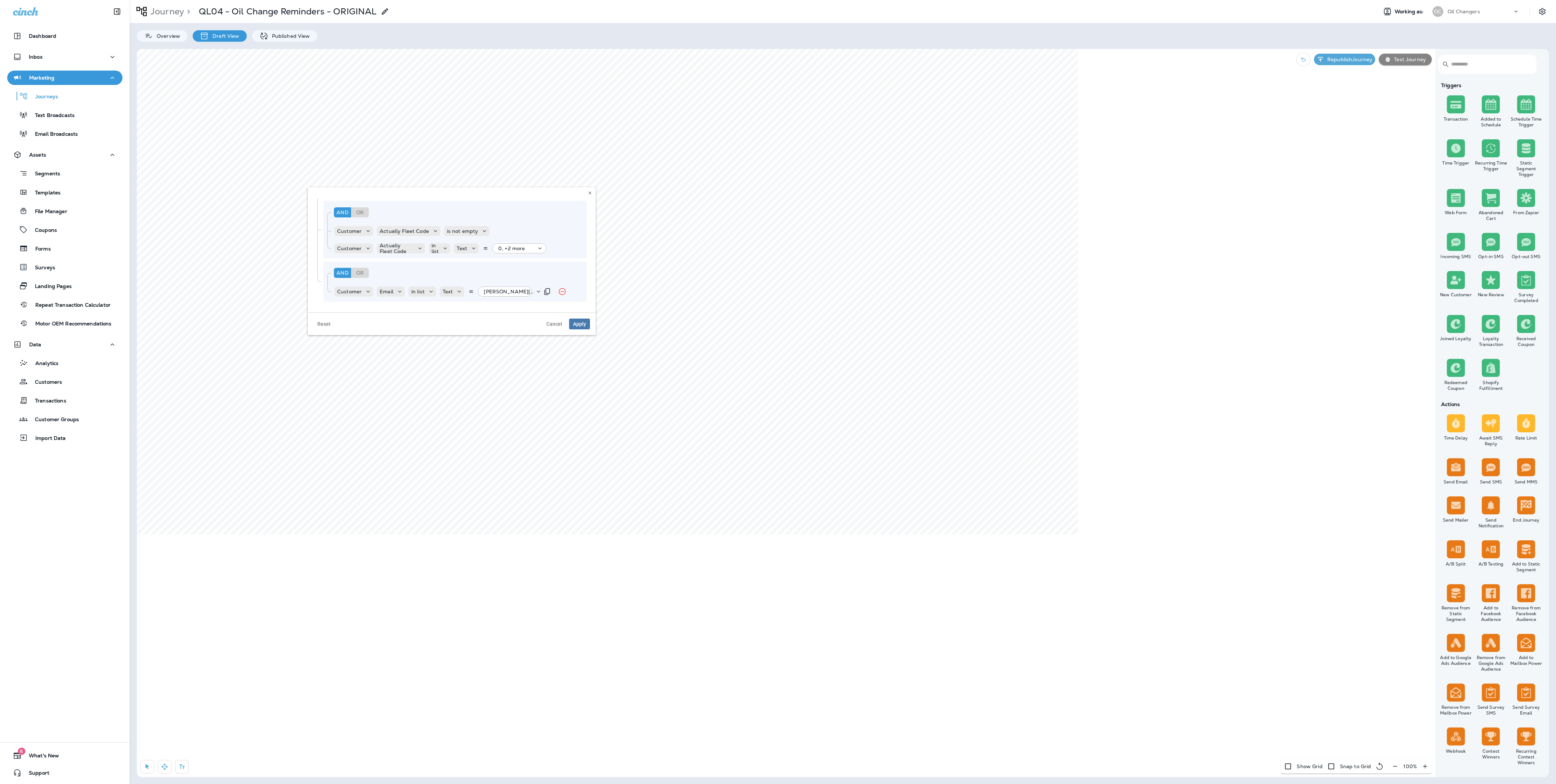
click at [509, 296] on div "[PERSON_NAME][EMAIL_ADDRESS][PERSON_NAME][DOMAIN_NAME], +3 more" at bounding box center [507, 291] width 54 height 10
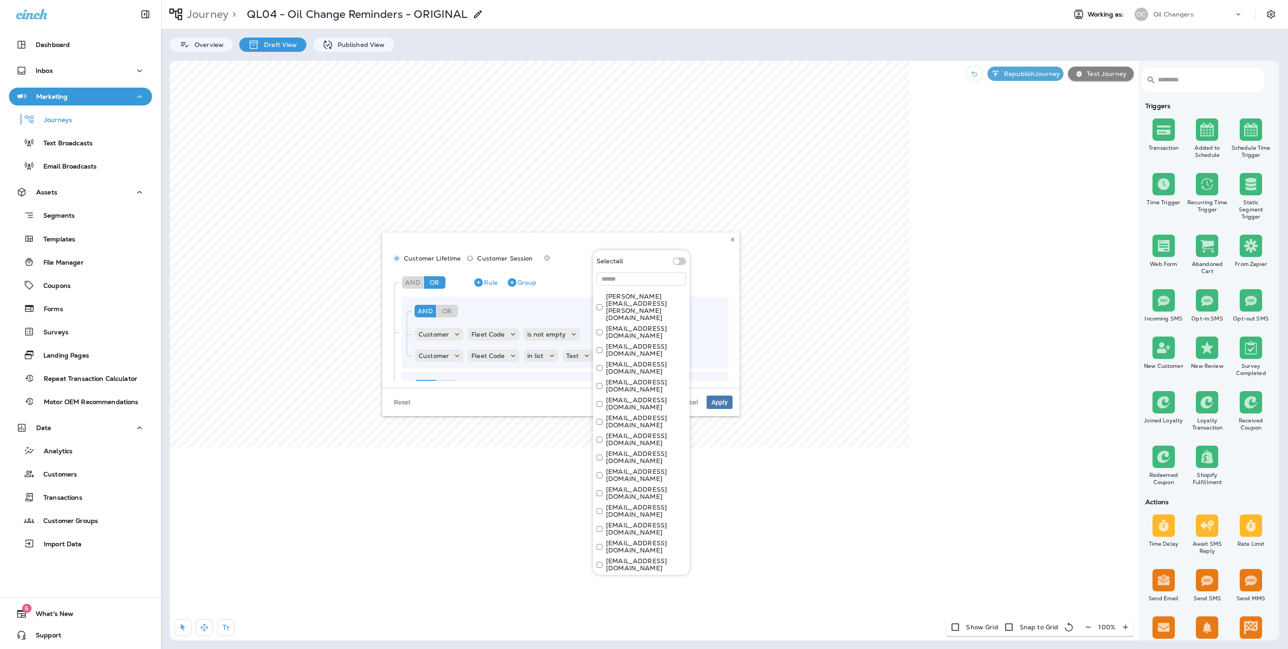
scroll to position [358, 0]
paste input "**********"
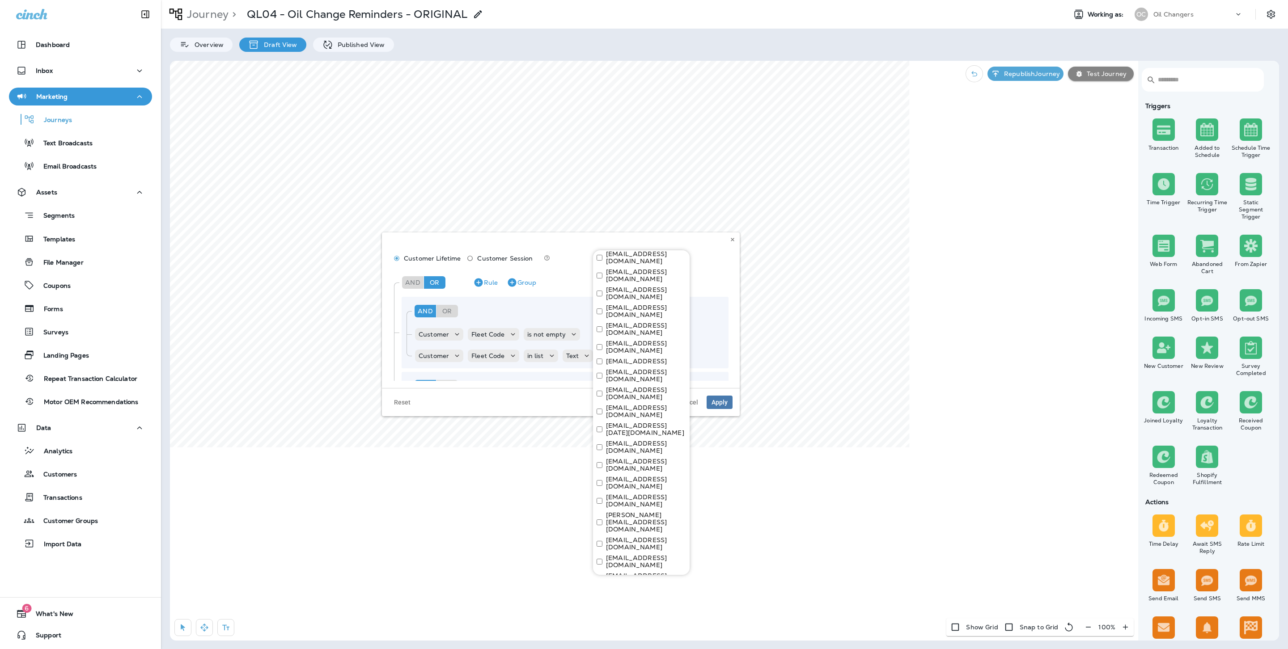
scroll to position [0, 26]
type input "**********"
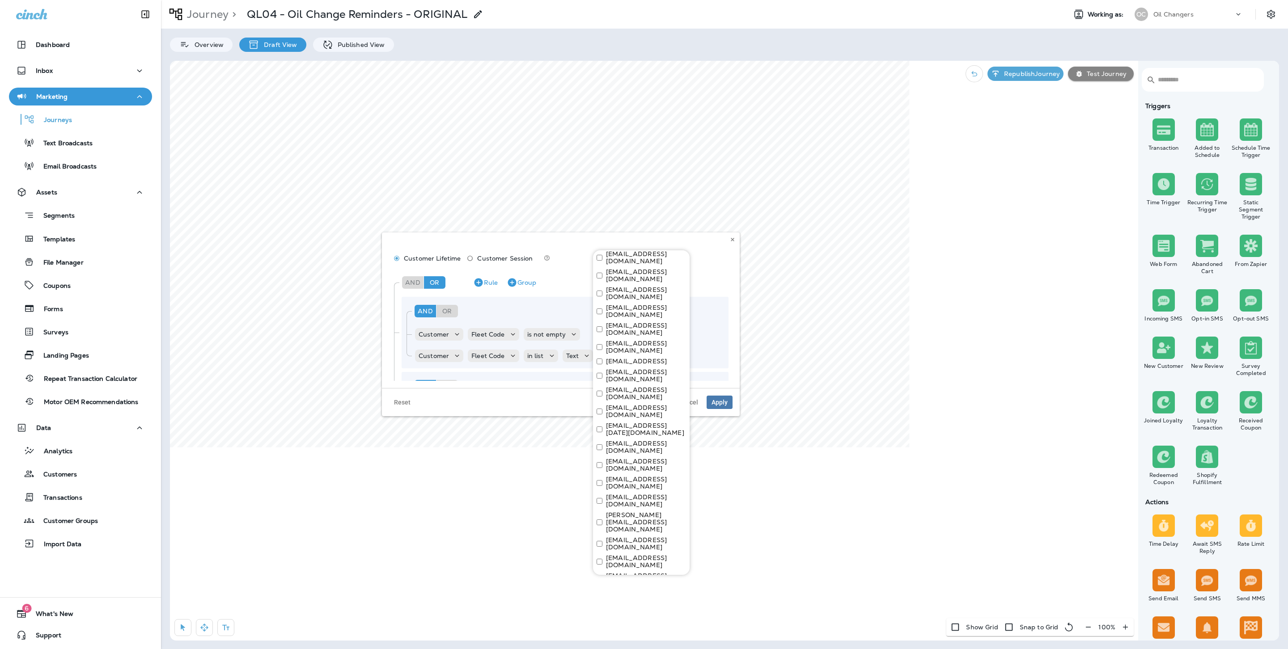
paste input "**********"
type input "**********"
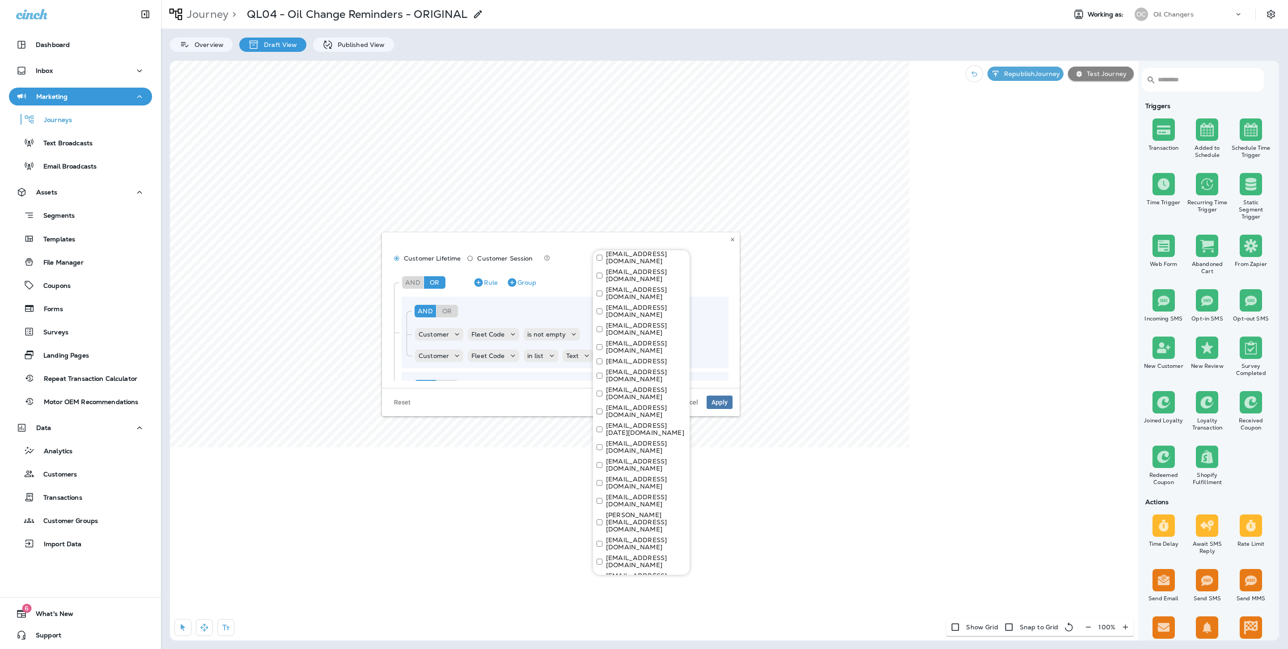
paste input "**********"
type input "**********"
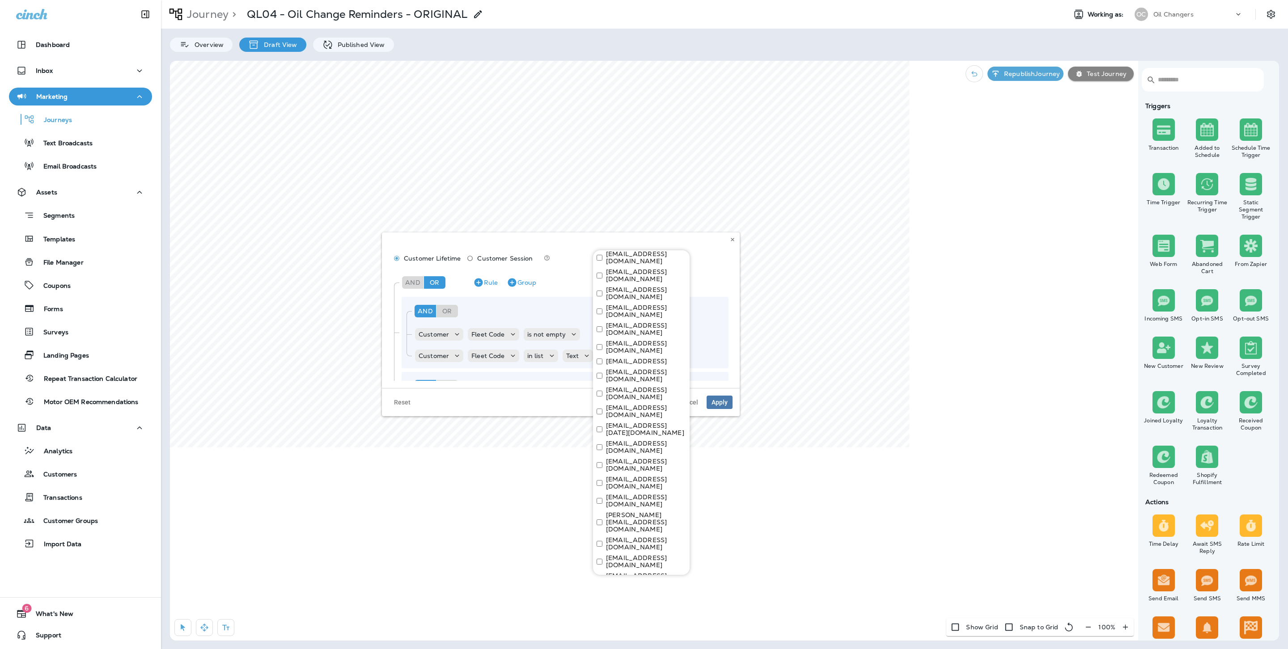
scroll to position [0, 0]
paste input "**********"
type input "**********"
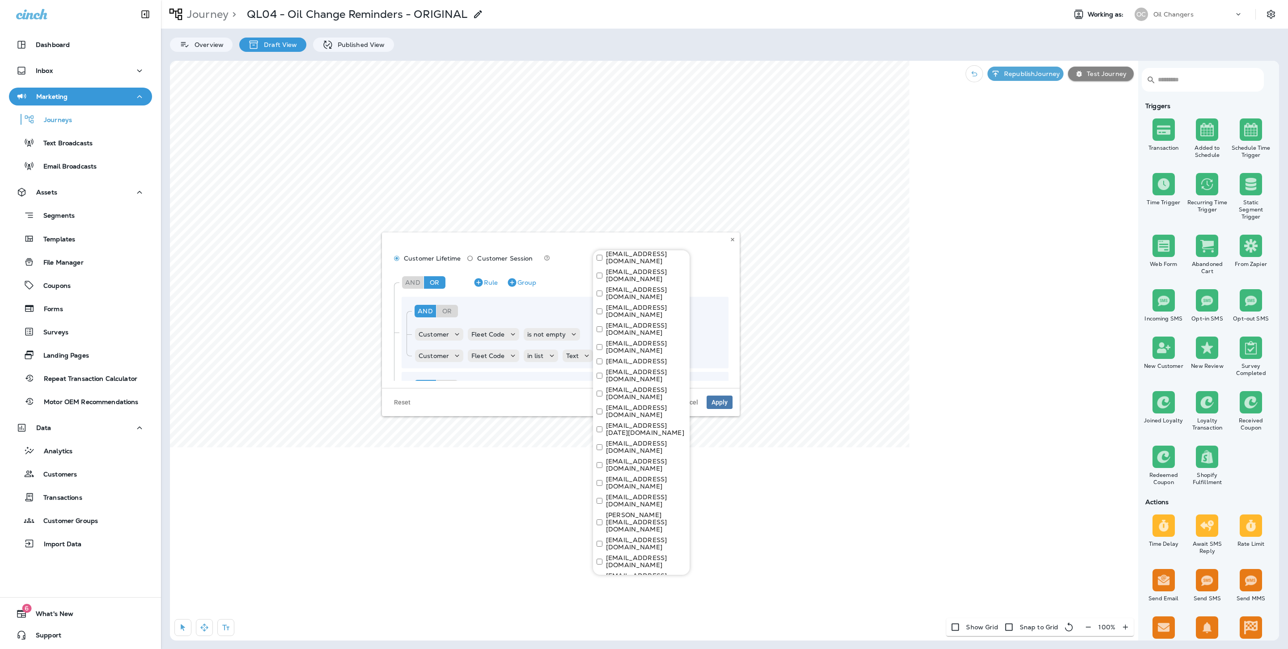
scroll to position [412, 0]
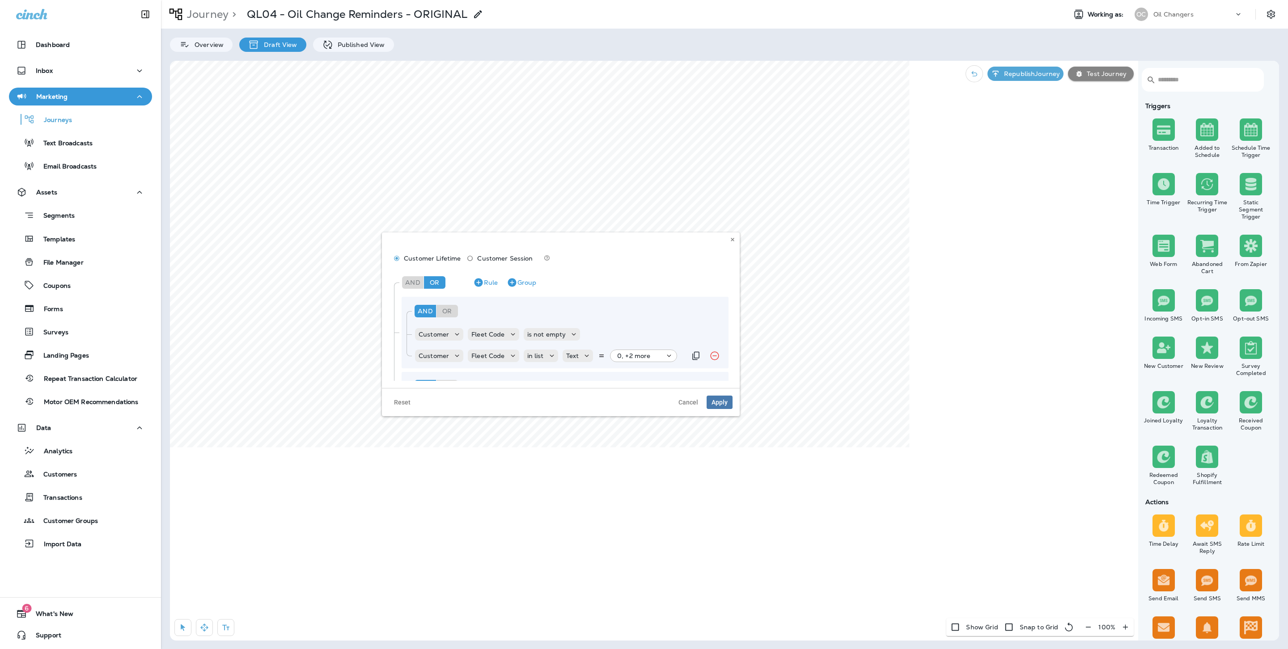
click at [661, 354] on div "0, +2 more" at bounding box center [640, 355] width 47 height 7
click at [735, 321] on div "Customer Lifetime Customer Session And Or Rule Group And Or Rule Group Customer…" at bounding box center [561, 311] width 358 height 156
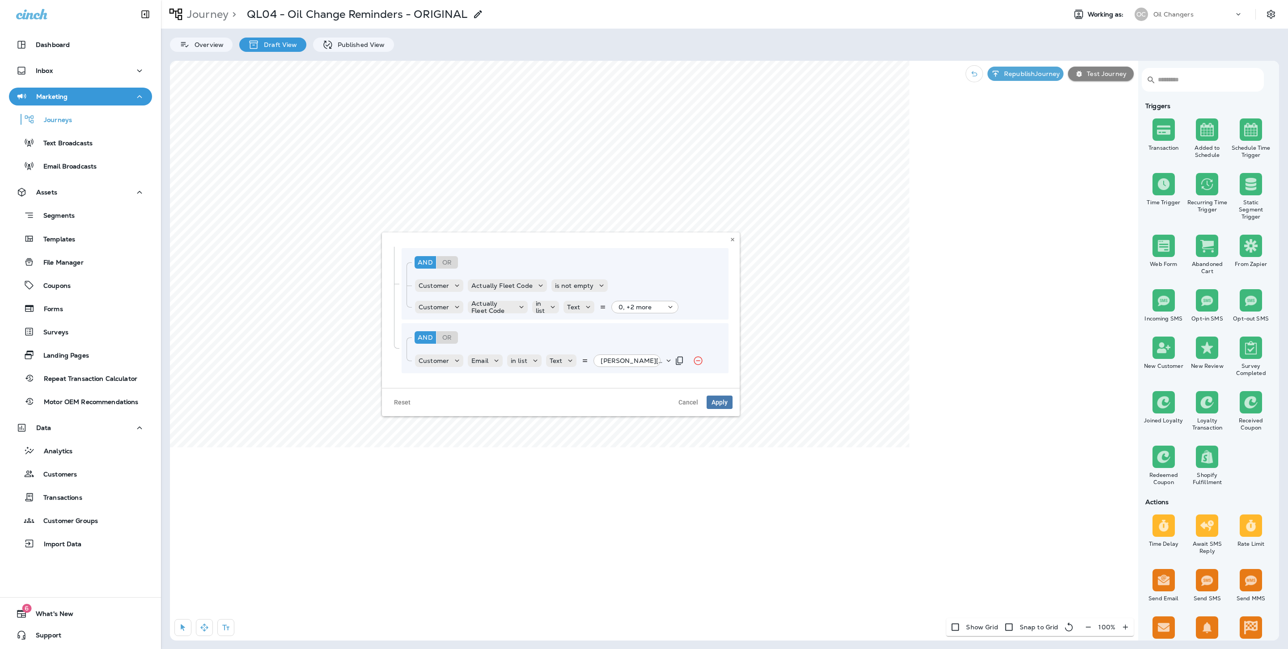
click at [640, 364] on p "[PERSON_NAME][EMAIL_ADDRESS][PERSON_NAME][DOMAIN_NAME], +8 more" at bounding box center [633, 360] width 64 height 7
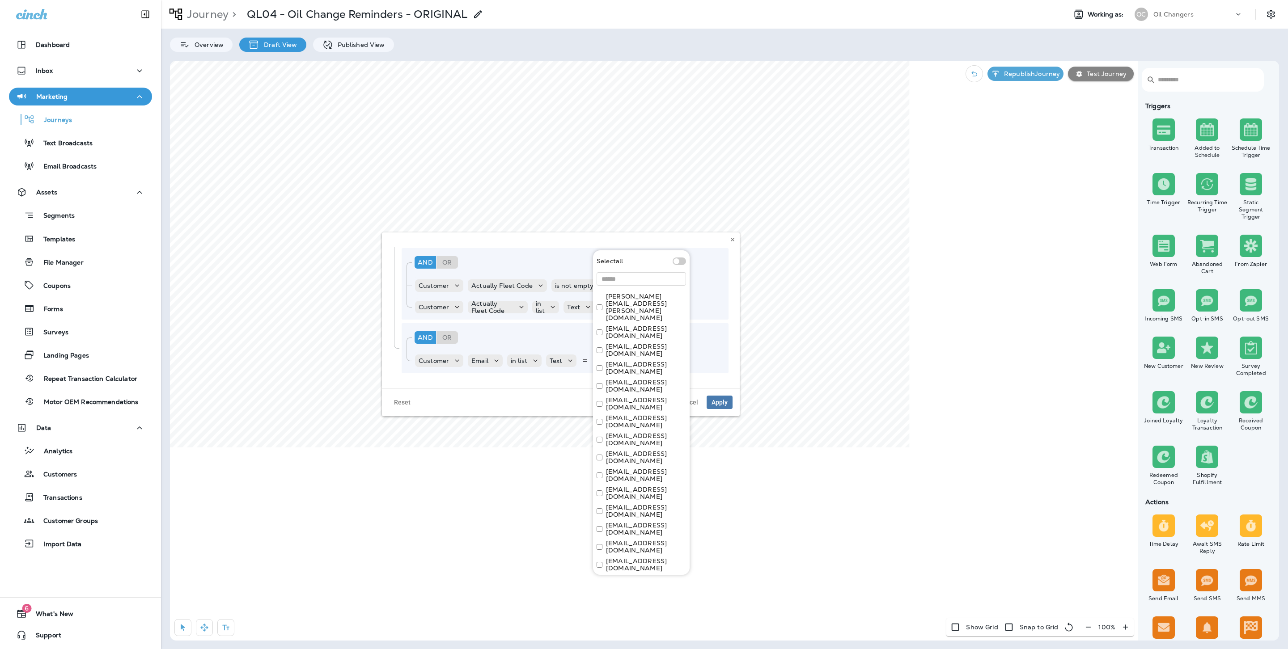
scroll to position [412, 0]
paste input "**********"
type input "**********"
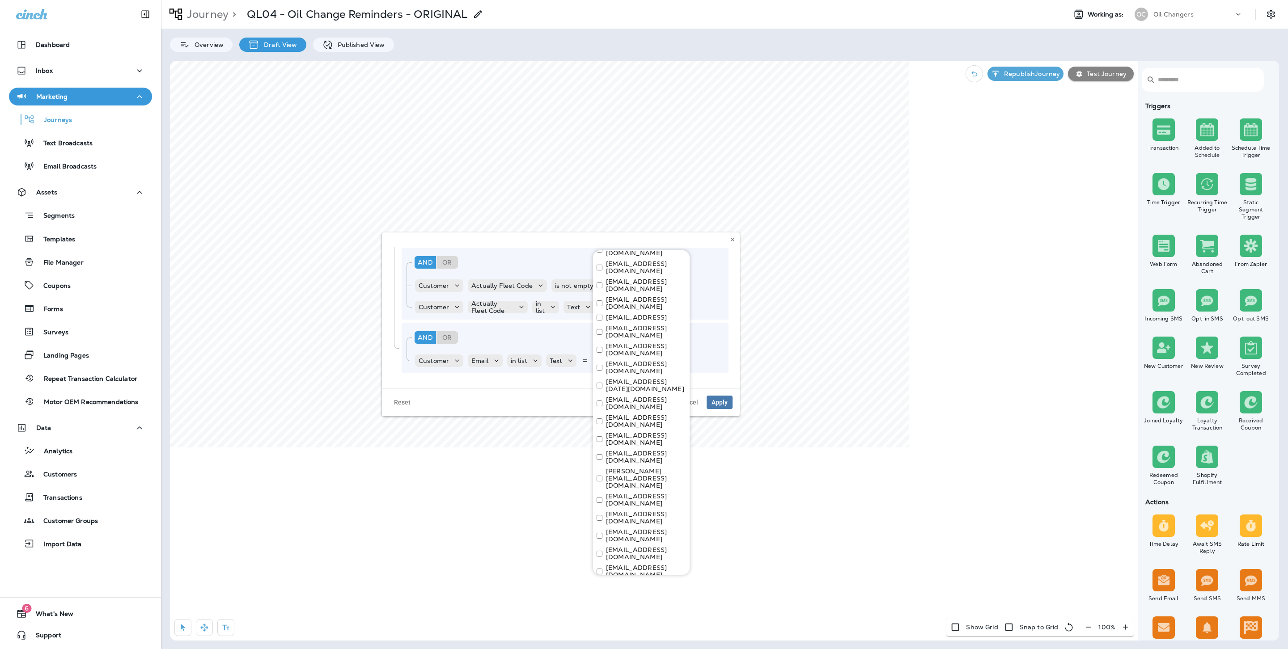
drag, startPoint x: 624, startPoint y: 445, endPoint x: 639, endPoint y: 445, distance: 14.3
paste input "**********"
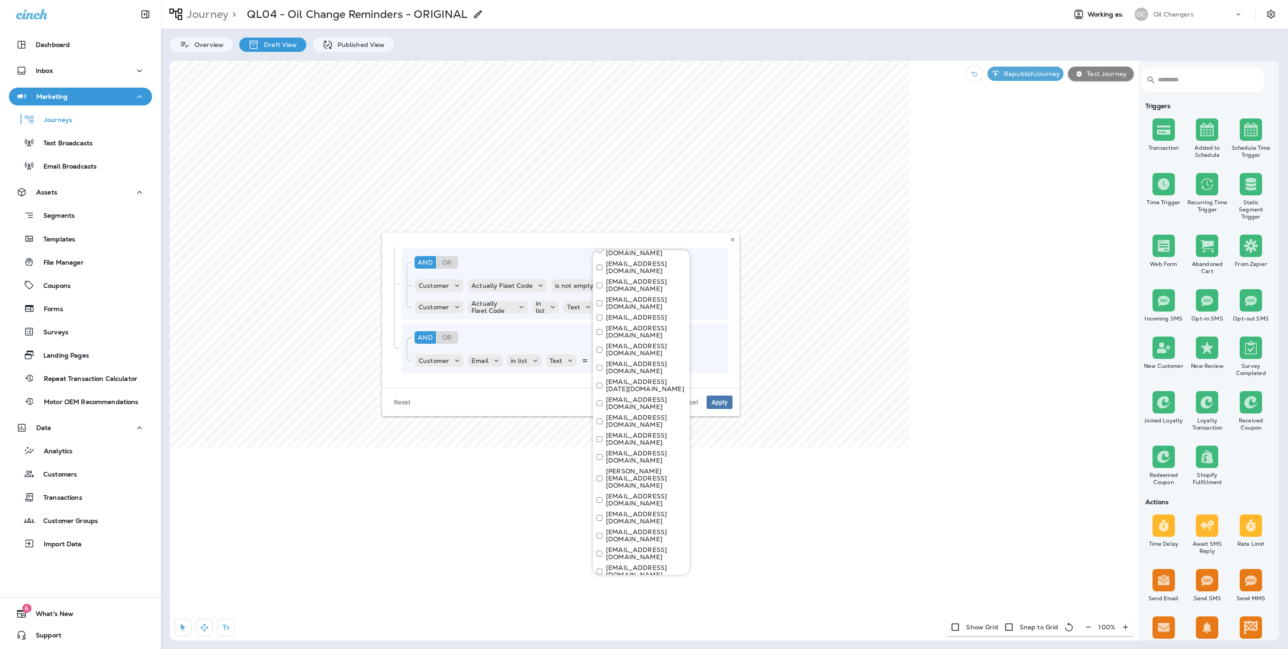
type input "**********"
paste input "**********"
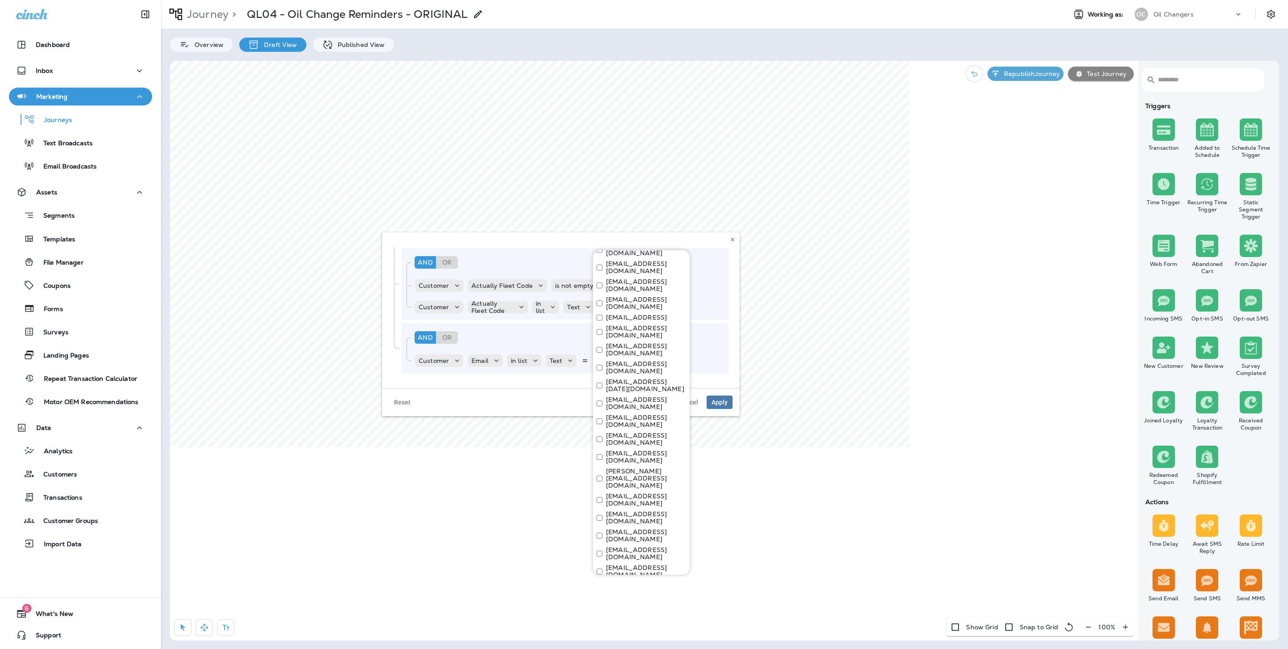
type input "**********"
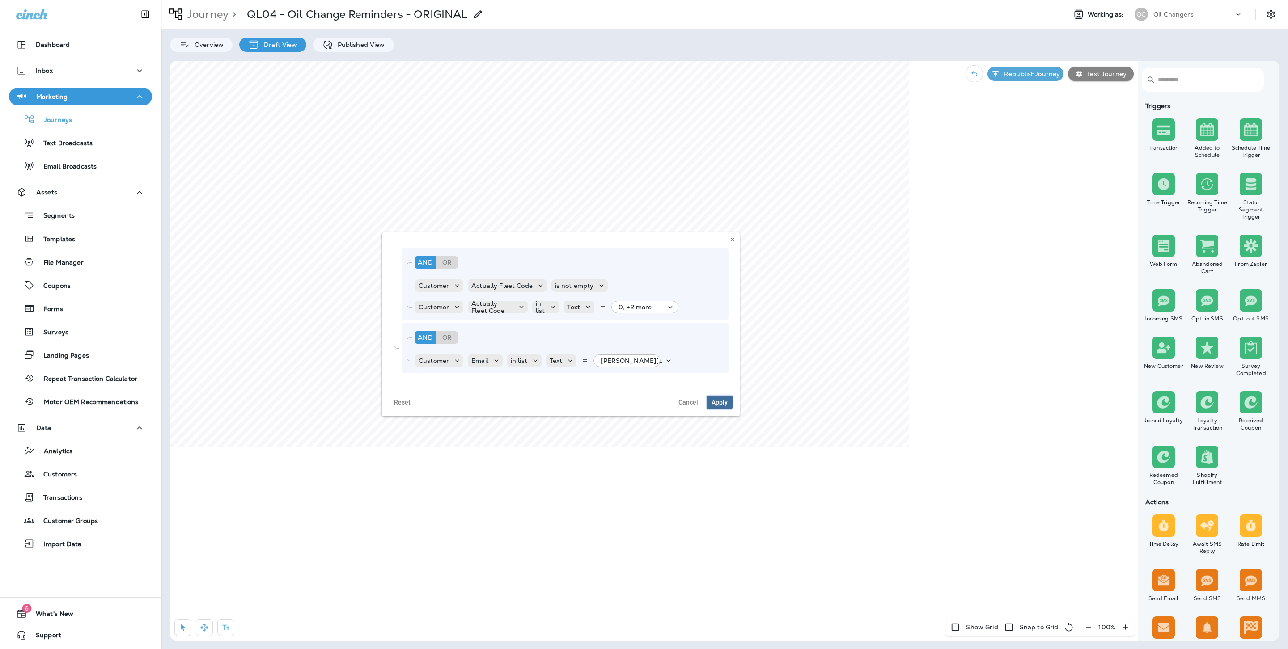
click at [721, 400] on span "Apply" at bounding box center [720, 402] width 16 height 6
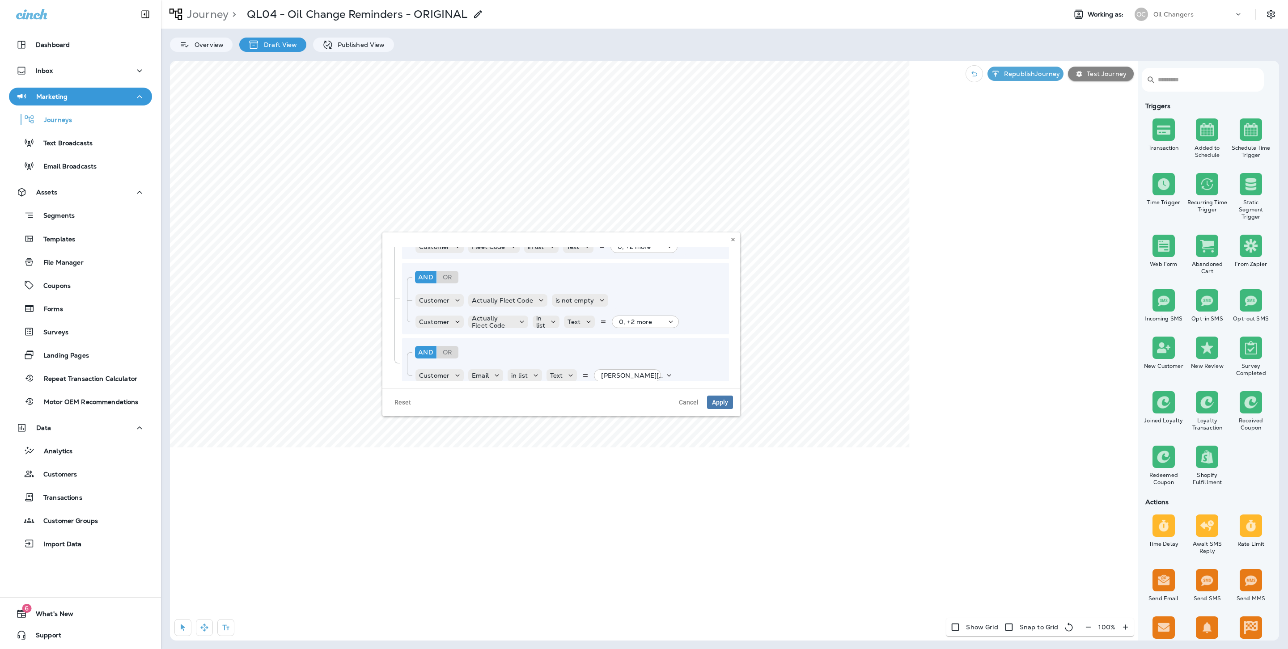
scroll to position [124, 0]
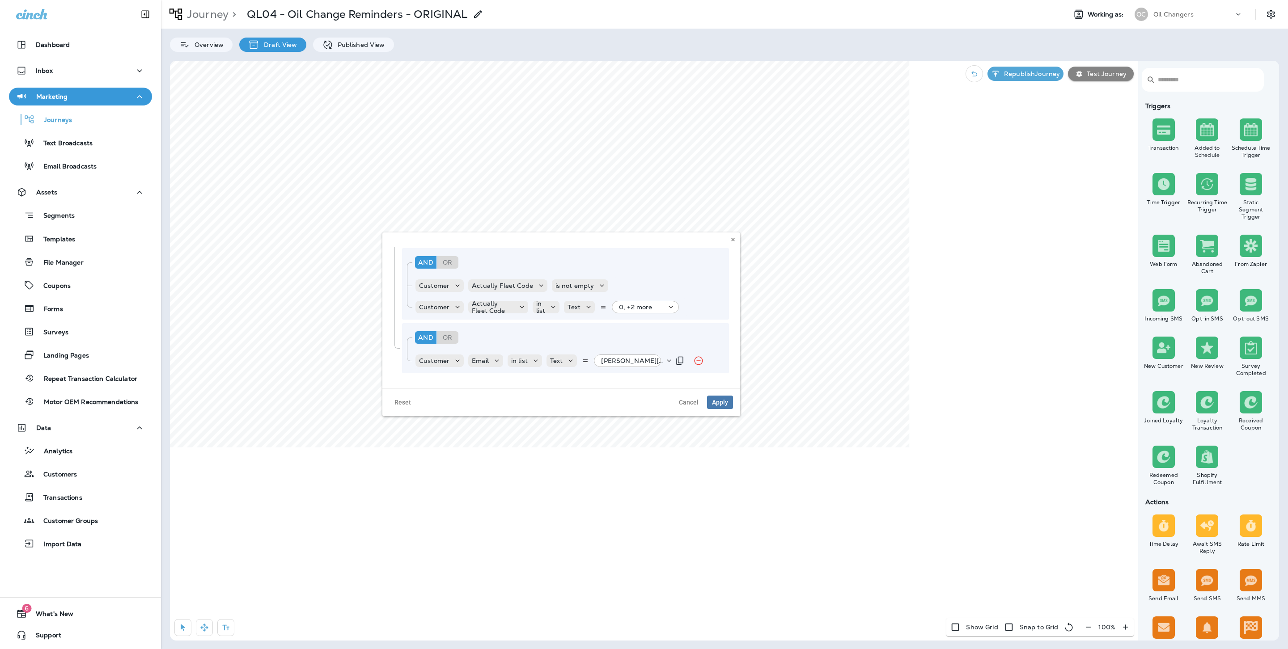
click at [644, 364] on div "[PERSON_NAME][EMAIL_ADDRESS][PERSON_NAME][DOMAIN_NAME], +11 more" at bounding box center [630, 361] width 67 height 13
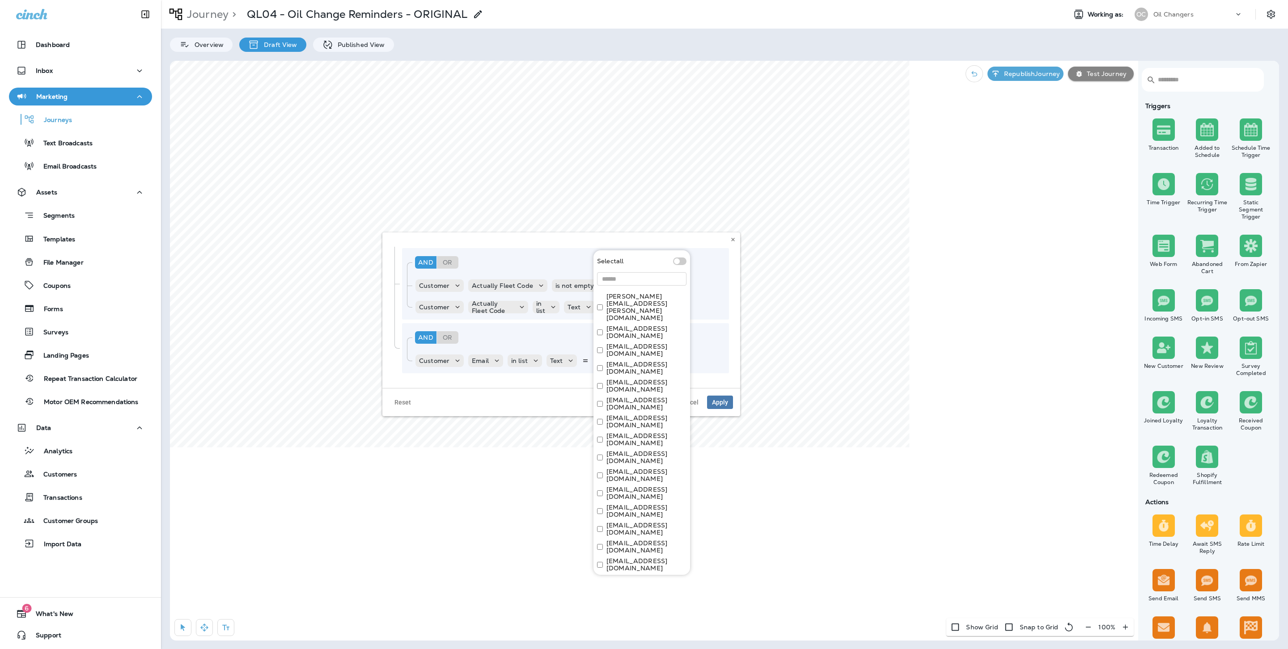
scroll to position [444, 0]
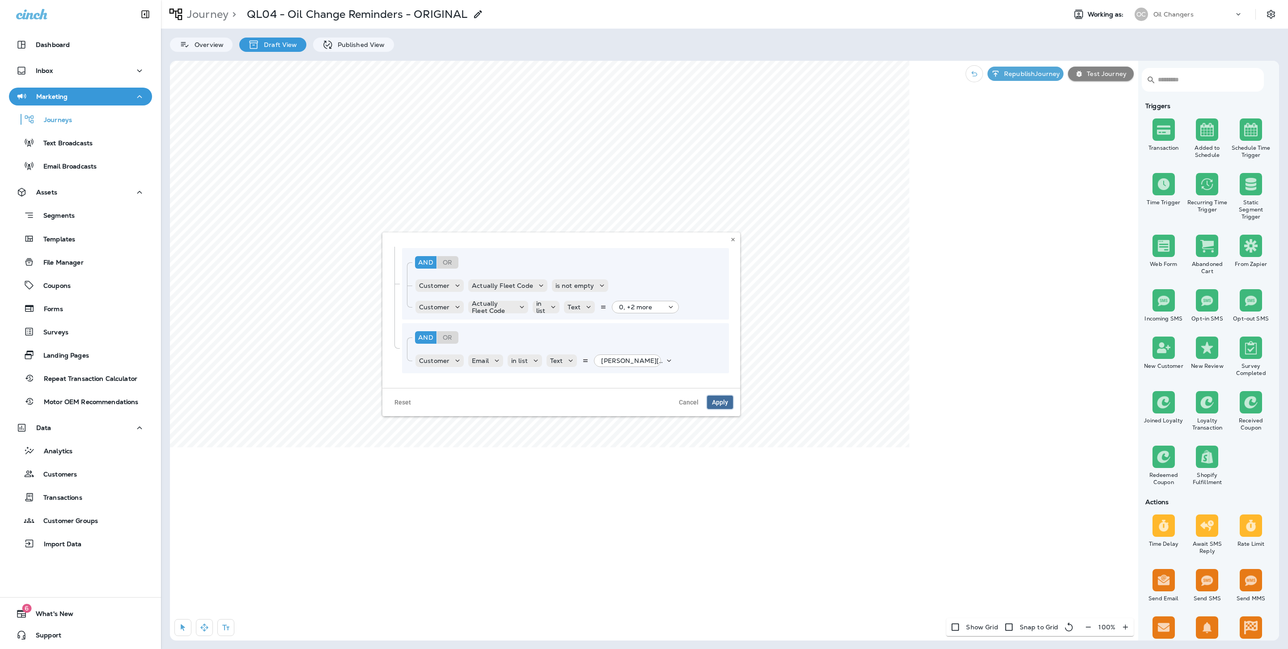
click at [725, 406] on span "Apply" at bounding box center [720, 402] width 16 height 6
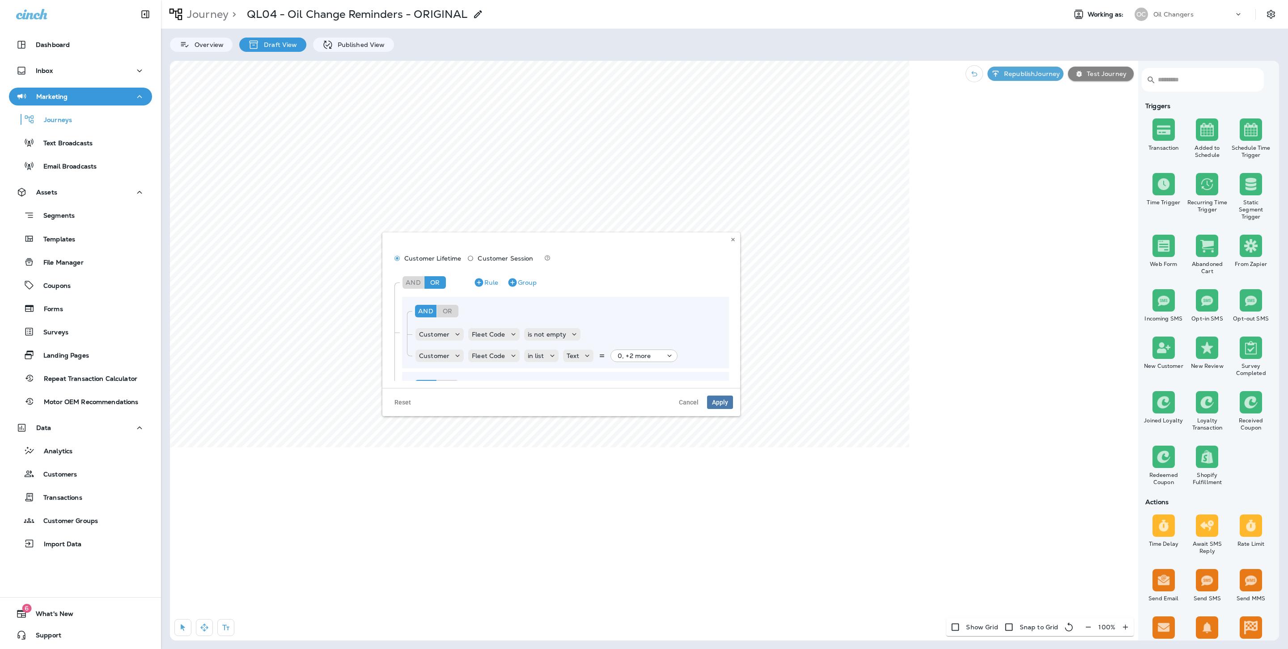
scroll to position [124, 0]
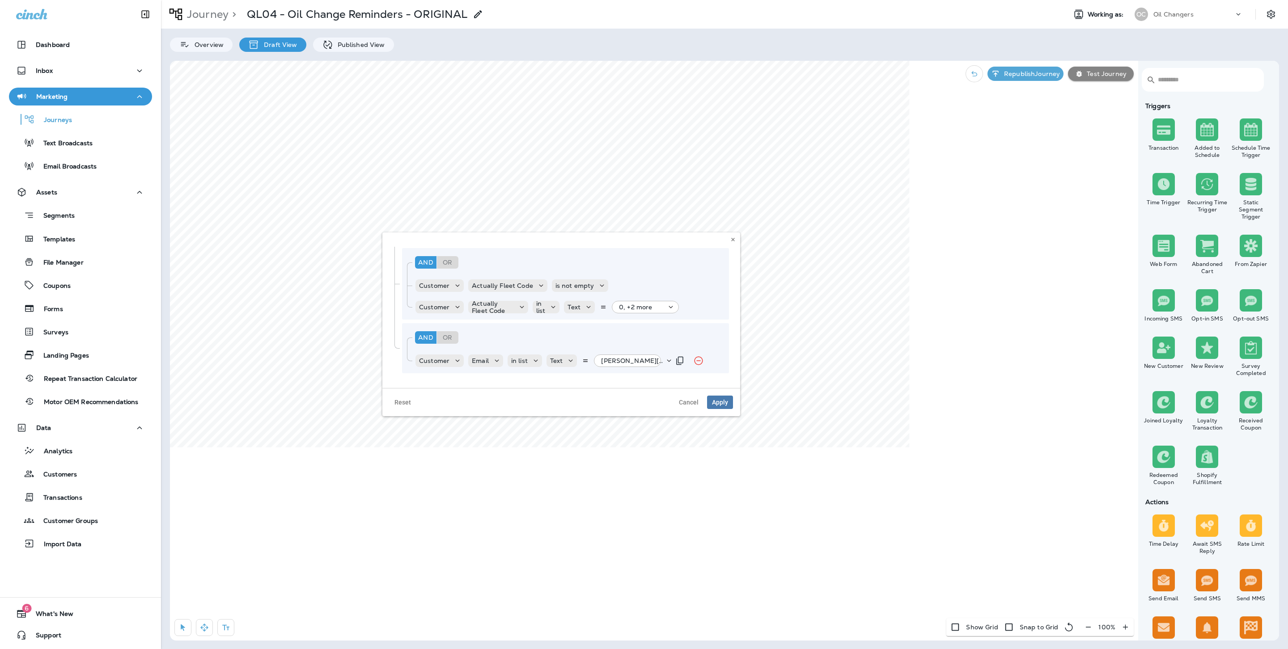
click at [618, 364] on p "[PERSON_NAME][EMAIL_ADDRESS][PERSON_NAME][DOMAIN_NAME], +11 more" at bounding box center [633, 360] width 64 height 7
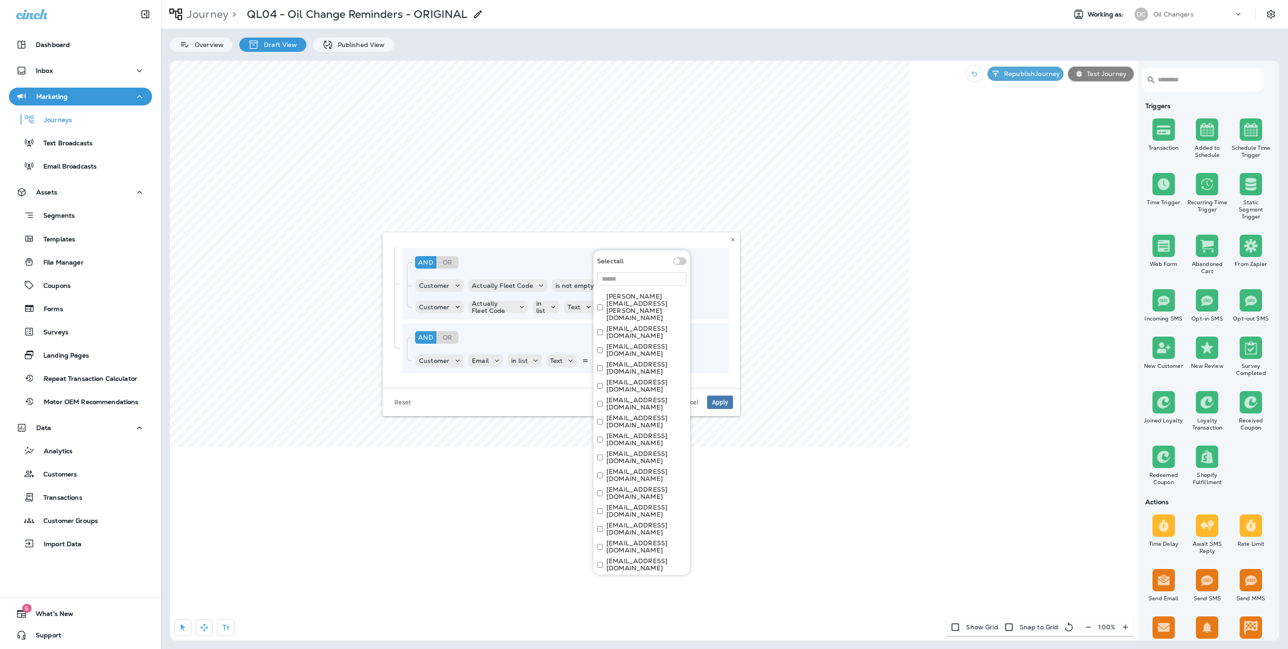
scroll to position [444, 0]
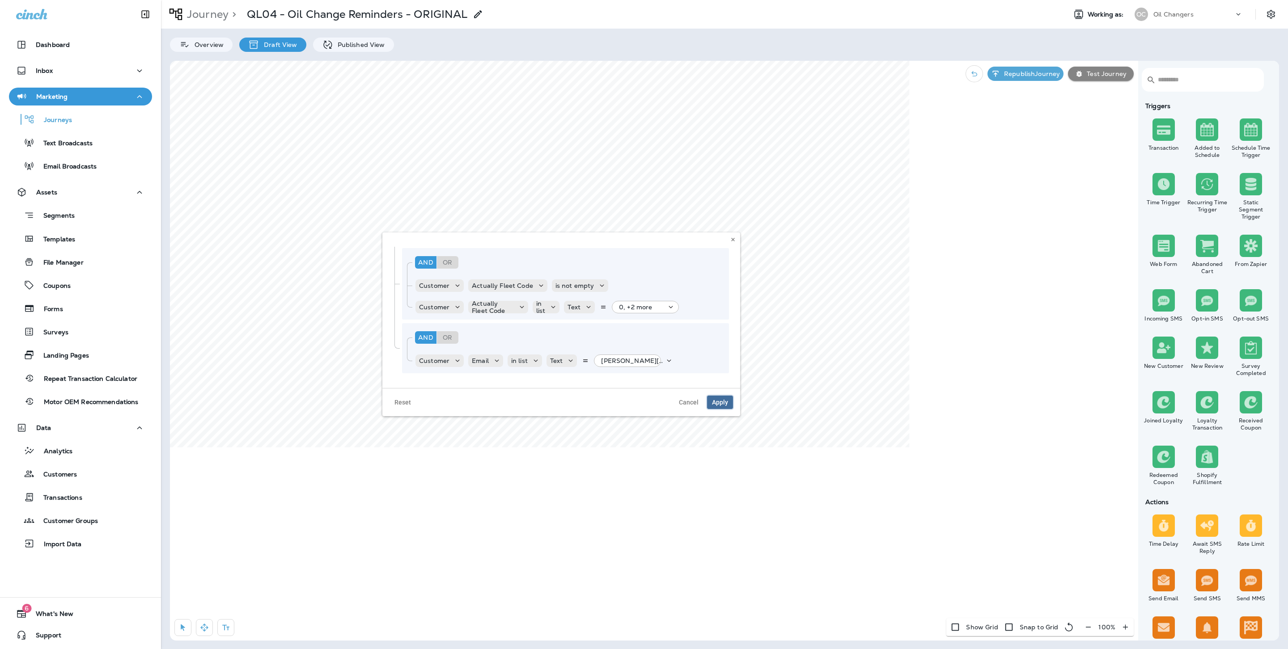
click at [724, 408] on button "Apply" at bounding box center [720, 402] width 26 height 13
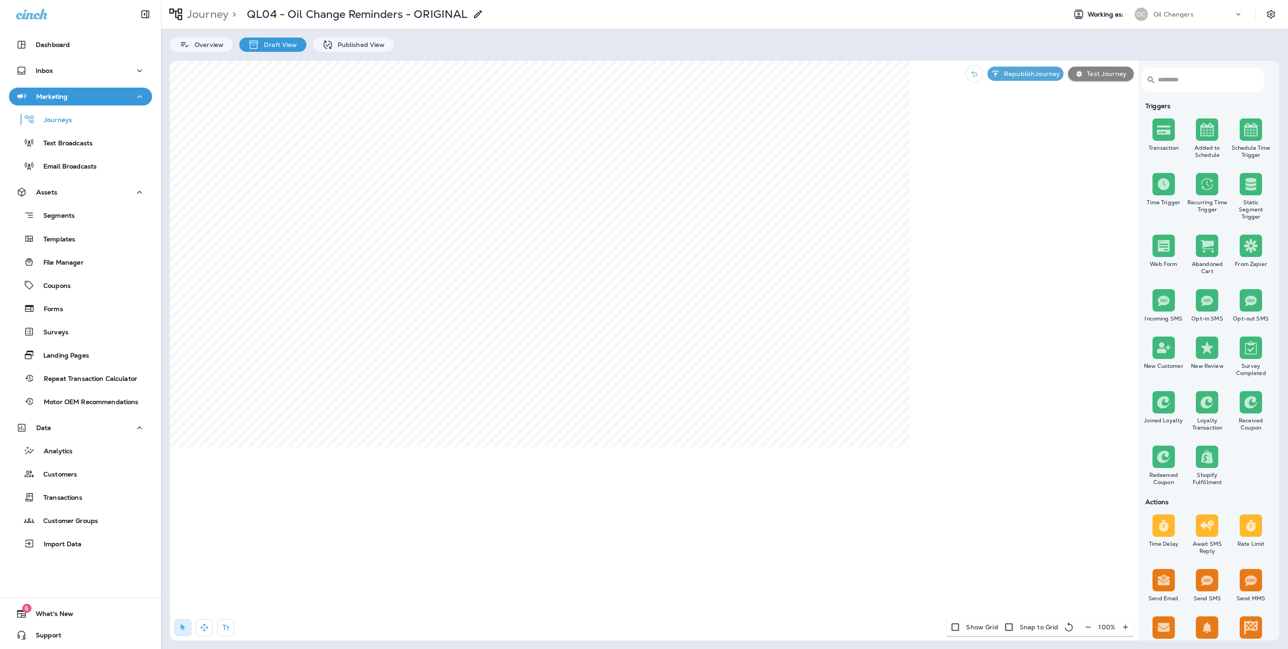
click at [966, 57] on div "Journey > QL04 - Oil Change Reminders - ORIGINAL Working as: OC Oil Changers Ov…" at bounding box center [724, 324] width 1127 height 649
click at [966, 71] on p "Republish Journey" at bounding box center [1029, 73] width 59 height 7
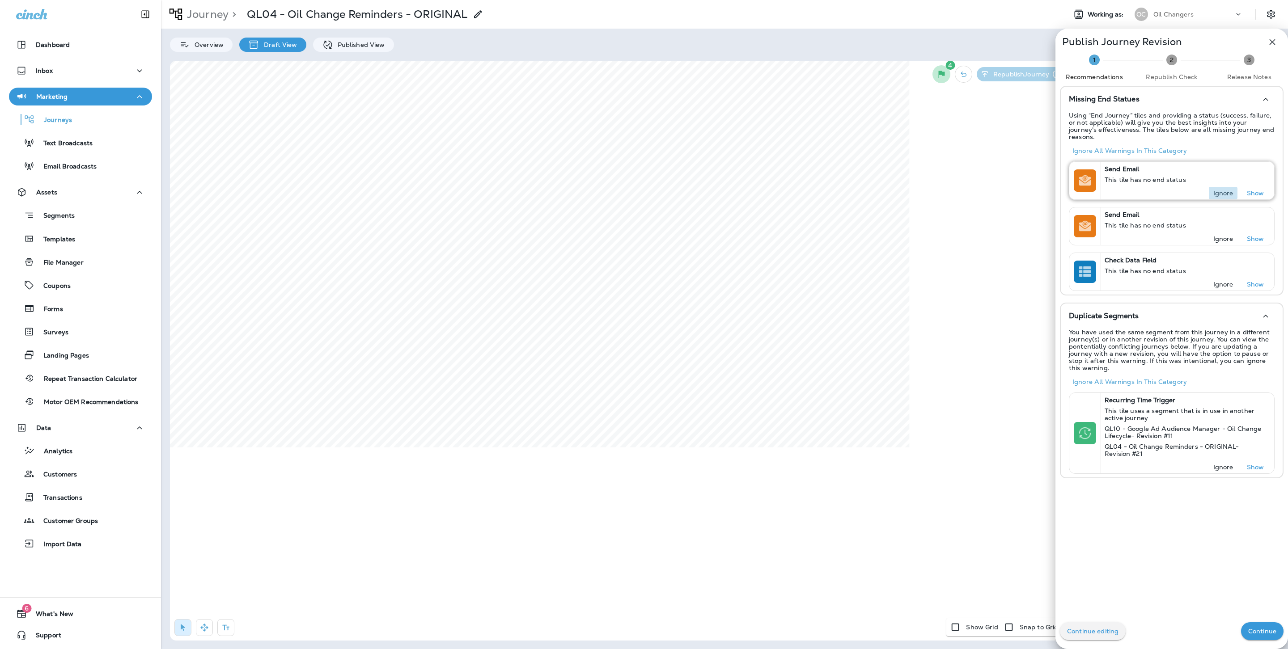
click at [966, 190] on p "Ignore" at bounding box center [1223, 193] width 20 height 7
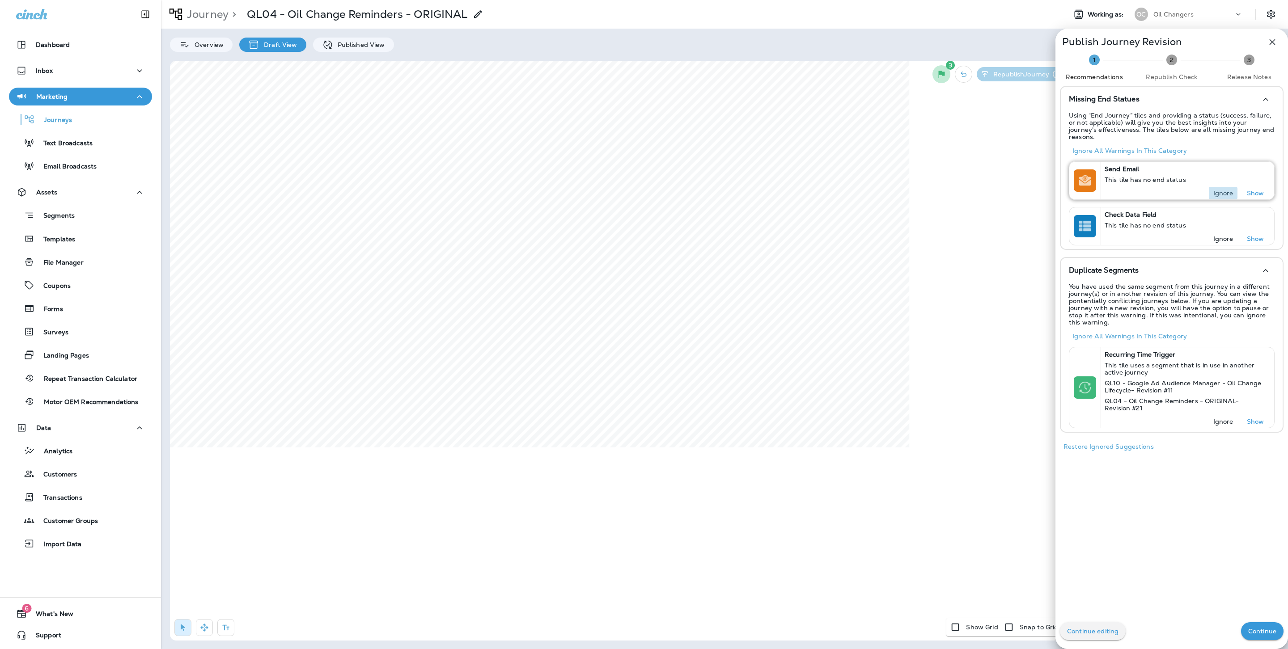
click at [966, 190] on p "Ignore" at bounding box center [1223, 193] width 20 height 7
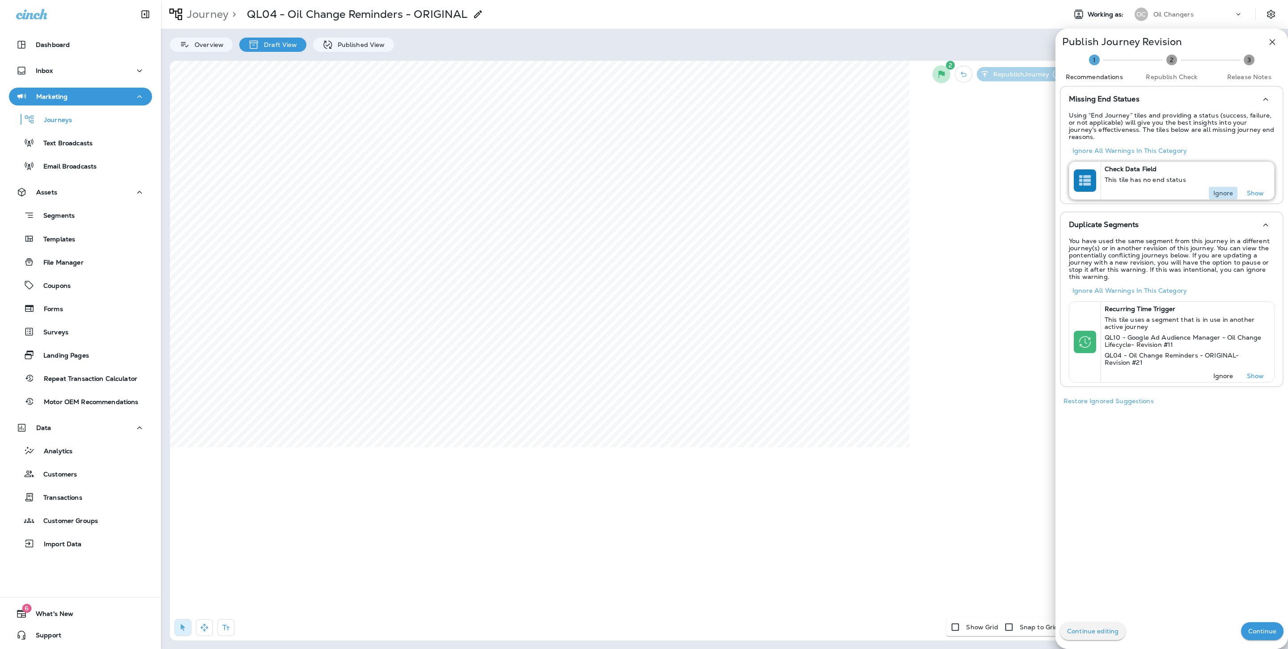
click at [966, 190] on p "Ignore" at bounding box center [1223, 193] width 20 height 7
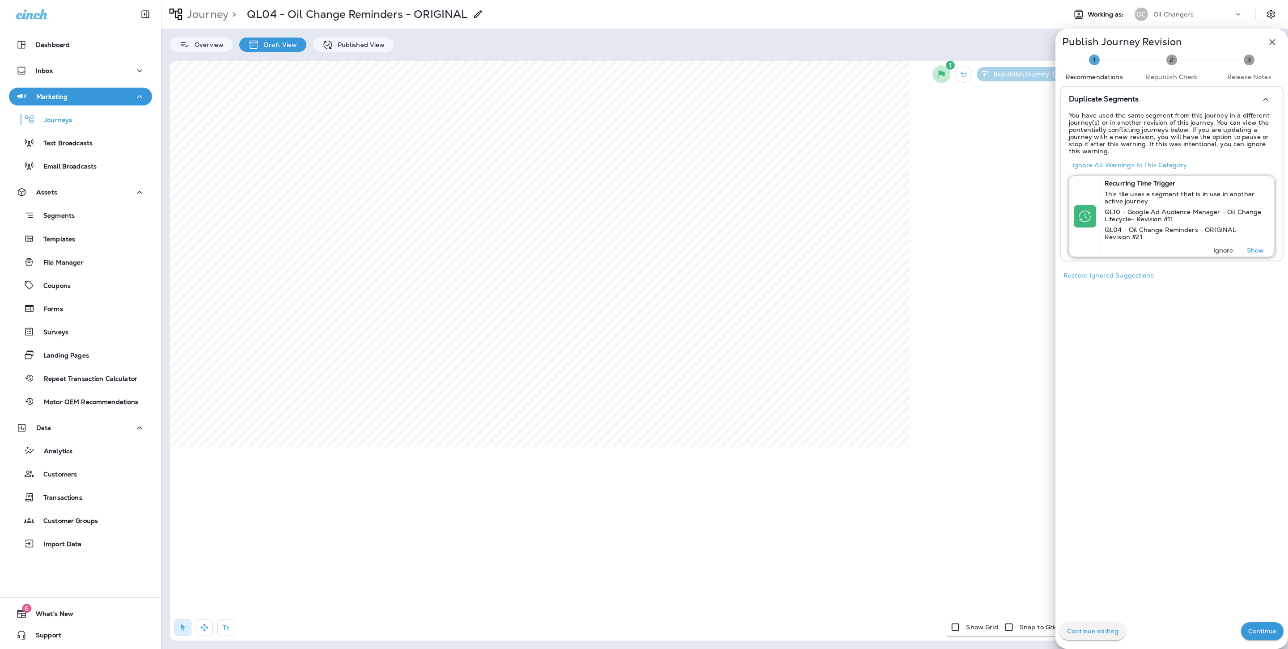
click at [966, 247] on p "Ignore" at bounding box center [1223, 250] width 20 height 7
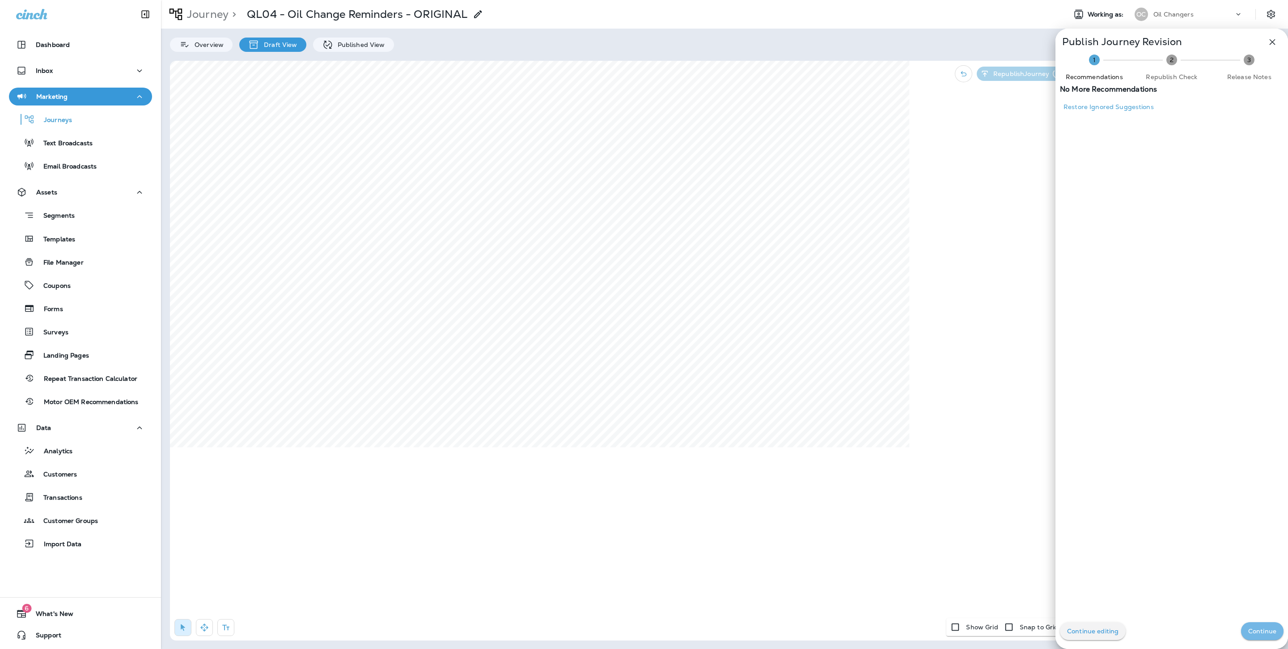
click at [966, 487] on p "Continue" at bounding box center [1262, 631] width 28 height 7
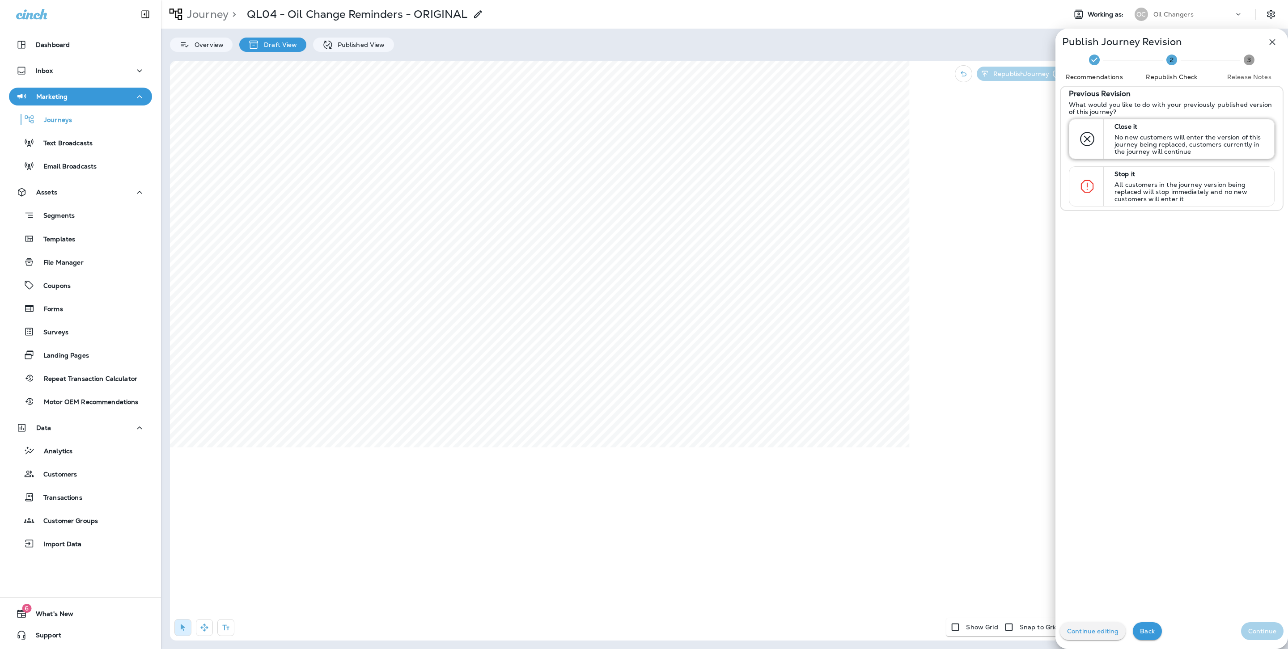
drag, startPoint x: 1149, startPoint y: 140, endPoint x: 1152, endPoint y: 148, distance: 9.5
click at [966, 140] on p "No new customers will enter the version of this journey being replaced, custome…" at bounding box center [1190, 144] width 152 height 21
click at [966, 487] on p "Continue" at bounding box center [1262, 631] width 28 height 7
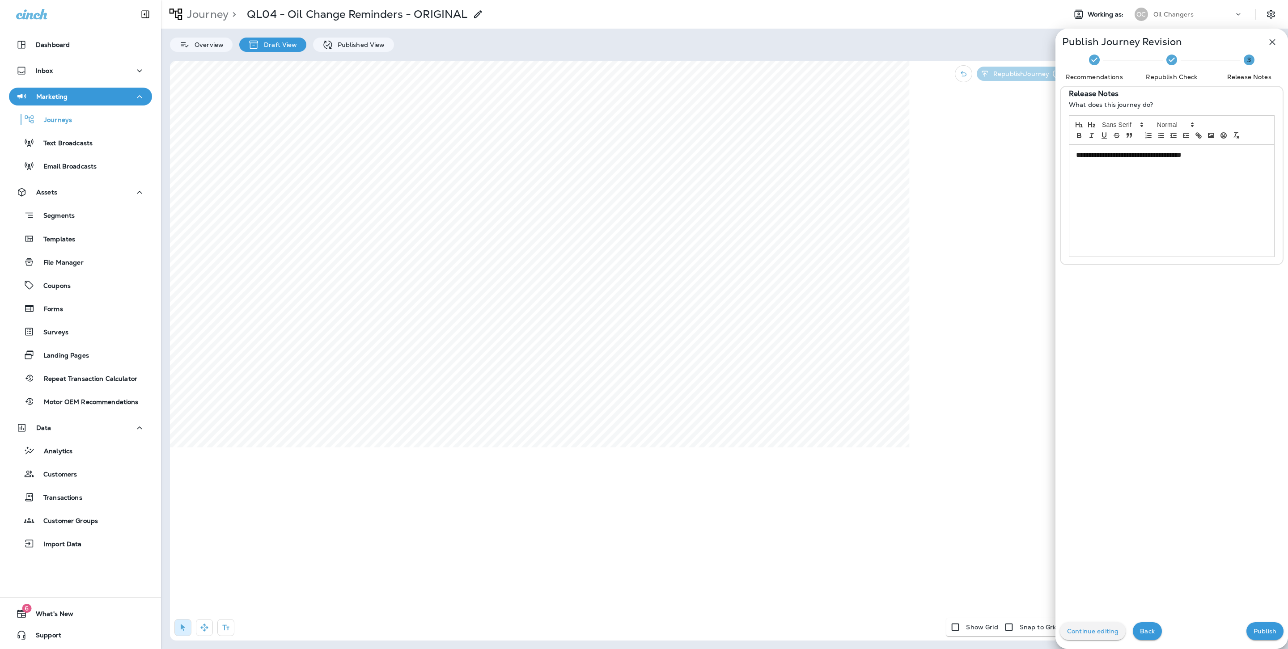
click at [966, 157] on p "**********" at bounding box center [1169, 155] width 186 height 10
click at [966, 487] on div "Continue editing Back Publish" at bounding box center [1171, 632] width 233 height 36
click at [966, 487] on p "Publish" at bounding box center [1265, 631] width 23 height 7
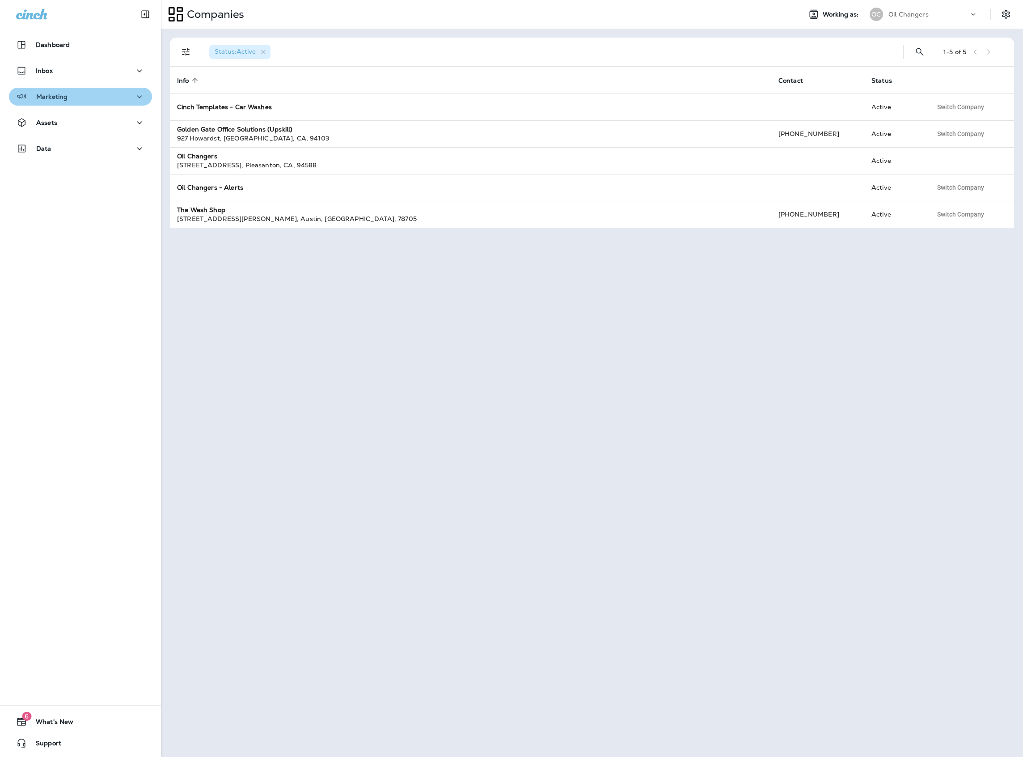
drag, startPoint x: 100, startPoint y: 101, endPoint x: 92, endPoint y: 101, distance: 7.6
click at [100, 101] on div "Marketing" at bounding box center [80, 96] width 129 height 11
click at [56, 191] on p "Assets" at bounding box center [46, 192] width 21 height 7
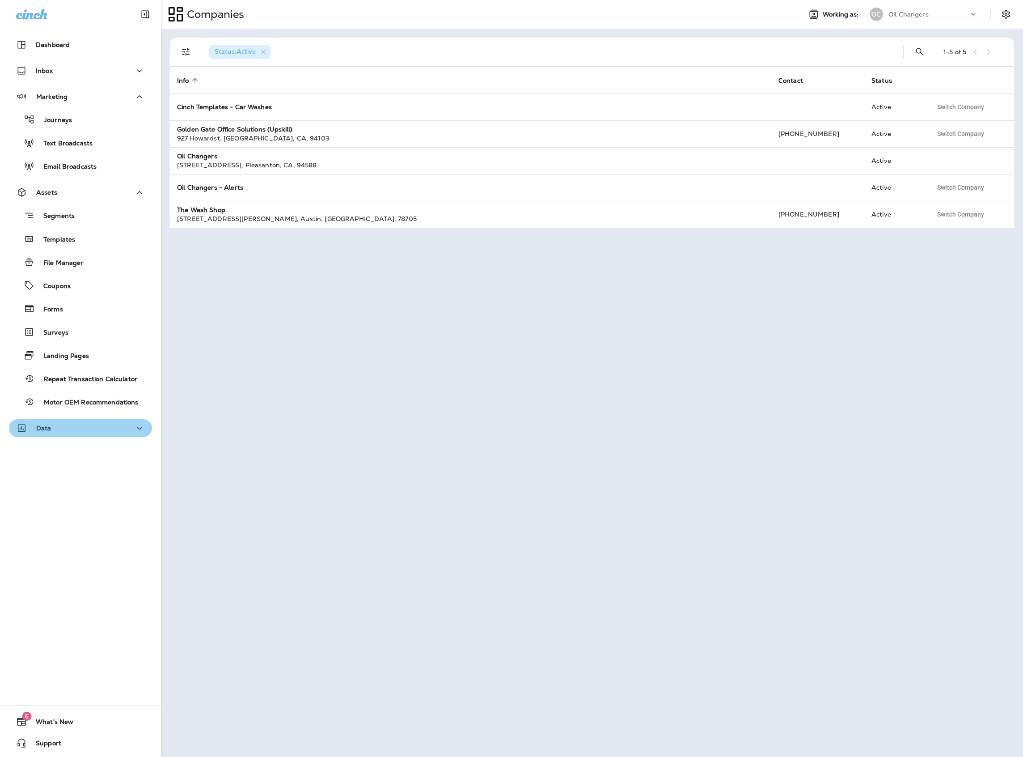
click at [109, 421] on button "Data" at bounding box center [80, 428] width 143 height 18
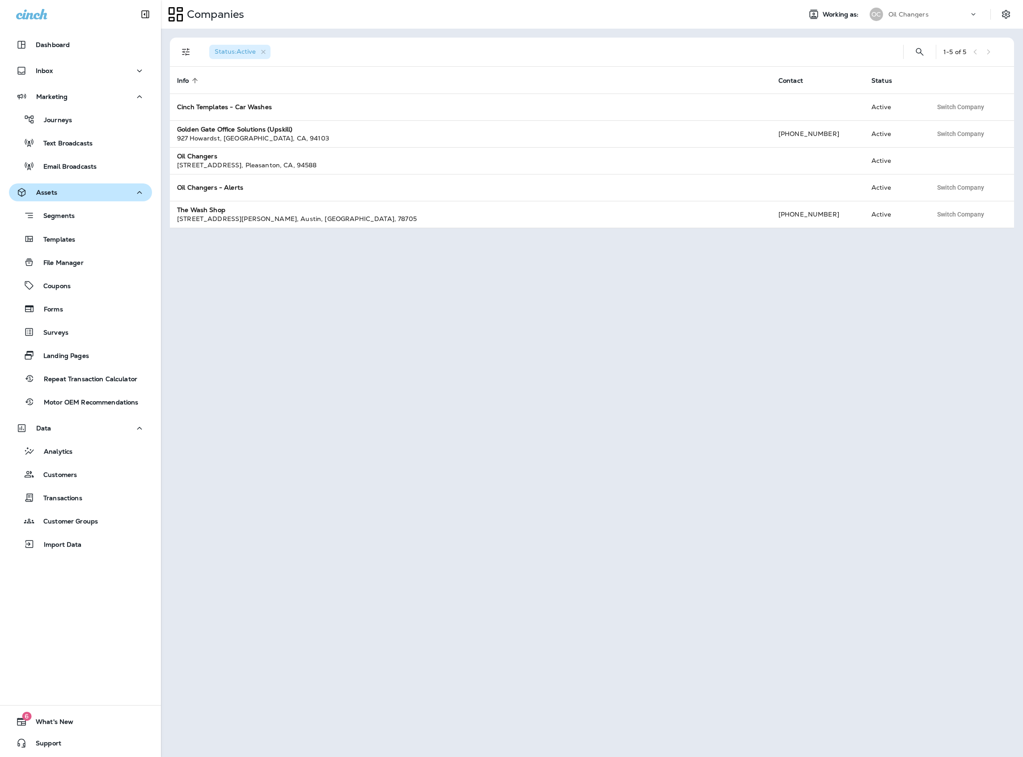
click at [64, 192] on div "Assets" at bounding box center [80, 192] width 129 height 11
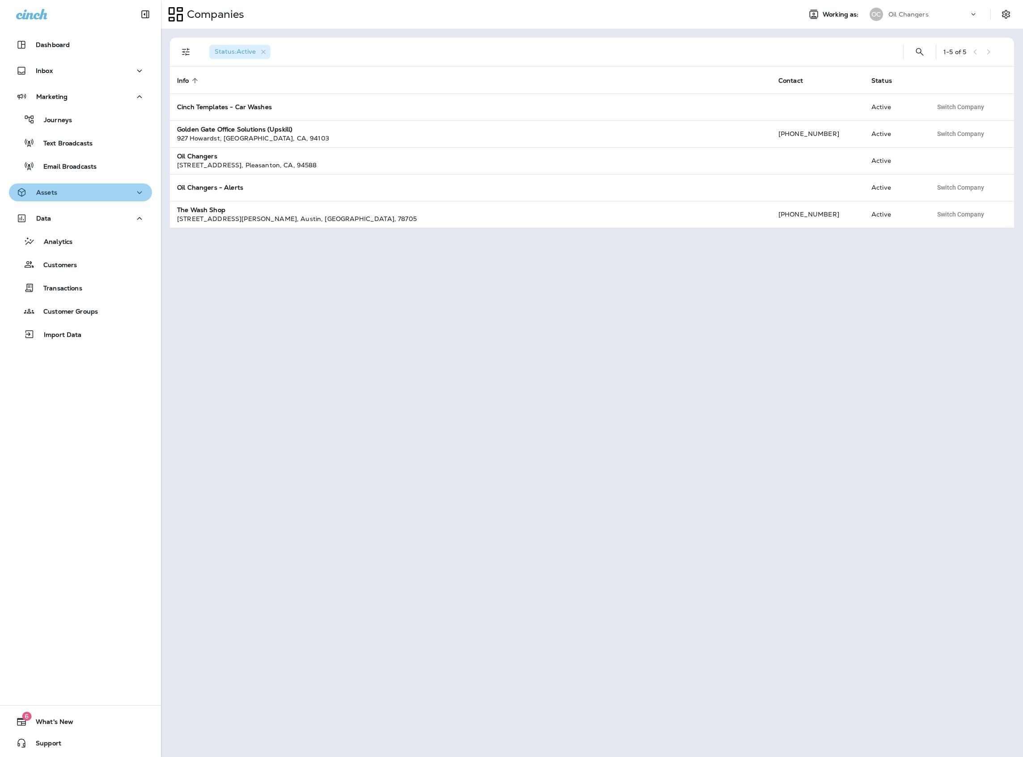
click at [64, 192] on div "Assets" at bounding box center [80, 192] width 129 height 11
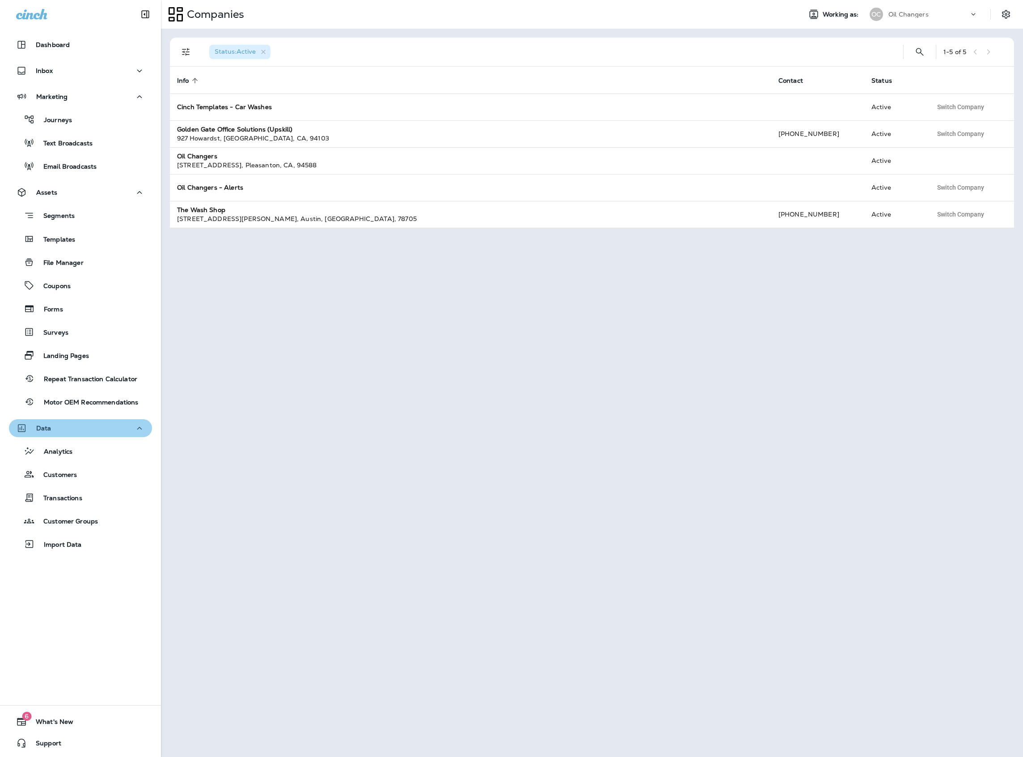
click at [48, 428] on p "Data" at bounding box center [43, 427] width 15 height 7
drag, startPoint x: 48, startPoint y: 429, endPoint x: 43, endPoint y: 434, distance: 7.0
click at [48, 428] on p "Data" at bounding box center [43, 427] width 15 height 7
click at [53, 453] on p "Analytics" at bounding box center [54, 452] width 38 height 8
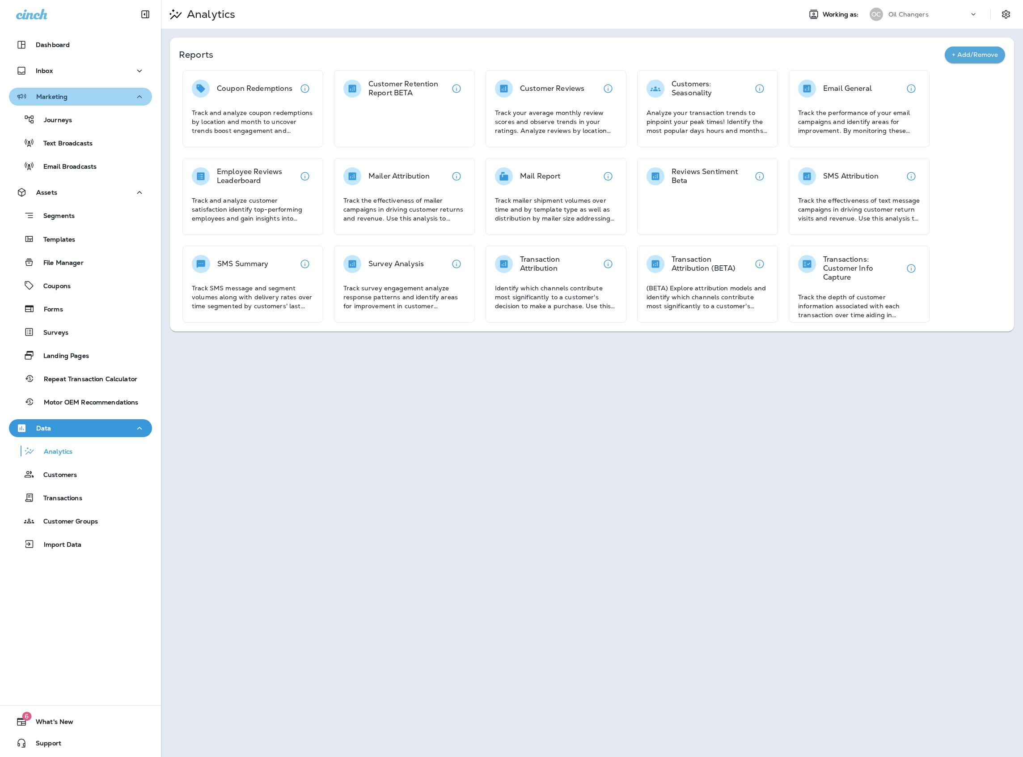
click at [71, 102] on button "Marketing" at bounding box center [80, 97] width 143 height 18
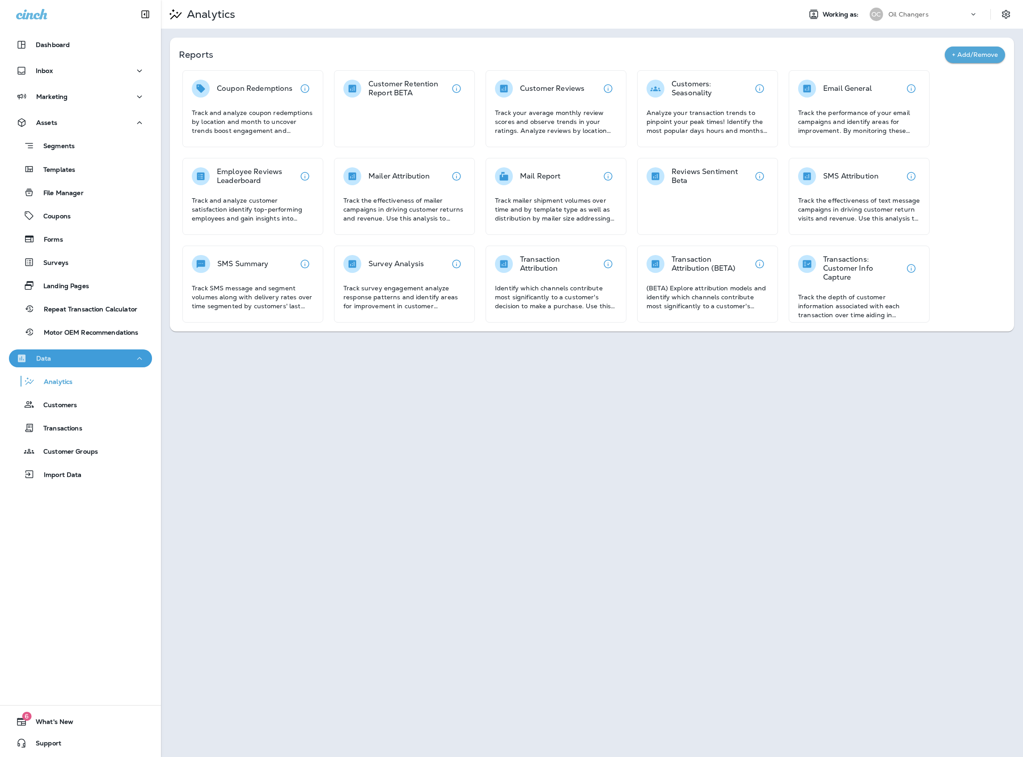
click at [98, 362] on div "Data" at bounding box center [80, 358] width 129 height 11
click at [58, 354] on div "Data" at bounding box center [80, 358] width 129 height 11
